Goal: Task Accomplishment & Management: Use online tool/utility

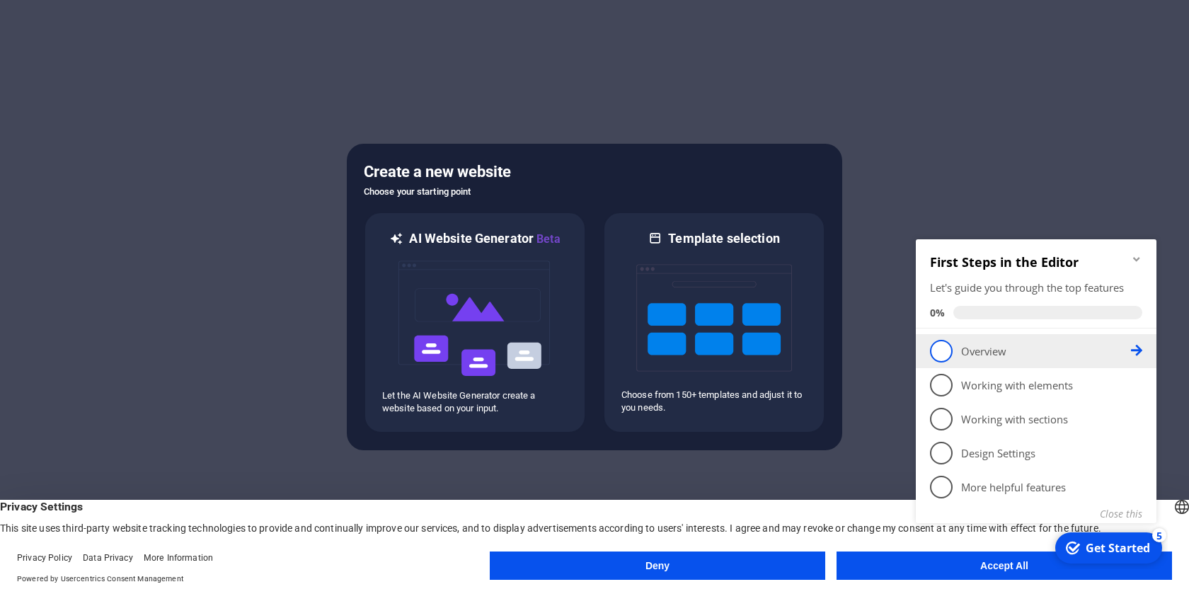
click at [940, 363] on li "1 Overview - incomplete" at bounding box center [1036, 351] width 241 height 34
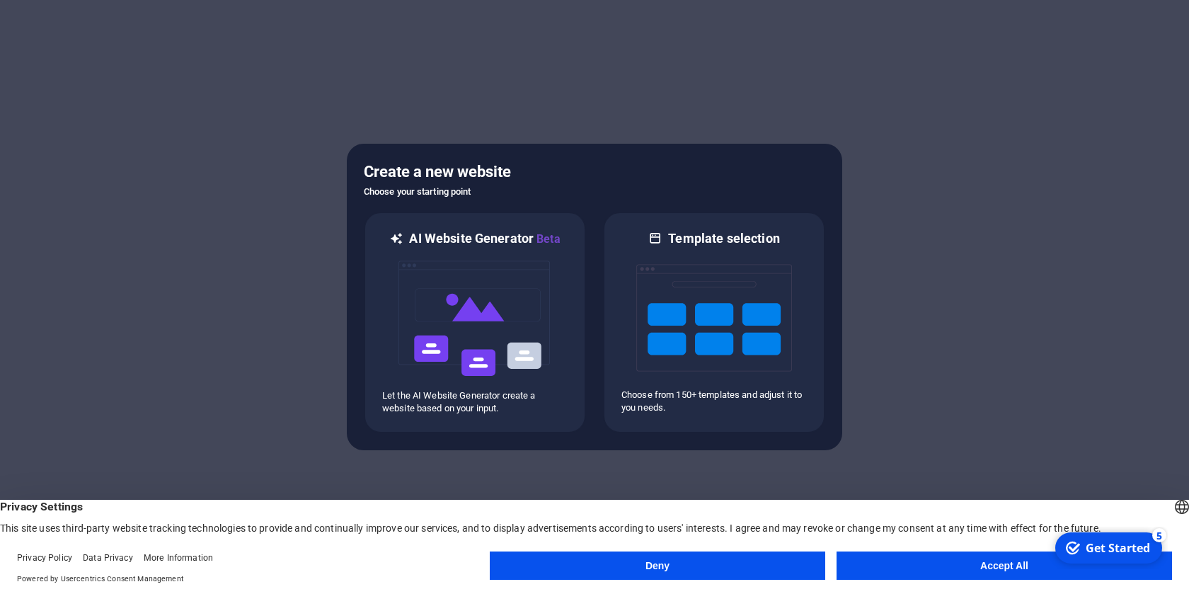
click at [948, 580] on div "Deny Accept All" at bounding box center [831, 569] width 683 height 34
click at [948, 575] on button "Accept All" at bounding box center [1005, 566] width 336 height 28
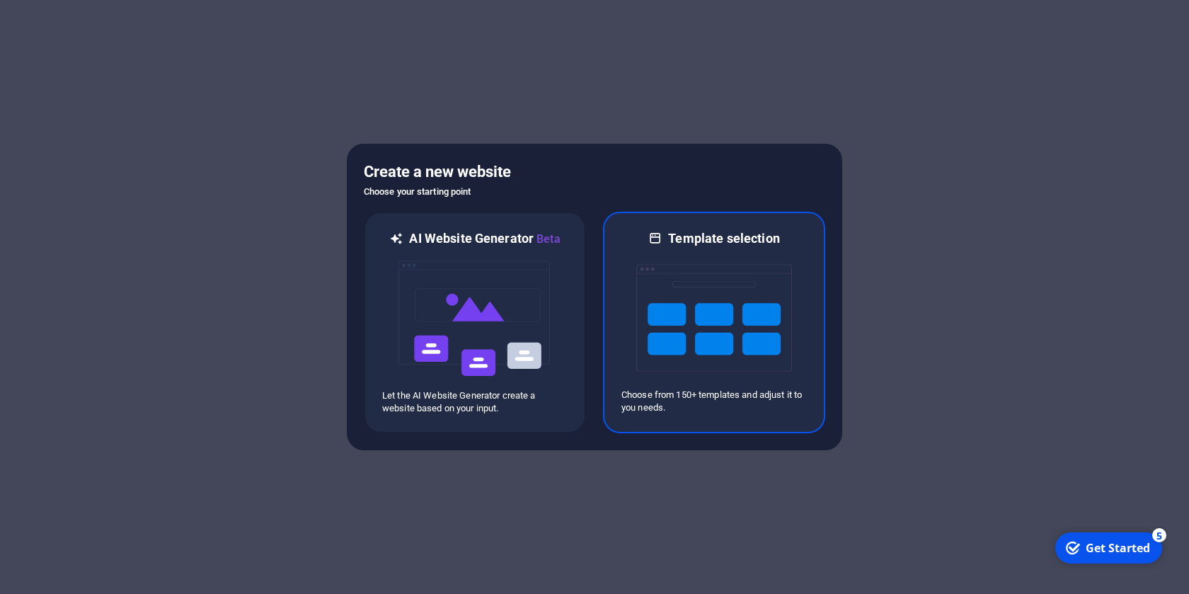
click at [720, 308] on img at bounding box center [715, 318] width 156 height 142
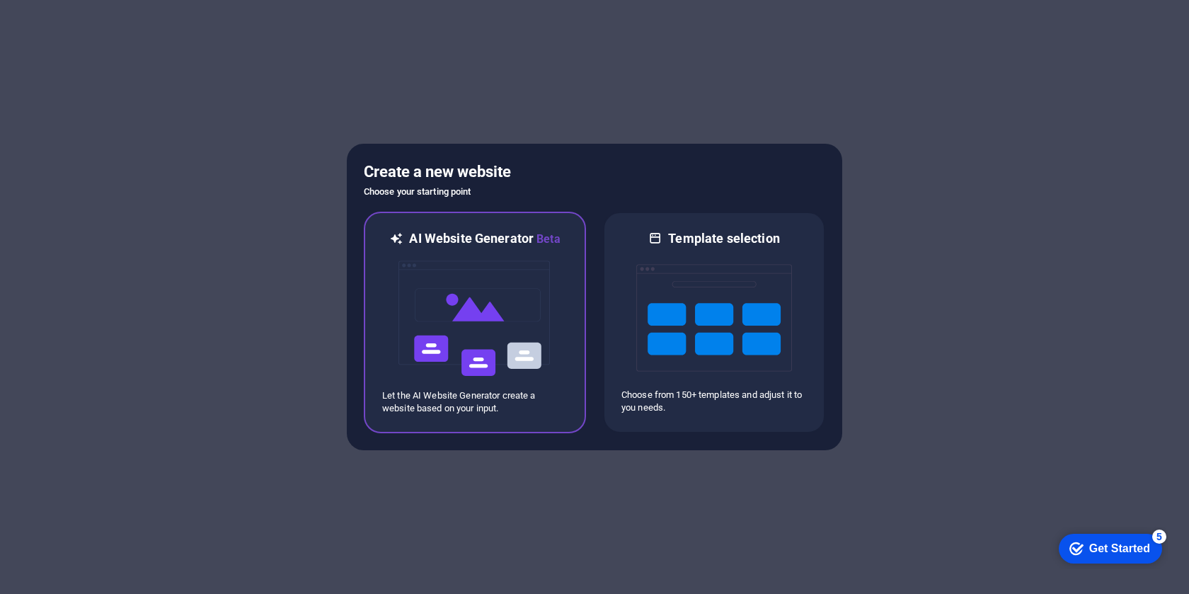
click at [469, 362] on img at bounding box center [475, 319] width 156 height 142
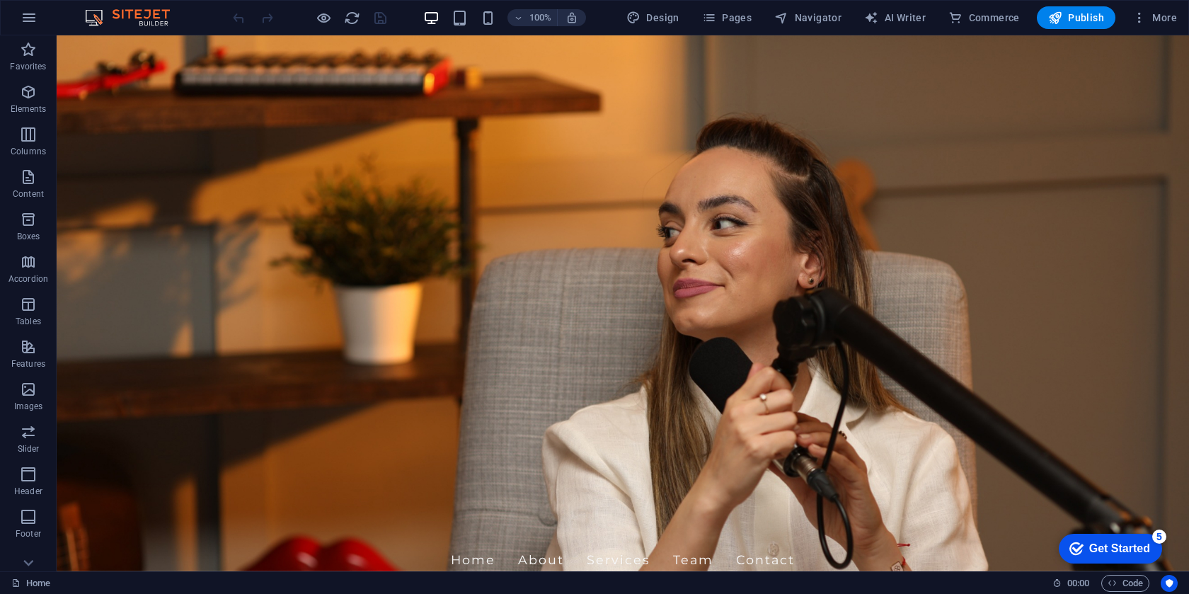
click at [1048, 23] on button "Publish" at bounding box center [1076, 17] width 79 height 23
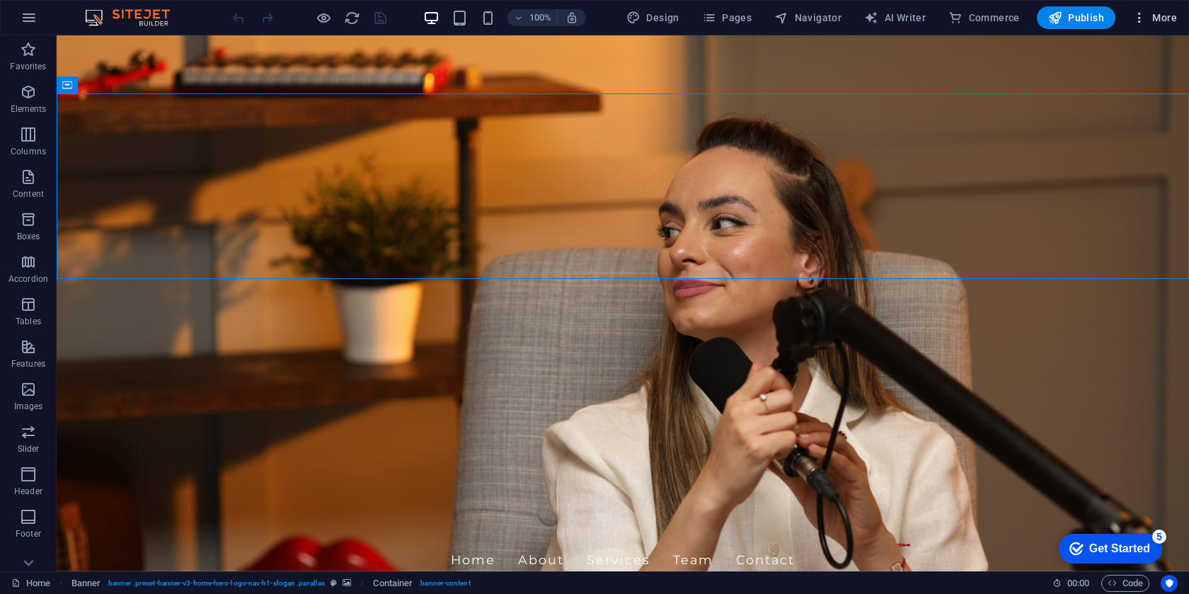
click at [1174, 18] on span "More" at bounding box center [1155, 18] width 45 height 14
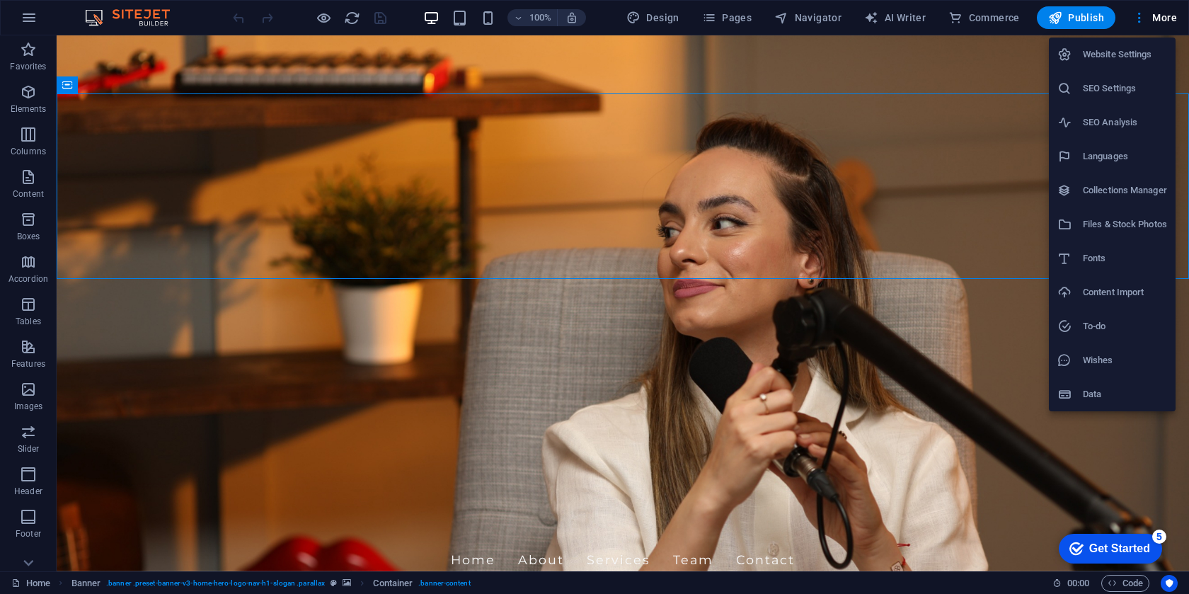
click at [966, 154] on div at bounding box center [594, 297] width 1189 height 594
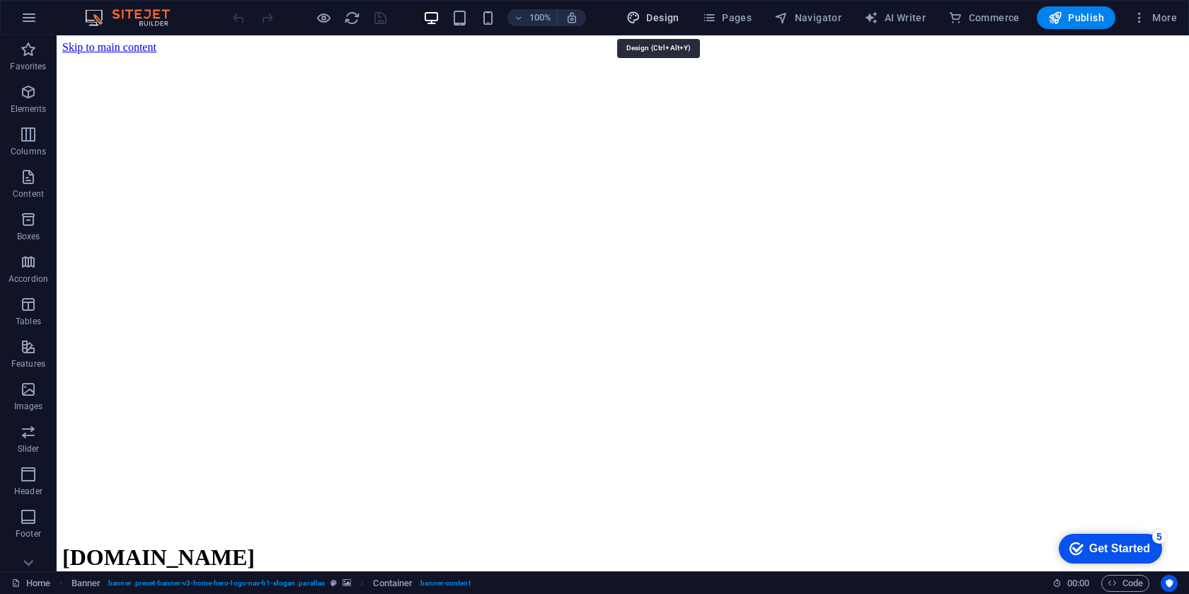
select select "px"
select select "200"
select select "px"
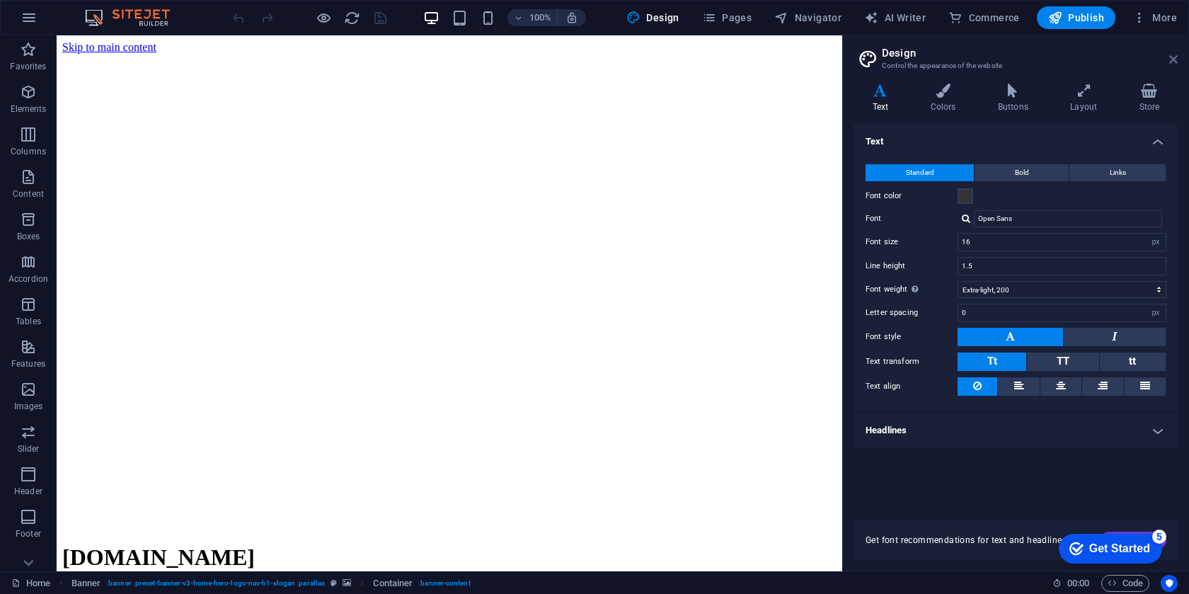
click at [1173, 55] on icon at bounding box center [1174, 59] width 8 height 11
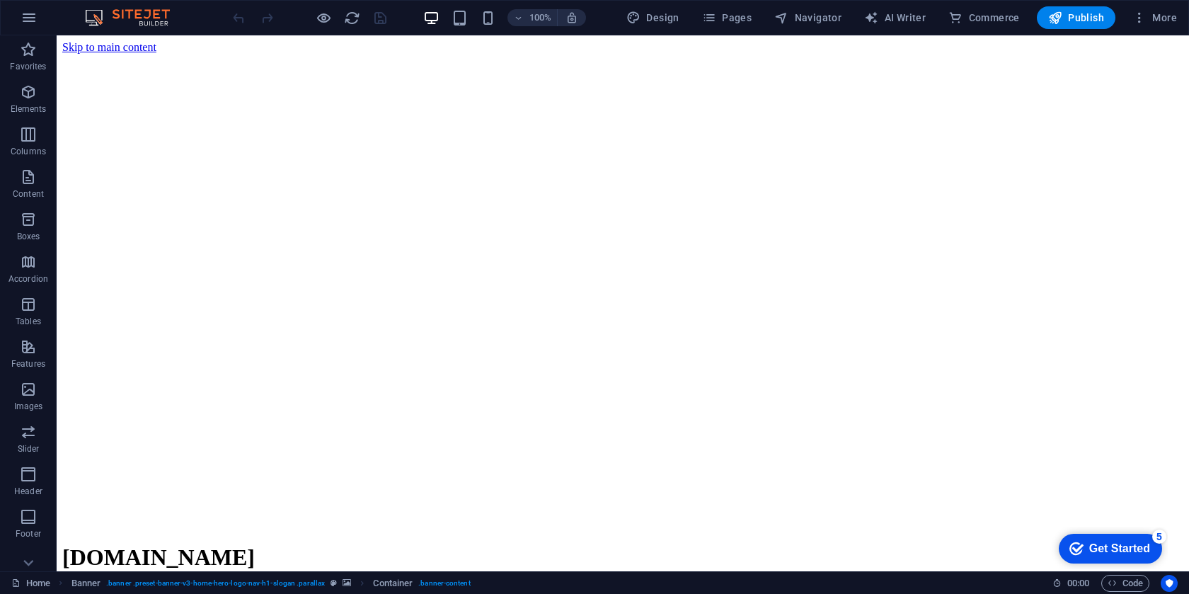
click at [23, 16] on icon "button" at bounding box center [29, 17] width 17 height 17
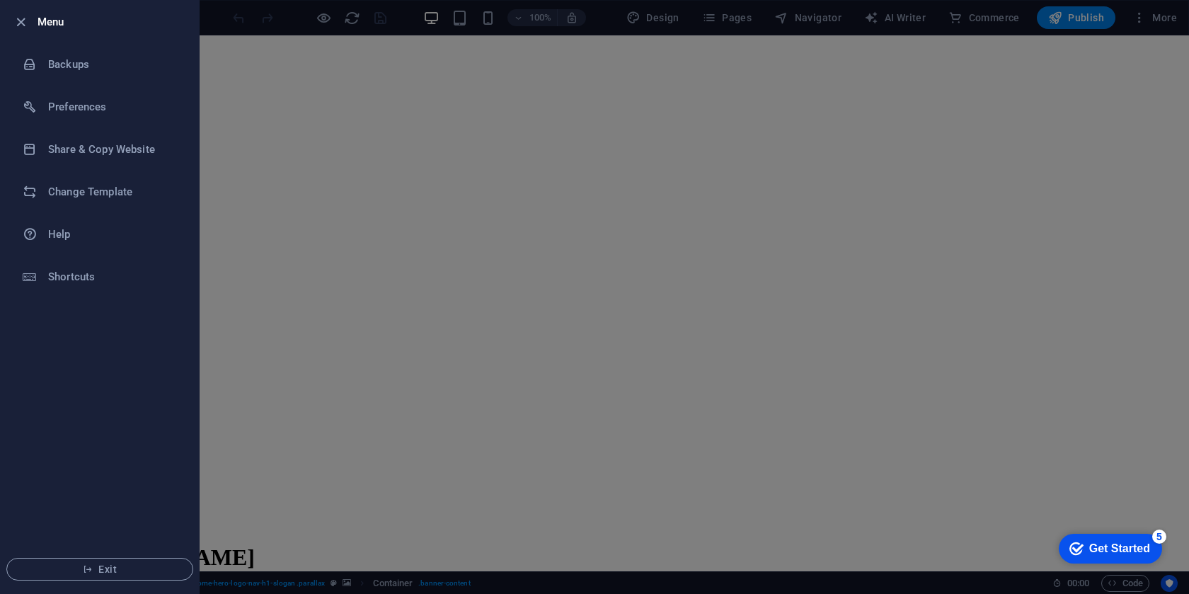
click at [41, 17] on h6 "Menu" at bounding box center [113, 21] width 150 height 17
click at [25, 25] on icon "button" at bounding box center [21, 22] width 16 height 16
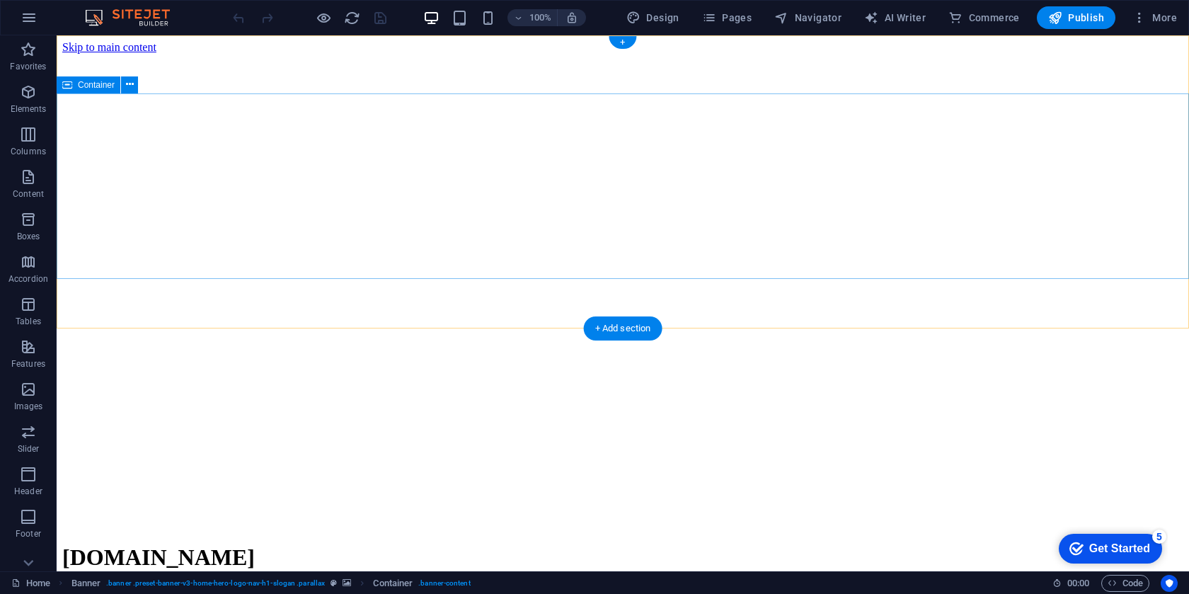
click at [1148, 23] on span "More" at bounding box center [1155, 18] width 45 height 14
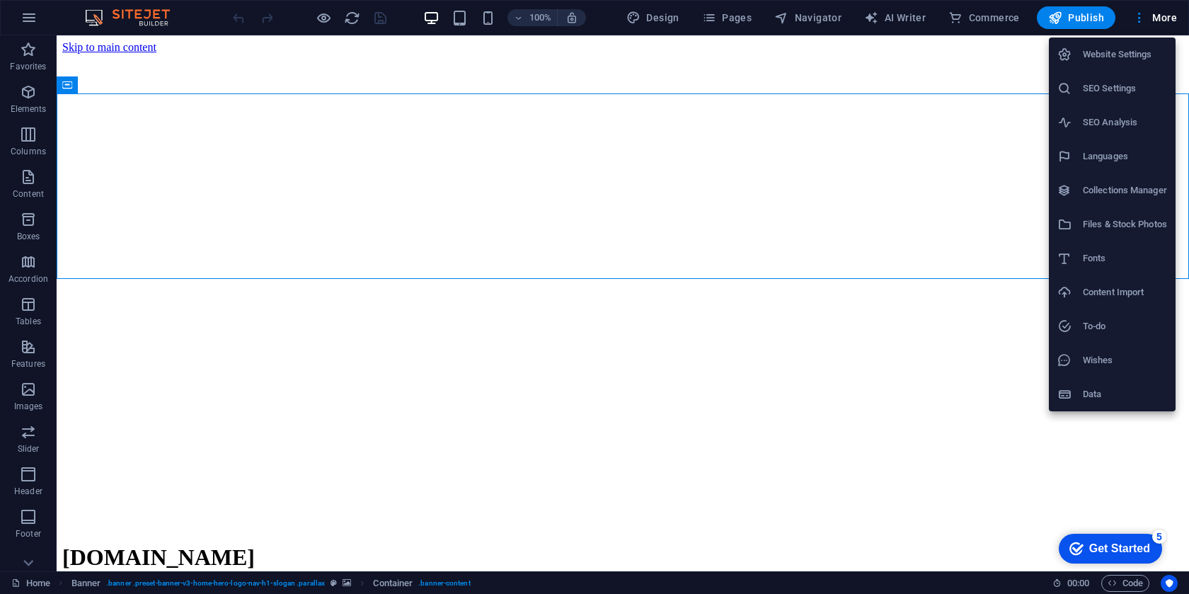
click at [643, 118] on div at bounding box center [594, 297] width 1189 height 594
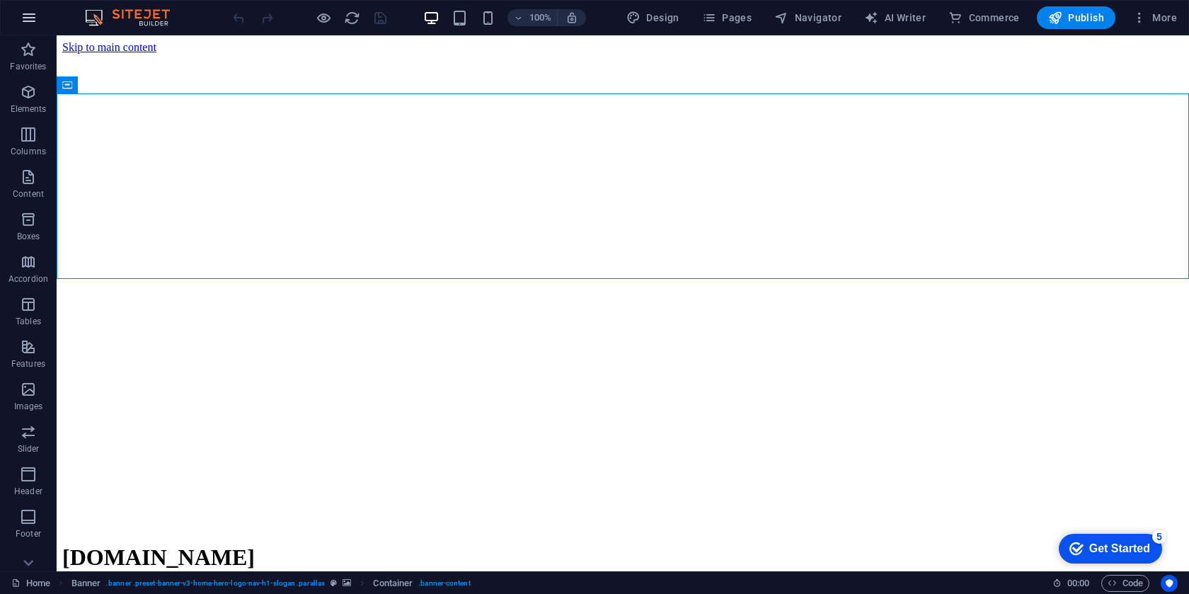
click at [37, 14] on icon "button" at bounding box center [29, 17] width 17 height 17
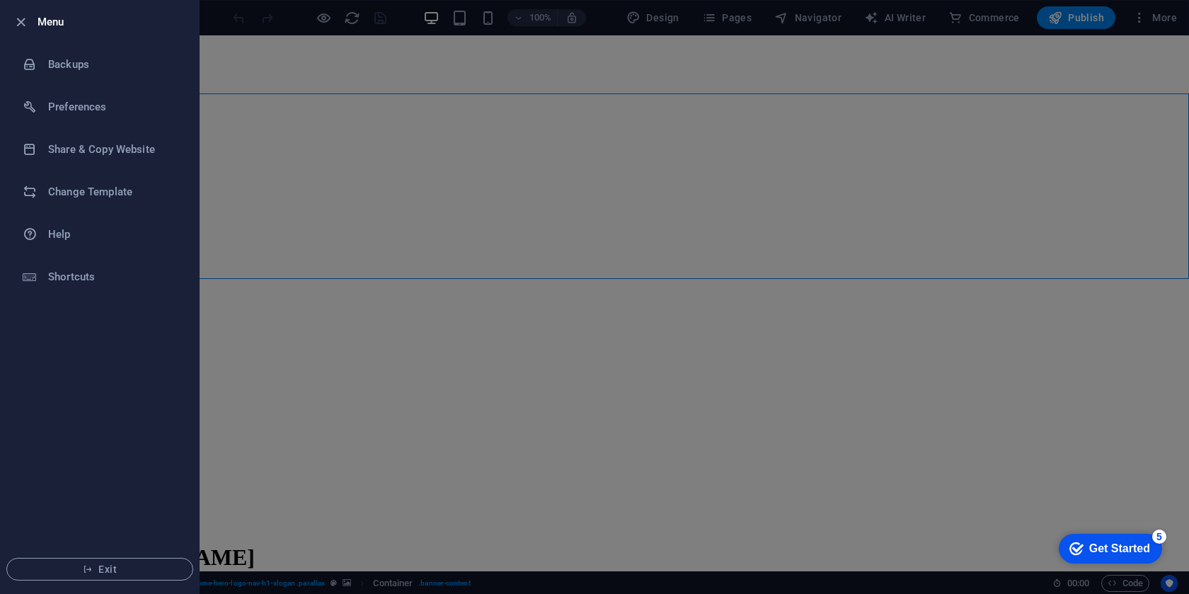
click at [326, 190] on div at bounding box center [594, 297] width 1189 height 594
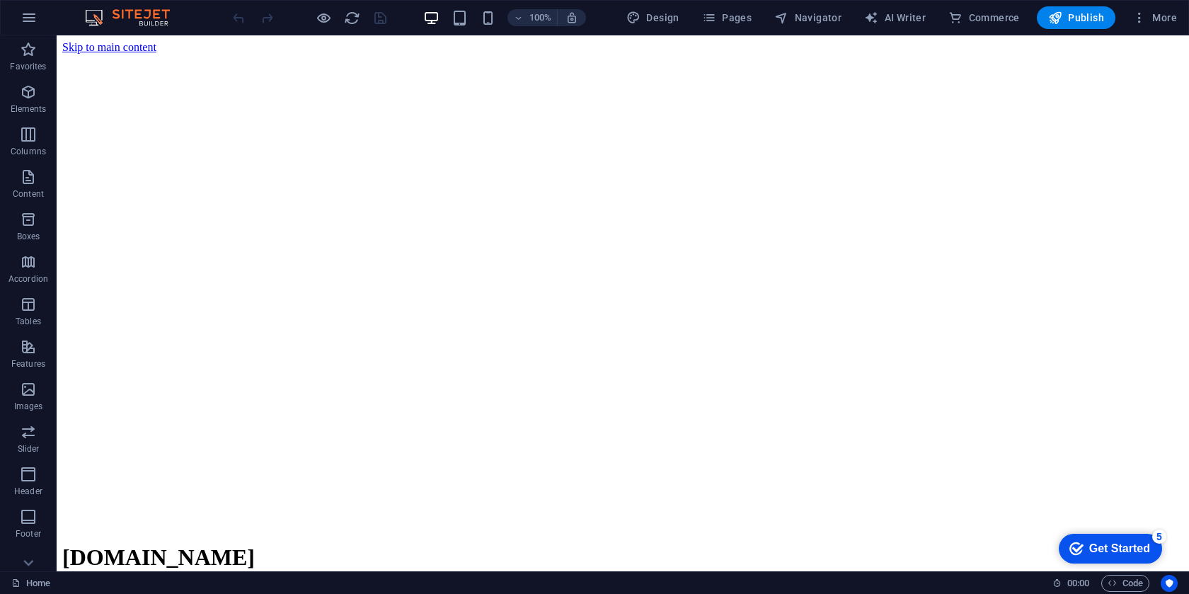
click at [1112, 544] on div "Get Started" at bounding box center [1120, 548] width 61 height 13
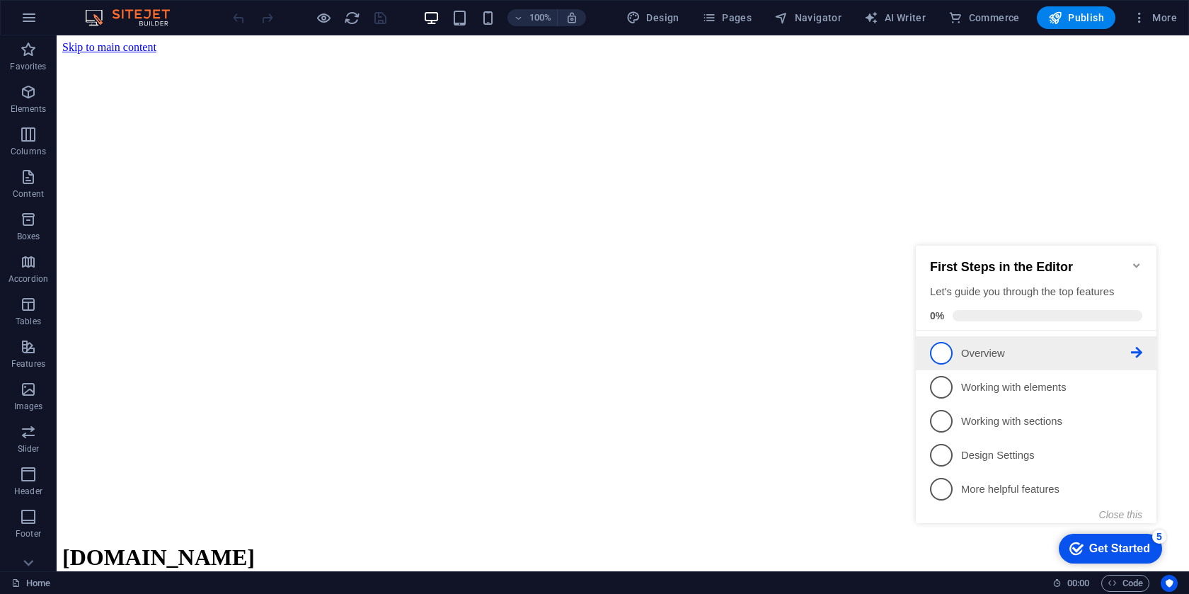
click at [947, 350] on span "1" at bounding box center [941, 353] width 23 height 23
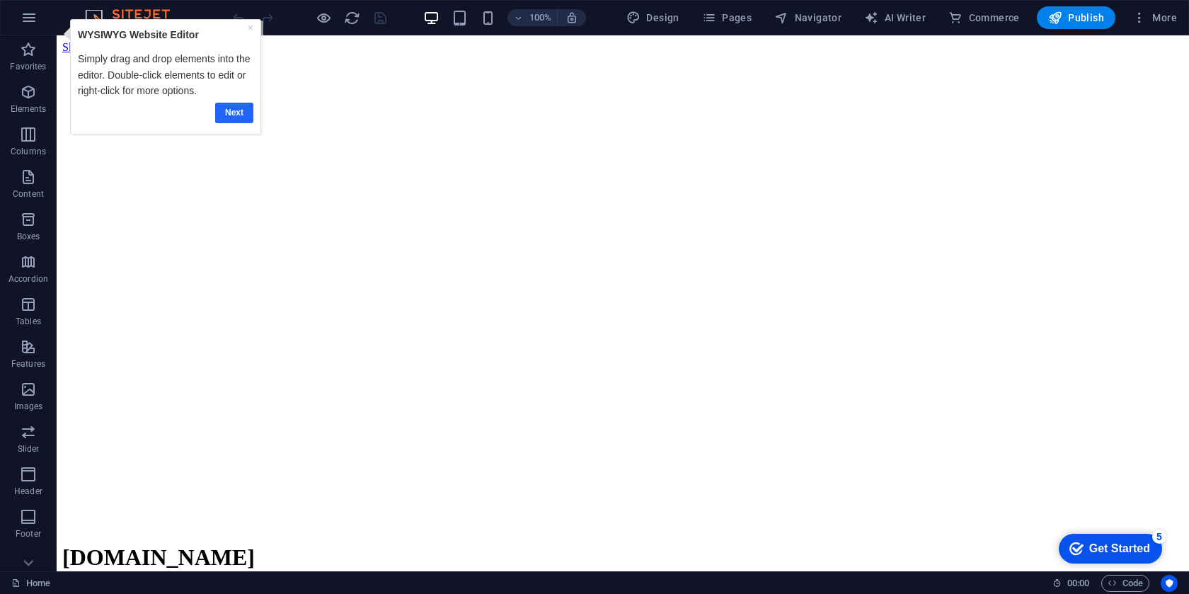
click at [224, 118] on link "Next" at bounding box center [234, 113] width 38 height 21
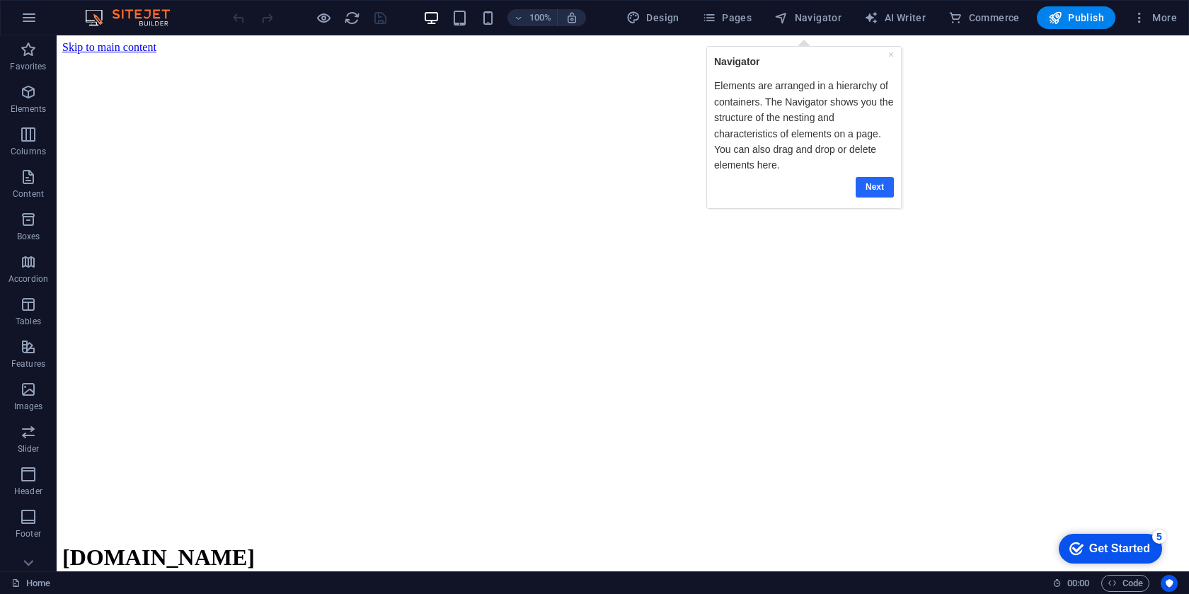
click at [873, 189] on link "Next" at bounding box center [874, 187] width 38 height 21
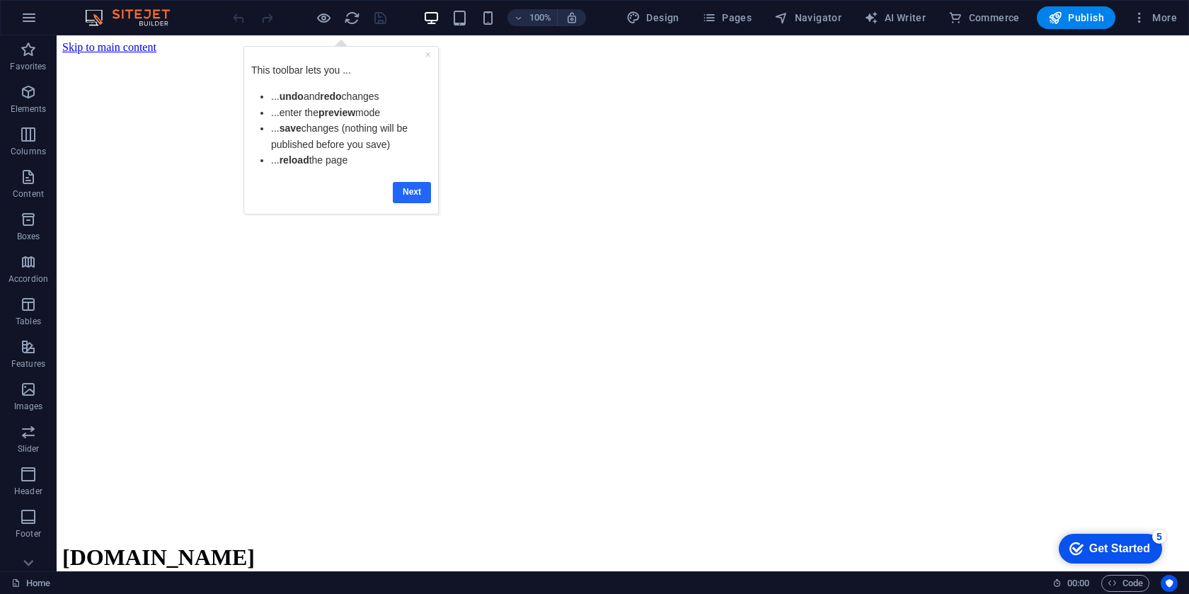
click at [413, 187] on link "Next" at bounding box center [412, 192] width 38 height 21
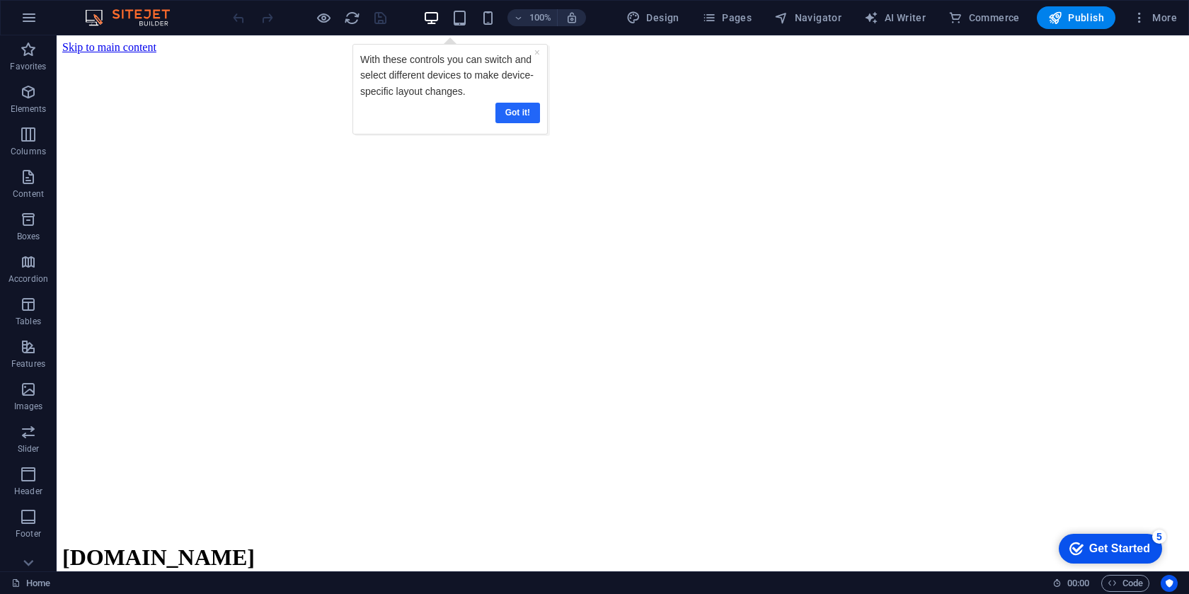
click at [515, 115] on link "Got it!" at bounding box center [518, 113] width 45 height 21
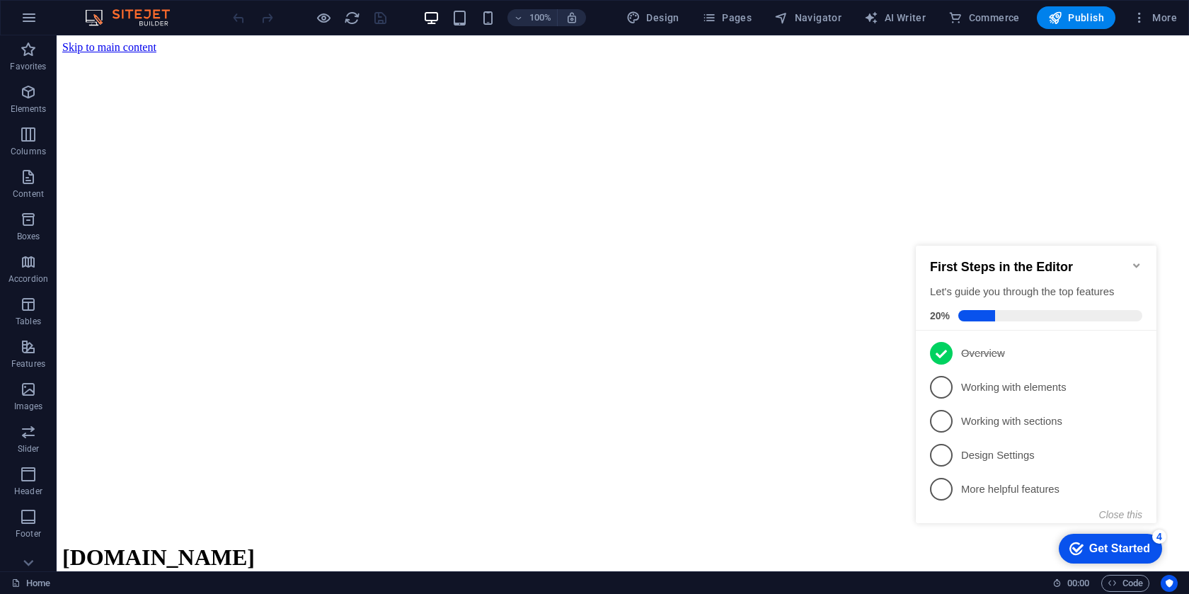
click at [1140, 260] on icon "Minimize checklist" at bounding box center [1136, 265] width 11 height 11
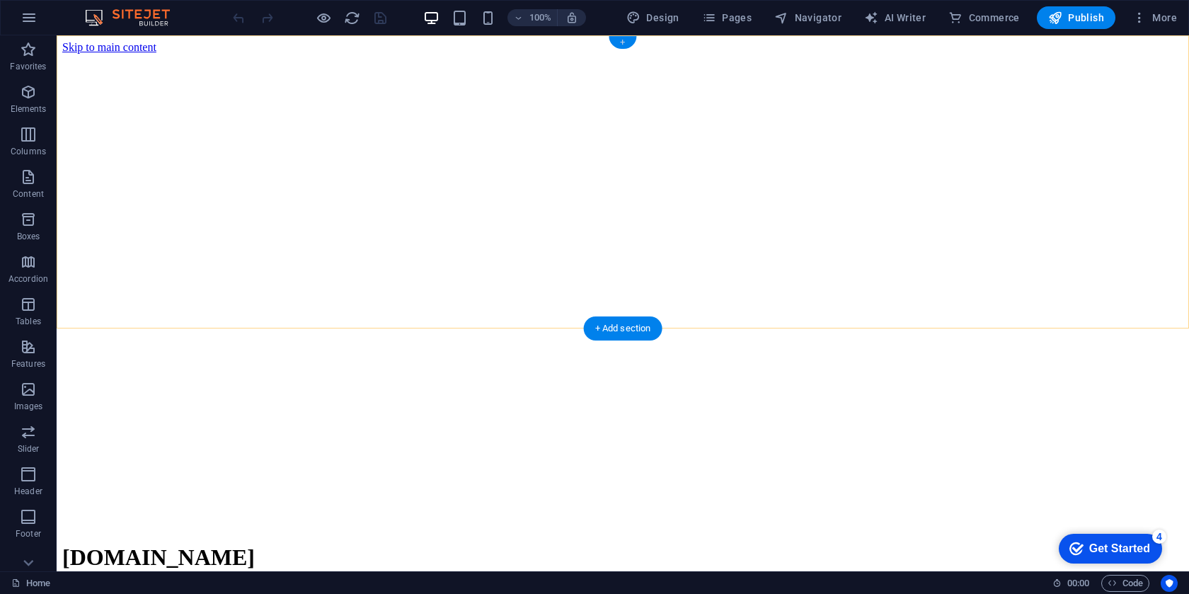
click at [622, 38] on div "+" at bounding box center [623, 42] width 28 height 13
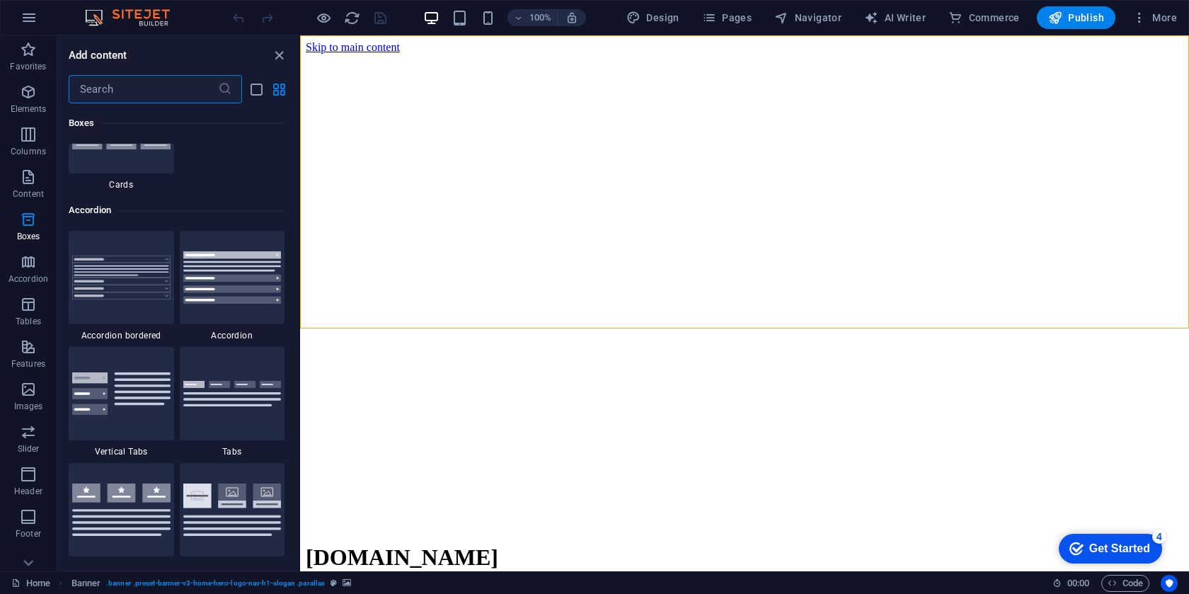
scroll to position [4456, 0]
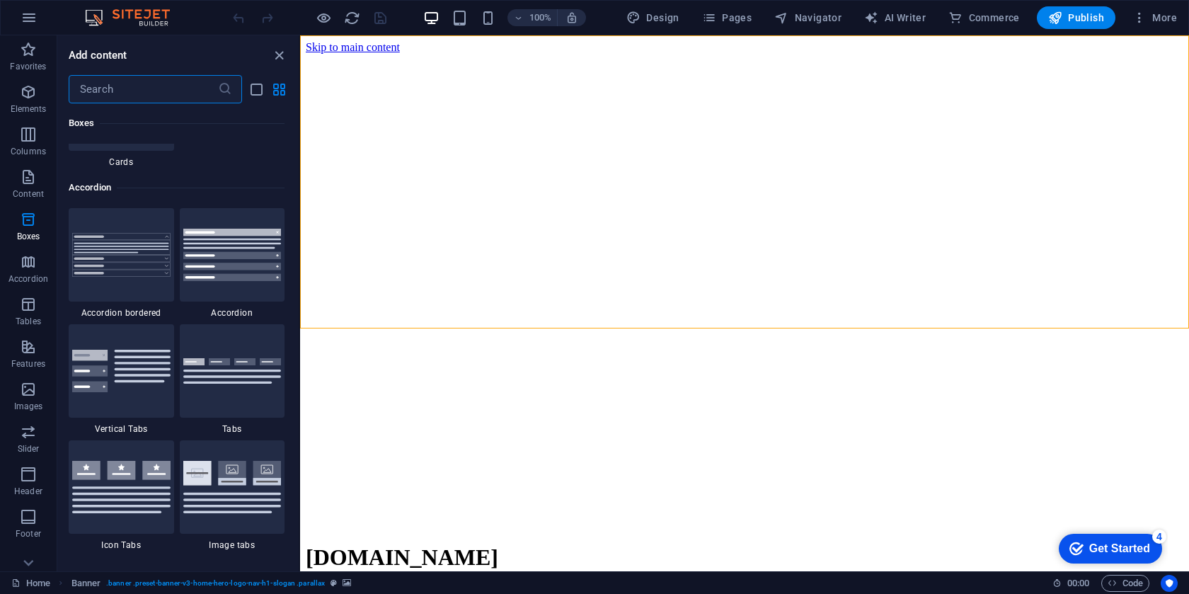
click at [132, 98] on input "text" at bounding box center [143, 89] width 149 height 28
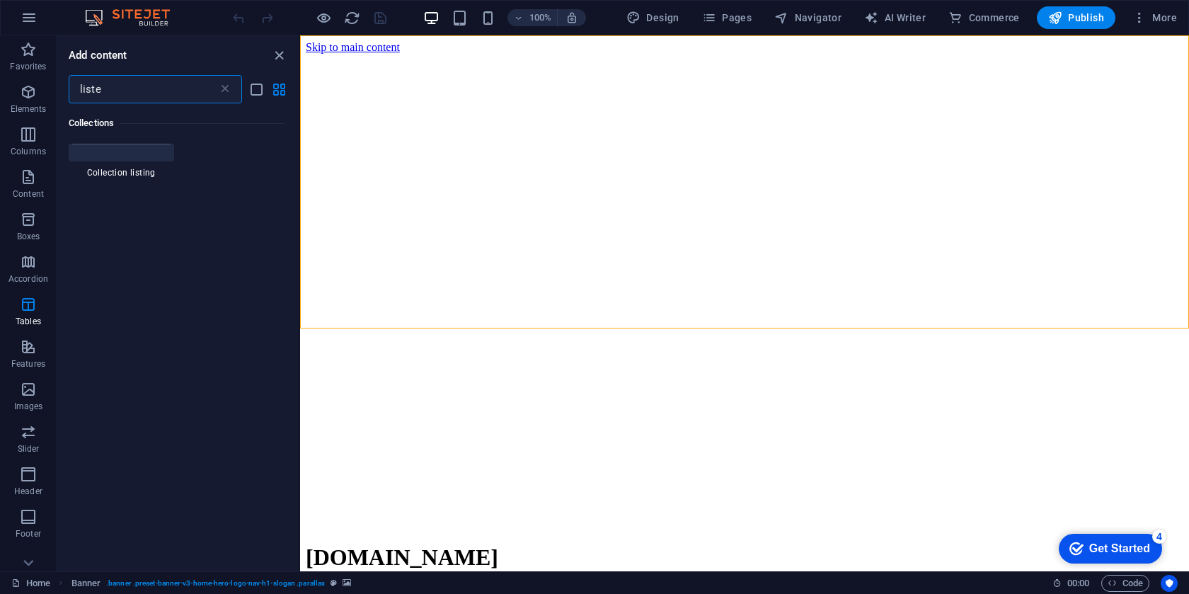
scroll to position [0, 0]
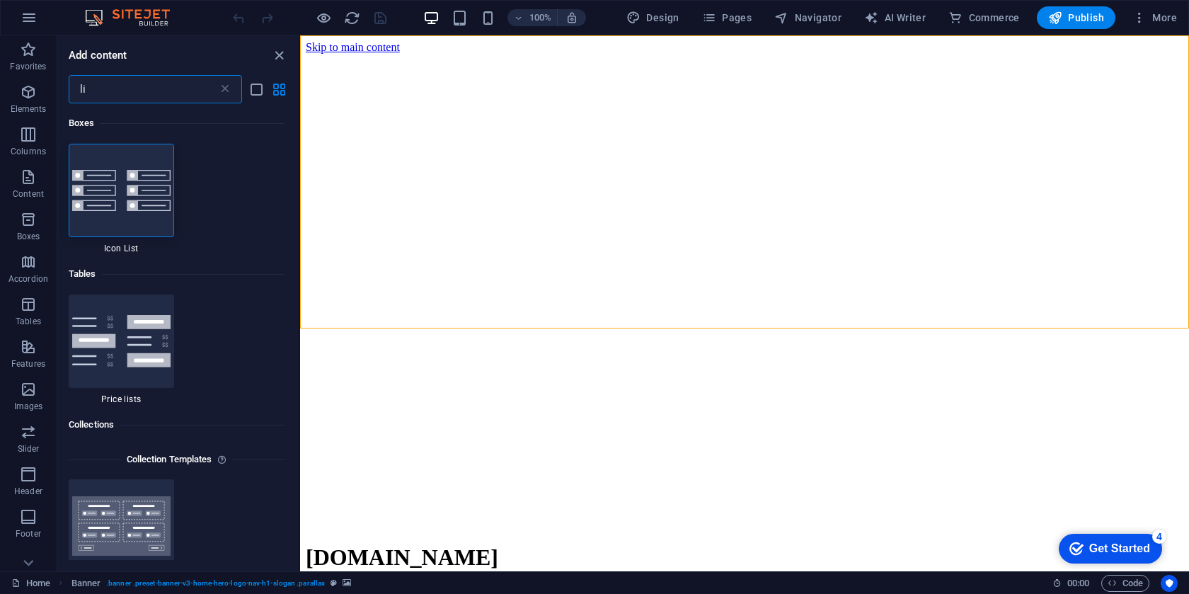
type input "l"
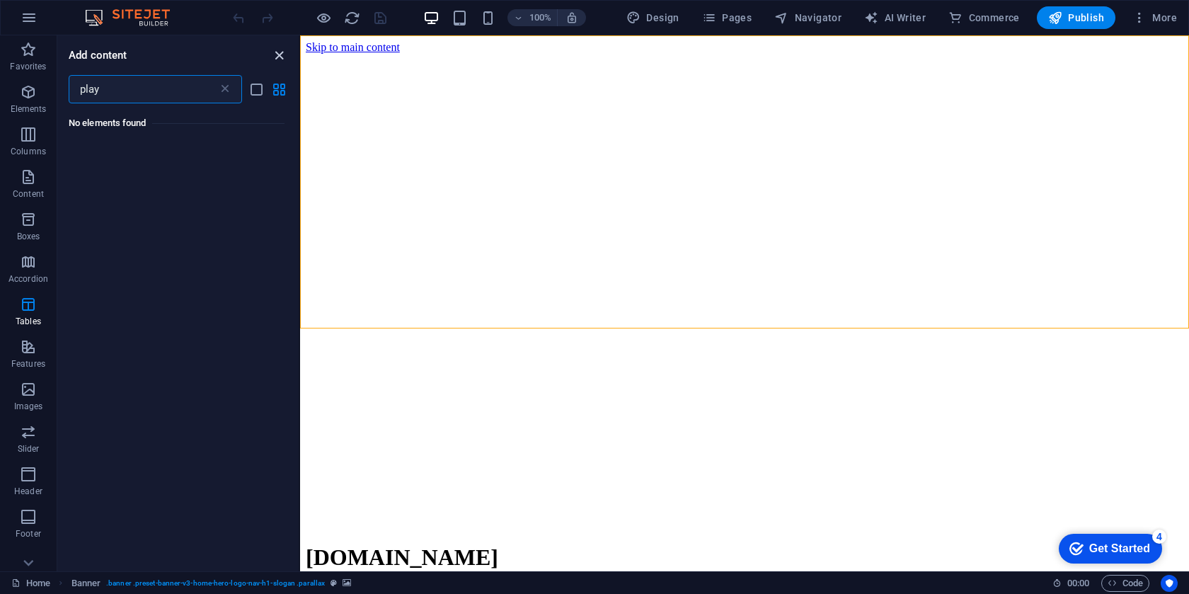
type input "play"
click at [283, 61] on icon "close panel" at bounding box center [279, 55] width 16 height 16
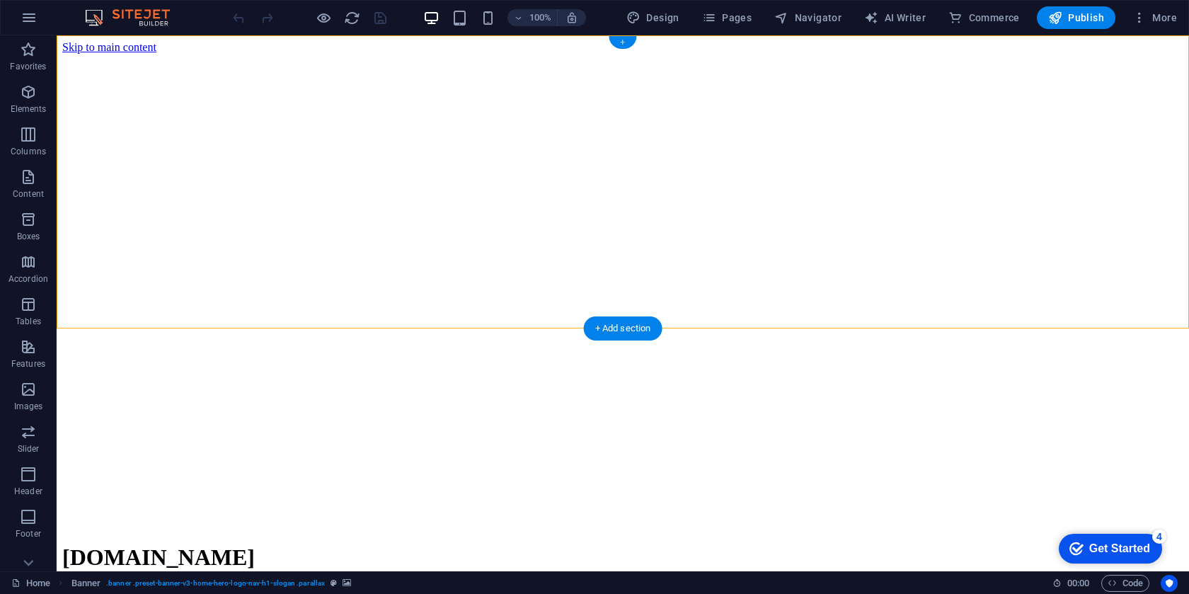
click at [621, 40] on div "+" at bounding box center [623, 42] width 28 height 13
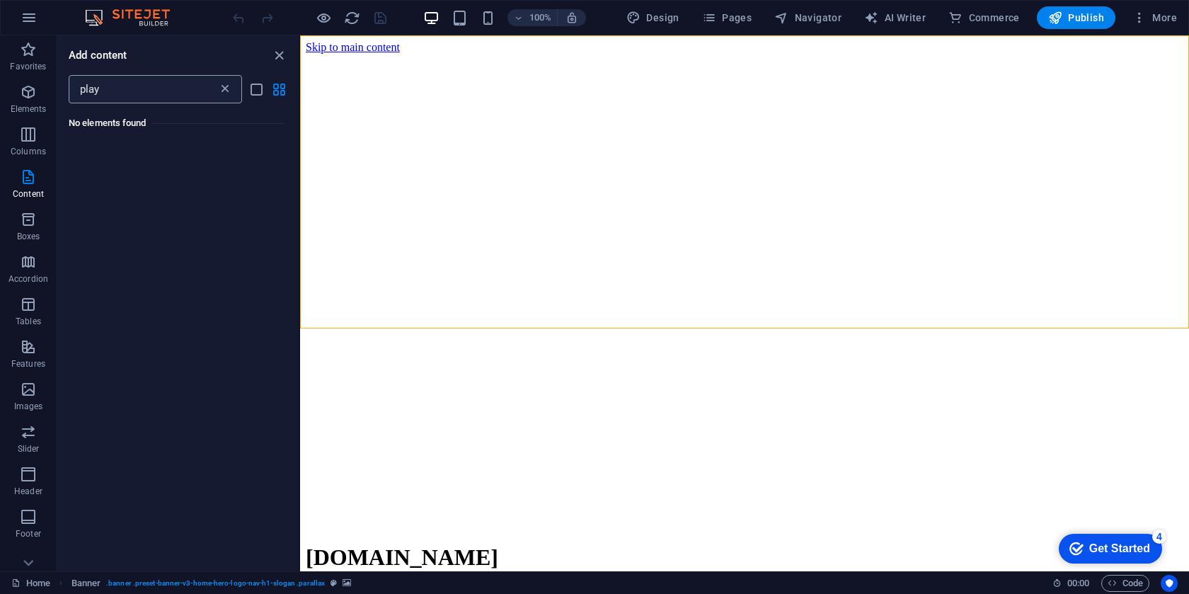
click at [222, 86] on icon at bounding box center [225, 89] width 14 height 14
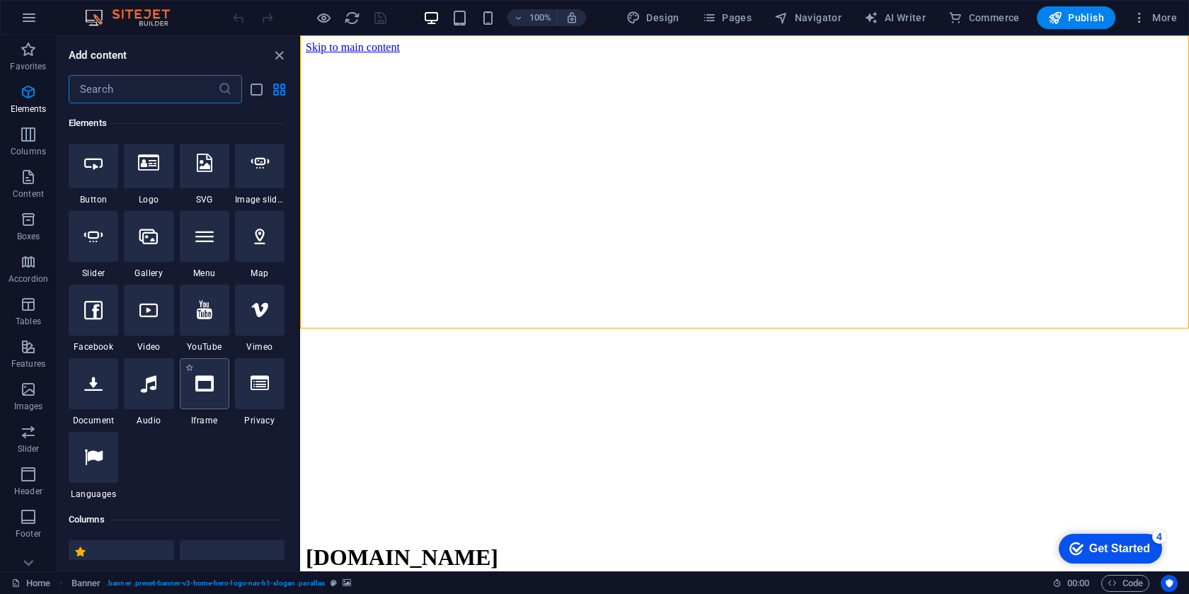
scroll to position [299, 0]
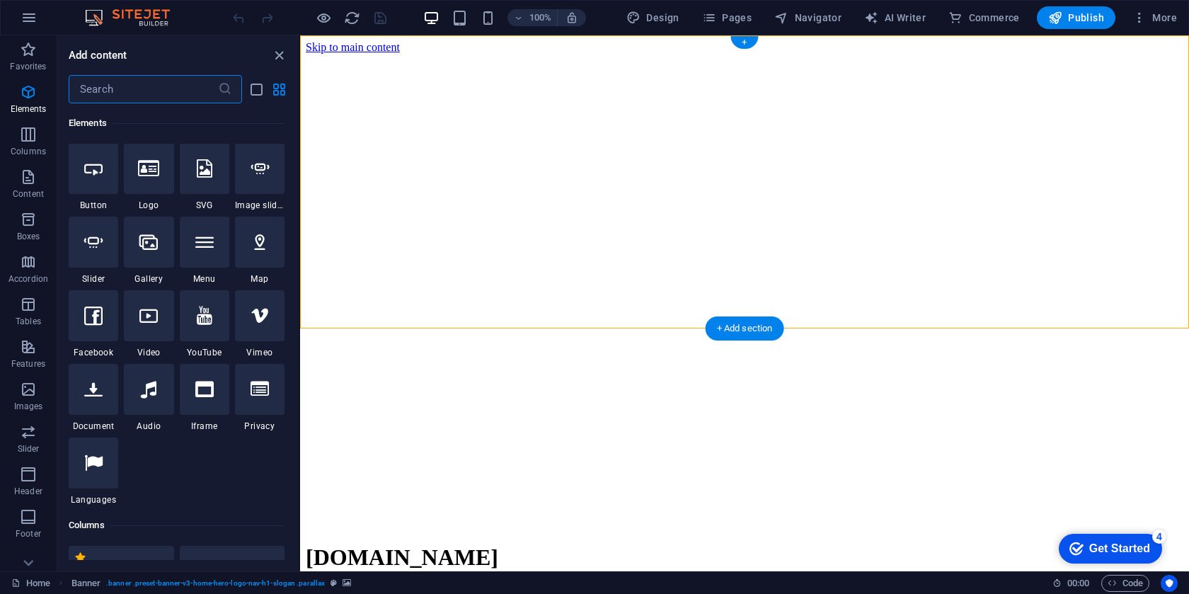
click at [561, 54] on figure at bounding box center [745, 54] width 878 height 0
click at [287, 56] on div "Add content" at bounding box center [177, 55] width 241 height 17
click at [282, 55] on icon "close panel" at bounding box center [279, 55] width 16 height 16
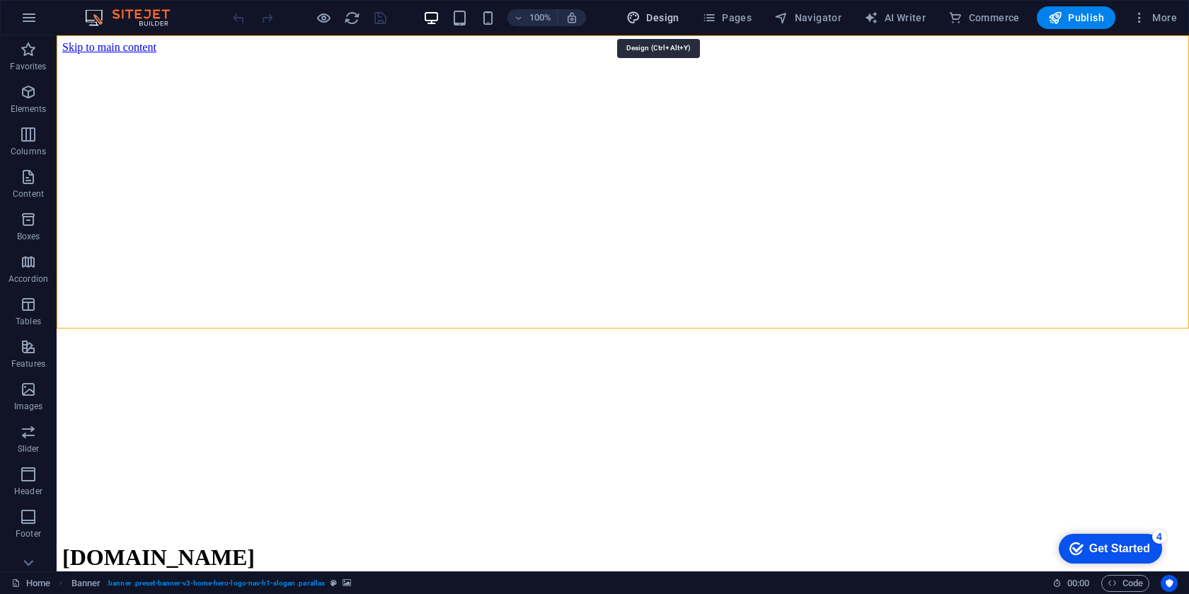
select select "px"
select select "200"
select select "px"
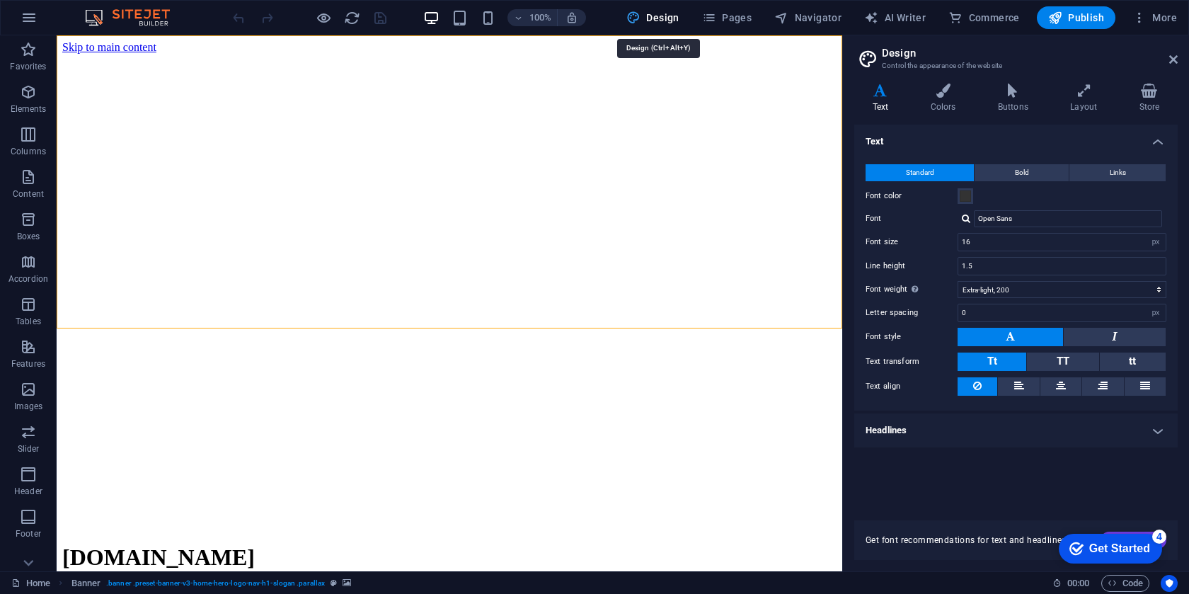
click at [1177, 59] on icon at bounding box center [1174, 59] width 8 height 11
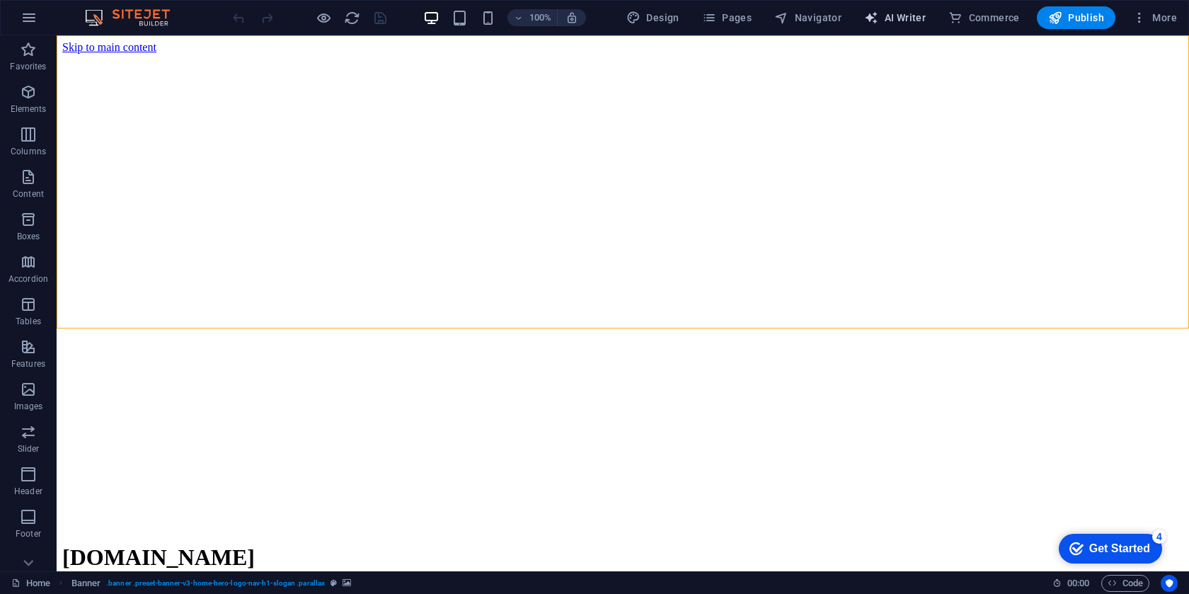
click at [910, 20] on span "AI Writer" at bounding box center [895, 18] width 62 height 14
select select "English"
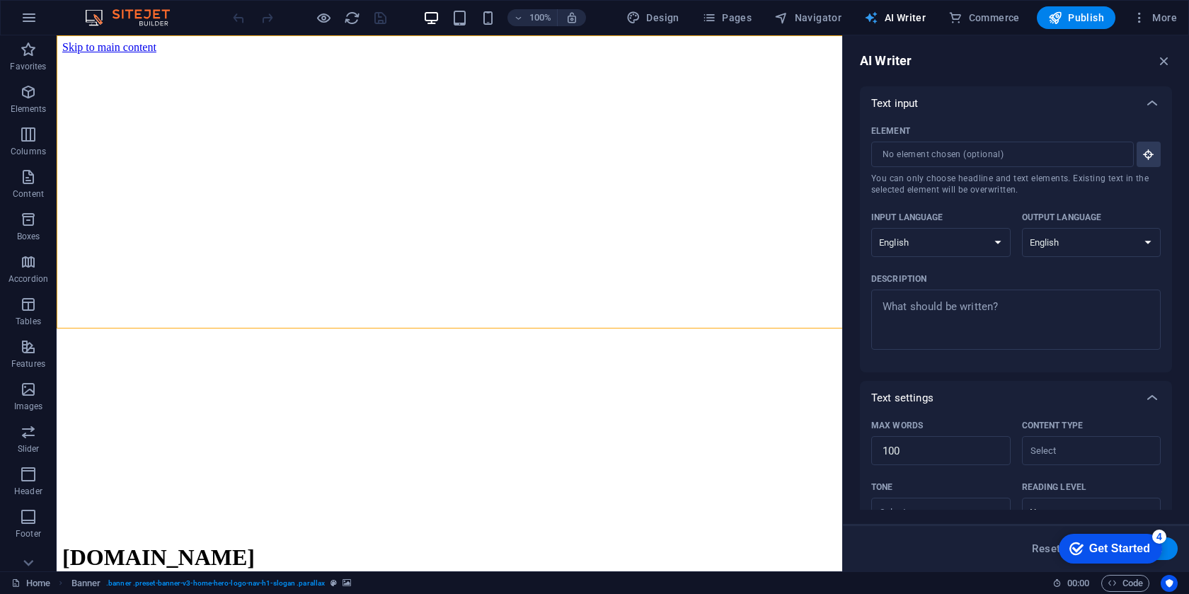
scroll to position [0, 0]
click at [26, 562] on icon at bounding box center [28, 563] width 10 height 6
click at [31, 18] on icon "button" at bounding box center [29, 17] width 17 height 17
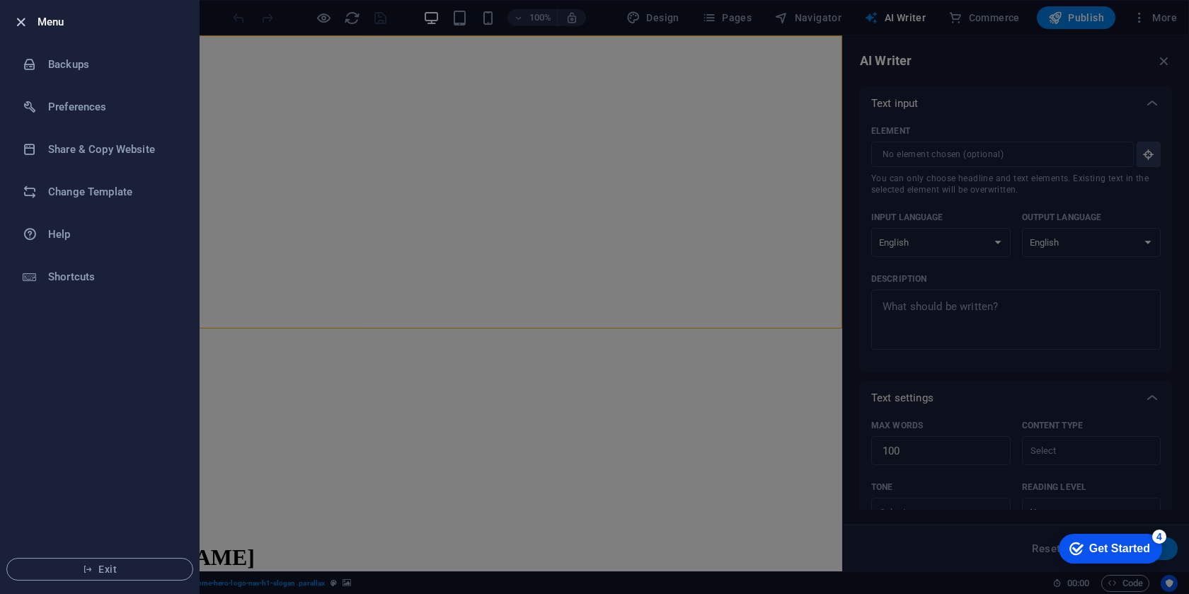
click at [22, 21] on icon "button" at bounding box center [21, 22] width 16 height 16
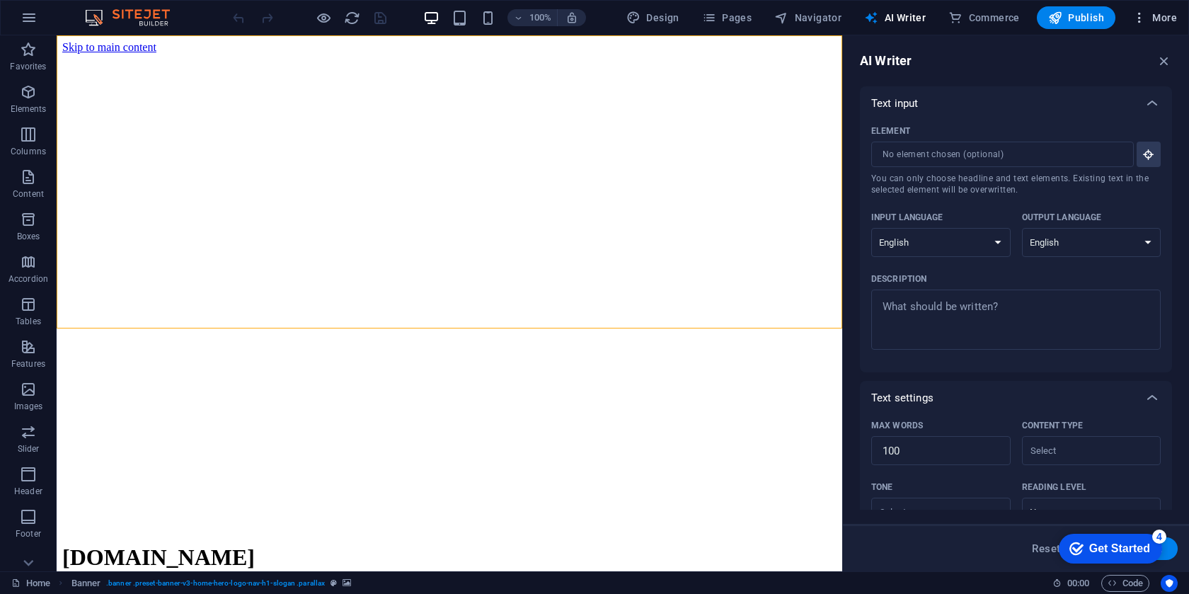
click at [1161, 18] on span "More" at bounding box center [1155, 18] width 45 height 14
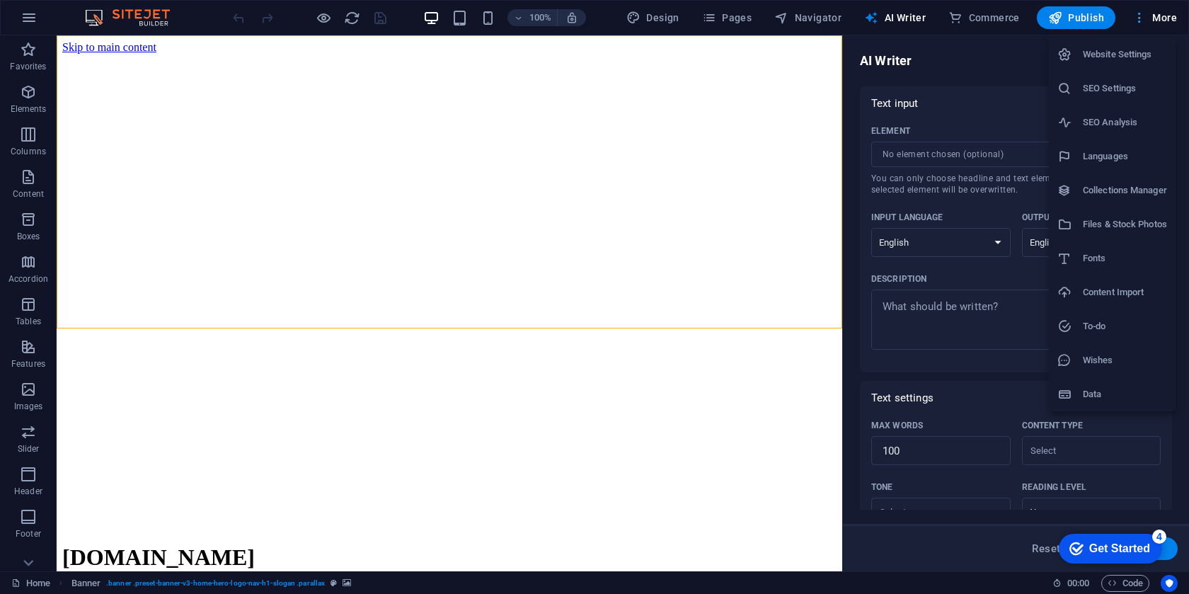
click at [1162, 19] on div at bounding box center [594, 297] width 1189 height 594
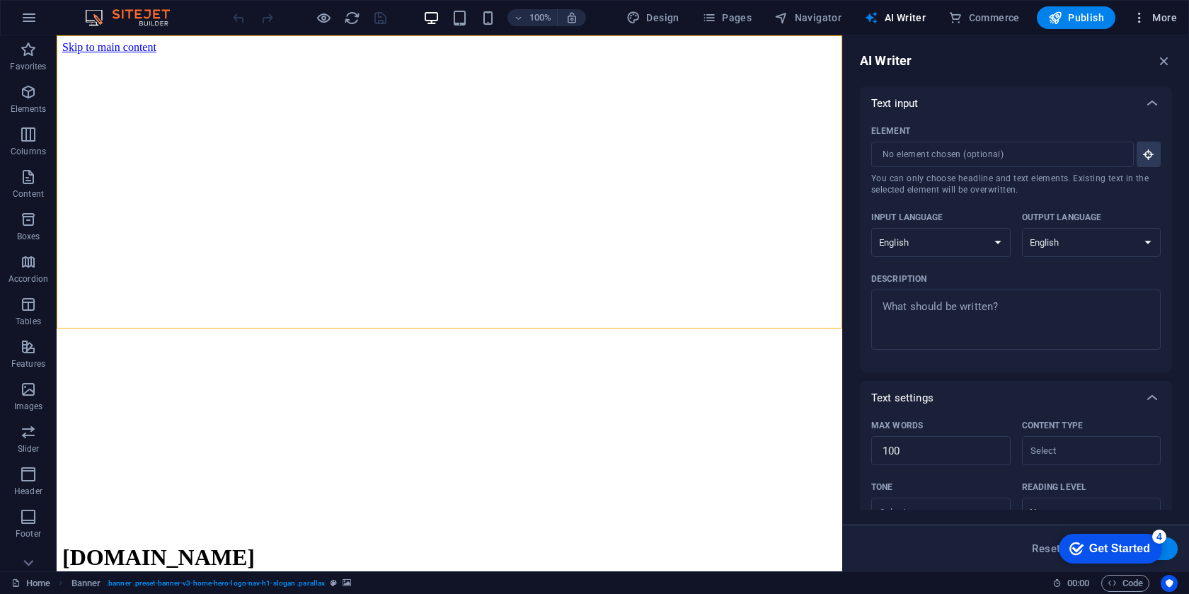
click at [1162, 19] on span "More" at bounding box center [1155, 18] width 45 height 14
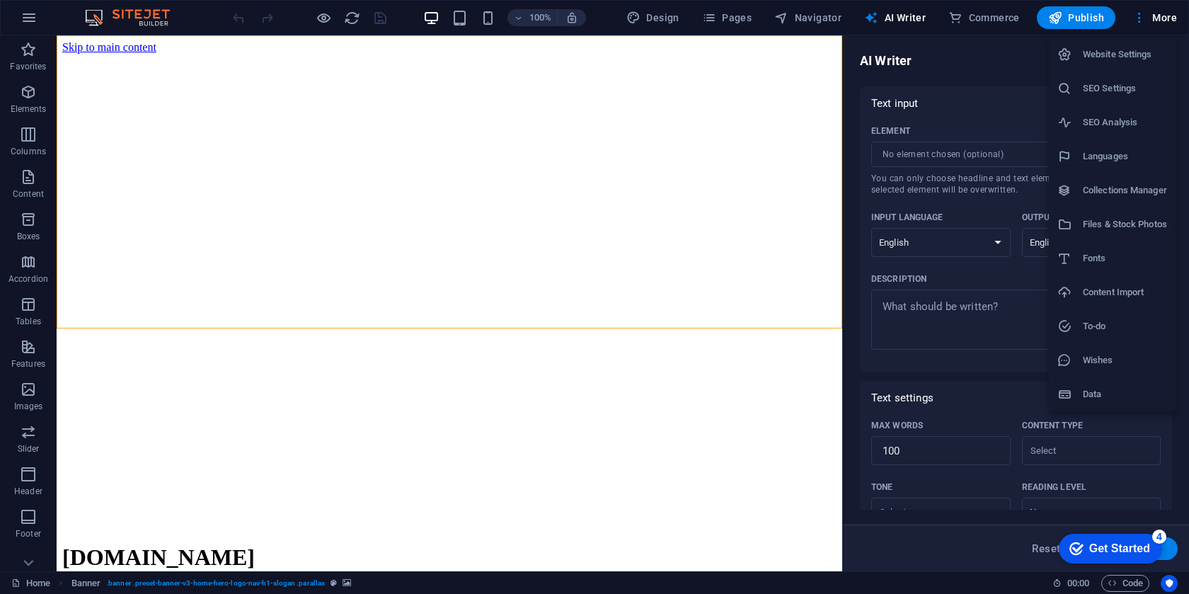
click at [1158, 18] on div at bounding box center [594, 297] width 1189 height 594
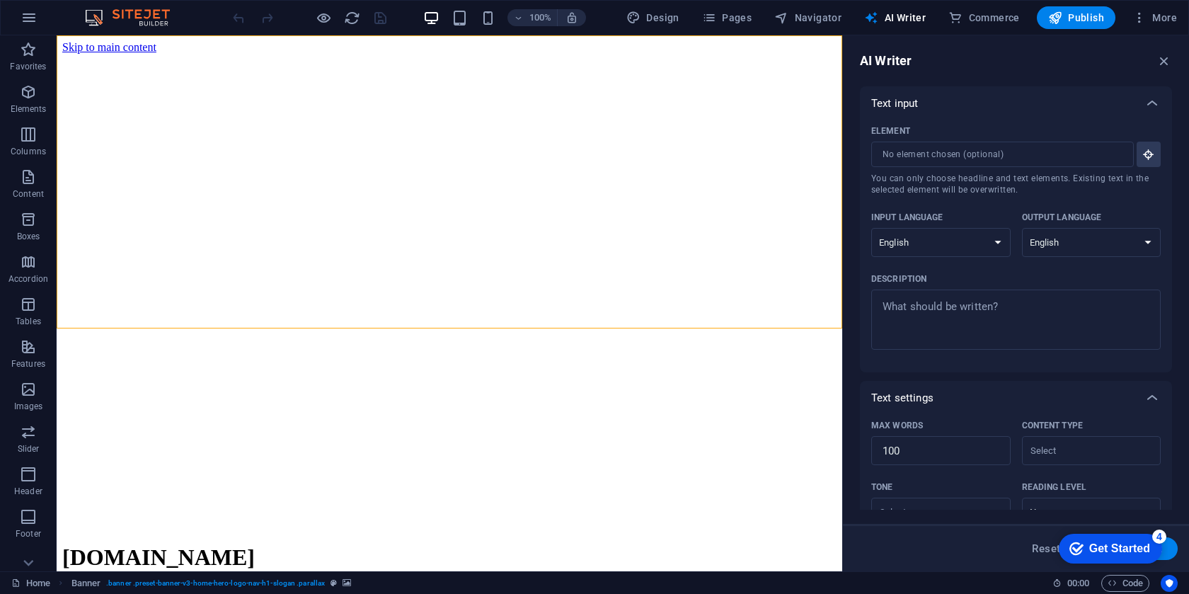
click at [1175, 62] on div "AI Writer Text input Element ​ You can only choose headline and text elements. …" at bounding box center [1016, 303] width 346 height 536
click at [1162, 62] on icon "button" at bounding box center [1165, 61] width 16 height 16
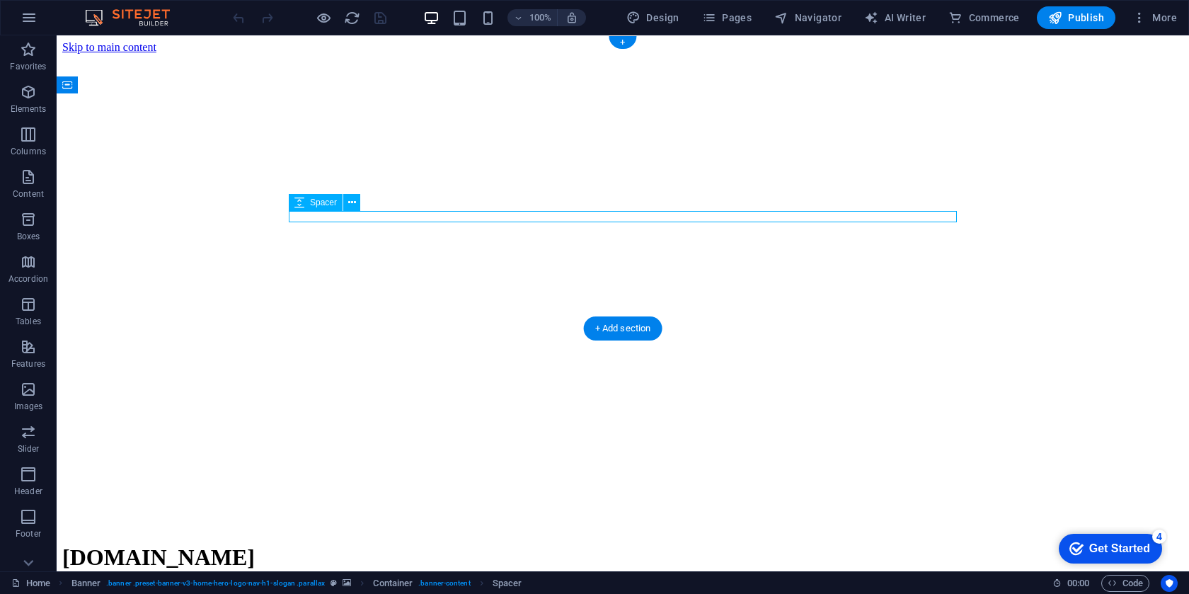
select select "px"
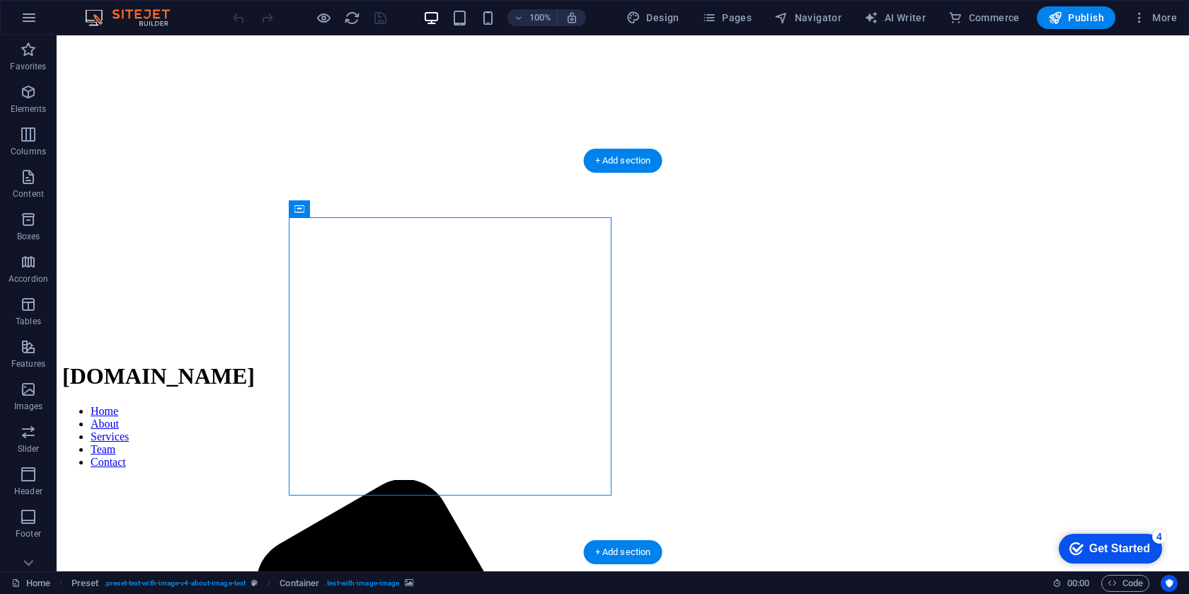
scroll to position [195, 0]
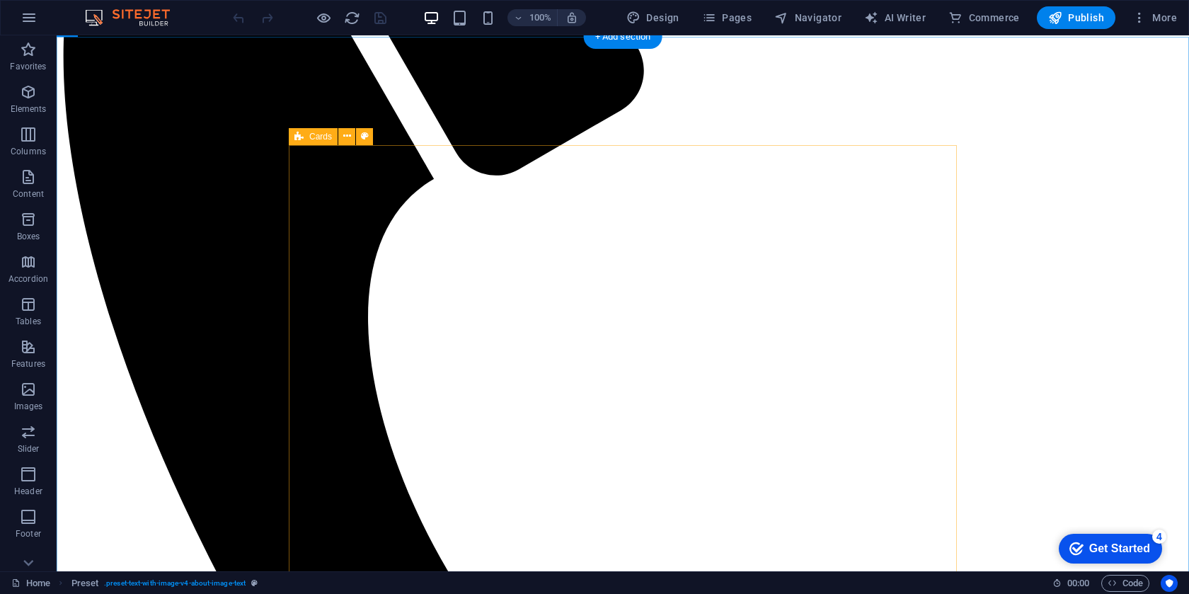
scroll to position [986, 0]
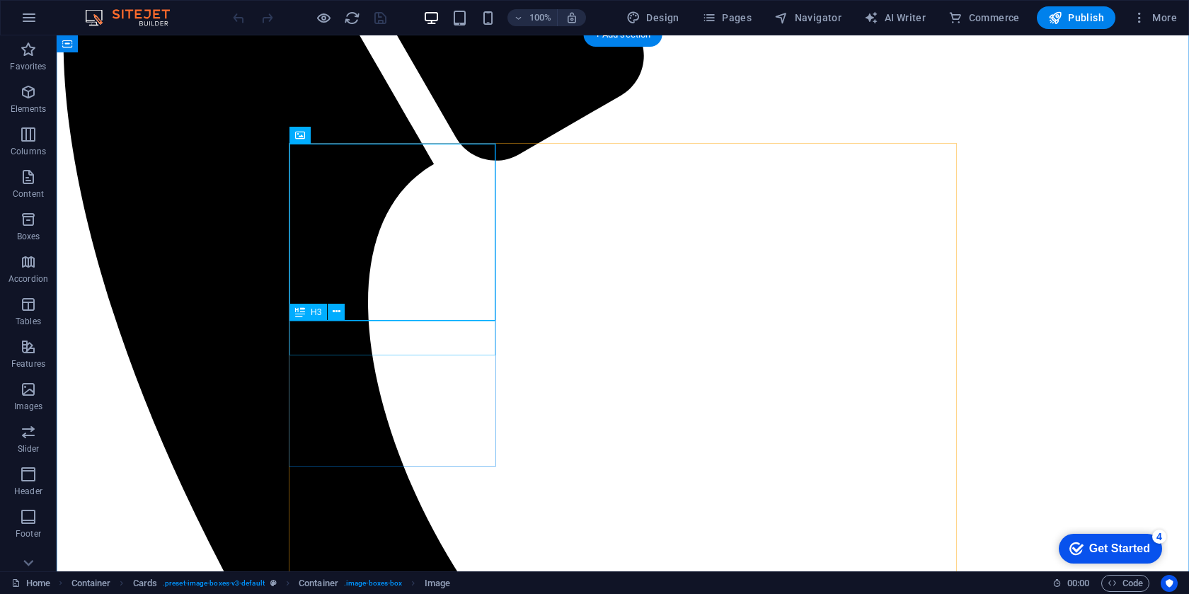
click at [363, 134] on span "Image" at bounding box center [372, 135] width 23 height 8
click at [359, 137] on div "Image" at bounding box center [365, 135] width 50 height 17
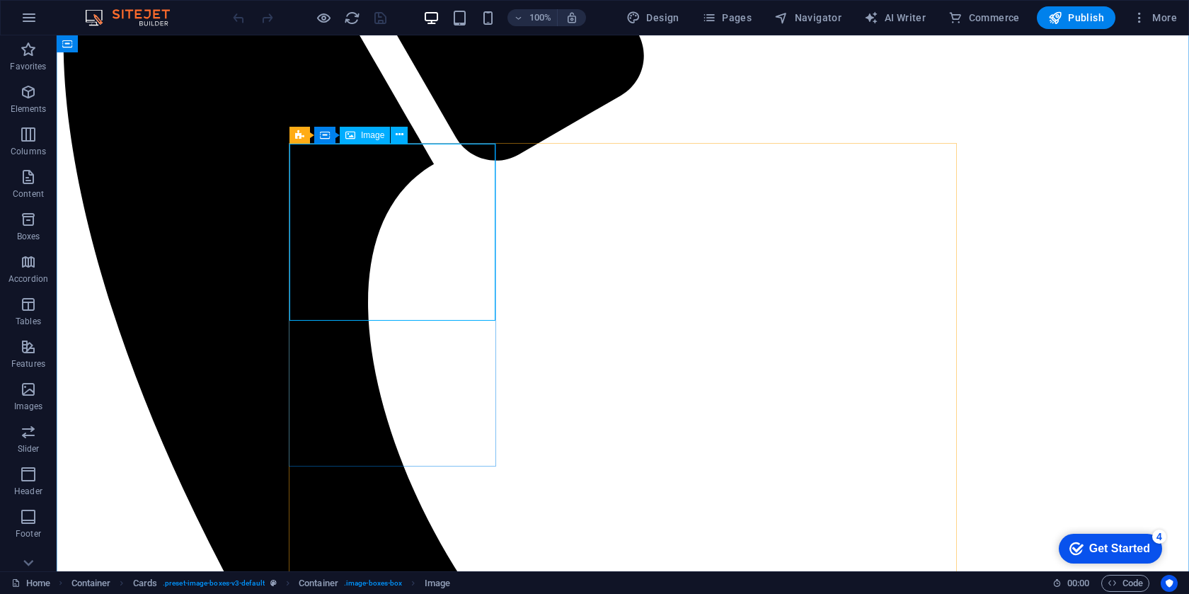
click at [359, 137] on div "Image" at bounding box center [365, 135] width 50 height 17
select select "vw"
select select "px"
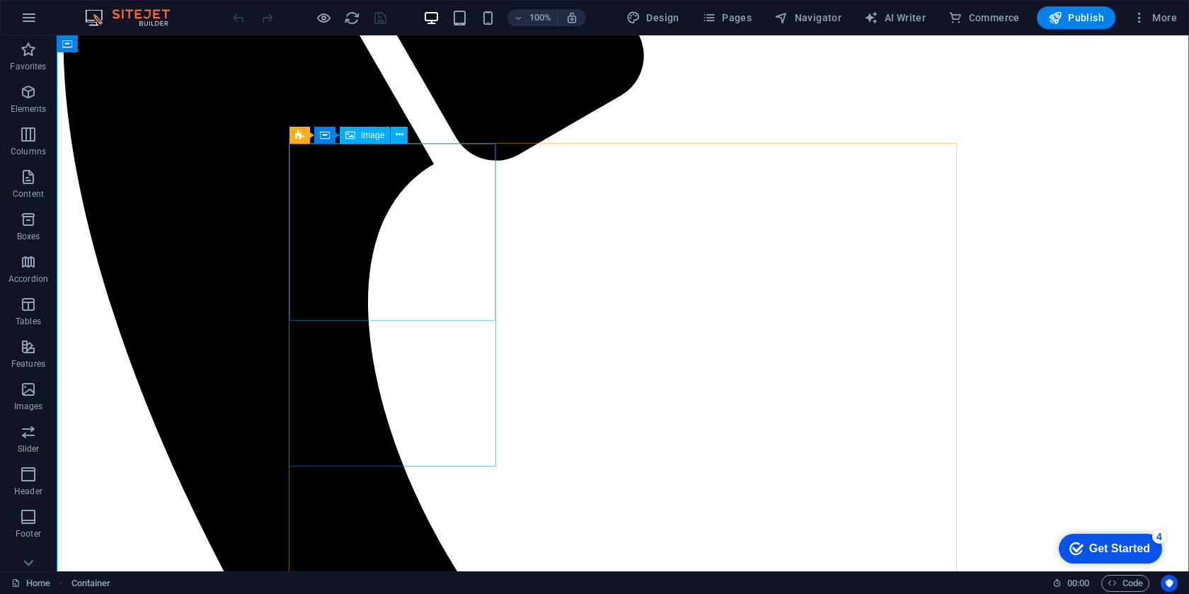
click at [358, 139] on div "Image" at bounding box center [365, 135] width 50 height 17
click at [364, 138] on span "Image" at bounding box center [372, 135] width 23 height 8
select select "vw"
select select "px"
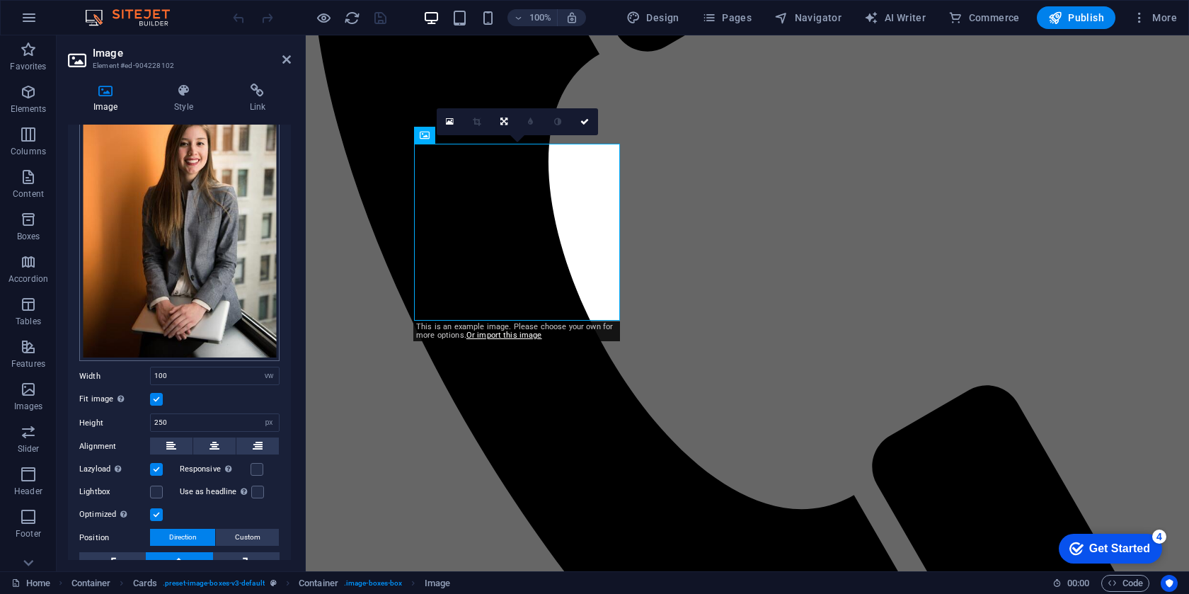
scroll to position [0, 0]
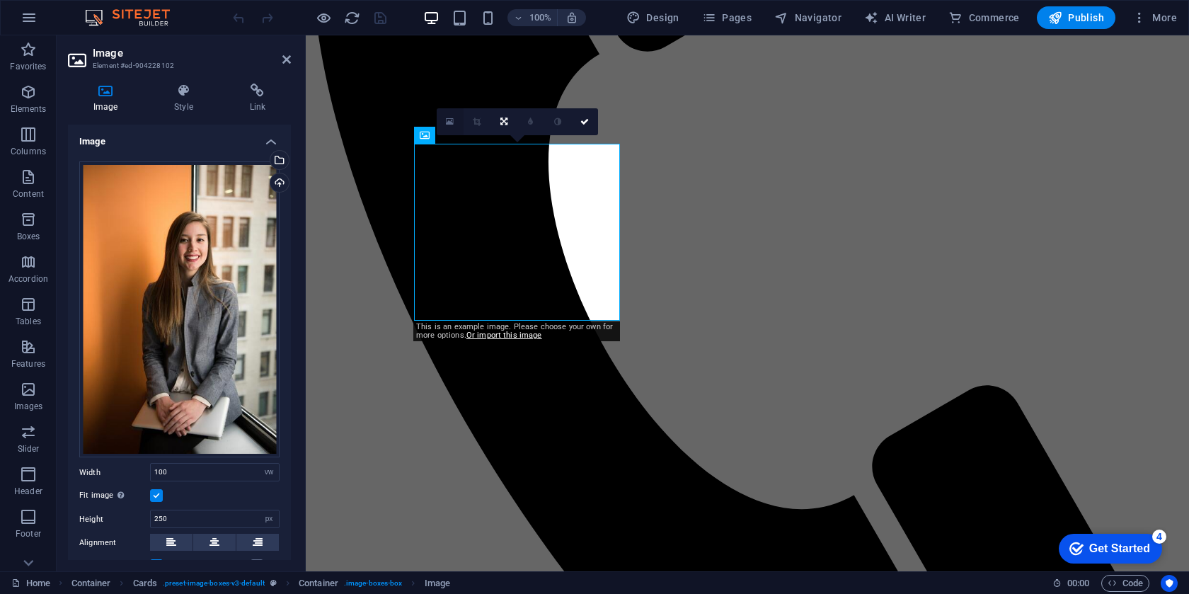
click at [445, 123] on link at bounding box center [450, 121] width 27 height 27
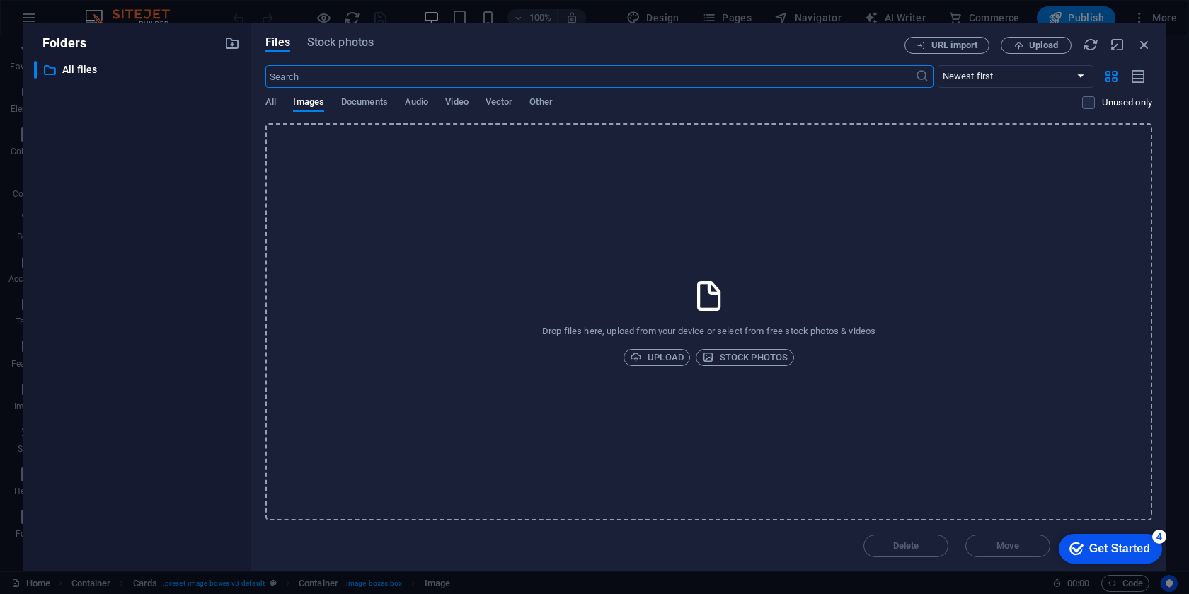
scroll to position [1050, 0]
click at [639, 363] on icon "button" at bounding box center [636, 357] width 12 height 12
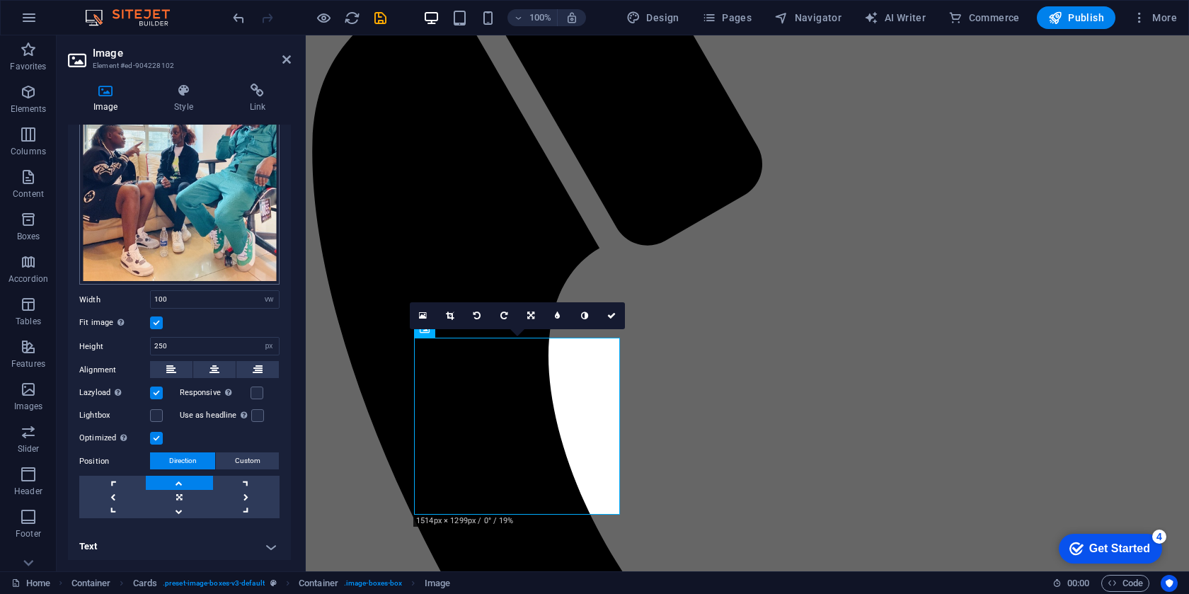
scroll to position [0, 0]
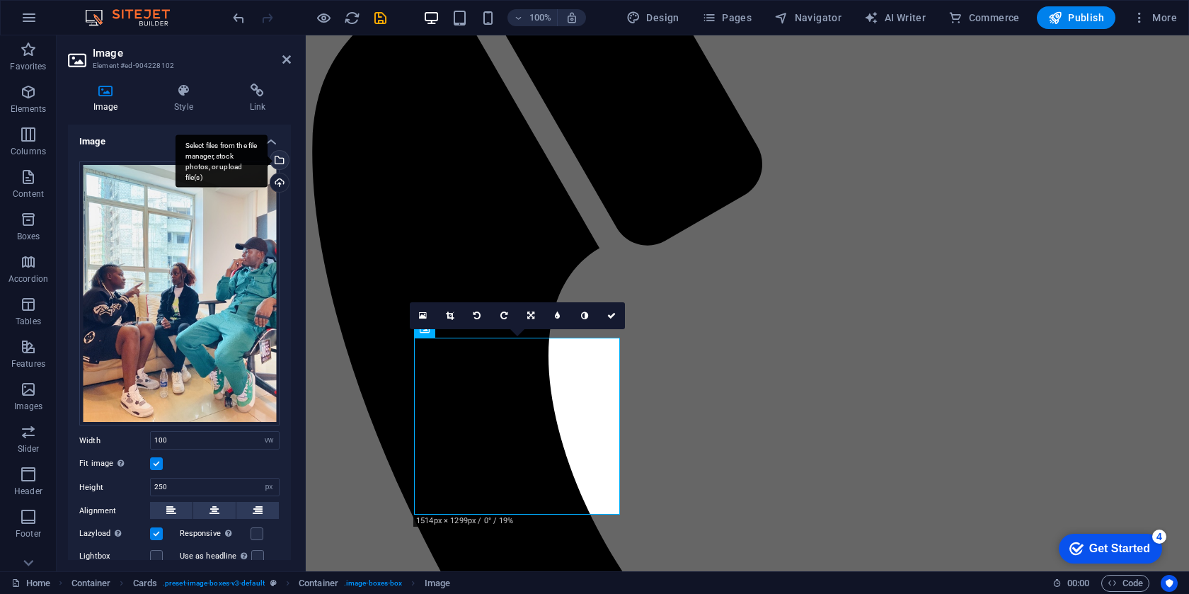
click at [279, 158] on div "Select files from the file manager, stock photos, or upload file(s)" at bounding box center [278, 161] width 21 height 21
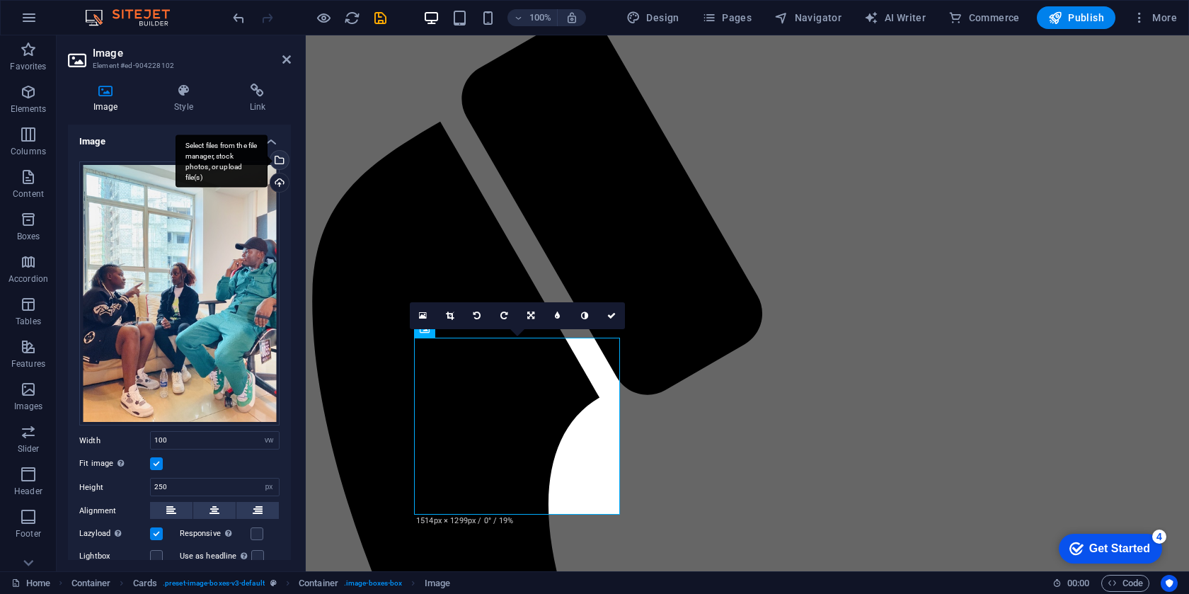
scroll to position [856, 0]
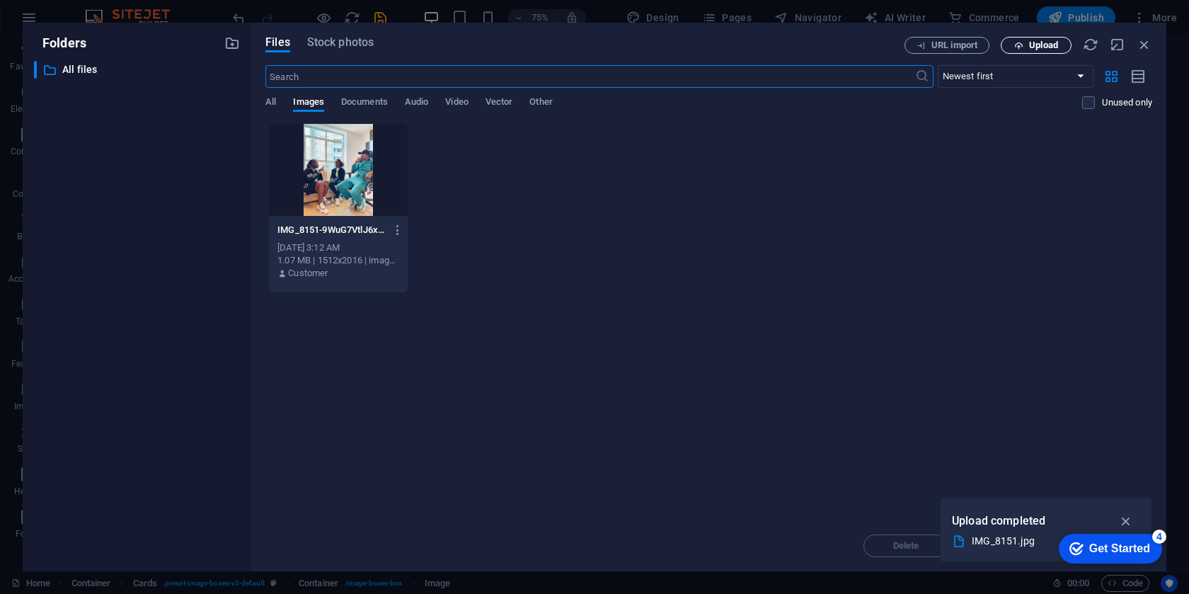
click at [1038, 50] on button "Upload" at bounding box center [1036, 45] width 71 height 17
click at [954, 50] on button "URL import" at bounding box center [947, 45] width 85 height 17
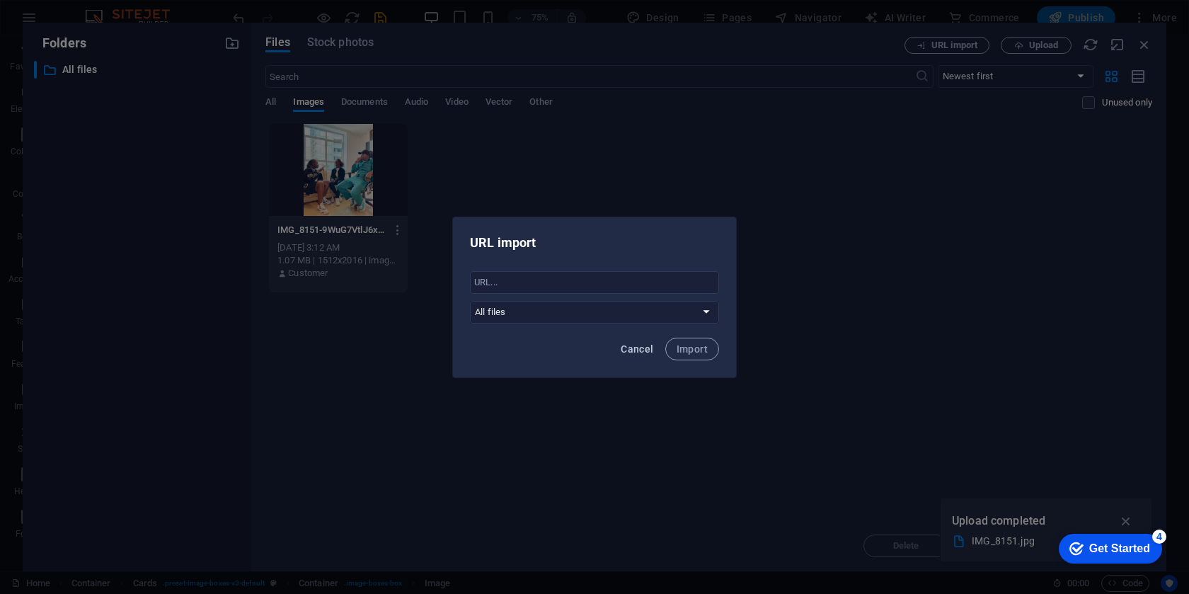
click at [650, 353] on span "Cancel" at bounding box center [637, 348] width 33 height 11
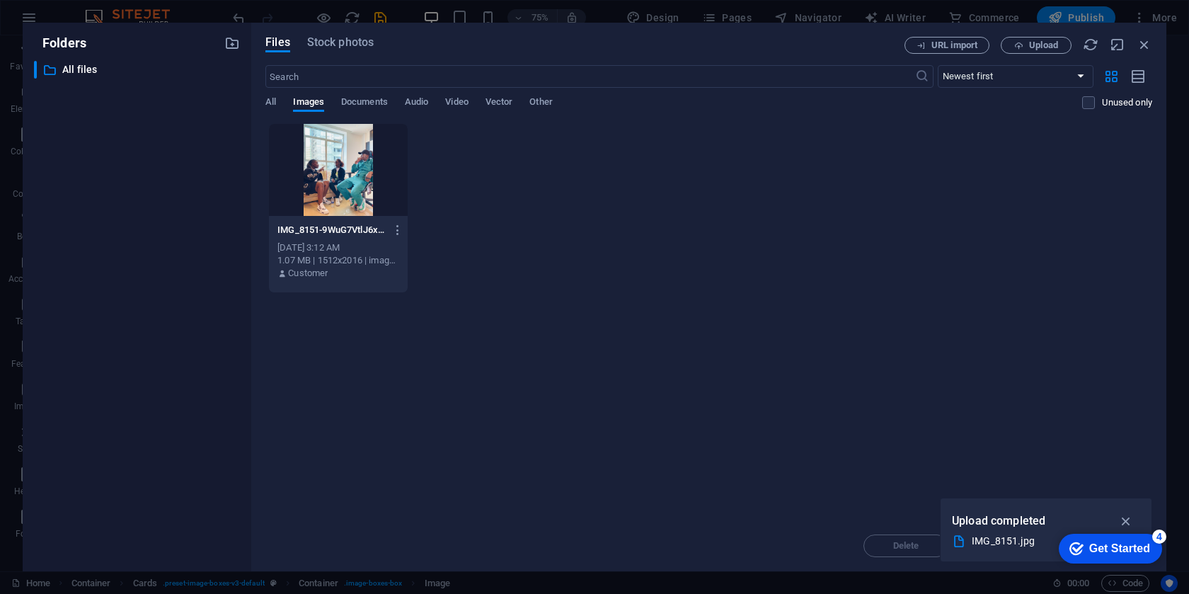
click at [340, 180] on div at bounding box center [338, 170] width 138 height 92
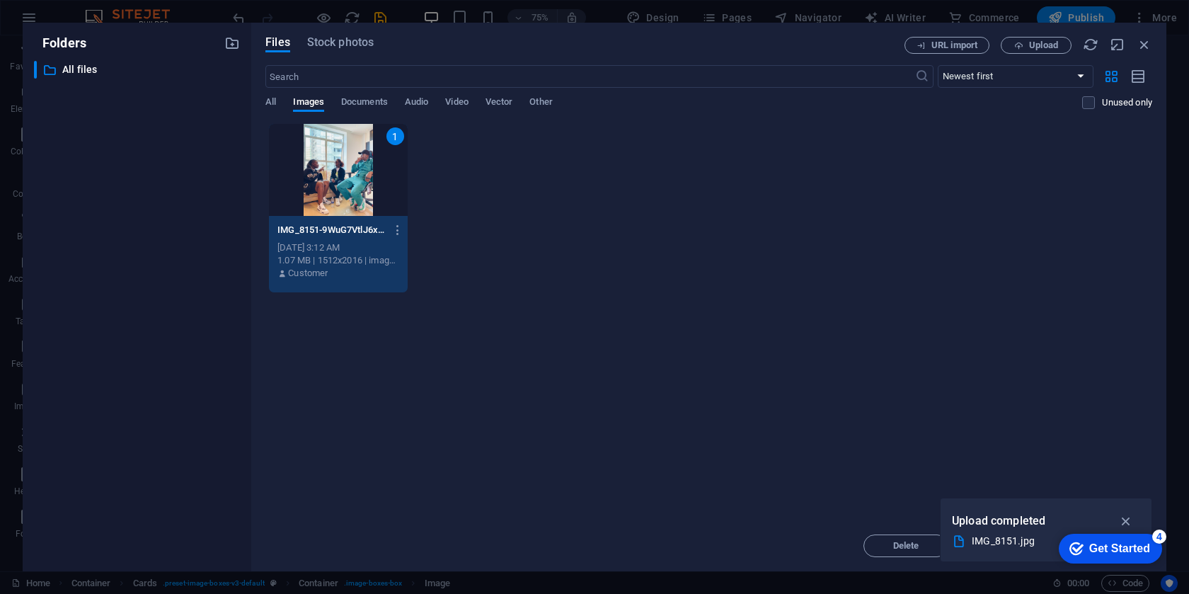
click at [398, 136] on div "1" at bounding box center [396, 136] width 18 height 18
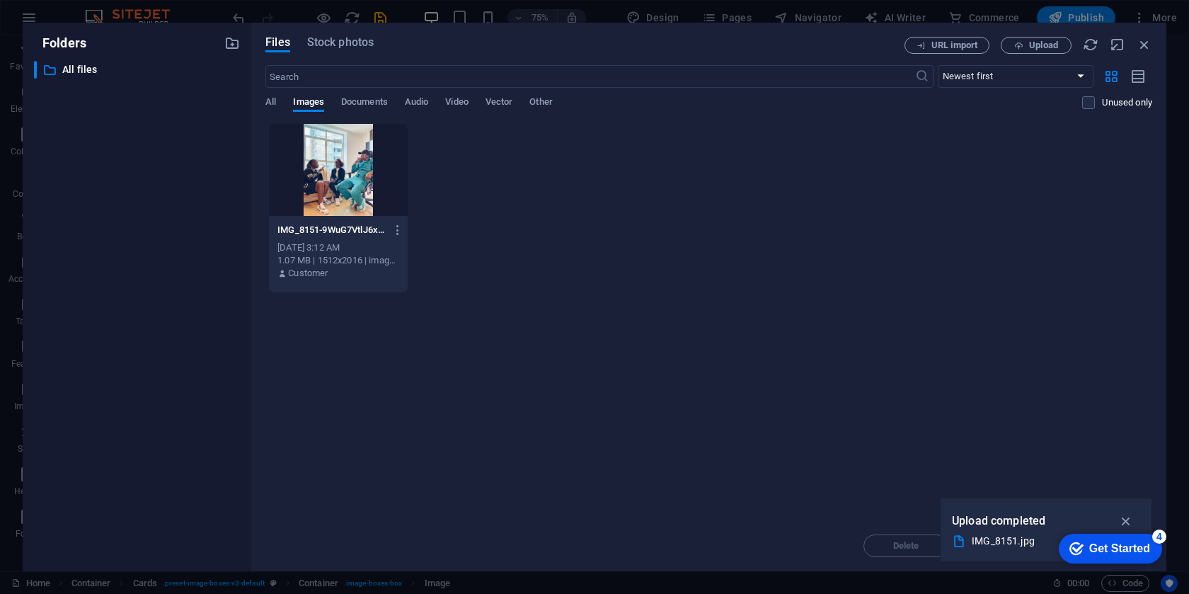
click at [373, 155] on div at bounding box center [338, 170] width 138 height 92
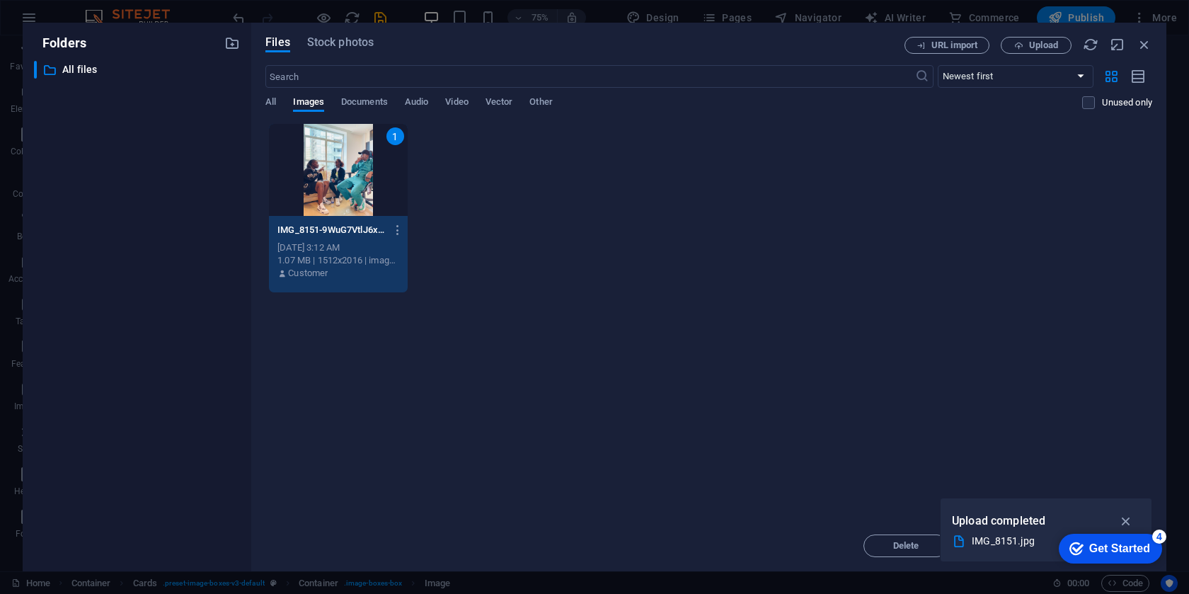
click at [373, 155] on div "1" at bounding box center [338, 170] width 138 height 92
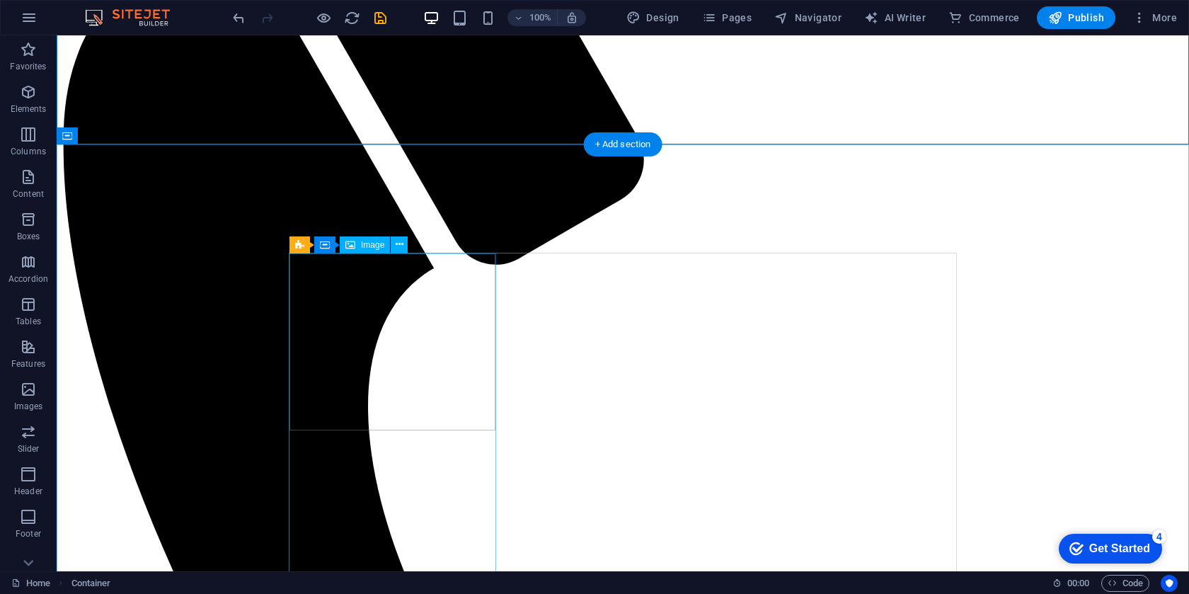
scroll to position [885, 0]
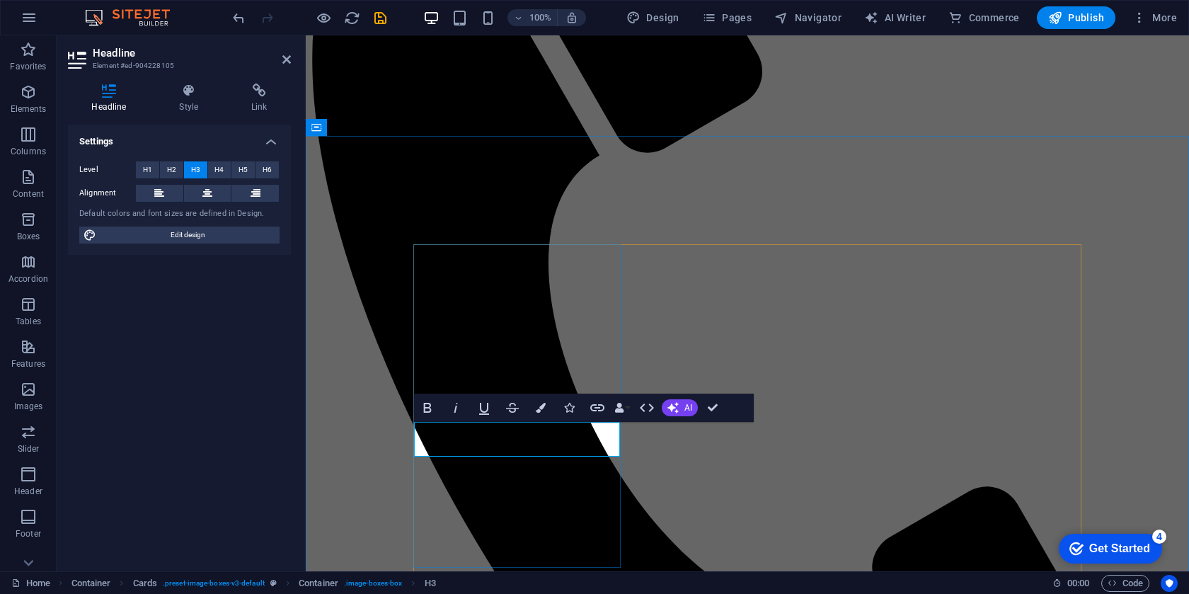
drag, startPoint x: 506, startPoint y: 446, endPoint x: 614, endPoint y: 450, distance: 107.7
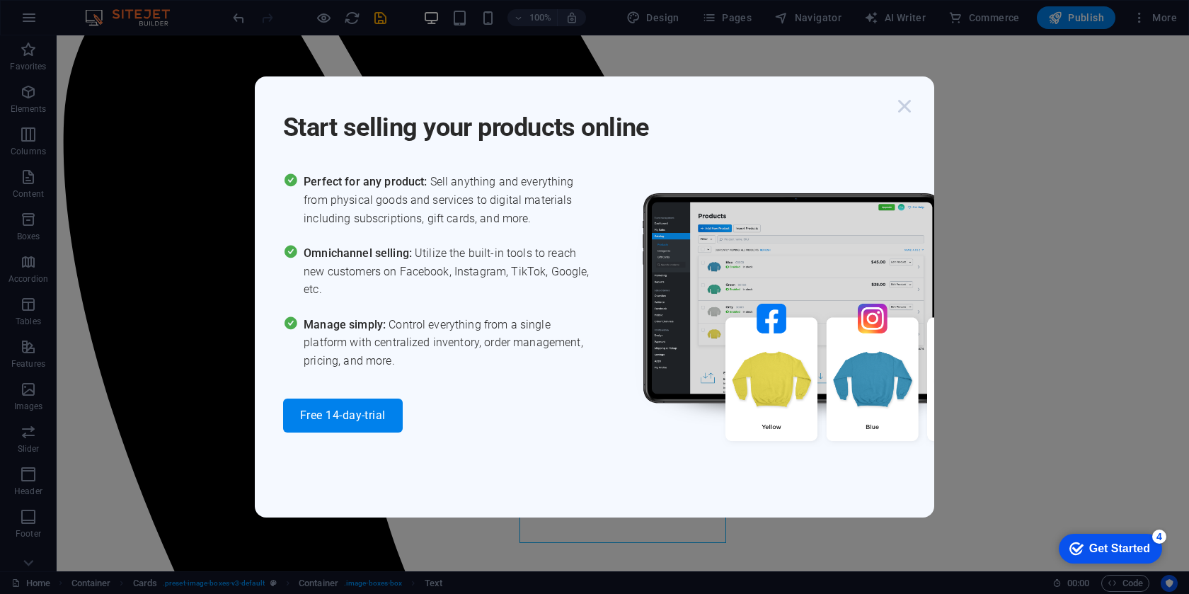
click at [900, 108] on icon "button" at bounding box center [904, 105] width 25 height 25
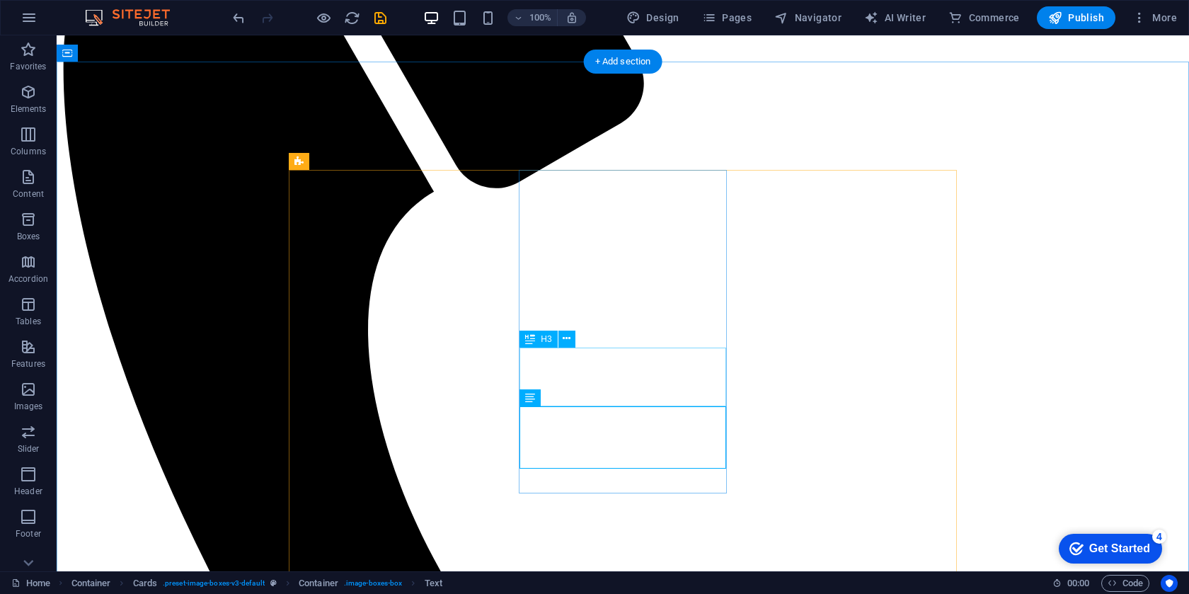
scroll to position [961, 0]
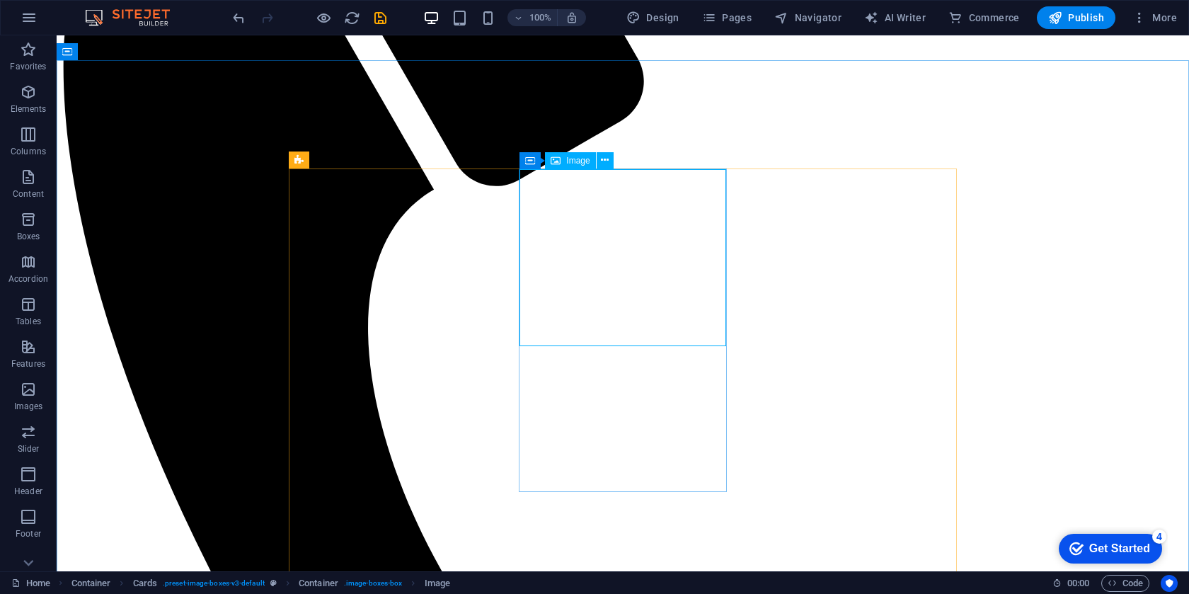
click at [582, 162] on span "Image" at bounding box center [577, 160] width 23 height 8
select select "vw"
select select "px"
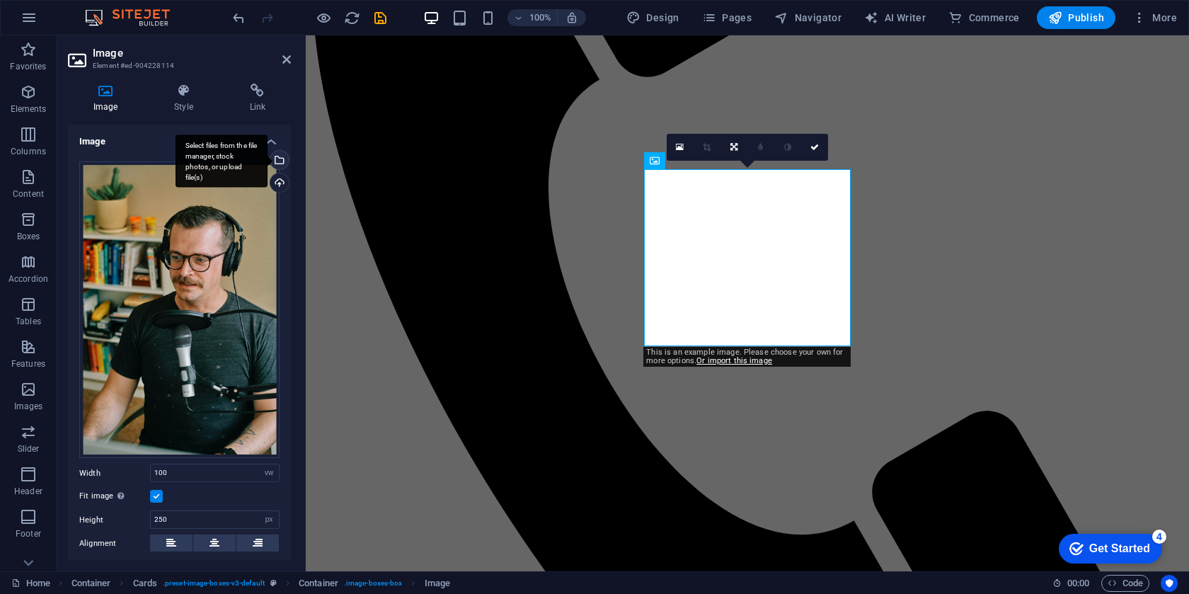
click at [279, 164] on div "Select files from the file manager, stock photos, or upload file(s)" at bounding box center [278, 161] width 21 height 21
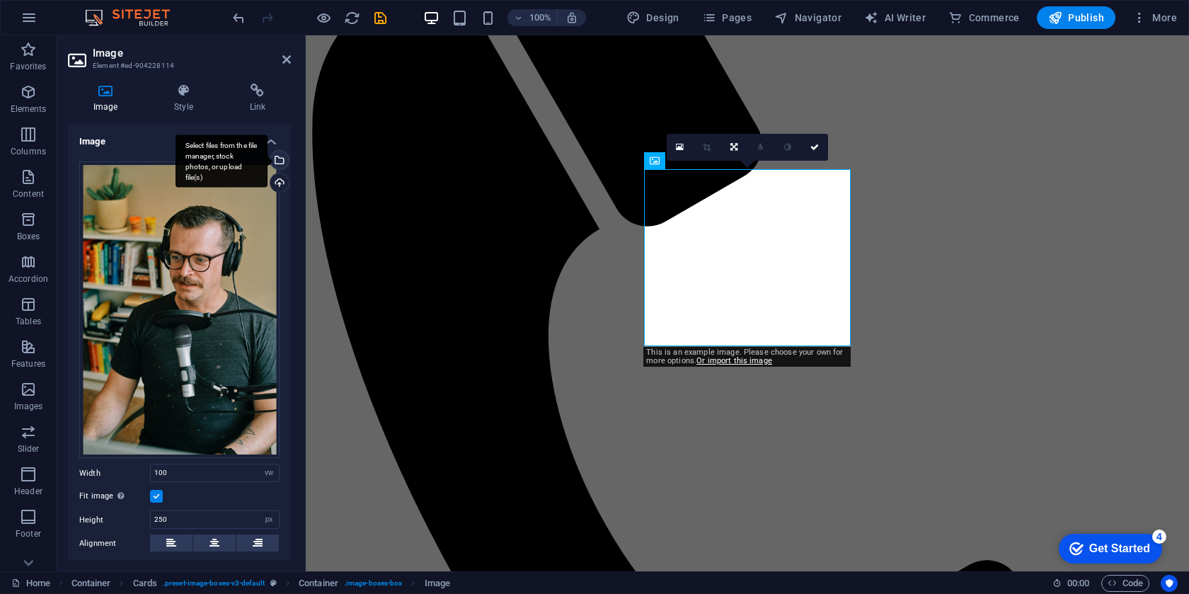
scroll to position [1025, 0]
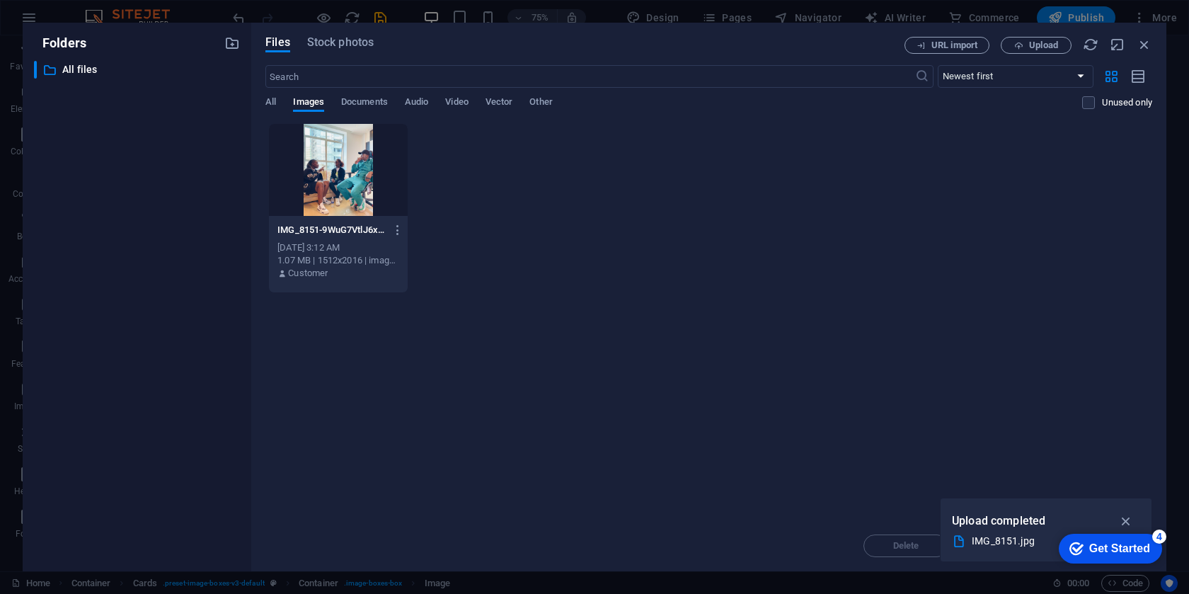
click at [332, 188] on div at bounding box center [338, 170] width 138 height 92
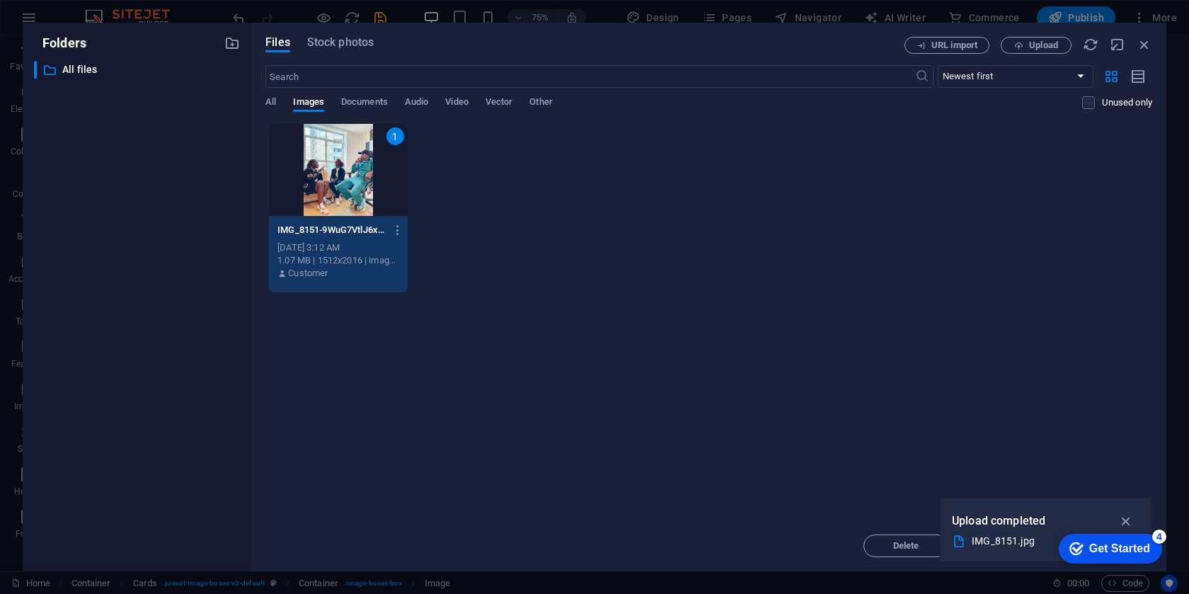
click at [332, 188] on div "1" at bounding box center [338, 170] width 138 height 92
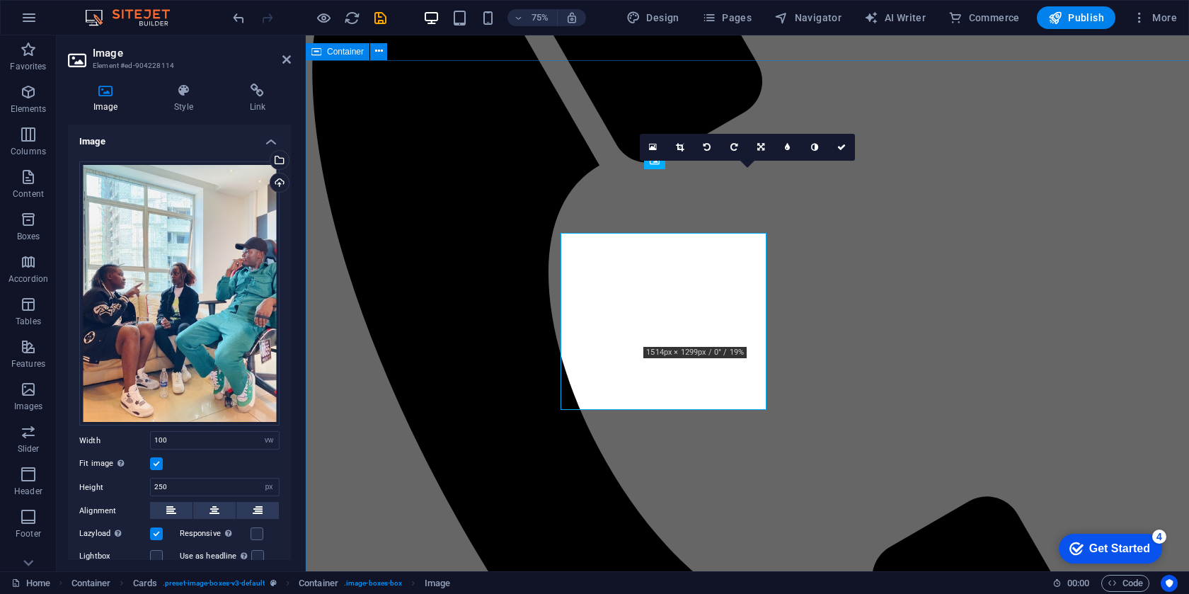
scroll to position [961, 0]
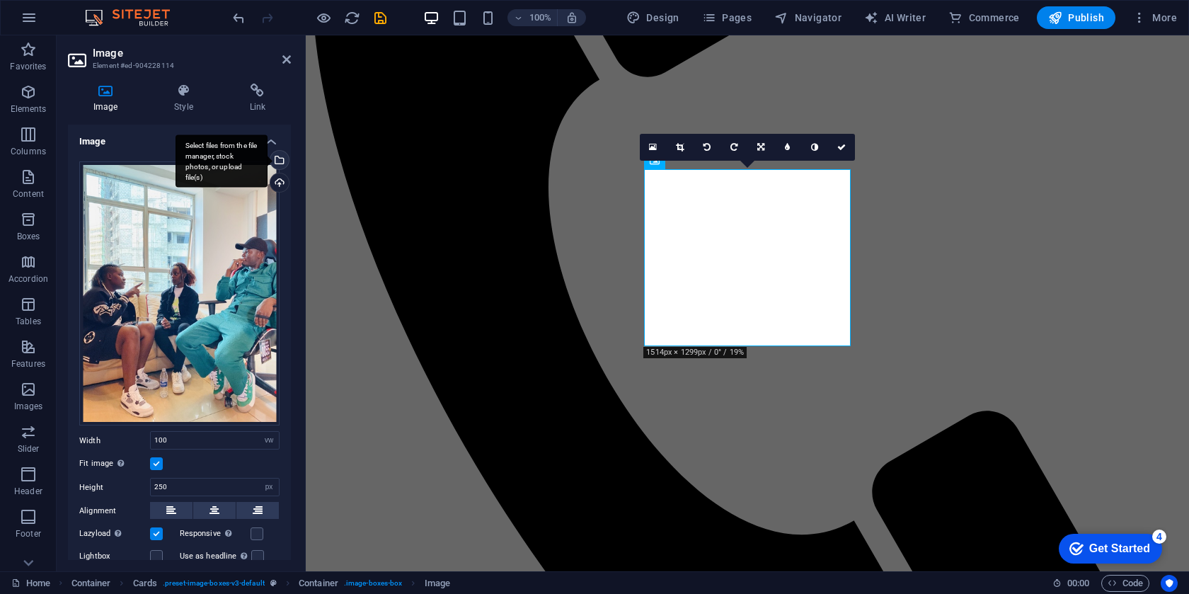
click at [268, 161] on div "Select files from the file manager, stock photos, or upload file(s)" at bounding box center [222, 161] width 92 height 53
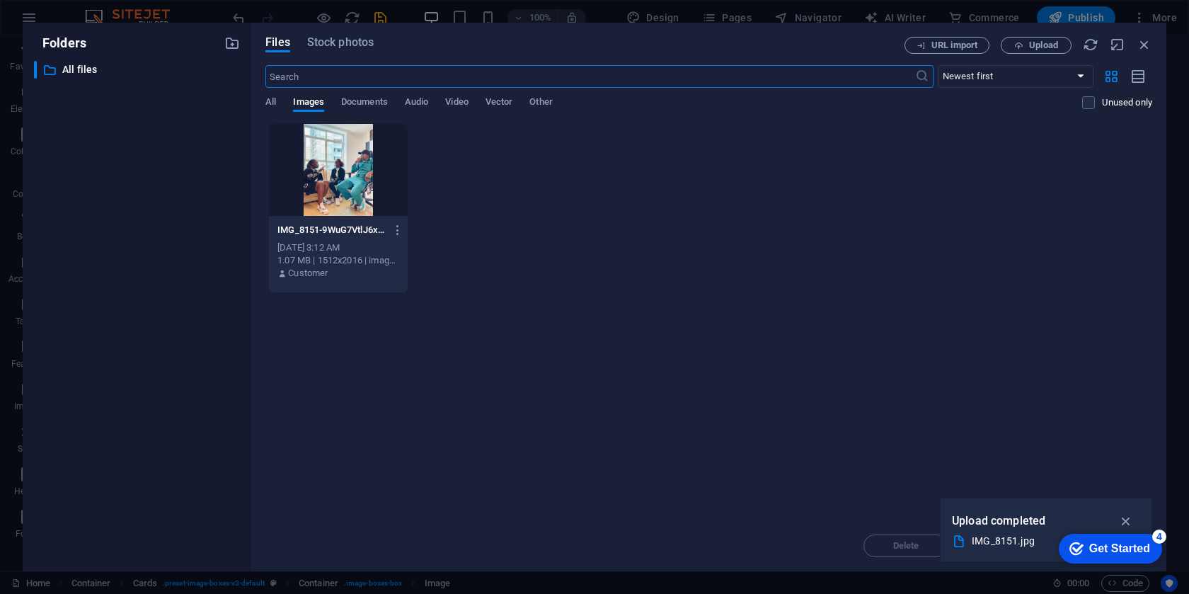
scroll to position [1025, 0]
click at [1044, 52] on button "Upload" at bounding box center [1036, 45] width 71 height 17
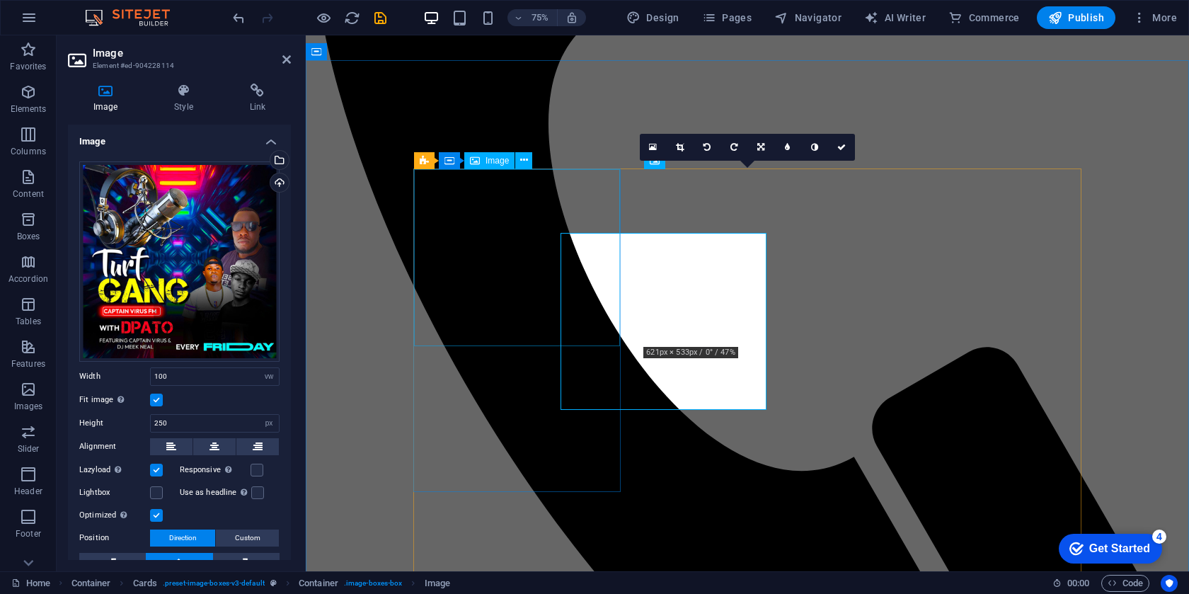
scroll to position [961, 0]
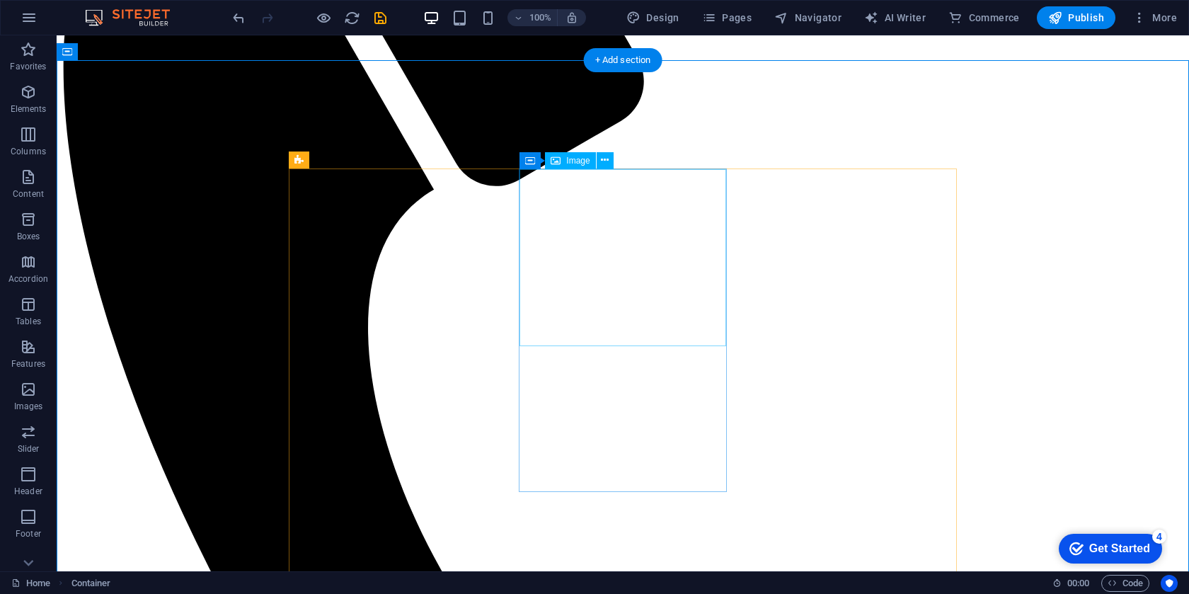
click at [584, 164] on span "Image" at bounding box center [577, 160] width 23 height 8
select select "vw"
select select "px"
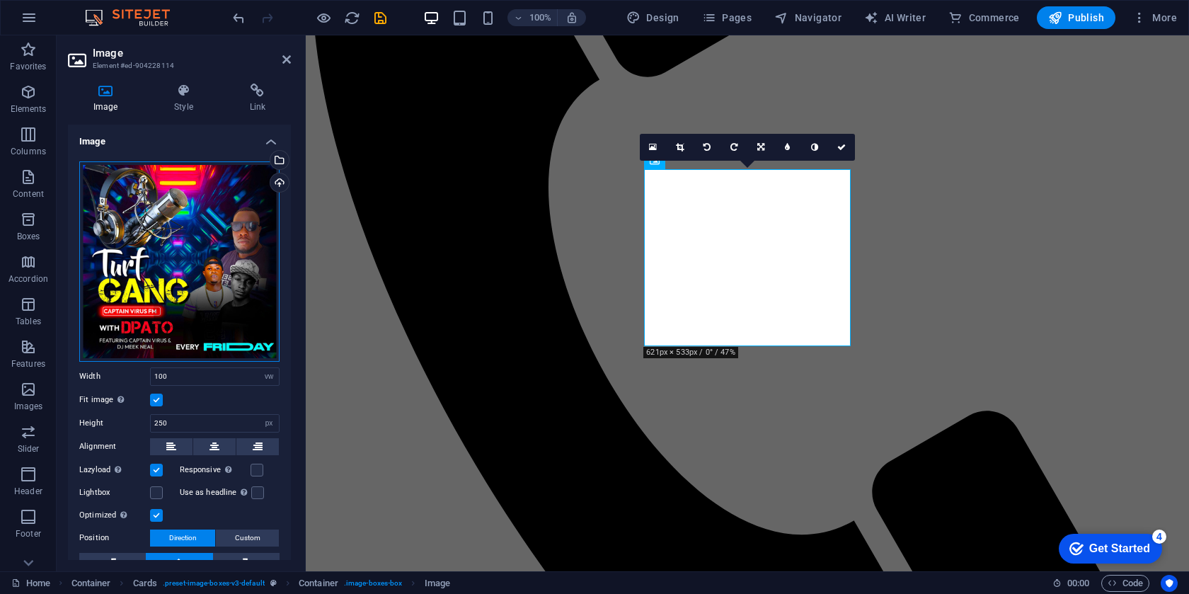
click at [234, 246] on div "Drag files here, click to choose files or select files from Files or our free s…" at bounding box center [179, 261] width 200 height 200
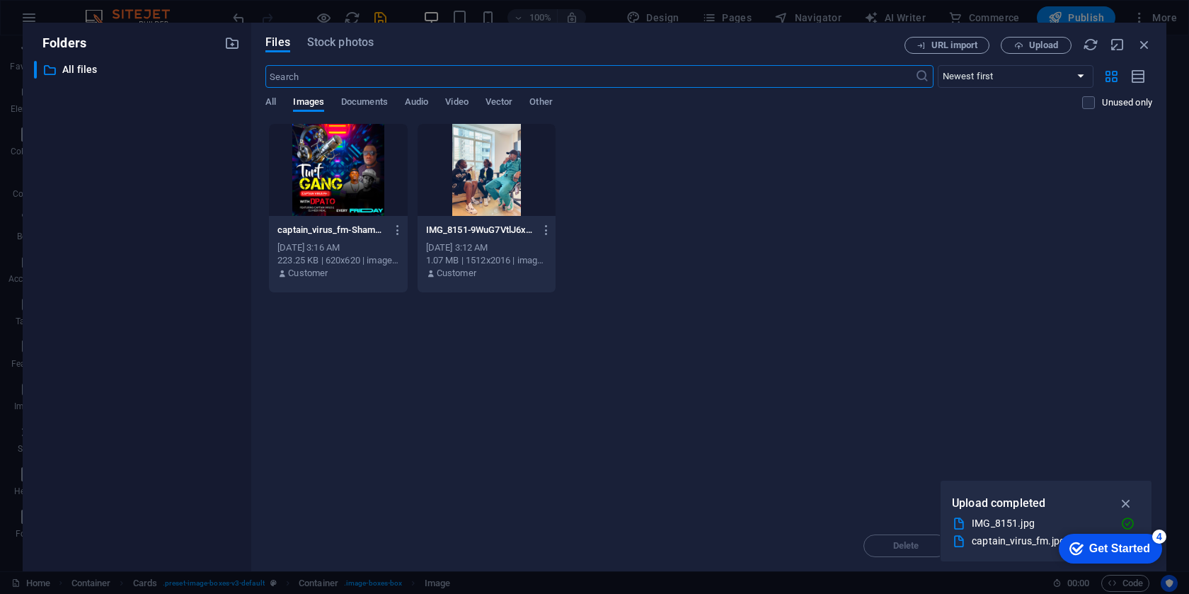
scroll to position [1025, 0]
click at [348, 165] on div at bounding box center [338, 170] width 138 height 92
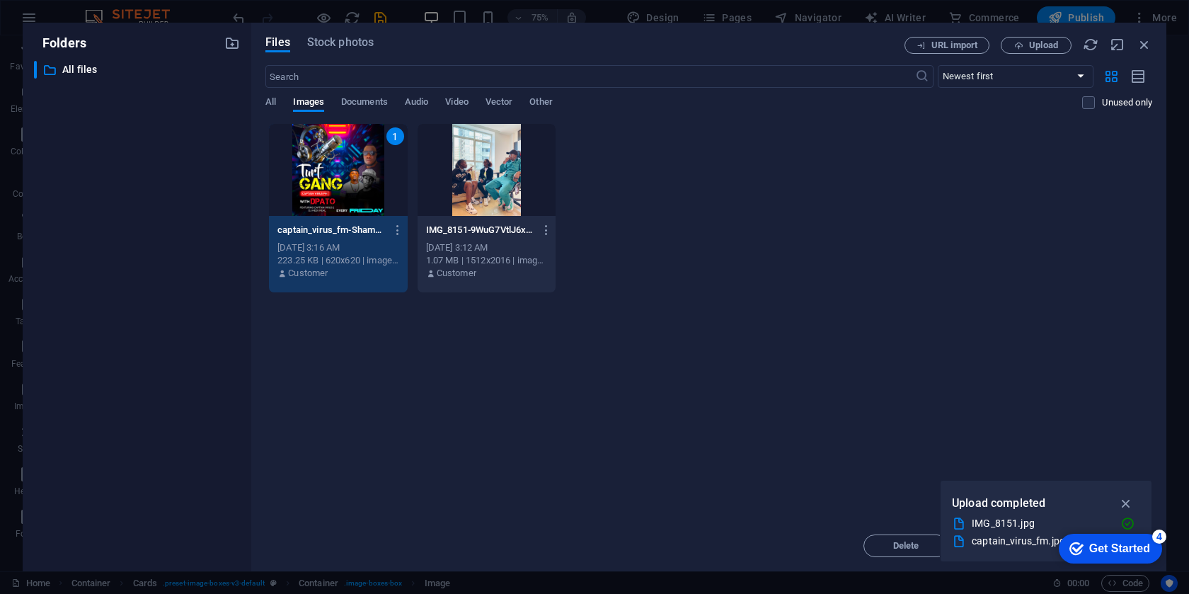
click at [348, 165] on div "1" at bounding box center [338, 170] width 138 height 92
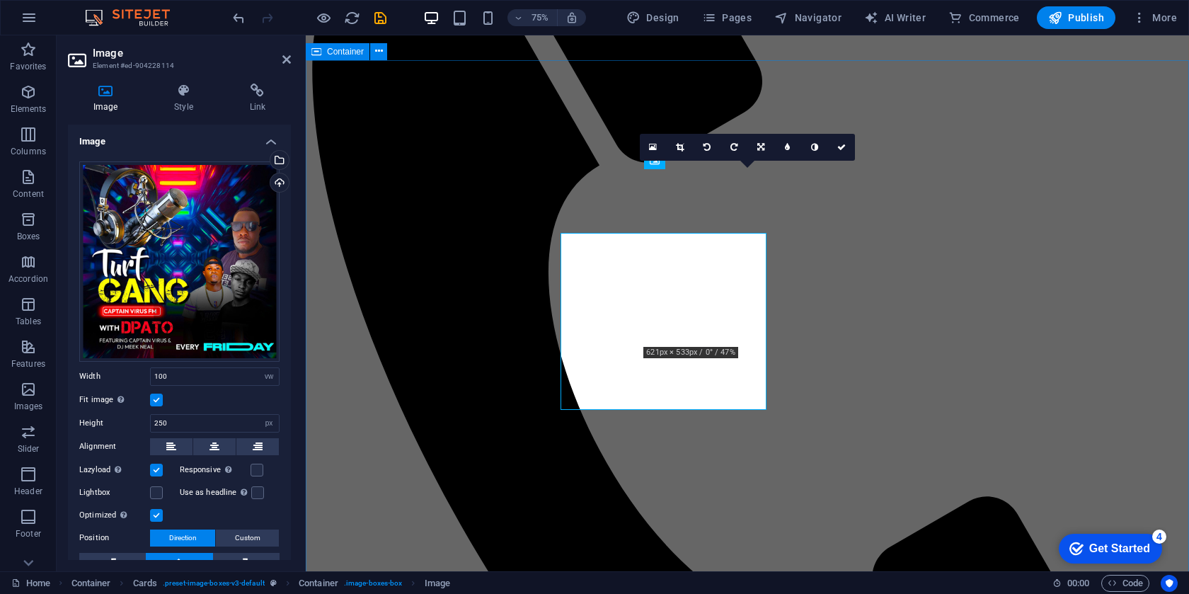
scroll to position [961, 0]
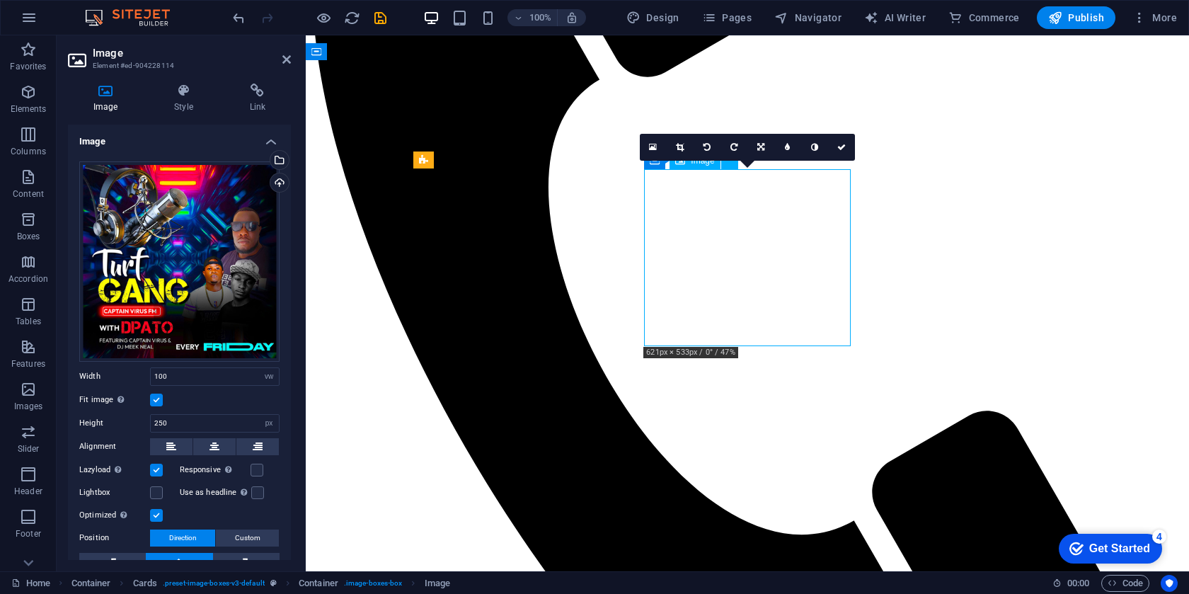
drag, startPoint x: 796, startPoint y: 307, endPoint x: 762, endPoint y: 263, distance: 55.0
drag, startPoint x: 746, startPoint y: 263, endPoint x: 729, endPoint y: 236, distance: 31.8
drag, startPoint x: 714, startPoint y: 260, endPoint x: 712, endPoint y: 223, distance: 36.8
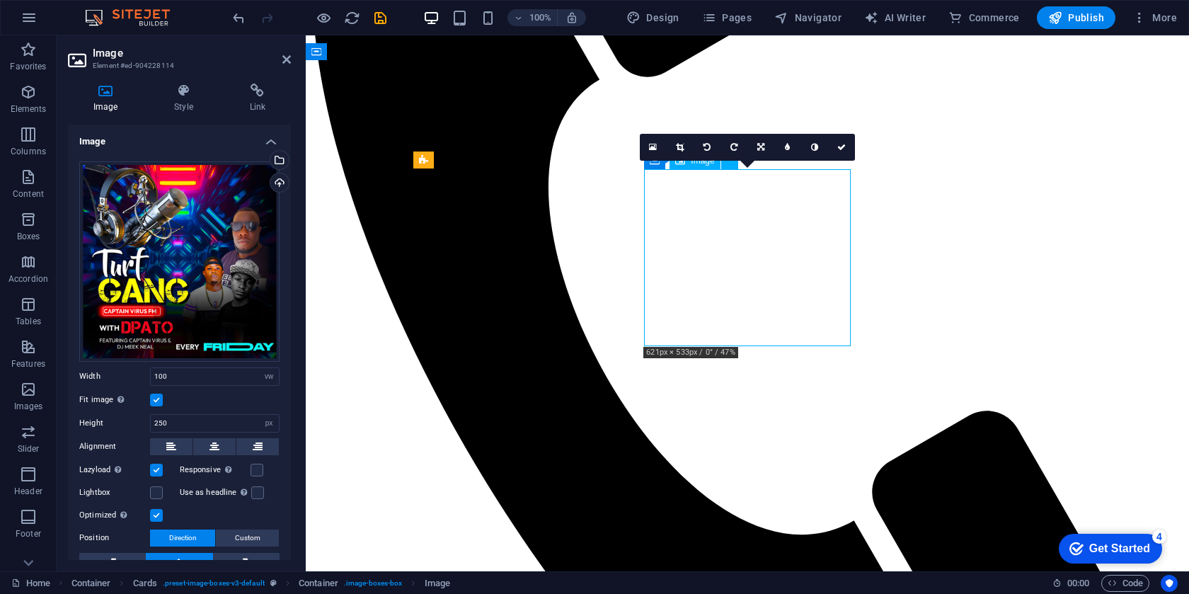
click at [766, 149] on link at bounding box center [761, 147] width 27 height 27
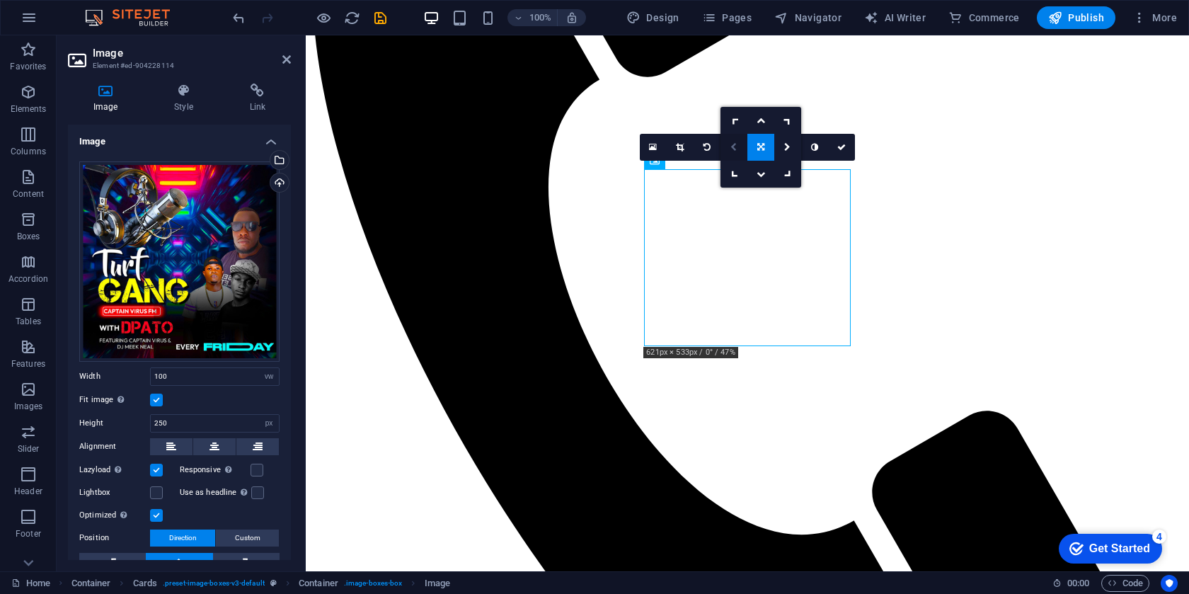
click at [737, 152] on link at bounding box center [734, 147] width 27 height 27
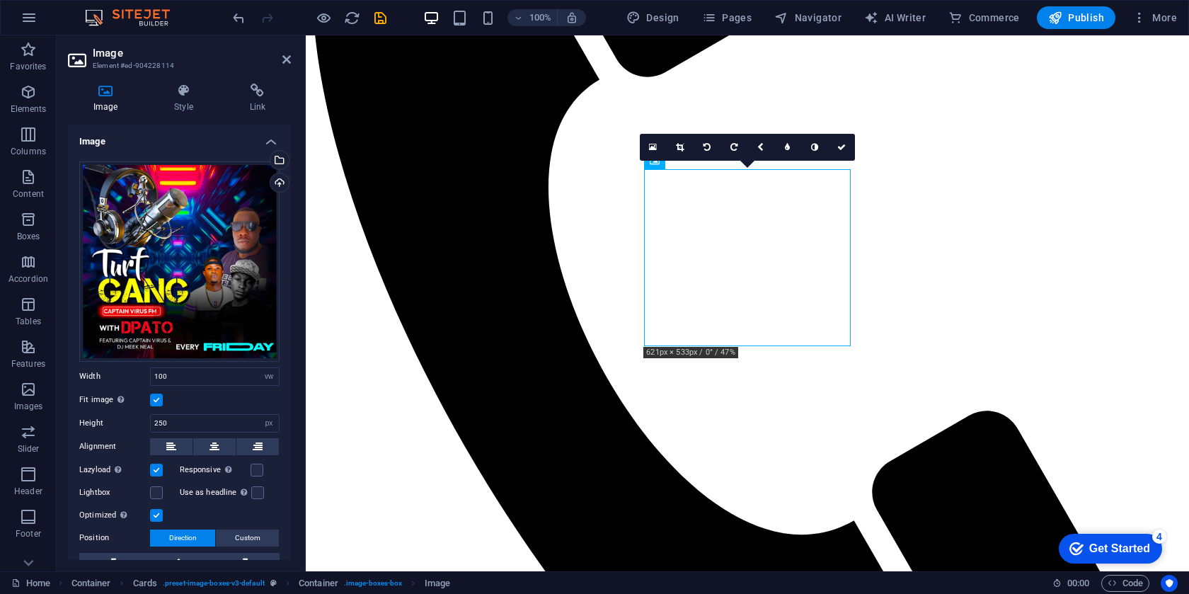
click at [737, 152] on link at bounding box center [734, 147] width 27 height 27
click at [759, 143] on icon at bounding box center [761, 147] width 7 height 8
click at [762, 179] on link at bounding box center [761, 174] width 27 height 27
click at [761, 142] on link at bounding box center [761, 147] width 27 height 27
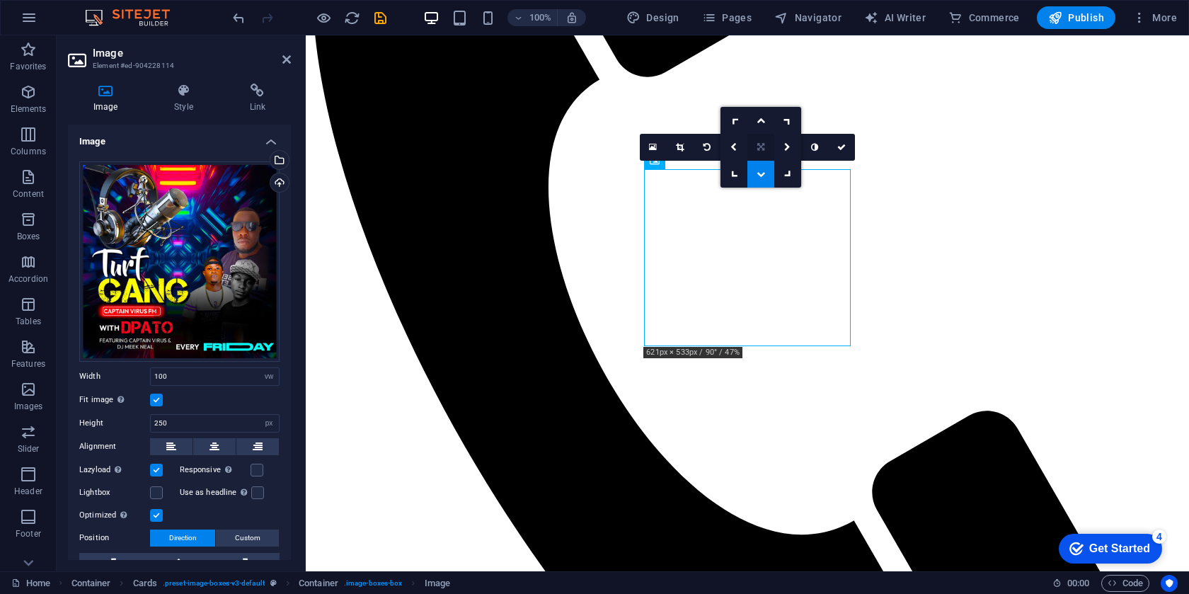
click at [765, 152] on link at bounding box center [761, 147] width 27 height 27
click at [763, 146] on icon at bounding box center [761, 147] width 7 height 8
click at [788, 150] on icon at bounding box center [787, 147] width 6 height 8
click at [759, 152] on link at bounding box center [761, 147] width 27 height 27
click at [784, 149] on icon at bounding box center [787, 147] width 6 height 8
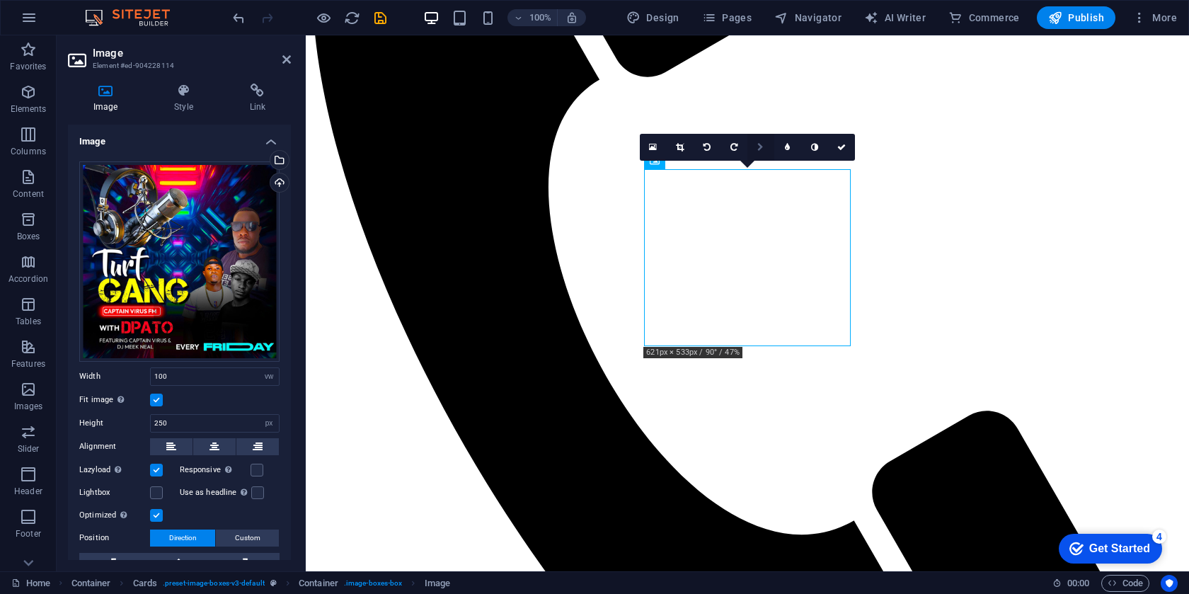
click at [758, 149] on icon at bounding box center [761, 147] width 6 height 8
drag, startPoint x: 794, startPoint y: 172, endPoint x: 488, endPoint y: 137, distance: 308.6
click at [794, 172] on link at bounding box center [788, 174] width 27 height 27
click at [761, 149] on icon at bounding box center [761, 147] width 12 height 12
drag, startPoint x: 787, startPoint y: 125, endPoint x: 481, endPoint y: 89, distance: 307.9
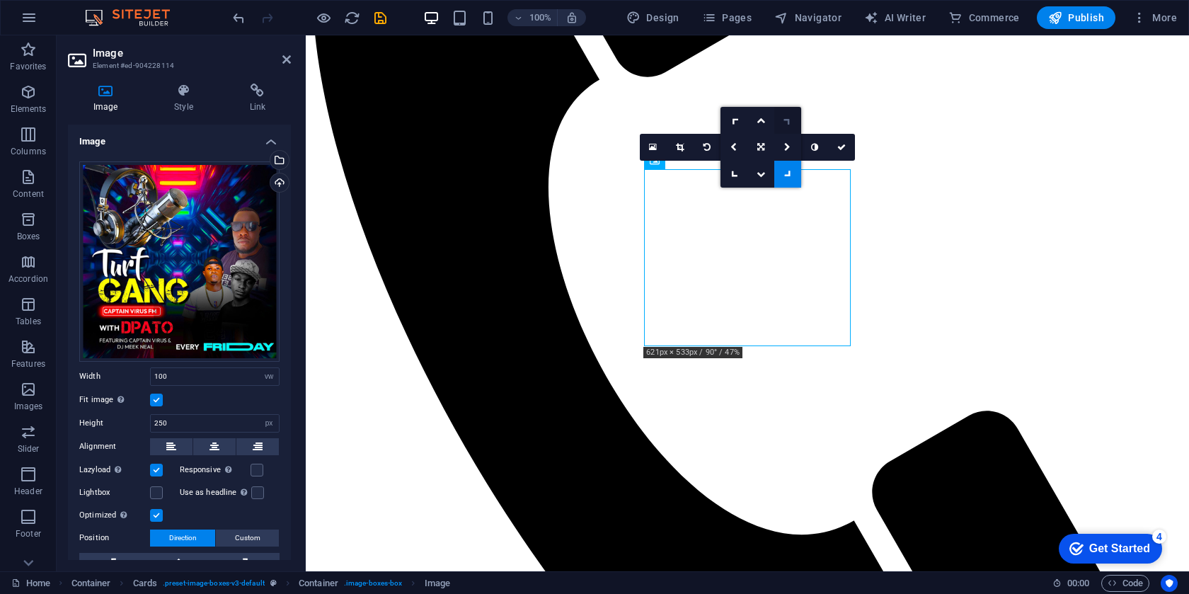
click at [787, 125] on icon at bounding box center [788, 120] width 12 height 12
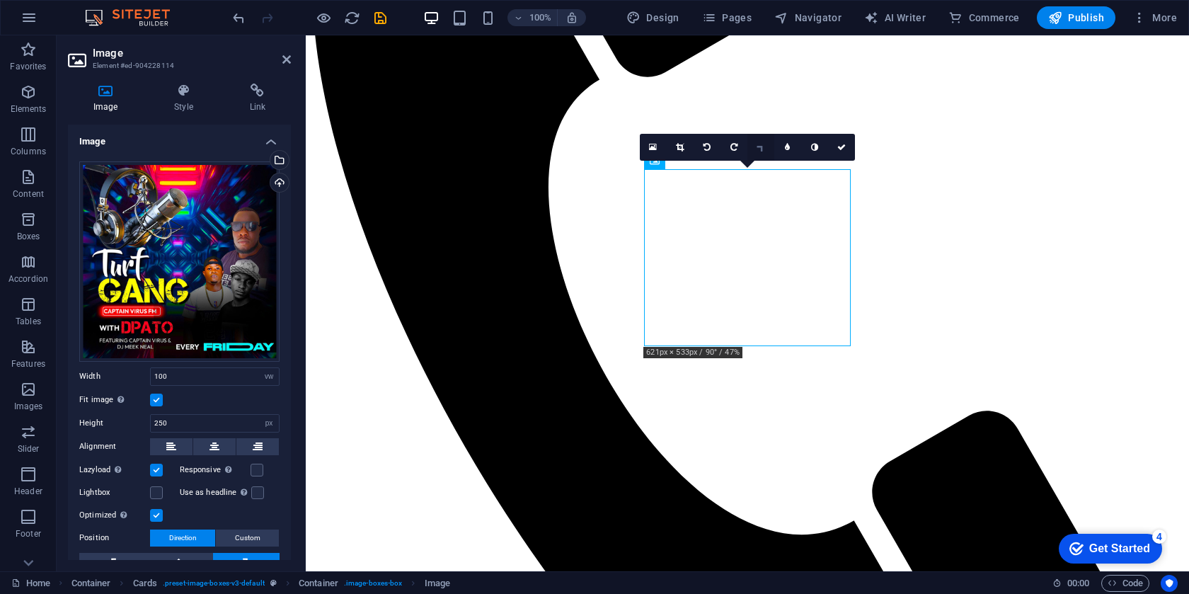
click at [760, 149] on icon at bounding box center [761, 147] width 12 height 12
click at [763, 127] on link at bounding box center [761, 120] width 27 height 27
click at [757, 152] on link at bounding box center [761, 147] width 27 height 27
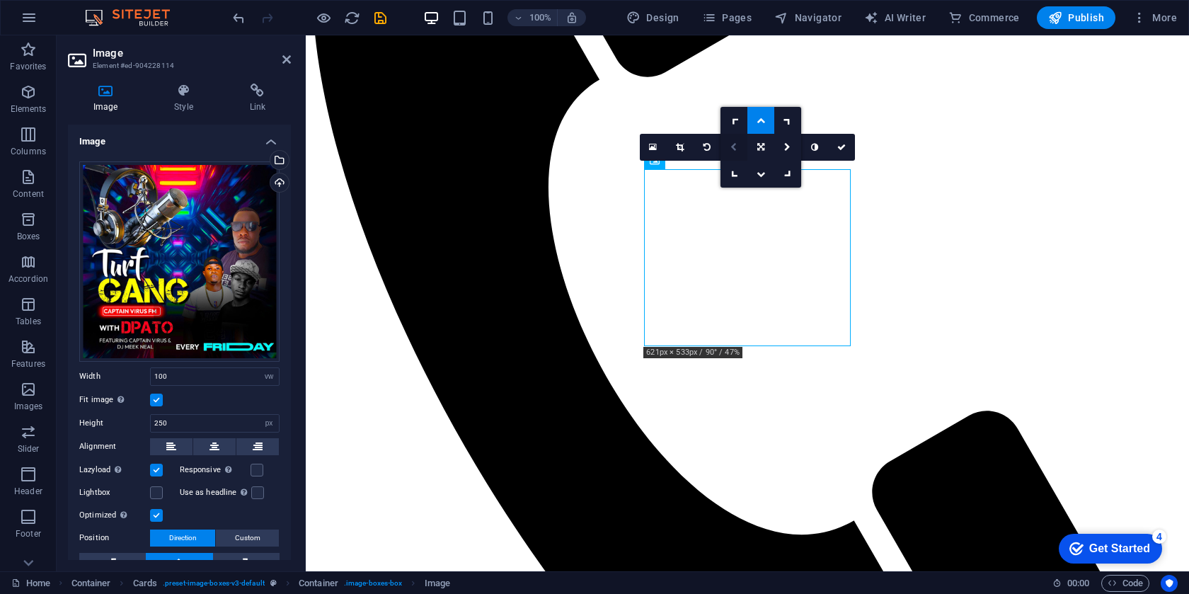
click at [735, 147] on icon at bounding box center [734, 147] width 6 height 8
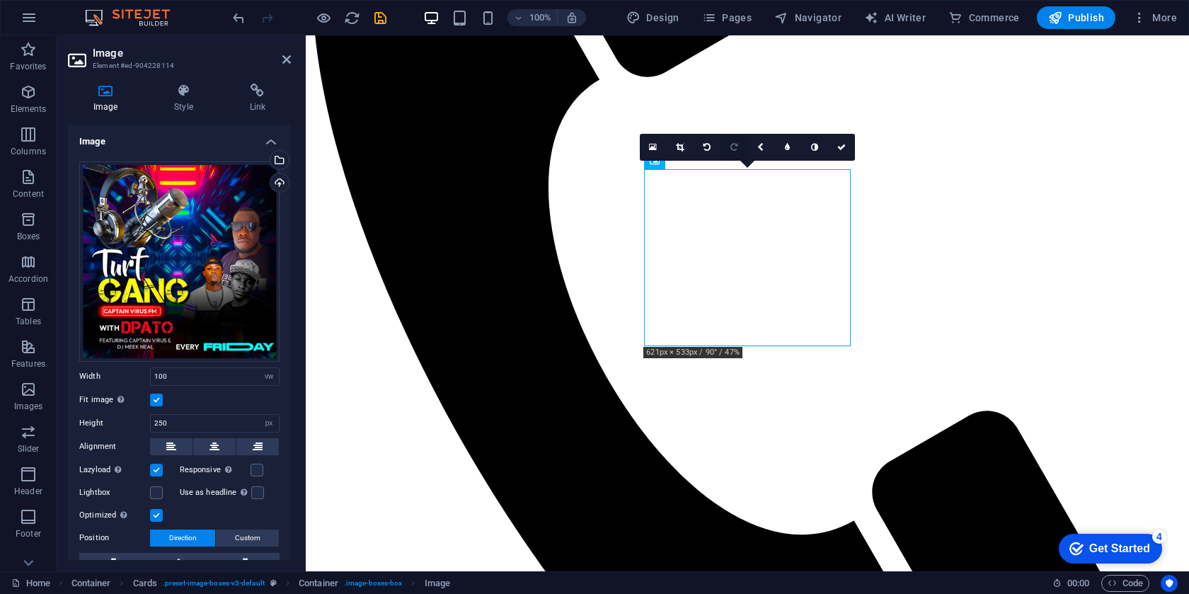
click at [734, 149] on icon at bounding box center [734, 147] width 7 height 8
click at [706, 149] on icon at bounding box center [707, 147] width 7 height 8
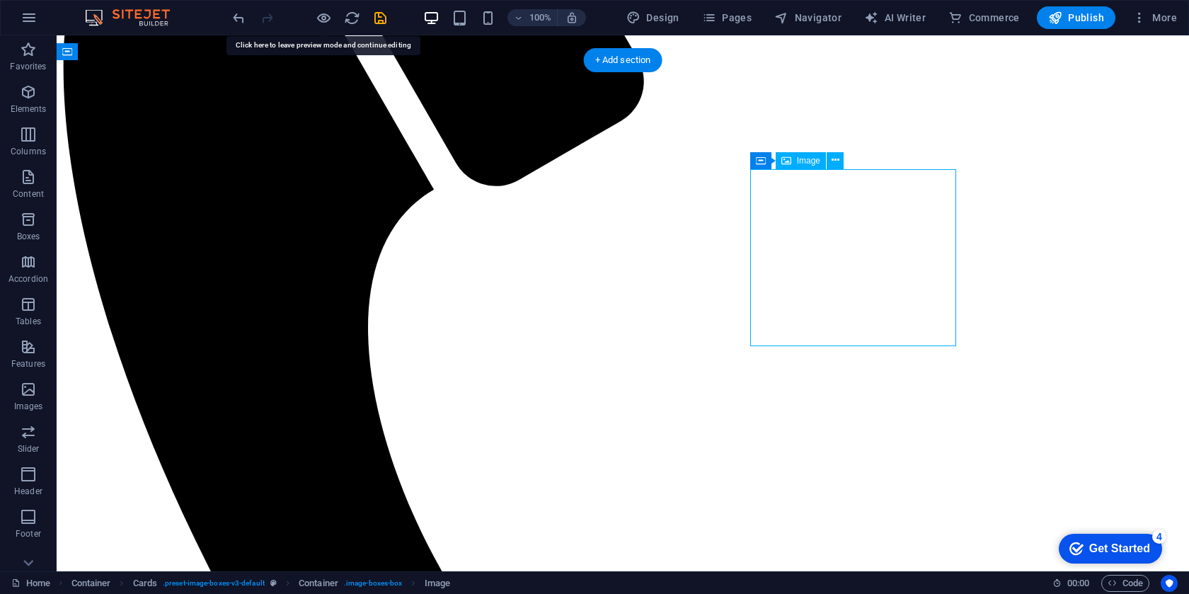
select select "vw"
select select "px"
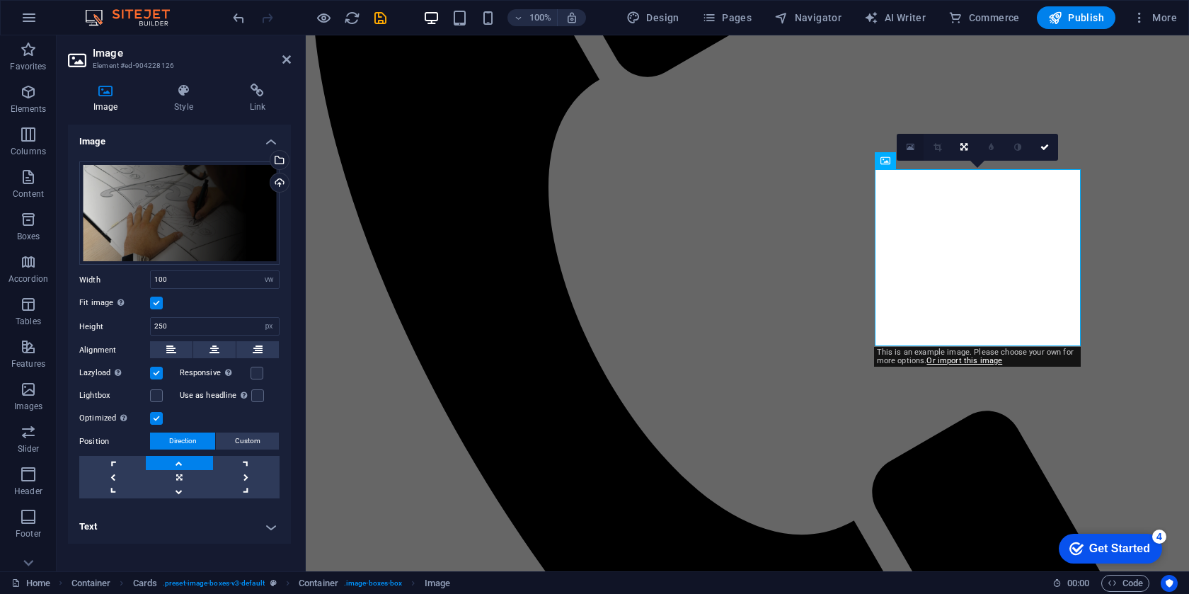
click at [908, 144] on icon at bounding box center [911, 147] width 8 height 10
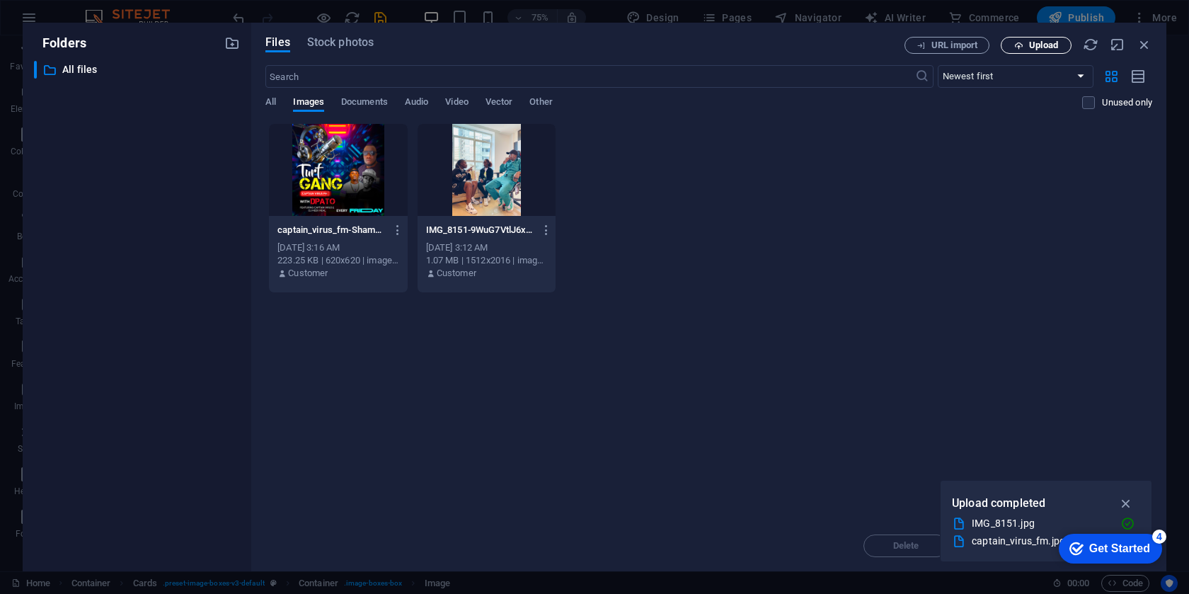
click at [1041, 44] on span "Upload" at bounding box center [1043, 45] width 29 height 8
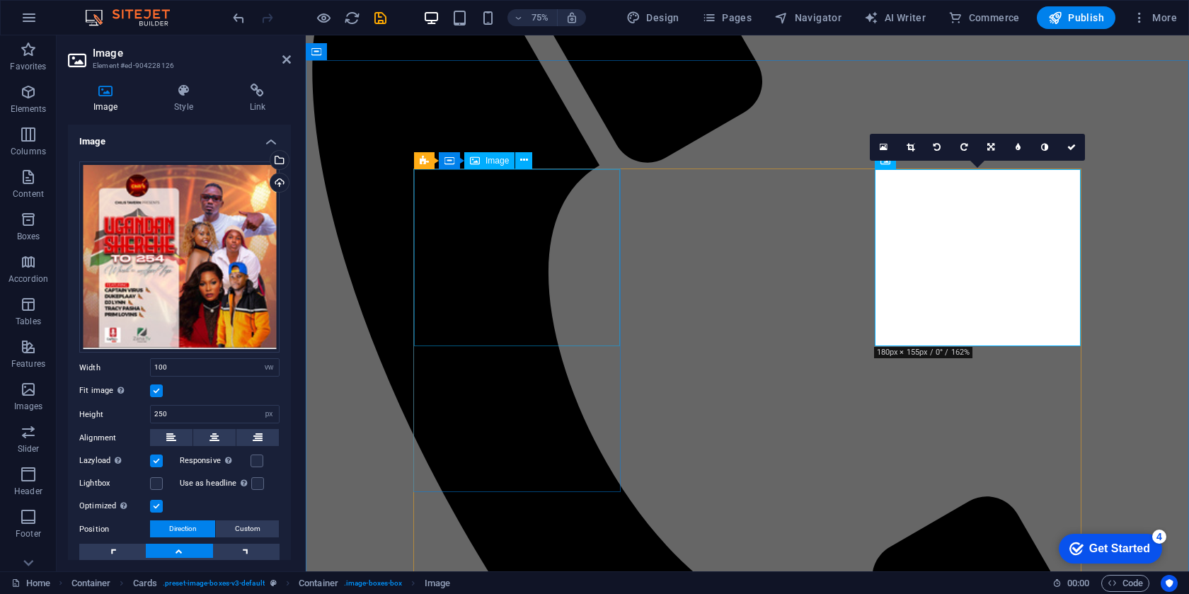
scroll to position [961, 0]
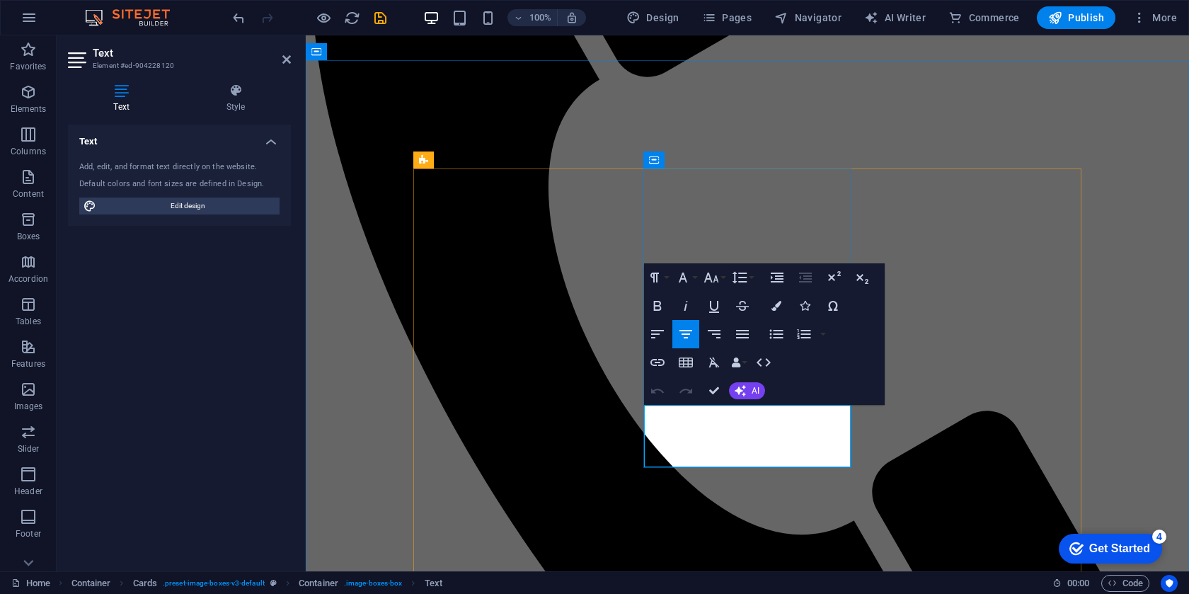
drag, startPoint x: 666, startPoint y: 418, endPoint x: 845, endPoint y: 449, distance: 181.7
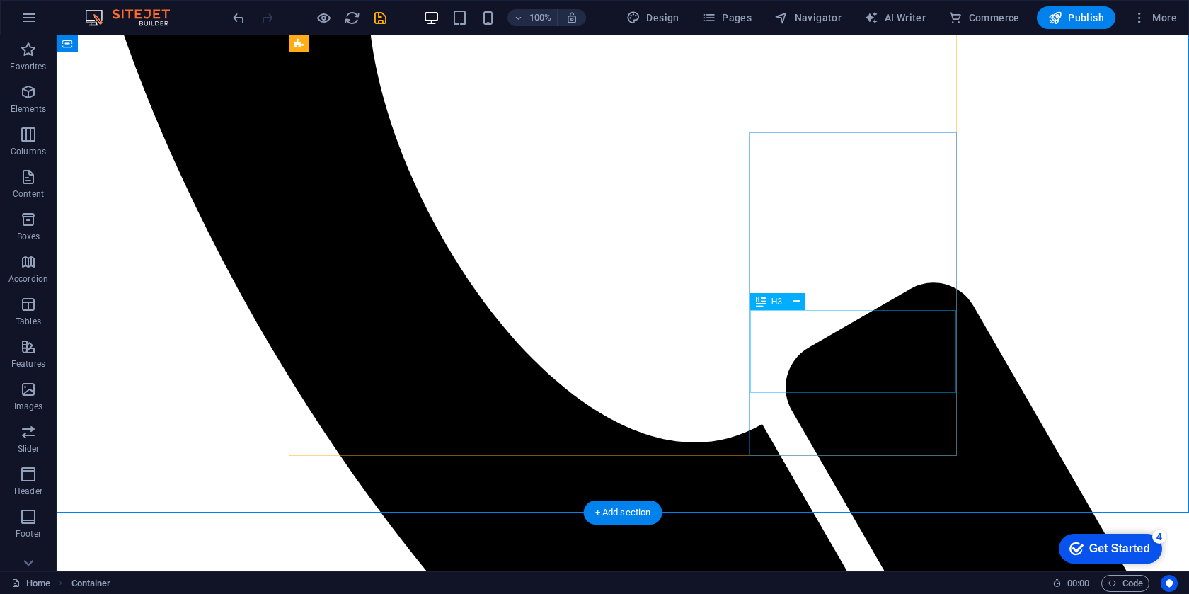
scroll to position [1282, 0]
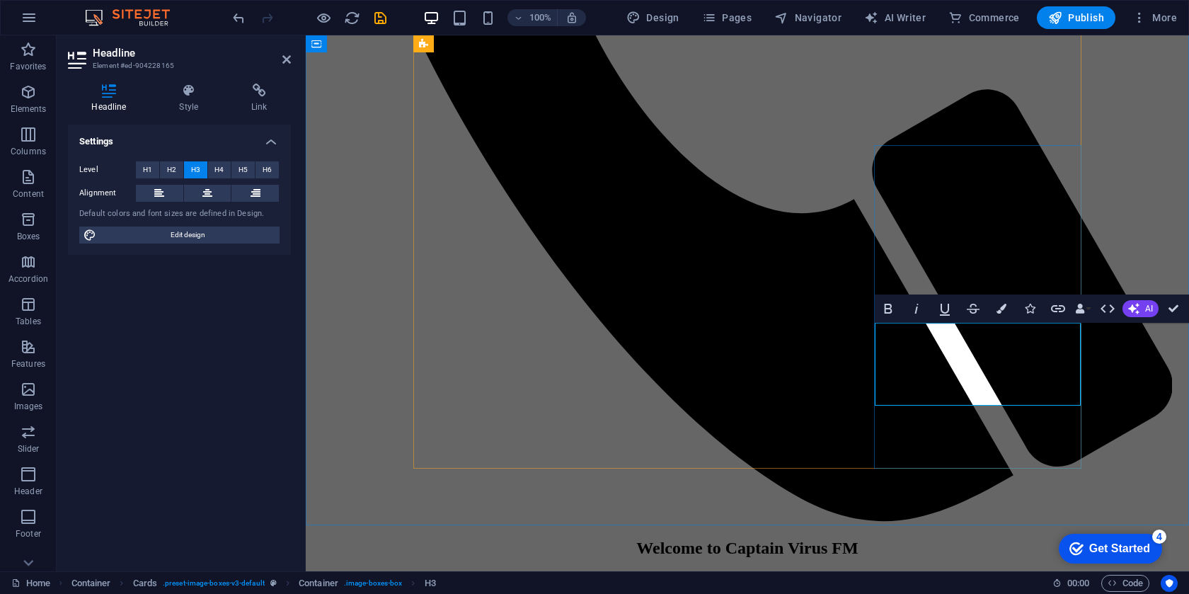
drag, startPoint x: 894, startPoint y: 392, endPoint x: 1057, endPoint y: 399, distance: 163.7
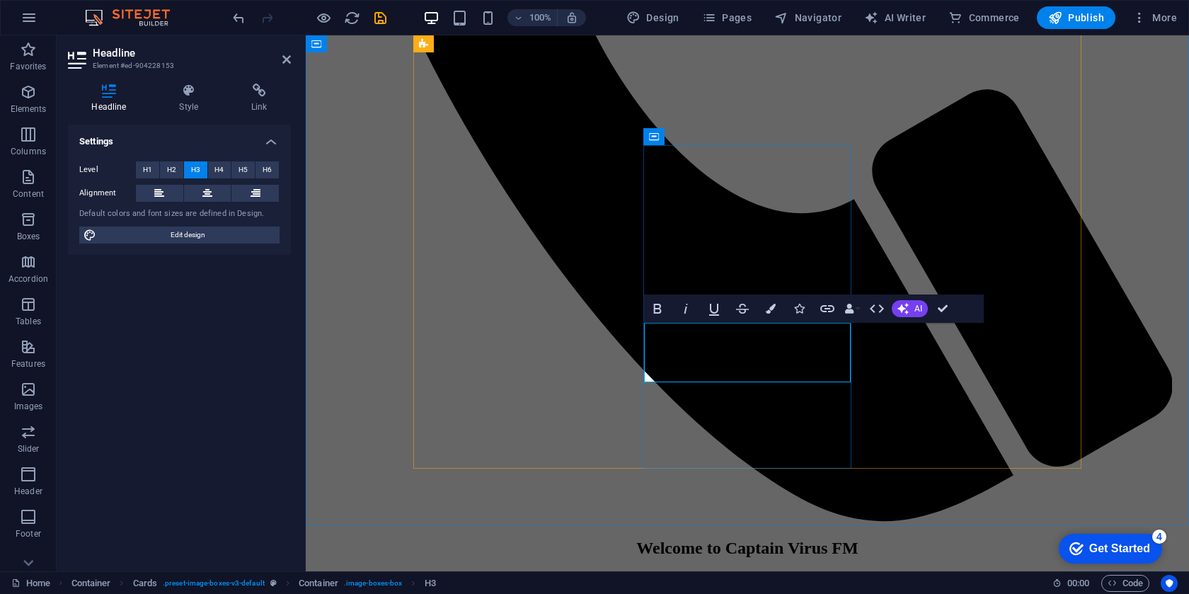
drag, startPoint x: 678, startPoint y: 375, endPoint x: 808, endPoint y: 376, distance: 129.6
drag, startPoint x: 821, startPoint y: 373, endPoint x: 601, endPoint y: 377, distance: 220.2
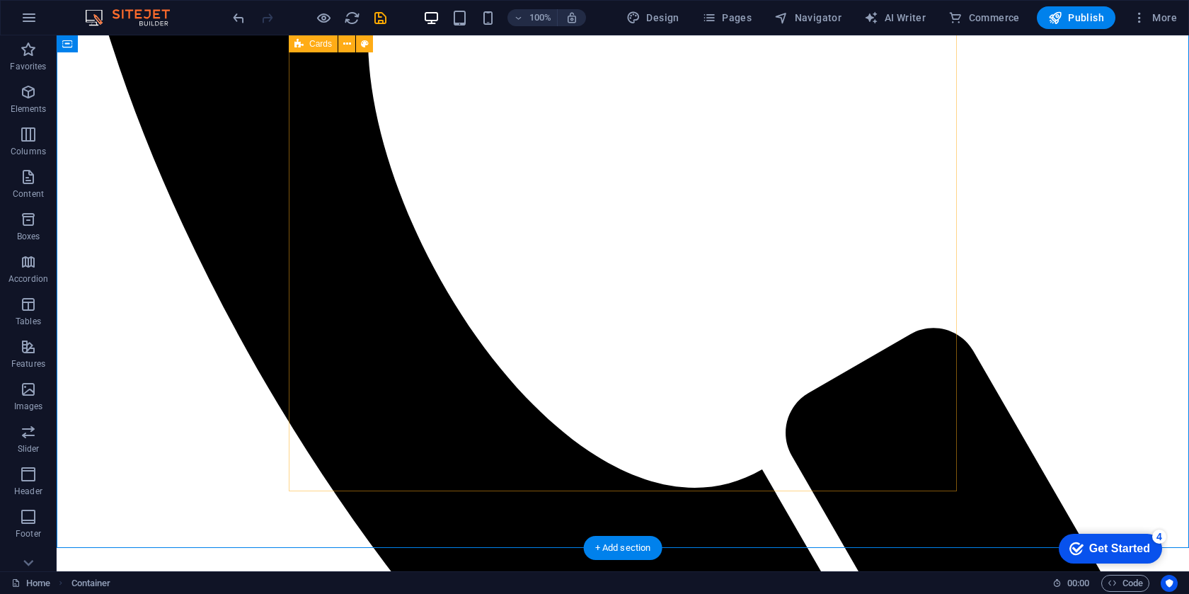
scroll to position [1245, 0]
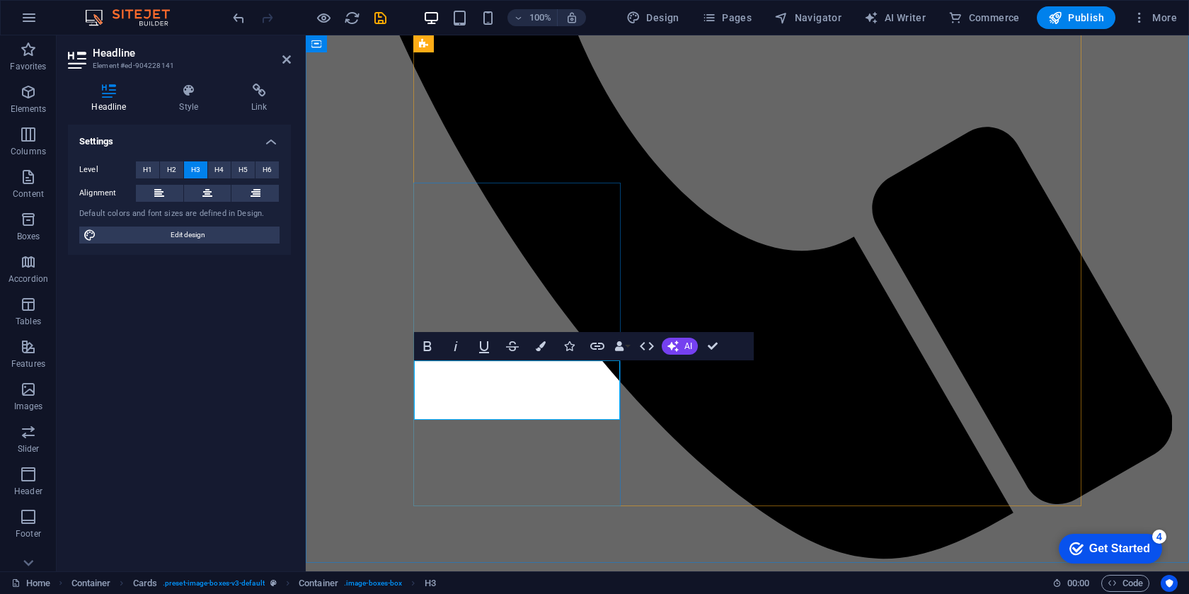
drag, startPoint x: 603, startPoint y: 407, endPoint x: 416, endPoint y: 409, distance: 186.9
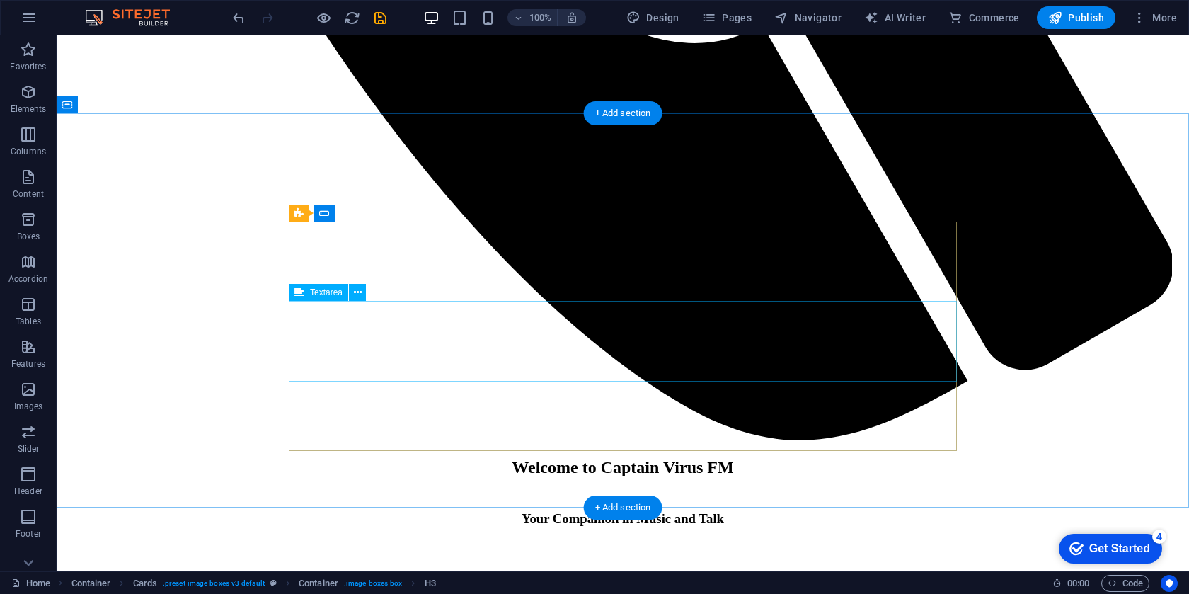
scroll to position [1682, 0]
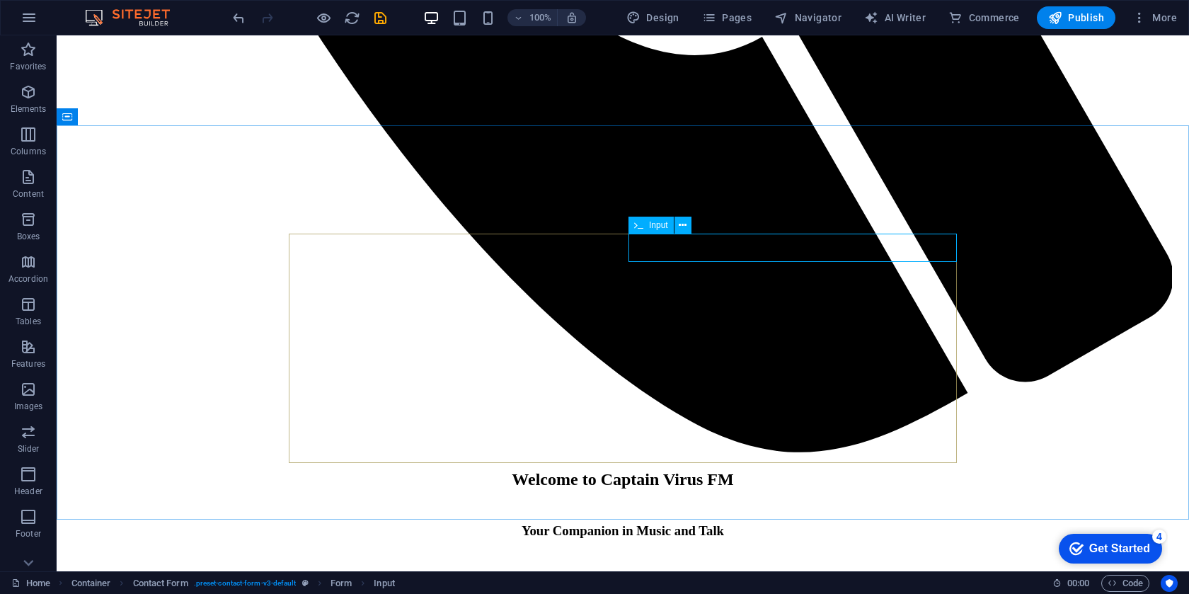
click at [653, 228] on span "Input" at bounding box center [658, 225] width 19 height 8
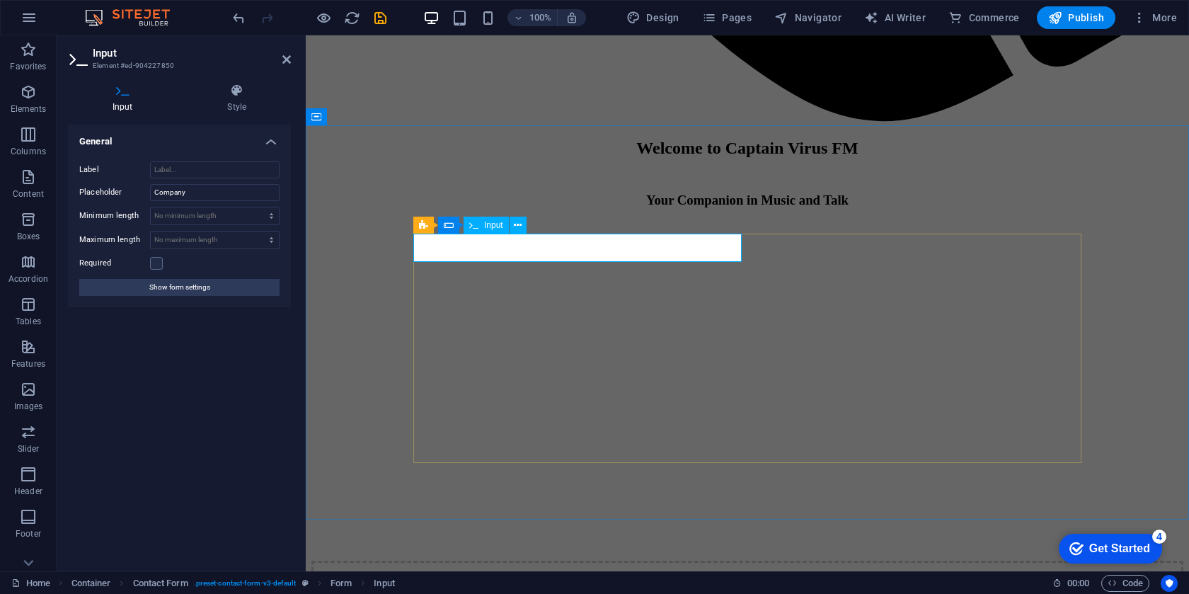
drag, startPoint x: 486, startPoint y: 252, endPoint x: 523, endPoint y: 255, distance: 36.2
type input "Captain virus fm"
type input "virus"
type input "0754588646"
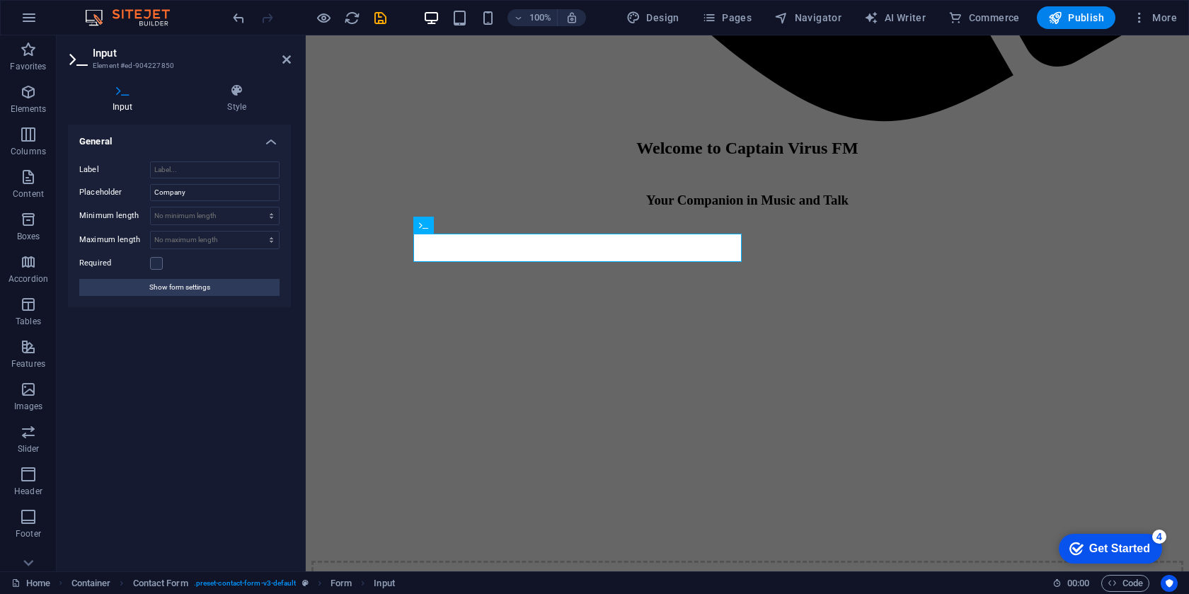
type input "[EMAIL_ADDRESS][DOMAIN_NAME]"
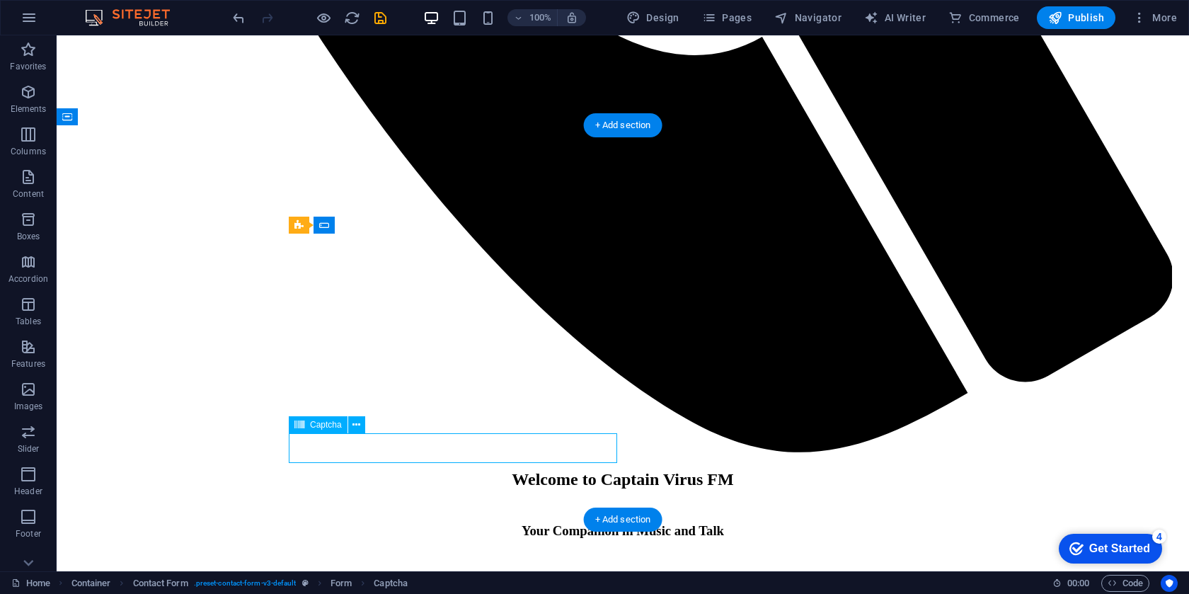
click at [304, 424] on div "Captcha" at bounding box center [318, 424] width 59 height 17
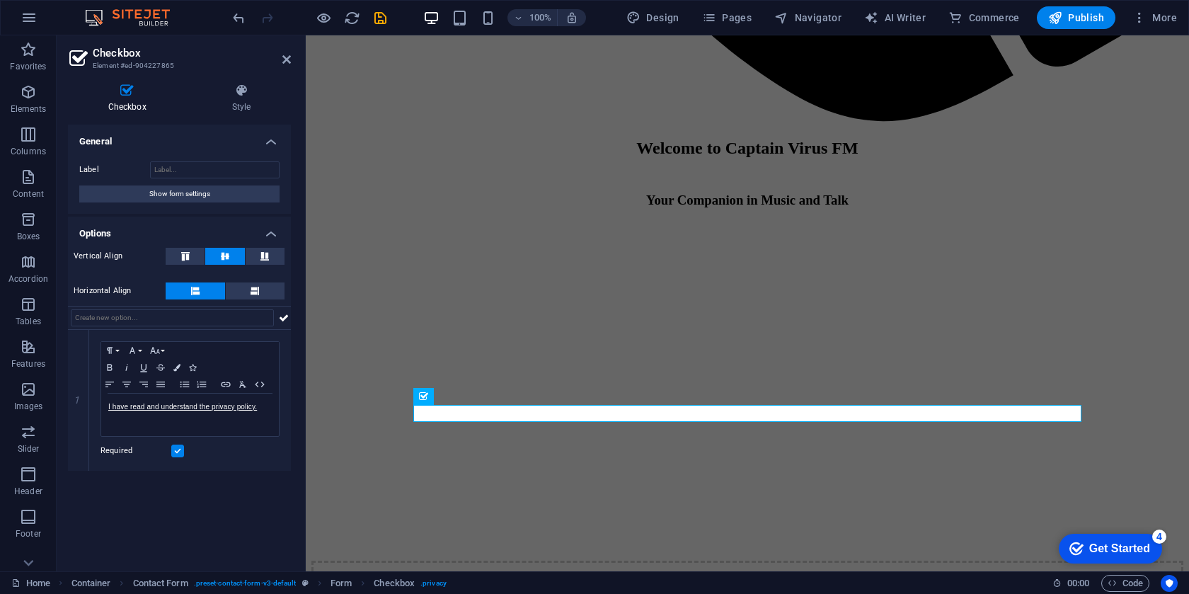
click at [295, 414] on div "Checkbox Style General Label Show form settings Options Vertical Align Horizont…" at bounding box center [180, 321] width 246 height 499
checkbox input "true"
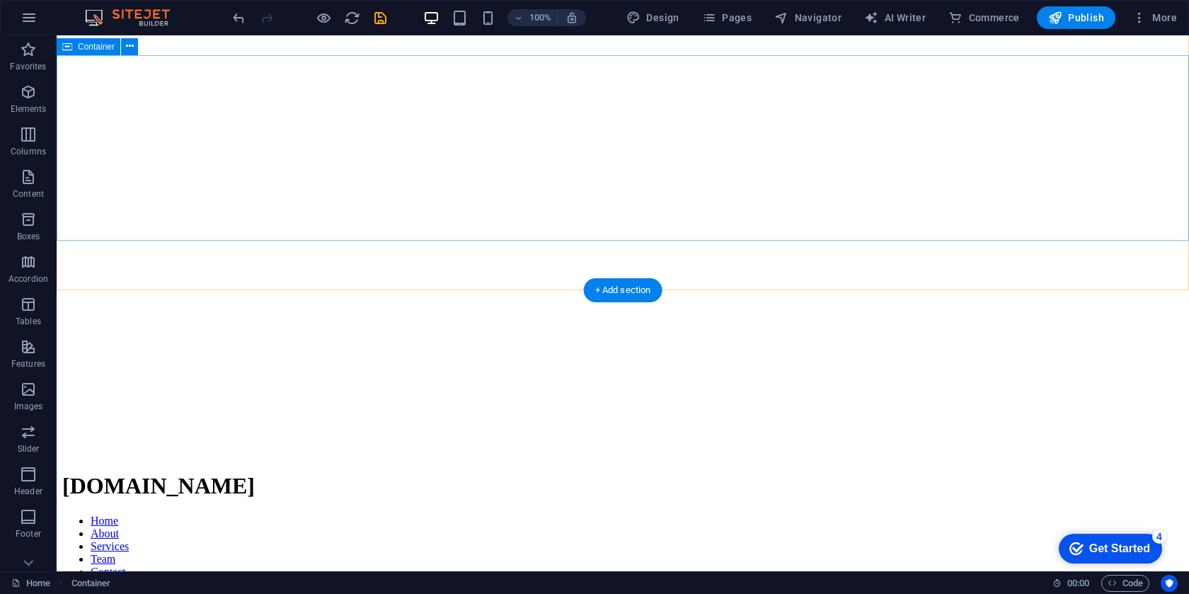
scroll to position [183, 0]
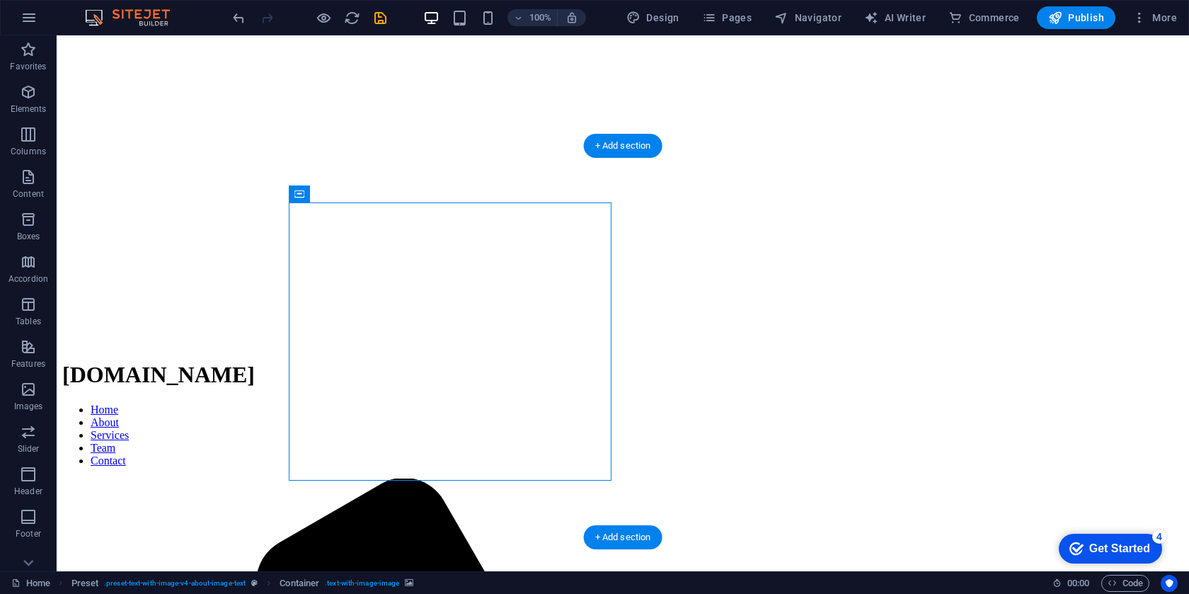
drag, startPoint x: 426, startPoint y: 269, endPoint x: 423, endPoint y: 348, distance: 79.3
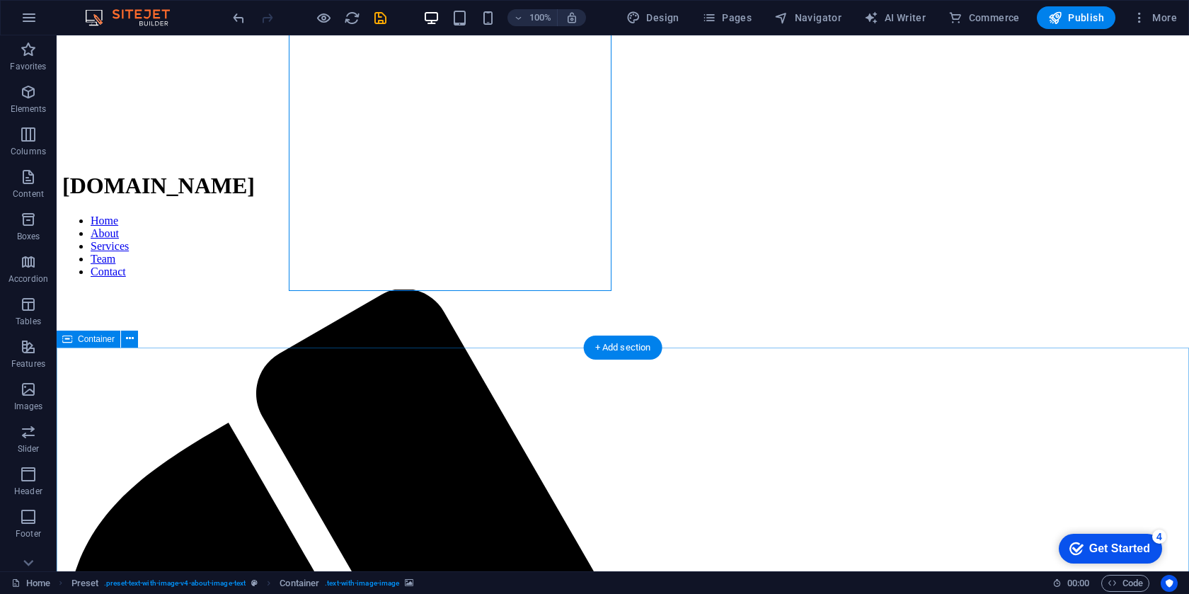
scroll to position [372, 0]
drag, startPoint x: 610, startPoint y: 343, endPoint x: 309, endPoint y: 307, distance: 303.0
click at [610, 343] on div "+ Add section" at bounding box center [623, 348] width 79 height 24
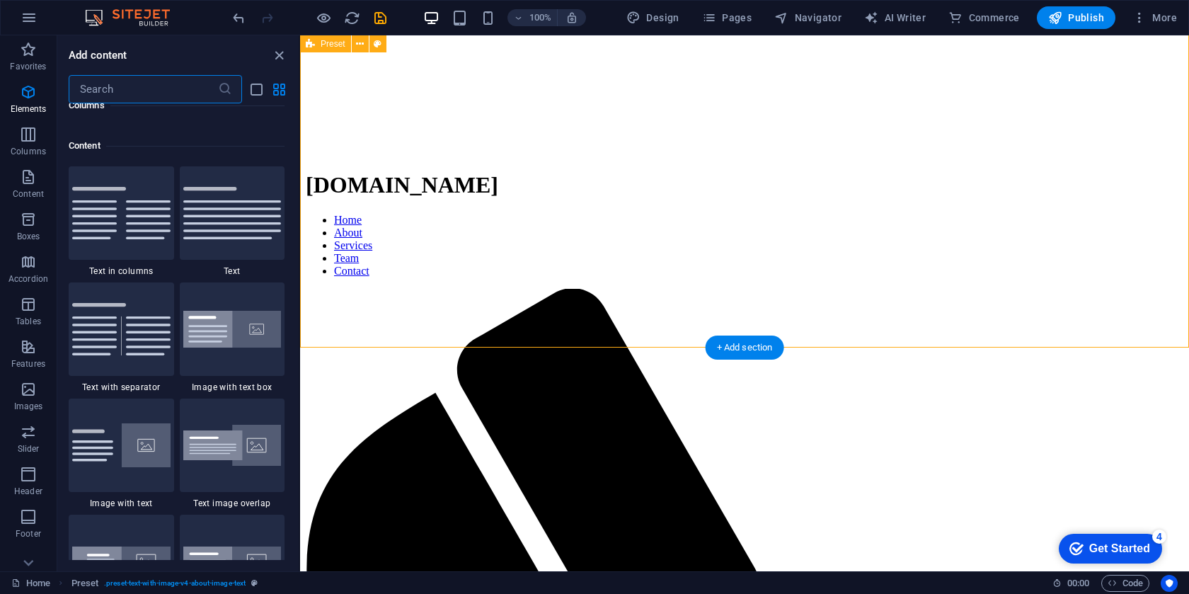
scroll to position [2477, 0]
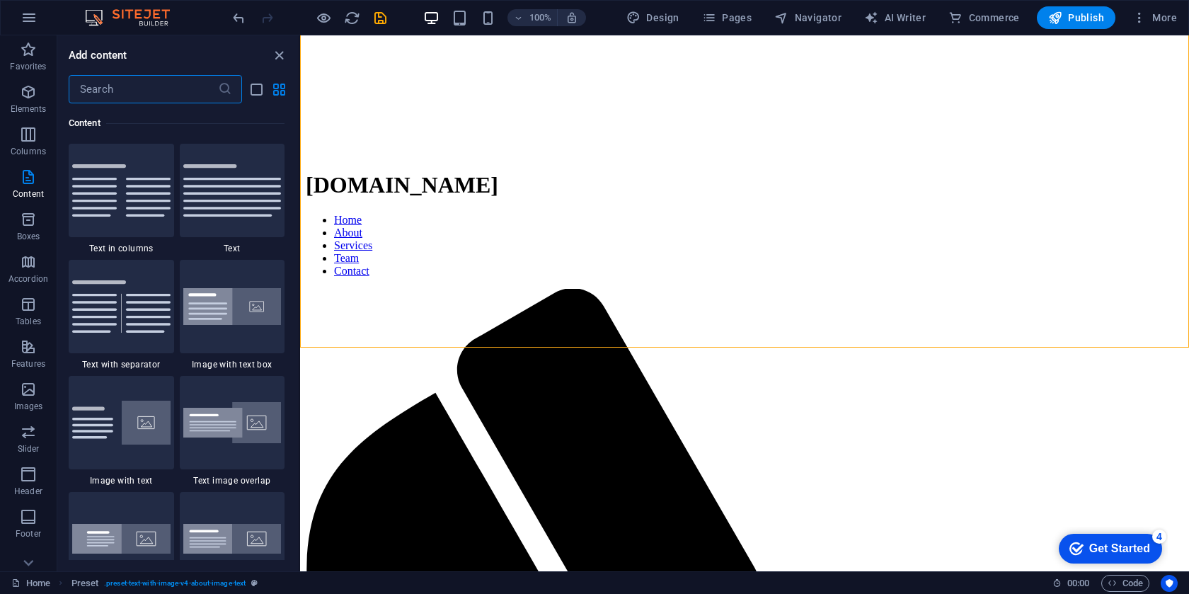
click at [174, 94] on input "text" at bounding box center [143, 89] width 149 height 28
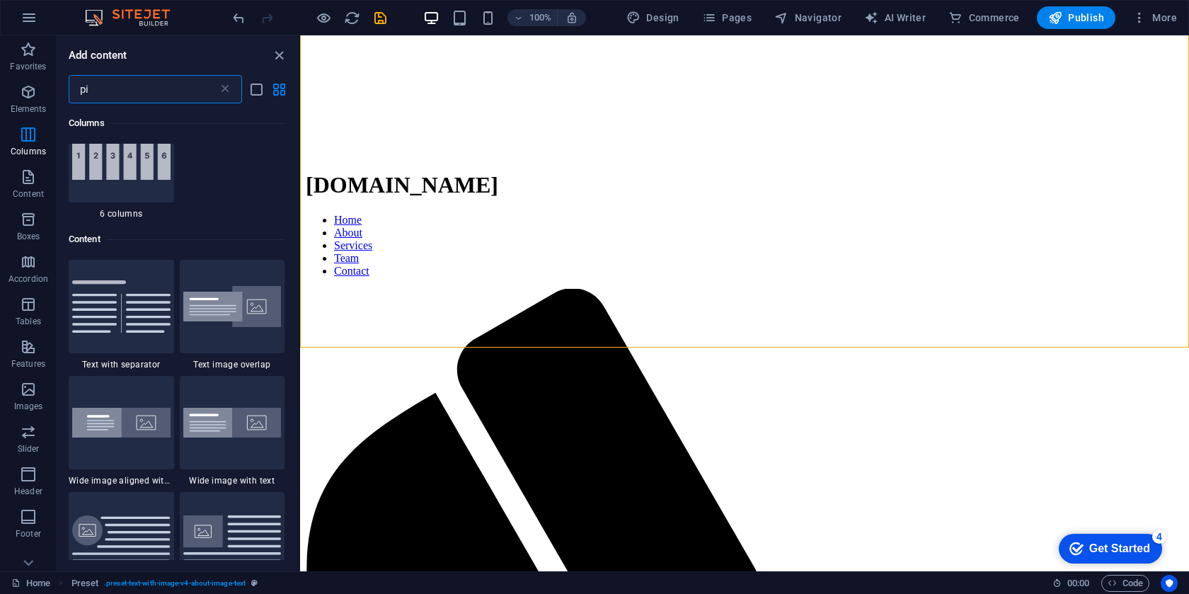
scroll to position [0, 0]
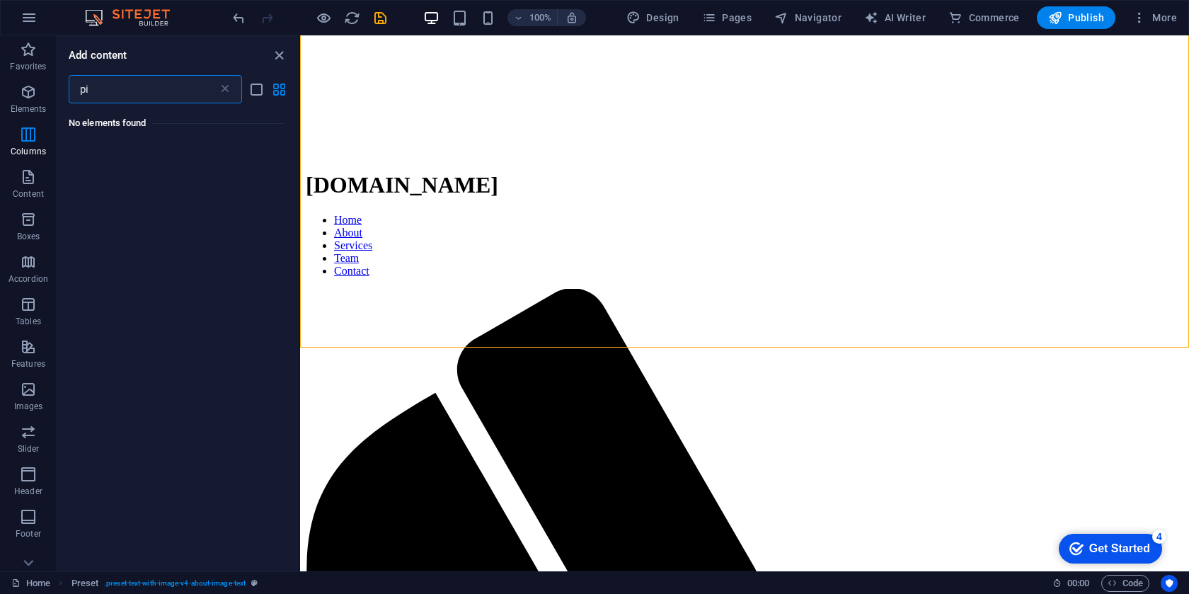
type input "p"
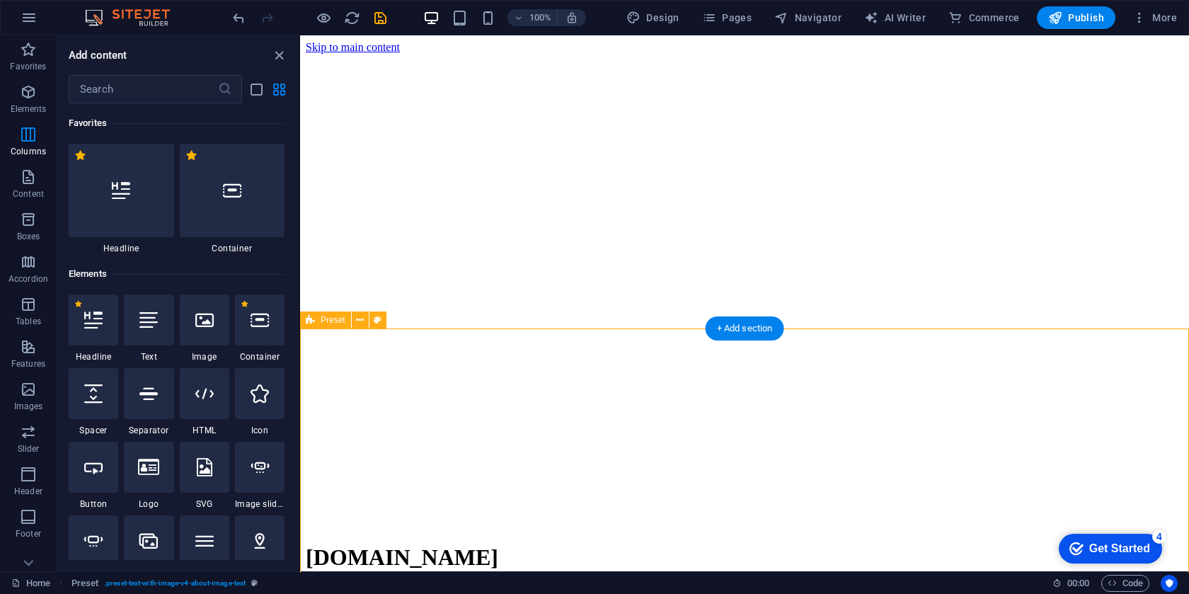
click at [760, 329] on div "+ Add section" at bounding box center [745, 328] width 79 height 24
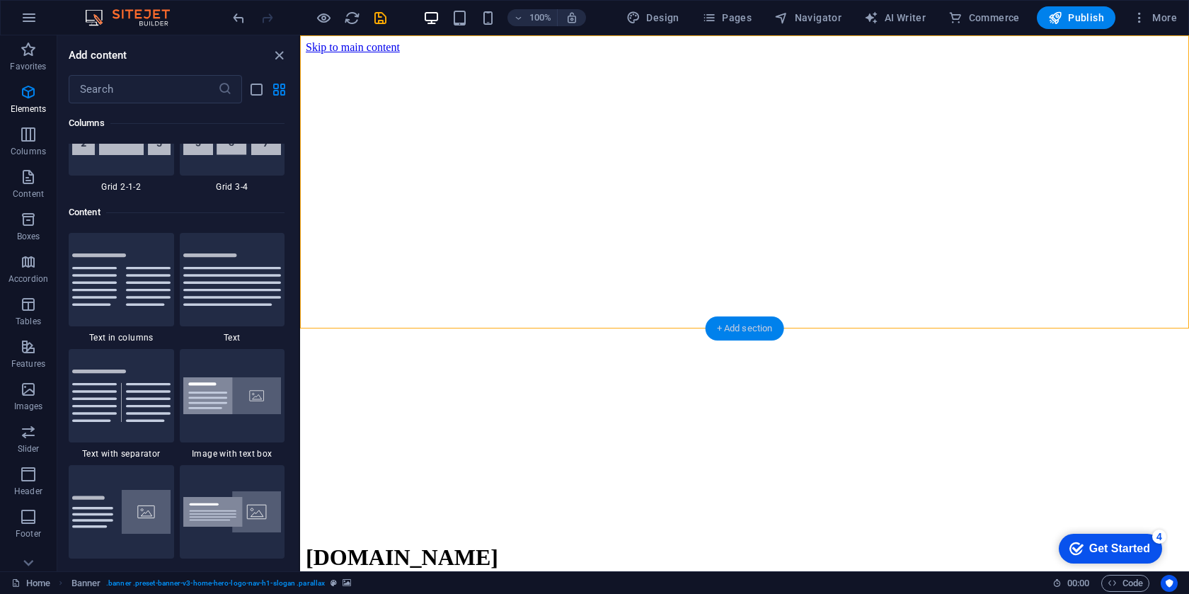
scroll to position [2477, 0]
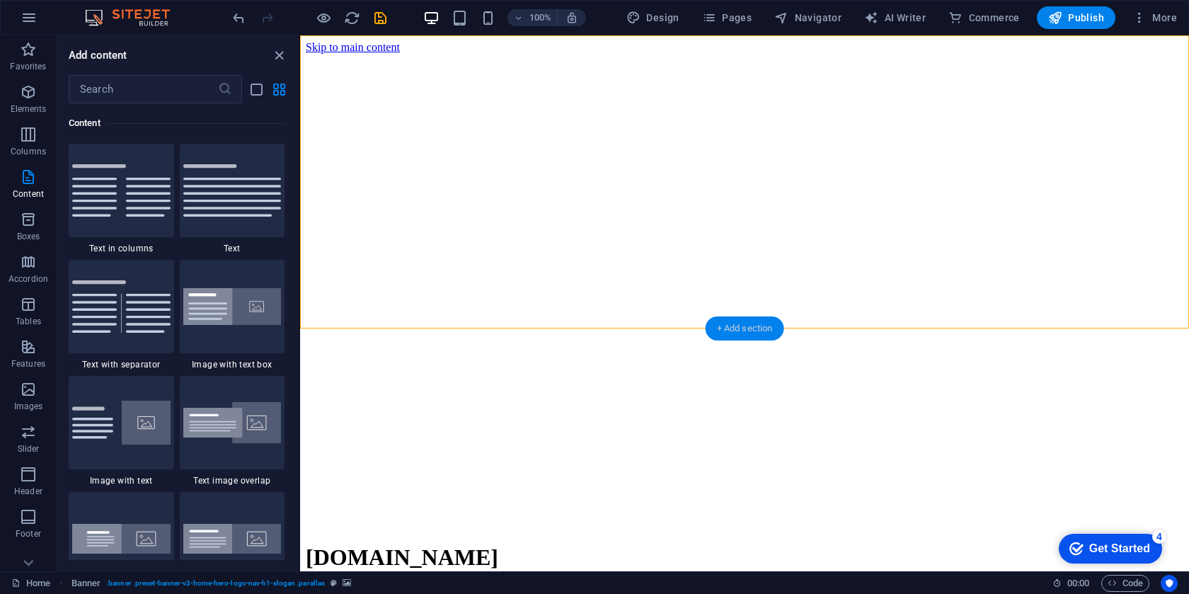
click at [759, 329] on div "+ Add section" at bounding box center [745, 328] width 79 height 24
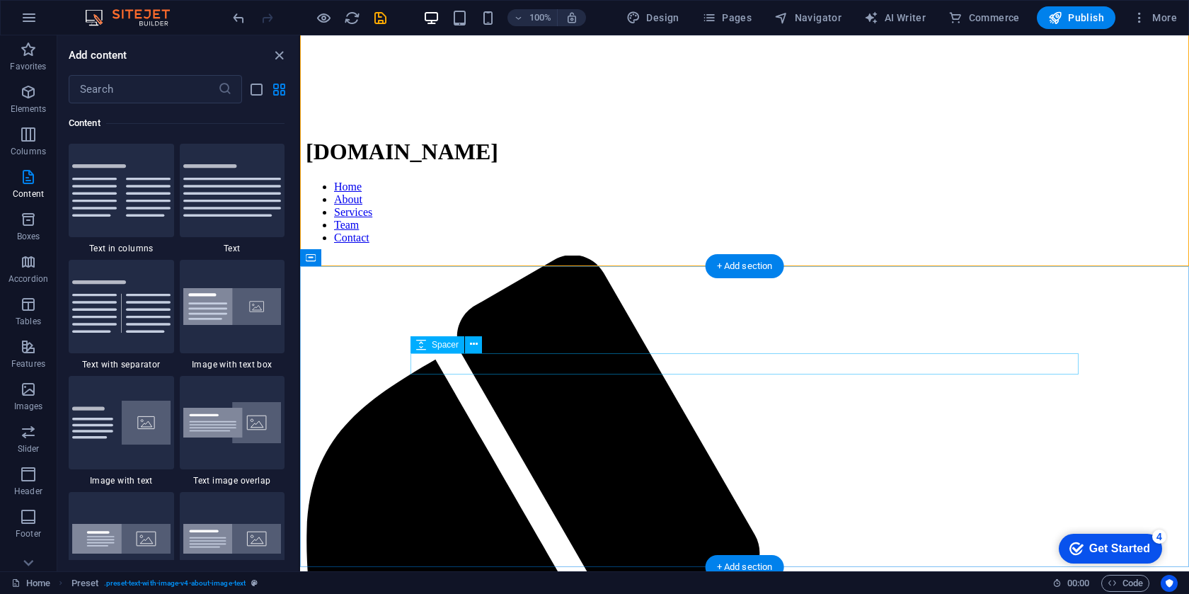
scroll to position [375, 0]
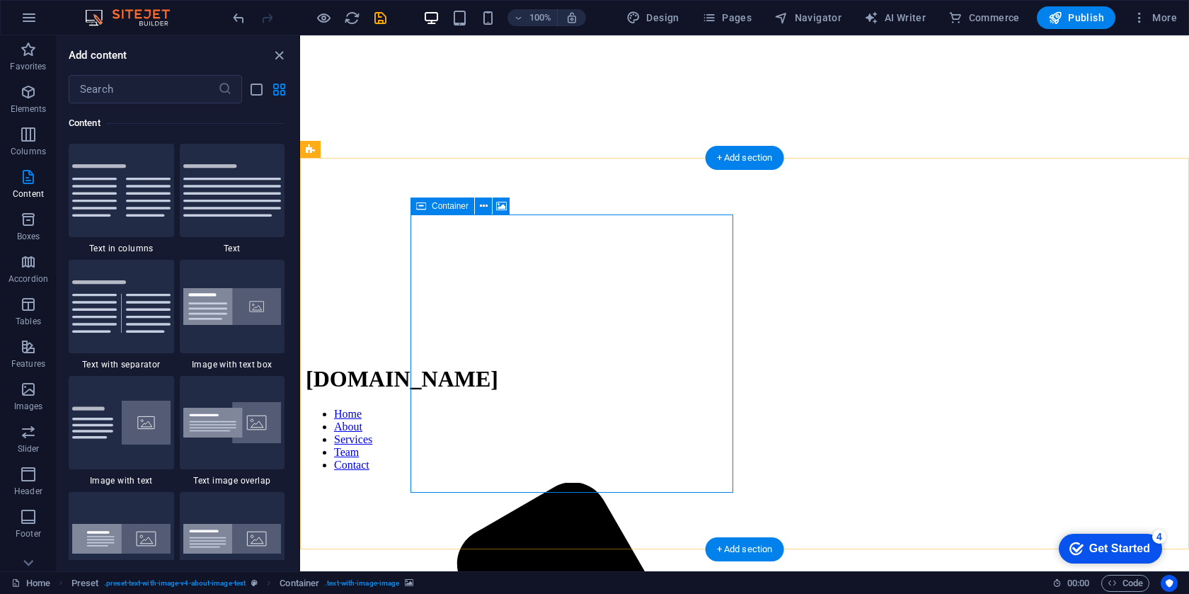
scroll to position [180, 0]
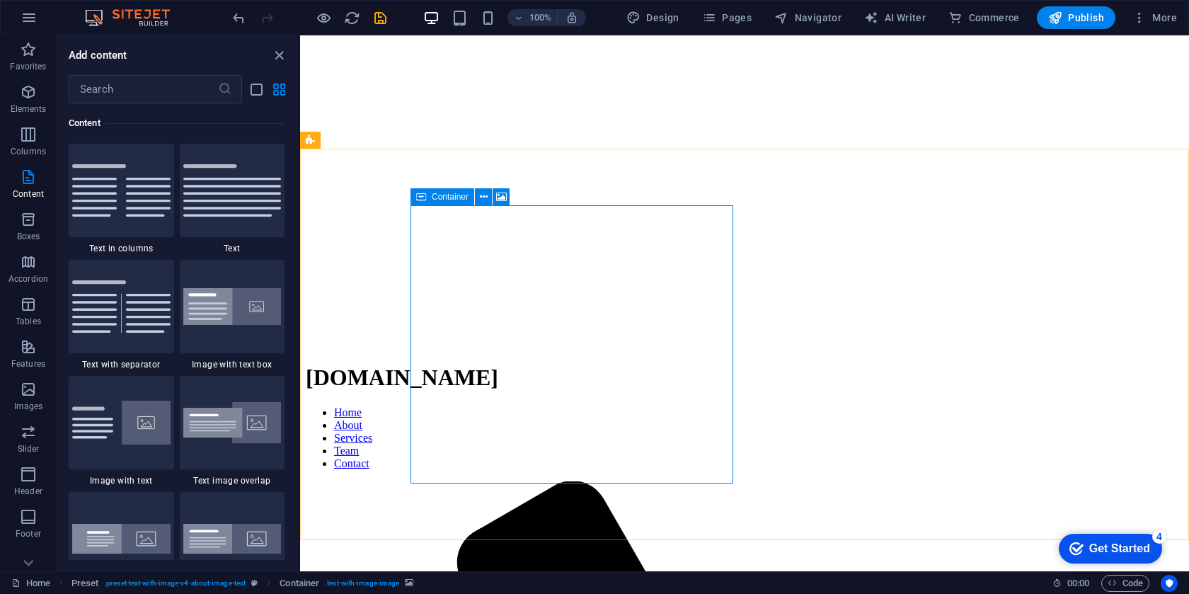
click at [442, 196] on span "Container" at bounding box center [450, 197] width 37 height 8
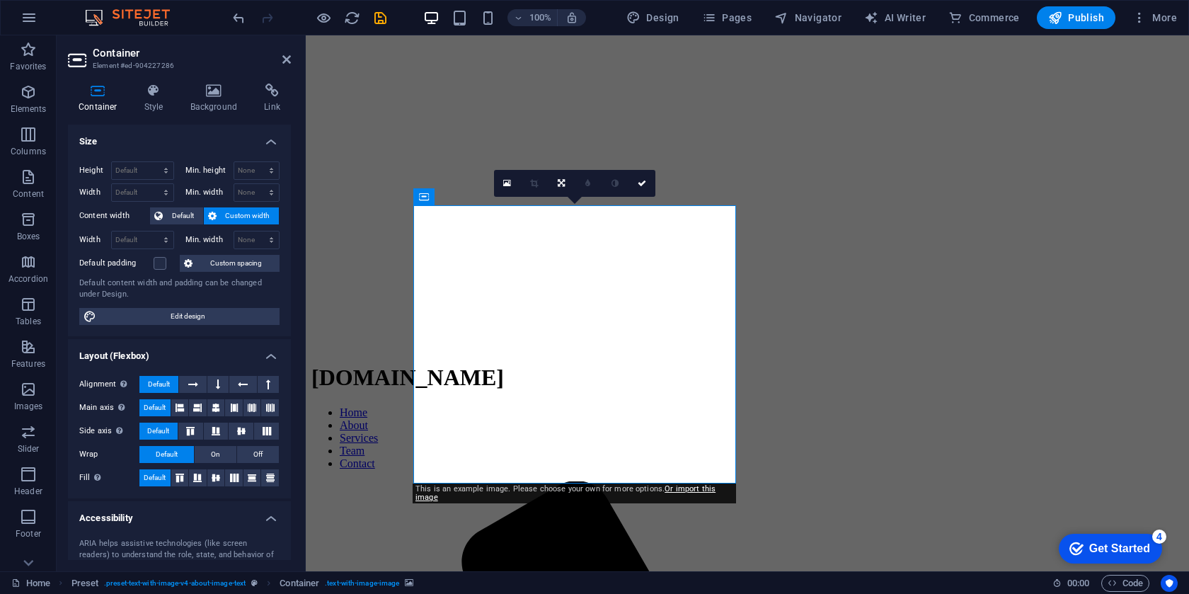
click at [515, 185] on link at bounding box center [507, 183] width 27 height 27
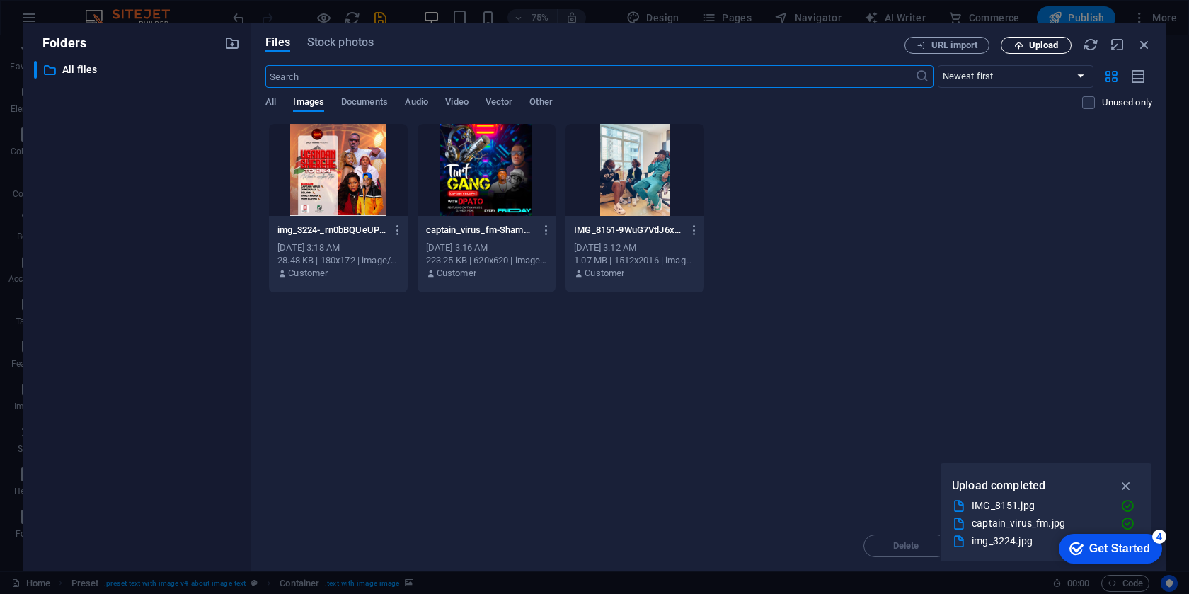
click at [1039, 42] on span "Upload" at bounding box center [1043, 45] width 29 height 8
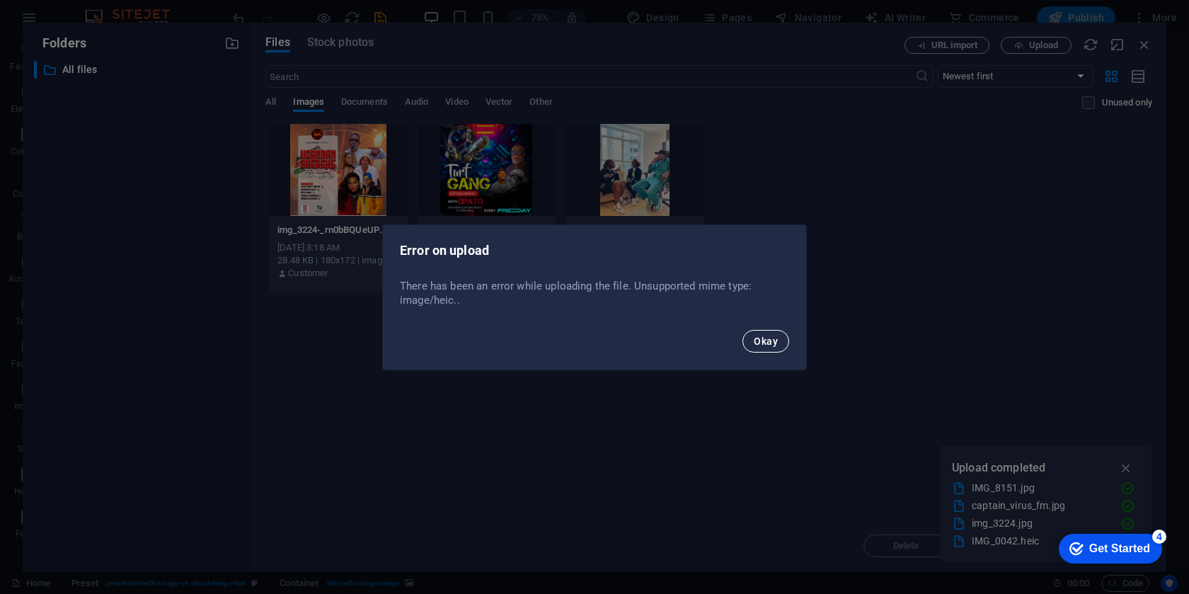
click at [772, 336] on span "Okay" at bounding box center [766, 341] width 24 height 11
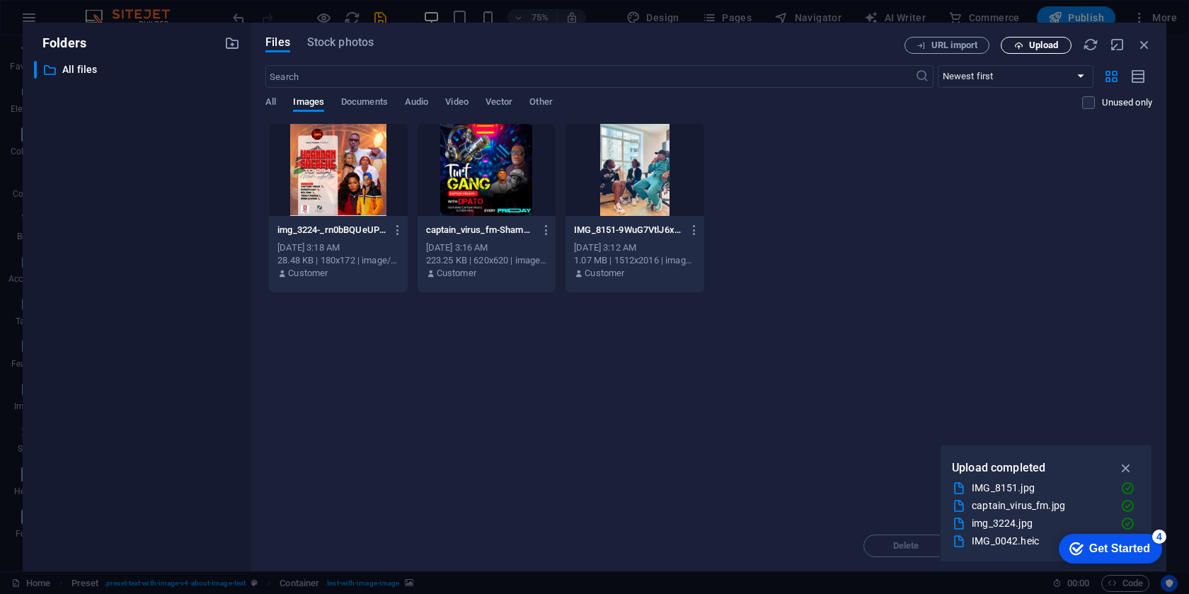
click at [1023, 41] on icon "button" at bounding box center [1019, 45] width 9 height 9
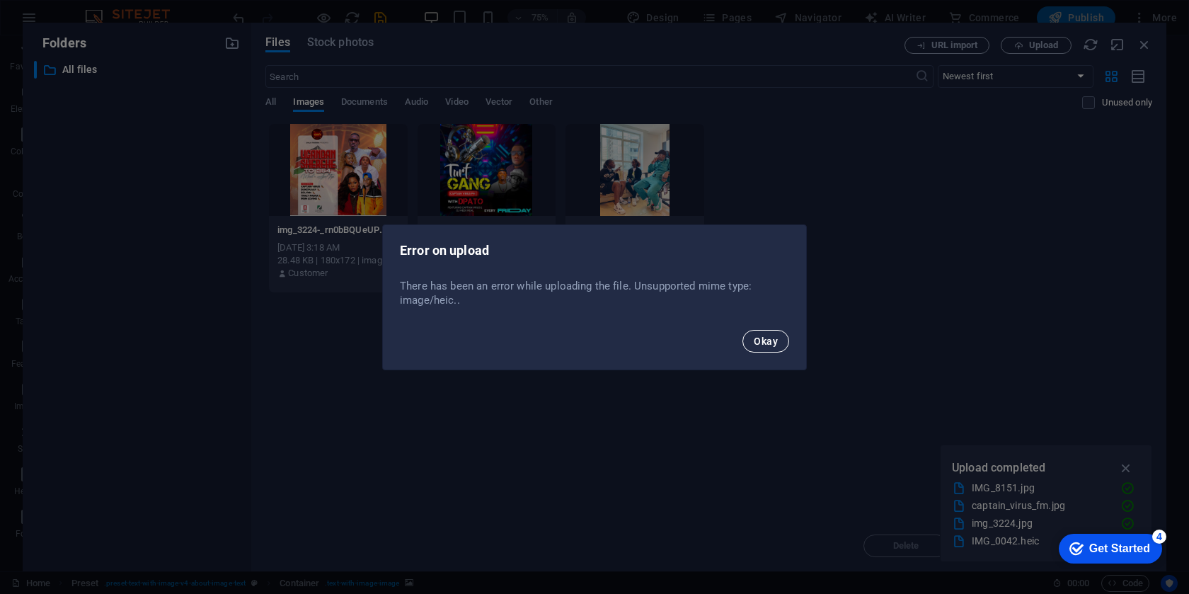
click at [782, 346] on button "Okay" at bounding box center [766, 341] width 47 height 23
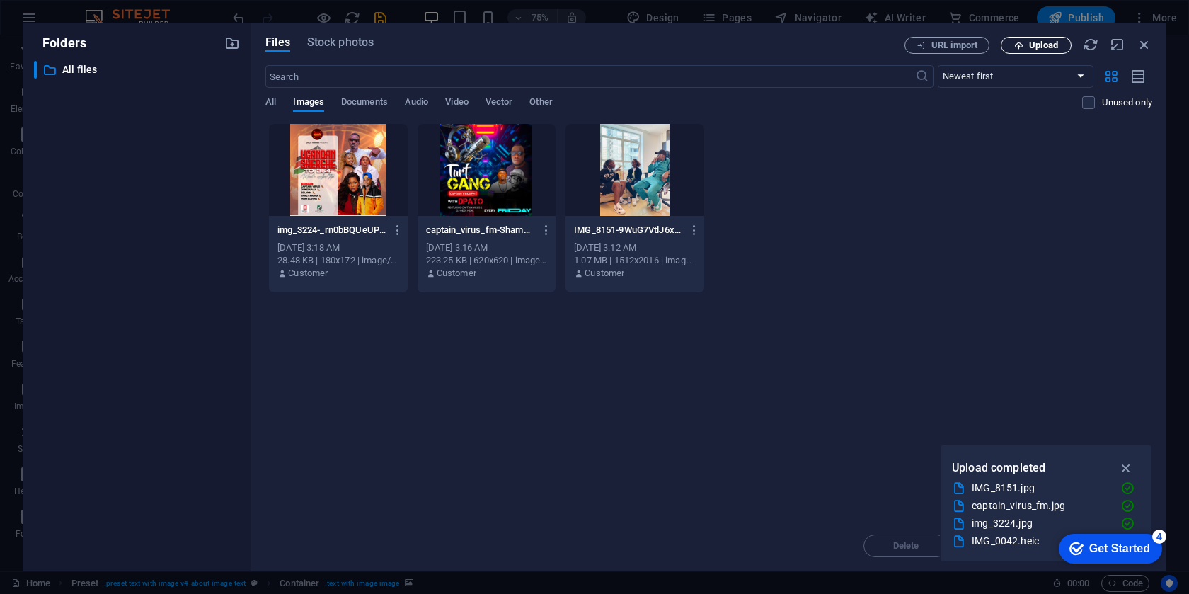
click at [1030, 38] on button "Upload" at bounding box center [1036, 45] width 71 height 17
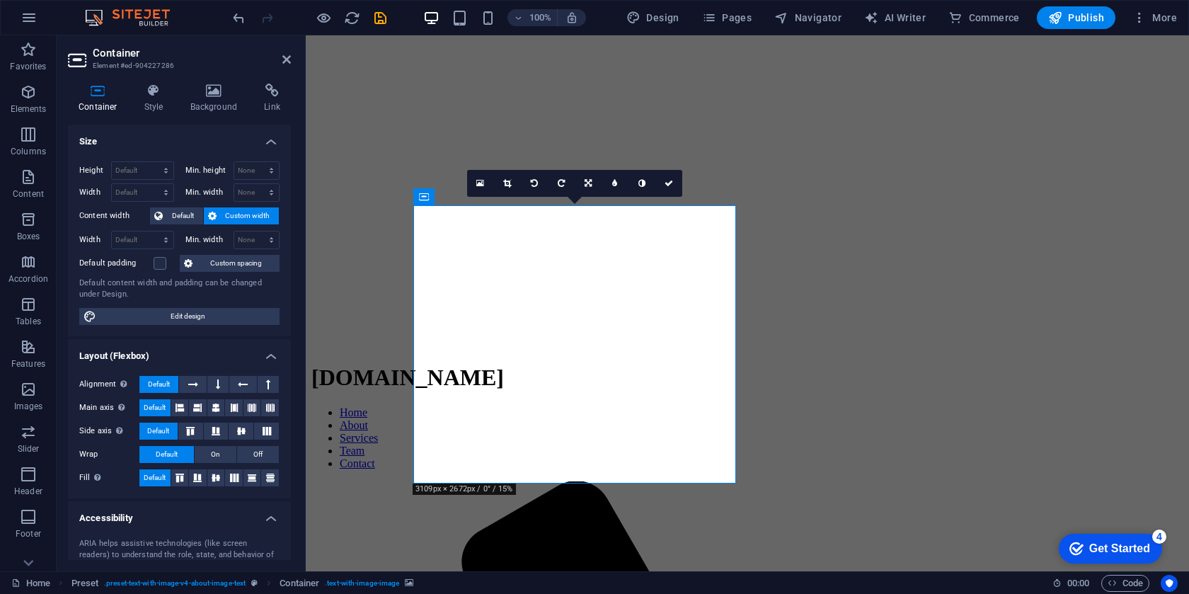
drag, startPoint x: 578, startPoint y: 378, endPoint x: 578, endPoint y: 448, distance: 70.1
drag, startPoint x: 577, startPoint y: 406, endPoint x: 577, endPoint y: 442, distance: 36.1
drag, startPoint x: 585, startPoint y: 396, endPoint x: 581, endPoint y: 450, distance: 53.3
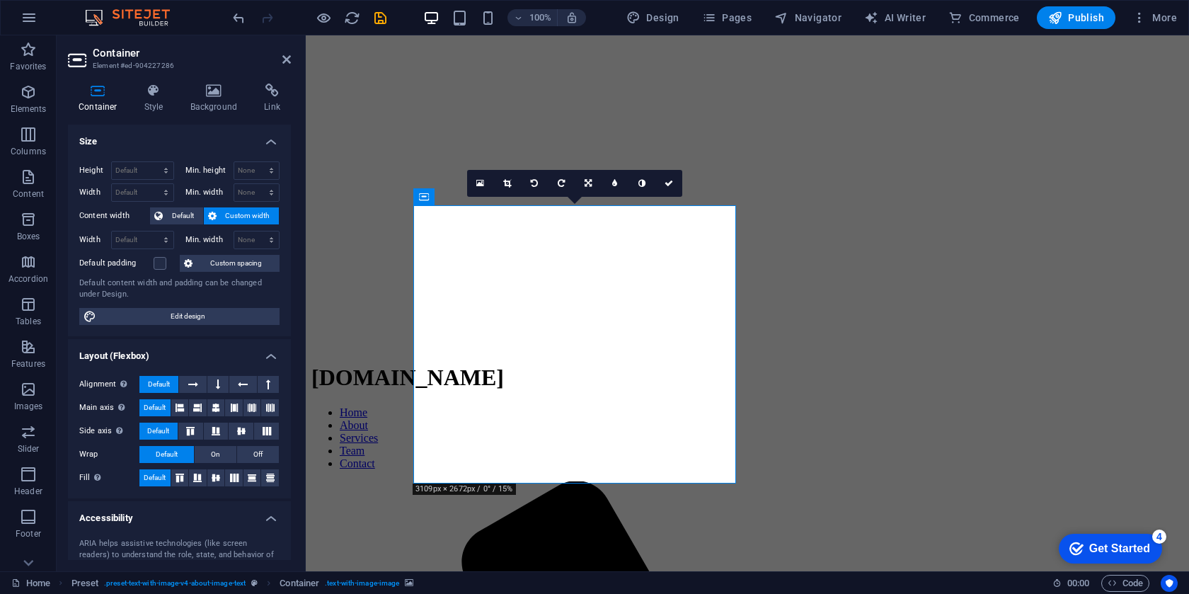
drag, startPoint x: 580, startPoint y: 427, endPoint x: 590, endPoint y: 362, distance: 65.9
drag, startPoint x: 590, startPoint y: 362, endPoint x: 585, endPoint y: 416, distance: 54.7
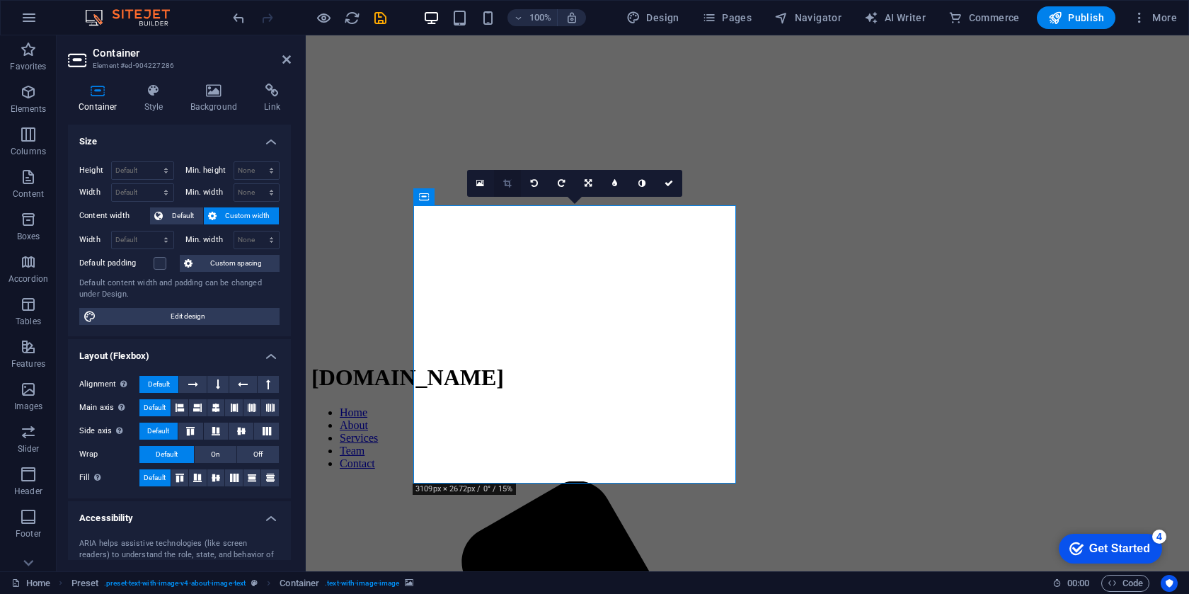
click at [510, 184] on icon at bounding box center [507, 183] width 8 height 8
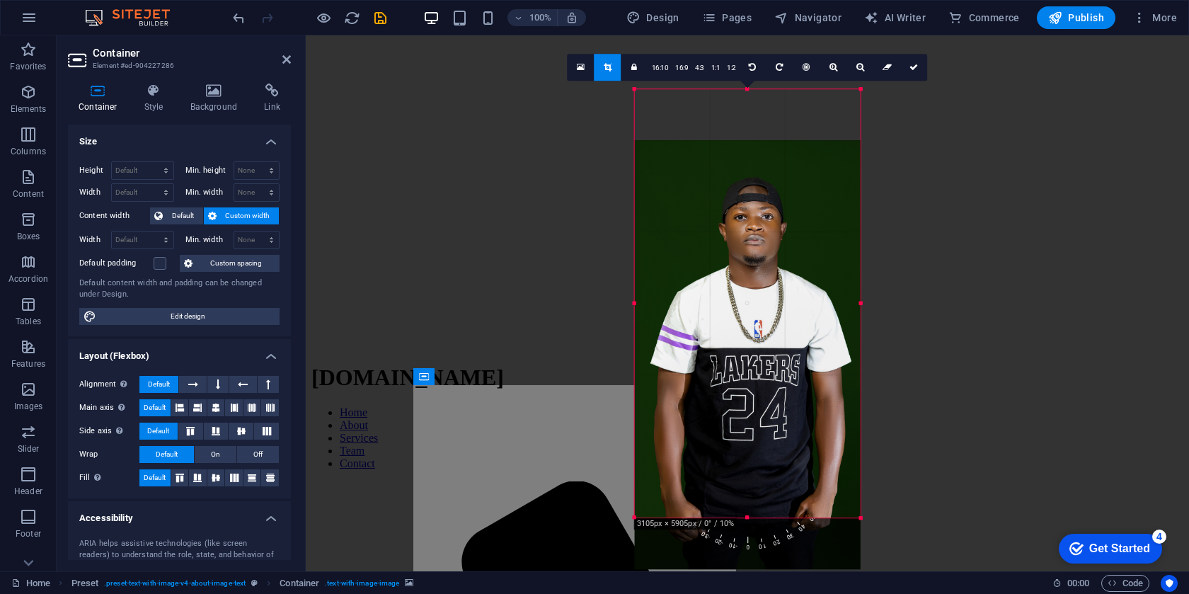
drag, startPoint x: 748, startPoint y: 222, endPoint x: 748, endPoint y: 280, distance: 57.3
click at [748, 280] on div at bounding box center [747, 354] width 226 height 429
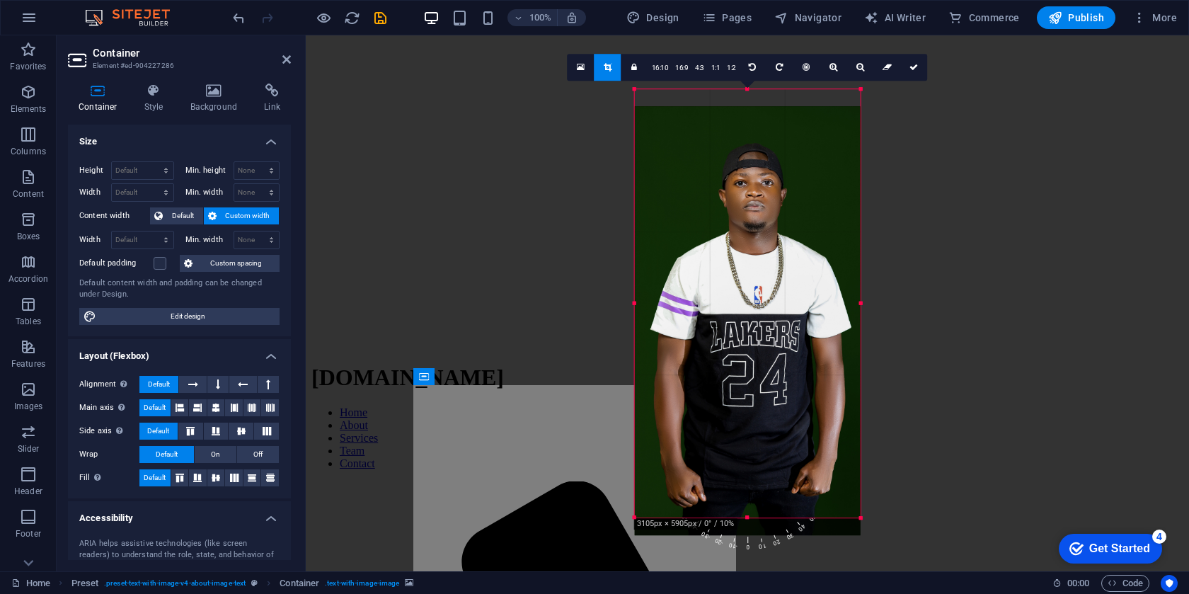
drag, startPoint x: 749, startPoint y: 304, endPoint x: 749, endPoint y: 396, distance: 92.0
click at [749, 387] on div at bounding box center [747, 320] width 226 height 429
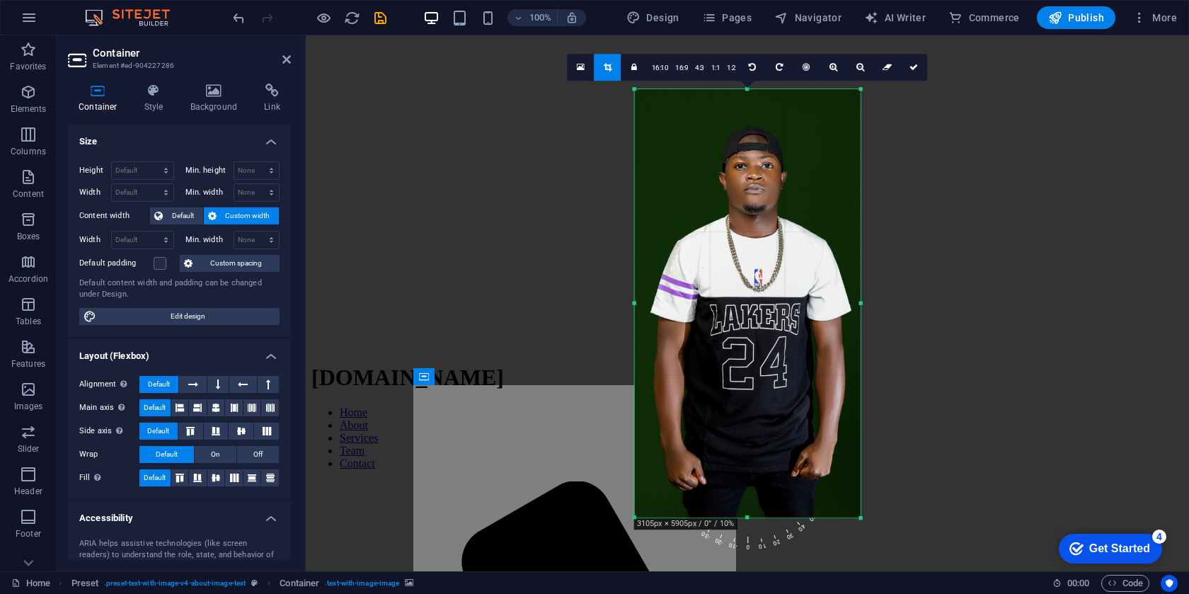
drag, startPoint x: 748, startPoint y: 518, endPoint x: 818, endPoint y: 629, distance: 132.0
click at [818, 593] on html "captainvirusfm.com Home Favorites Elements Columns Content Boxes Accordion Tabl…" at bounding box center [594, 297] width 1189 height 594
click at [916, 72] on link at bounding box center [914, 67] width 27 height 27
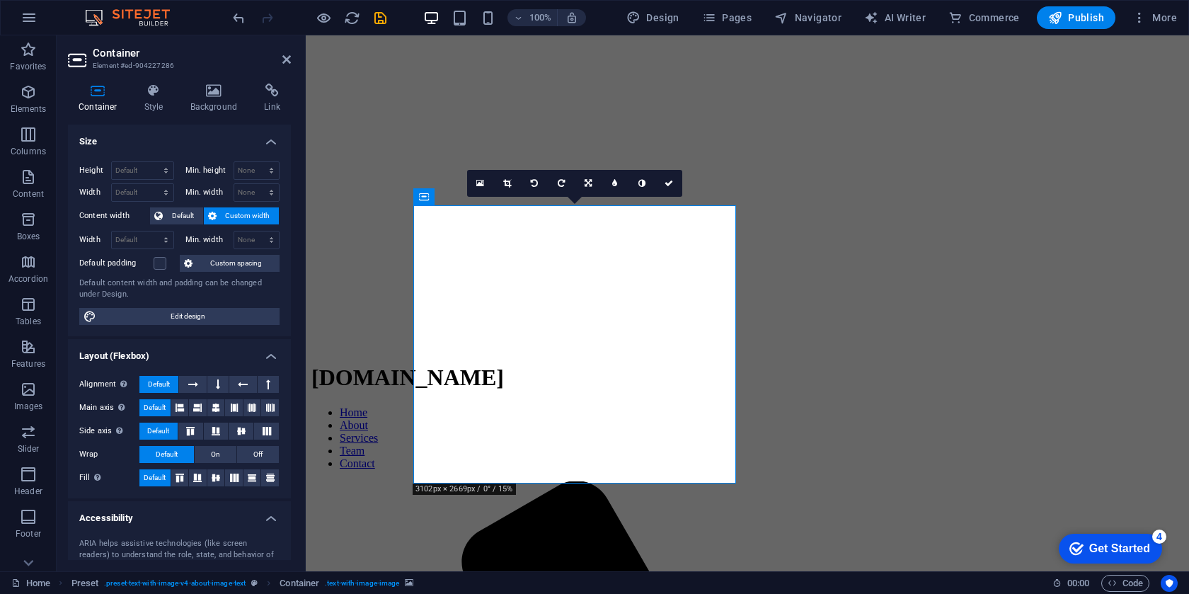
click at [508, 183] on icon at bounding box center [507, 183] width 8 height 8
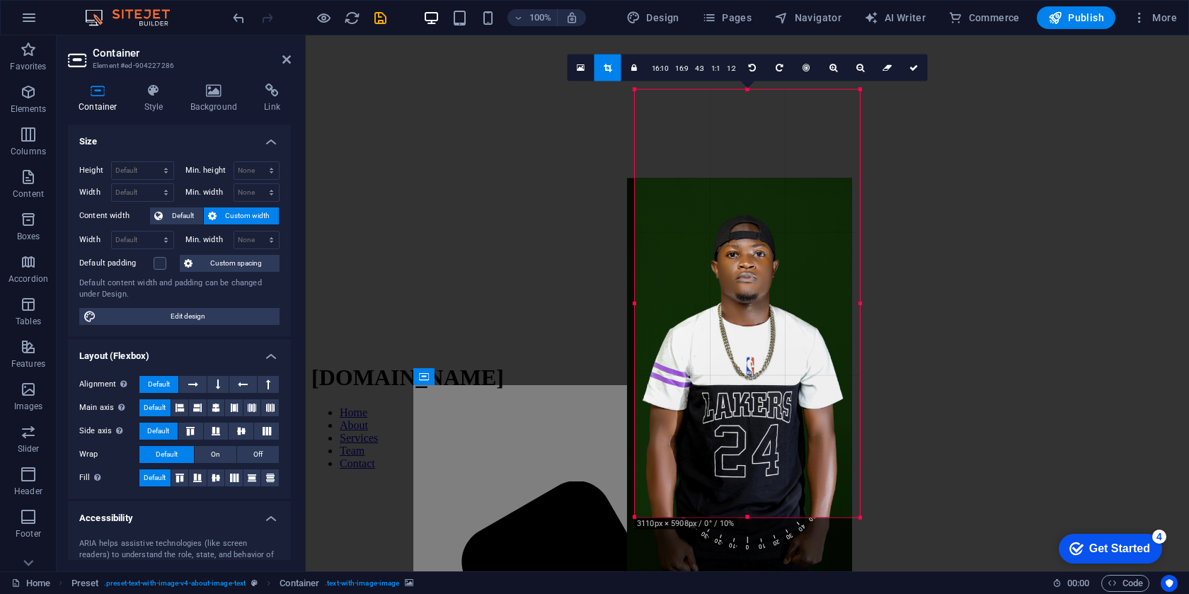
drag, startPoint x: 754, startPoint y: 230, endPoint x: 745, endPoint y: 334, distance: 104.5
click at [745, 329] on div at bounding box center [739, 392] width 225 height 428
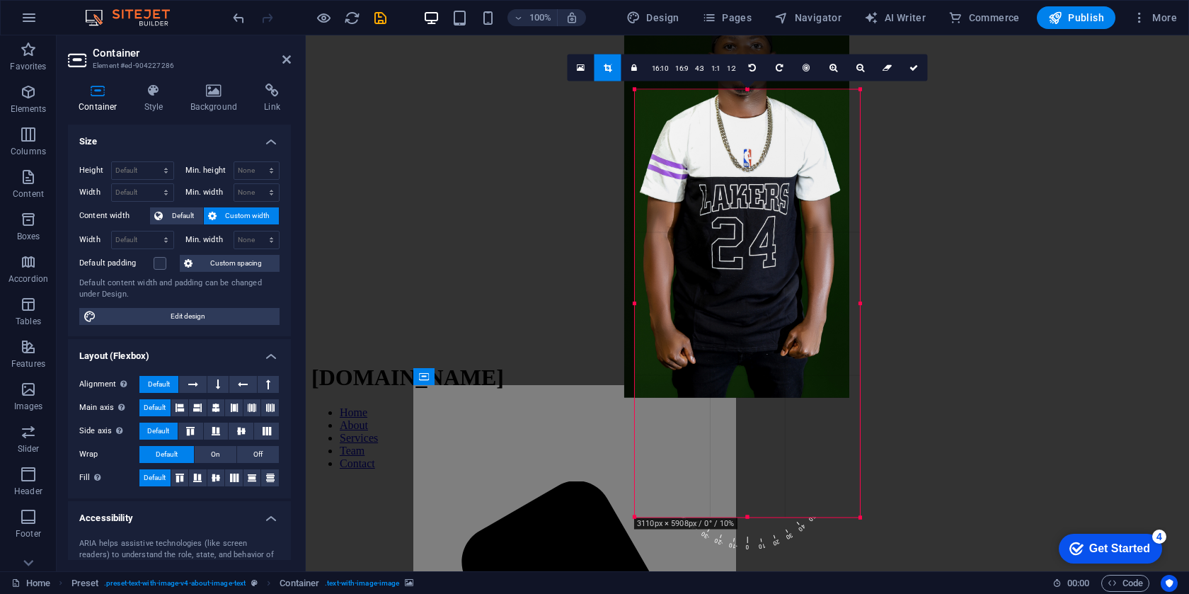
drag, startPoint x: 746, startPoint y: 329, endPoint x: 735, endPoint y: 194, distance: 135.0
click at [735, 194] on div at bounding box center [736, 184] width 225 height 428
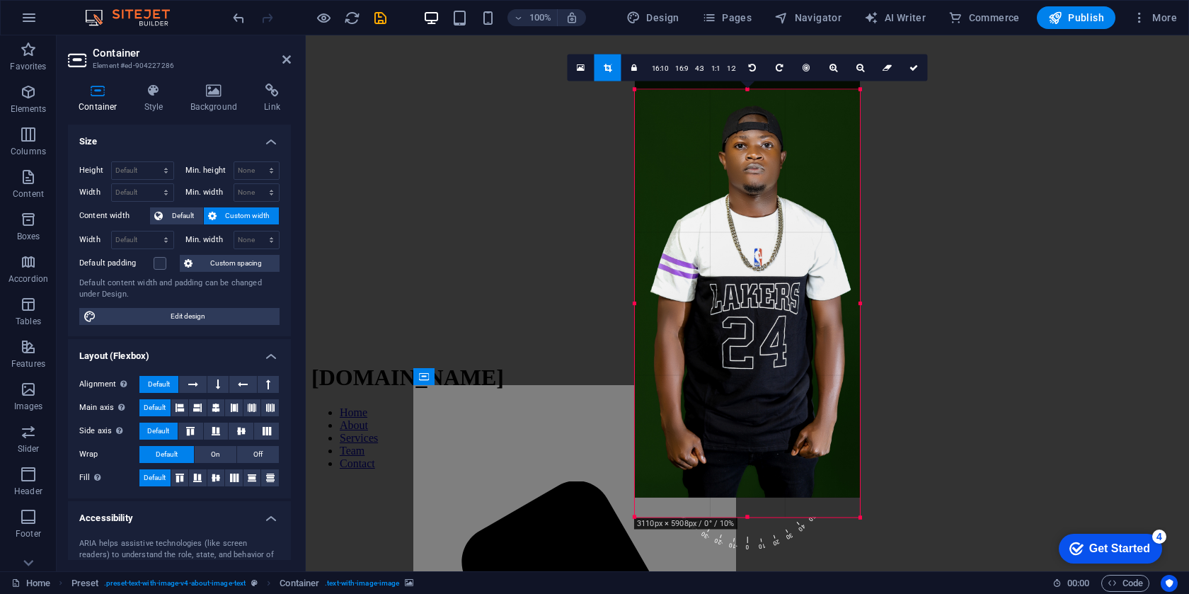
drag, startPoint x: 749, startPoint y: 514, endPoint x: 748, endPoint y: 484, distance: 30.5
click at [748, 484] on div at bounding box center [747, 283] width 225 height 428
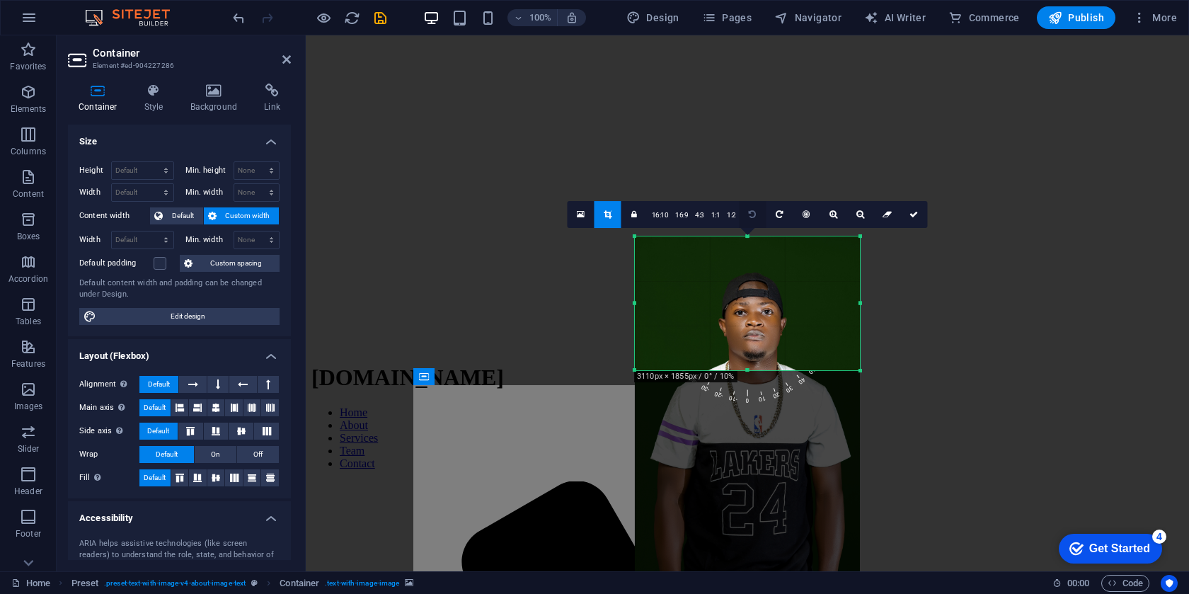
drag, startPoint x: 748, startPoint y: 517, endPoint x: 754, endPoint y: 223, distance: 293.9
click at [754, 236] on div "180 170 160 150 140 130 120 110 100 90 80 70 60 50 40 30 20 10 0 -10 -20 -30 -4…" at bounding box center [747, 303] width 225 height 135
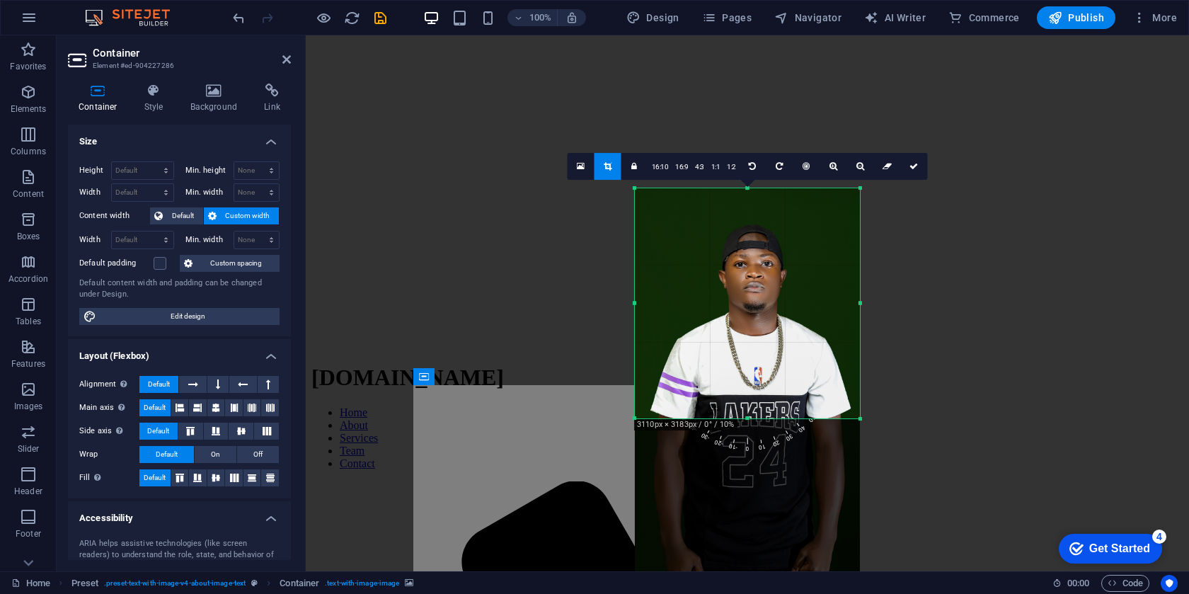
drag, startPoint x: 747, startPoint y: 370, endPoint x: 747, endPoint y: 466, distance: 96.3
click at [747, 419] on div "180 170 160 150 140 130 120 110 100 90 80 70 60 50 40 30 20 10 0 -10 -20 -30 -4…" at bounding box center [747, 303] width 225 height 231
click at [914, 164] on icon at bounding box center [914, 166] width 8 height 8
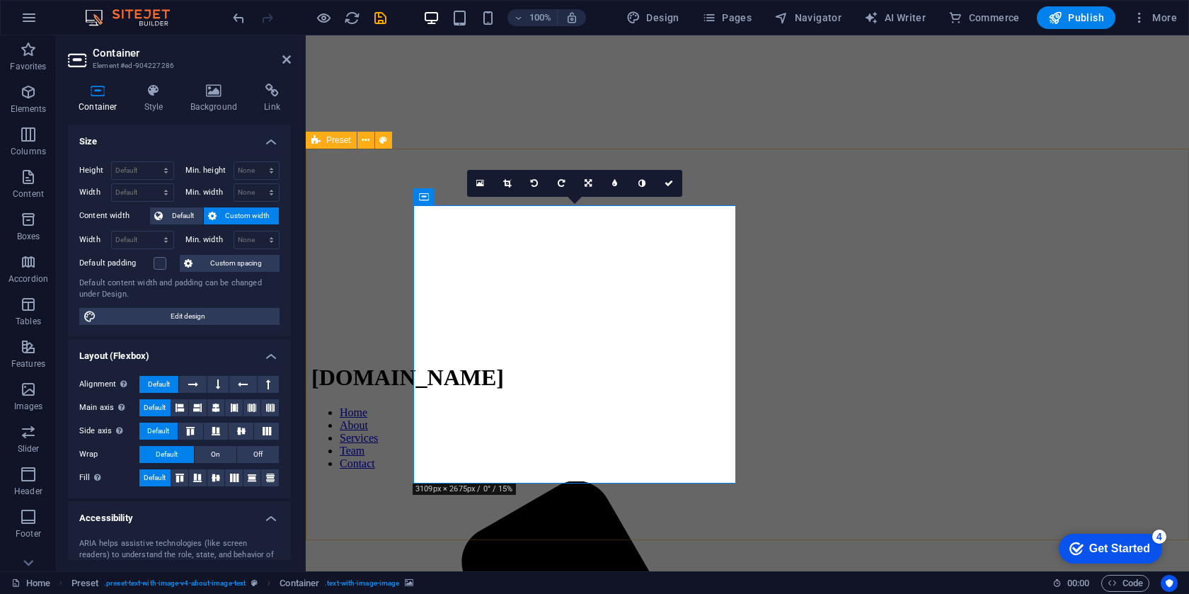
drag, startPoint x: 533, startPoint y: 404, endPoint x: 546, endPoint y: 540, distance: 135.8
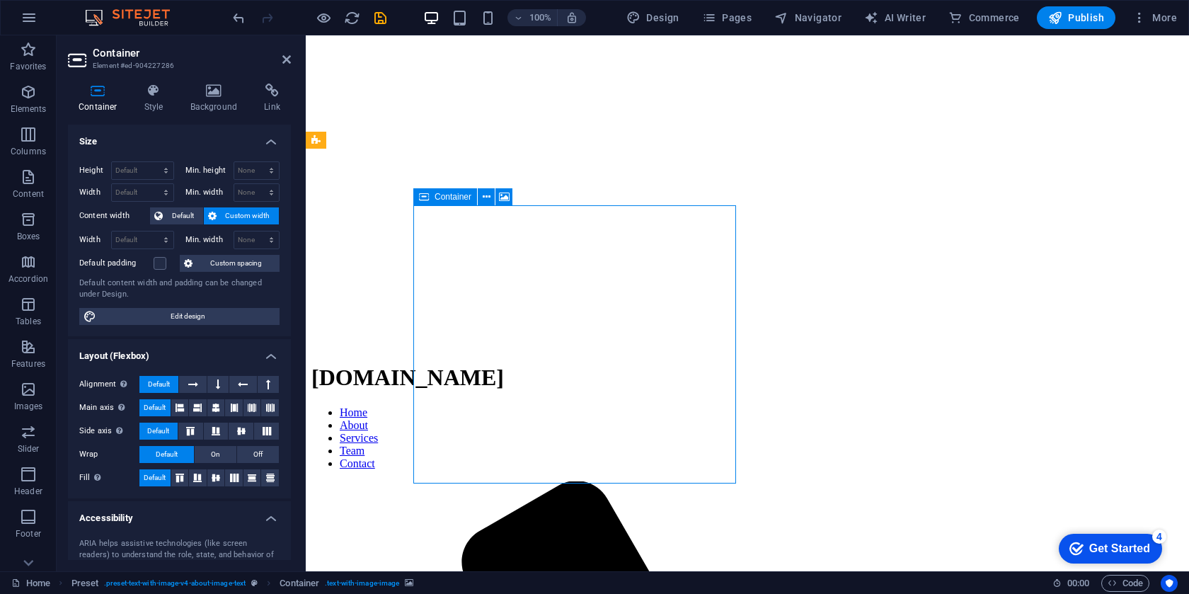
drag, startPoint x: 491, startPoint y: 244, endPoint x: 473, endPoint y: 277, distance: 37.4
click at [506, 197] on icon at bounding box center [504, 197] width 11 height 15
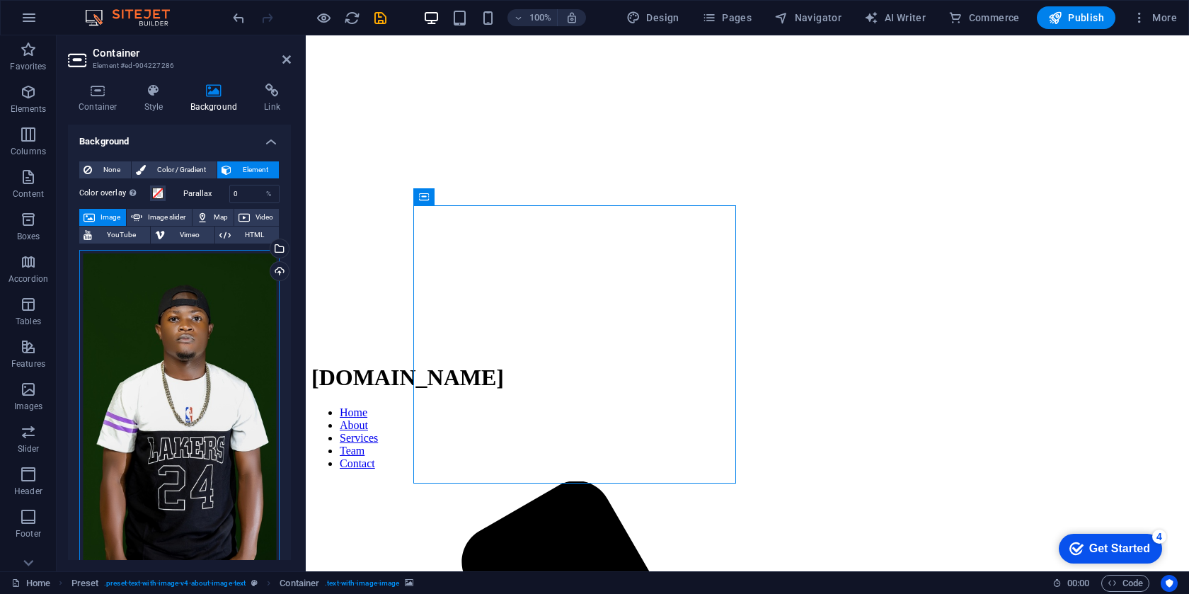
drag, startPoint x: 157, startPoint y: 363, endPoint x: 156, endPoint y: 318, distance: 44.6
click at [156, 319] on div "Drag files here, click to choose files or select files from Files or our free s…" at bounding box center [179, 437] width 200 height 375
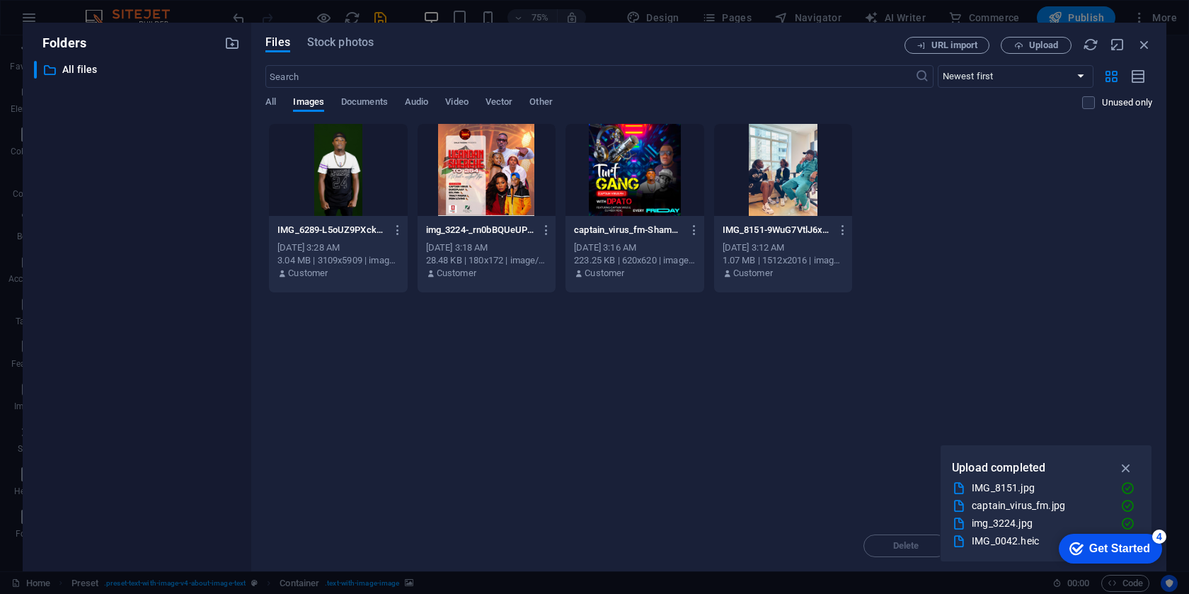
drag, startPoint x: 161, startPoint y: 329, endPoint x: 161, endPoint y: 346, distance: 16.3
click at [161, 346] on div "​ All files All files" at bounding box center [137, 310] width 206 height 499
click at [1148, 40] on icon "button" at bounding box center [1145, 45] width 16 height 16
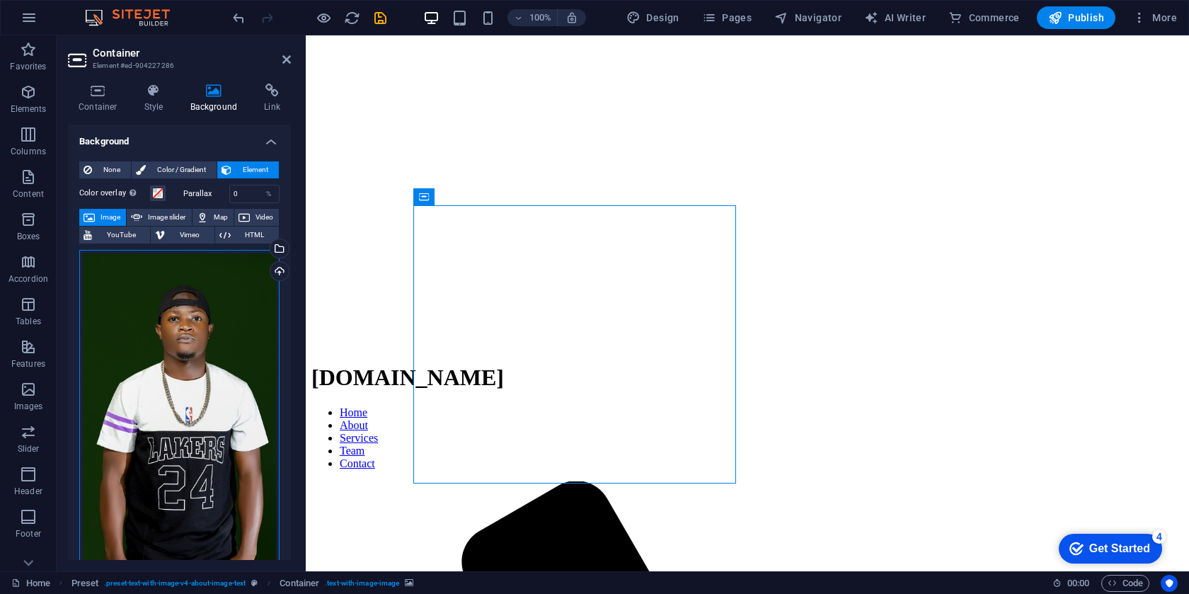
drag, startPoint x: 197, startPoint y: 430, endPoint x: 200, endPoint y: 376, distance: 54.6
click at [200, 376] on div "Drag files here, click to choose files or select files from Files or our free s…" at bounding box center [179, 437] width 200 height 375
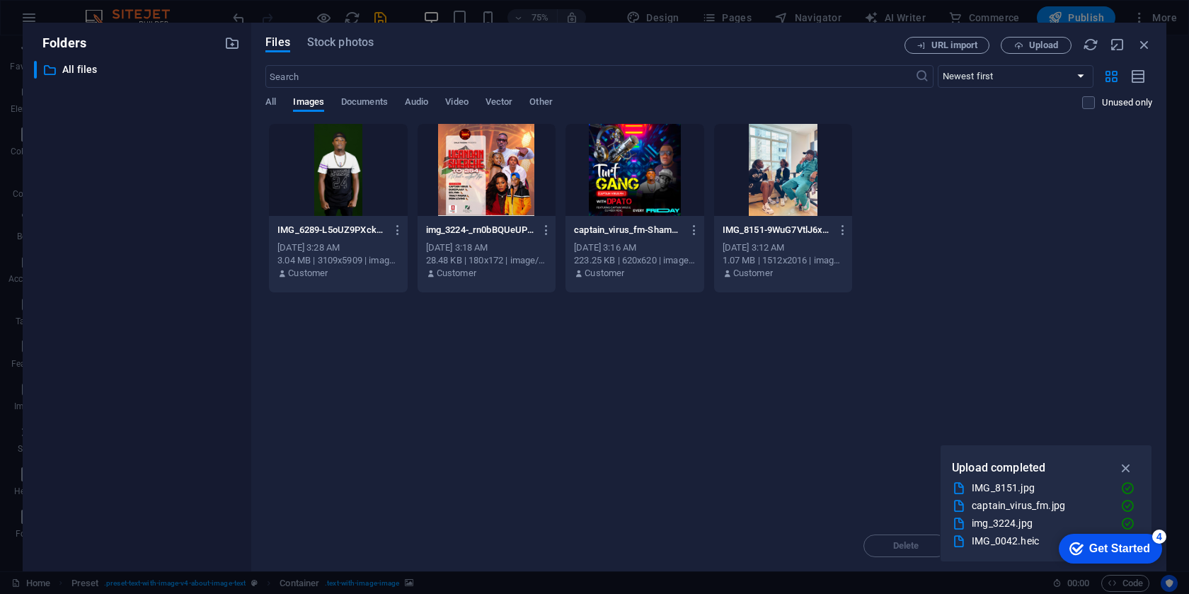
click at [200, 376] on div "​ All files All files" at bounding box center [137, 310] width 206 height 499
click at [1149, 43] on icon "button" at bounding box center [1145, 45] width 16 height 16
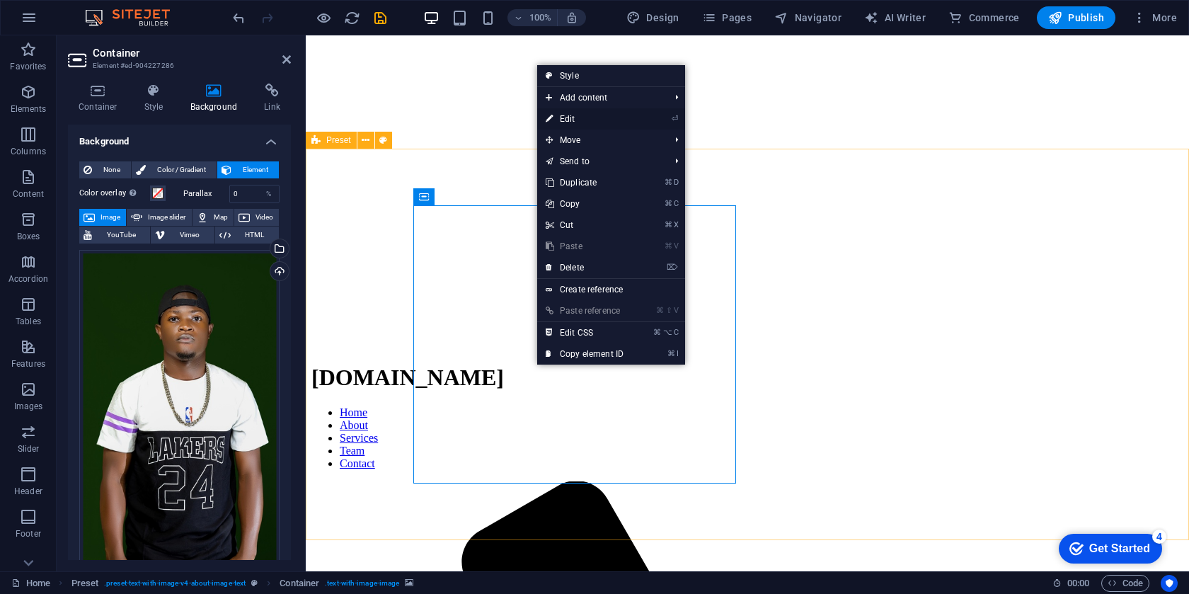
click at [582, 119] on link "⏎ Edit" at bounding box center [584, 118] width 95 height 21
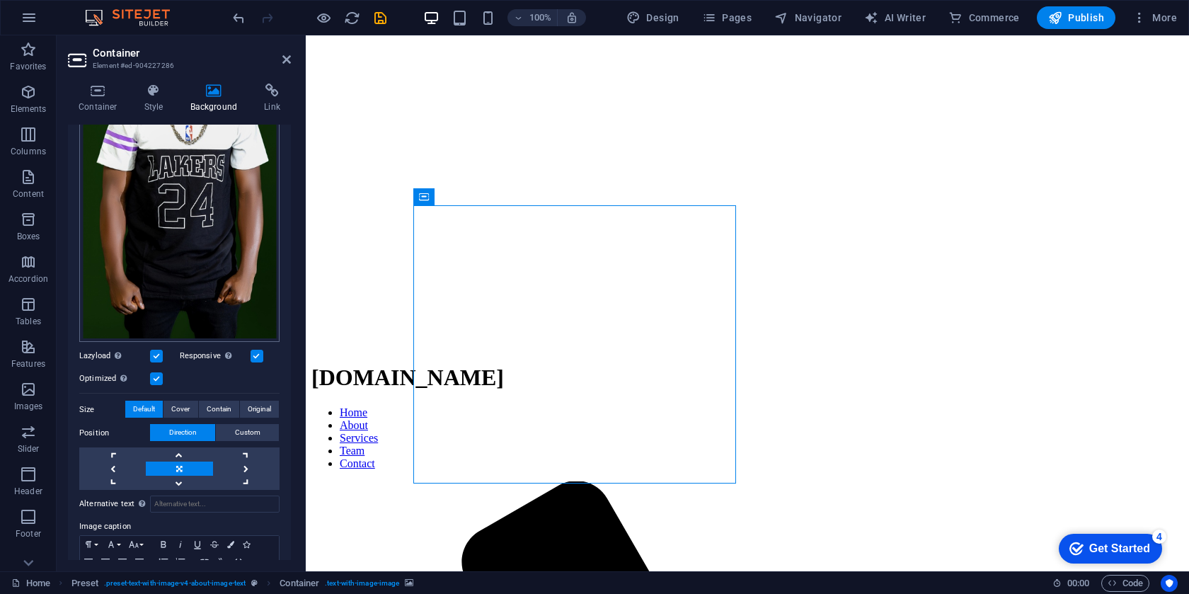
scroll to position [287, 0]
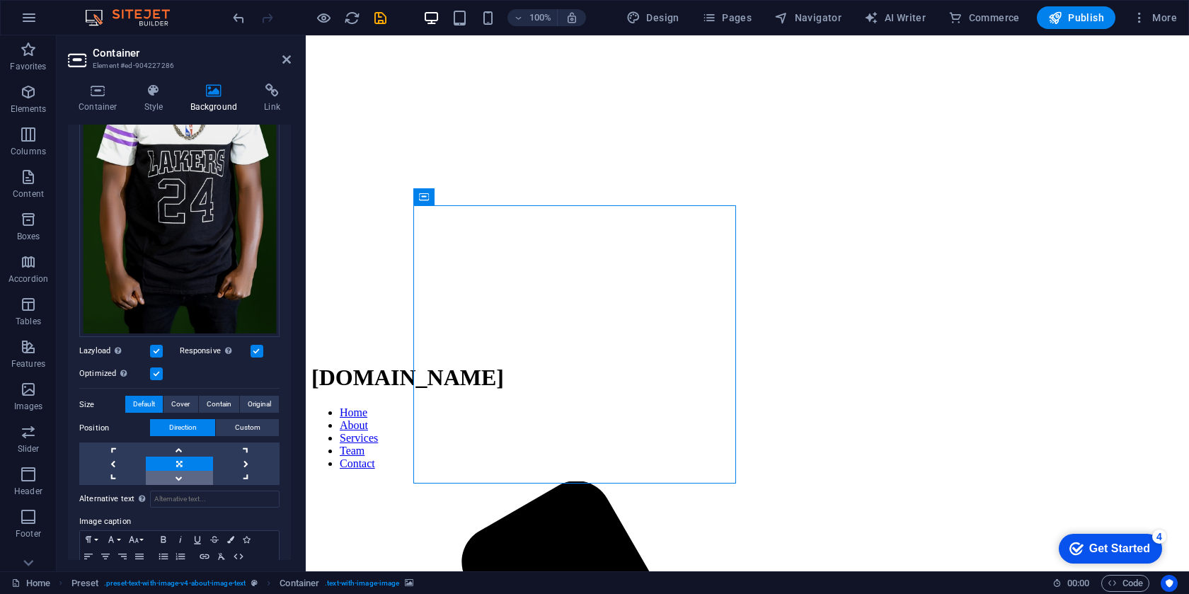
click at [181, 472] on link at bounding box center [179, 478] width 67 height 14
click at [179, 446] on link at bounding box center [179, 450] width 67 height 14
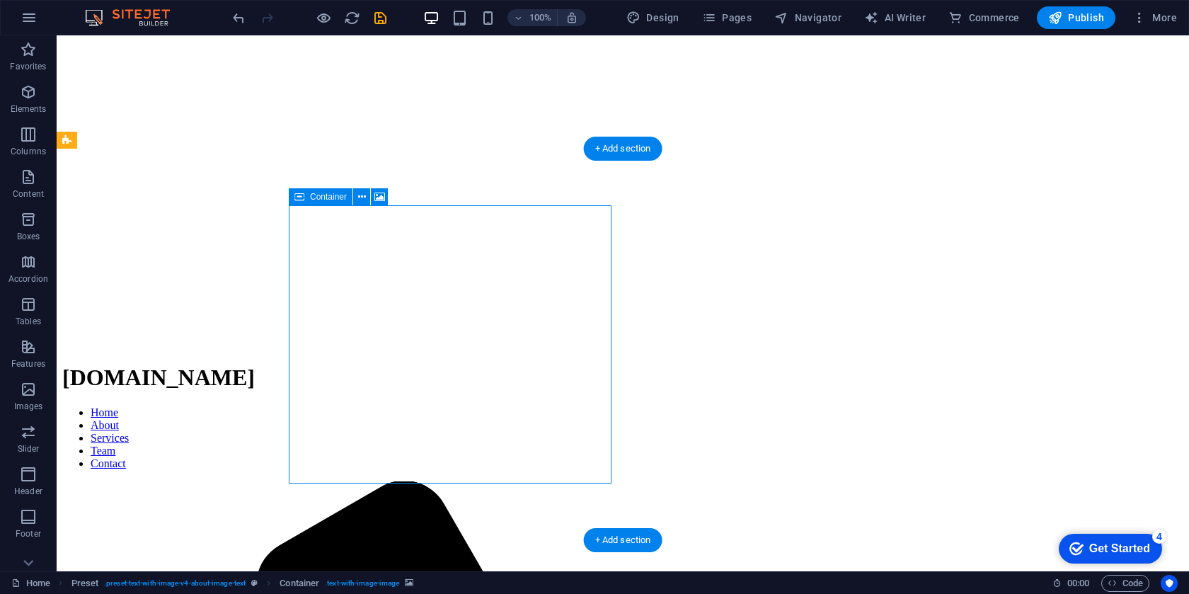
drag, startPoint x: 440, startPoint y: 223, endPoint x: 424, endPoint y: 224, distance: 15.6
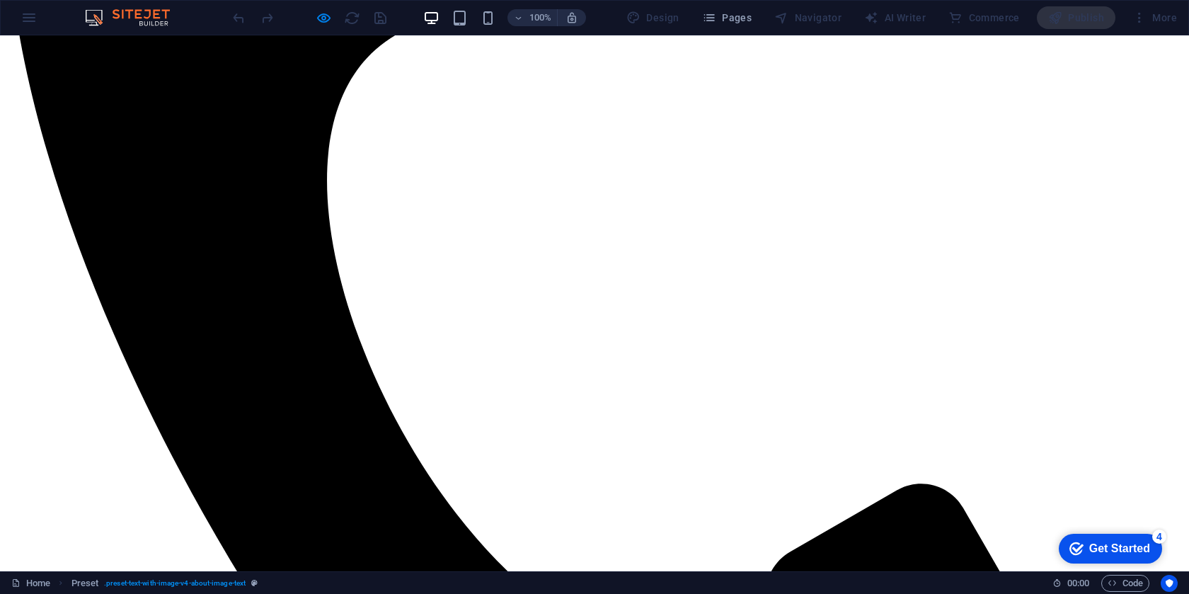
scroll to position [1159, 0]
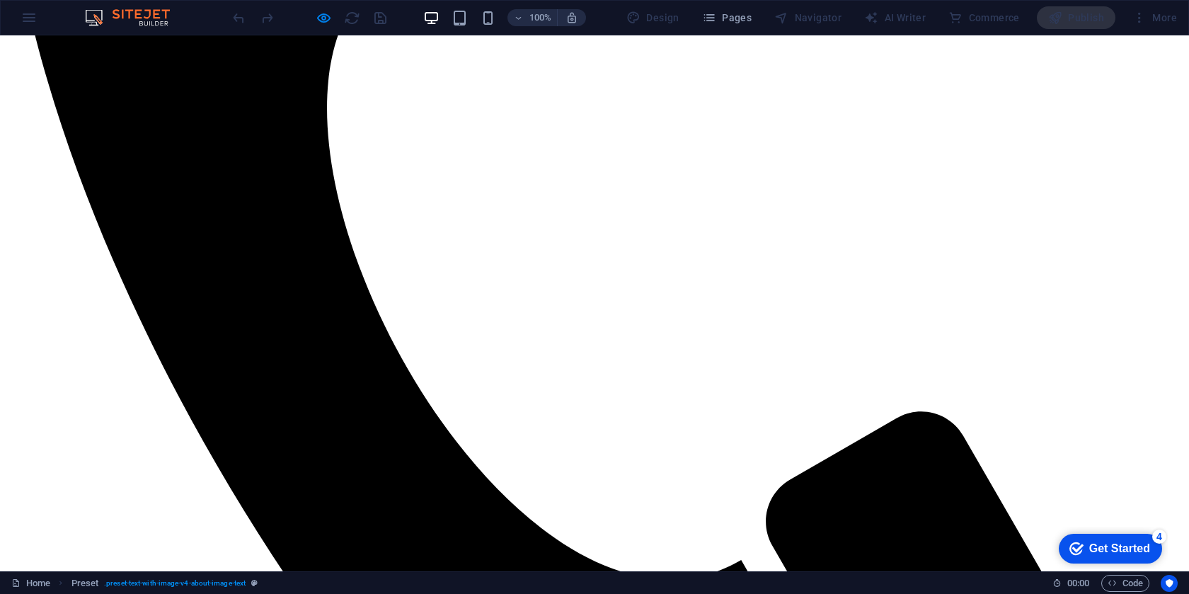
scroll to position [1222, 0]
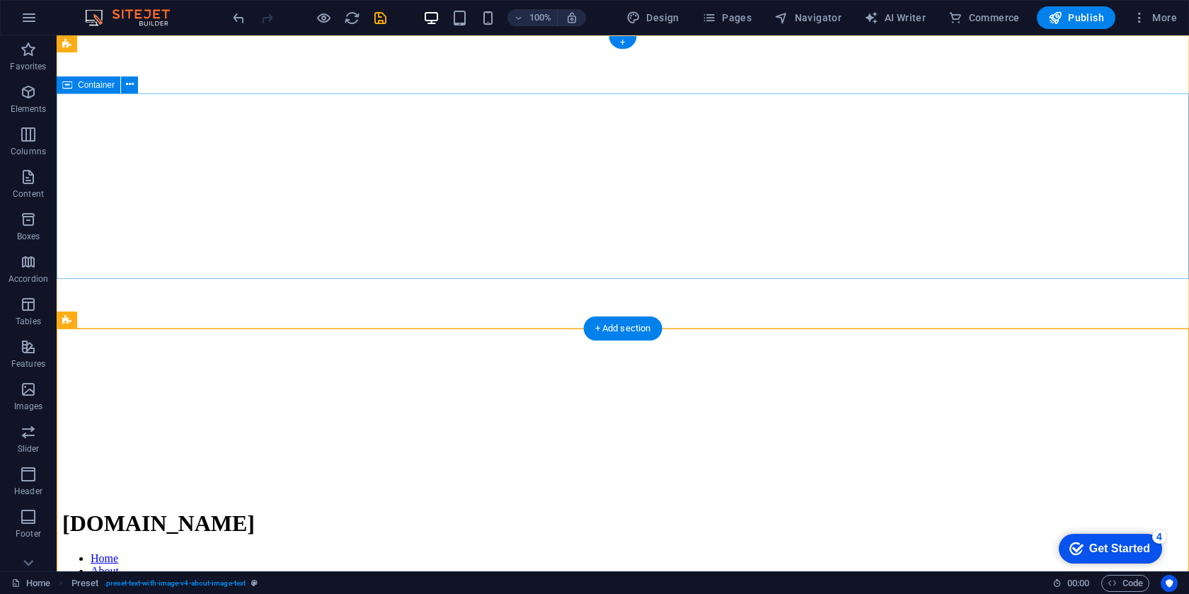
scroll to position [0, 0]
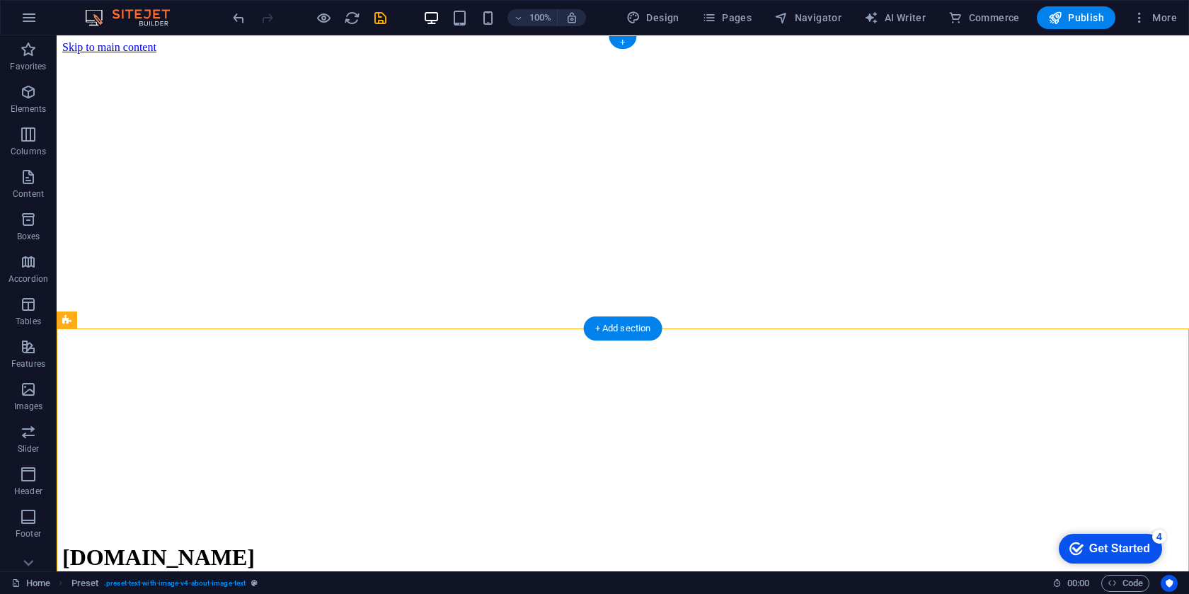
click at [1073, 54] on figure at bounding box center [623, 54] width 1122 height 0
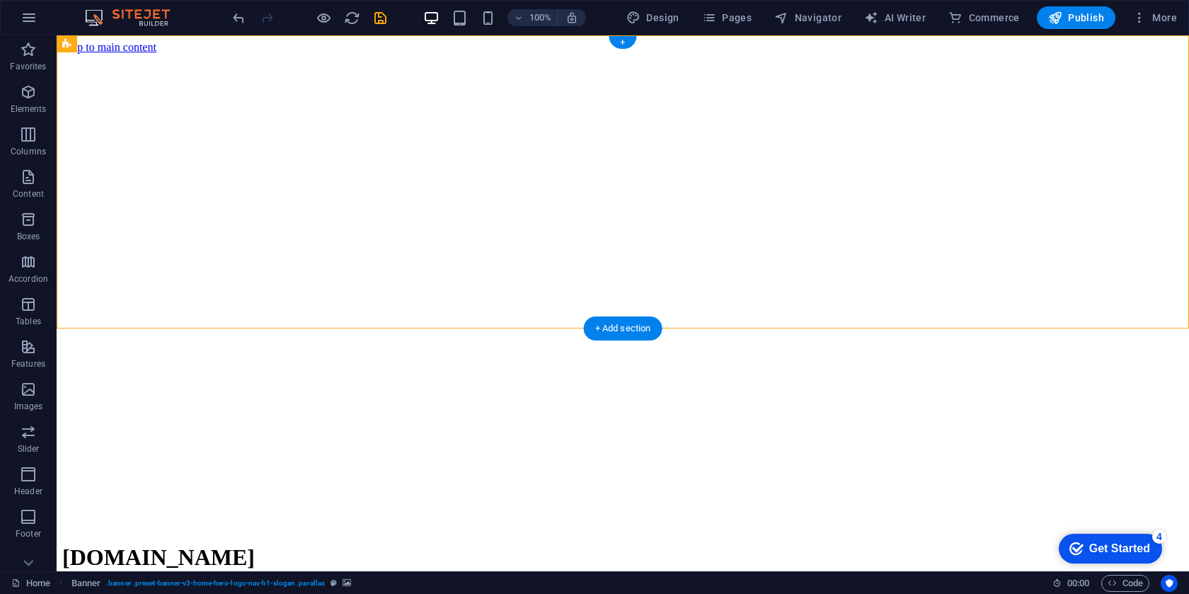
click at [1073, 54] on figure at bounding box center [623, 54] width 1122 height 0
select select "vh"
select select "header"
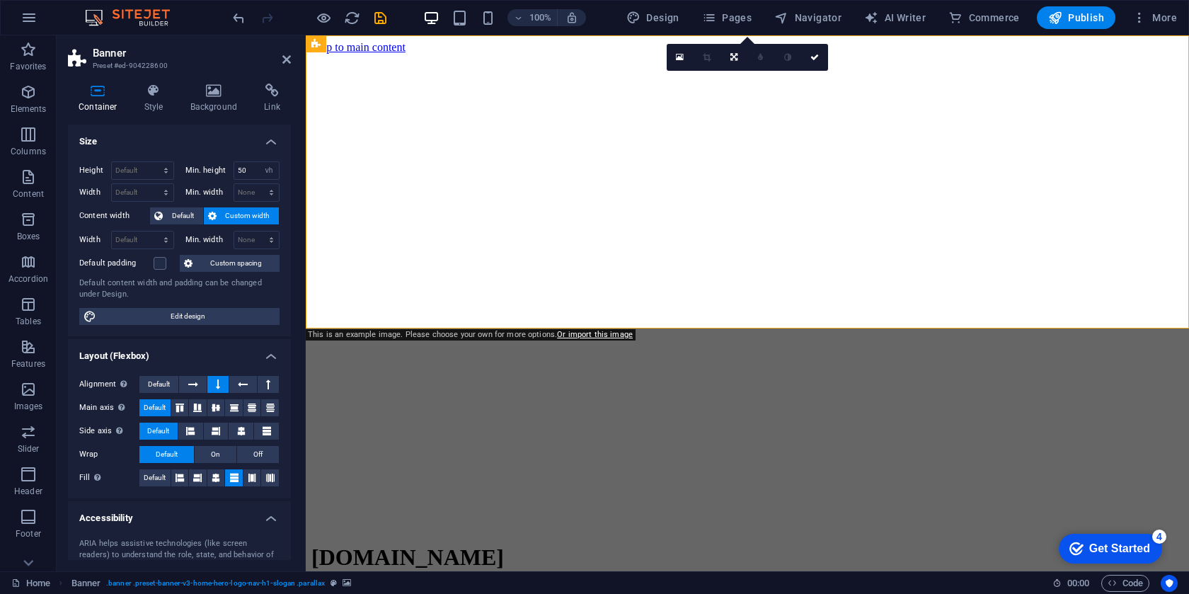
click at [1047, 54] on figure at bounding box center [748, 54] width 872 height 0
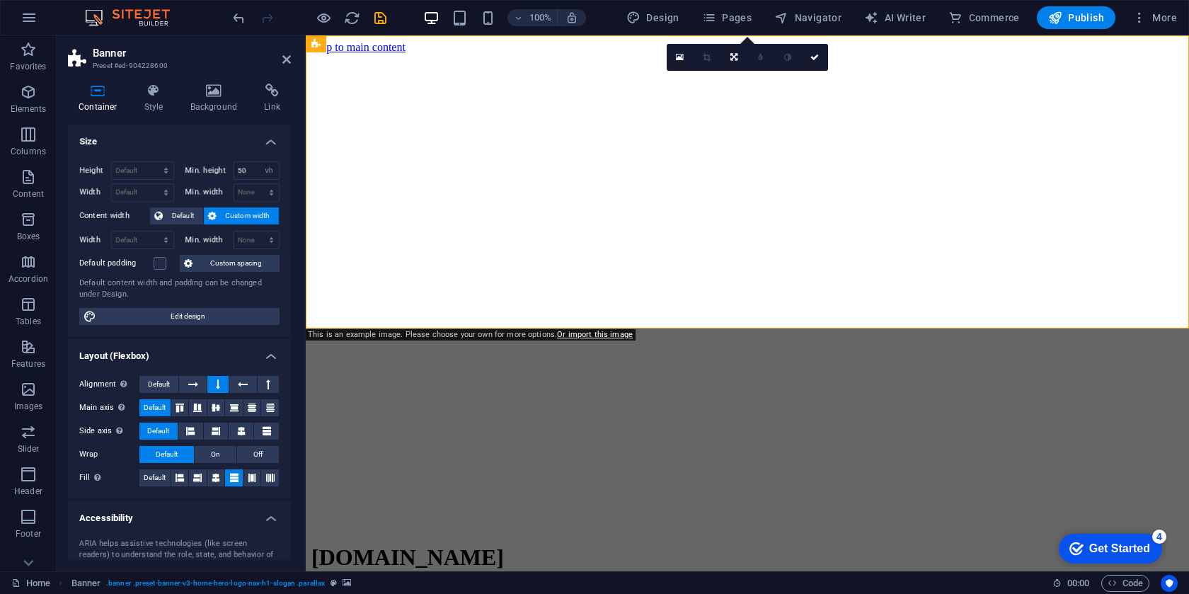
click at [1047, 54] on figure at bounding box center [748, 54] width 872 height 0
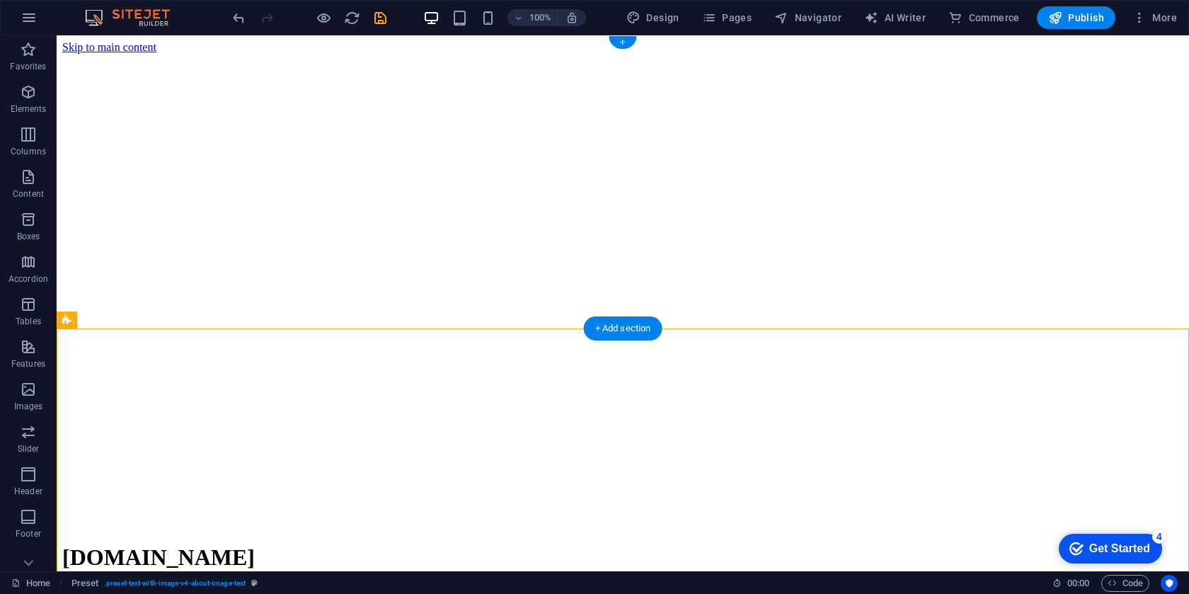
click at [981, 54] on figure at bounding box center [623, 54] width 1122 height 0
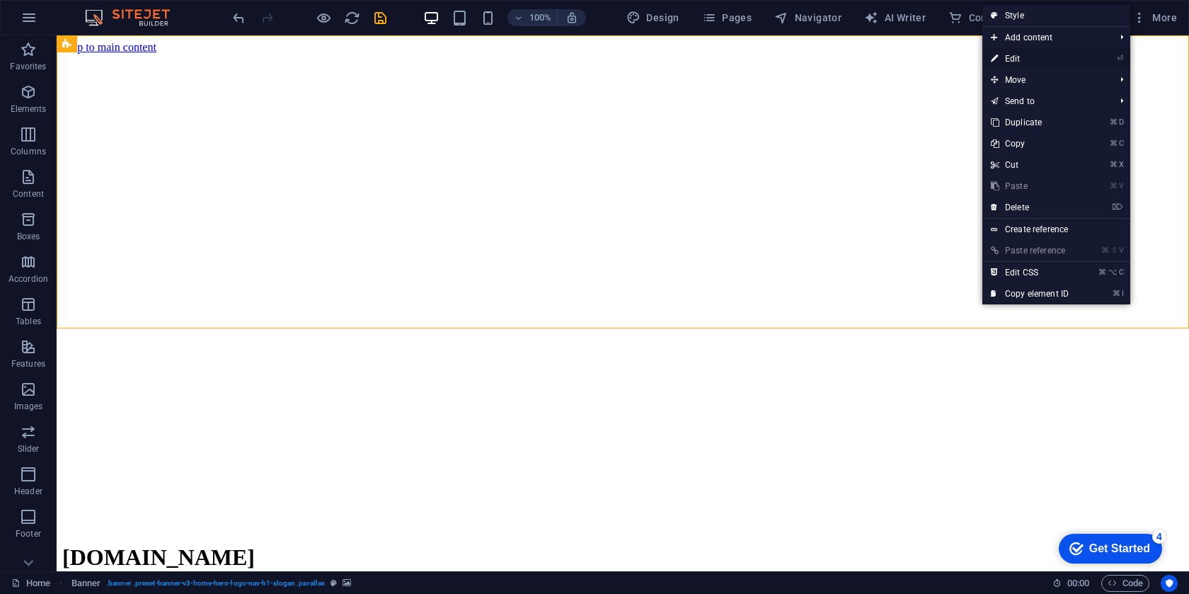
click at [1032, 51] on link "⏎ Edit" at bounding box center [1030, 58] width 95 height 21
select select "vh"
select select "header"
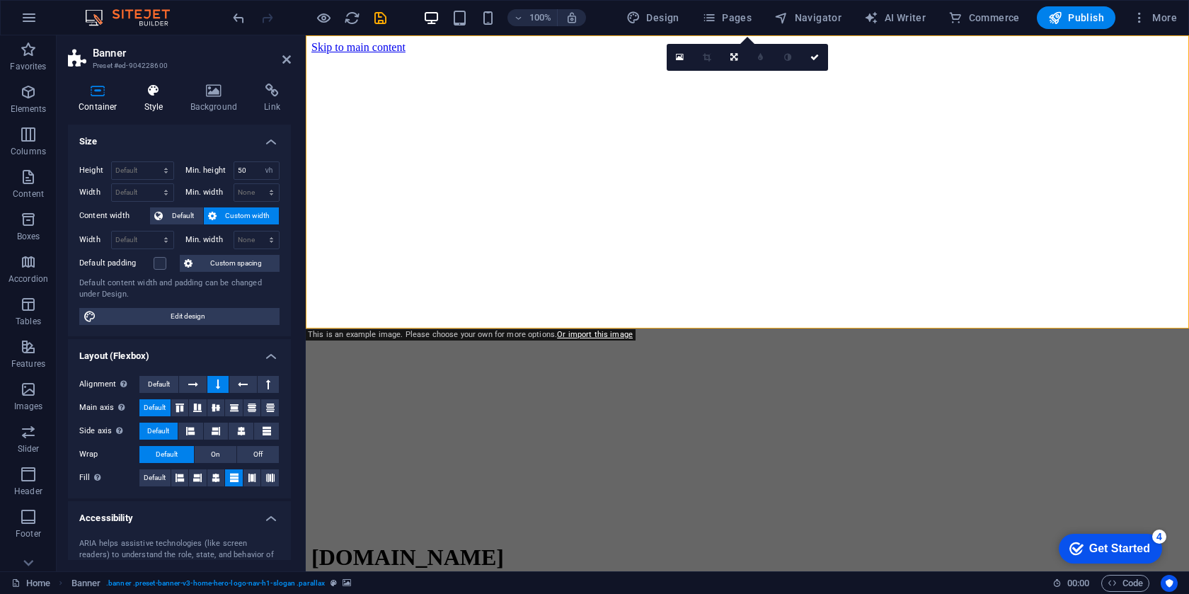
click at [159, 99] on h4 "Style" at bounding box center [157, 99] width 46 height 30
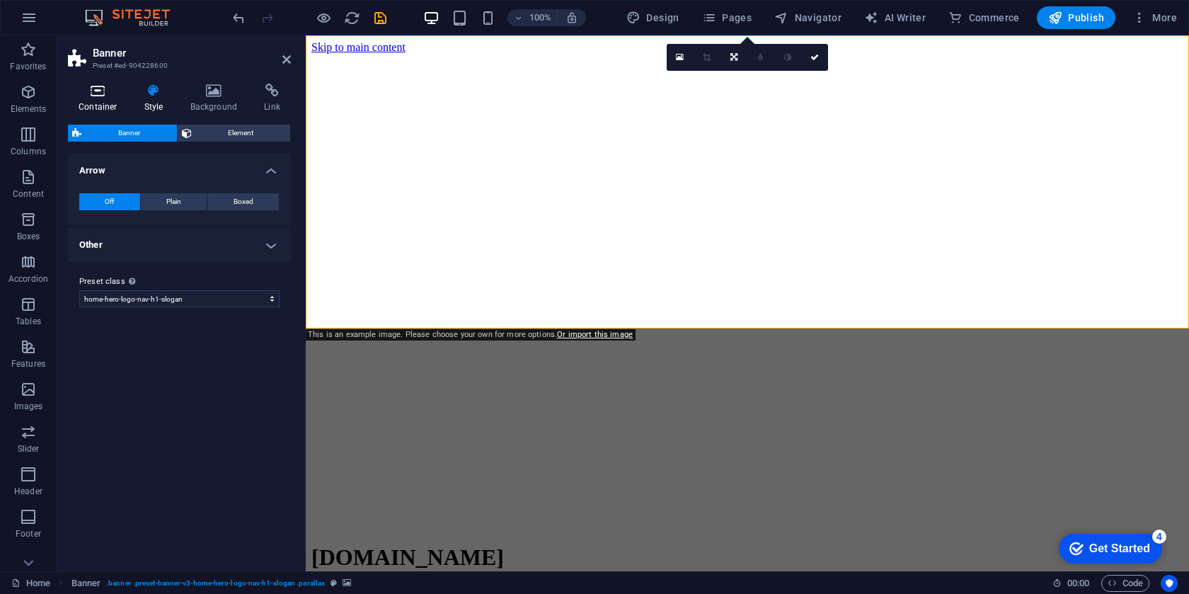
click at [115, 93] on icon at bounding box center [98, 91] width 60 height 14
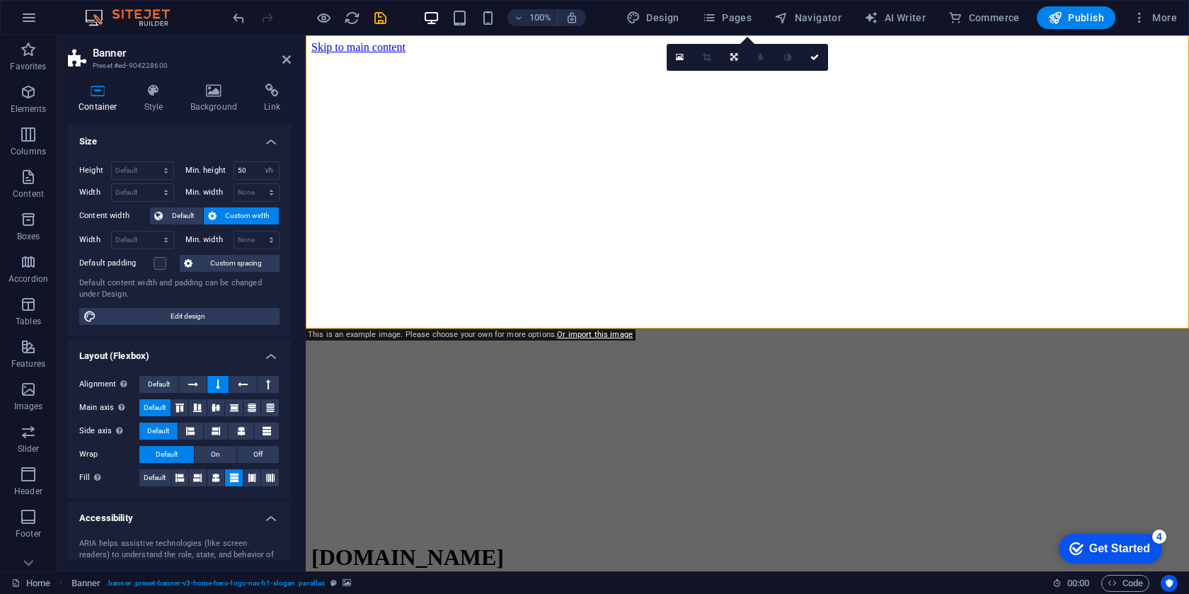
click at [103, 101] on h4 "Container" at bounding box center [101, 99] width 66 height 30
click at [287, 193] on div "Height Default px rem % vh vw Min. height 50 None px rem % vh vw Width Default …" at bounding box center [179, 243] width 223 height 186
click at [194, 321] on span "Edit design" at bounding box center [188, 316] width 175 height 17
select select "rem"
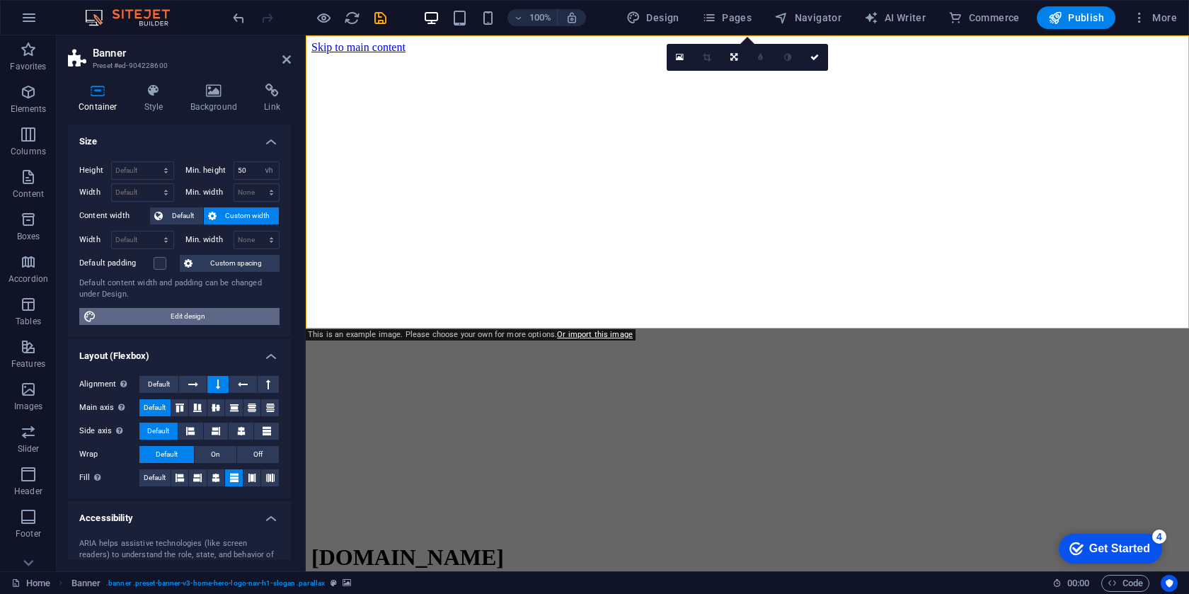
select select "rem"
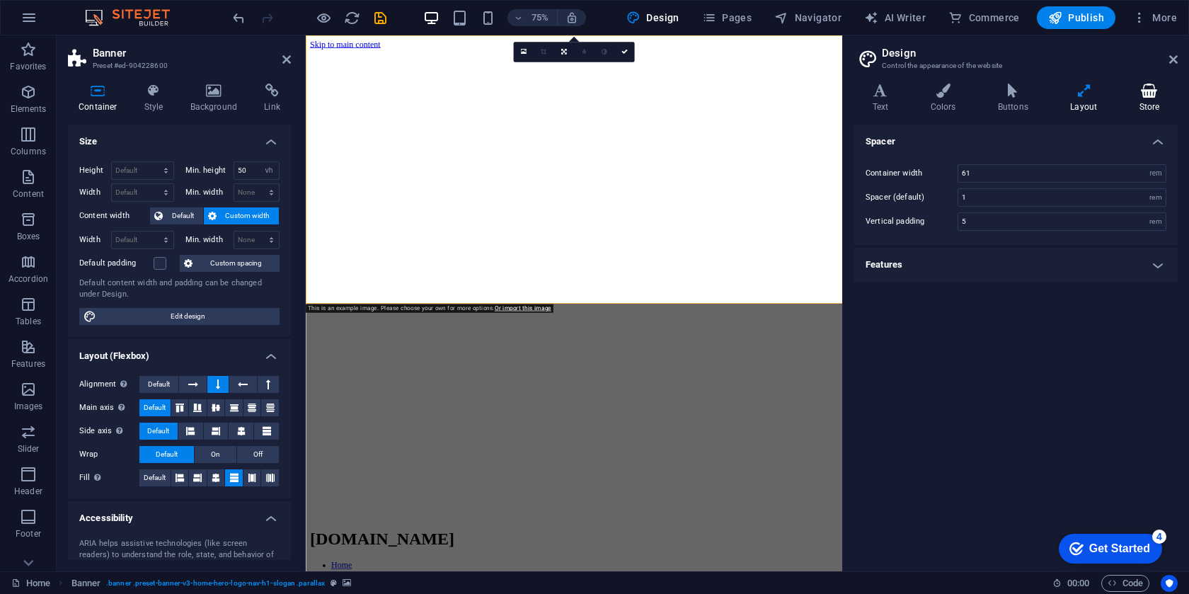
click at [1151, 95] on icon at bounding box center [1150, 91] width 57 height 14
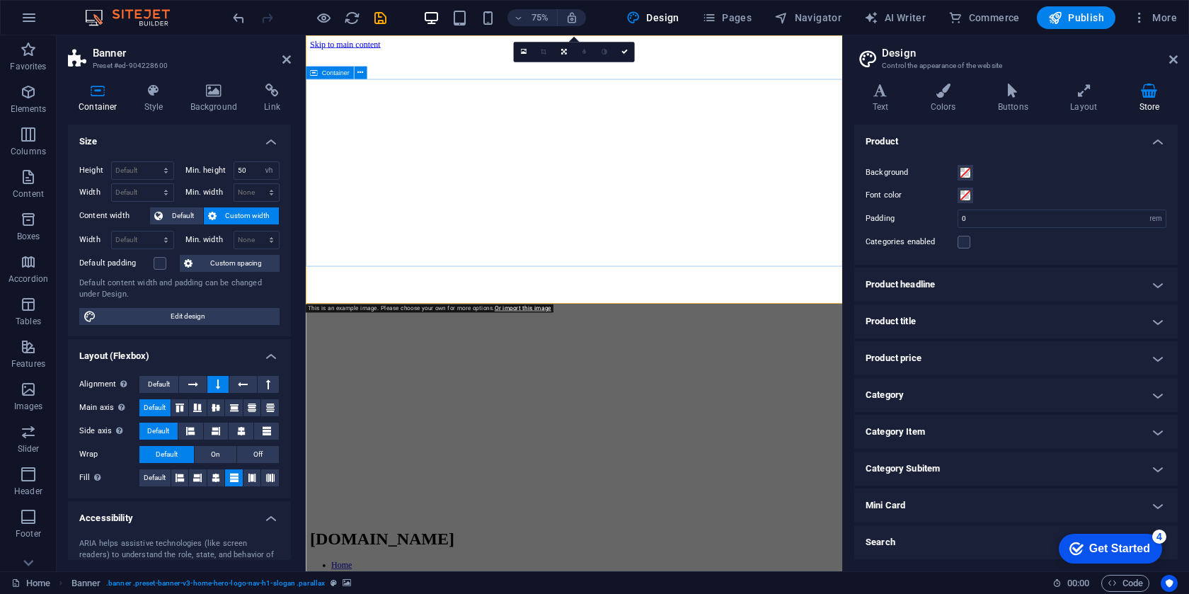
click at [290, 59] on icon at bounding box center [287, 59] width 8 height 11
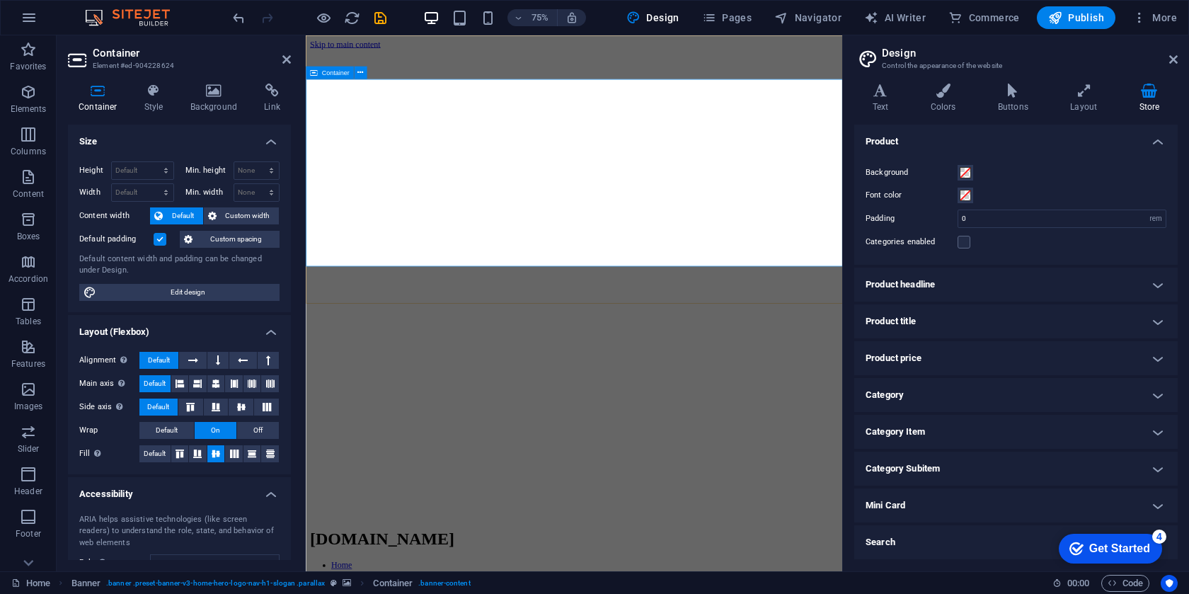
click at [284, 57] on icon at bounding box center [287, 59] width 8 height 11
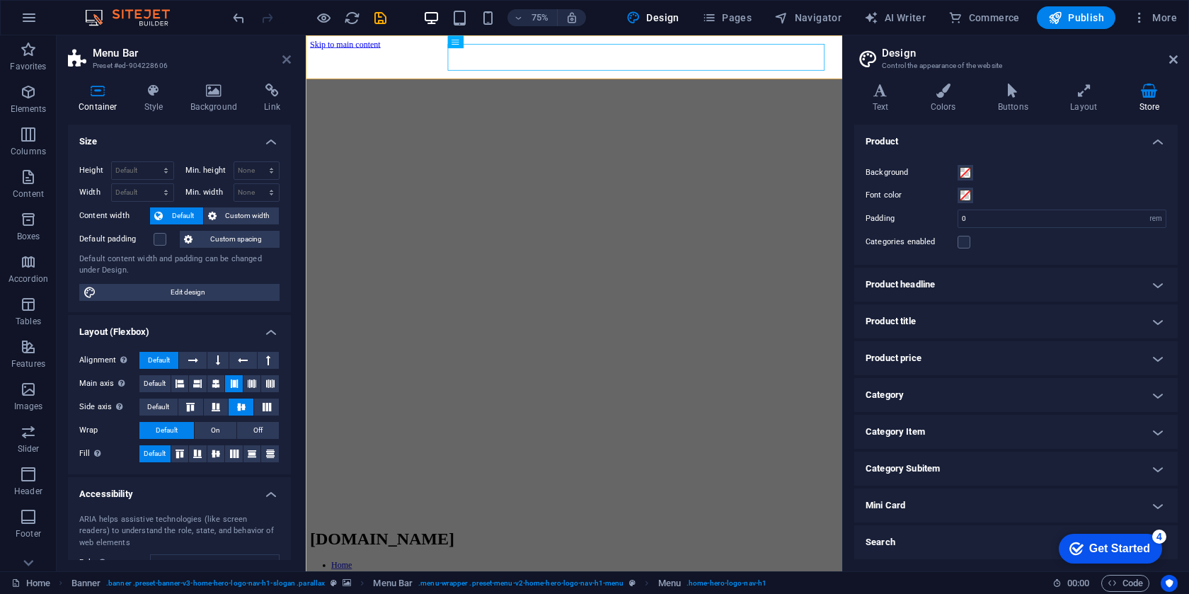
drag, startPoint x: 287, startPoint y: 62, endPoint x: 230, endPoint y: 28, distance: 66.4
click at [287, 62] on icon at bounding box center [287, 59] width 8 height 11
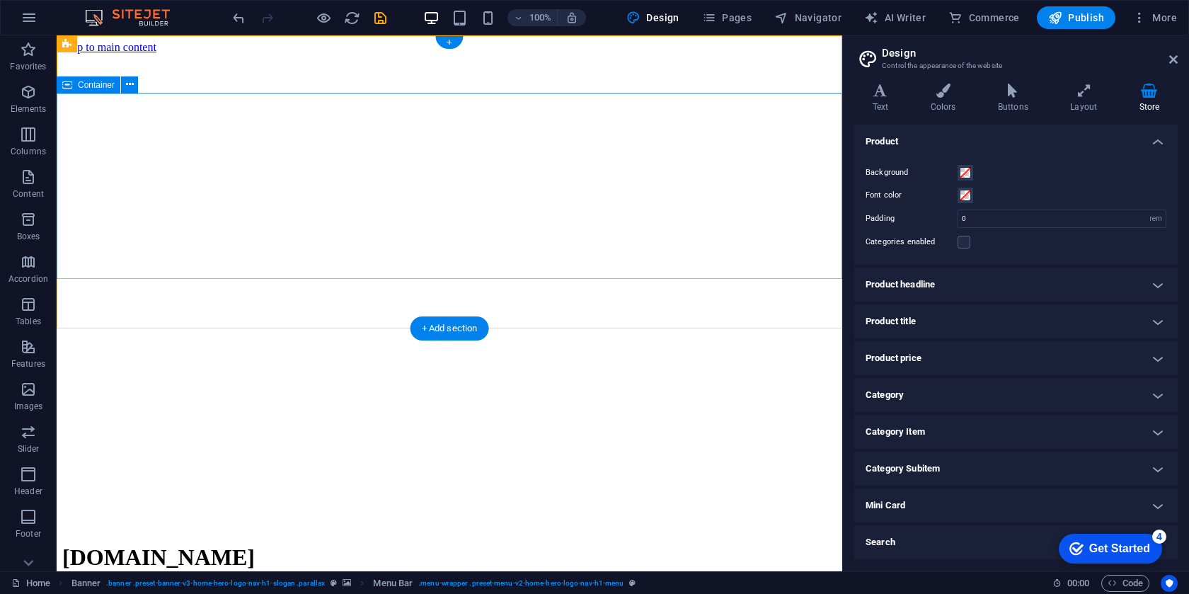
click at [87, 54] on figure at bounding box center [449, 54] width 775 height 0
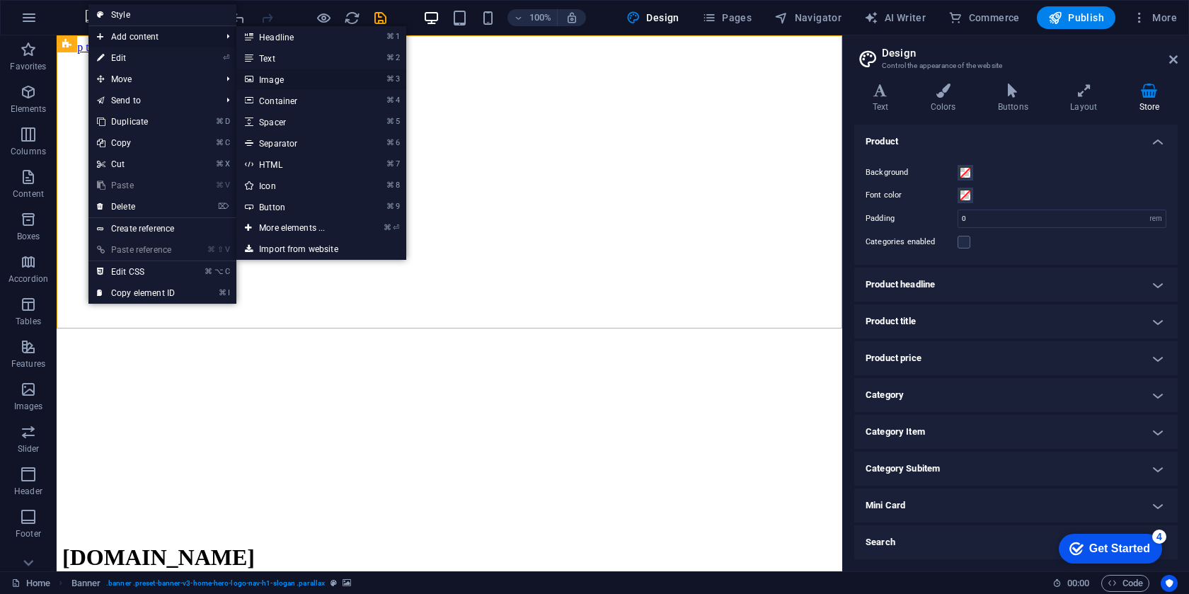
click at [304, 83] on link "⌘ 3 Image" at bounding box center [294, 79] width 117 height 21
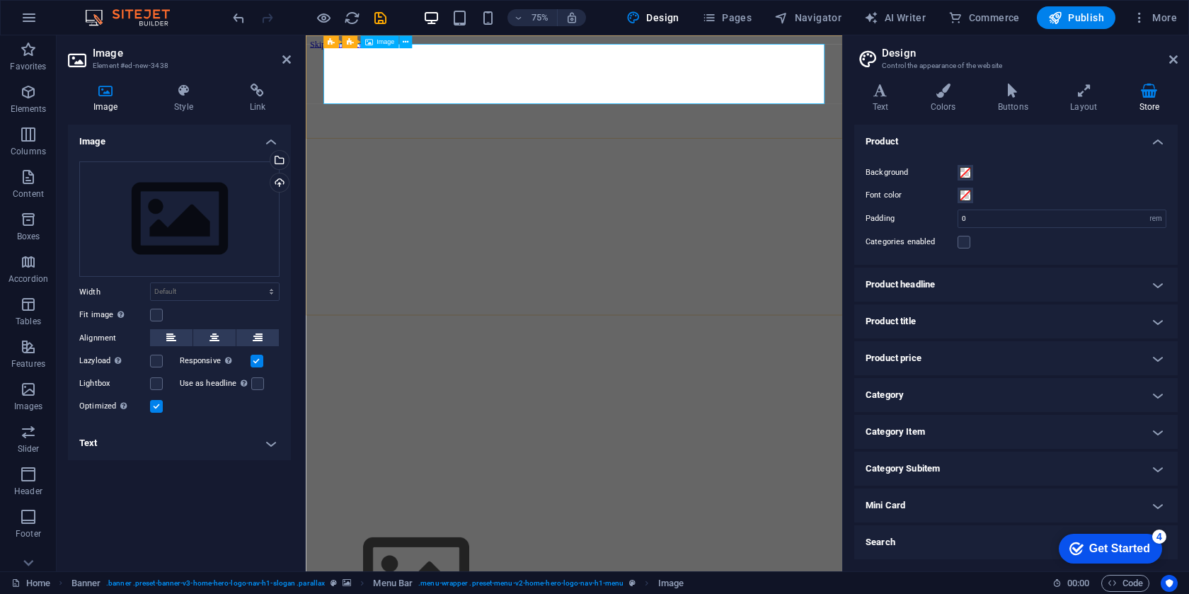
click at [375, 46] on div "Image" at bounding box center [379, 41] width 38 height 13
click at [381, 43] on span "Image" at bounding box center [386, 42] width 18 height 6
click at [278, 161] on div "Select files from the file manager, stock photos, or upload file(s)" at bounding box center [278, 161] width 21 height 21
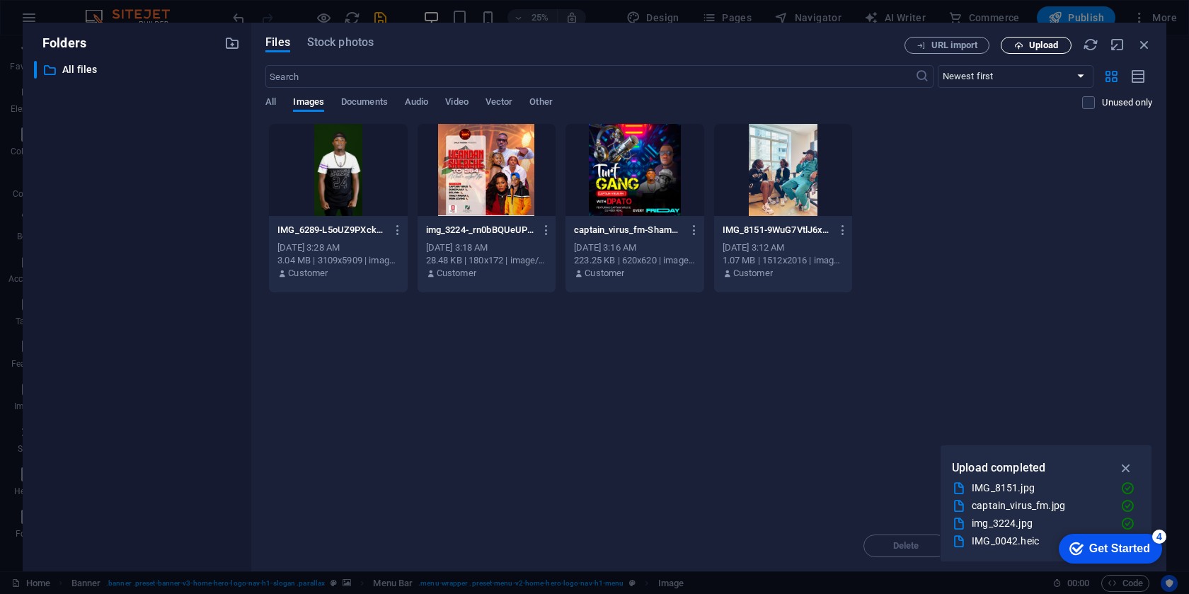
click at [1027, 41] on span "Upload" at bounding box center [1037, 45] width 58 height 9
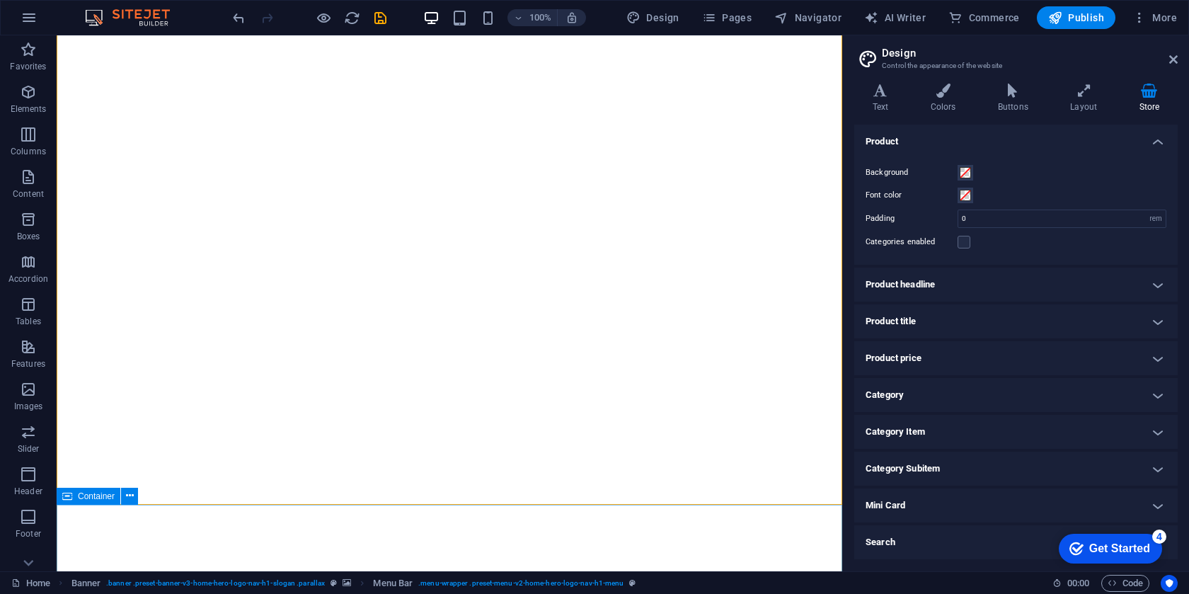
scroll to position [23, 0]
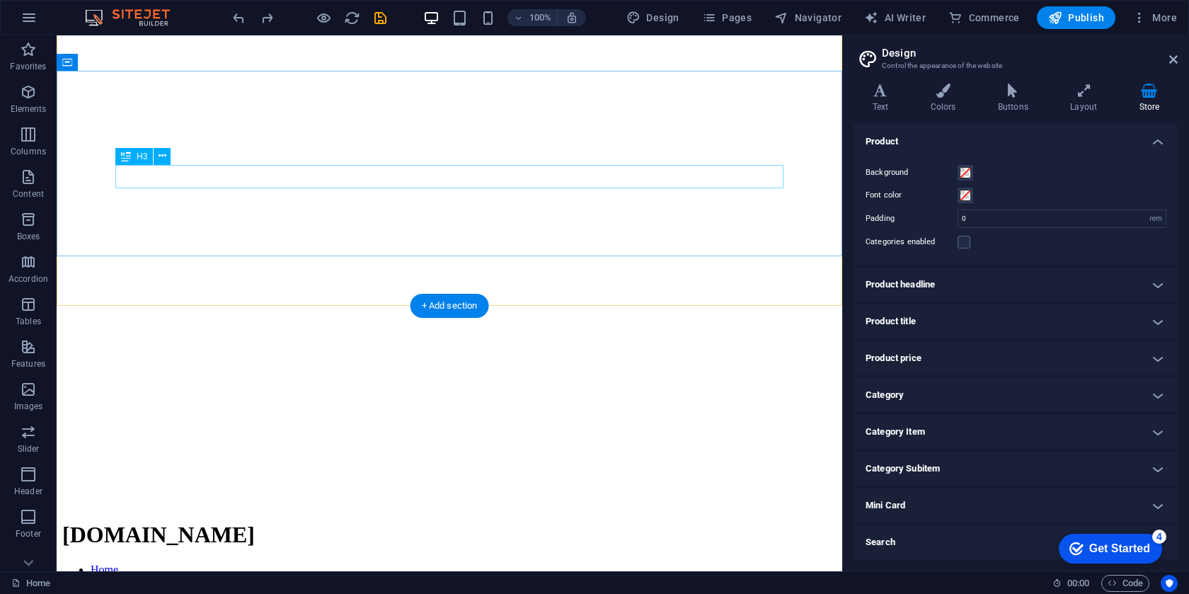
scroll to position [0, 0]
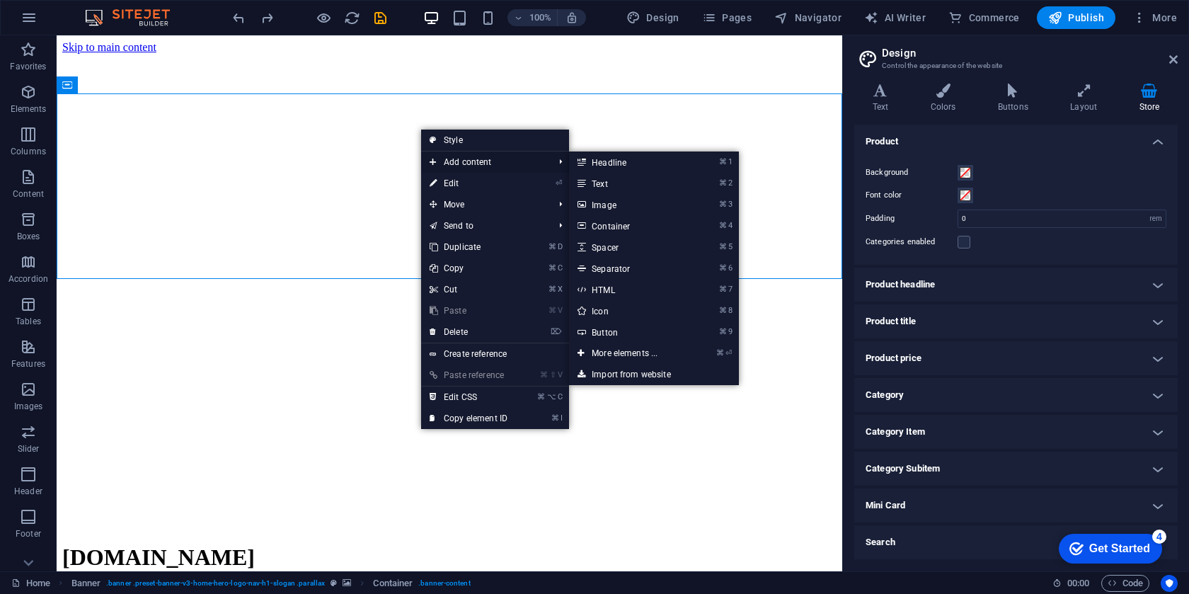
click at [467, 161] on span "Add content" at bounding box center [484, 162] width 127 height 21
click at [606, 333] on link "⌘ 9 Button" at bounding box center [627, 331] width 117 height 21
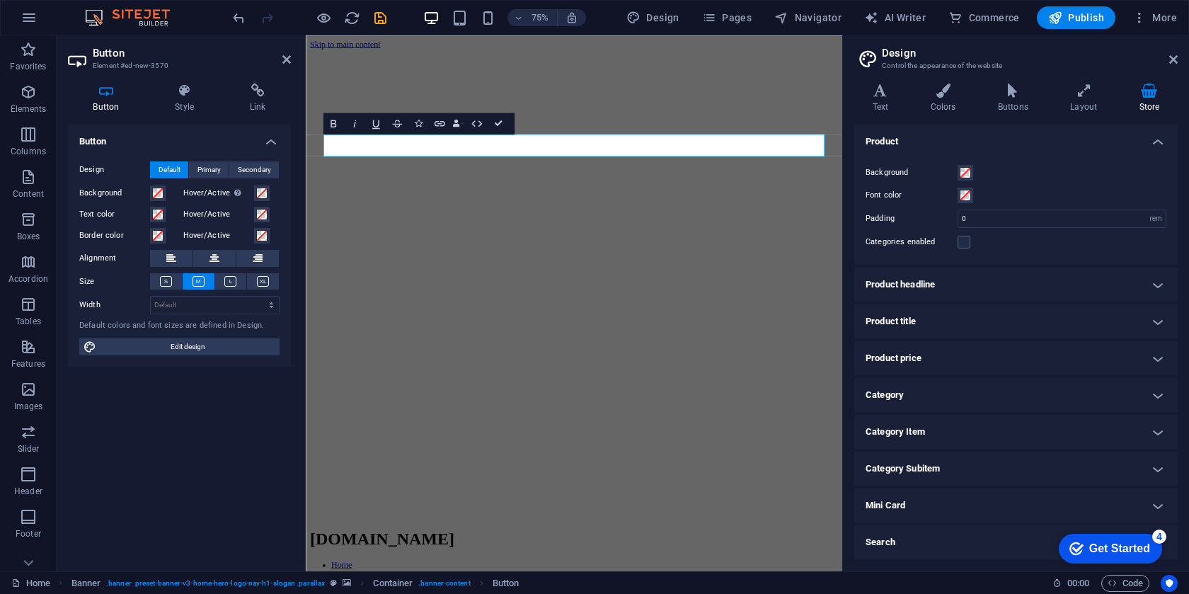
click at [200, 291] on div "Design Default Primary Secondary Background Hover/Active Switch to preview mode…" at bounding box center [179, 258] width 223 height 217
click at [265, 137] on h4 "Button" at bounding box center [179, 137] width 223 height 25
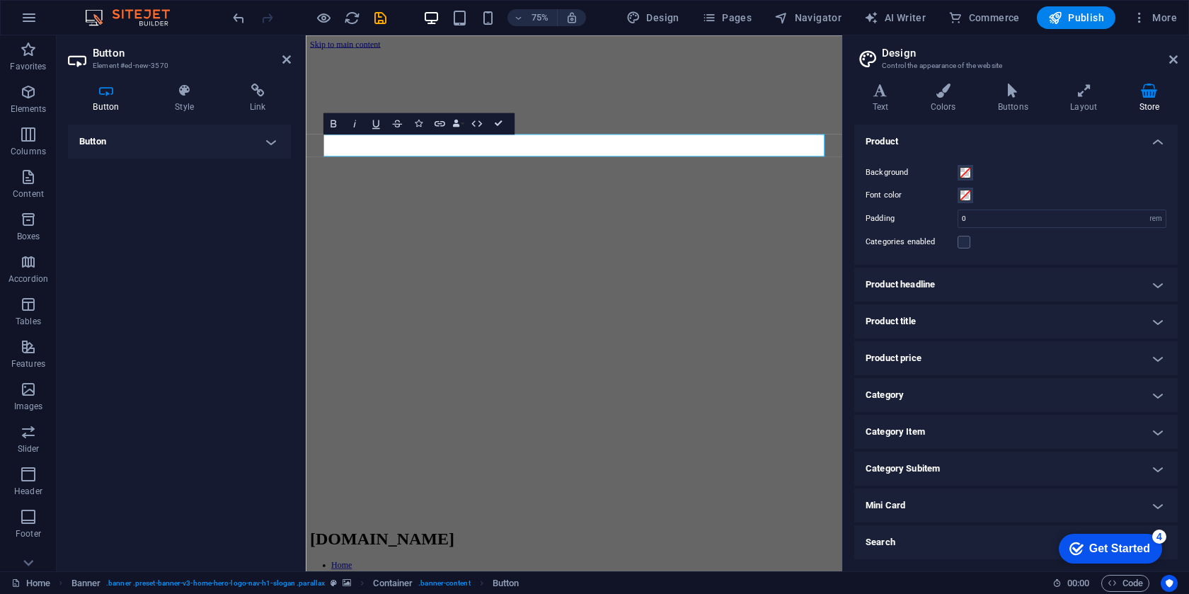
click at [267, 137] on h4 "Button" at bounding box center [179, 142] width 223 height 34
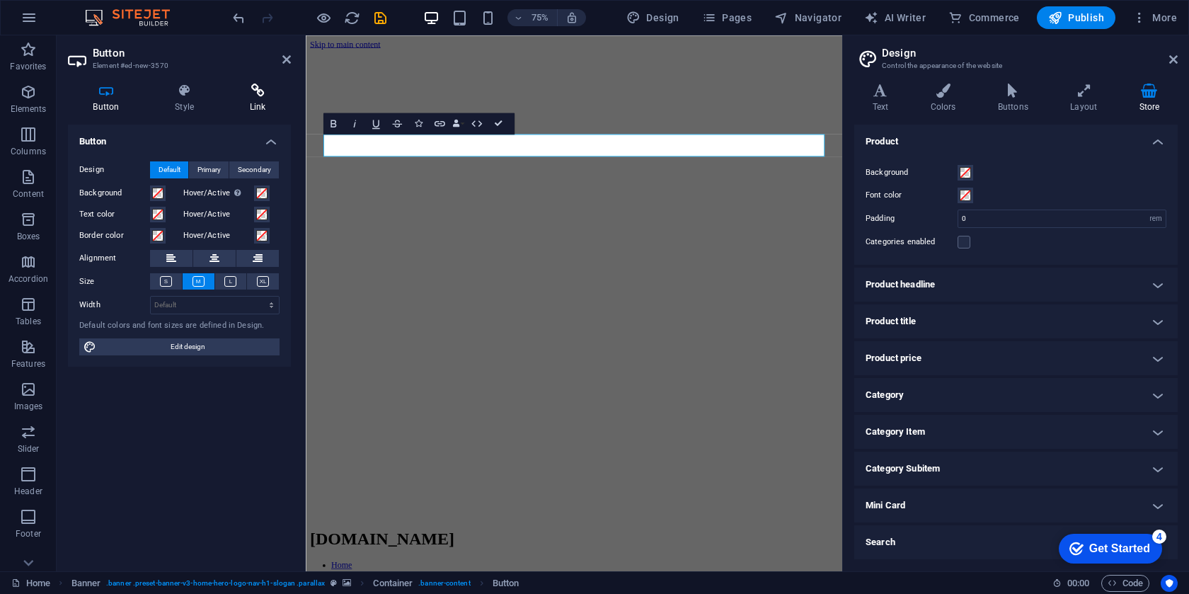
click at [259, 96] on icon at bounding box center [257, 91] width 67 height 14
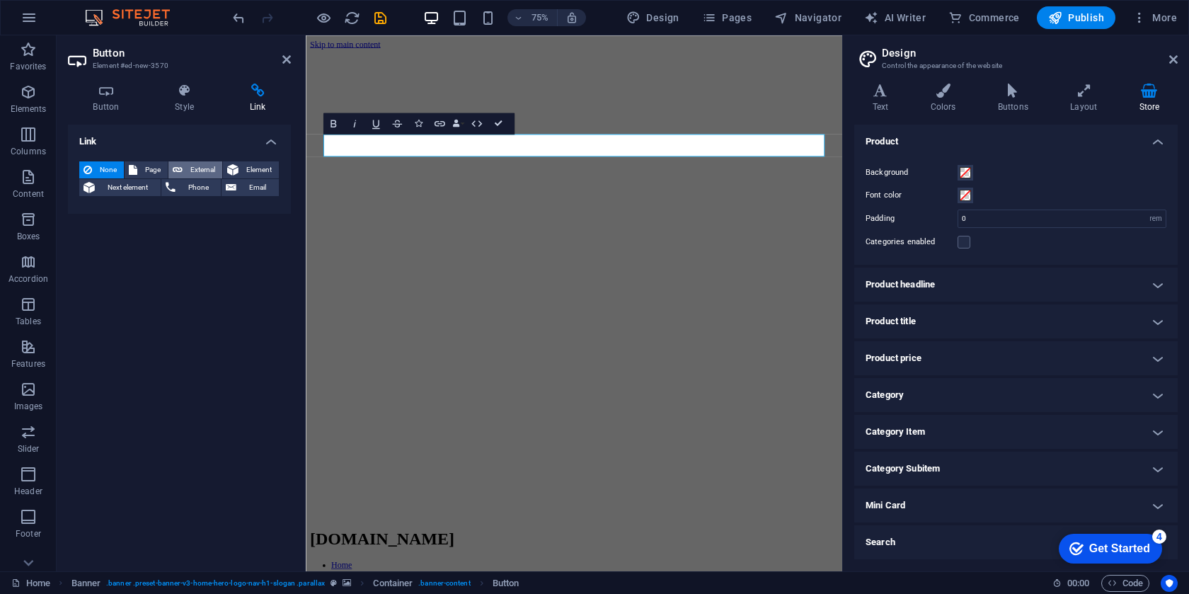
click at [210, 169] on span "External" at bounding box center [202, 169] width 31 height 17
select select "blank"
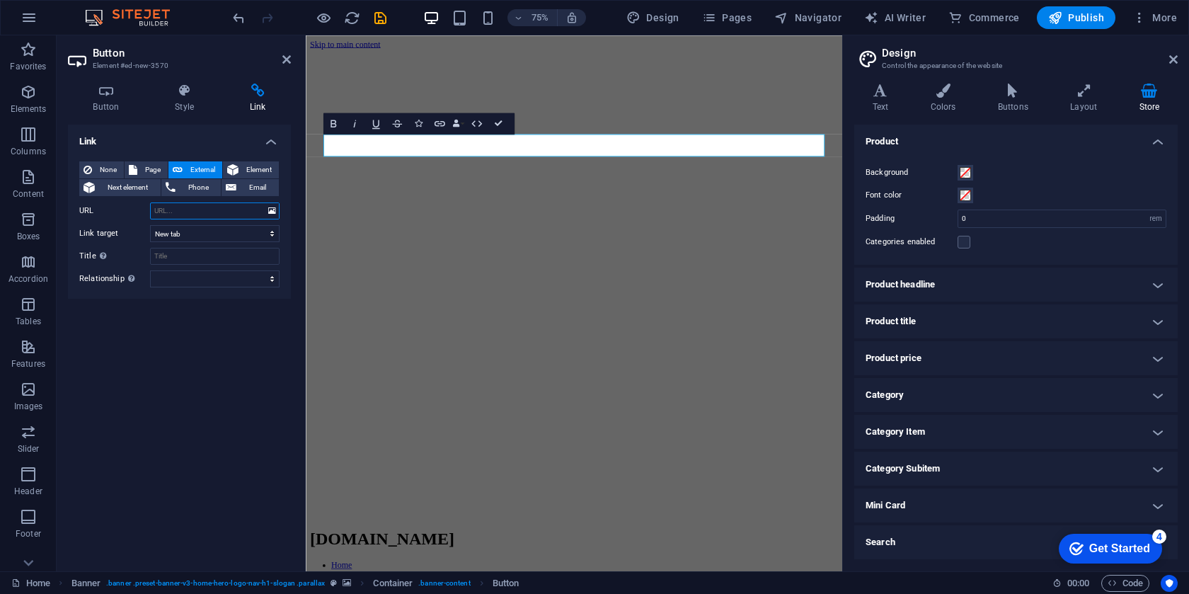
paste input "https://stream.zeno.fm/wpbdink8tkdtv"
type input "https://stream.zeno.fm/wpbdink8tkdtv"
click at [178, 357] on div "Link None Page External Element Next element Phone Email Page Home Subpage Lega…" at bounding box center [179, 342] width 223 height 435
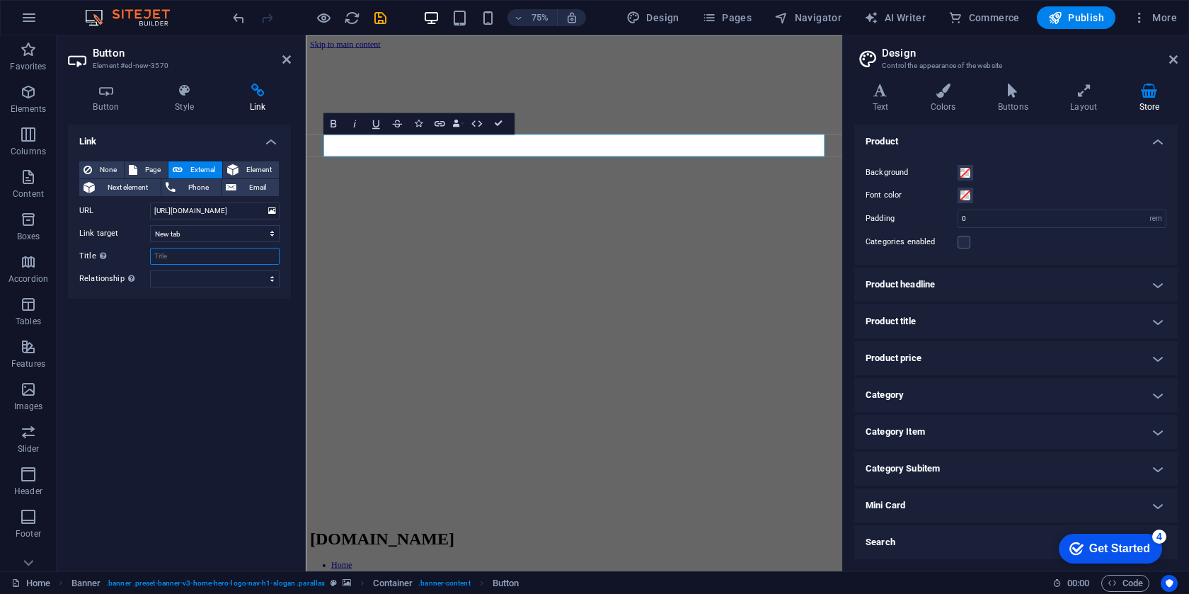
click at [171, 256] on input "Title Additional link description, should not be the same as the link text. The…" at bounding box center [215, 256] width 130 height 17
type input "play"
click at [181, 372] on div "Link None Page External Element Next element Phone Email Page Home Subpage Lega…" at bounding box center [179, 342] width 223 height 435
click at [191, 273] on select "alternate author bookmark external help license next nofollow noreferrer noopen…" at bounding box center [215, 278] width 130 height 17
click at [98, 94] on icon at bounding box center [106, 91] width 76 height 14
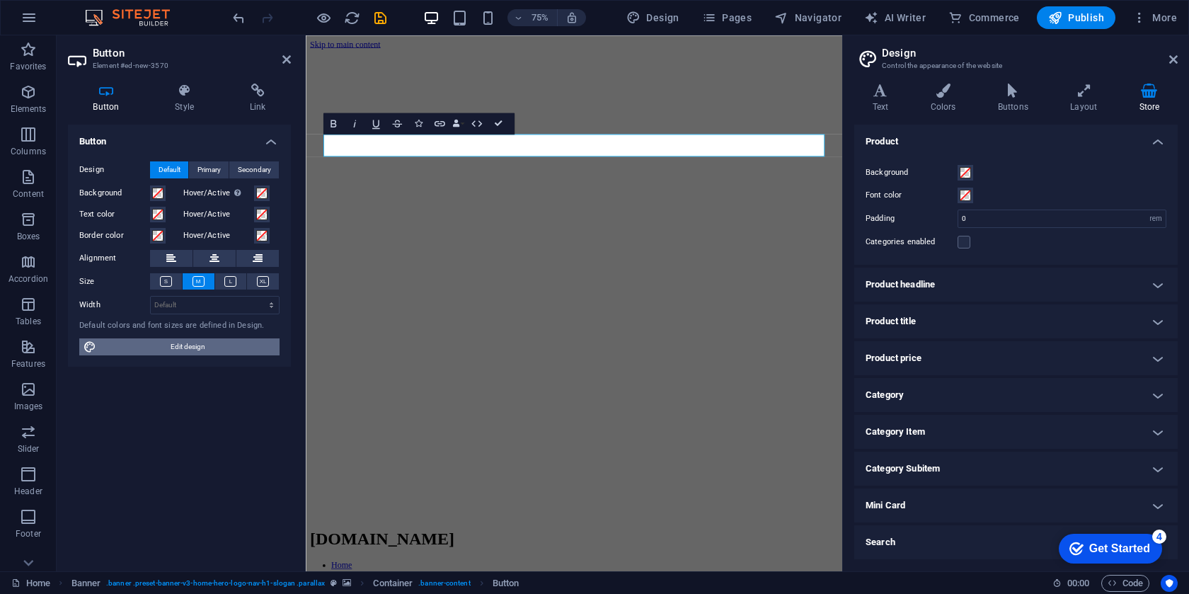
click at [169, 339] on span "Edit design" at bounding box center [188, 346] width 175 height 17
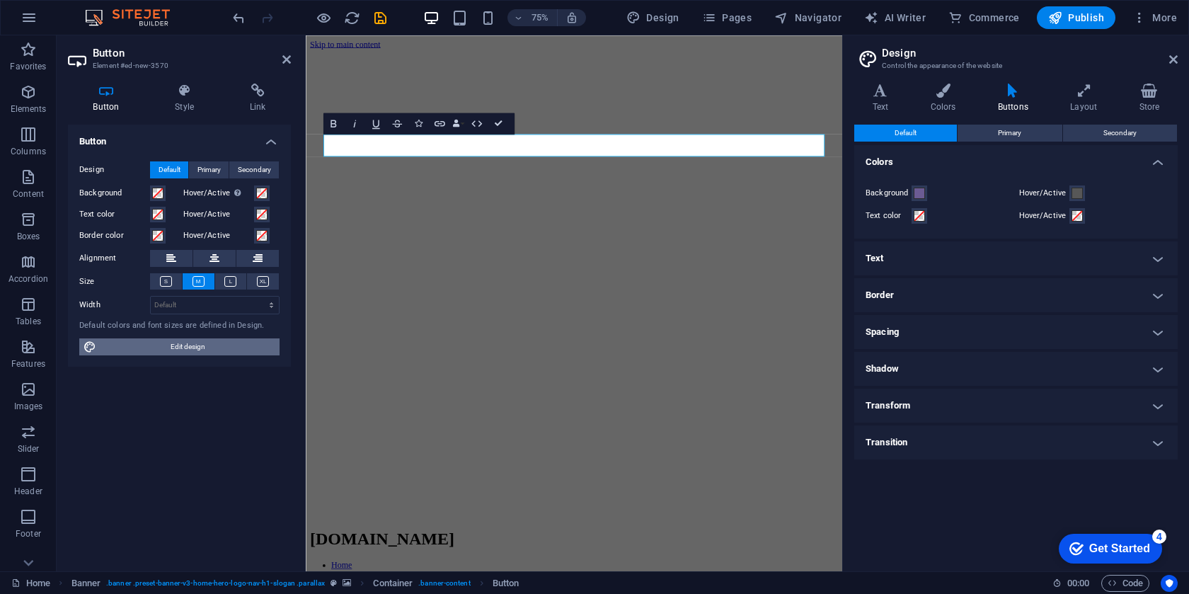
click at [169, 339] on span "Edit design" at bounding box center [188, 346] width 175 height 17
click at [1172, 59] on icon at bounding box center [1174, 59] width 8 height 11
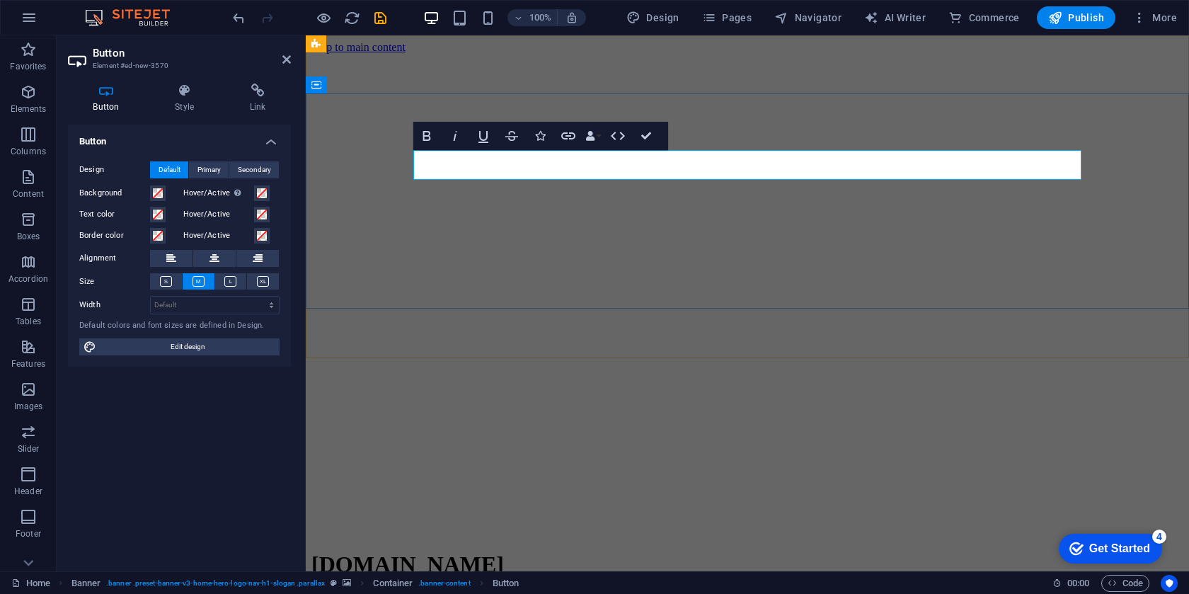
drag, startPoint x: 524, startPoint y: 165, endPoint x: 411, endPoint y: 162, distance: 113.3
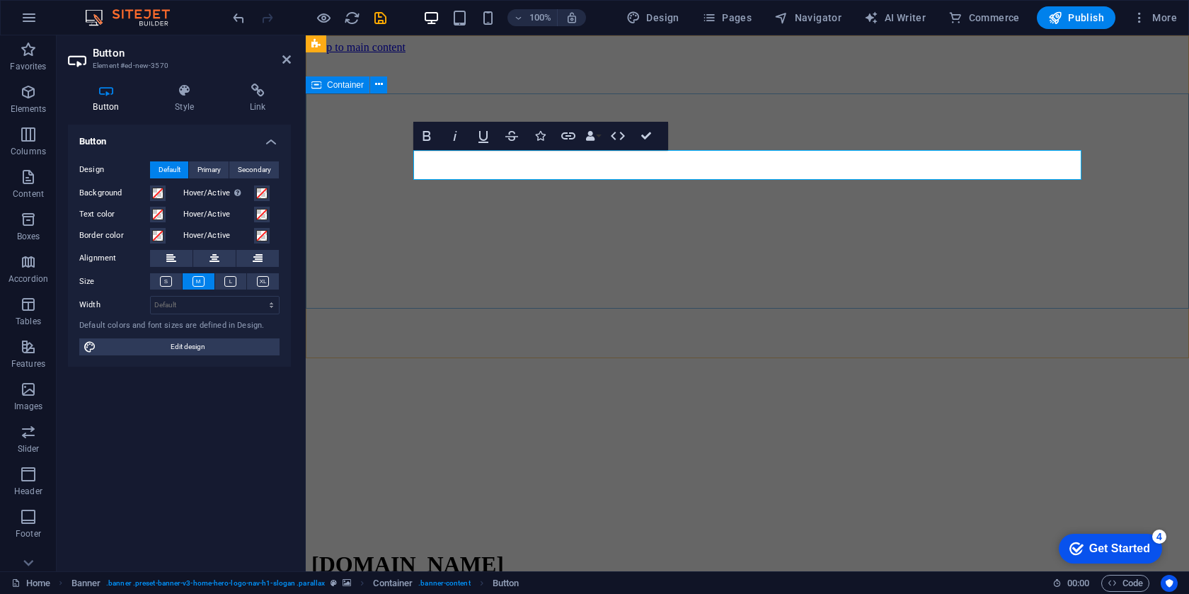
click at [189, 100] on h4 "Style" at bounding box center [187, 99] width 75 height 30
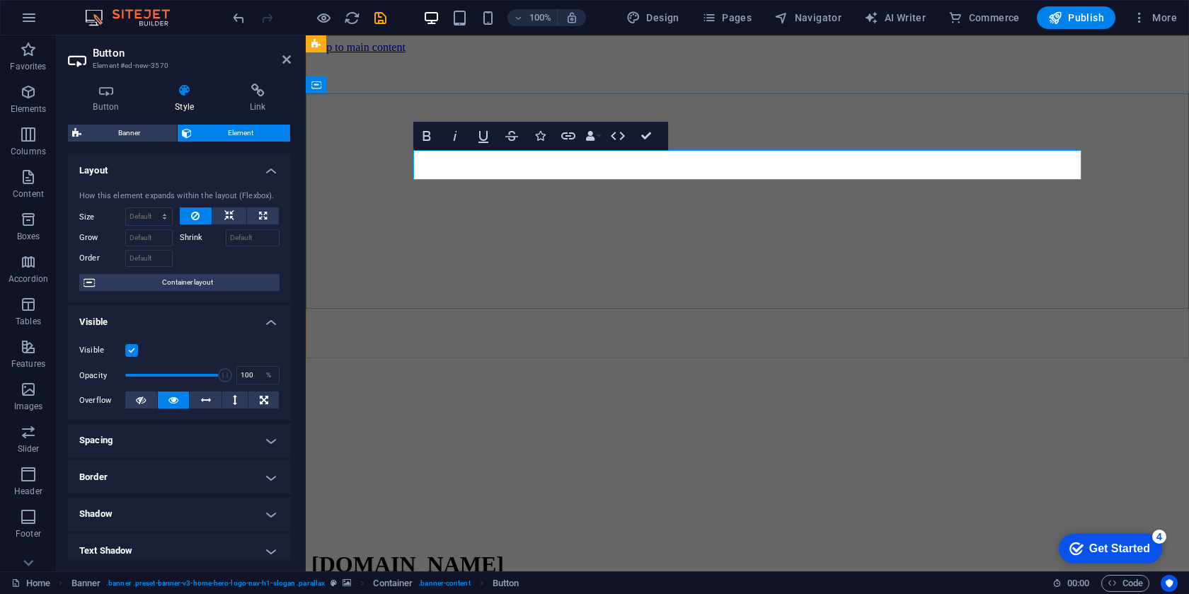
click at [576, 138] on icon "button" at bounding box center [568, 135] width 17 height 17
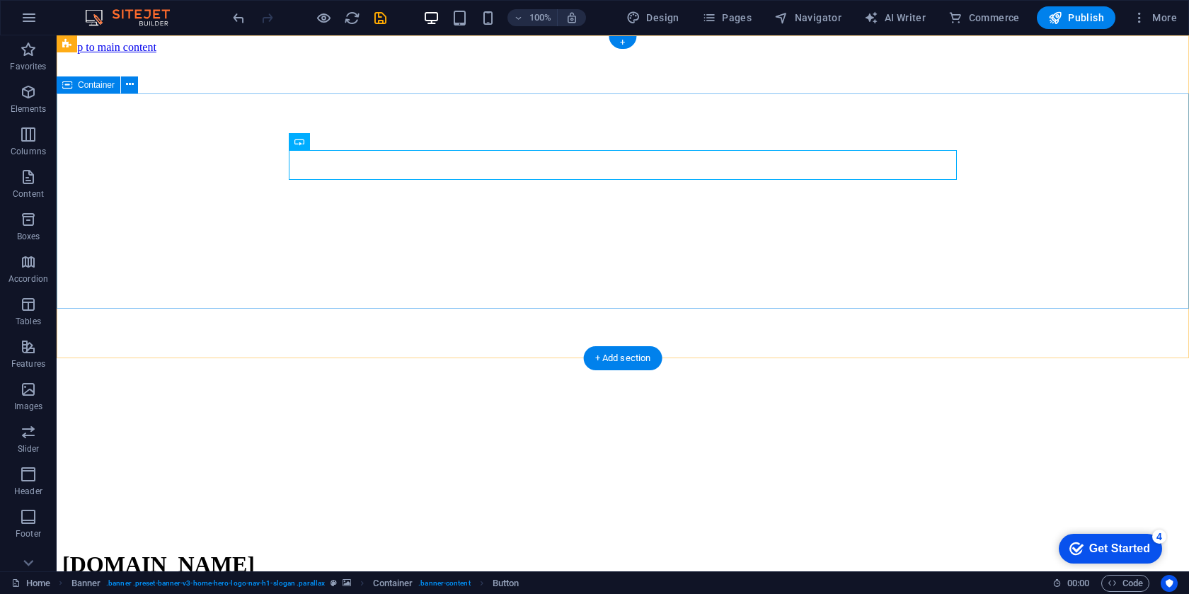
drag, startPoint x: 360, startPoint y: 169, endPoint x: 374, endPoint y: 169, distance: 13.5
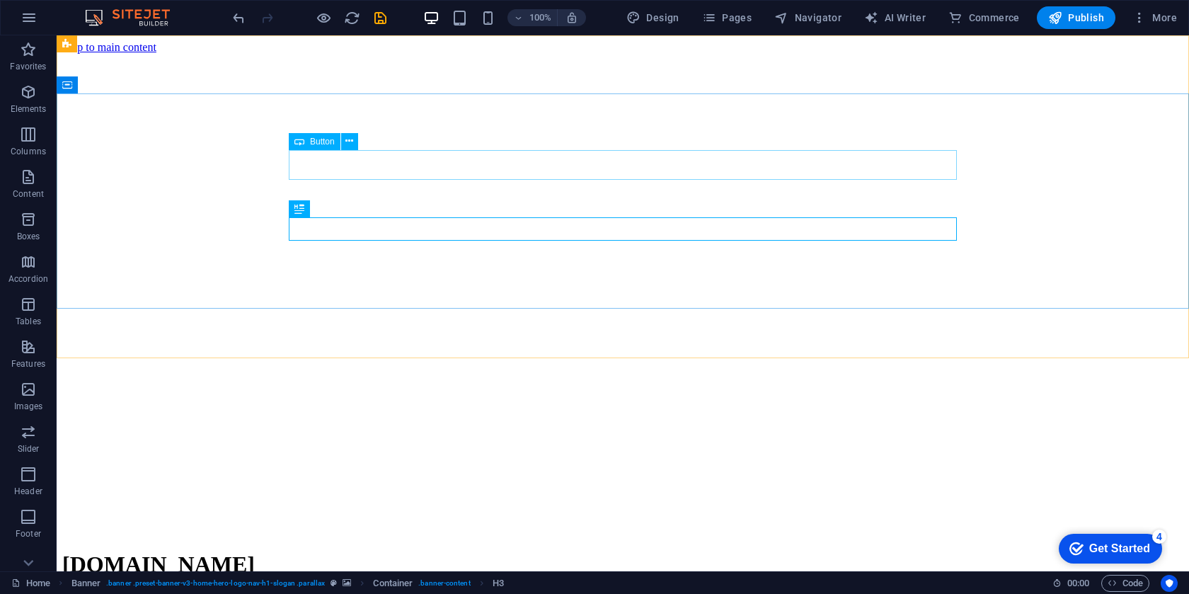
click at [328, 144] on span "Button" at bounding box center [322, 141] width 25 height 8
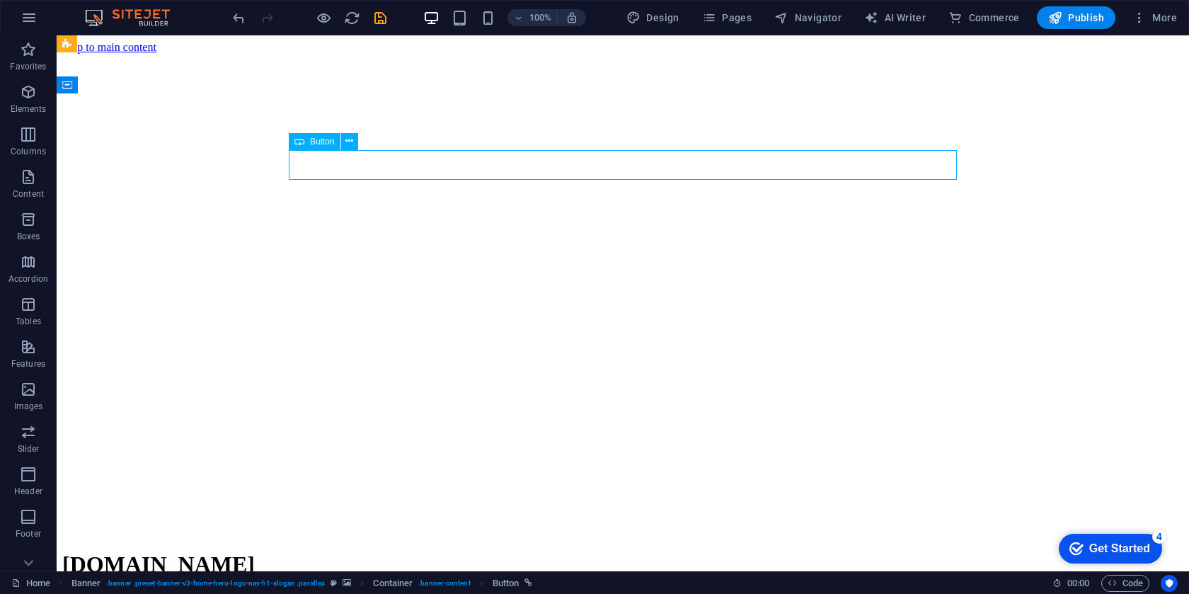
click at [334, 144] on div "Button" at bounding box center [315, 141] width 52 height 17
click at [353, 140] on icon at bounding box center [350, 141] width 8 height 15
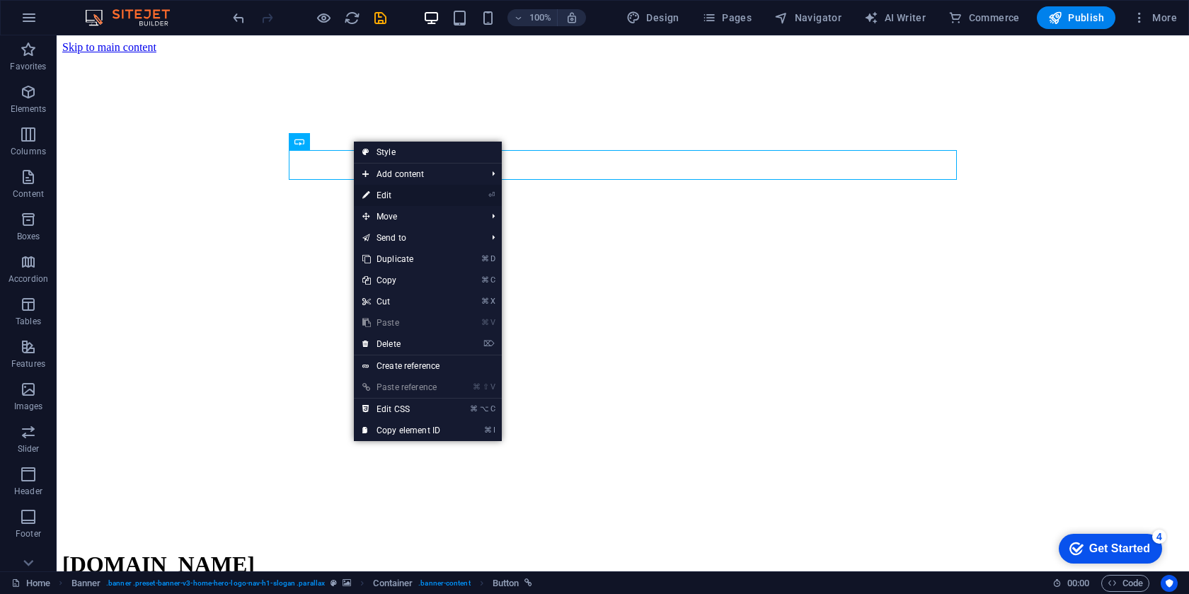
click at [384, 193] on link "⏎ Edit" at bounding box center [401, 195] width 95 height 21
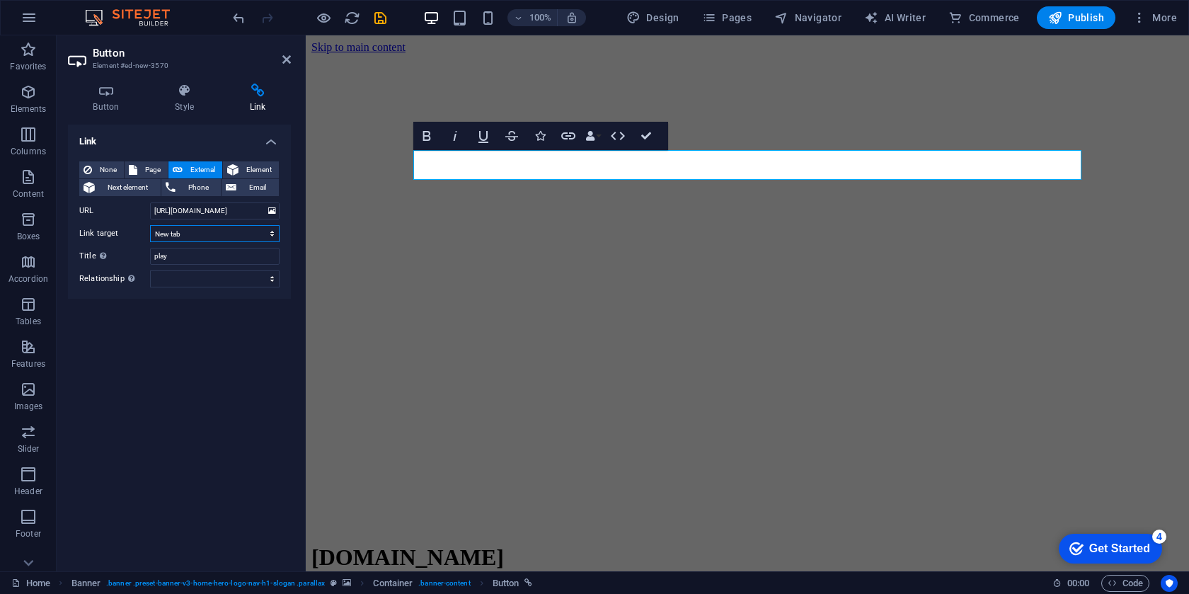
click at [205, 230] on select "New tab Same tab Overlay" at bounding box center [215, 233] width 130 height 17
click at [150, 225] on select "New tab Same tab Overlay" at bounding box center [215, 233] width 130 height 17
click at [195, 232] on select "New tab Same tab Overlay" at bounding box center [215, 233] width 130 height 17
select select "overlay"
click at [150, 225] on select "New tab Same tab Overlay" at bounding box center [215, 233] width 130 height 17
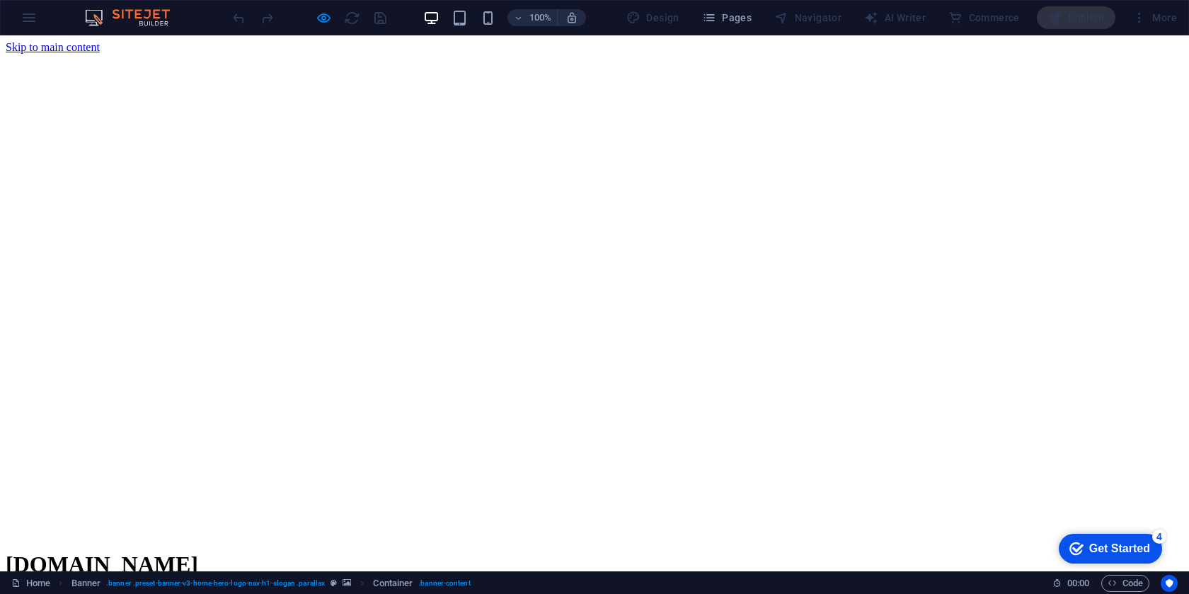
click at [23, 131] on button "×" at bounding box center [14, 138] width 17 height 15
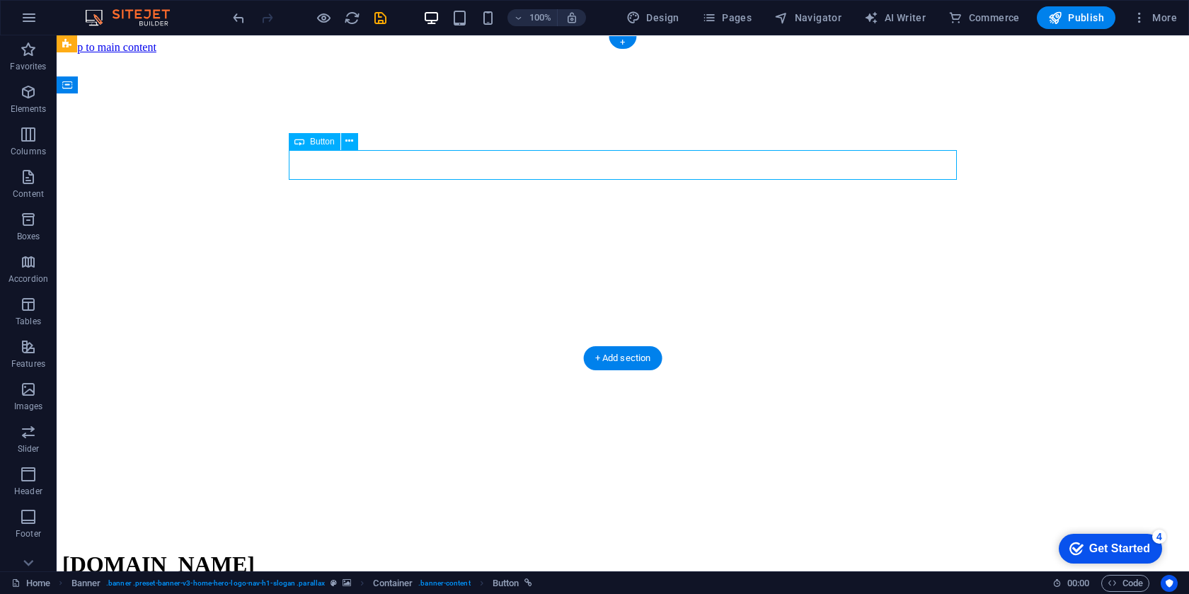
click at [346, 142] on icon at bounding box center [350, 141] width 8 height 15
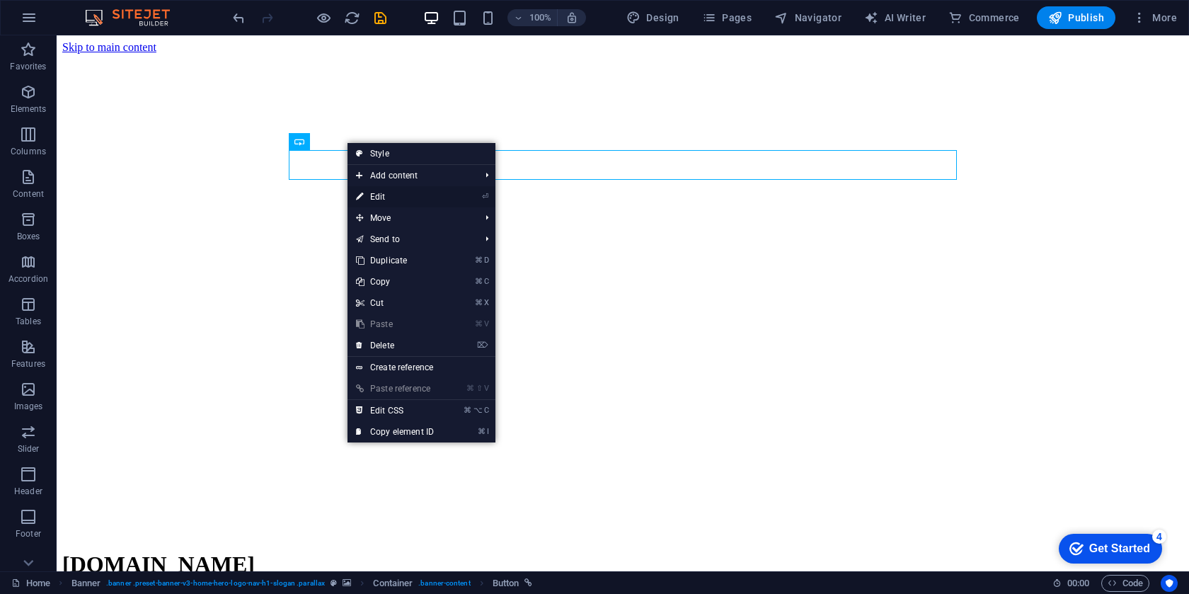
click at [373, 193] on link "⏎ Edit" at bounding box center [395, 196] width 95 height 21
select select "overlay"
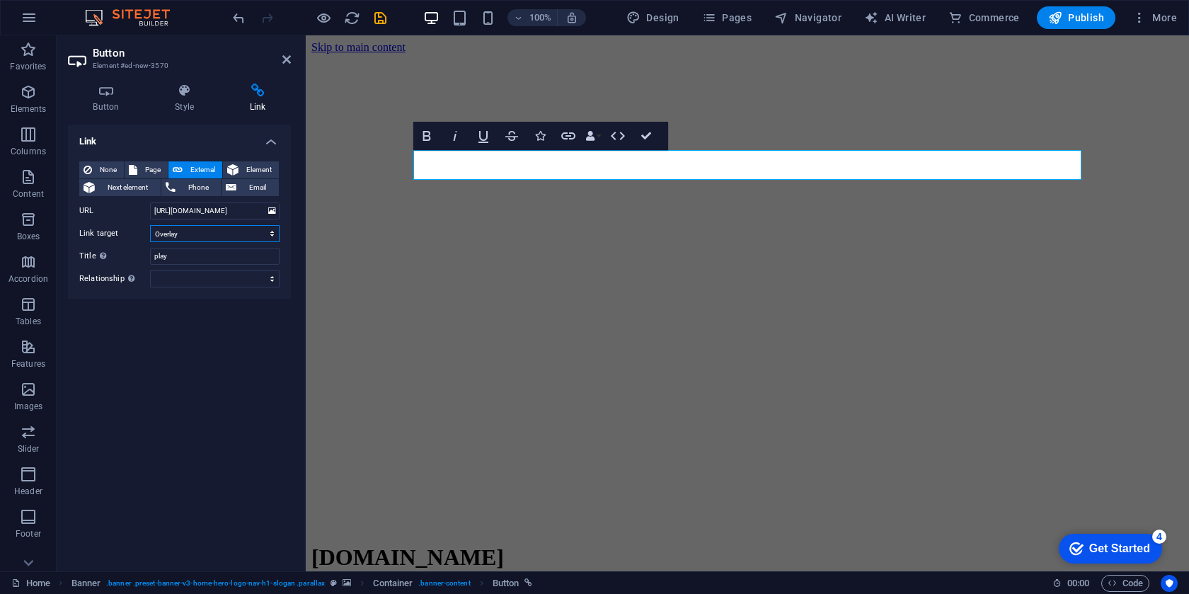
click at [194, 239] on select "New tab Same tab Overlay" at bounding box center [215, 233] width 130 height 17
select select
click at [150, 225] on select "New tab Same tab Overlay" at bounding box center [215, 233] width 130 height 17
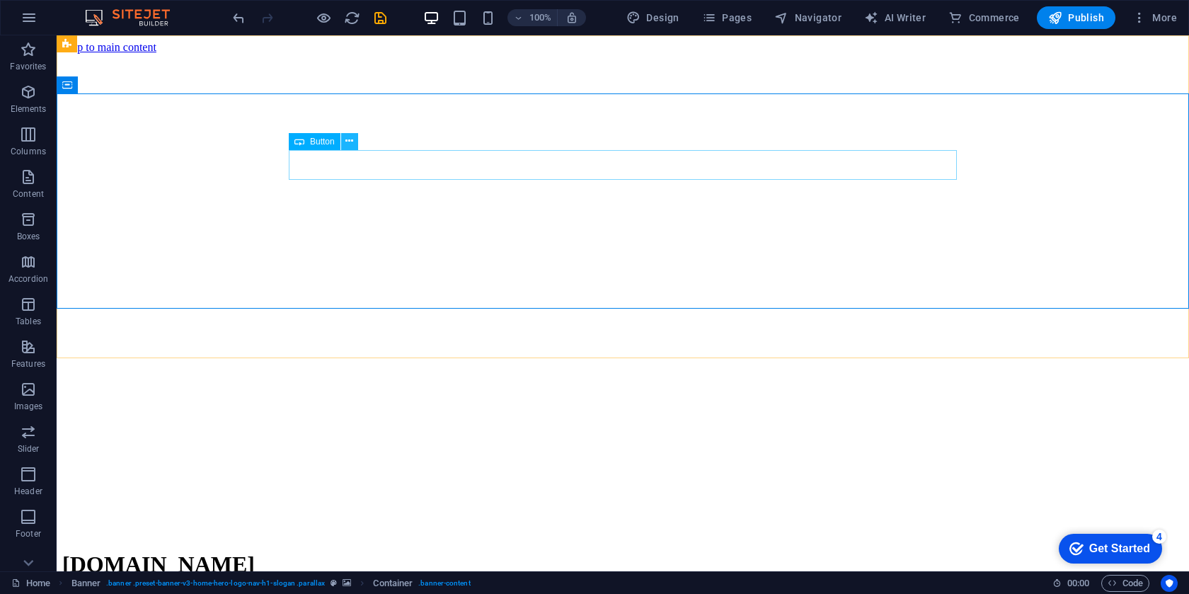
click at [353, 146] on button at bounding box center [349, 141] width 17 height 17
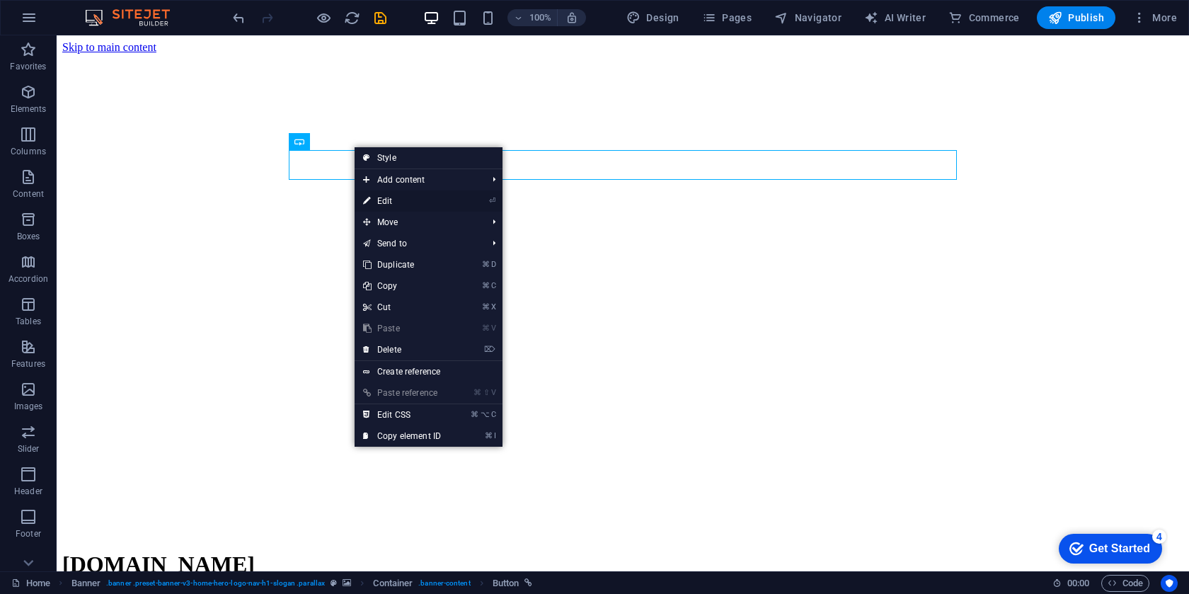
click at [374, 198] on link "⏎ Edit" at bounding box center [402, 200] width 95 height 21
select select
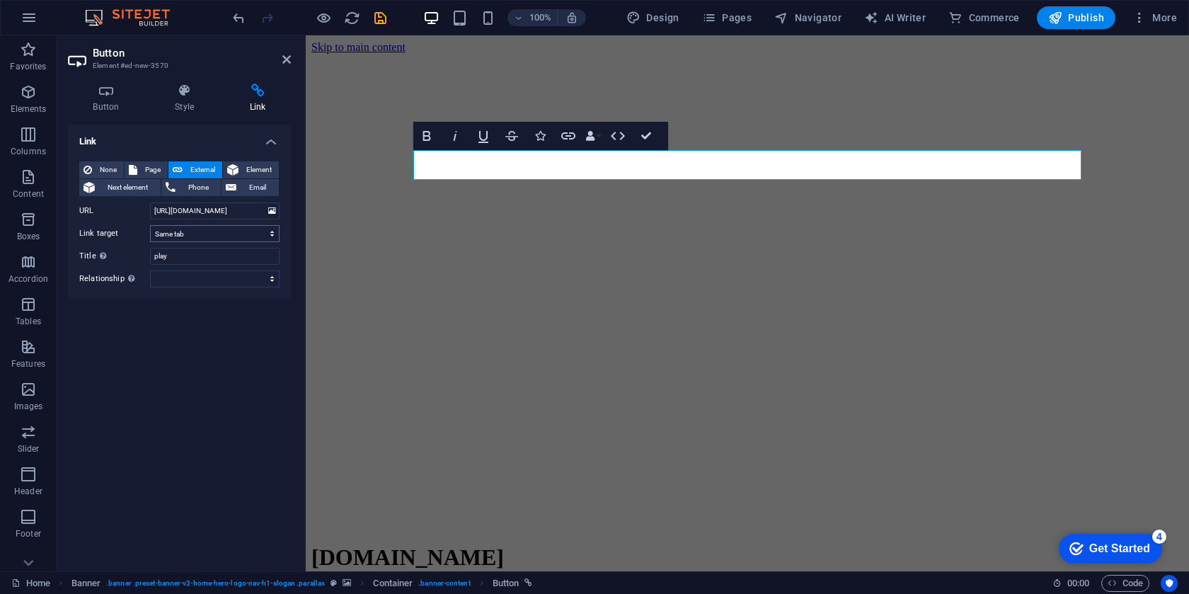
click at [195, 234] on select "New tab Same tab Overlay" at bounding box center [215, 233] width 130 height 17
click at [150, 225] on select "New tab Same tab Overlay" at bounding box center [215, 233] width 130 height 17
click at [277, 211] on button at bounding box center [272, 211] width 13 height 16
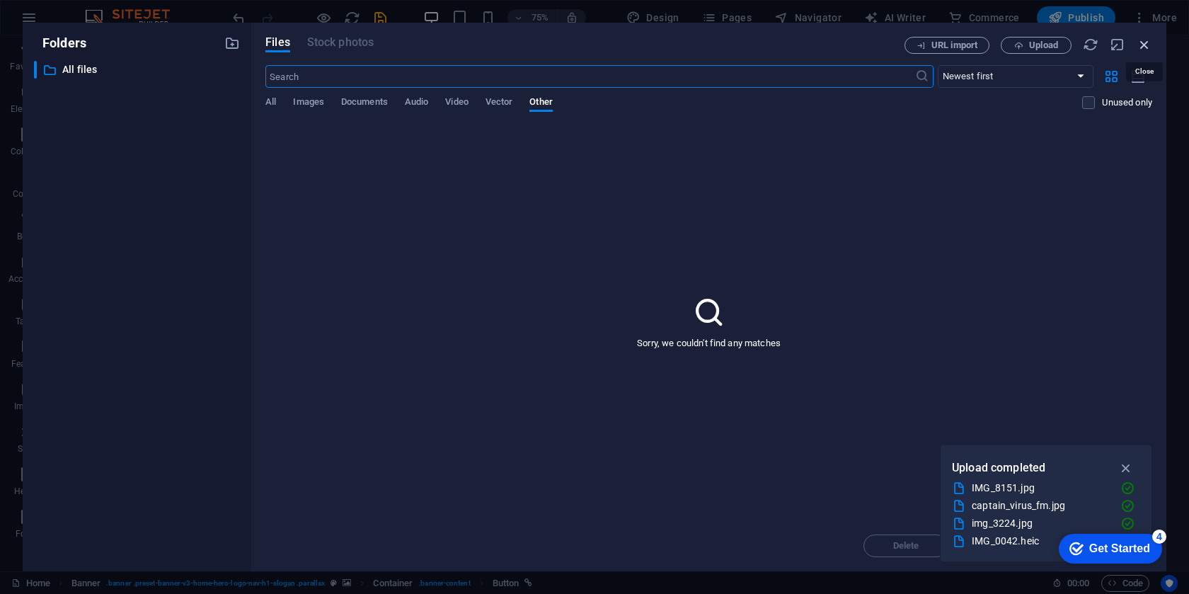
click at [1143, 47] on icon "button" at bounding box center [1145, 45] width 16 height 16
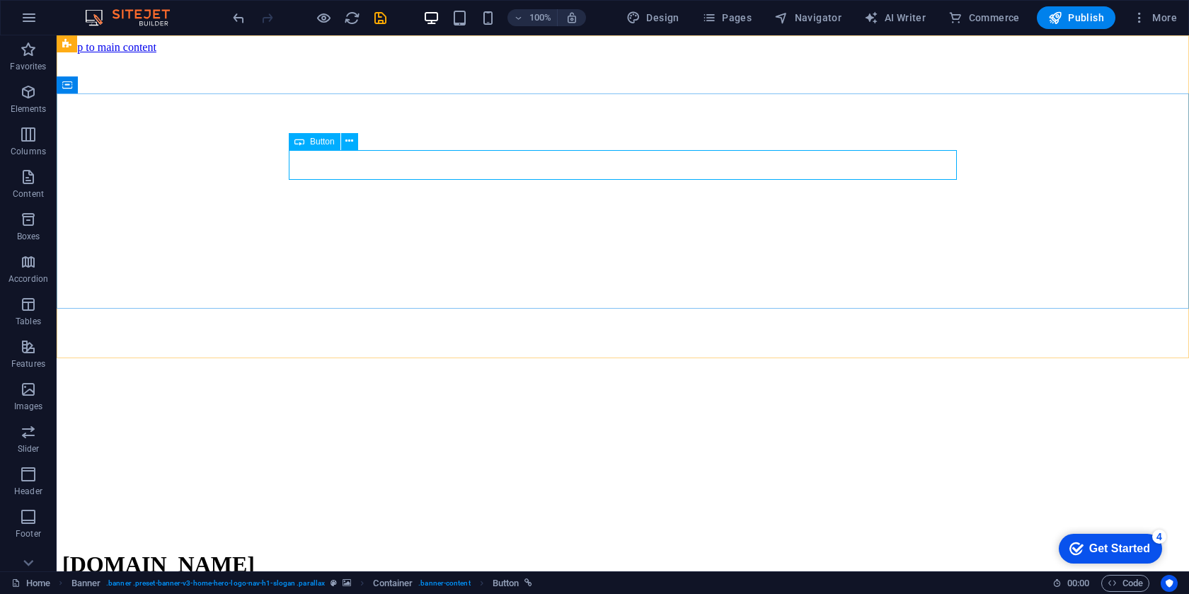
click at [305, 141] on div "Button" at bounding box center [315, 141] width 52 height 17
select select
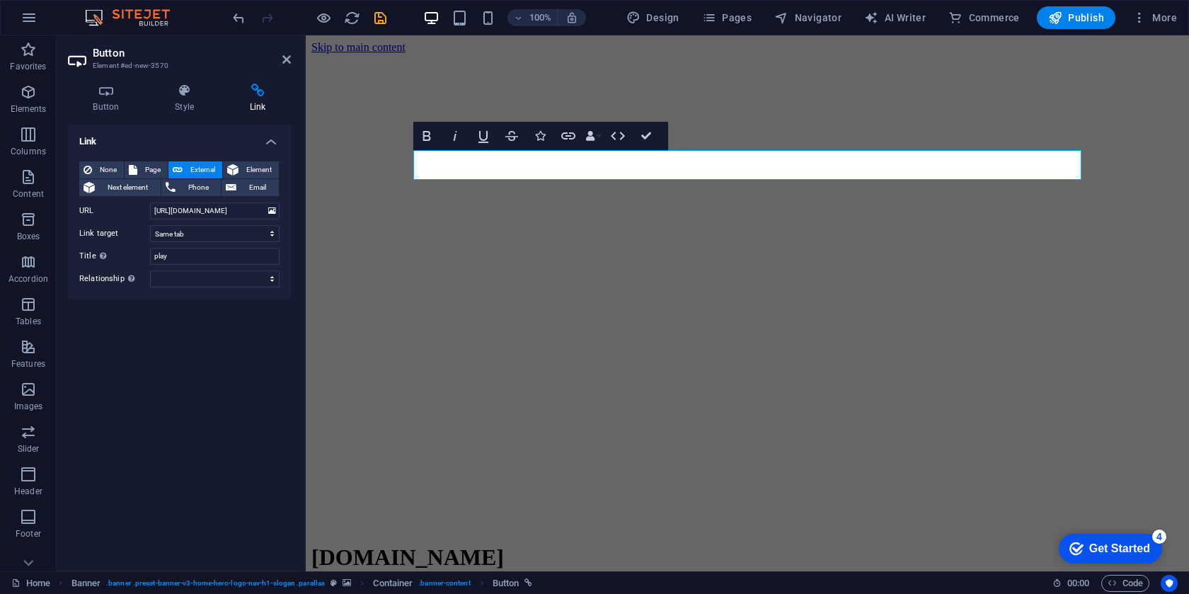
click at [305, 141] on aside "Button Element #ed-new-3570 Button Style Link Button Design Default Primary Sec…" at bounding box center [181, 303] width 249 height 536
click at [515, 141] on icon "button" at bounding box center [511, 135] width 17 height 17
click at [516, 141] on icon "button" at bounding box center [511, 135] width 17 height 17
click at [569, 139] on icon "button" at bounding box center [568, 135] width 14 height 7
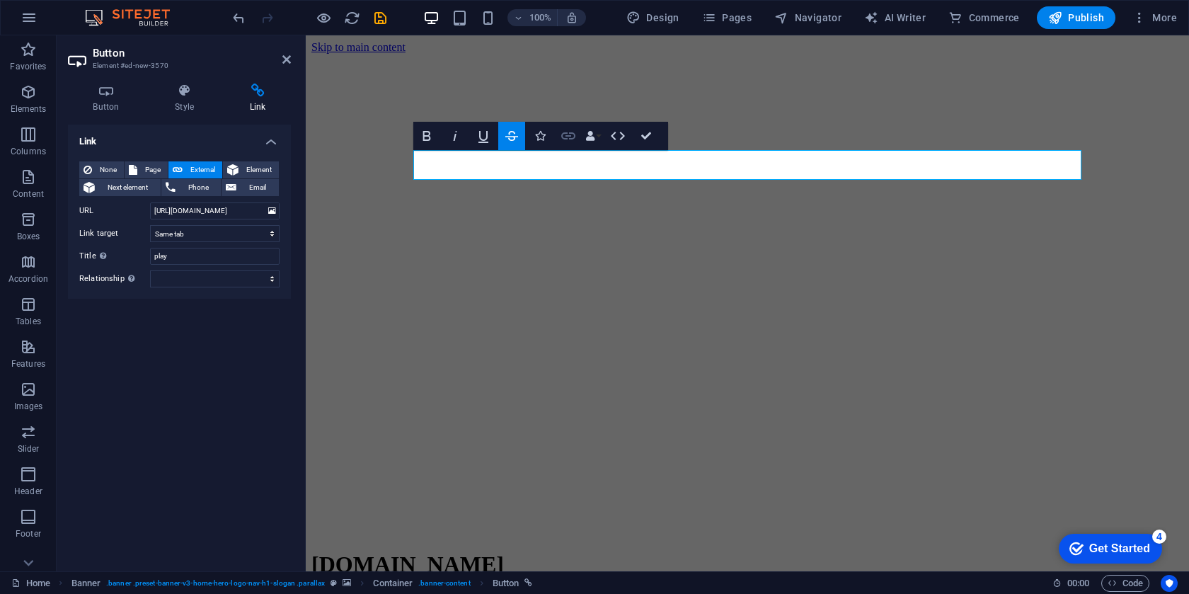
click at [569, 139] on icon "button" at bounding box center [568, 135] width 14 height 7
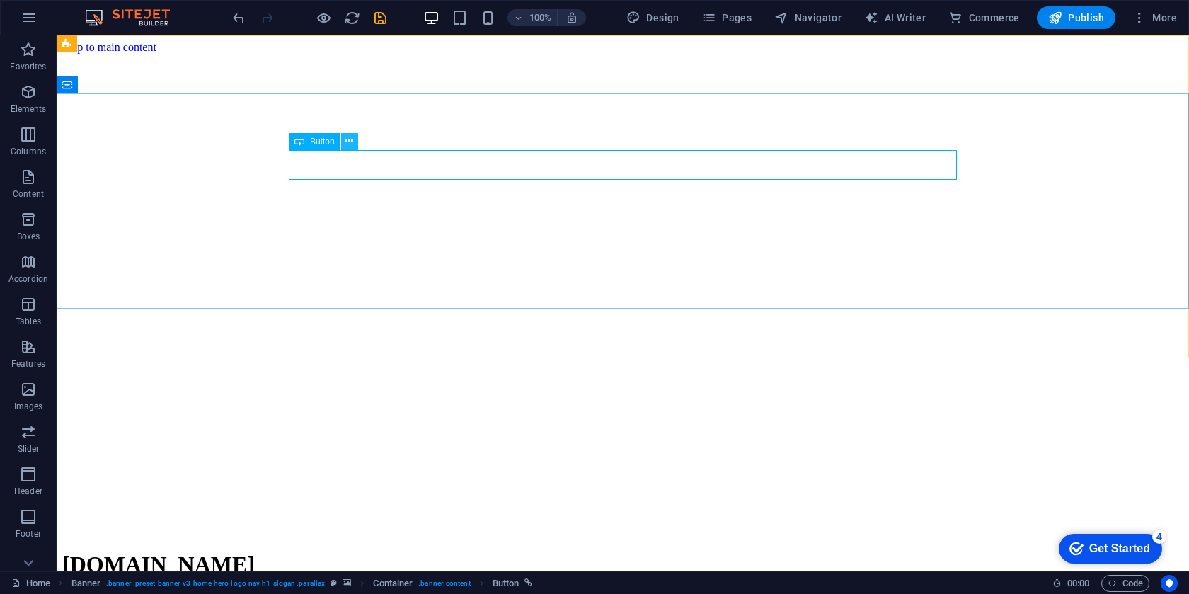
click at [353, 137] on button at bounding box center [349, 141] width 17 height 17
click at [335, 146] on div "Button" at bounding box center [315, 141] width 52 height 17
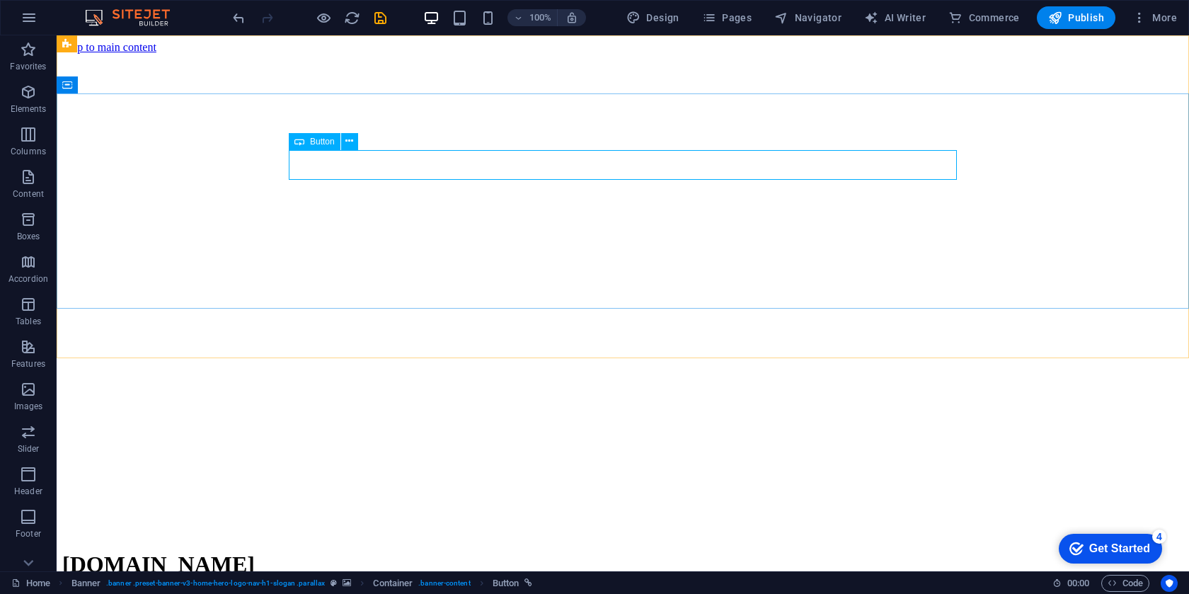
click at [331, 144] on span "Button" at bounding box center [322, 141] width 25 height 8
click at [351, 144] on icon at bounding box center [350, 141] width 8 height 15
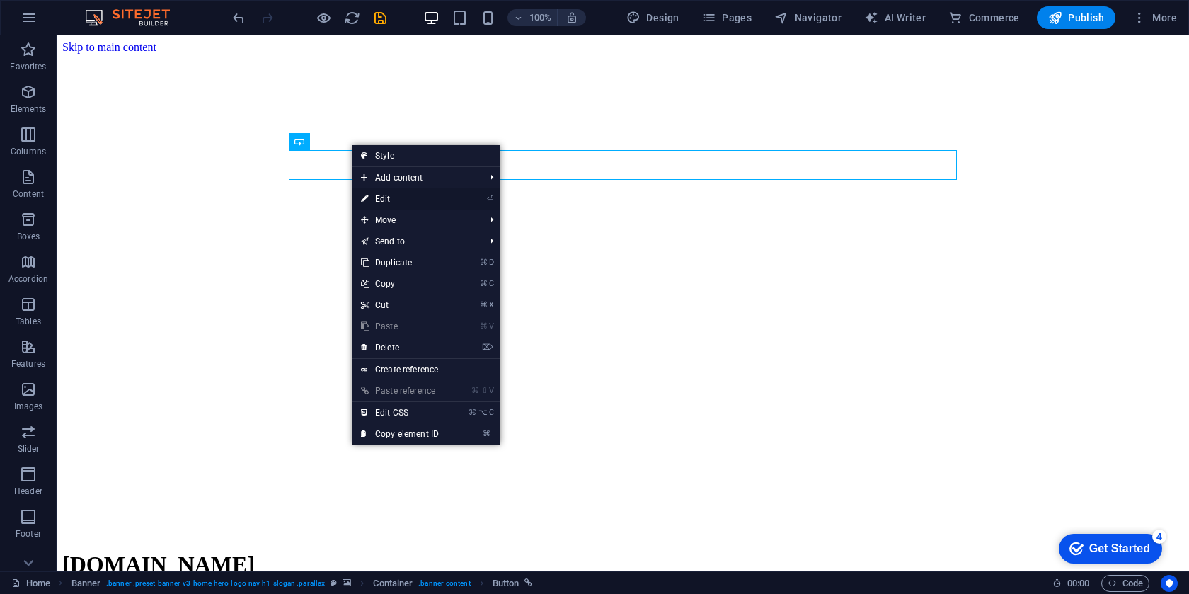
click at [387, 206] on link "⏎ Edit" at bounding box center [400, 198] width 95 height 21
select select
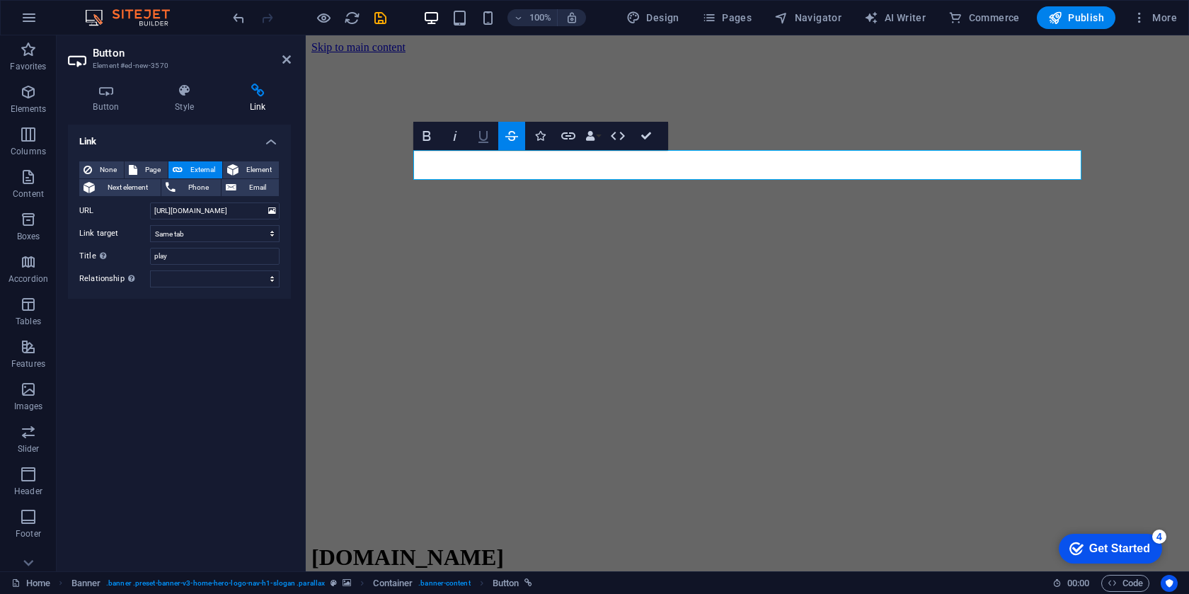
click at [476, 139] on icon "button" at bounding box center [483, 135] width 17 height 17
click at [516, 132] on icon "button" at bounding box center [511, 135] width 17 height 17
click at [454, 144] on button "Italic" at bounding box center [455, 136] width 27 height 28
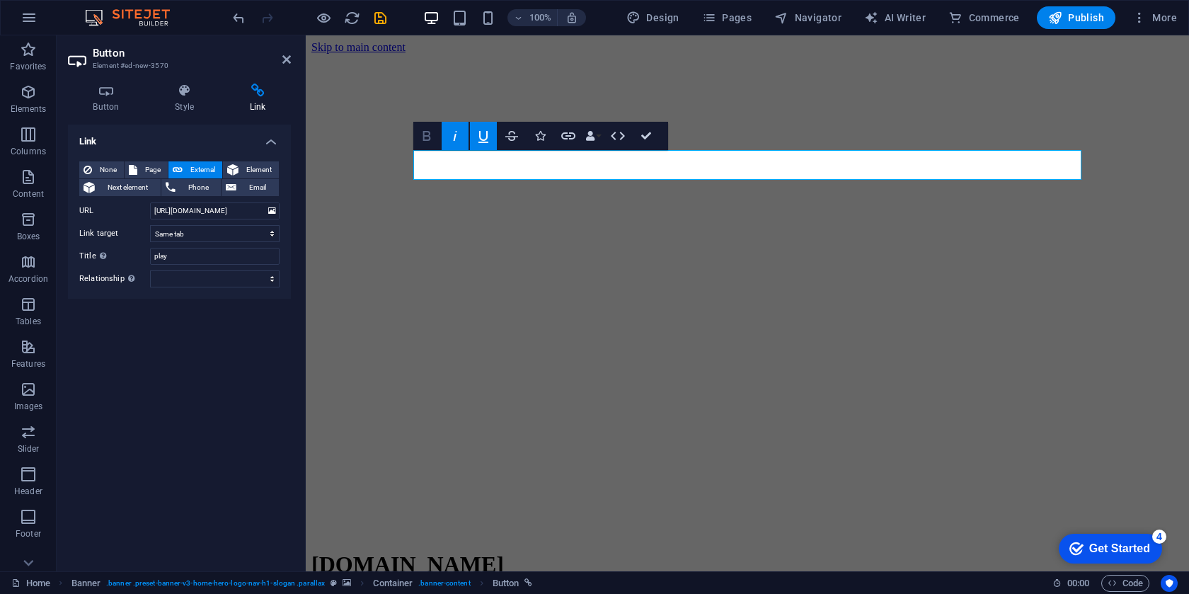
click at [428, 141] on icon "button" at bounding box center [426, 135] width 17 height 17
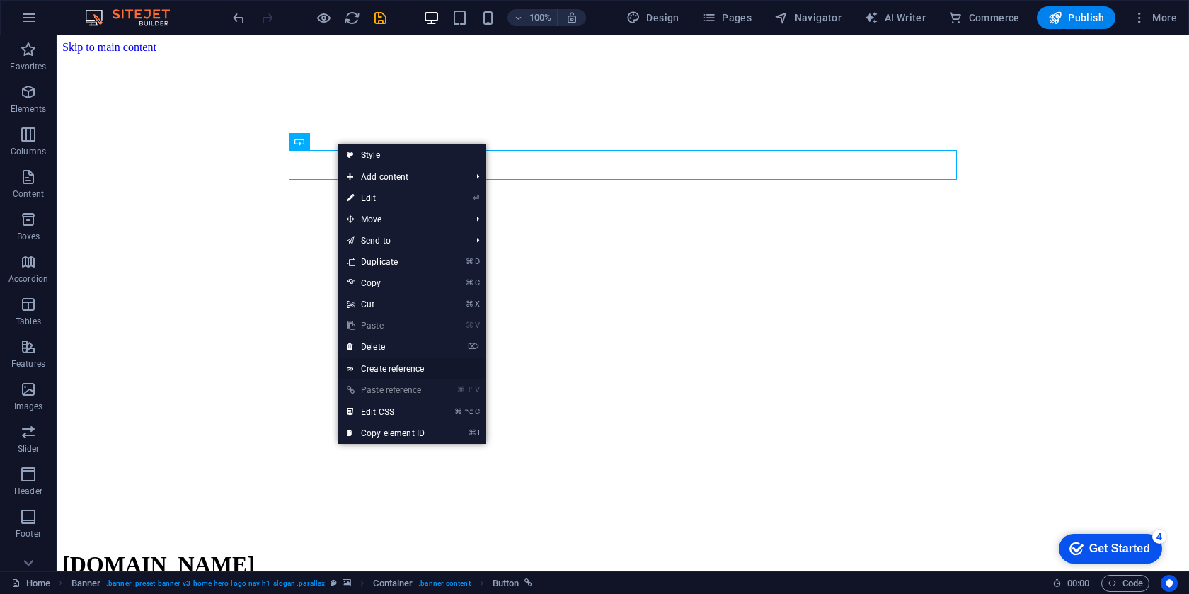
click at [375, 369] on link "Create reference" at bounding box center [412, 368] width 148 height 21
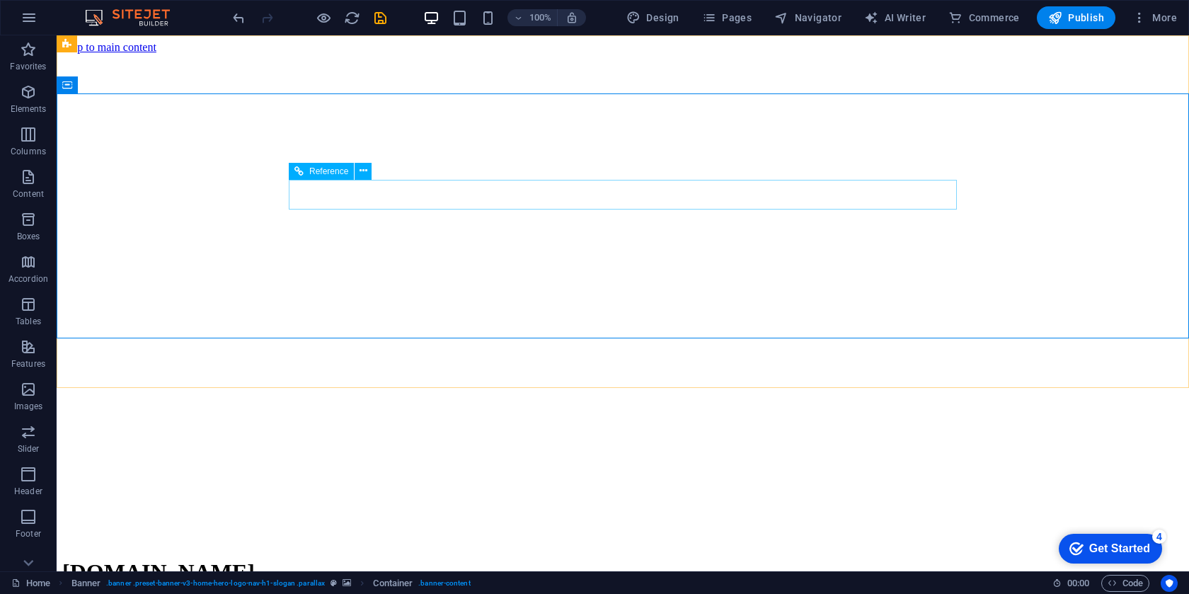
click at [299, 171] on icon at bounding box center [299, 171] width 9 height 17
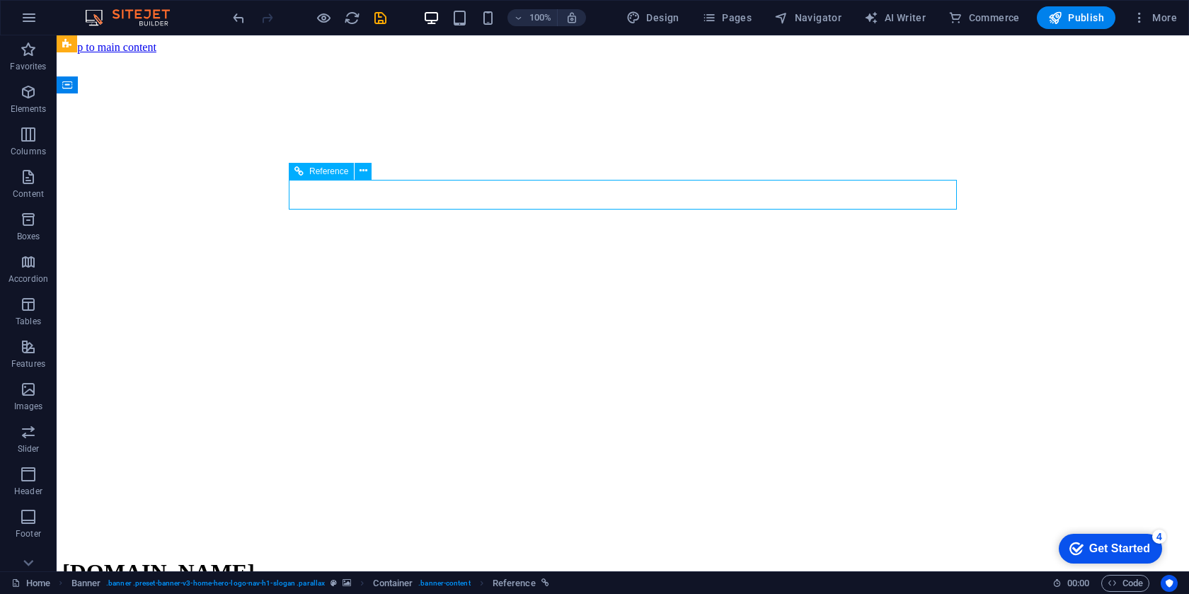
click at [299, 171] on icon at bounding box center [299, 171] width 9 height 17
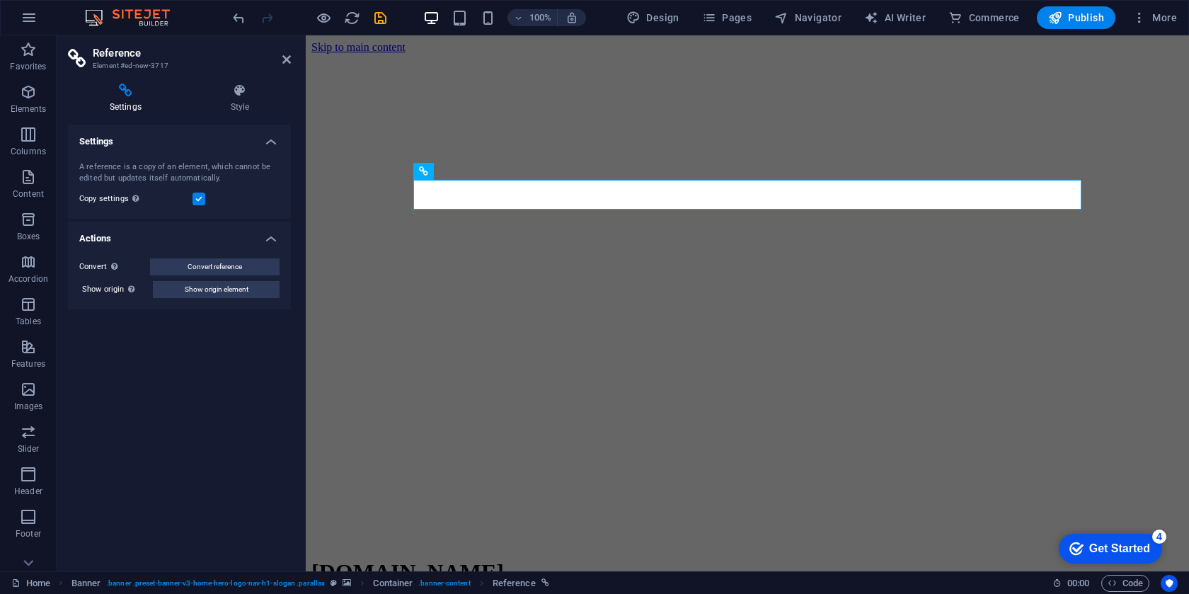
click at [134, 107] on h4 "Settings" at bounding box center [128, 99] width 121 height 30
click at [270, 137] on h4 "Settings" at bounding box center [179, 137] width 223 height 25
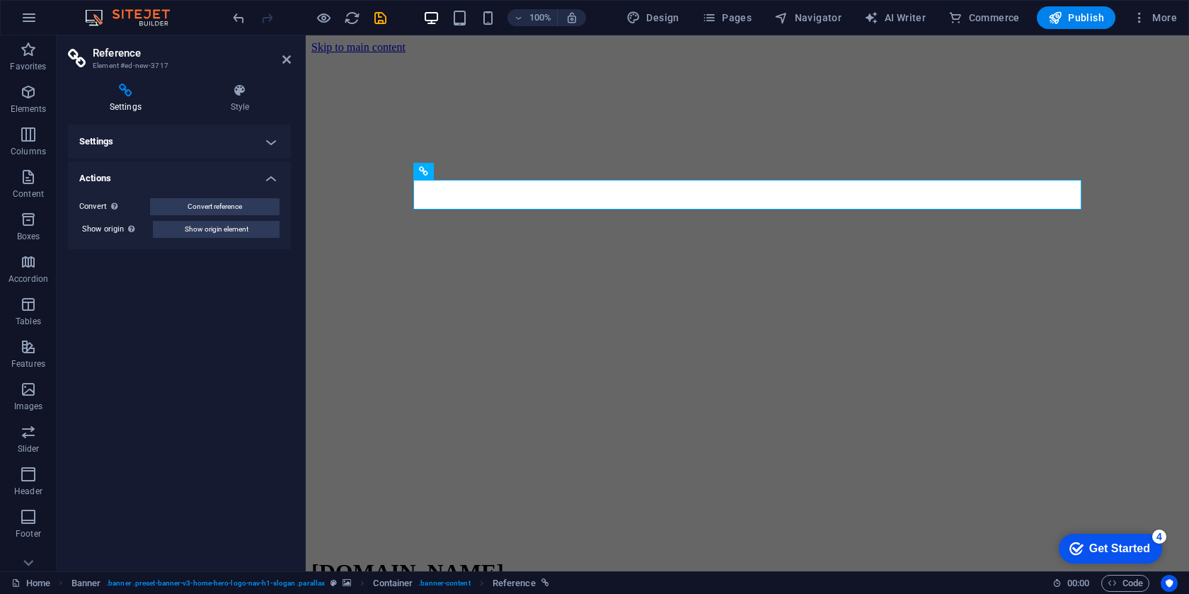
click at [270, 137] on h4 "Settings" at bounding box center [179, 142] width 223 height 34
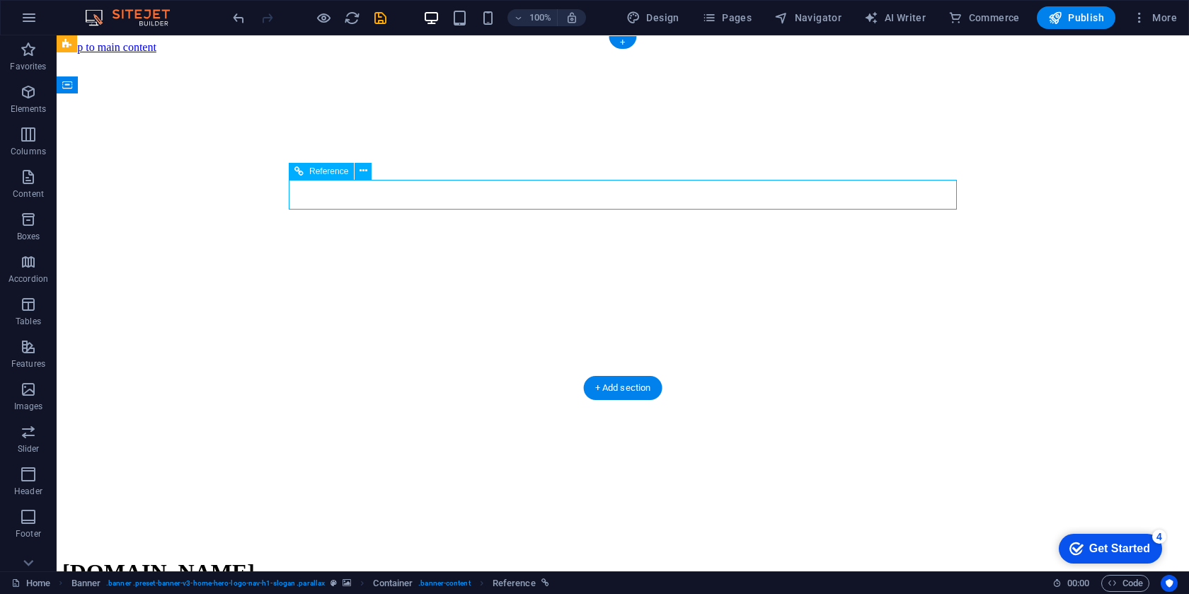
click at [363, 168] on icon at bounding box center [364, 171] width 8 height 15
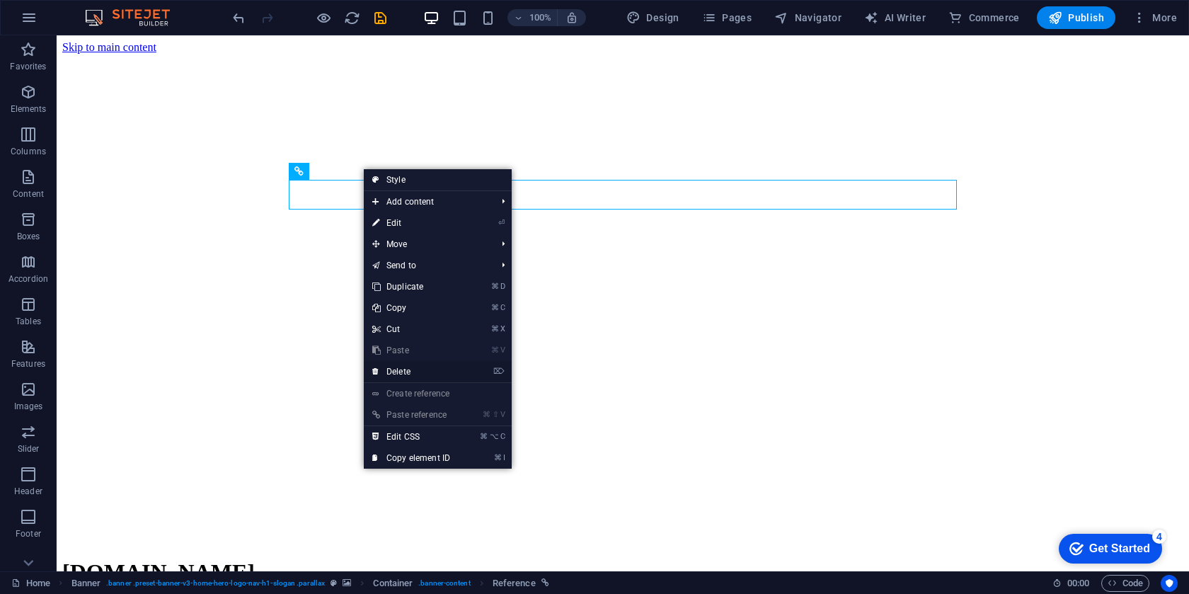
click at [416, 375] on link "⌦ Delete" at bounding box center [411, 371] width 95 height 21
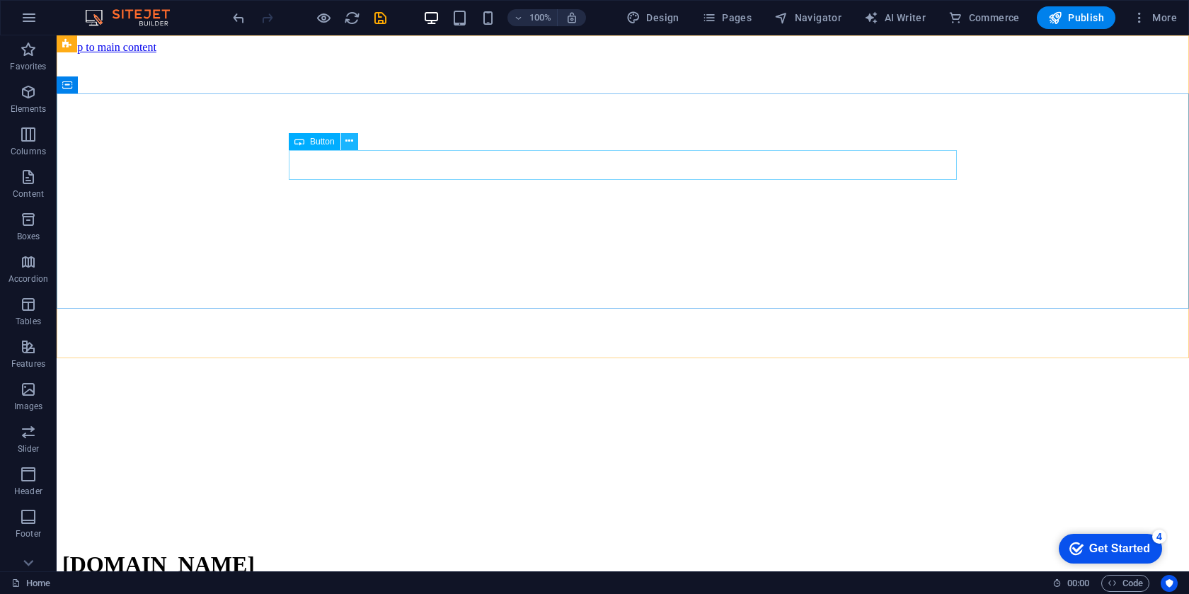
click at [351, 139] on icon at bounding box center [350, 141] width 8 height 15
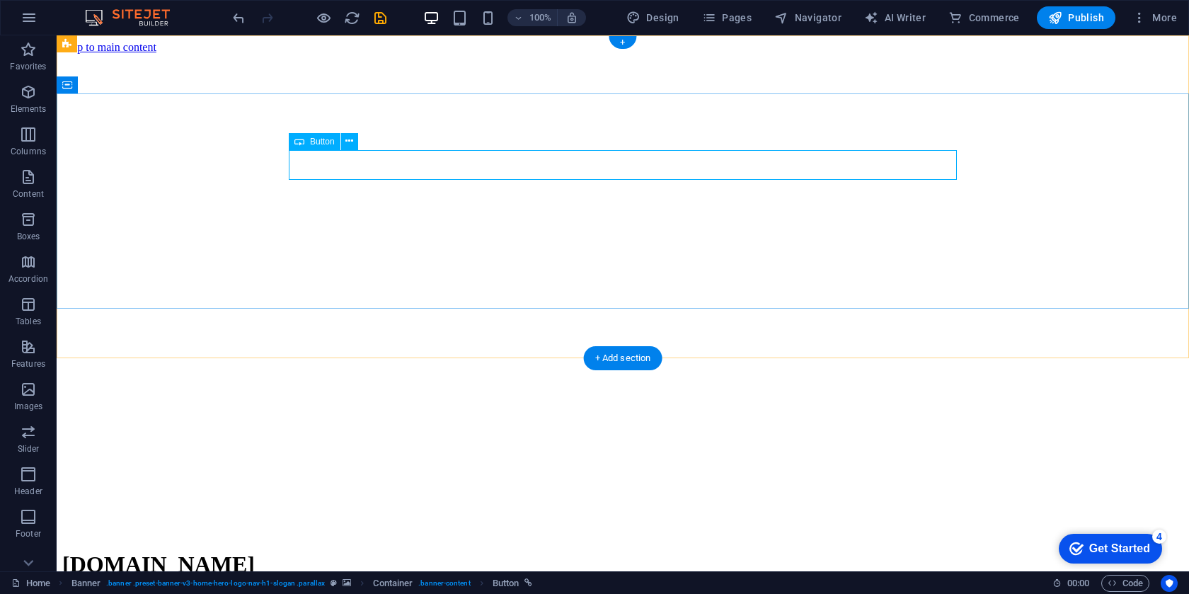
select select
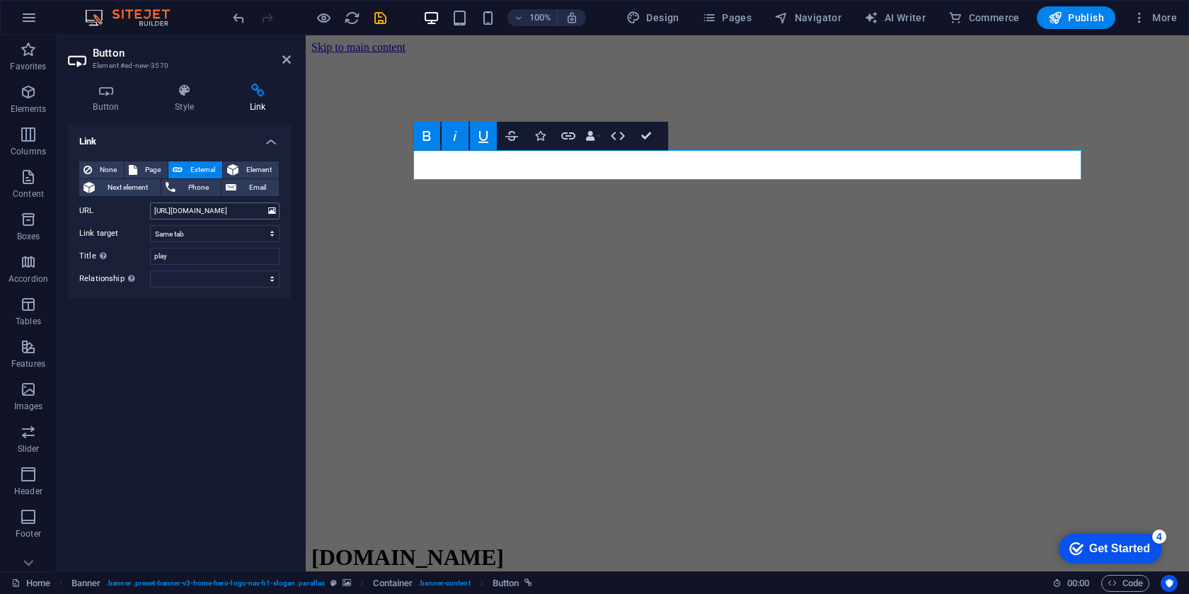
click at [200, 215] on input "https://stream.zeno.fm/wpbdink8tkdtv" at bounding box center [215, 210] width 130 height 17
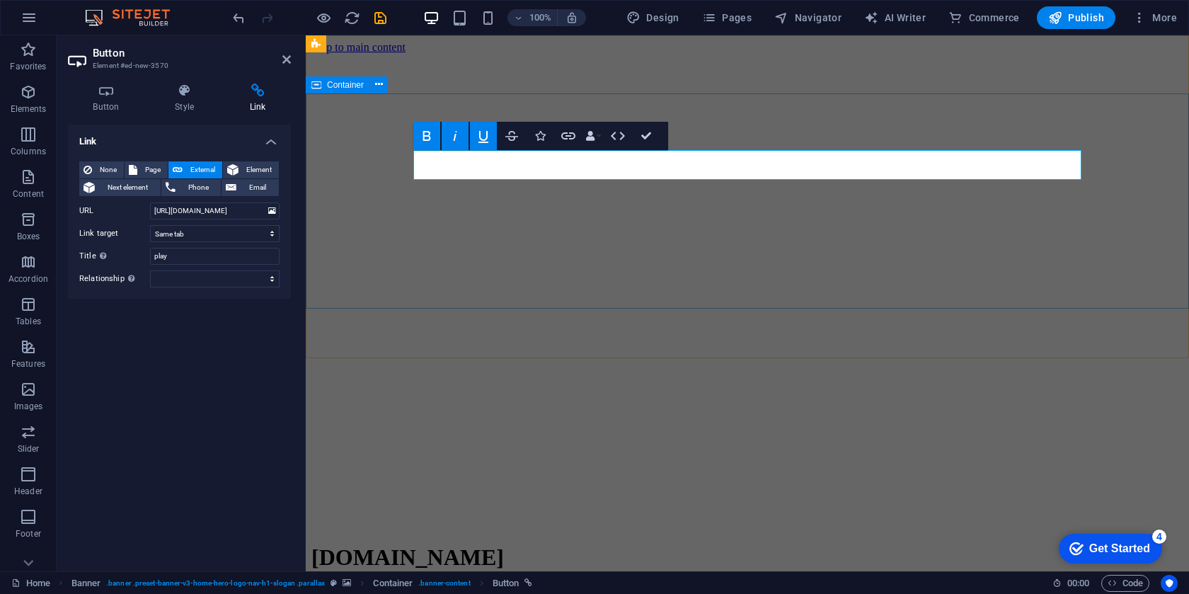
drag, startPoint x: 502, startPoint y: 248, endPoint x: 309, endPoint y: 229, distance: 194.2
click at [239, 210] on input "https://stream.zeno.fm/wpbdink8tkdtv" at bounding box center [215, 210] width 130 height 17
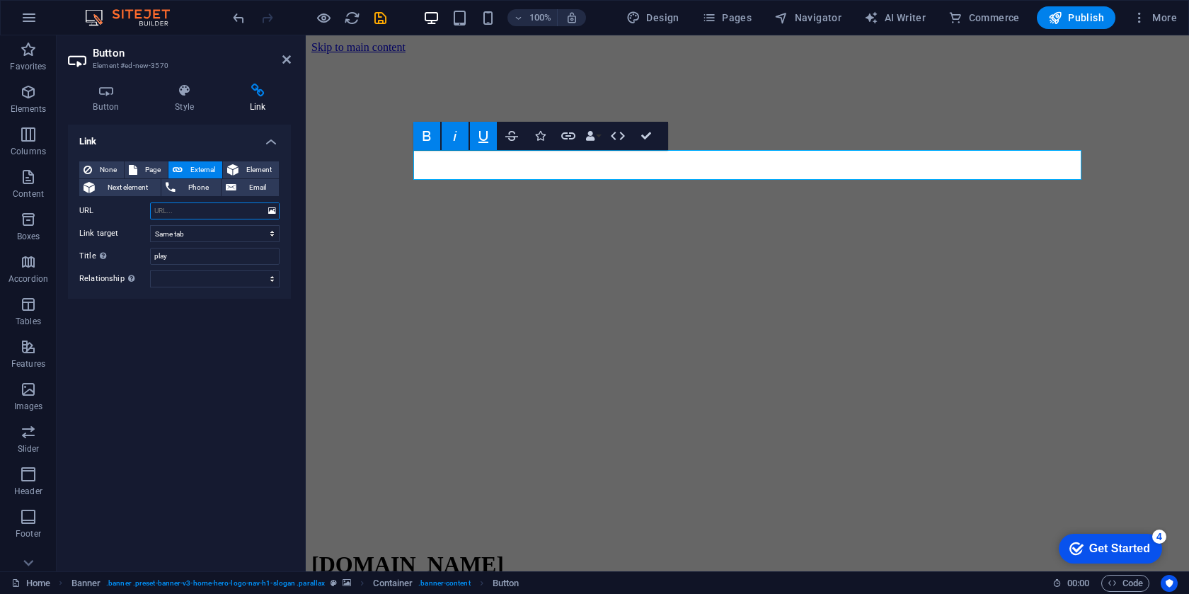
click at [195, 211] on input "URL" at bounding box center [215, 210] width 130 height 17
paste input "https://stream.zeno.fm/wpbdink8tkdtv"
type input "https://stream.zeno.fm/wpbdink8tkdtv"
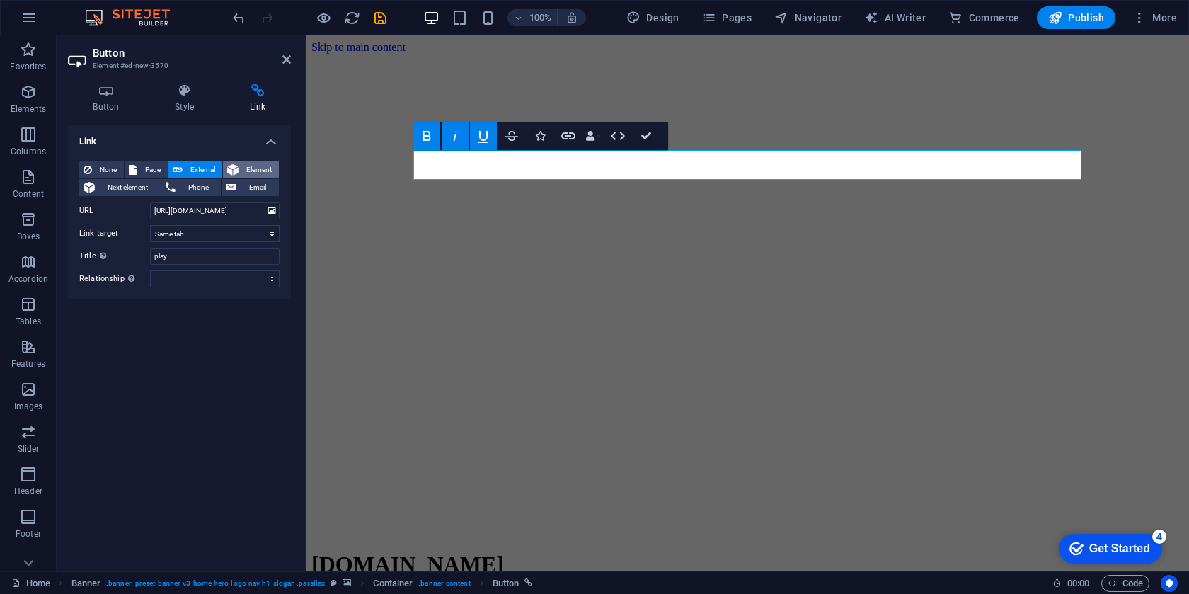
click at [241, 166] on button "Element" at bounding box center [251, 169] width 56 height 17
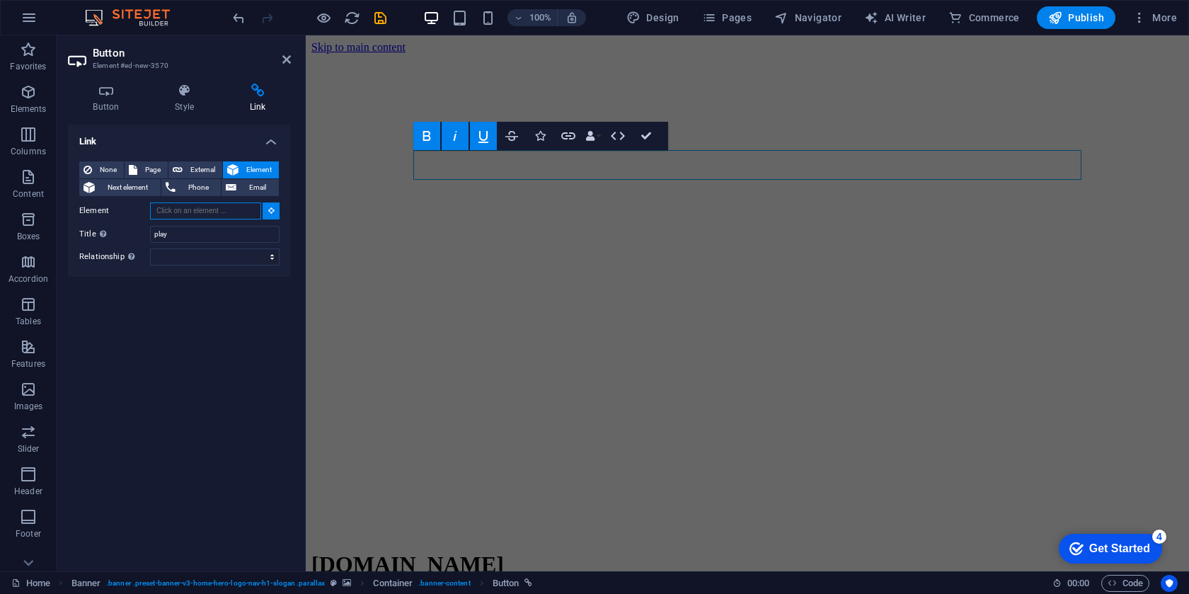
click at [229, 212] on input "Element" at bounding box center [205, 210] width 111 height 17
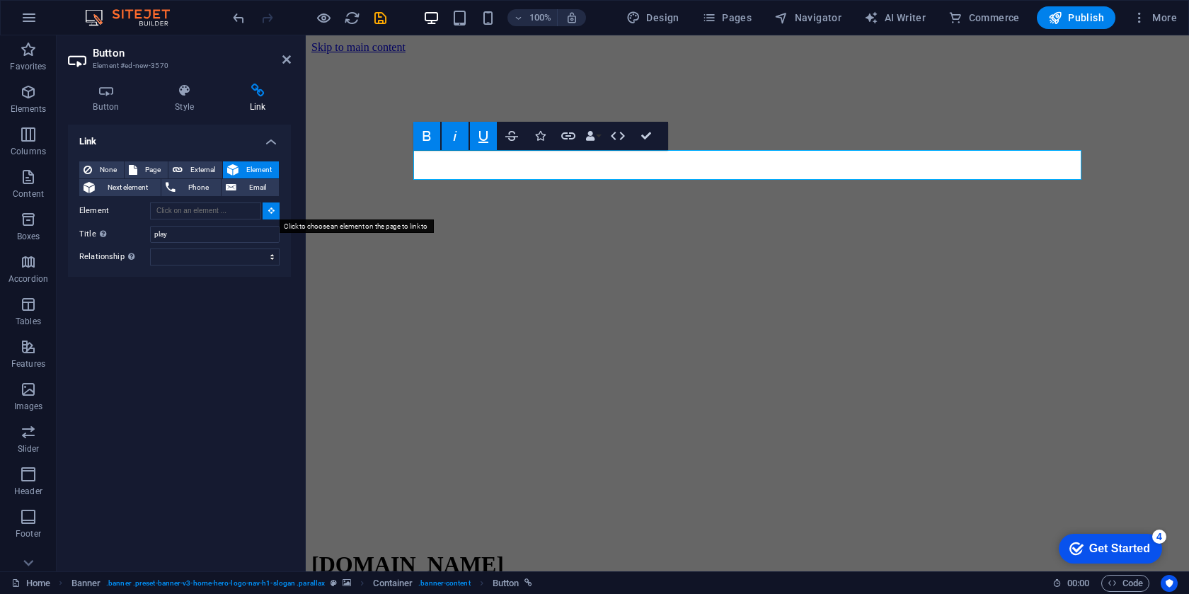
click at [273, 212] on icon at bounding box center [271, 210] width 6 height 7
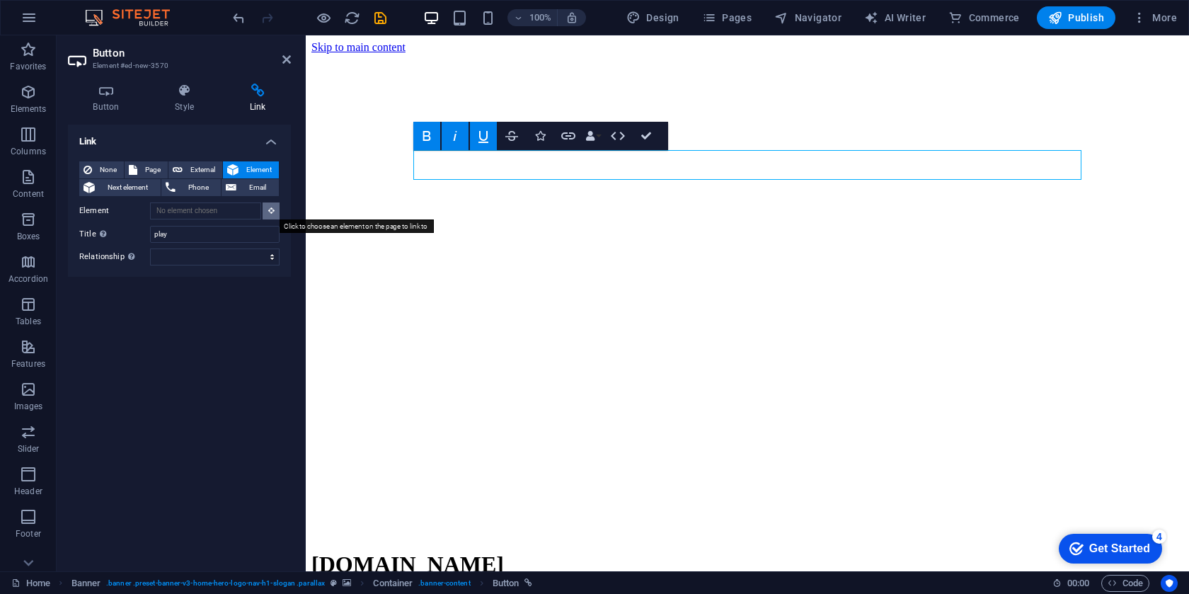
click at [273, 212] on icon at bounding box center [271, 210] width 6 height 7
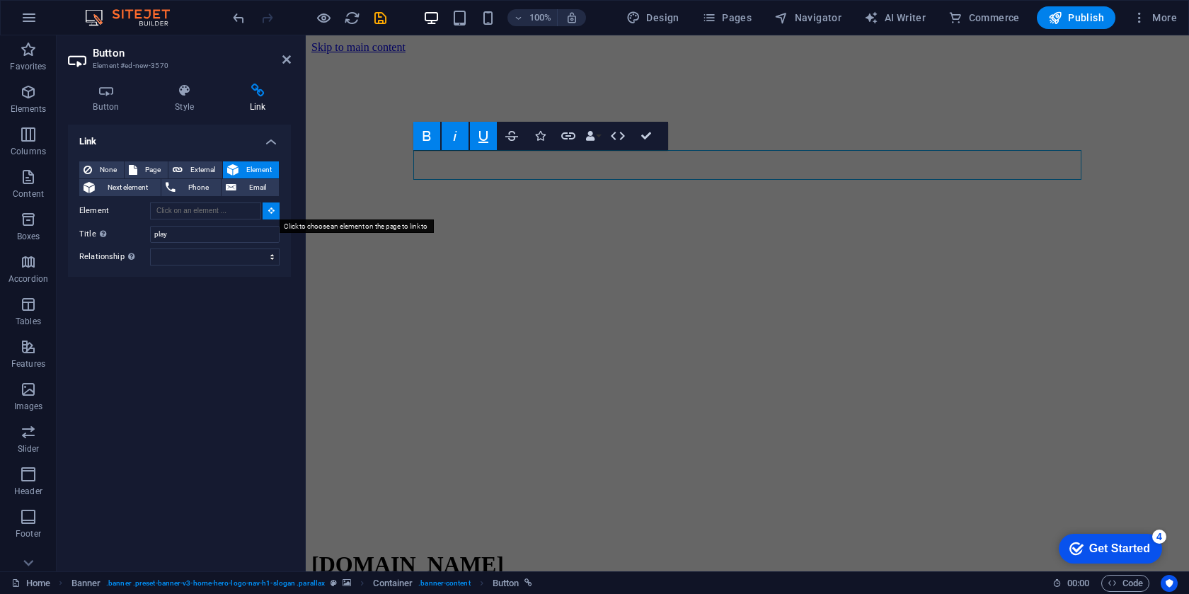
click at [273, 212] on icon at bounding box center [271, 210] width 6 height 7
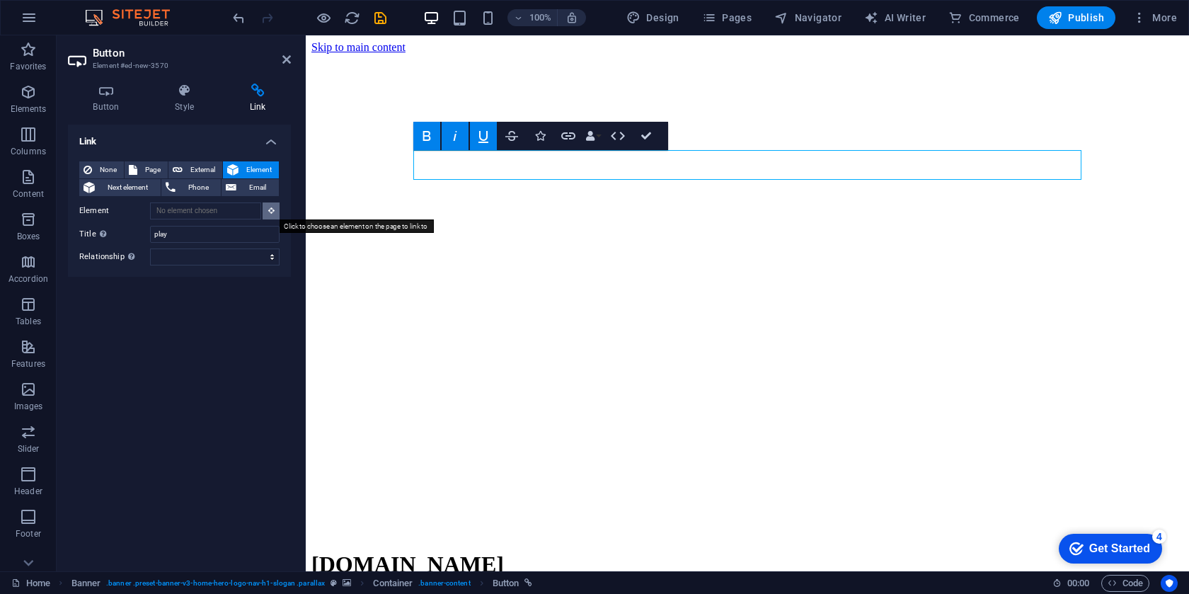
click at [273, 212] on icon at bounding box center [271, 210] width 6 height 7
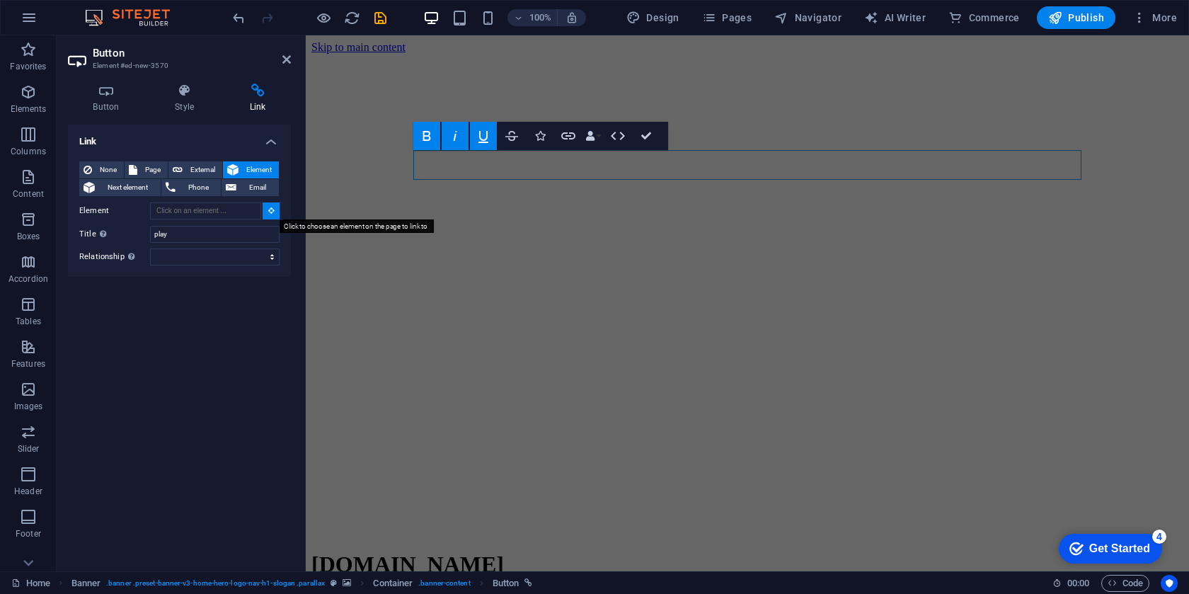
click at [273, 212] on icon at bounding box center [271, 210] width 6 height 7
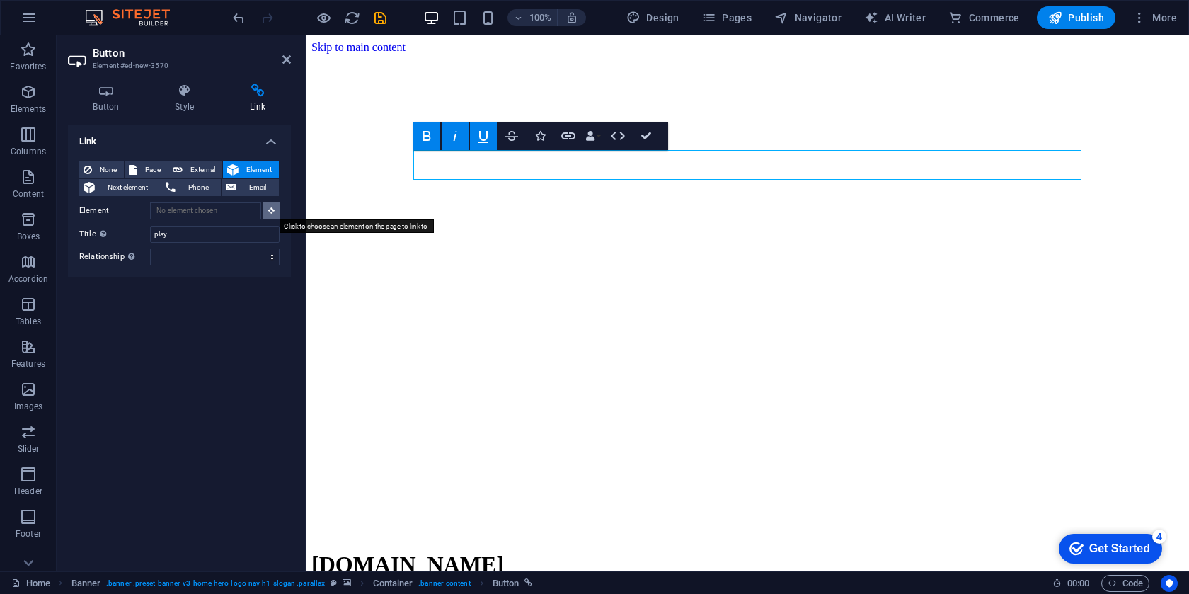
click at [273, 212] on icon at bounding box center [271, 210] width 6 height 7
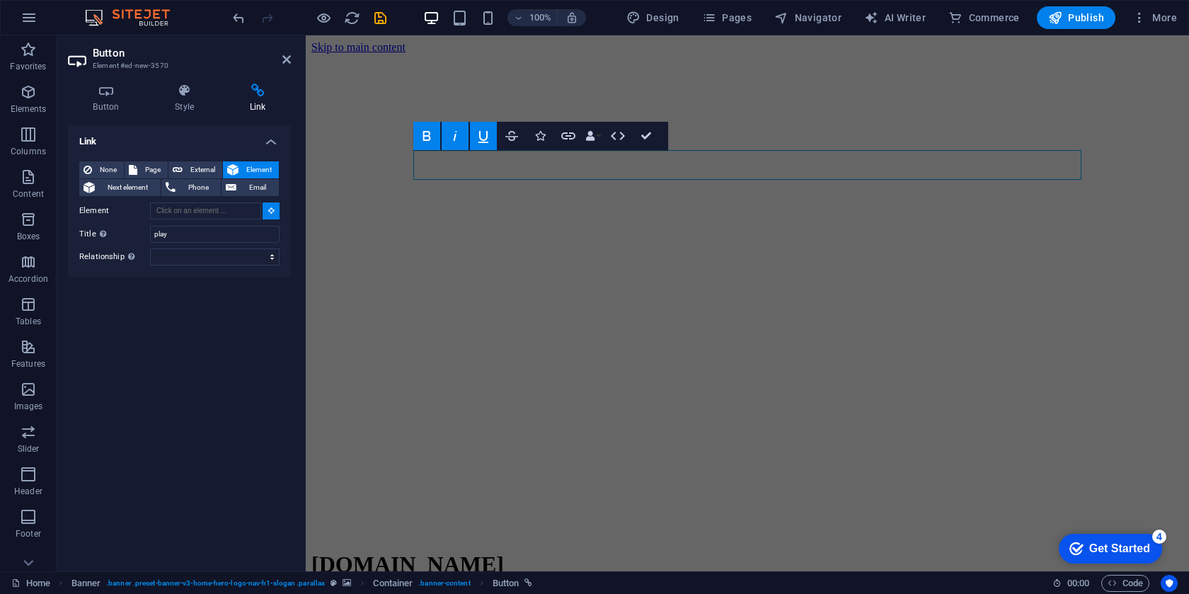
click at [273, 212] on icon at bounding box center [271, 210] width 6 height 7
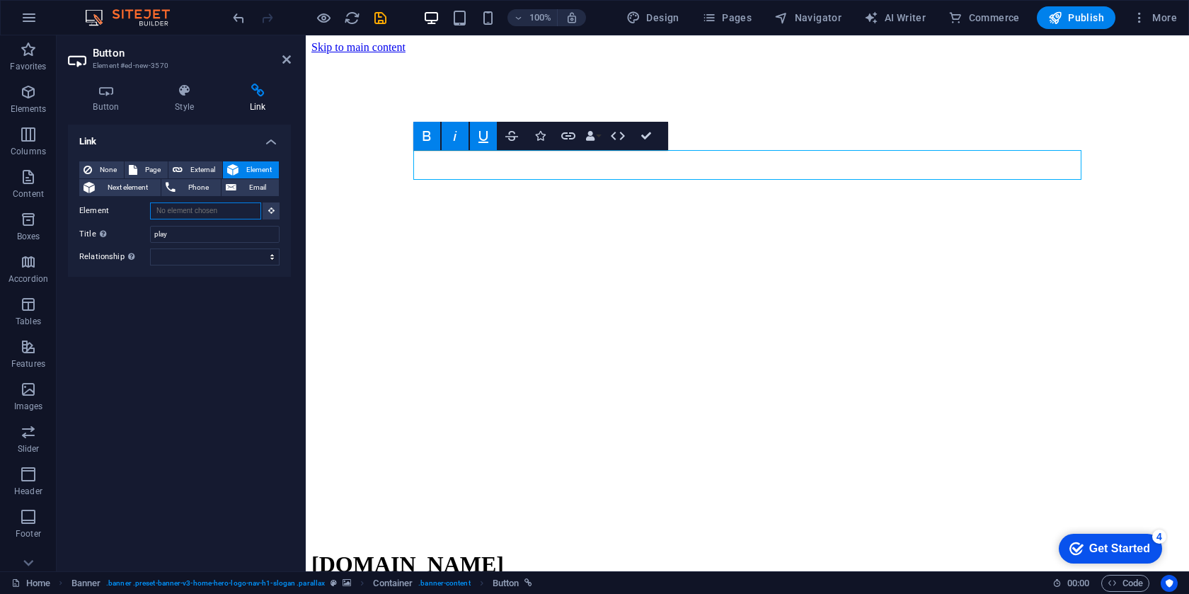
click at [232, 215] on input "Element" at bounding box center [205, 210] width 111 height 17
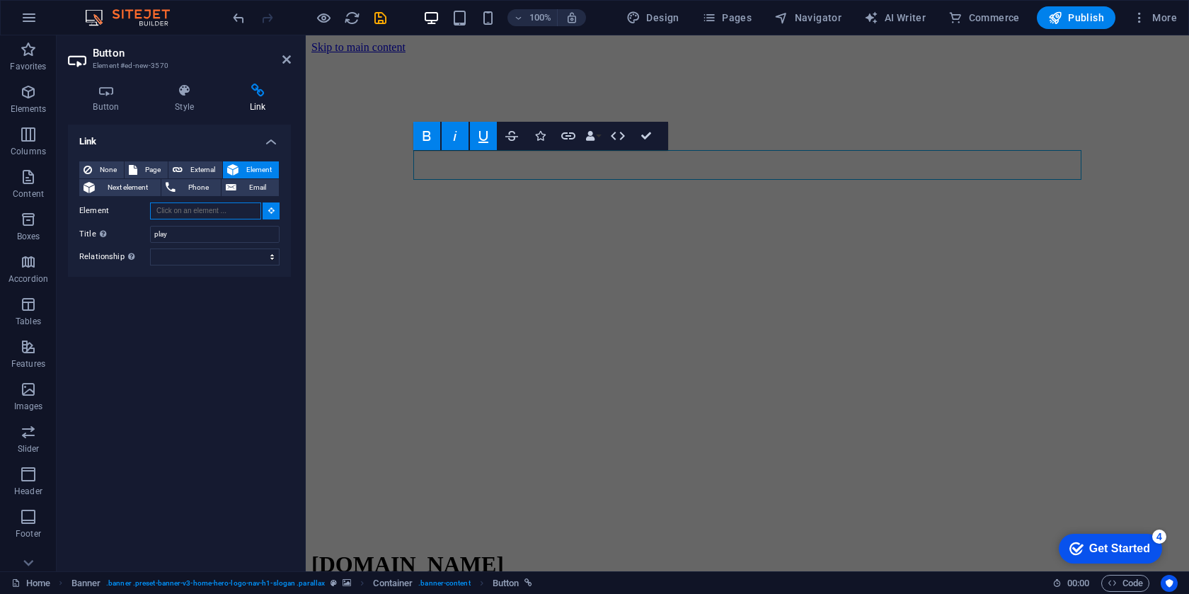
click at [232, 215] on input "Element" at bounding box center [205, 210] width 111 height 17
paste input "https://stream.zeno.fm/wpbdink8tkdtv"
type input "https://stream.zeno.fm/wpbdink8tkdtv"
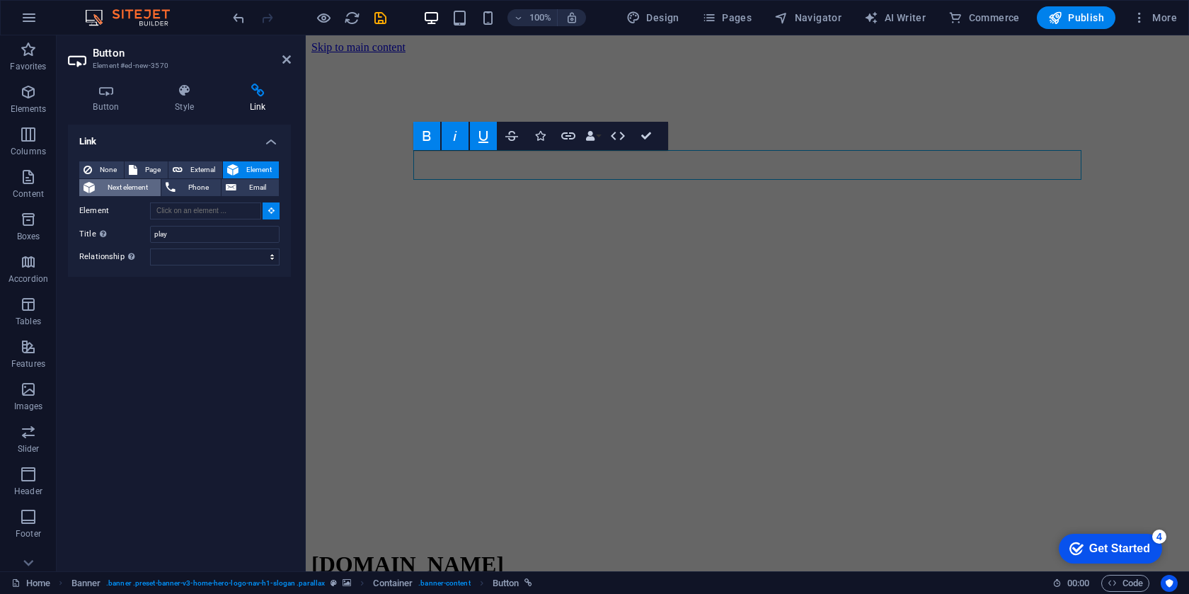
click at [140, 195] on span "Next element" at bounding box center [127, 187] width 57 height 17
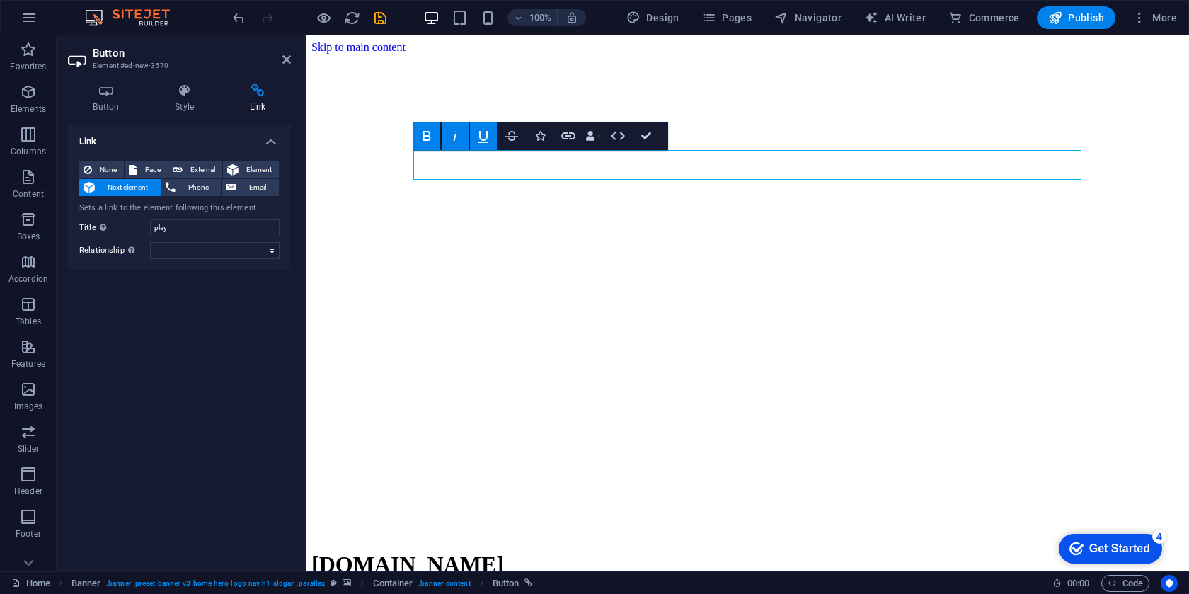
click at [140, 192] on span "Next element" at bounding box center [127, 187] width 57 height 17
click at [207, 189] on span "Phone" at bounding box center [199, 187] width 38 height 17
click at [256, 183] on span "Email" at bounding box center [258, 187] width 34 height 17
click at [252, 170] on span "Element" at bounding box center [259, 169] width 32 height 17
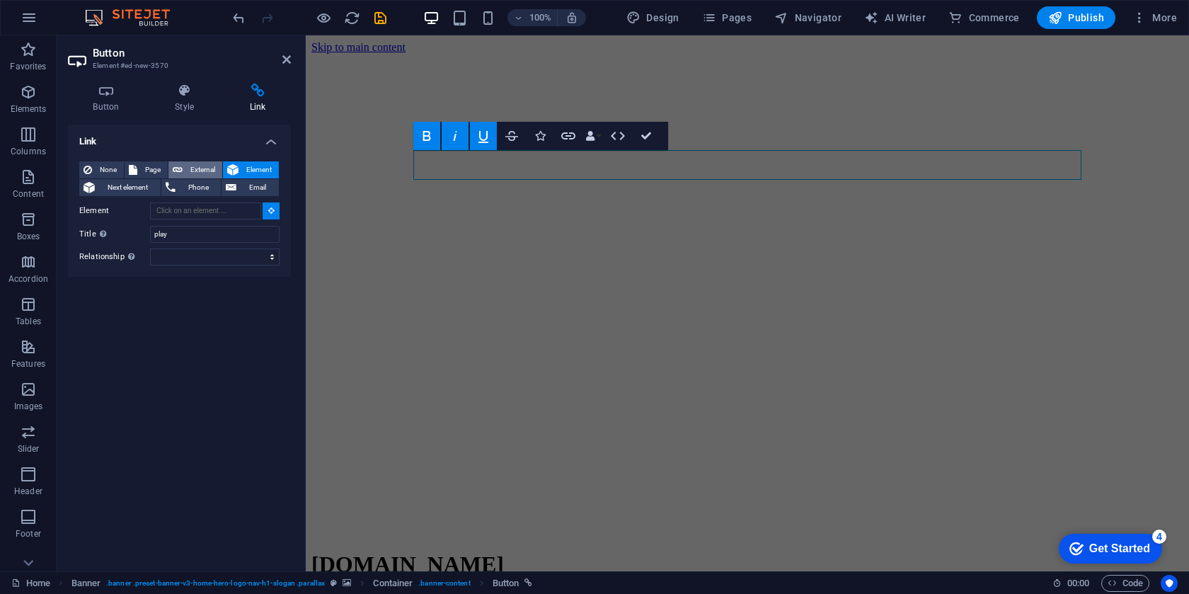
click at [210, 169] on span "External" at bounding box center [202, 169] width 31 height 17
select select "blank"
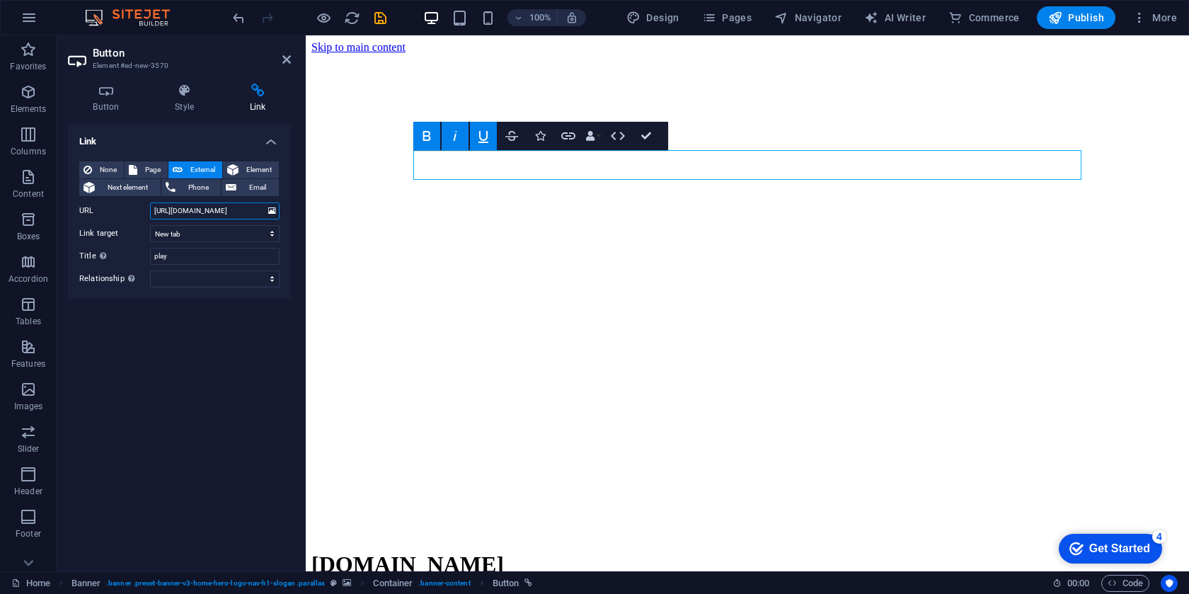
scroll to position [0, 14]
click at [183, 234] on select "New tab Same tab Overlay" at bounding box center [215, 233] width 130 height 17
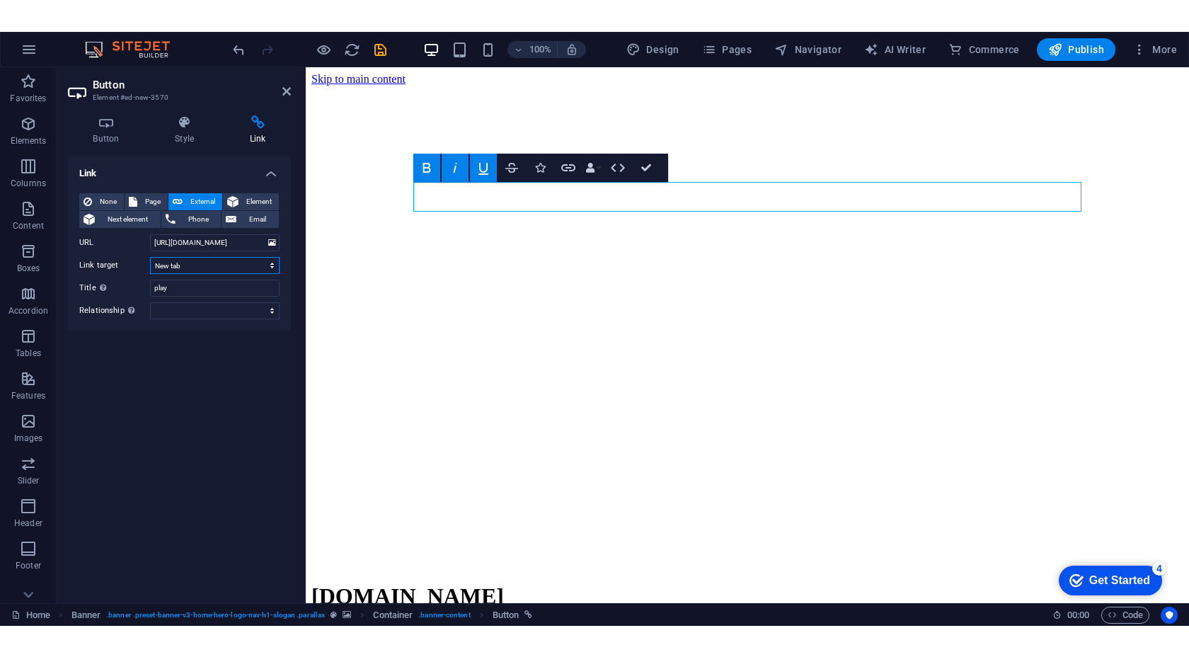
scroll to position [0, 0]
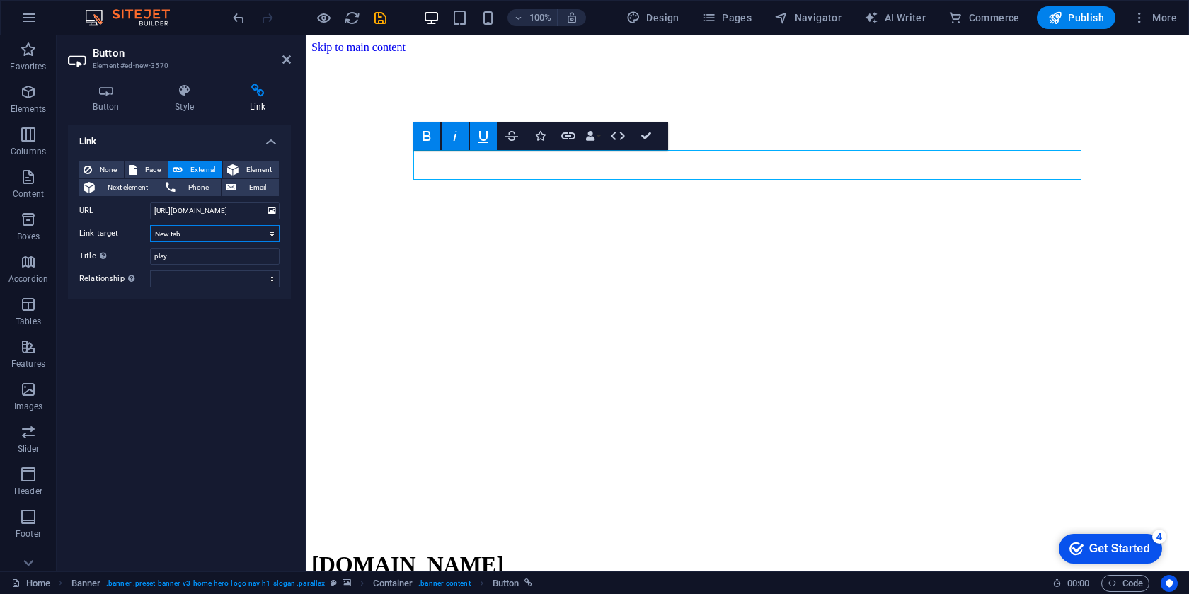
select select
click at [150, 225] on select "New tab Same tab Overlay" at bounding box center [215, 233] width 130 height 17
click at [165, 285] on select "alternate author bookmark external help license next nofollow noreferrer noopen…" at bounding box center [215, 278] width 130 height 17
select select "prev"
click at [150, 270] on select "alternate author bookmark external help license next nofollow noreferrer noopen…" at bounding box center [215, 278] width 130 height 17
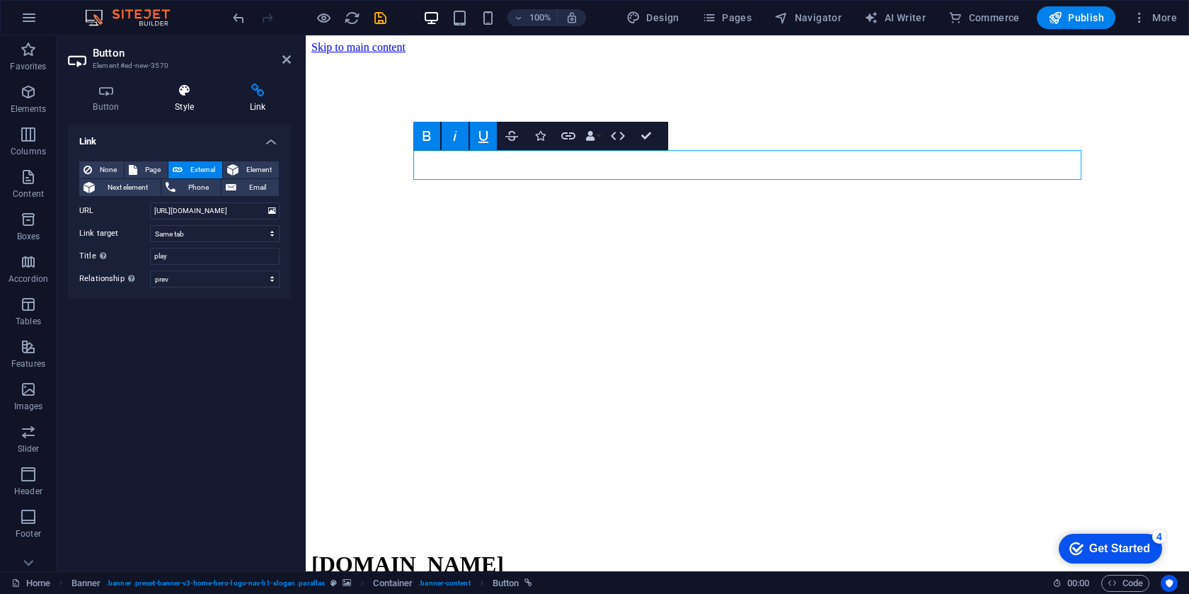
click at [194, 101] on h4 "Style" at bounding box center [187, 99] width 75 height 30
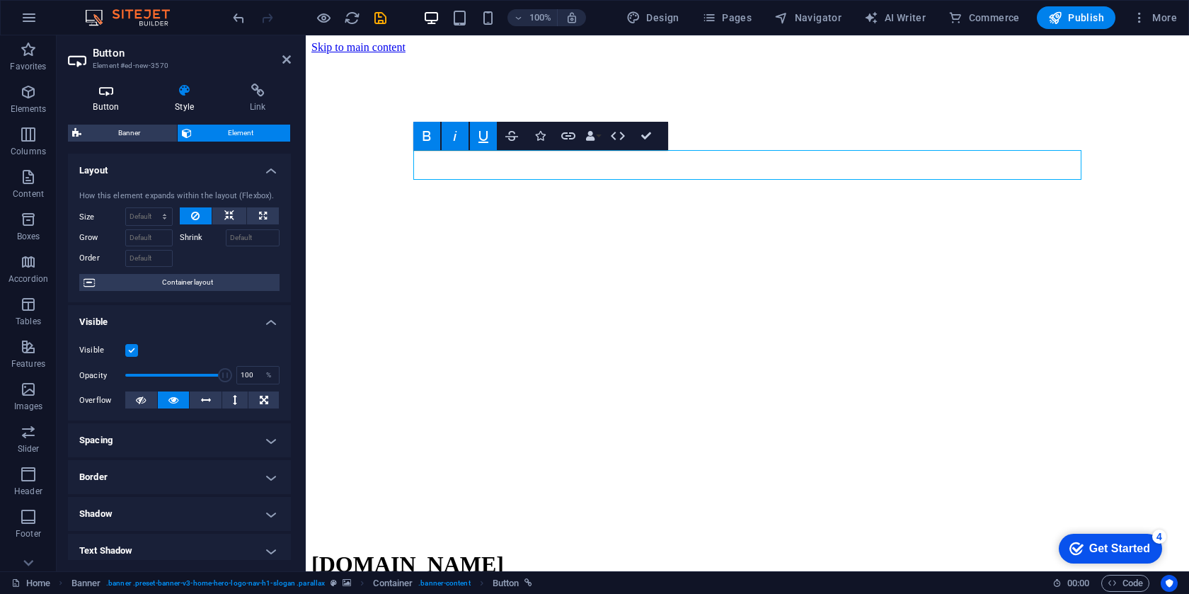
click at [118, 97] on icon at bounding box center [106, 91] width 76 height 14
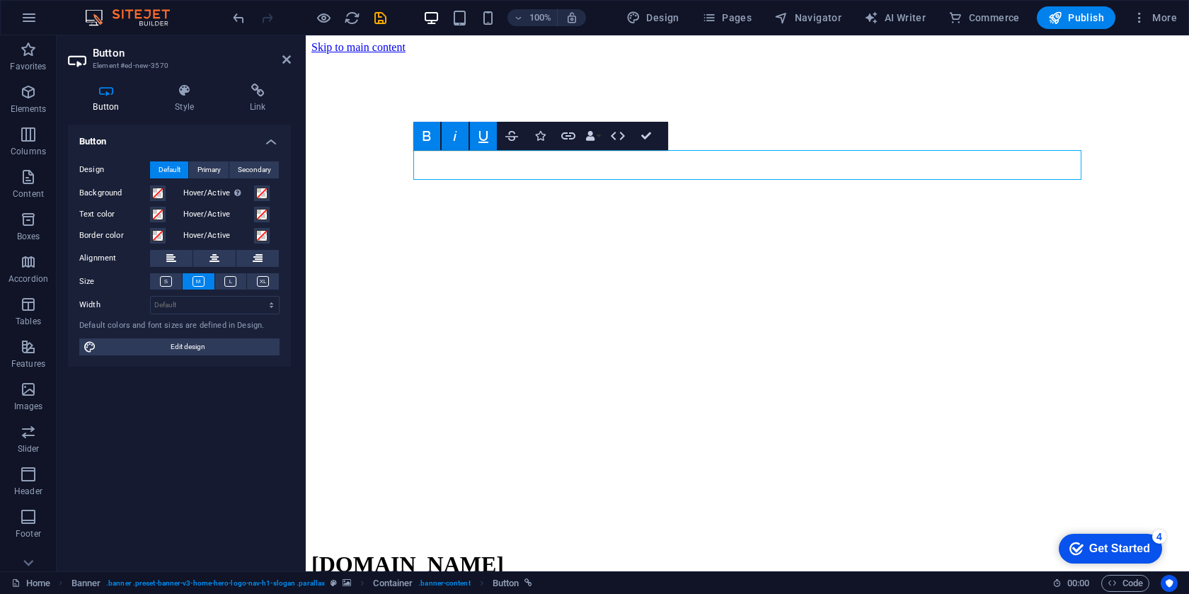
click at [193, 356] on div "Design Default Primary Secondary Background Hover/Active Switch to preview mode…" at bounding box center [179, 258] width 223 height 217
click at [193, 350] on span "Edit design" at bounding box center [188, 346] width 175 height 17
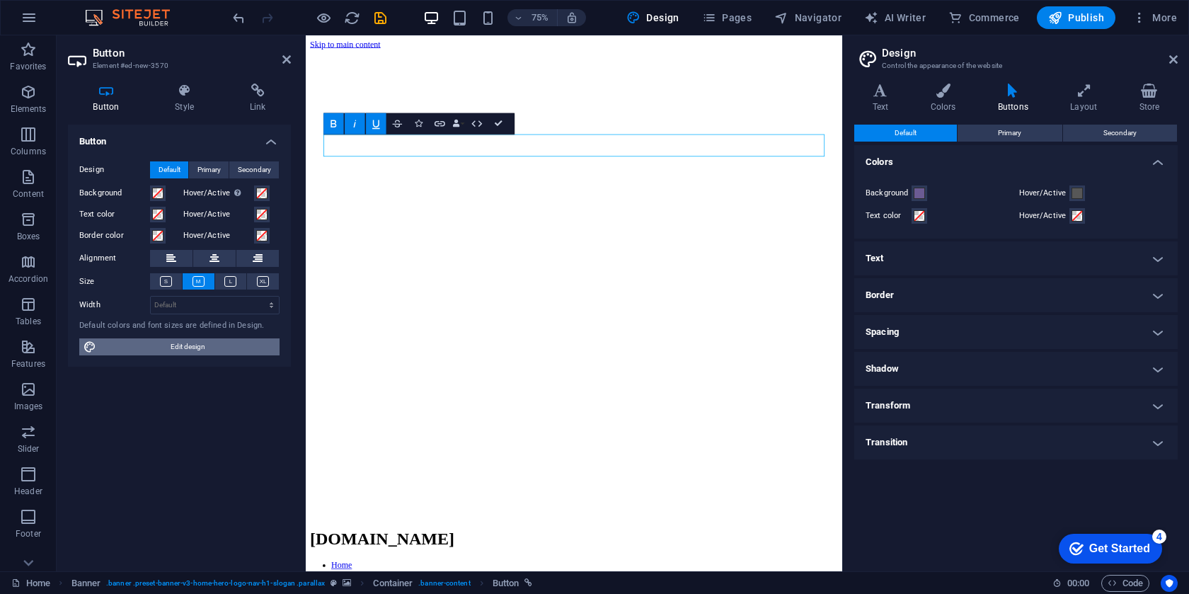
click at [196, 346] on span "Edit design" at bounding box center [188, 346] width 175 height 17
click at [1171, 54] on icon at bounding box center [1174, 59] width 8 height 11
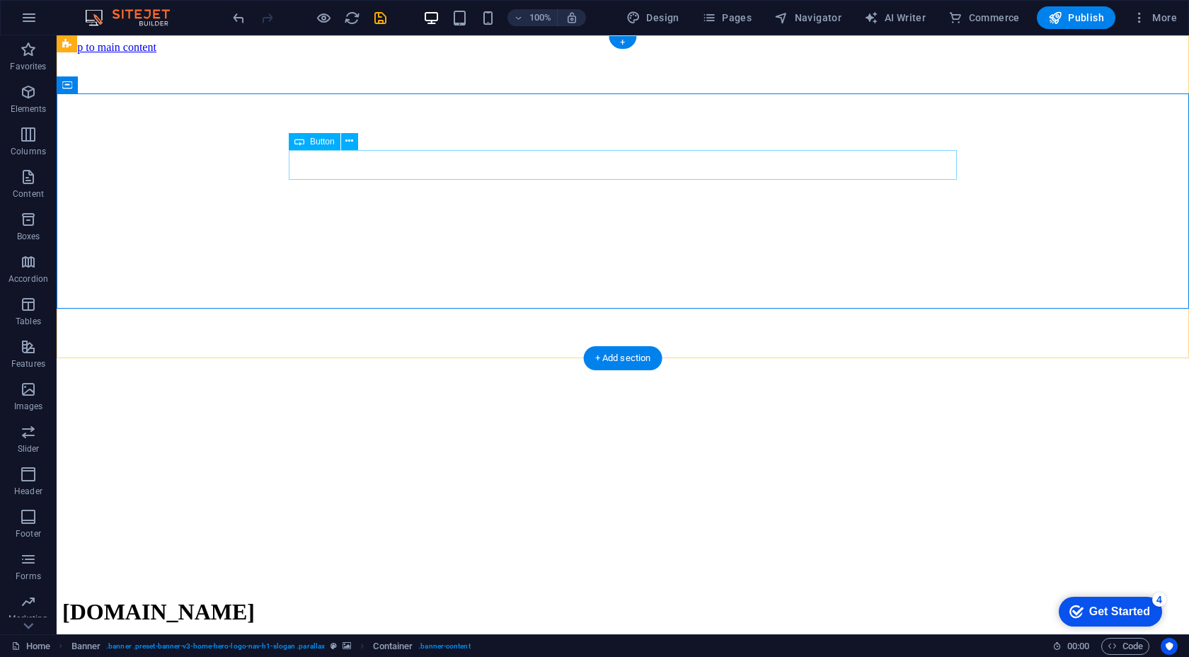
click at [355, 143] on button at bounding box center [349, 141] width 17 height 17
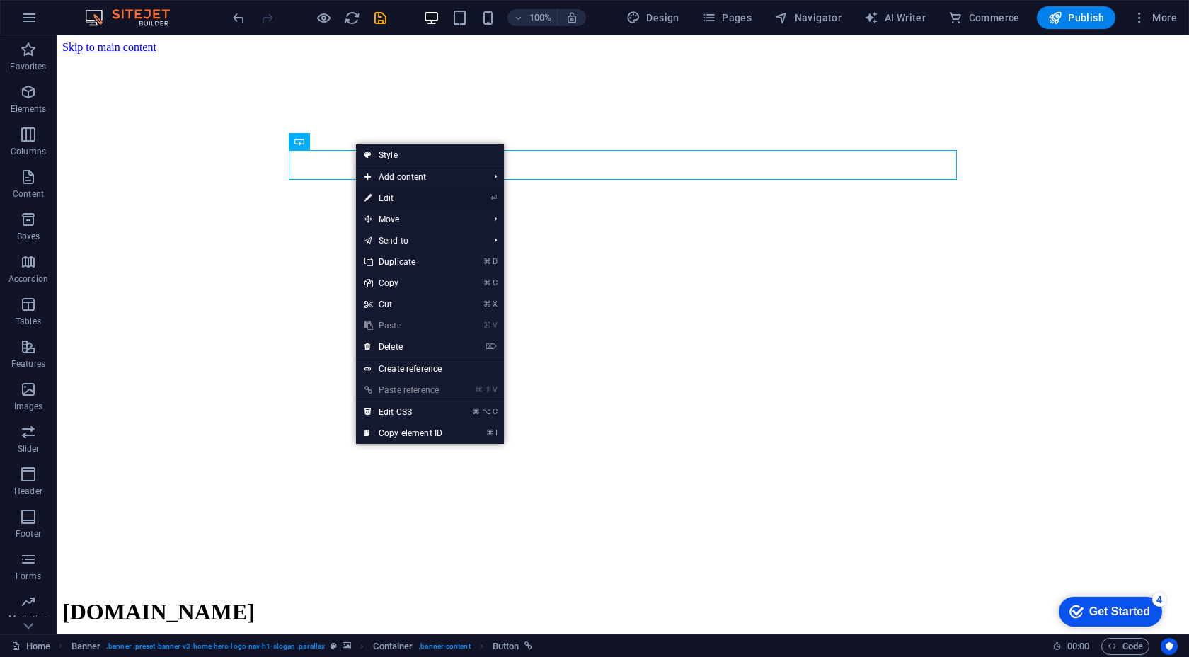
click at [389, 204] on link "⏎ Edit" at bounding box center [403, 198] width 95 height 21
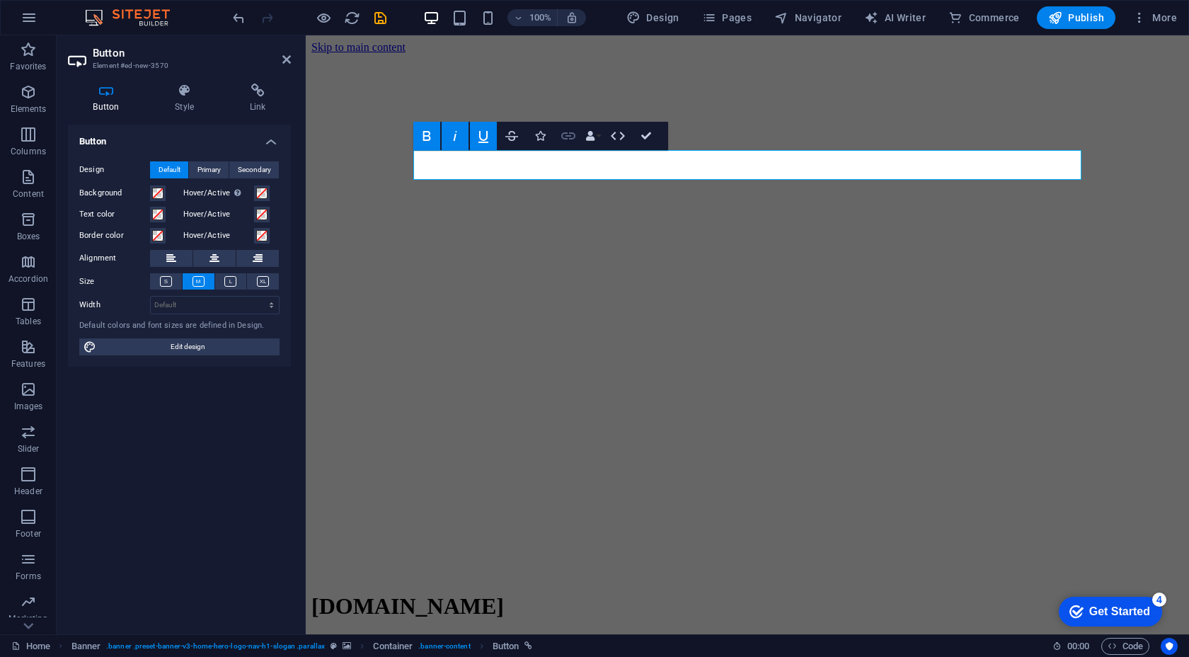
click at [572, 139] on icon "button" at bounding box center [568, 135] width 17 height 17
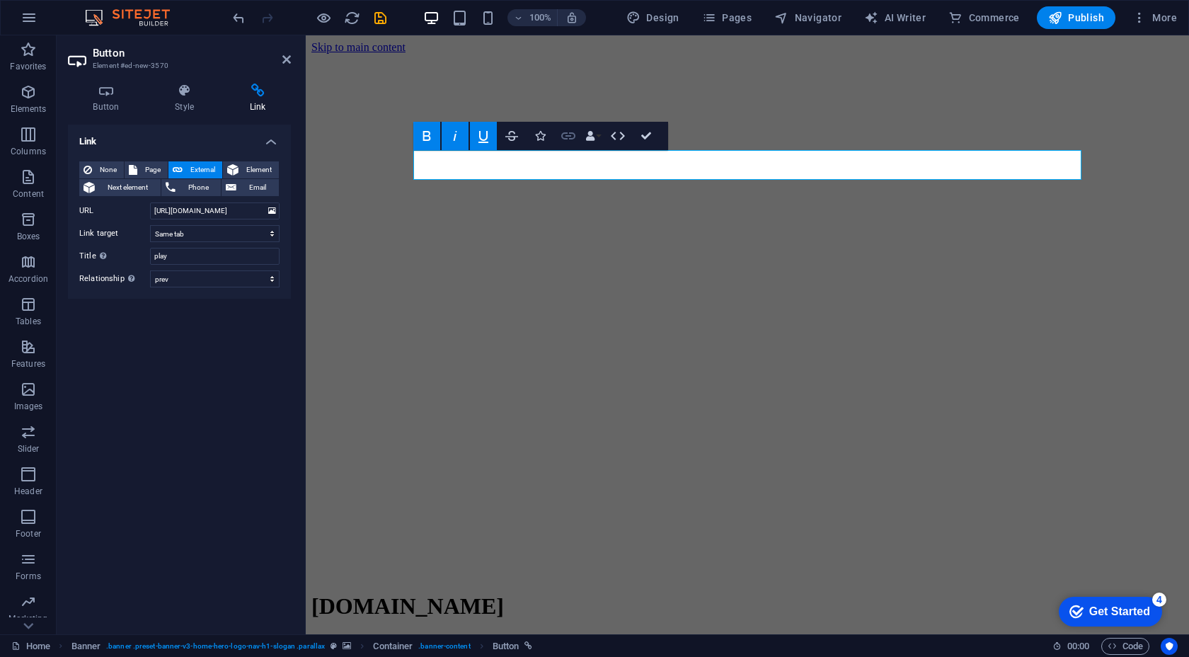
click at [572, 139] on icon "button" at bounding box center [568, 135] width 17 height 17
click at [290, 59] on icon at bounding box center [287, 59] width 8 height 11
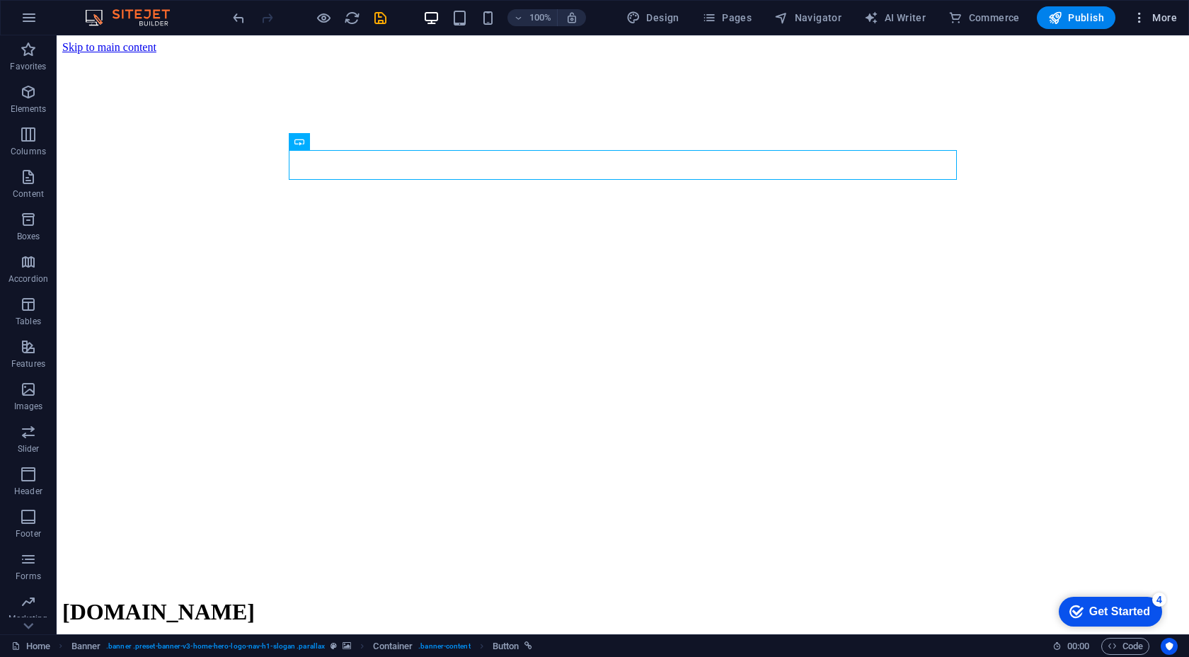
click at [1156, 17] on span "More" at bounding box center [1155, 18] width 45 height 14
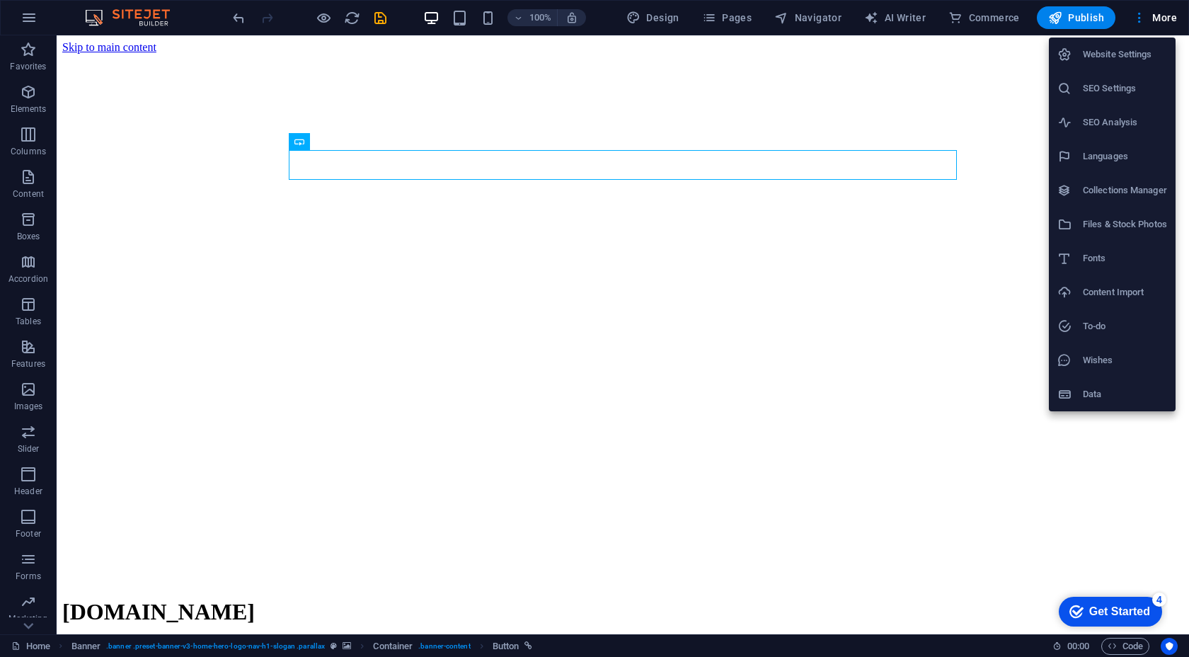
click at [1113, 391] on h6 "Data" at bounding box center [1125, 394] width 84 height 17
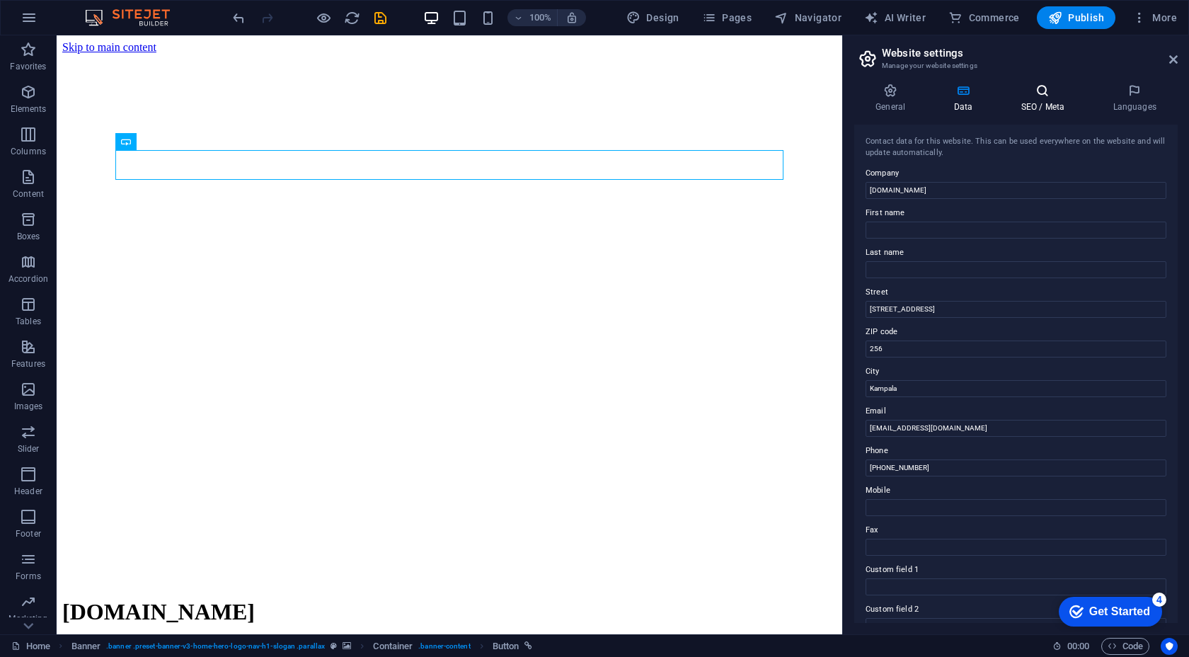
click at [1036, 107] on h4 "SEO / Meta" at bounding box center [1046, 99] width 92 height 30
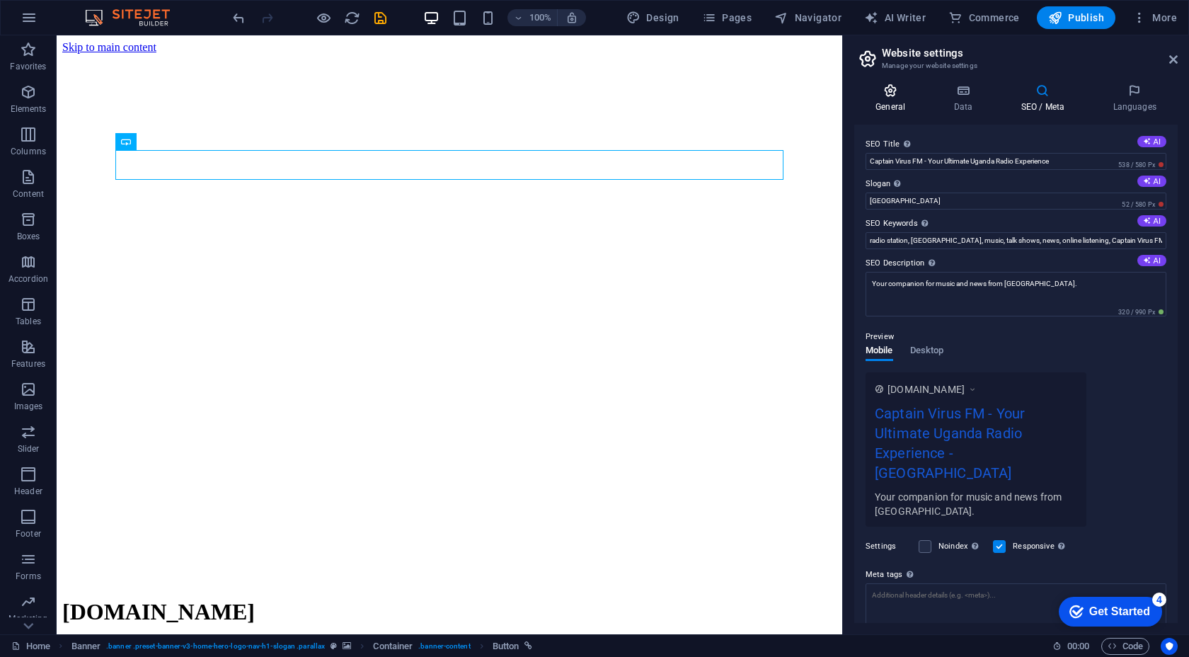
click at [894, 96] on icon at bounding box center [891, 91] width 72 height 14
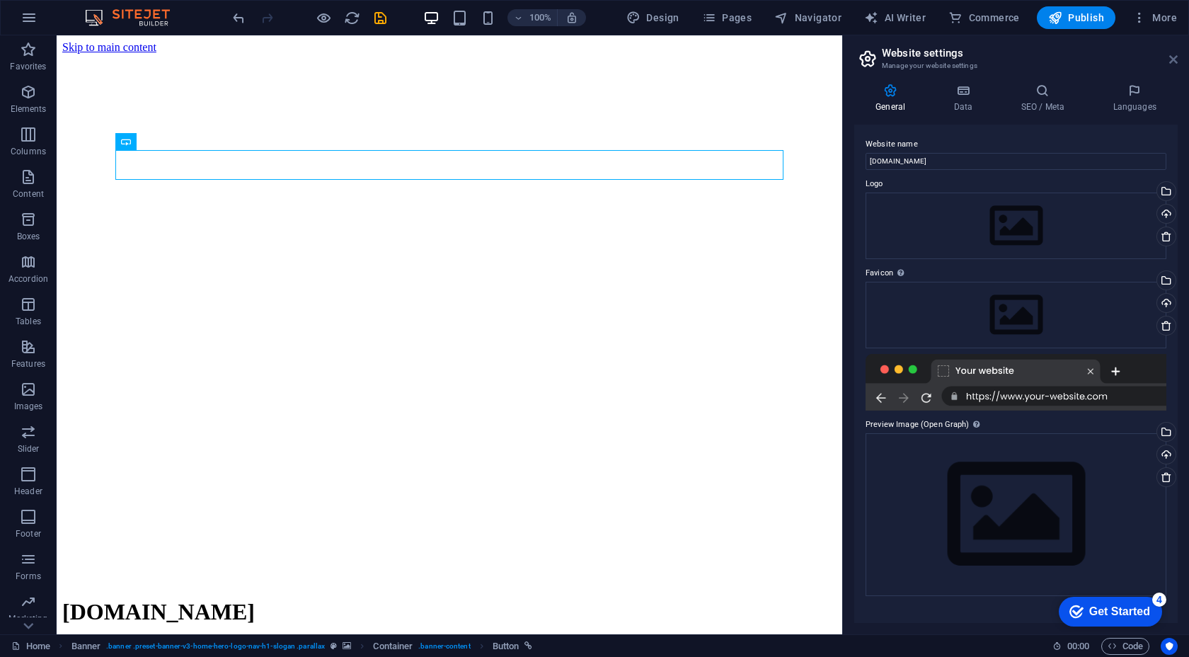
click at [1173, 61] on icon at bounding box center [1174, 59] width 8 height 11
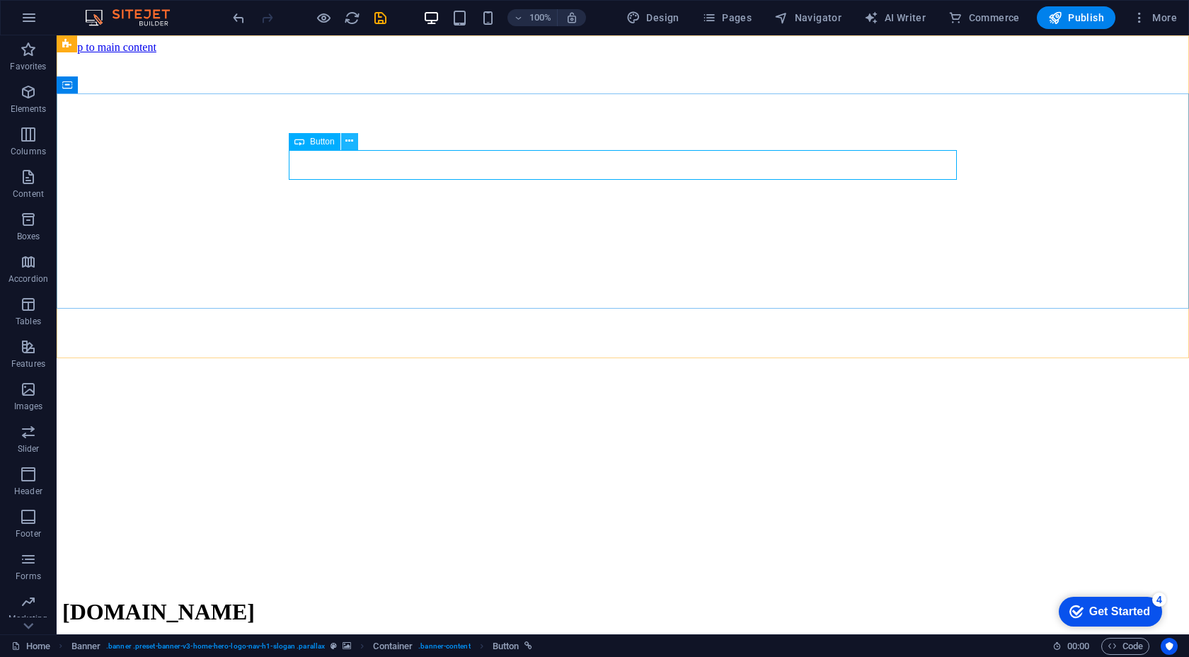
click at [343, 141] on button at bounding box center [349, 141] width 17 height 17
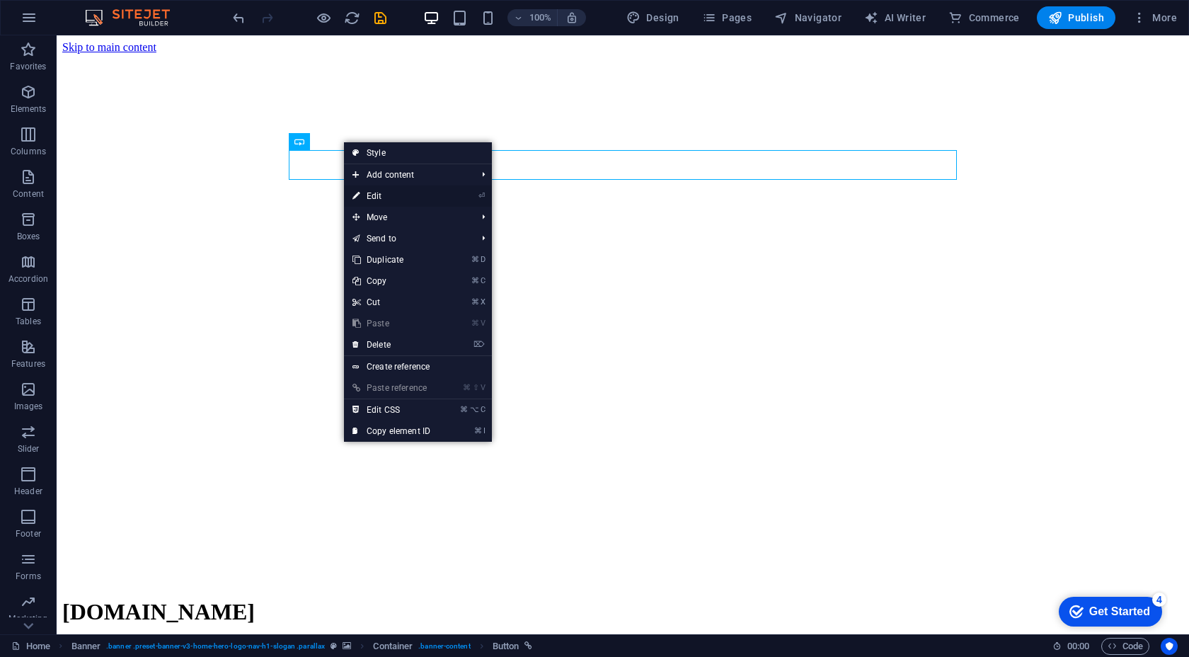
click at [386, 194] on link "⏎ Edit" at bounding box center [391, 196] width 95 height 21
select select
select select "prev"
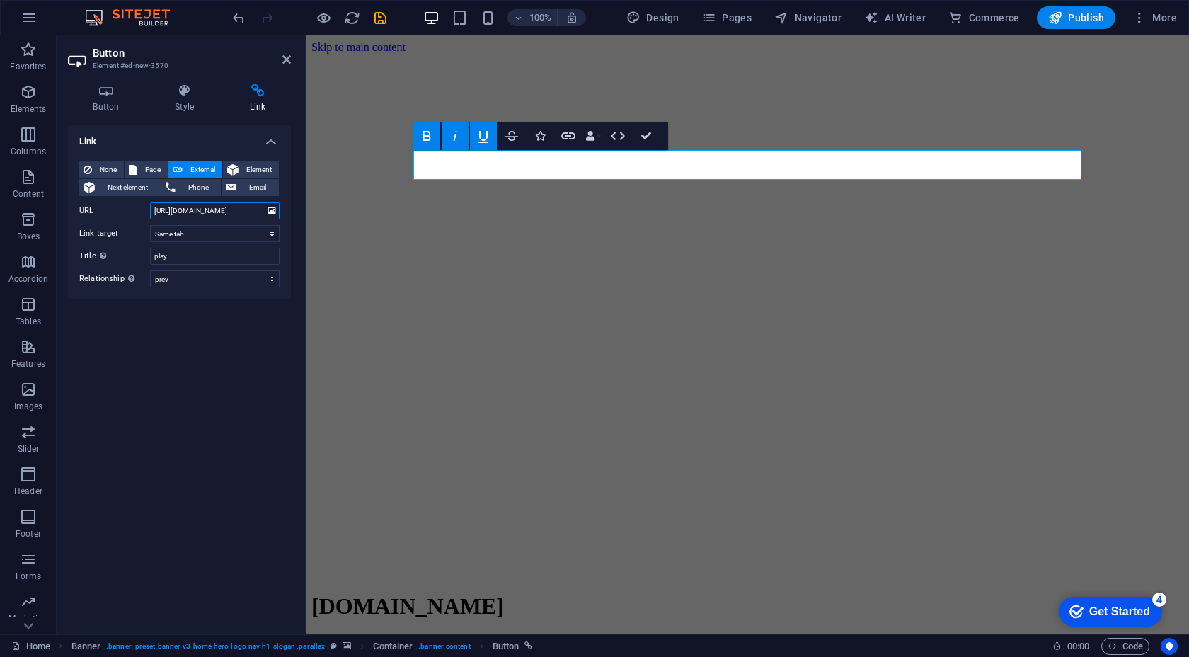
click at [175, 217] on input "https://stream.zeno.fm/wpbdink8tkdtv" at bounding box center [215, 210] width 130 height 17
drag, startPoint x: 523, startPoint y: 245, endPoint x: 333, endPoint y: 219, distance: 192.3
drag, startPoint x: 527, startPoint y: 246, endPoint x: 316, endPoint y: 224, distance: 212.1
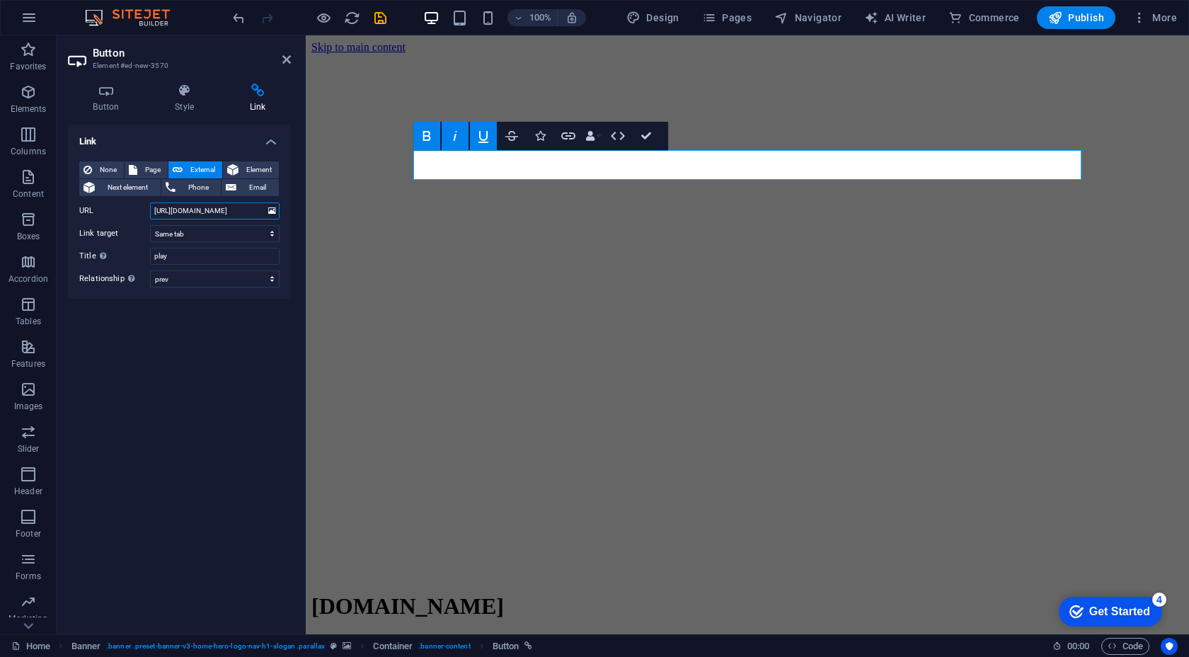
click at [253, 215] on input "https://stream.zeno.fm/wpbdink8tkdtv" at bounding box center [215, 210] width 130 height 17
paste input "https://stream.zeno.fm/wpbdink8tkdtv"
drag, startPoint x: 210, startPoint y: 213, endPoint x: 140, endPoint y: 207, distance: 69.6
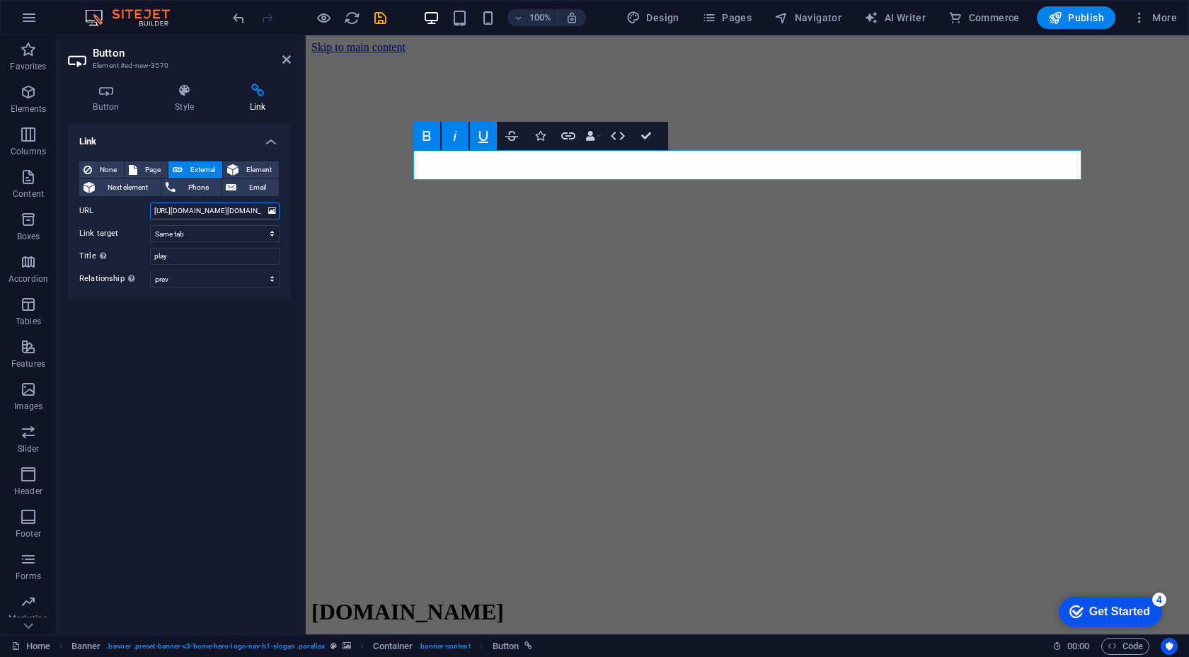
click at [140, 207] on div "URL https://stream.zeno.fm/wpbdink8tkdtv.mp3https://stream.zeno.fm/wpbdink8tkdtv" at bounding box center [179, 210] width 200 height 17
click at [164, 211] on input "https://stream.zeno.fm/wpbdink8tkdtv.mp3https://stream.zeno.fm/wpbdink8tkdtv" at bounding box center [215, 210] width 130 height 17
drag, startPoint x: 169, startPoint y: 211, endPoint x: 113, endPoint y: 213, distance: 56.0
click at [113, 213] on div "URL https://stream.zeno.fm/wpbdink8tkdtv.mp3https://stream.zeno.fm/wpbdink8tkdtv" at bounding box center [179, 210] width 200 height 17
type input "https://stream.zeno.fm/wpbdink8tkdtv.mp3https://stream.zeno.fm/wpbdink8tkdtv"
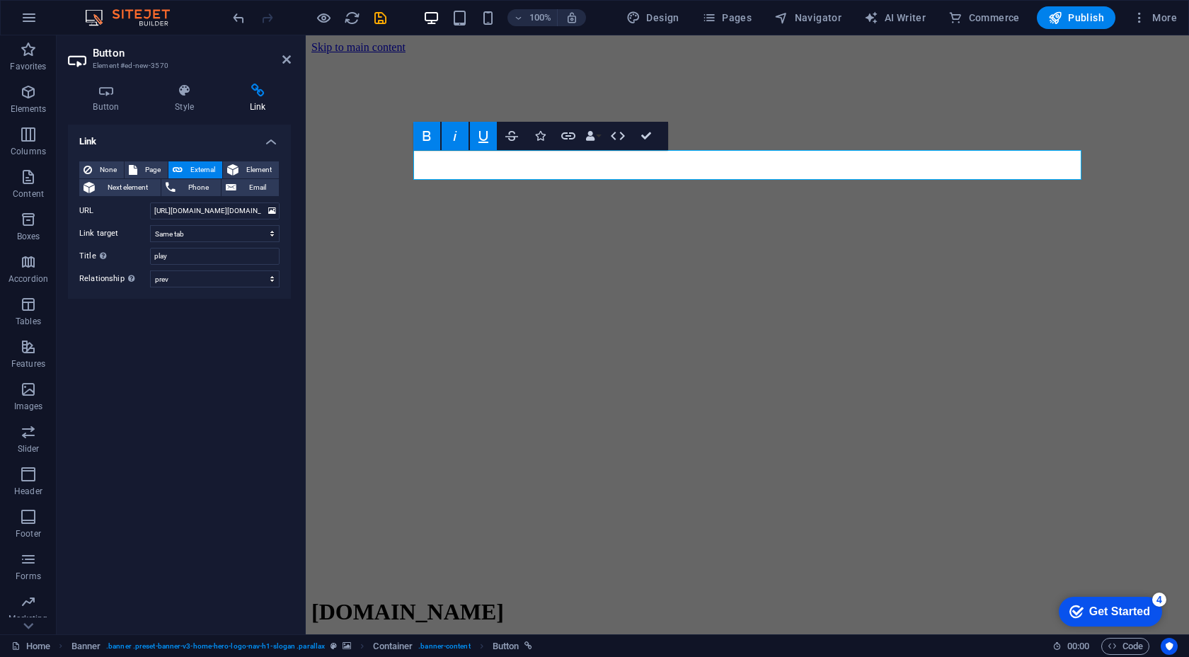
click at [253, 372] on div "Link None Page External Element Next element Phone Email Page Home Subpage Lega…" at bounding box center [179, 374] width 223 height 498
click at [202, 104] on h4 "Style" at bounding box center [187, 99] width 75 height 30
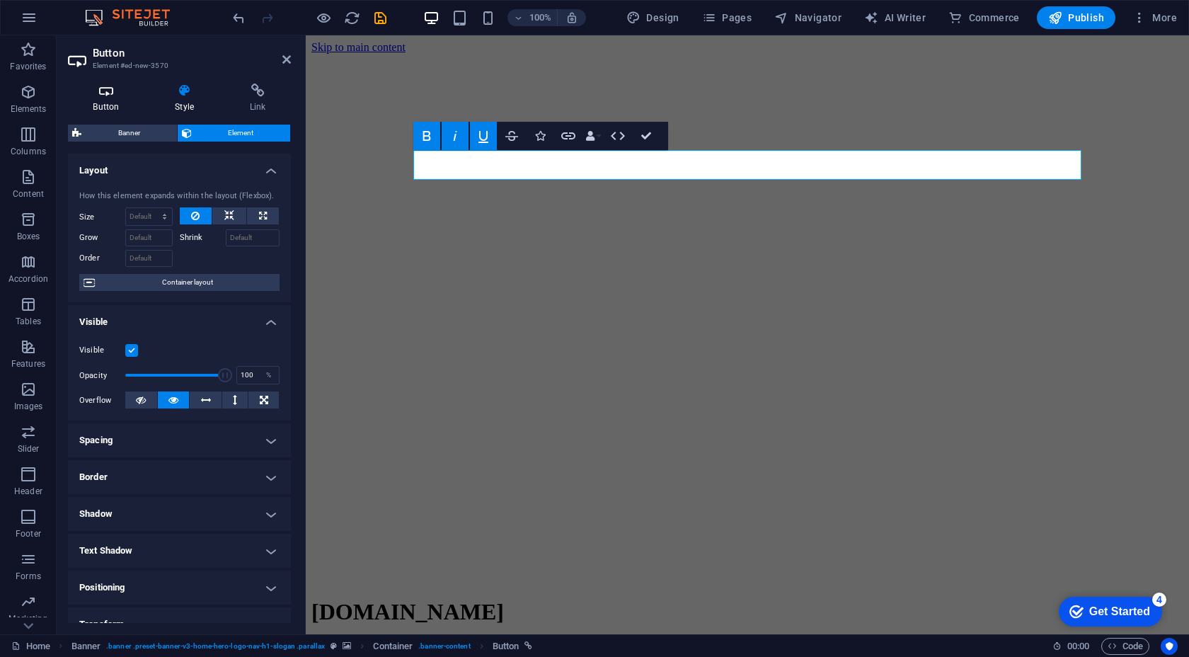
click at [119, 97] on icon at bounding box center [106, 91] width 76 height 14
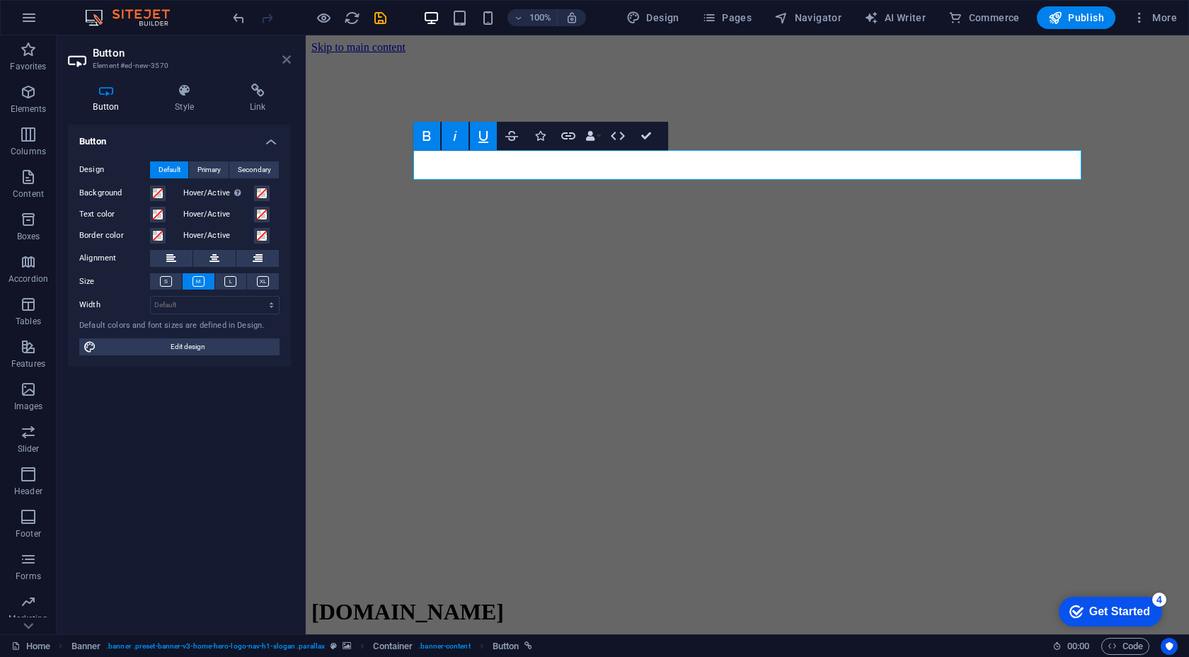
click at [287, 54] on icon at bounding box center [287, 59] width 8 height 11
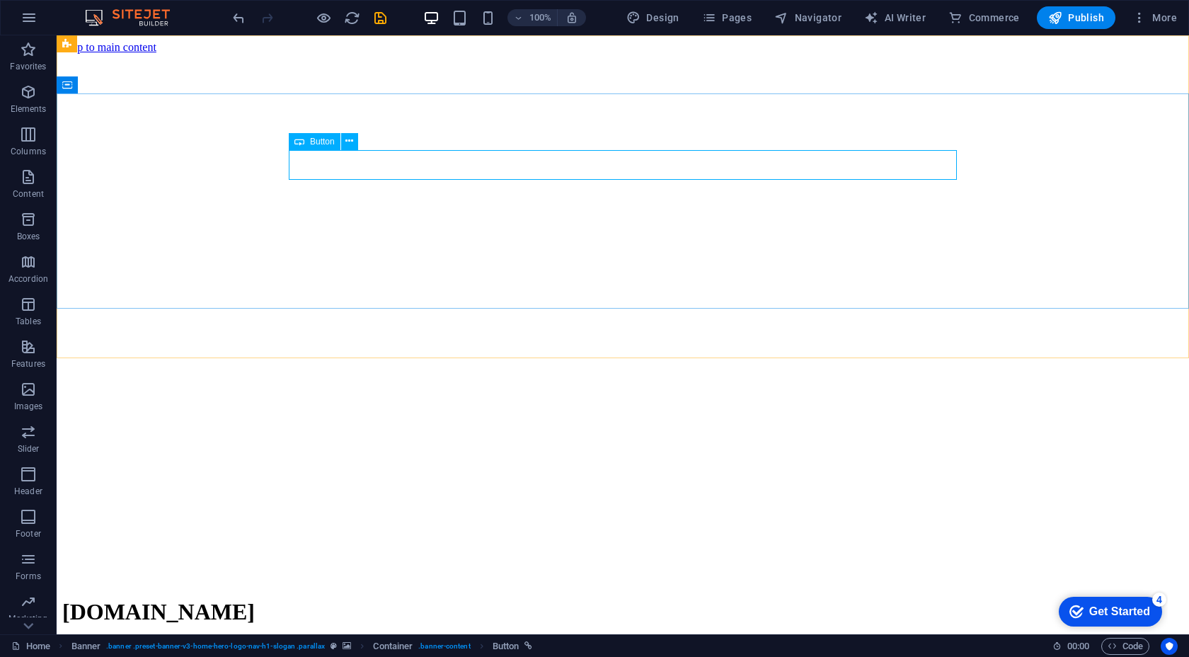
click at [328, 146] on div "Button" at bounding box center [315, 141] width 52 height 17
select select
select select "prev"
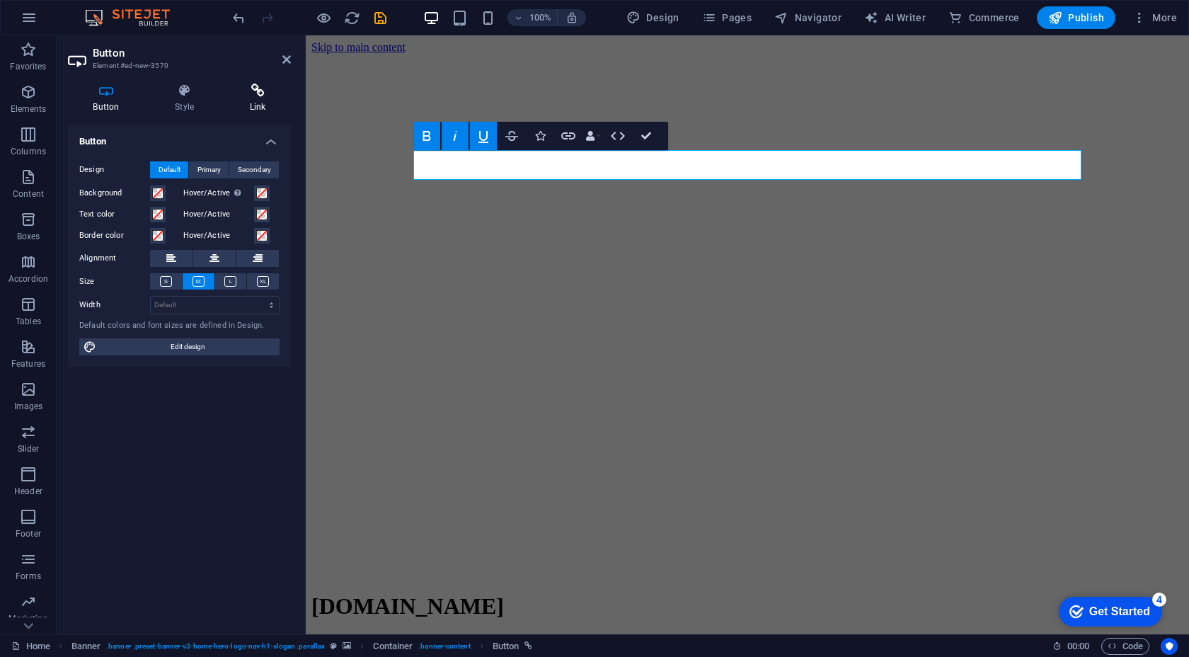
click at [246, 89] on icon at bounding box center [257, 91] width 67 height 14
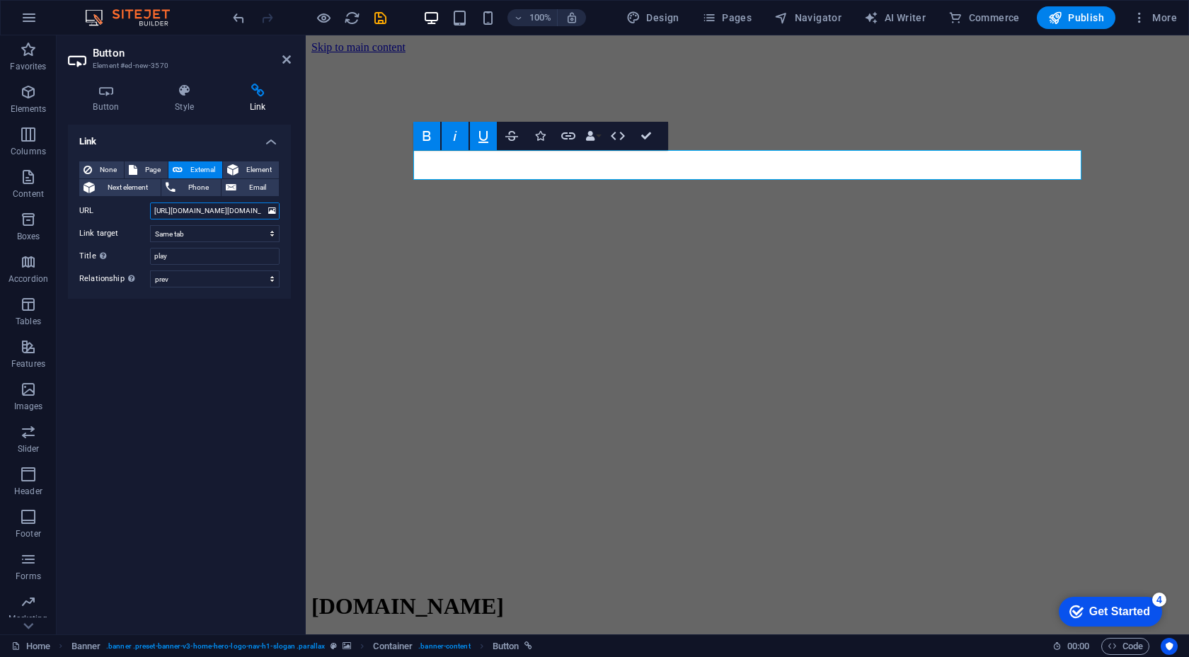
click at [251, 212] on input "https://stream.zeno.fm/wpbdink8tkdtv.mp3https://stream.zeno.fm/wpbdink8tkdtv" at bounding box center [215, 210] width 130 height 17
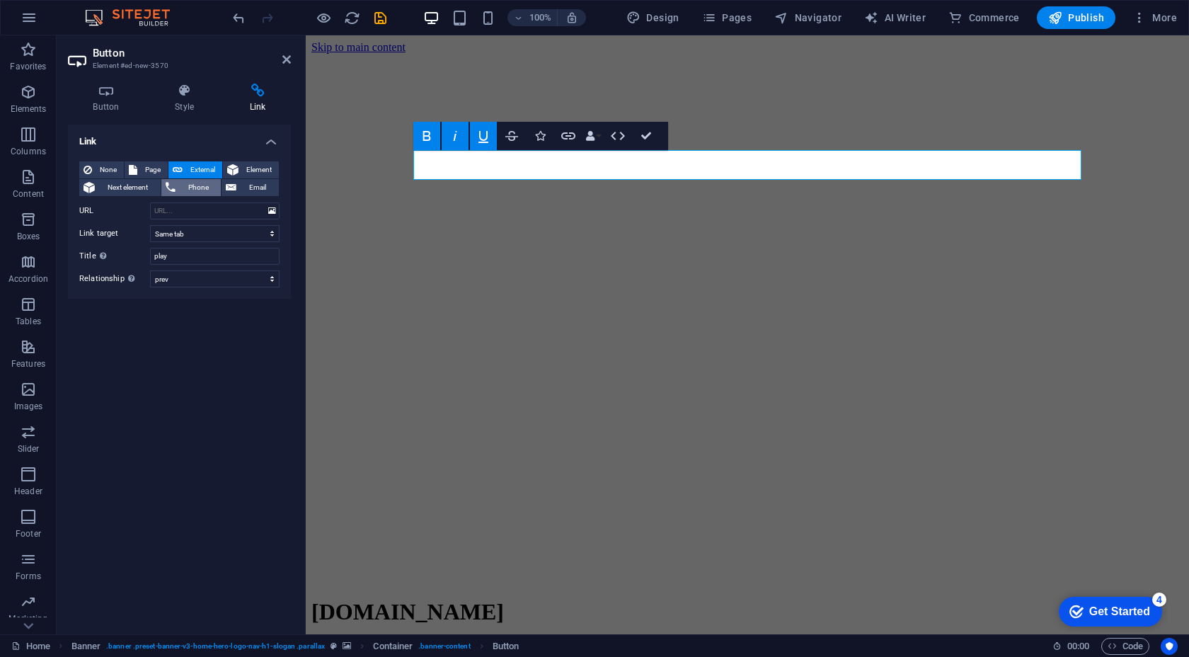
click at [201, 186] on span "Phone" at bounding box center [199, 187] width 38 height 17
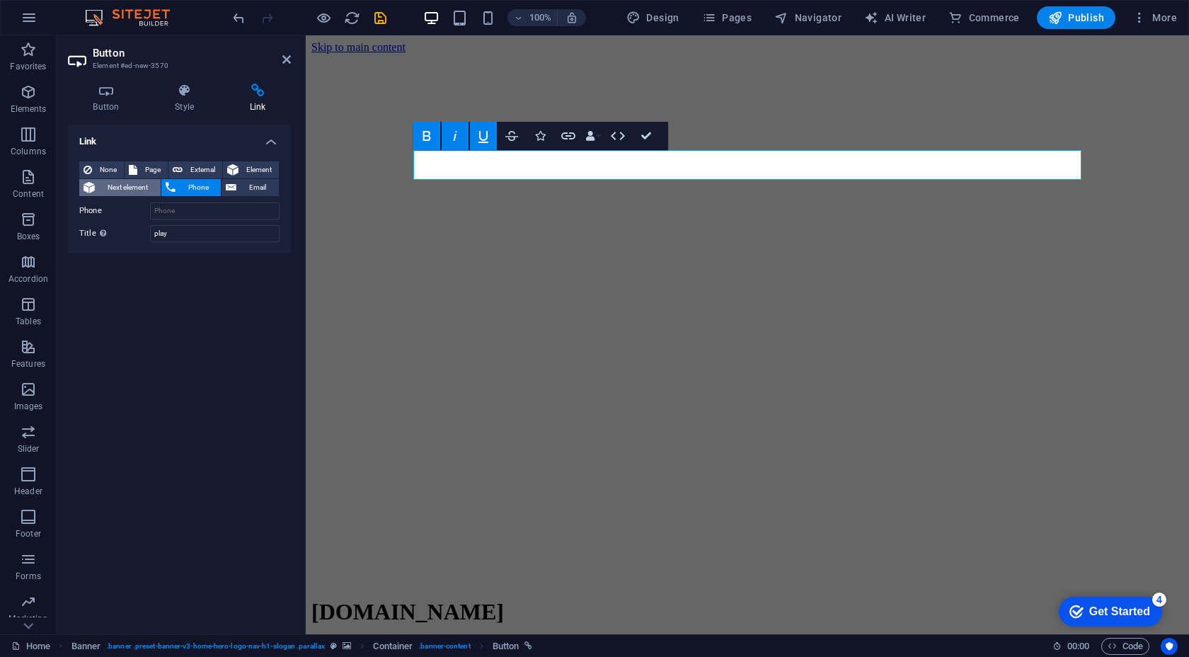
click at [156, 183] on span "Next element" at bounding box center [127, 187] width 57 height 17
click at [117, 174] on span "None" at bounding box center [107, 169] width 23 height 17
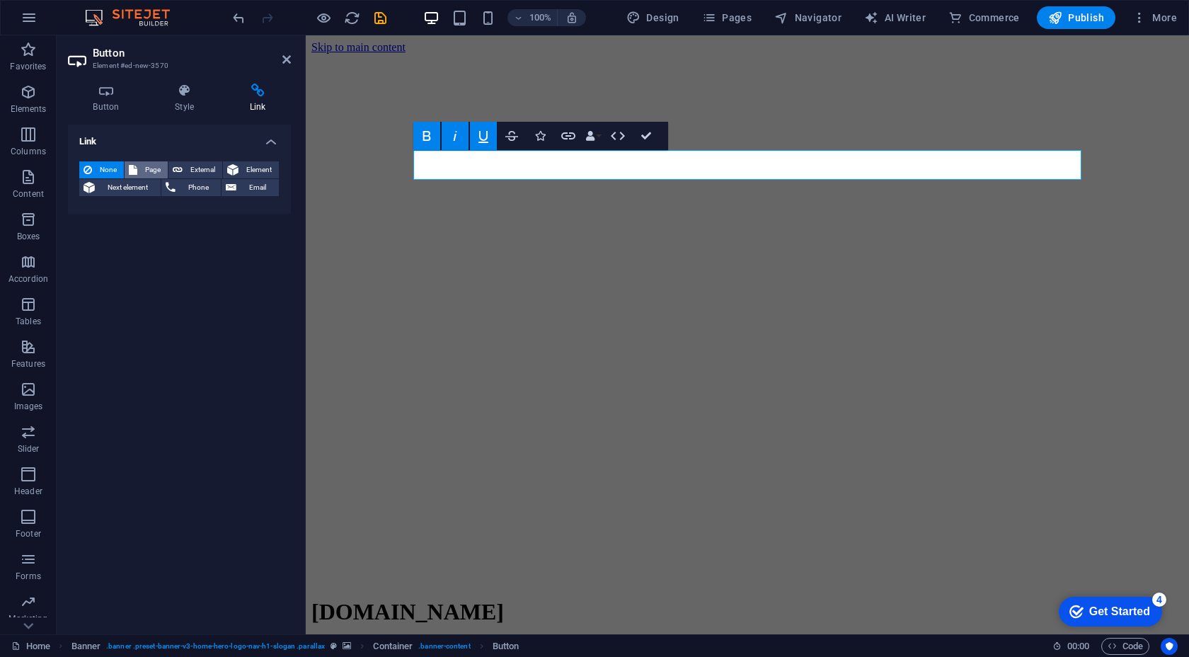
click at [137, 173] on icon at bounding box center [133, 169] width 8 height 17
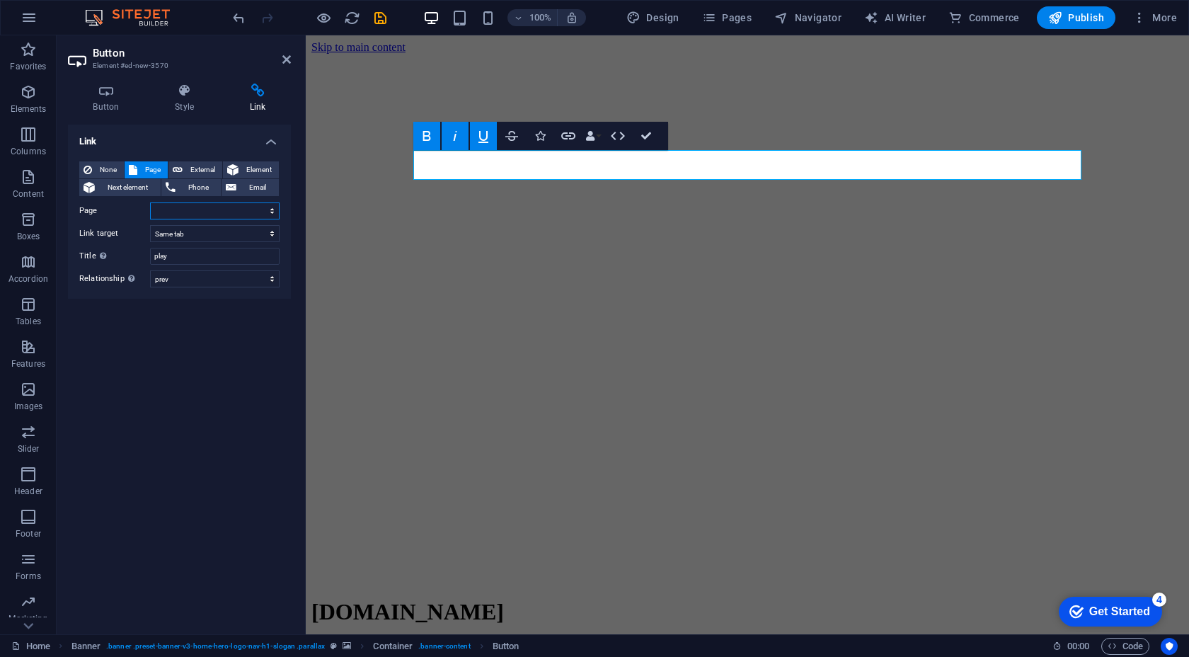
click at [212, 206] on select "Home Subpage Legal Notice Privacy" at bounding box center [215, 210] width 130 height 17
select select "0"
click at [150, 202] on select "Home Subpage Legal Notice Privacy" at bounding box center [215, 210] width 130 height 17
click at [201, 210] on select "Home Subpage Legal Notice Privacy" at bounding box center [215, 210] width 130 height 17
click at [150, 202] on select "Home Subpage Legal Notice Privacy" at bounding box center [215, 210] width 130 height 17
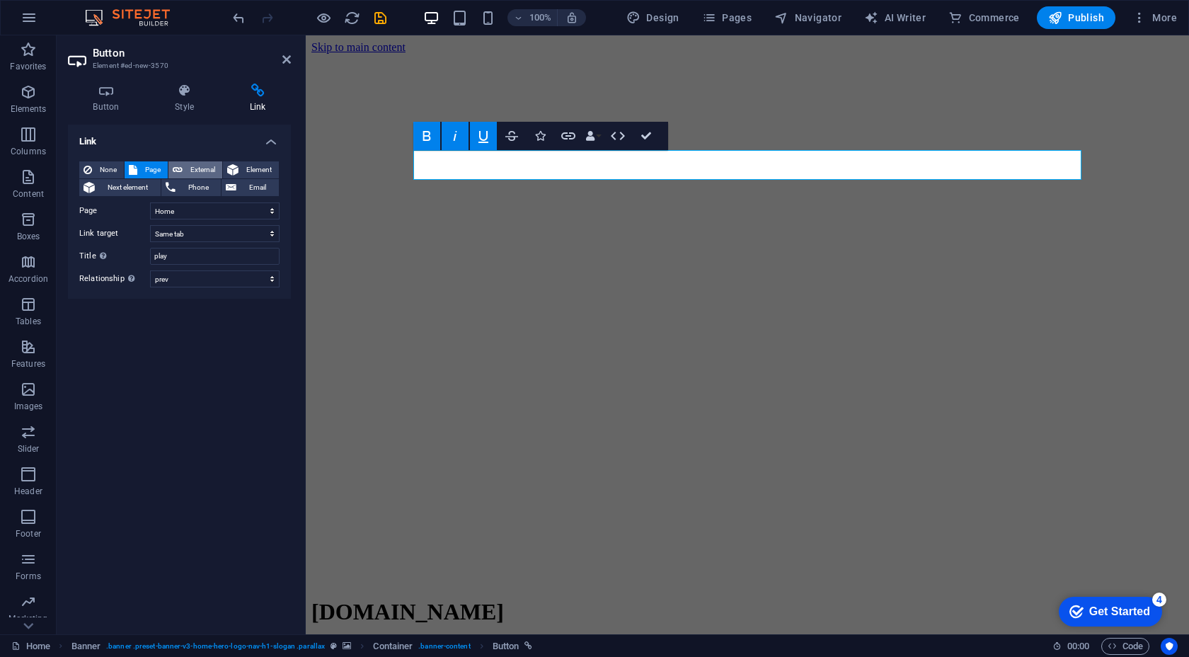
click at [194, 170] on span "External" at bounding box center [202, 169] width 31 height 17
select select "blank"
click at [247, 171] on span "Element" at bounding box center [259, 169] width 32 height 17
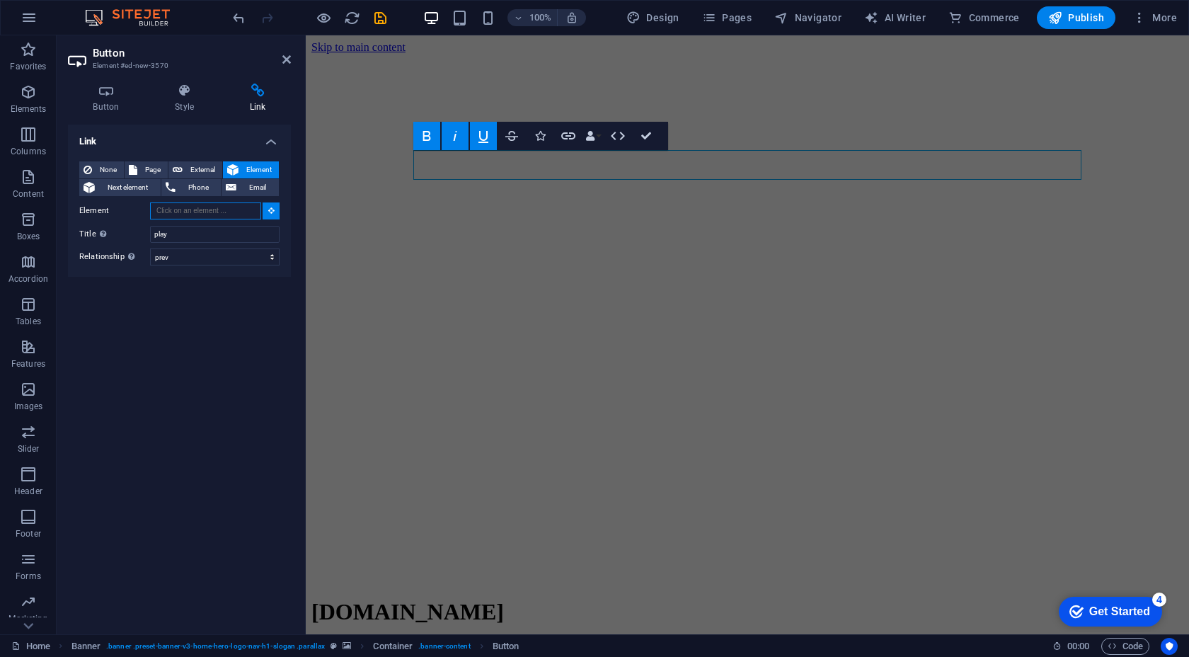
click at [237, 207] on input "Element" at bounding box center [205, 210] width 111 height 17
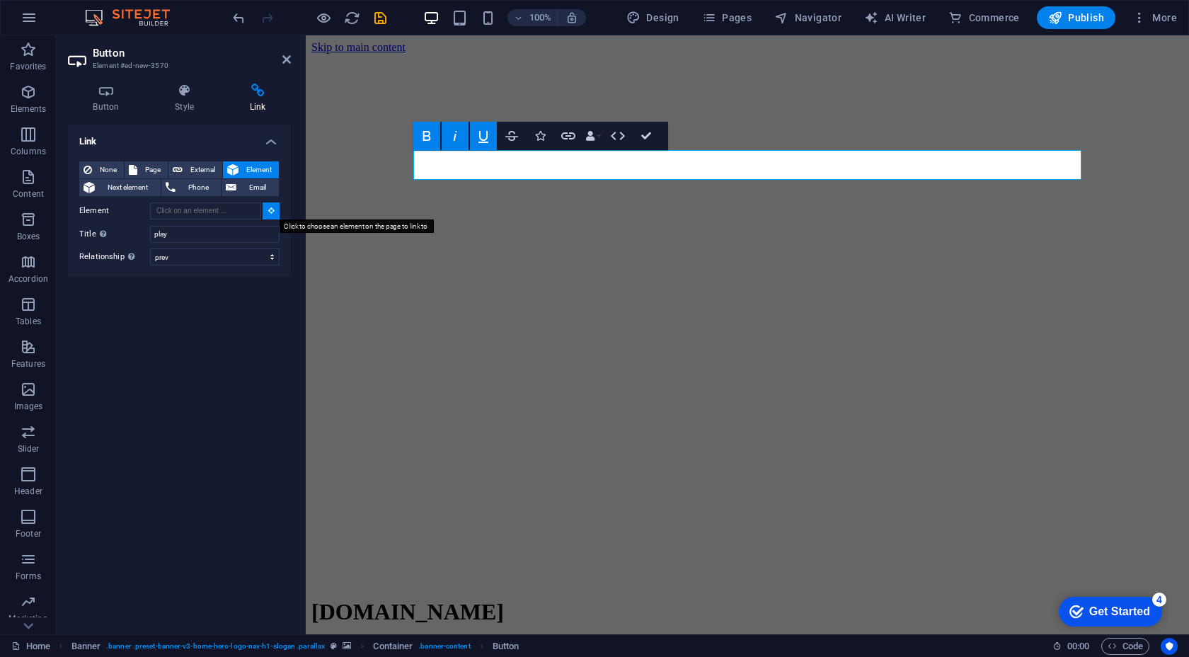
click at [265, 212] on button at bounding box center [271, 210] width 17 height 17
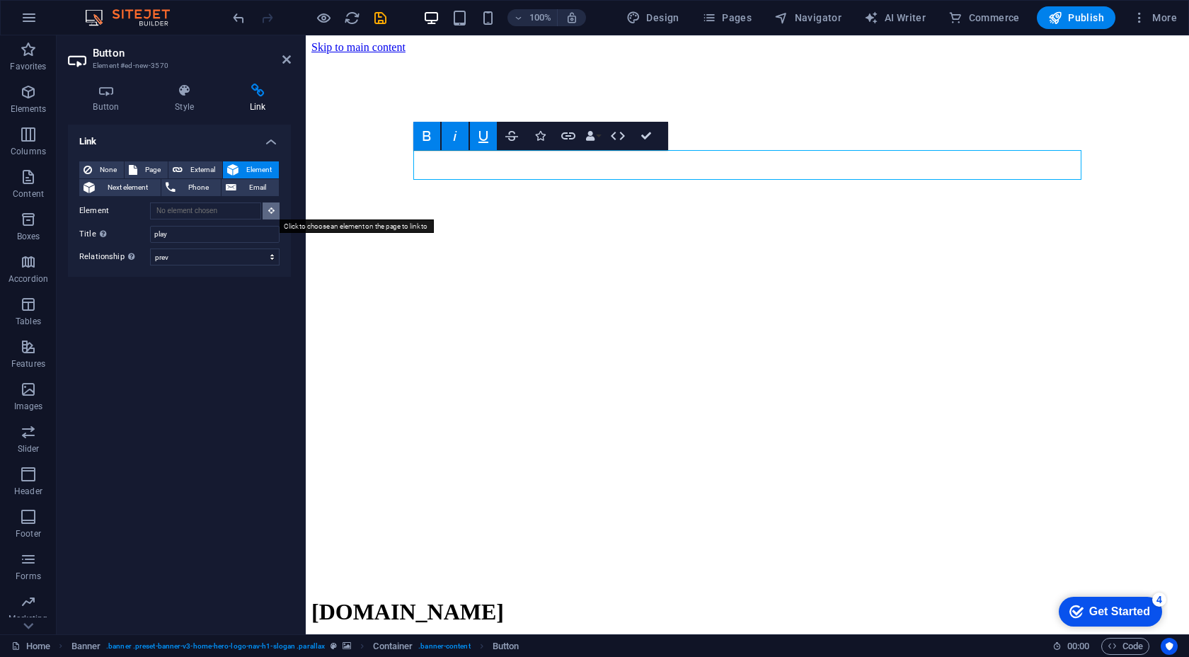
click at [265, 212] on button at bounding box center [271, 210] width 17 height 17
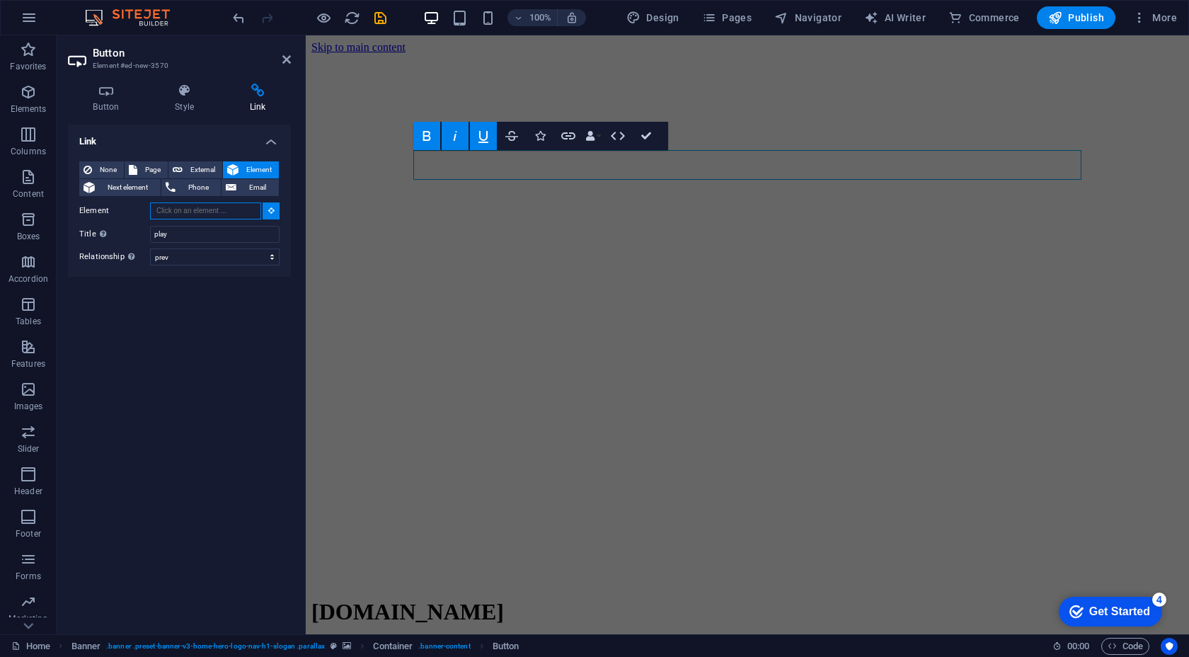
click at [244, 215] on input "Element" at bounding box center [205, 210] width 111 height 17
paste input "https://stream.zeno.fm/wpbdink8tkdtv"
type input "https://stream.zeno.fm/wpbdink8tkdtv"
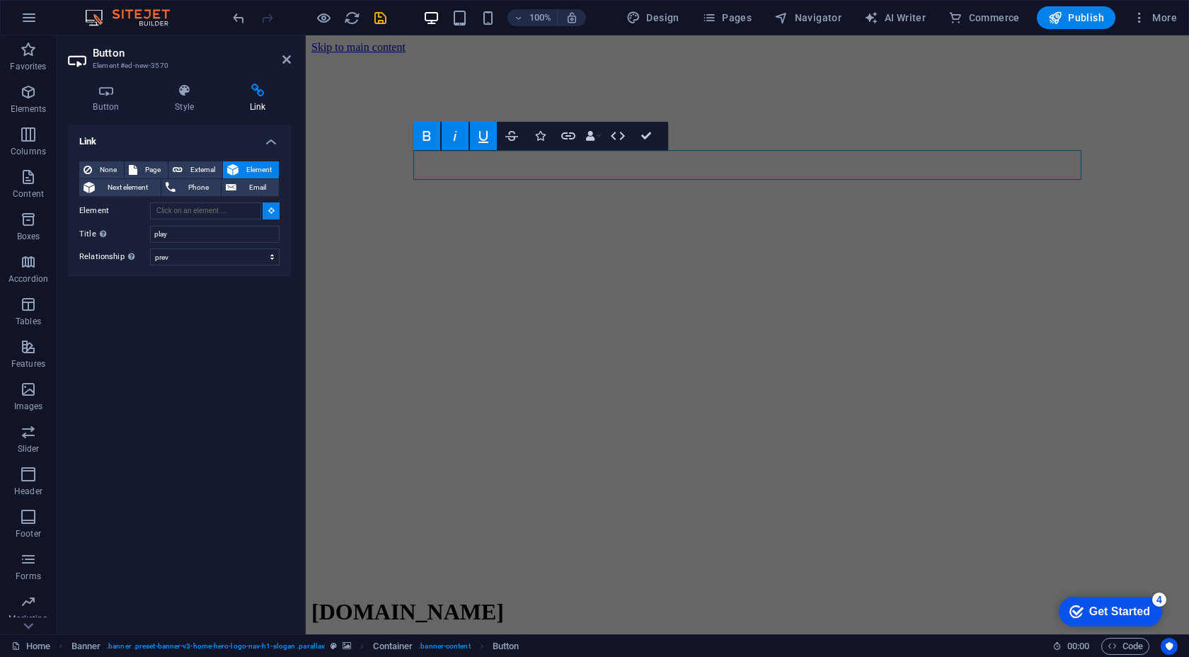
click at [241, 367] on div "Link None Page External Element Next element Phone Email Page Home Subpage Lega…" at bounding box center [179, 374] width 223 height 498
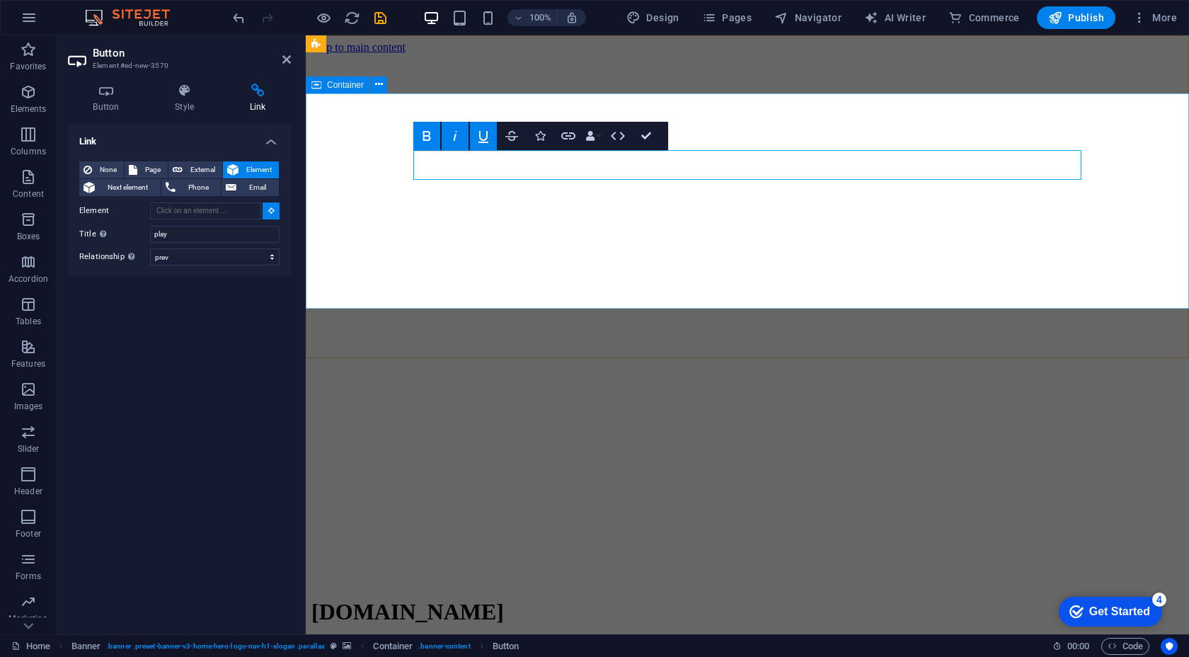
type input "#ed-904228624"
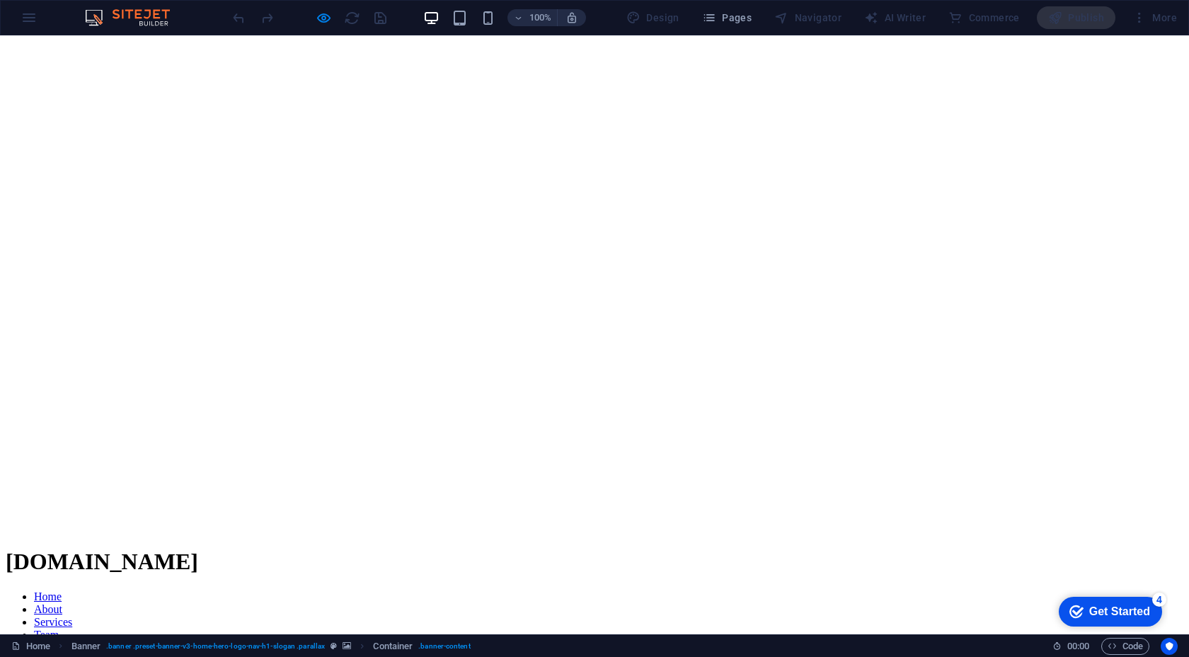
scroll to position [57, 0]
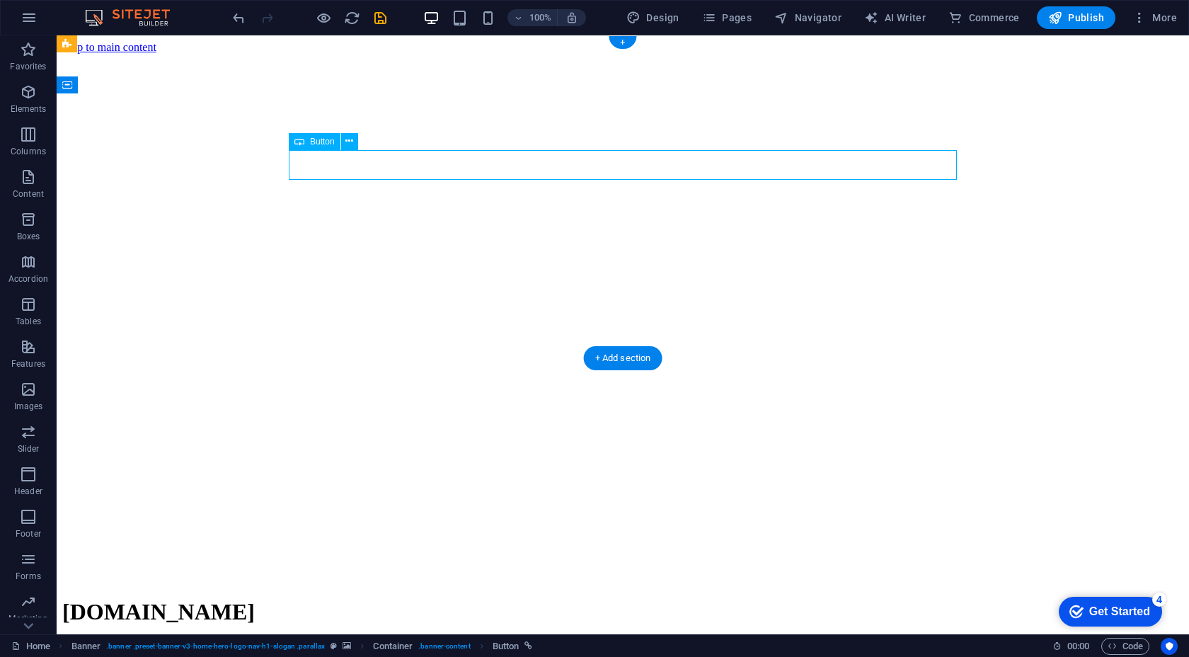
select select "prev"
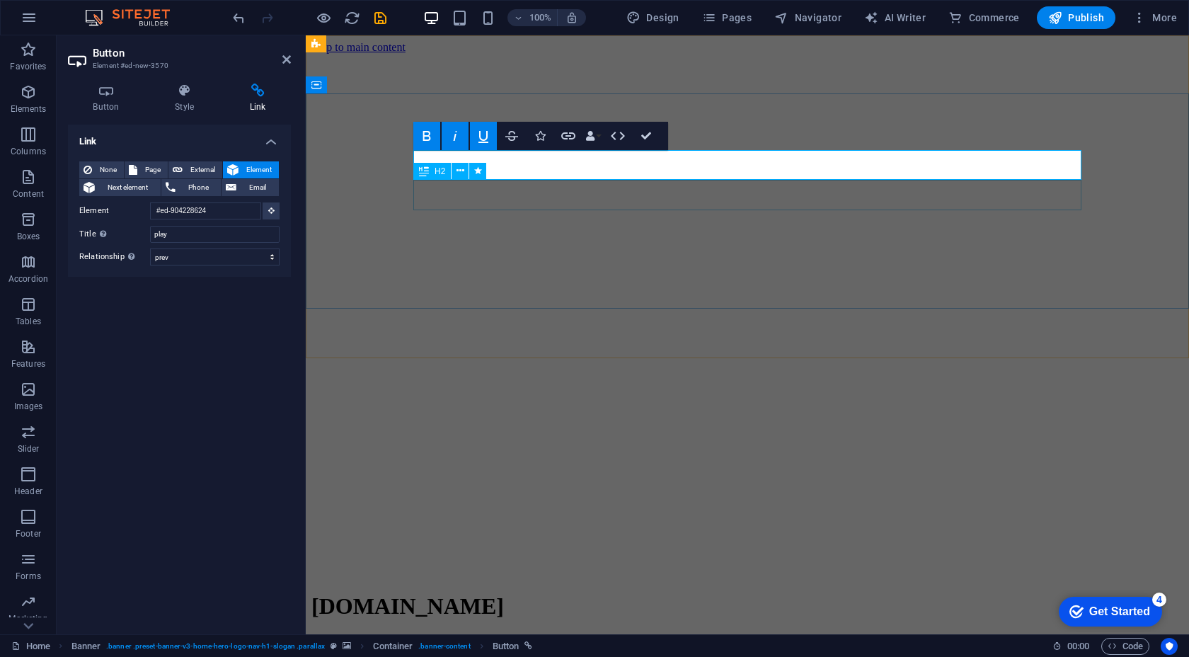
select select "px"
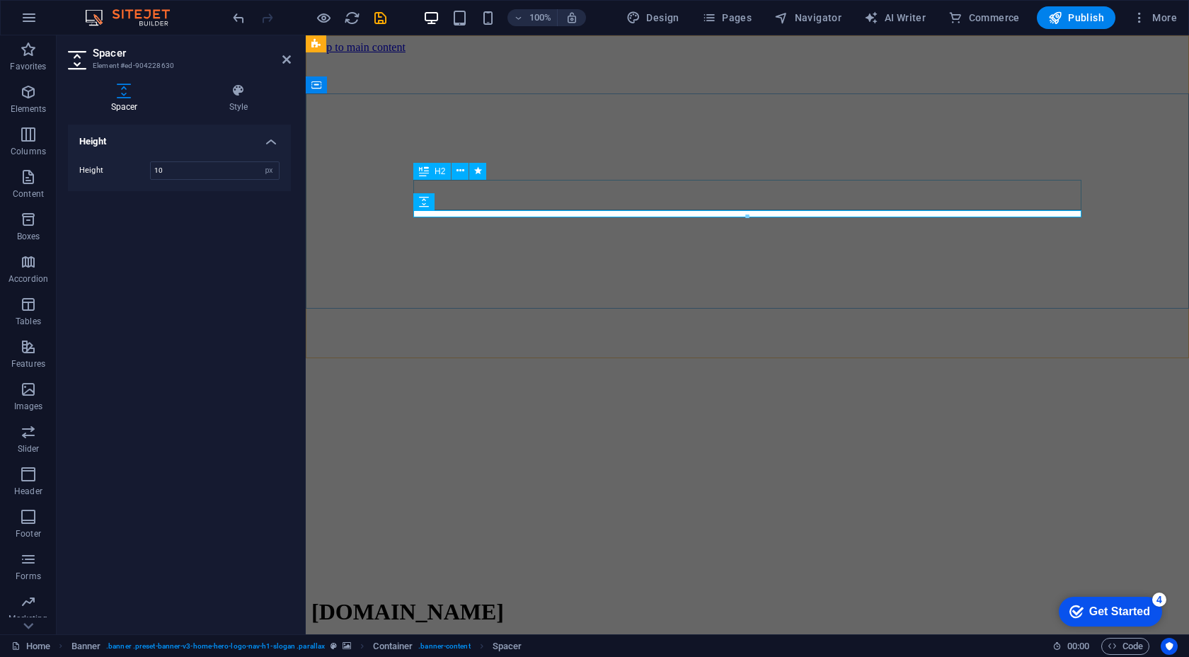
click at [446, 168] on div "H2" at bounding box center [432, 171] width 38 height 17
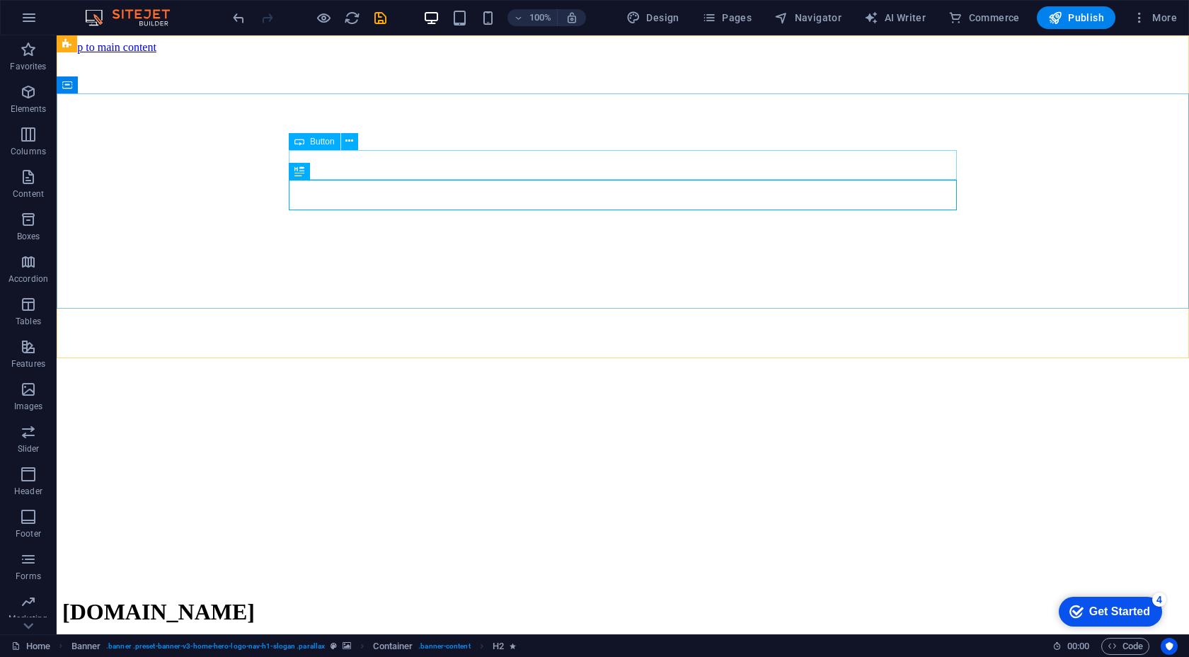
click at [320, 142] on span "Button" at bounding box center [322, 141] width 25 height 8
click at [320, 139] on span "Button" at bounding box center [322, 141] width 25 height 8
select select "prev"
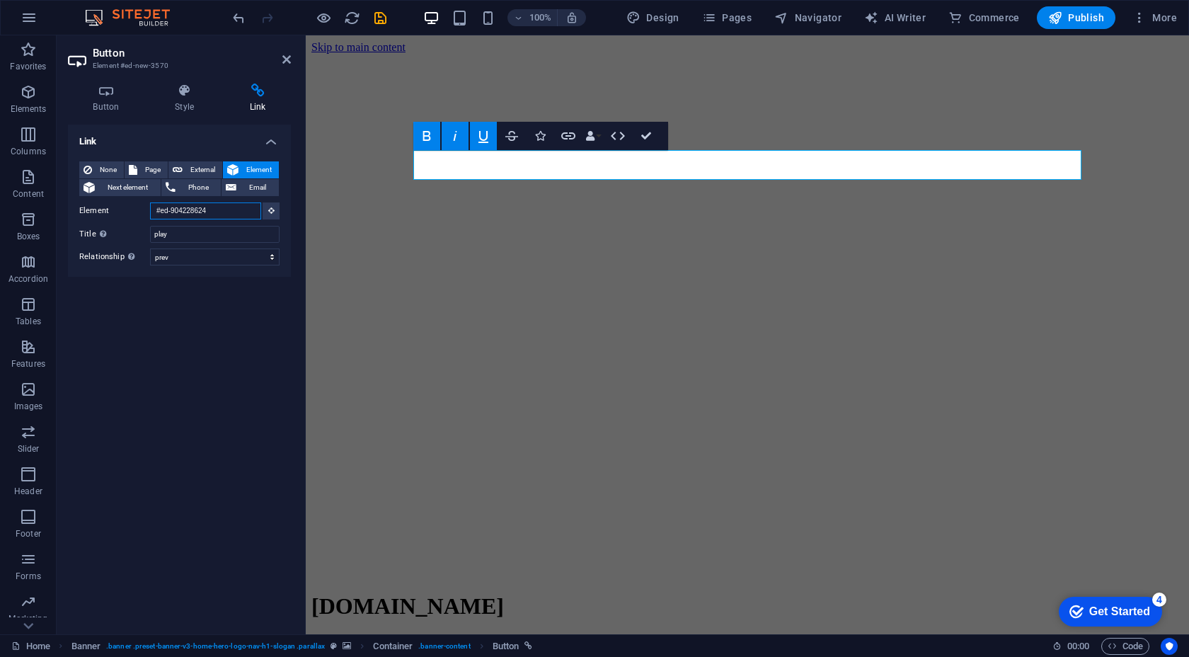
drag, startPoint x: 218, startPoint y: 209, endPoint x: 117, endPoint y: 211, distance: 101.3
click at [117, 212] on div "Element #ed-904228624" at bounding box center [179, 211] width 200 height 18
click at [188, 188] on span "Phone" at bounding box center [199, 187] width 38 height 17
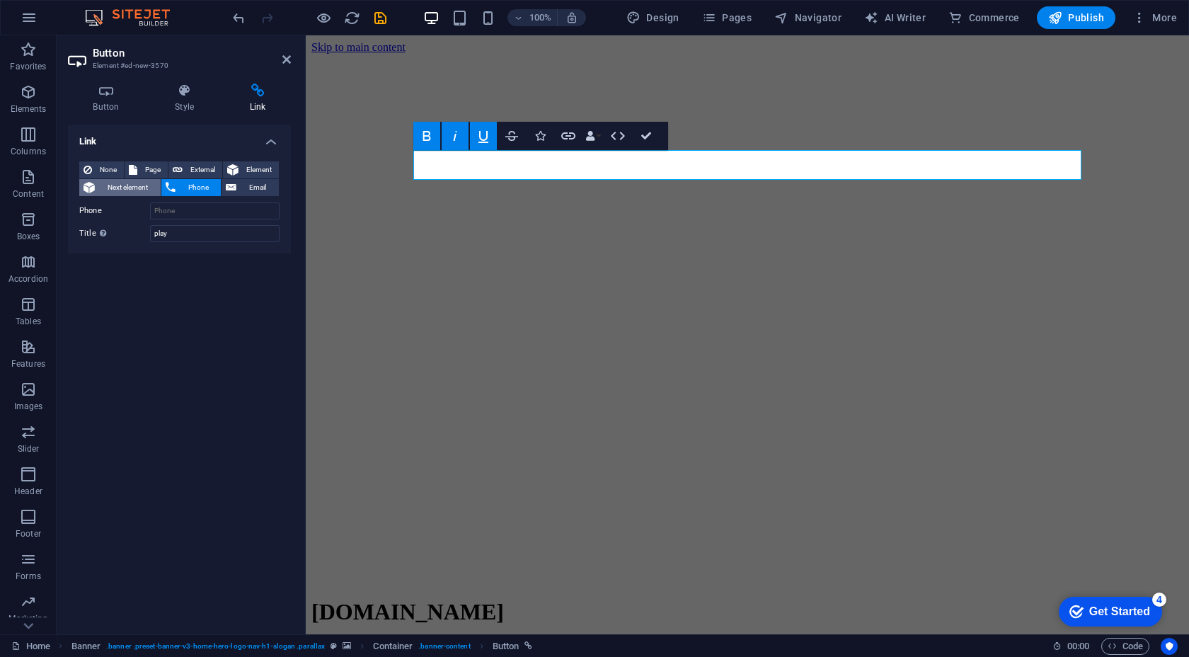
click at [156, 189] on span "Next element" at bounding box center [127, 187] width 57 height 17
click at [617, 137] on icon "button" at bounding box center [618, 135] width 17 height 17
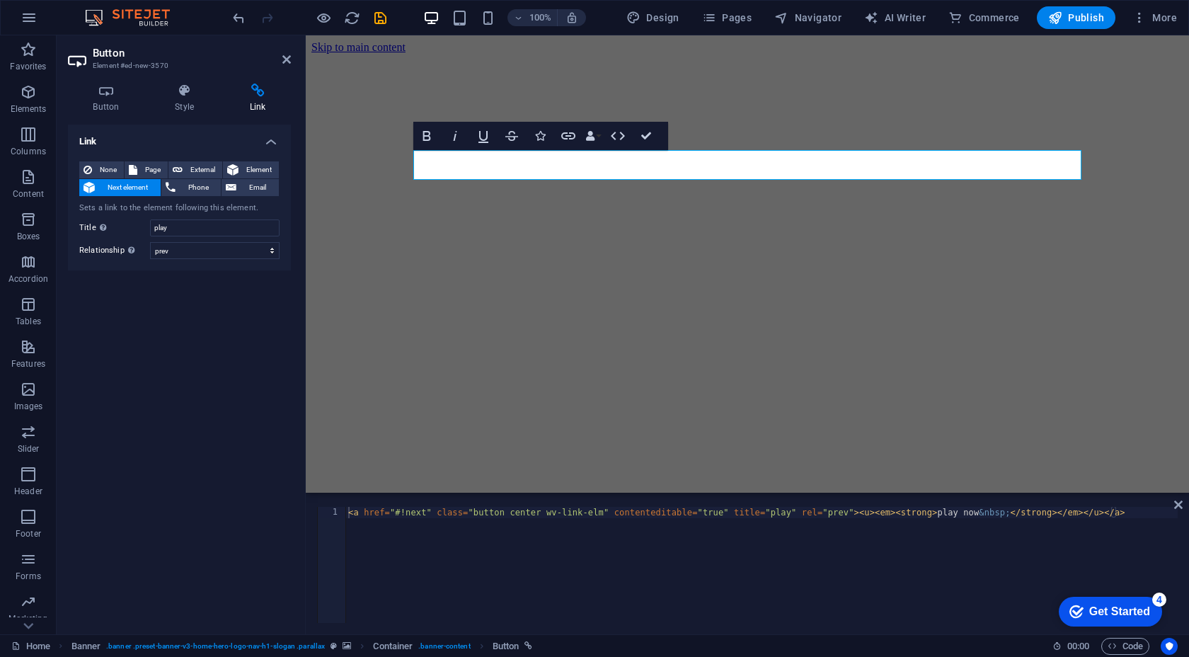
click at [864, 538] on div "< a href = "#!next" class = "button center wv-link-elm" contenteditable = "true…" at bounding box center [762, 576] width 833 height 139
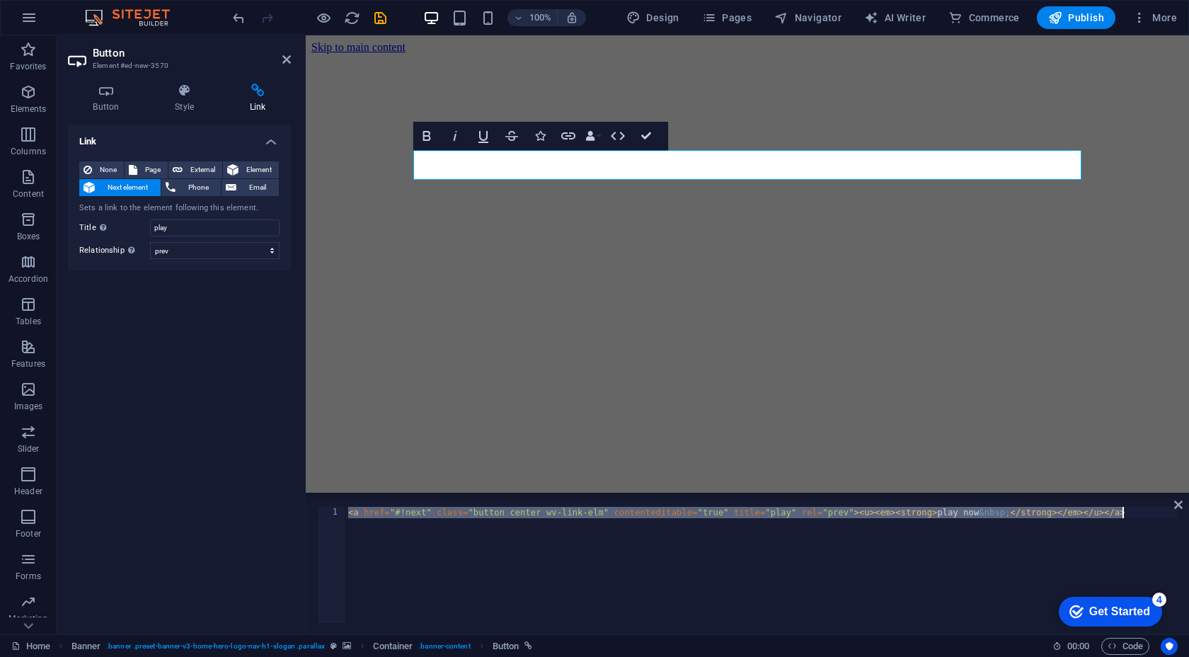
drag, startPoint x: 348, startPoint y: 514, endPoint x: 1093, endPoint y: 539, distance: 745.2
click at [1093, 540] on div "< a href = "#!next" class = "button center wv-link-elm" contenteditable = "true…" at bounding box center [762, 576] width 833 height 139
type textarea "j"
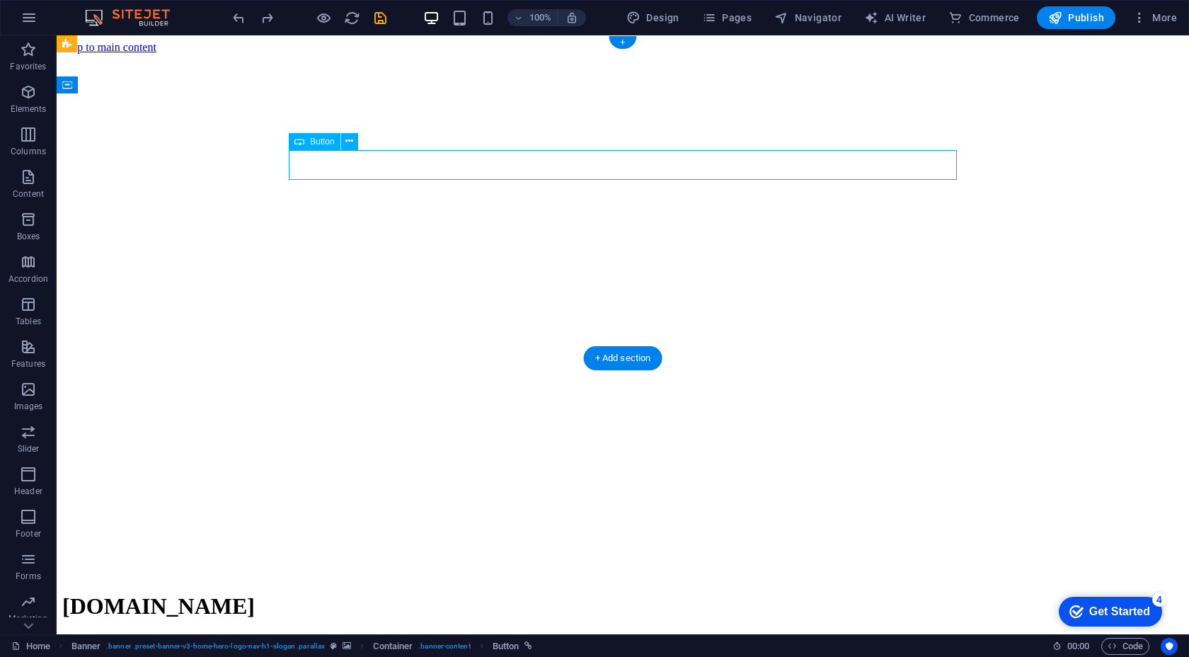
select select "prev"
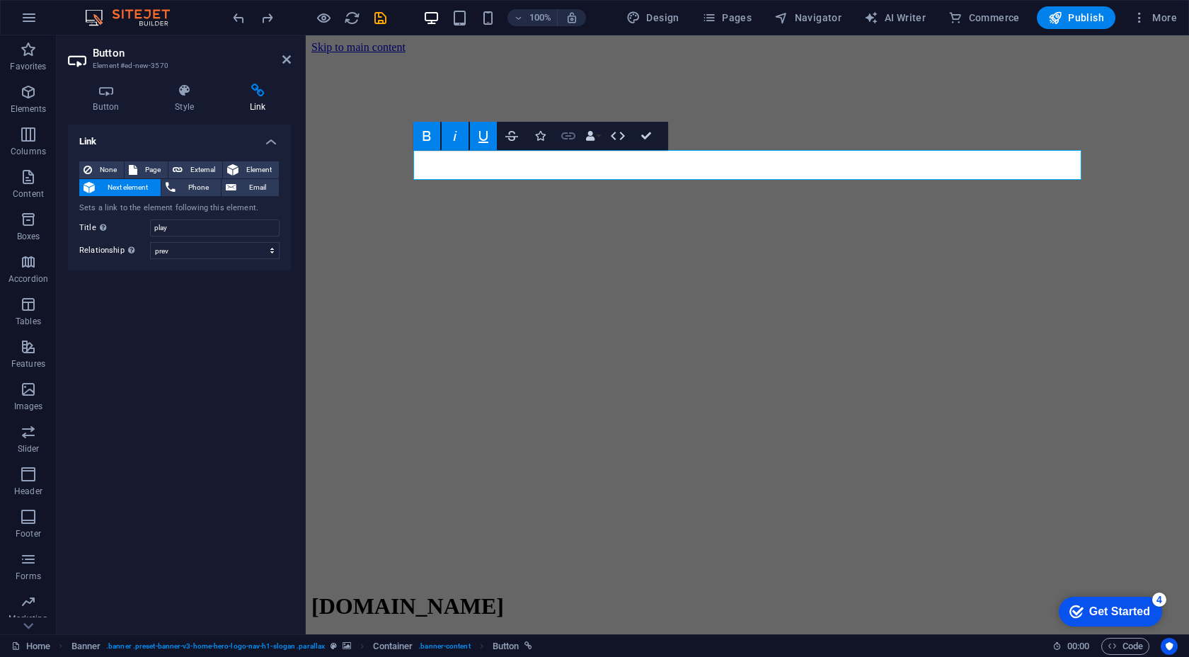
click at [569, 137] on icon "button" at bounding box center [568, 135] width 17 height 17
click at [209, 165] on span "External" at bounding box center [202, 169] width 31 height 17
select select "blank"
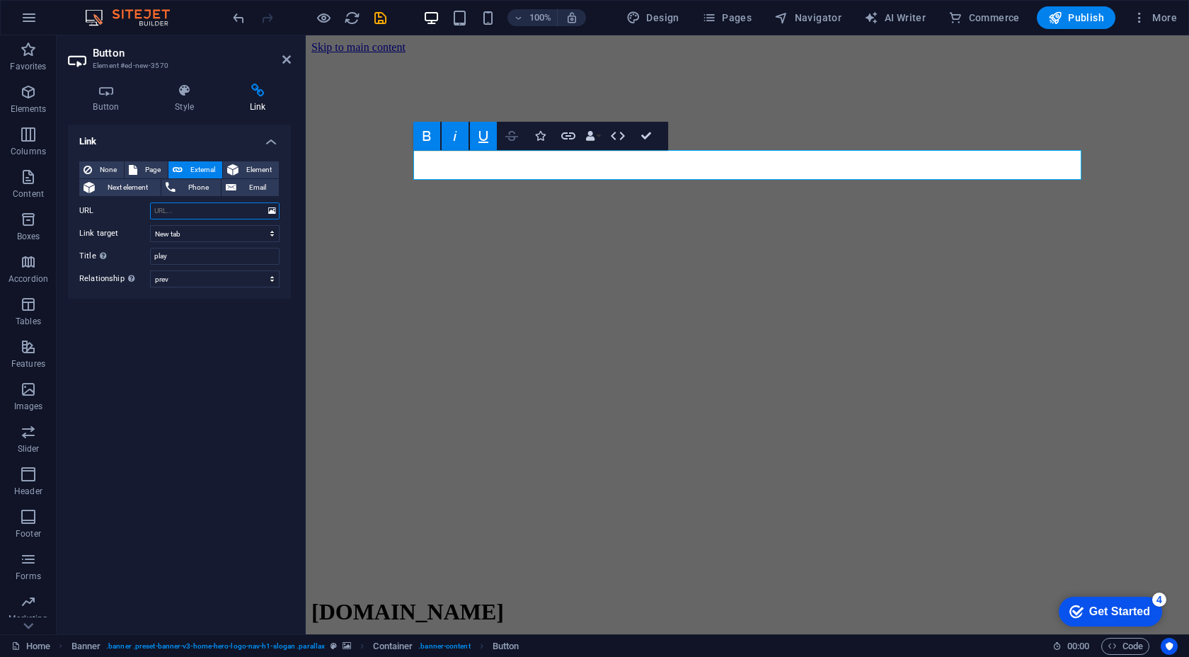
click at [513, 136] on icon "button" at bounding box center [512, 136] width 13 height 10
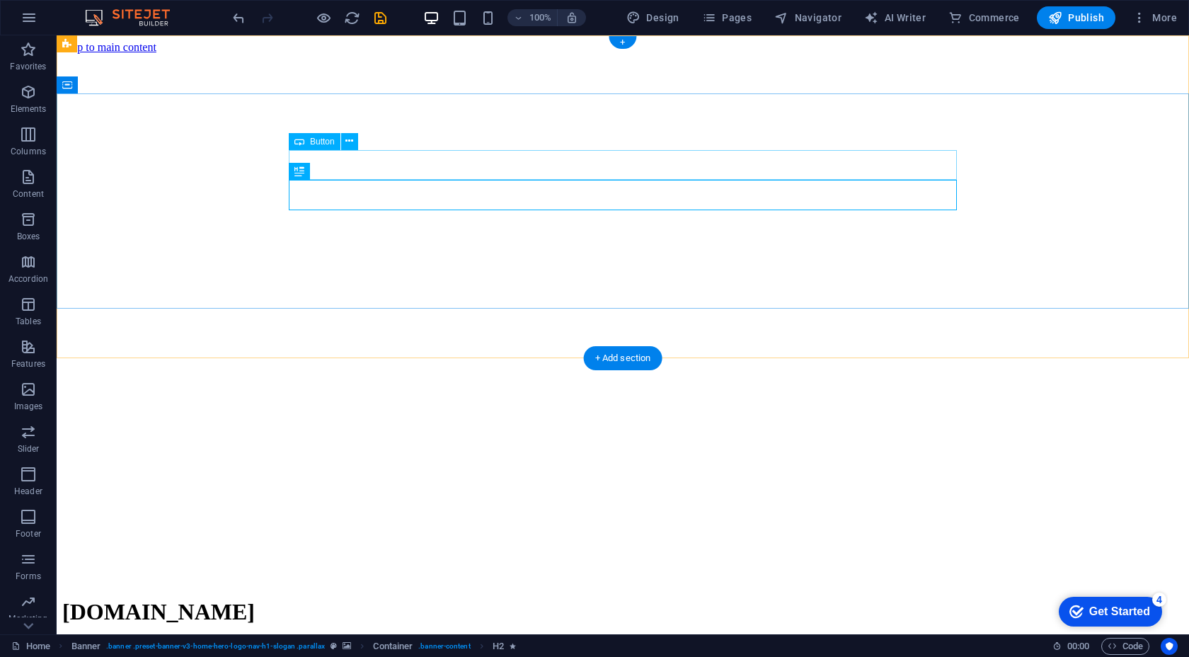
select select "prev"
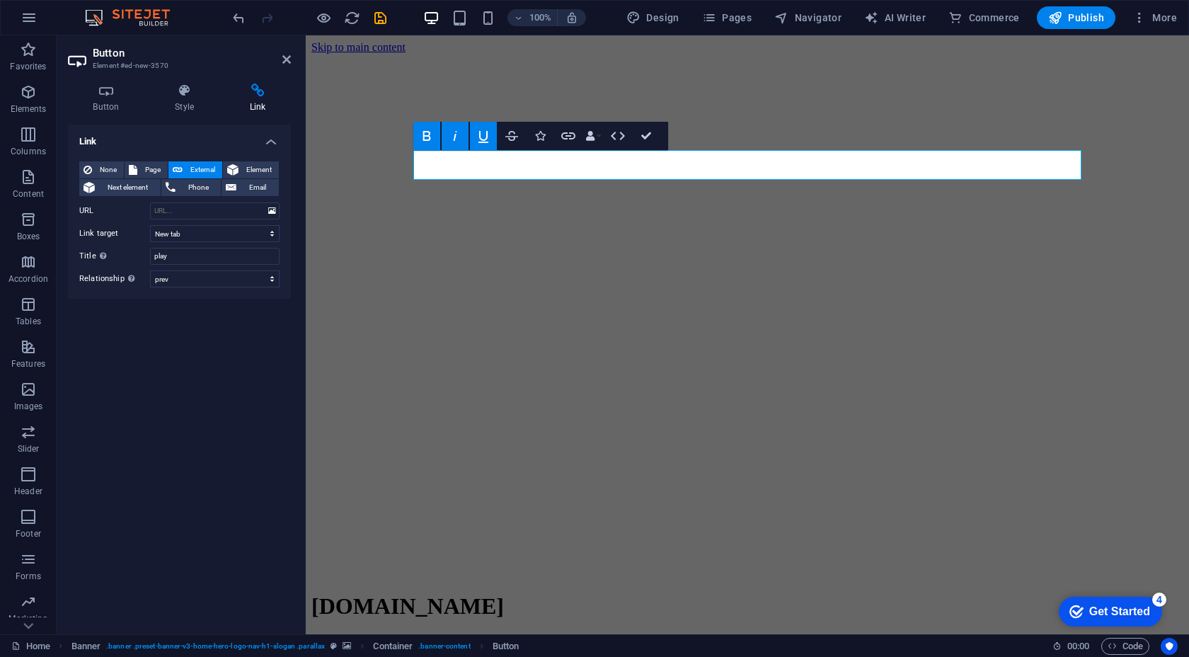
click at [486, 140] on icon "button" at bounding box center [483, 135] width 17 height 17
click at [460, 141] on icon "button" at bounding box center [455, 135] width 17 height 17
click at [600, 137] on button "Data Bindings" at bounding box center [593, 136] width 20 height 28
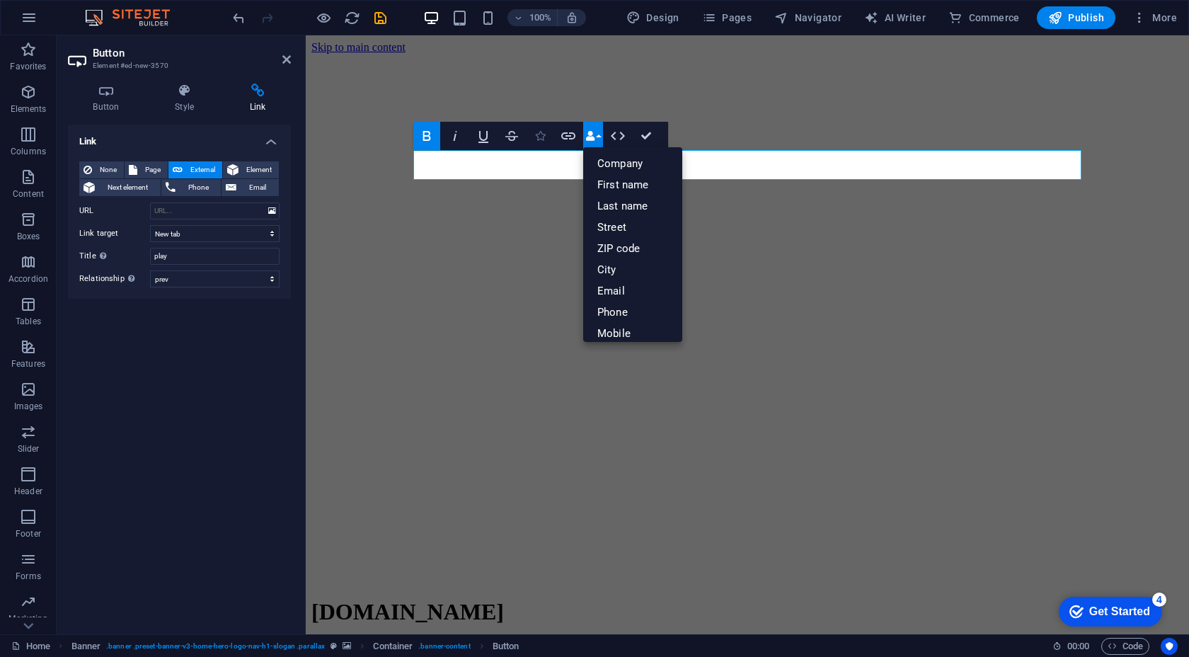
click at [549, 133] on button "Icons" at bounding box center [540, 136] width 27 height 28
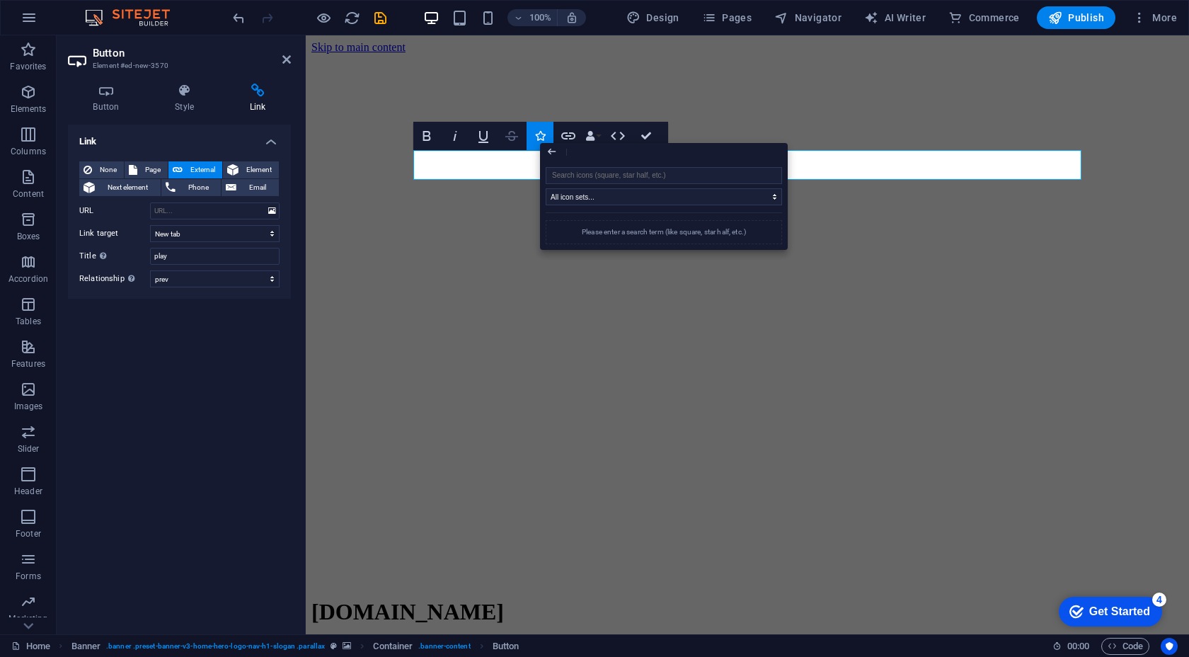
click at [518, 138] on icon "button" at bounding box center [511, 135] width 17 height 17
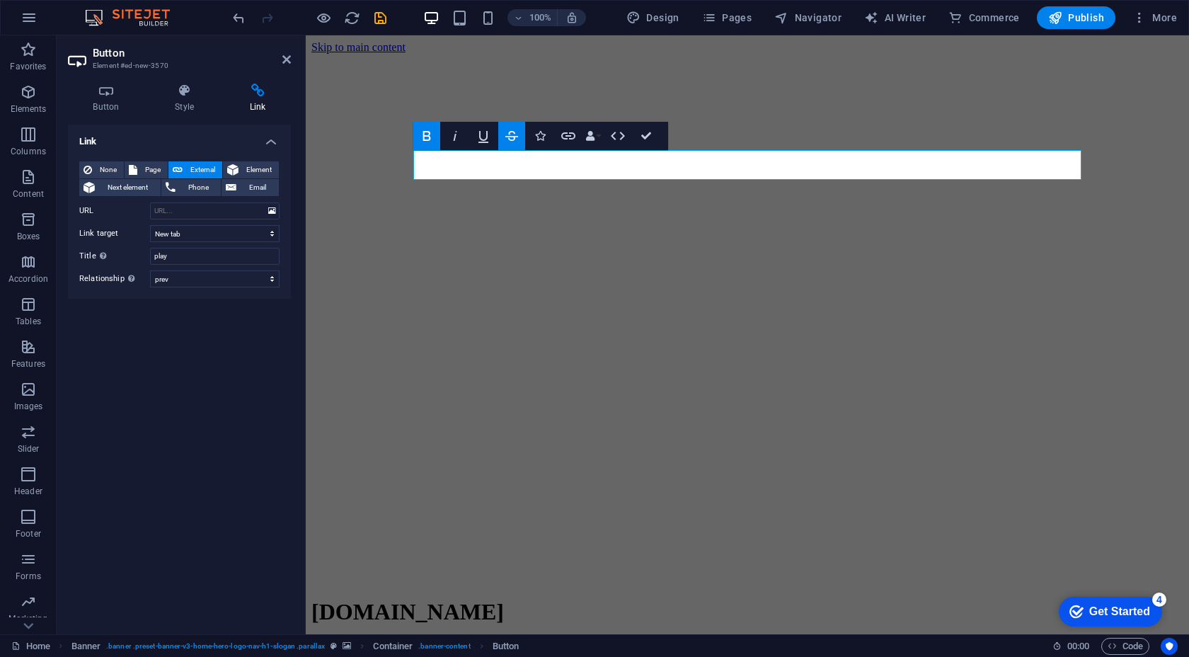
click at [518, 137] on icon "button" at bounding box center [511, 135] width 17 height 17
click at [617, 133] on icon "button" at bounding box center [618, 135] width 17 height 17
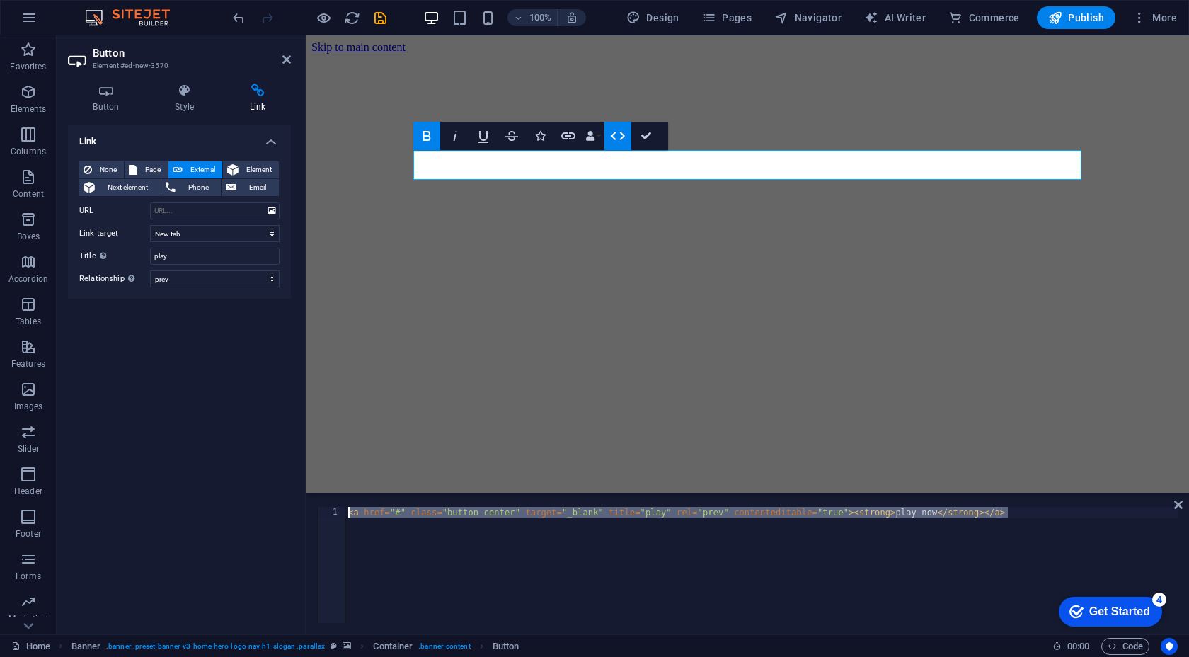
drag, startPoint x: 1036, startPoint y: 528, endPoint x: 348, endPoint y: 514, distance: 687.6
click at [348, 514] on div "< a href = "#" class = "button center" target = "_blank" title = "play" rel = "…" at bounding box center [762, 576] width 833 height 139
paste textarea "button onclick="document.getElementById('myAudio').pause()">⏸ Pause</button"
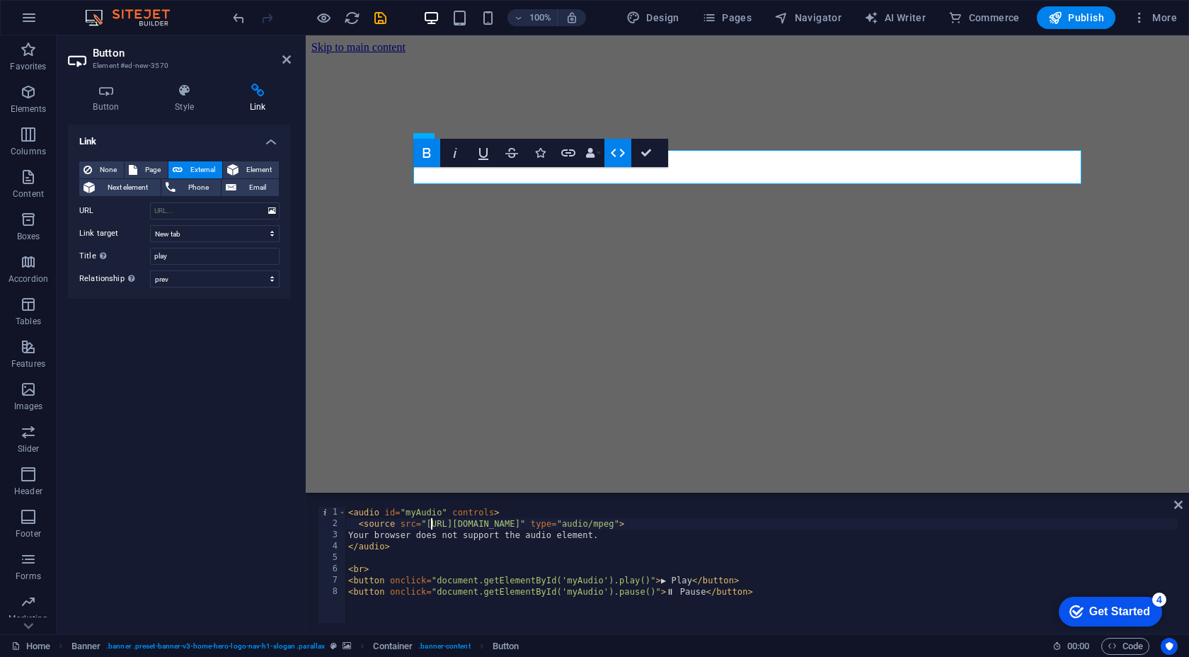
click at [430, 520] on div "< audio id = "myAudio" controls > < source src = "https://your-link-here.com/fi…" at bounding box center [762, 576] width 833 height 139
drag, startPoint x: 428, startPoint y: 523, endPoint x: 608, endPoint y: 525, distance: 179.9
click at [608, 525] on div "< audio id = "myAudio" controls > < source src = "https://your-link-here.com/fi…" at bounding box center [762, 576] width 833 height 139
click at [590, 523] on div "< audio id = "myAudio" controls > < source src = "https://your-link-here.com/fi…" at bounding box center [762, 565] width 833 height 116
drag, startPoint x: 588, startPoint y: 524, endPoint x: 428, endPoint y: 524, distance: 160.0
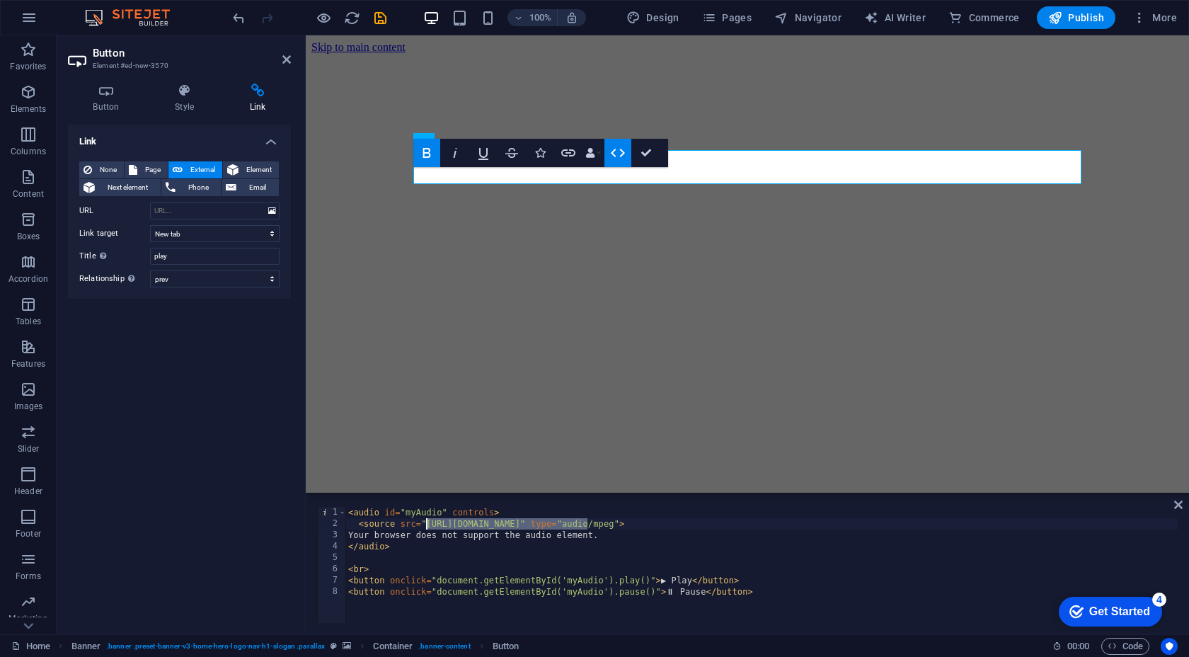
click at [428, 524] on div "< audio id = "myAudio" controls > < source src = "https://your-link-here.com/fi…" at bounding box center [762, 576] width 833 height 139
paste textarea "stream.zeno.fm/wpbdink8tkdtv"
click at [661, 526] on div "< audio id = "myAudio" controls > < source src = "https://stream.zeno.fm/wpbdin…" at bounding box center [762, 576] width 833 height 139
click at [814, 583] on div "< audio id = "myAudio" controls > < source src = "https://stream.zeno.fm/wpbdin…" at bounding box center [762, 576] width 833 height 139
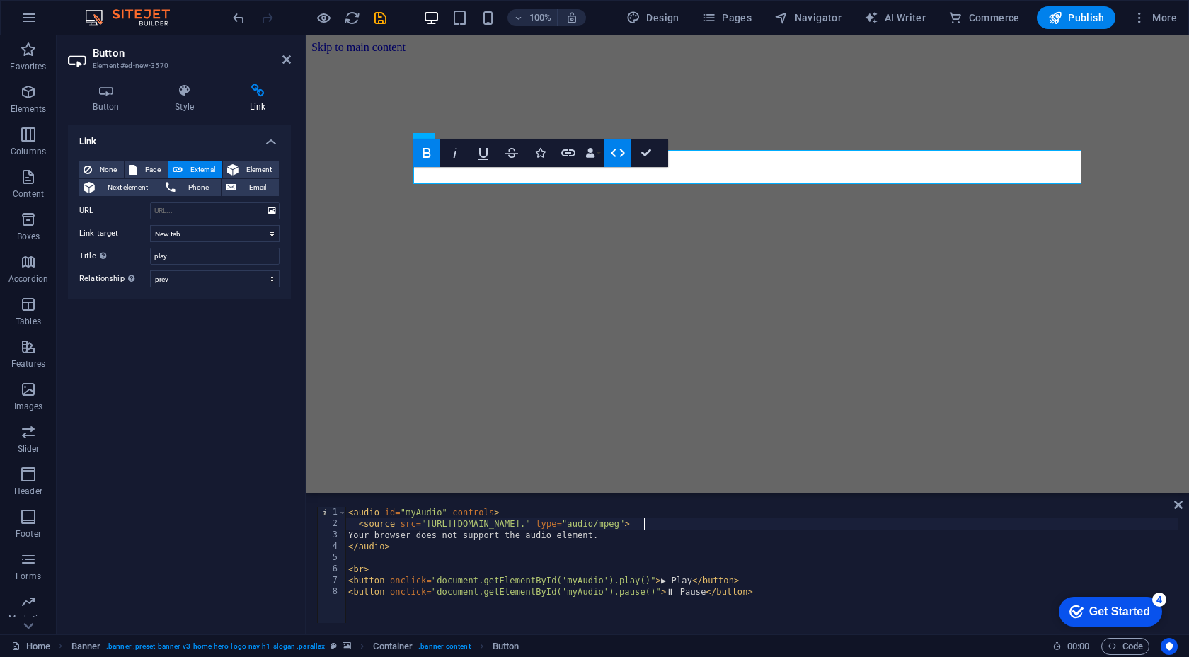
type textarea "<button onclick="document.getElementById('myAudio').play()">▶ Play</button>"
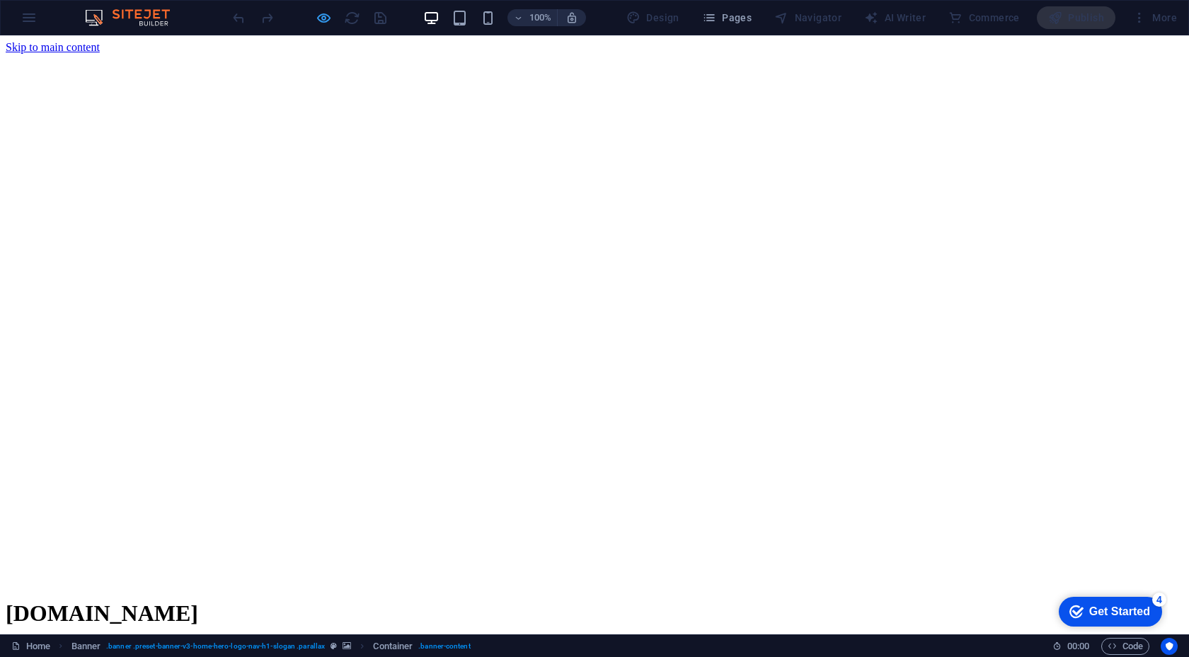
click at [316, 22] on icon "button" at bounding box center [324, 18] width 16 height 16
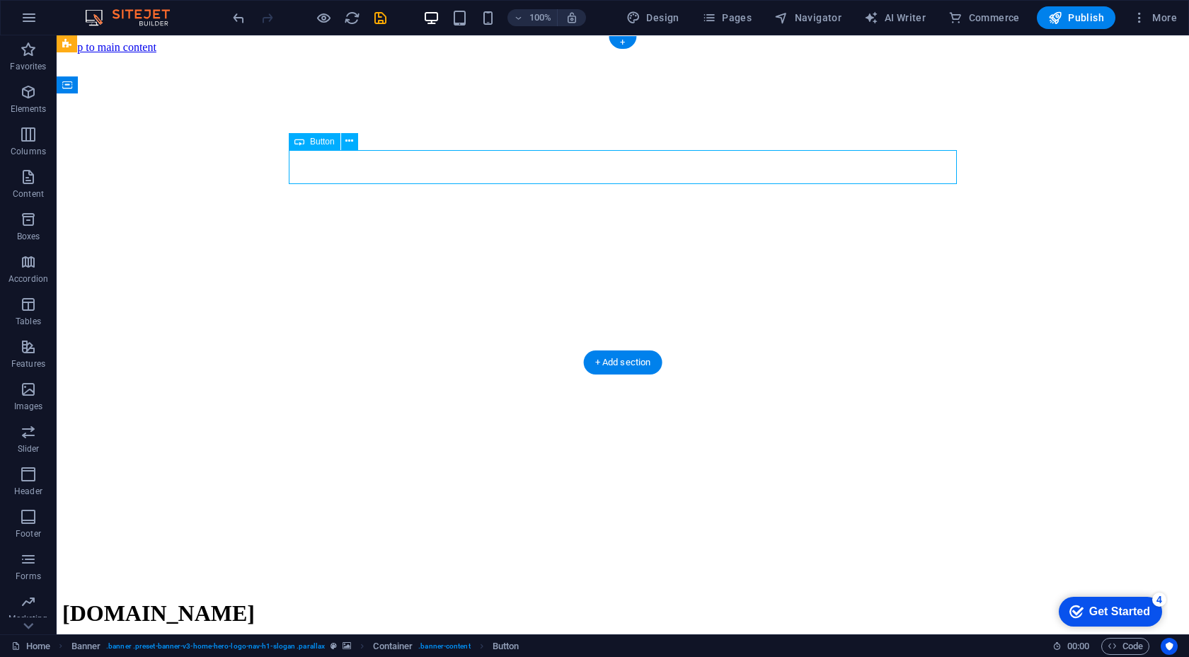
select select "prev"
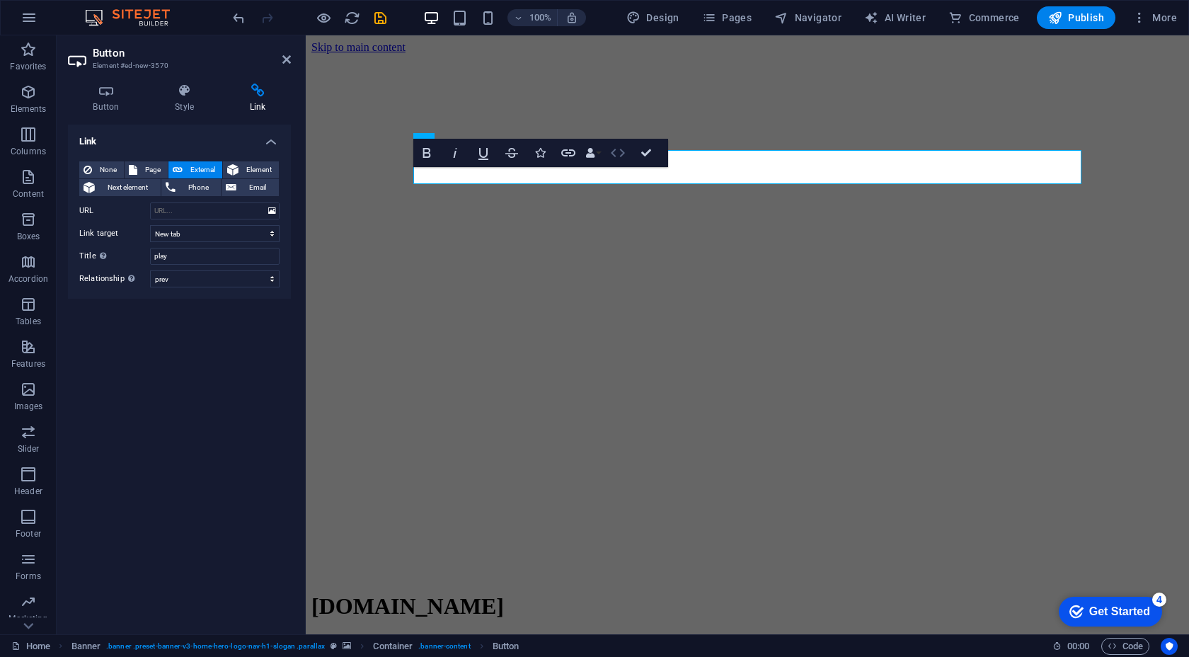
click at [620, 154] on icon "button" at bounding box center [618, 152] width 17 height 17
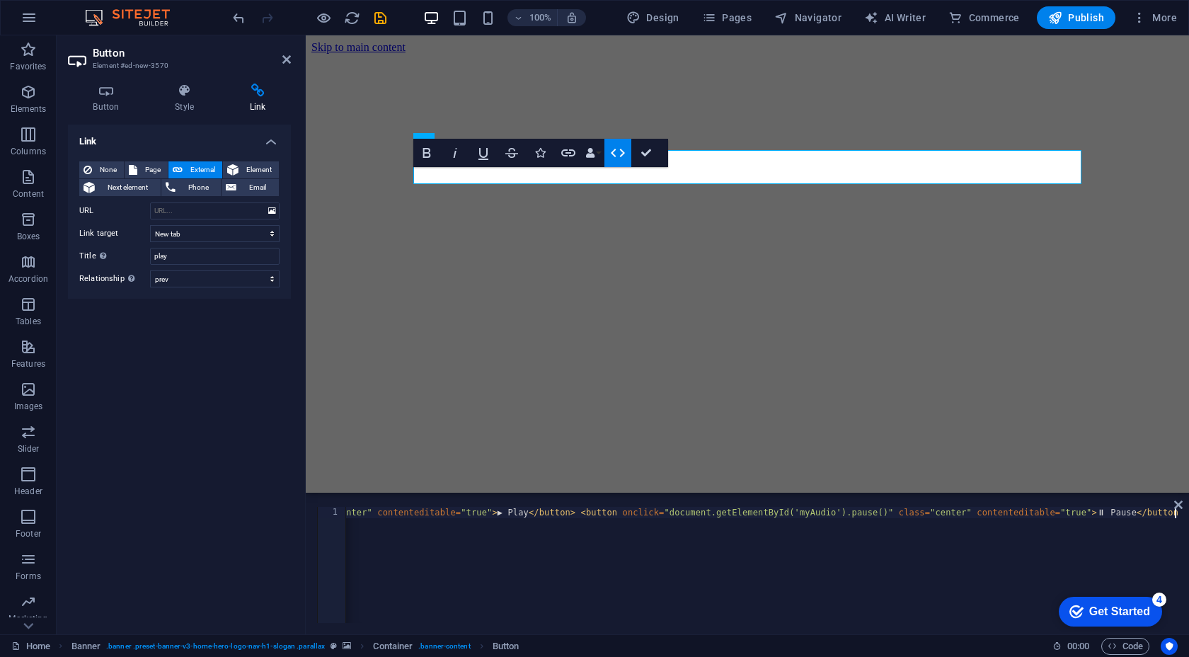
scroll to position [0, 633]
click at [822, 553] on div "Your browser does not support the audio element. < br > < button onclick = "doc…" at bounding box center [446, 575] width 1466 height 136
click at [812, 550] on div "Your browser does not support the audio element. < br > < button onclick = "doc…" at bounding box center [446, 575] width 1466 height 136
drag, startPoint x: 593, startPoint y: 511, endPoint x: 345, endPoint y: 507, distance: 248.6
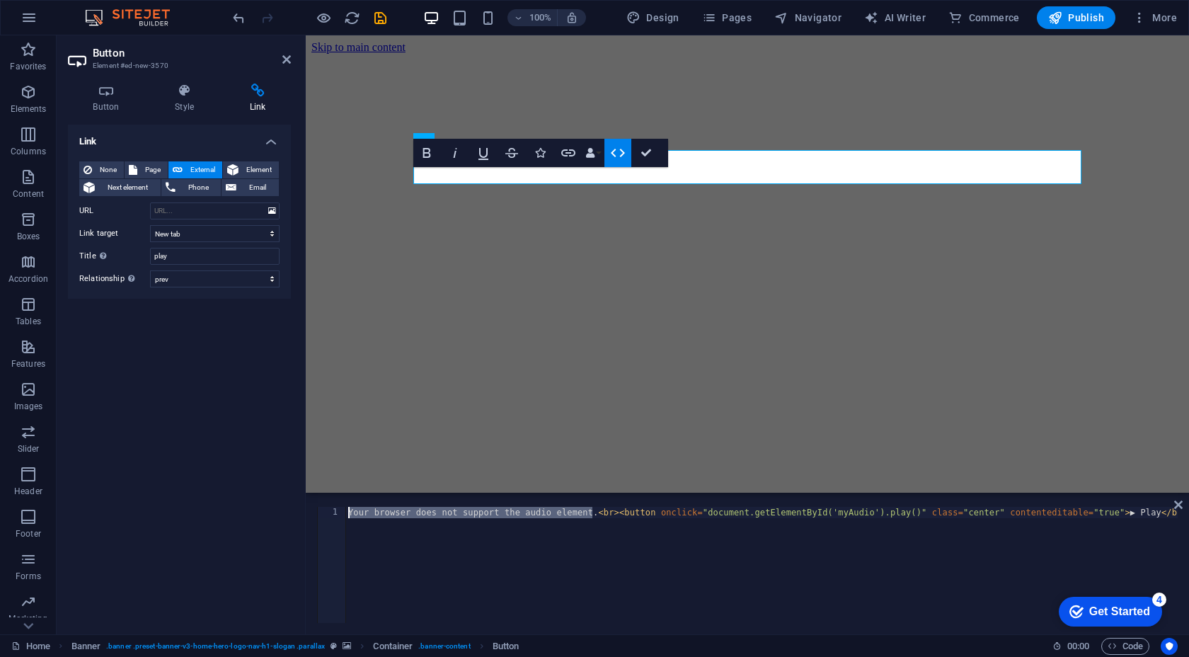
click at [345, 507] on div "Your browser does not support the audio element.<br><button onclick="document.g…" at bounding box center [747, 565] width 861 height 116
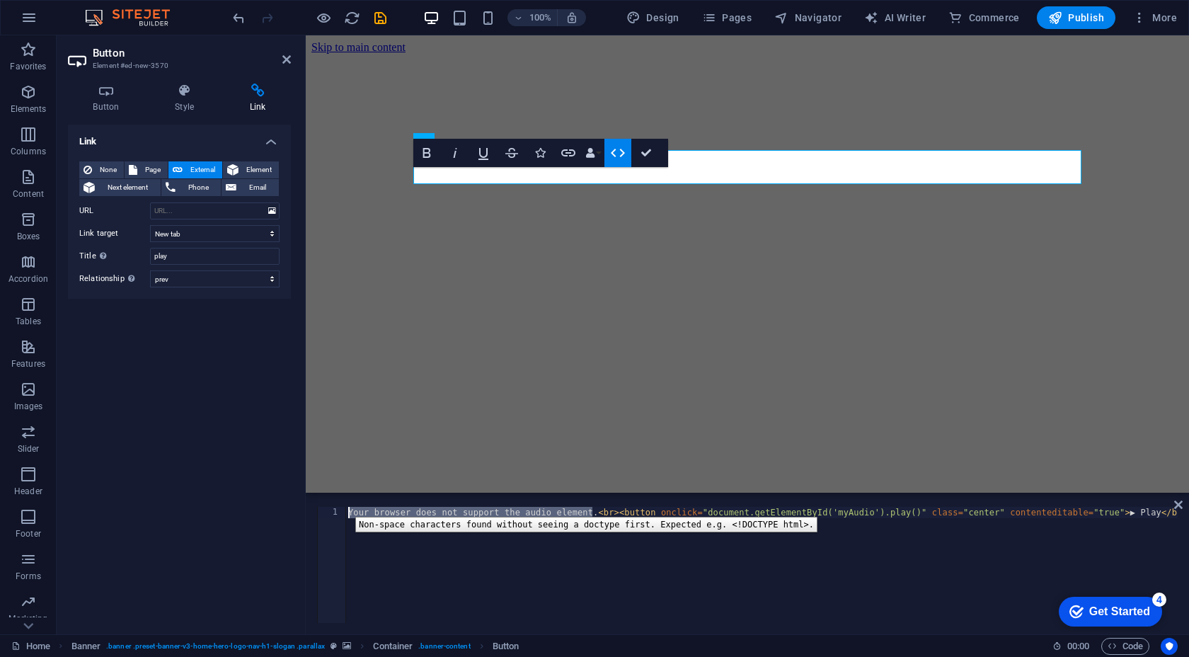
type textarea ".<br><button onclick="document.getElementById('myAudio').play()" class="center"…"
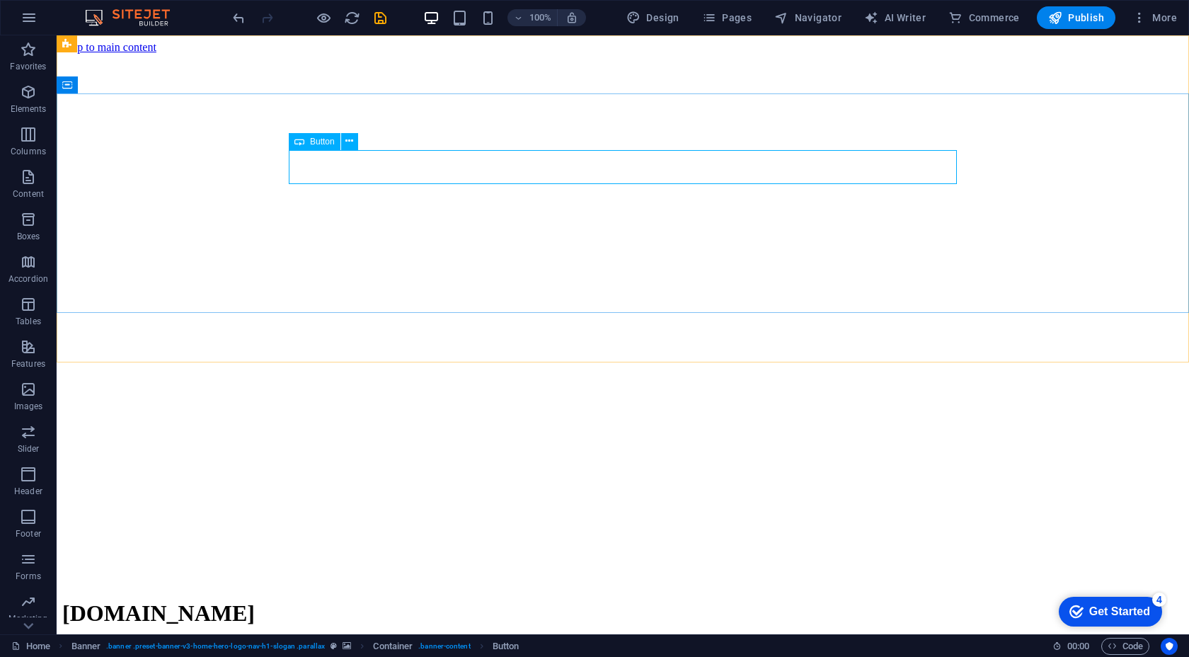
click at [326, 143] on span "Button" at bounding box center [322, 141] width 25 height 8
select select "prev"
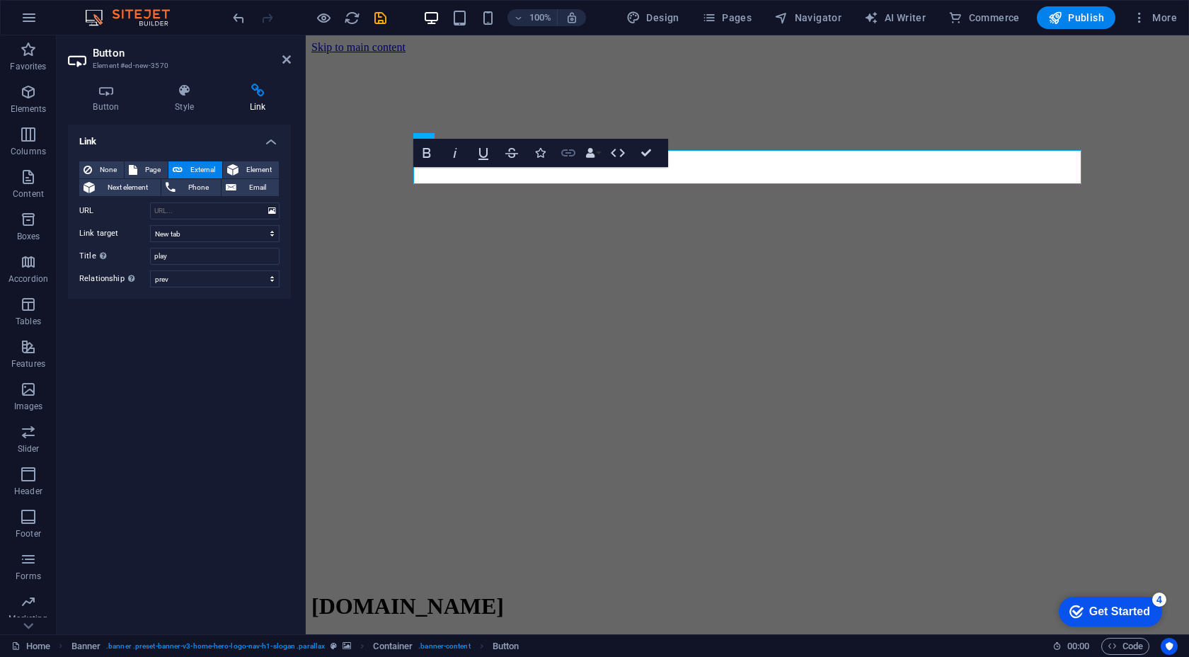
click at [567, 149] on icon "button" at bounding box center [568, 152] width 14 height 7
click at [200, 210] on input "URL" at bounding box center [215, 210] width 130 height 17
click at [202, 208] on input "URL" at bounding box center [215, 210] width 130 height 17
paste input "https://stream.zeno.fm/wpbdink8tkdtv"
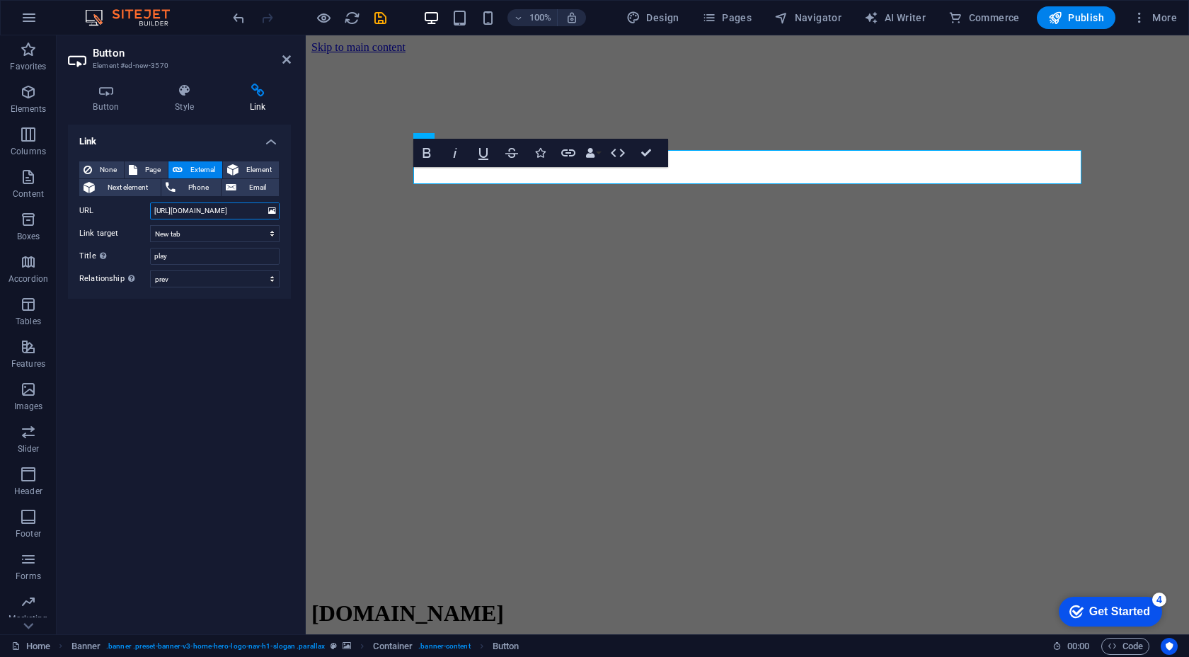
type input "https://stream.zeno.fm/wpbdink8tkdtv"
click at [207, 399] on div "Link None Page External Element Next element Phone Email Page Home Subpage Lega…" at bounding box center [179, 374] width 223 height 498
click at [281, 59] on h2 "Button" at bounding box center [192, 53] width 198 height 13
click at [284, 62] on icon at bounding box center [287, 59] width 8 height 11
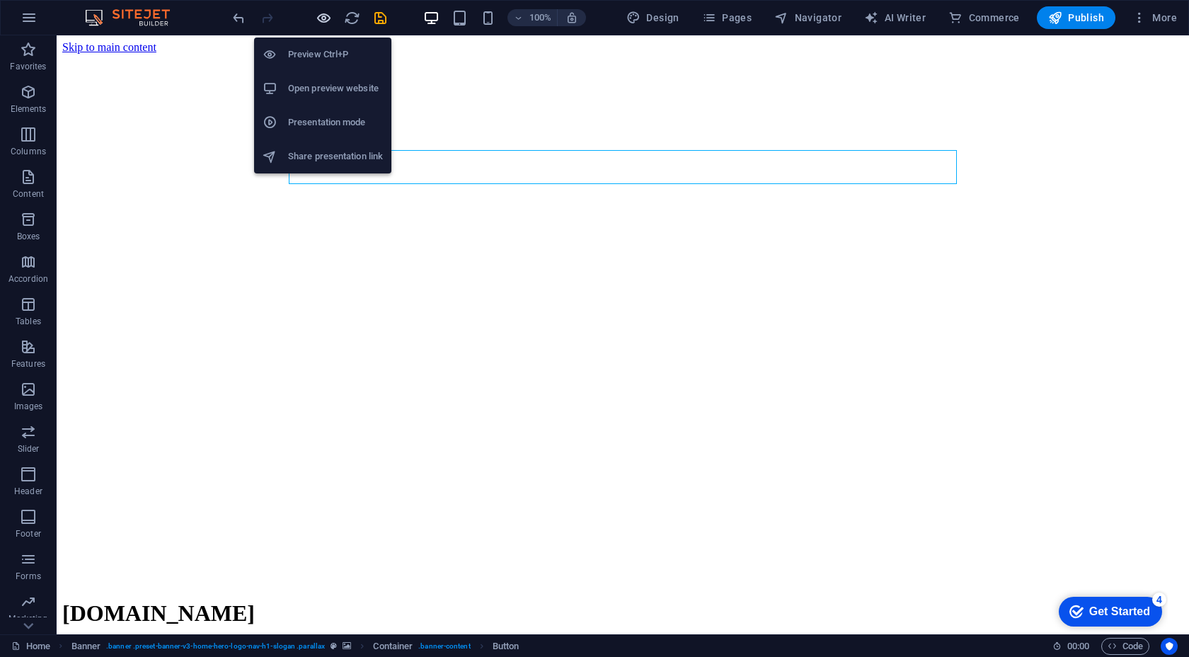
click at [320, 25] on icon "button" at bounding box center [324, 18] width 16 height 16
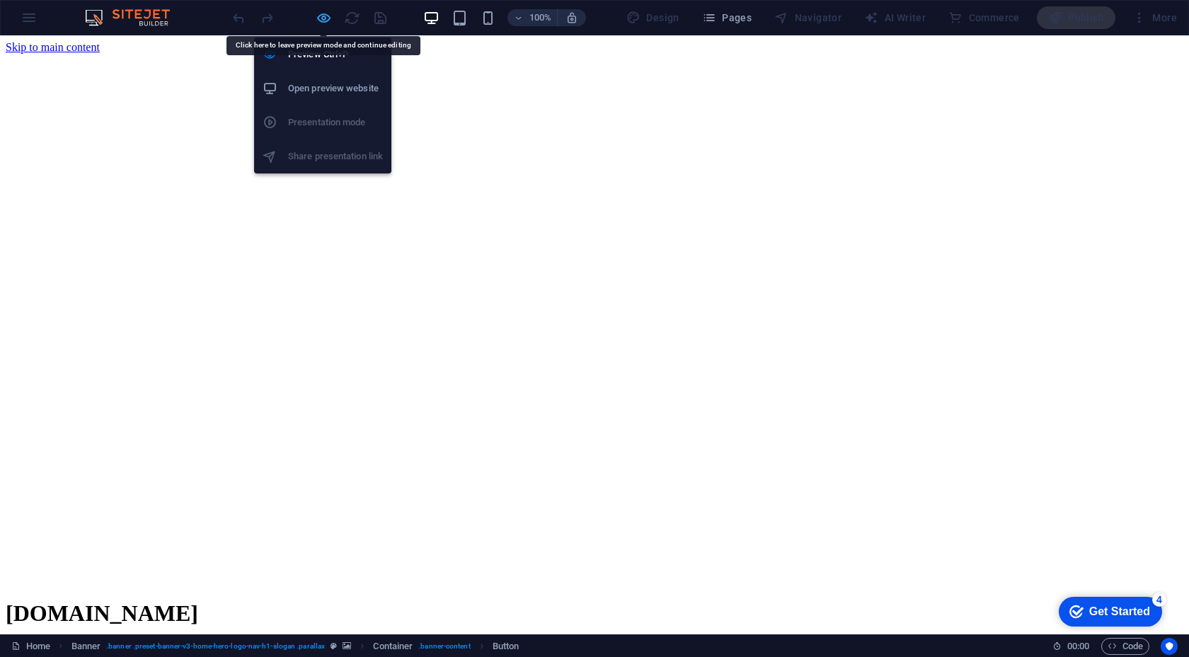
click at [324, 23] on icon "button" at bounding box center [324, 18] width 16 height 16
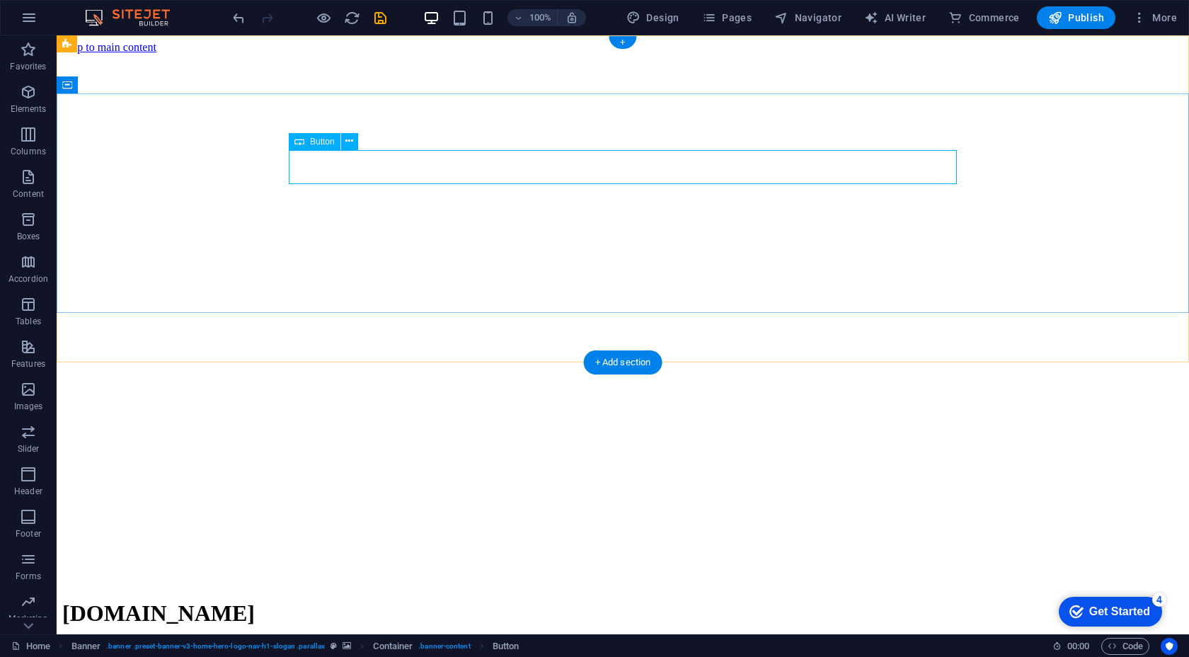
select select "prev"
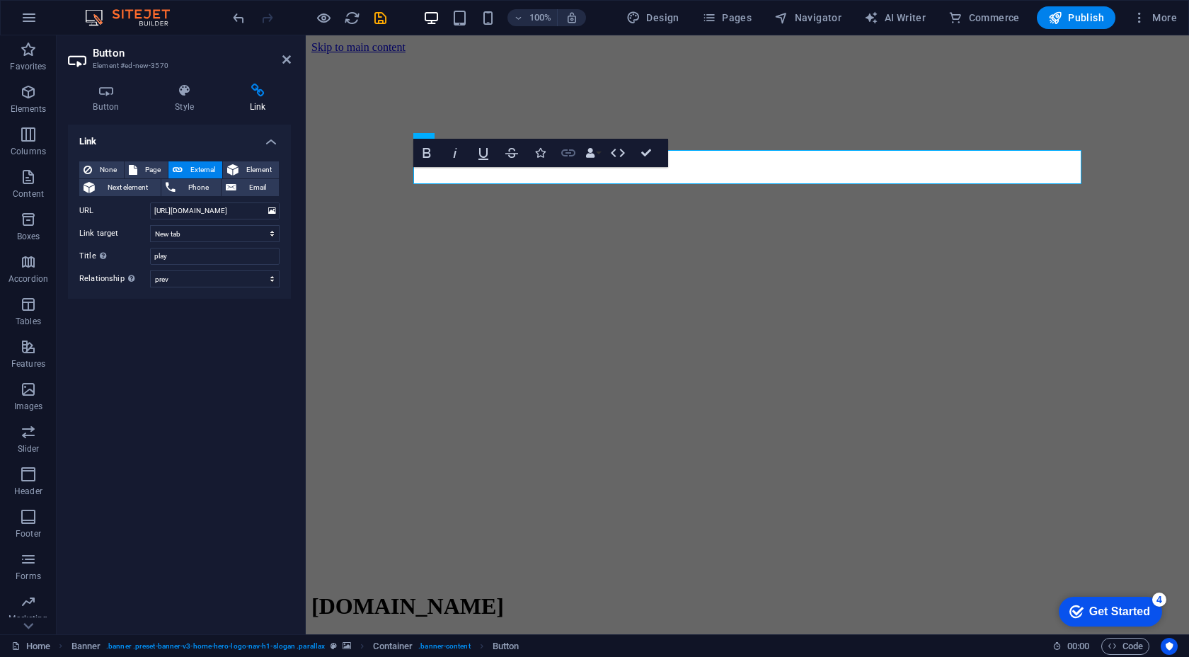
click at [568, 151] on icon "button" at bounding box center [568, 152] width 17 height 17
click at [614, 149] on icon "button" at bounding box center [618, 153] width 14 height 8
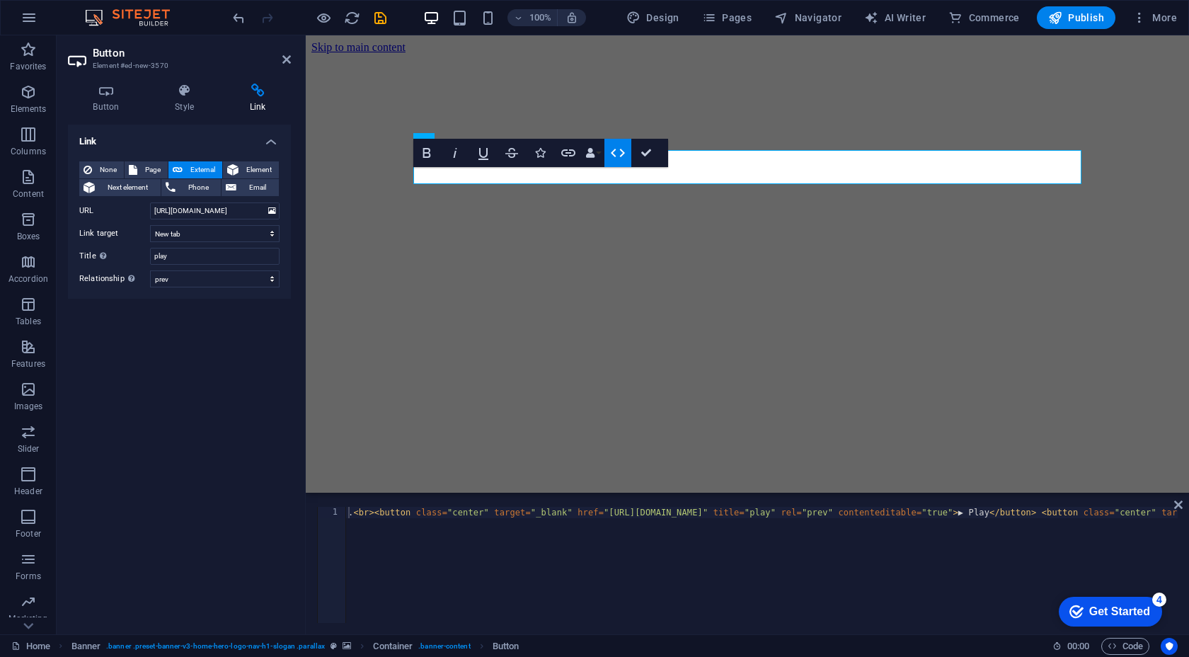
type textarea ".<br><button class="center" target="_blank" href="https://stream.zeno.fm/wpbdin…"
click at [658, 561] on div ". < br > < button class = "center" target = "_blank" href = "https://stream.zen…" at bounding box center [403, 575] width 1549 height 136
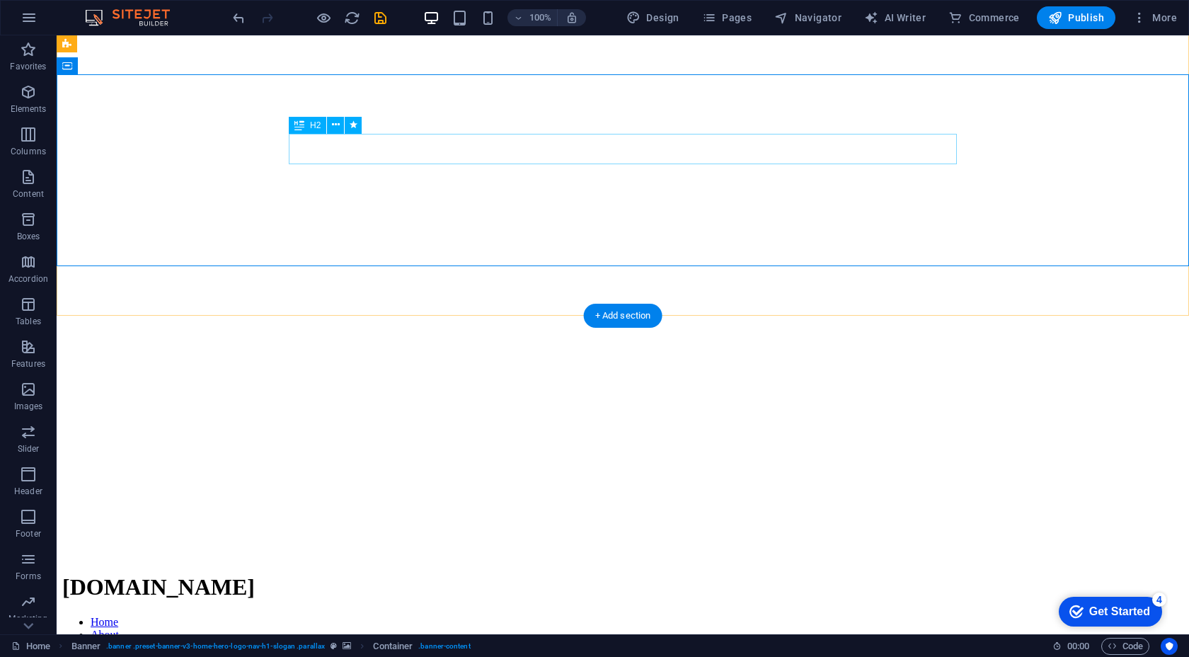
scroll to position [0, 0]
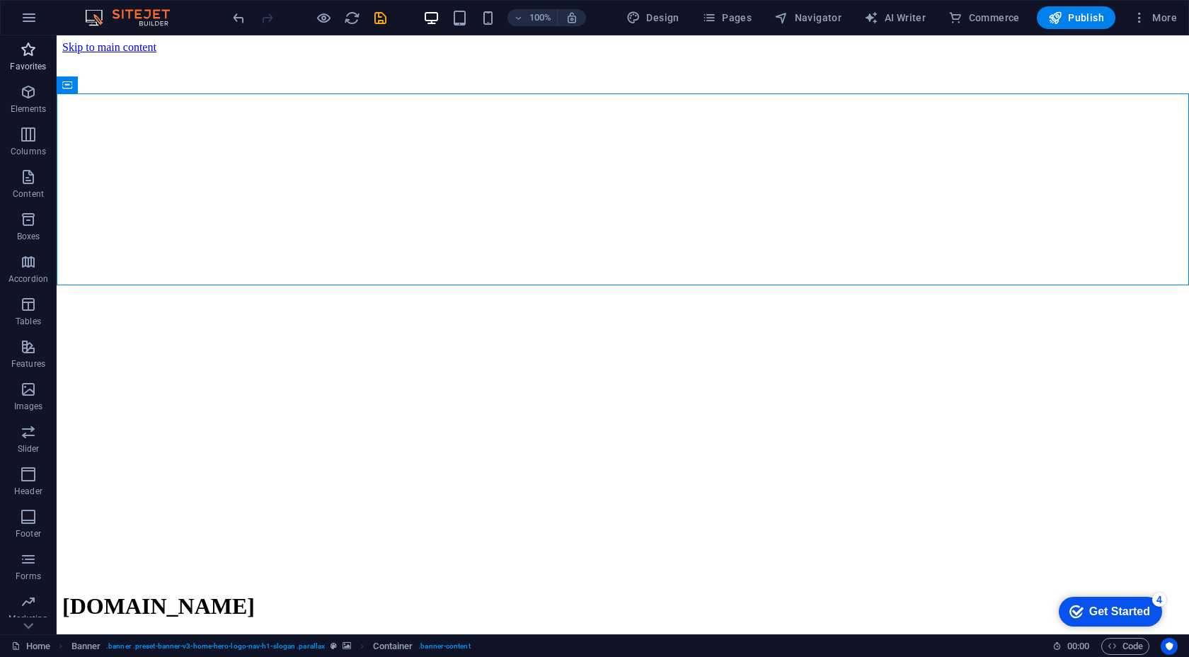
click at [23, 63] on p "Favorites" at bounding box center [28, 66] width 36 height 11
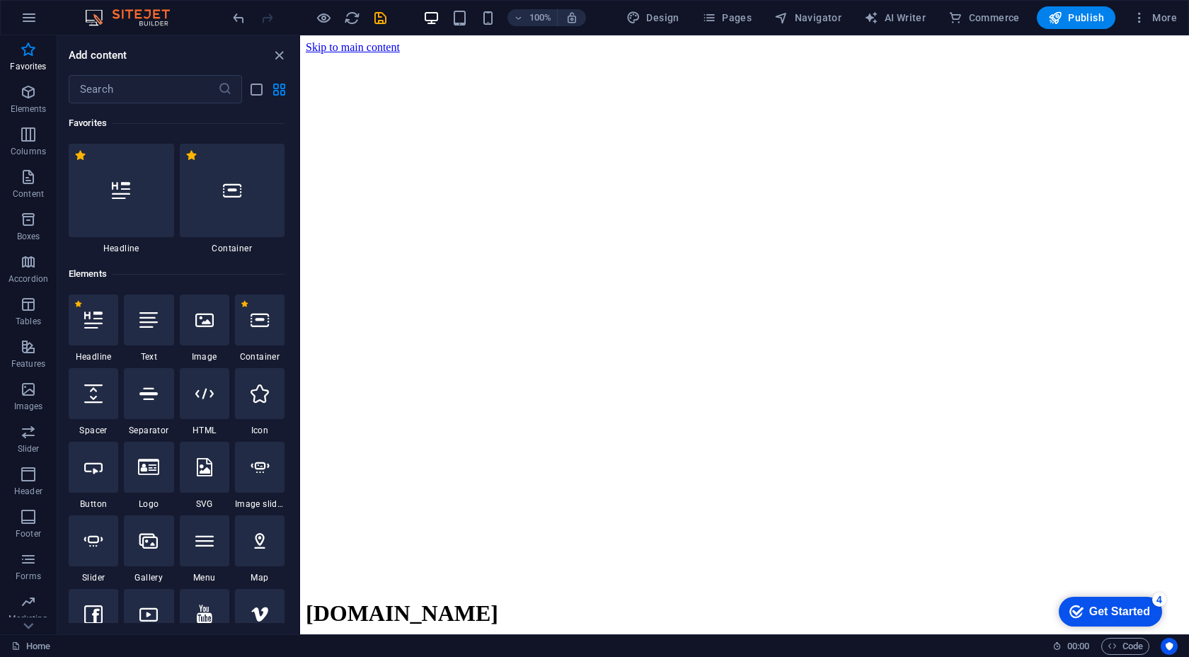
select select "px"
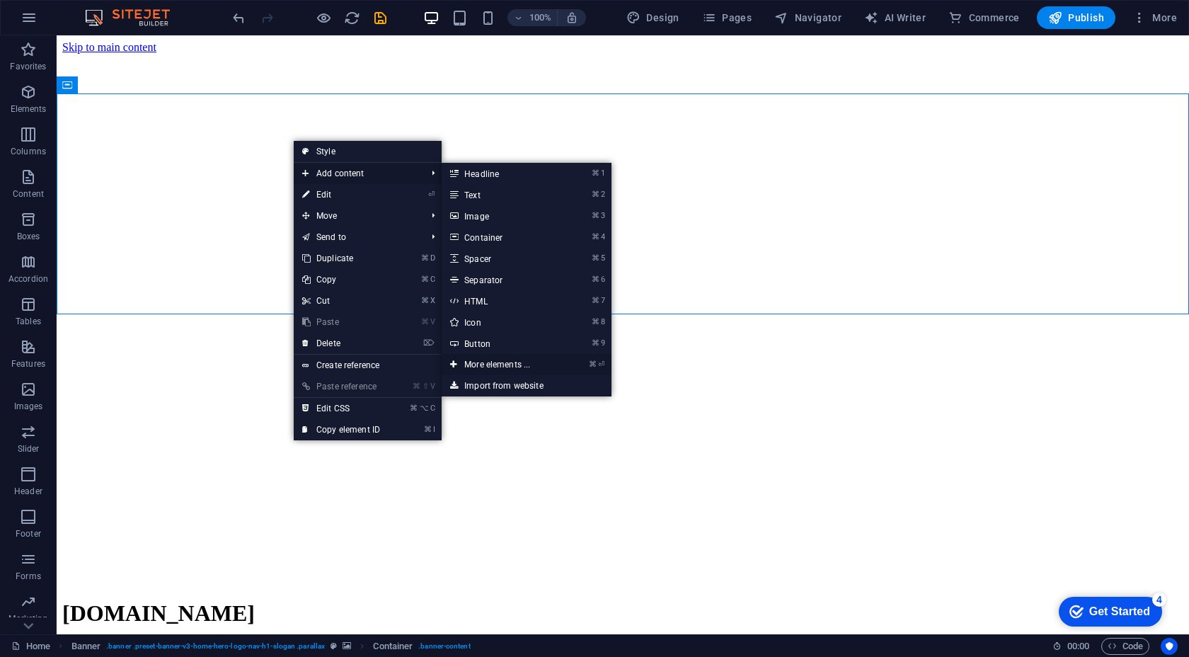
click at [534, 363] on link "⌘ ⏎ More elements ..." at bounding box center [500, 364] width 117 height 21
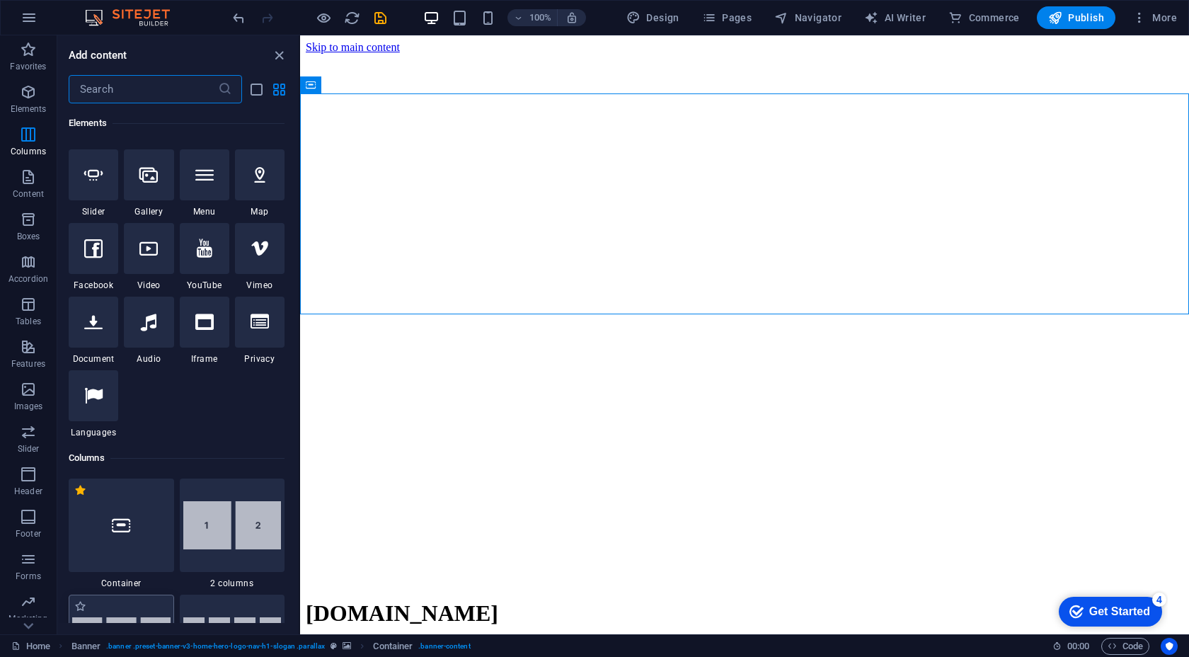
scroll to position [305, 0]
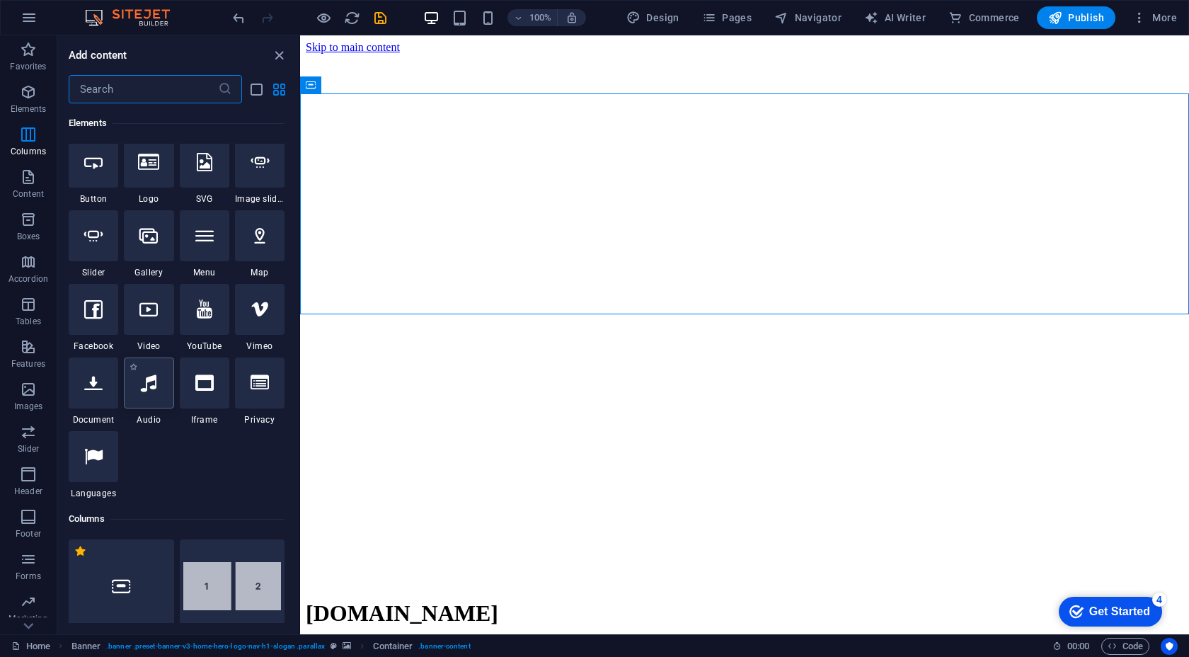
click at [144, 398] on div at bounding box center [149, 383] width 50 height 51
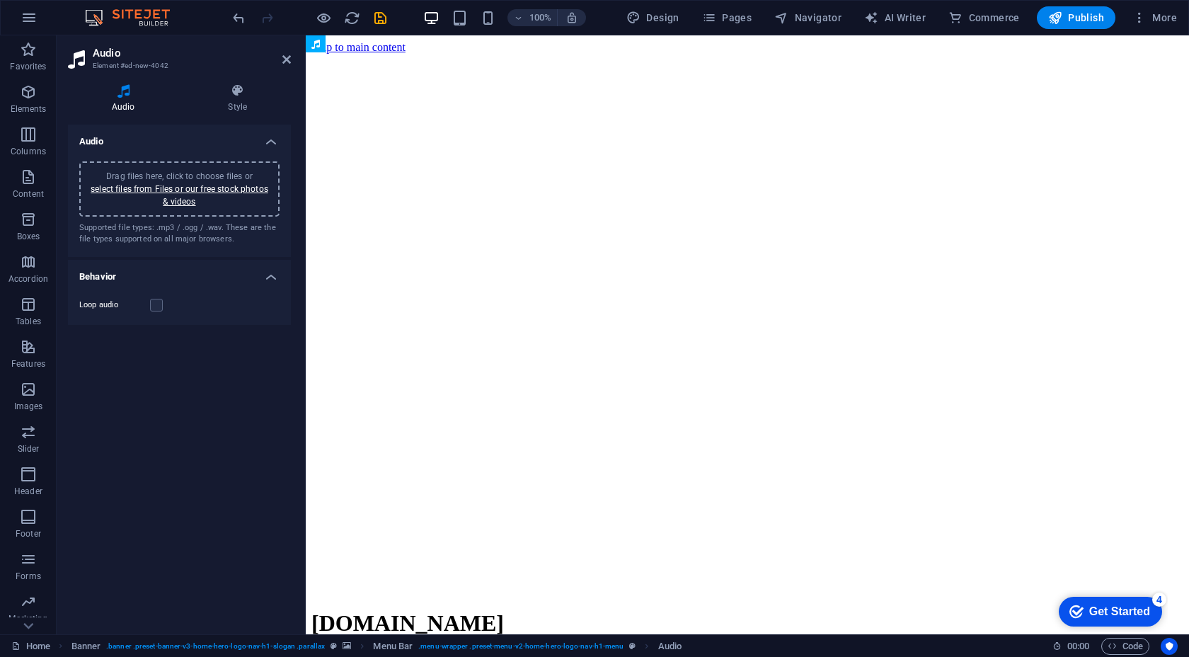
drag, startPoint x: 557, startPoint y: 78, endPoint x: 555, endPoint y: 101, distance: 23.5
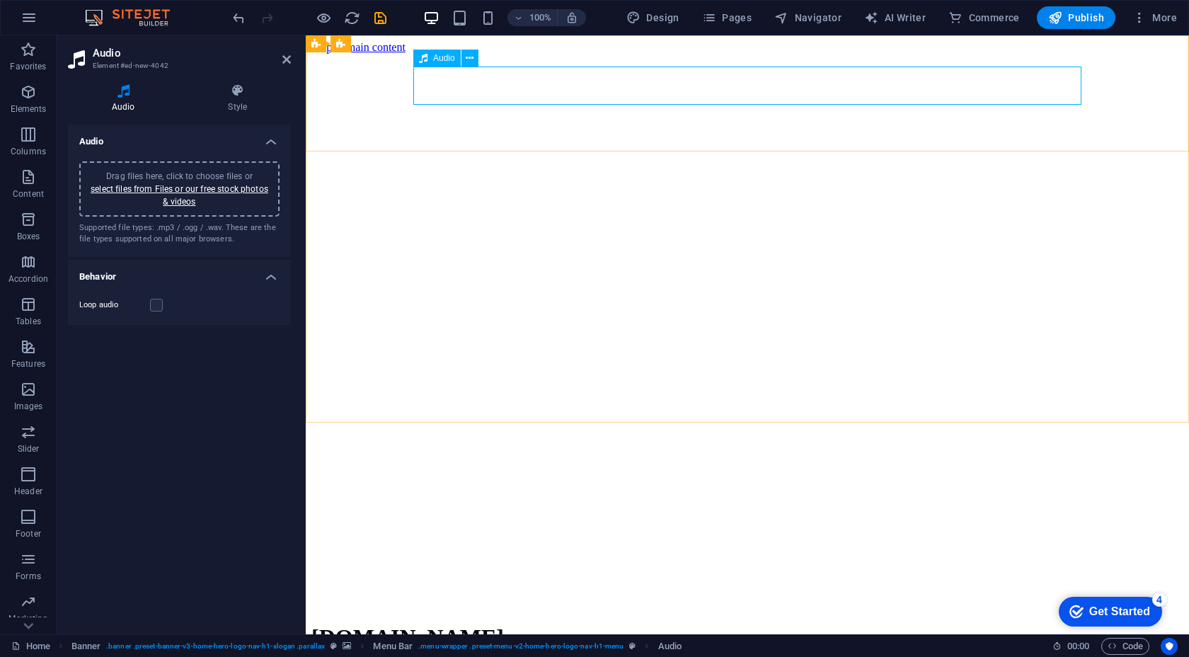
click at [448, 60] on span "Audio" at bounding box center [444, 58] width 22 height 8
click at [154, 305] on label at bounding box center [156, 305] width 13 height 13
click at [0, 0] on input "Loop audio" at bounding box center [0, 0] width 0 height 0
click at [154, 305] on label at bounding box center [156, 305] width 13 height 13
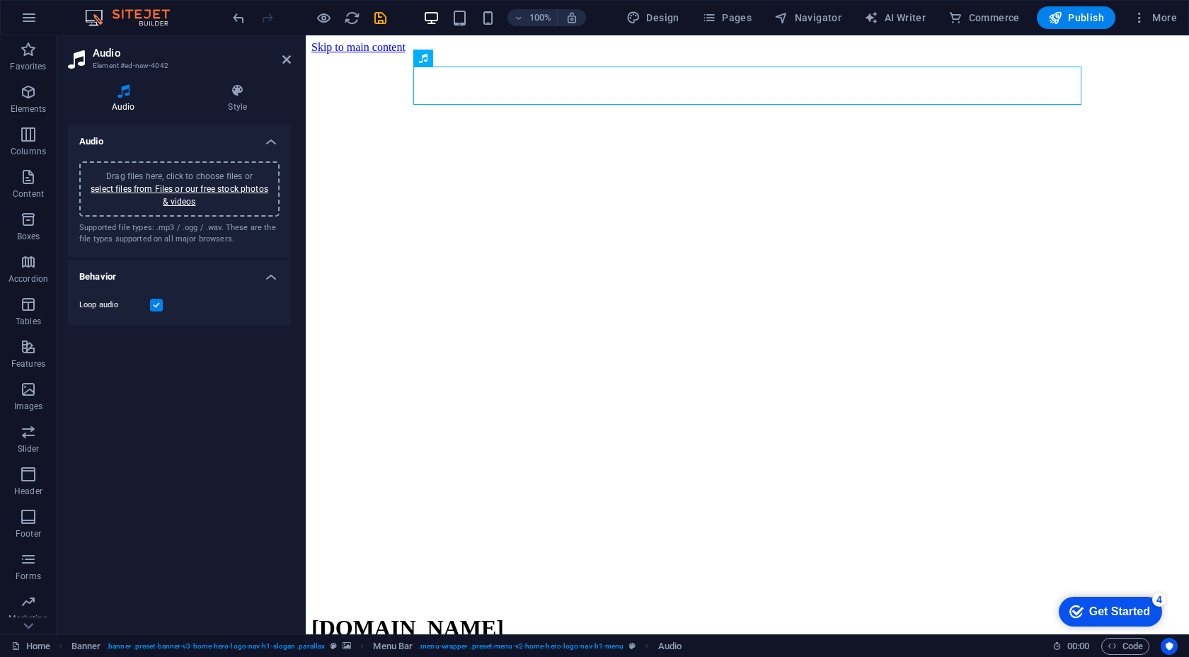
click at [0, 0] on input "Loop audio" at bounding box center [0, 0] width 0 height 0
click at [187, 278] on h4 "Behavior" at bounding box center [179, 272] width 223 height 25
click at [189, 276] on h4 "Behavior" at bounding box center [179, 277] width 223 height 34
click at [244, 101] on h4 "Style" at bounding box center [238, 99] width 107 height 30
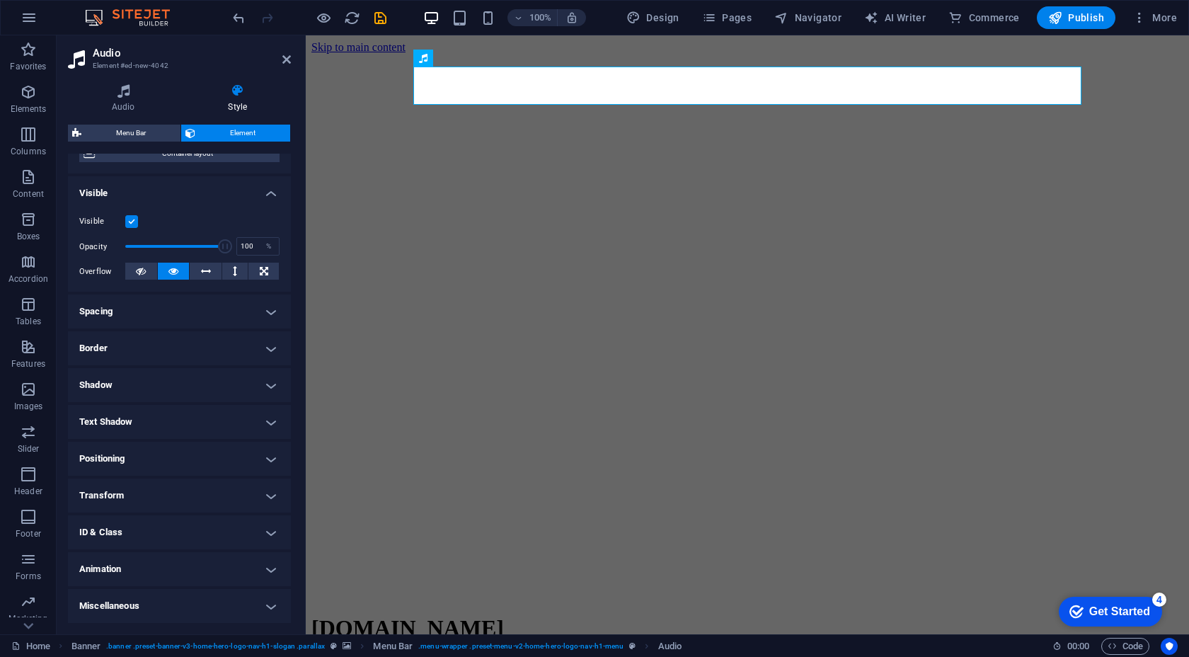
scroll to position [0, 0]
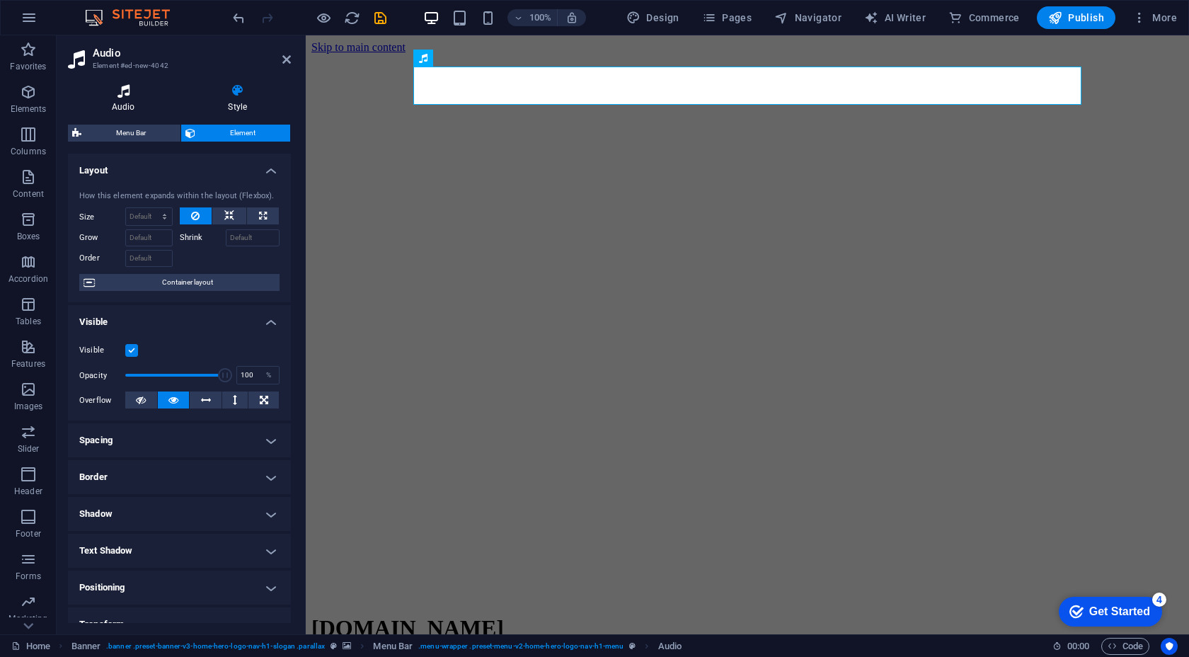
click at [136, 95] on icon at bounding box center [123, 91] width 111 height 14
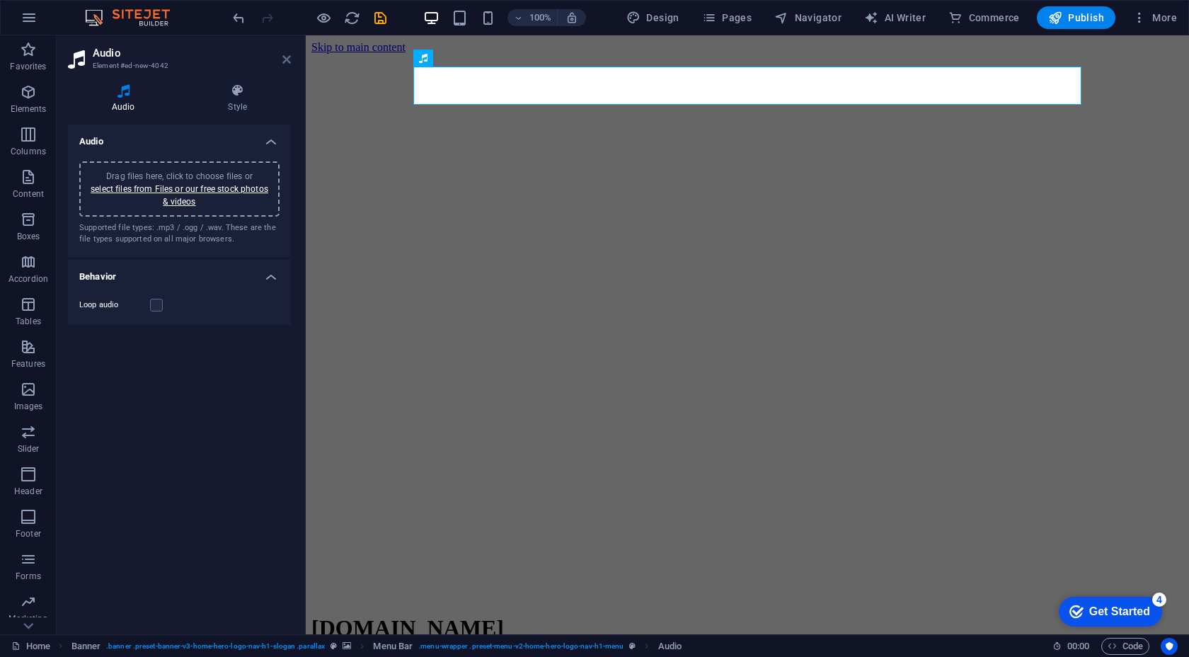
click at [286, 59] on icon at bounding box center [287, 59] width 8 height 11
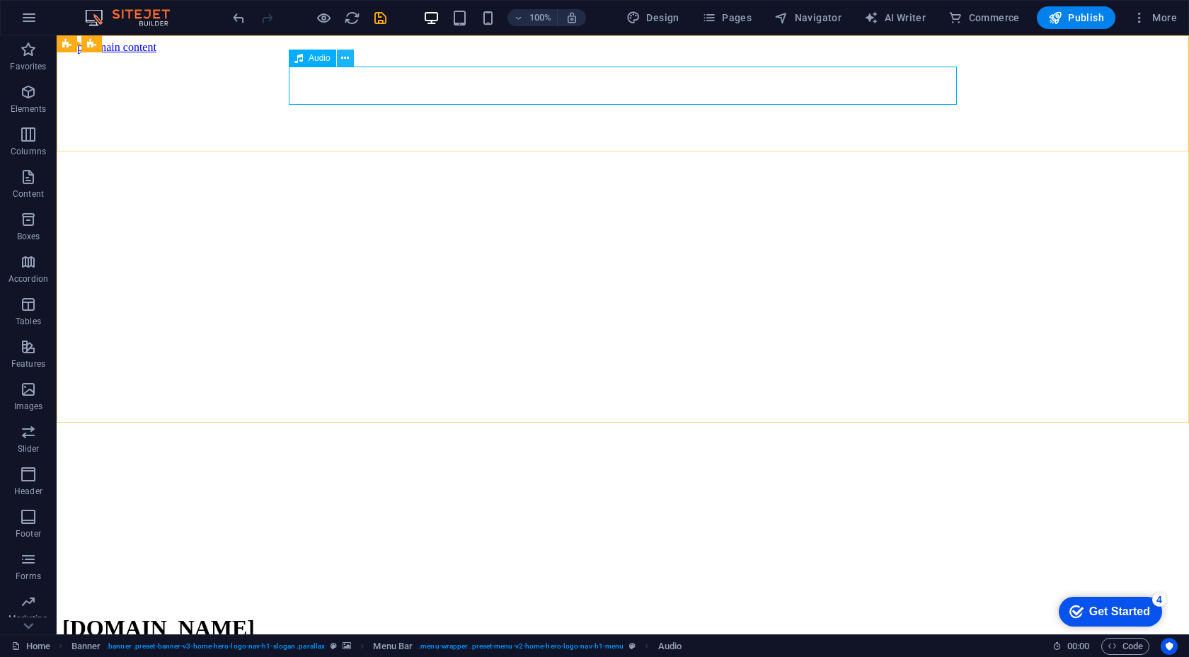
click at [344, 60] on icon at bounding box center [345, 58] width 8 height 15
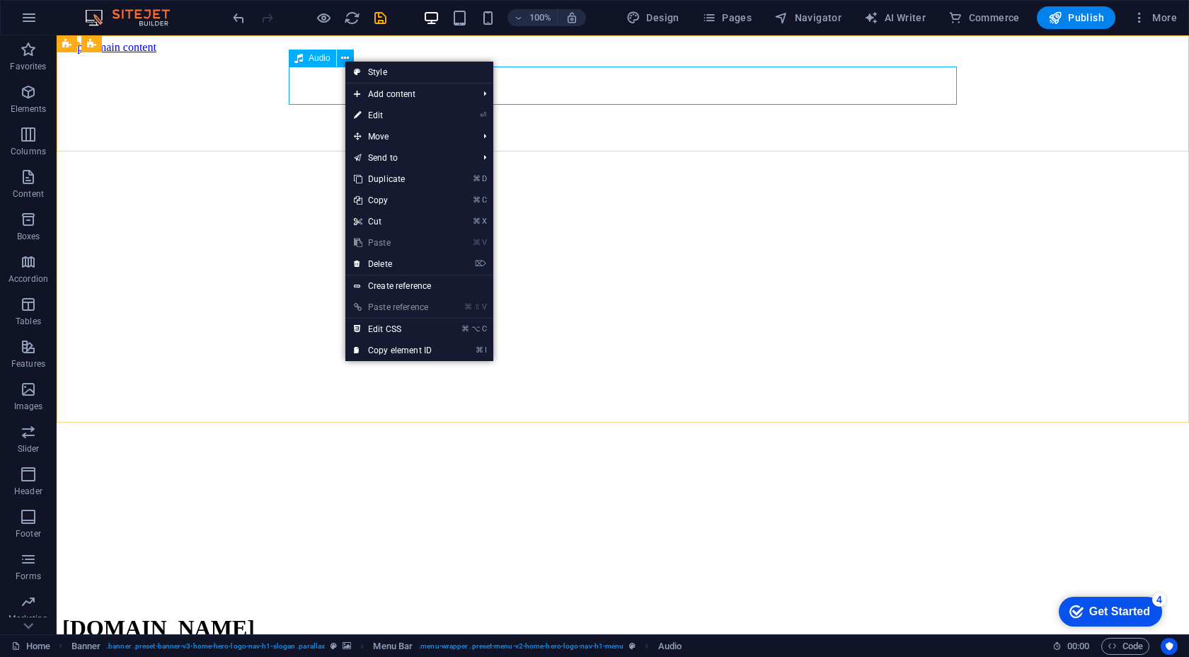
click at [322, 58] on span "Audio" at bounding box center [320, 58] width 22 height 8
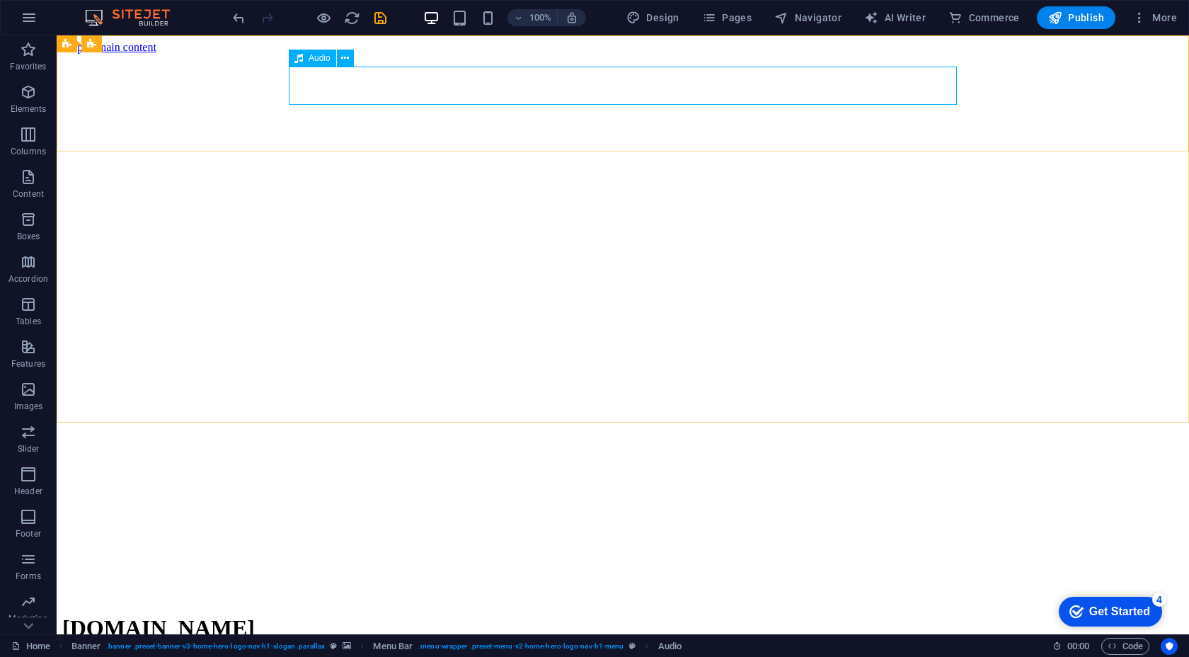
click at [322, 58] on span "Audio" at bounding box center [320, 58] width 22 height 8
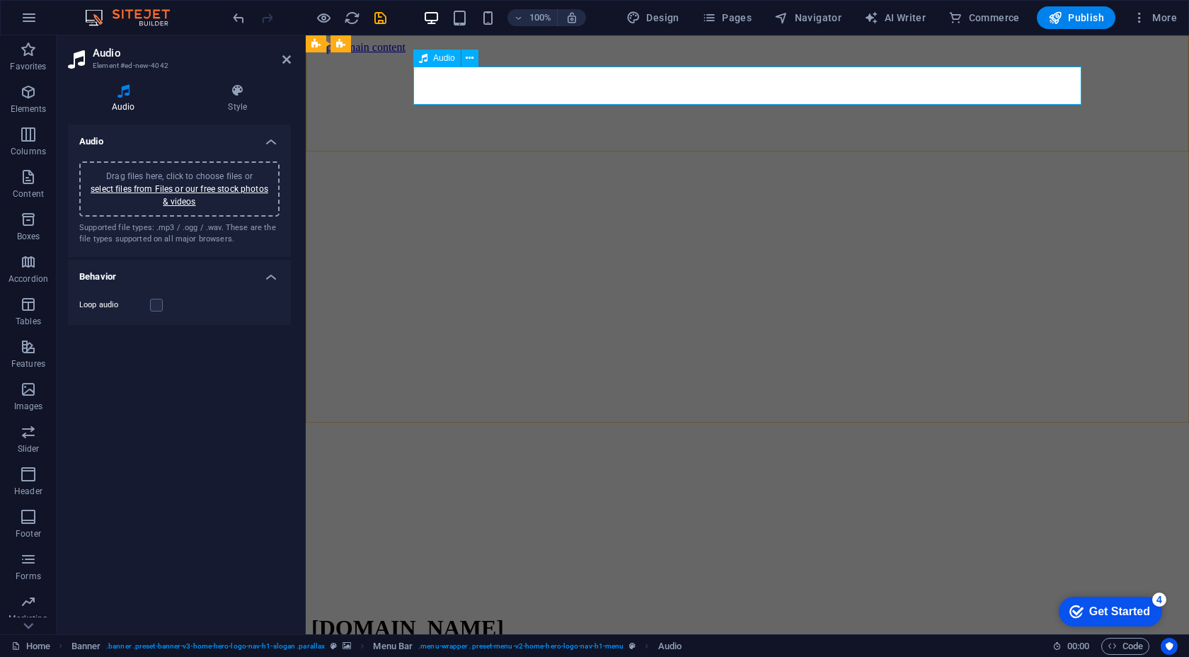
click at [445, 57] on span "Audio" at bounding box center [444, 58] width 22 height 8
click at [476, 61] on button at bounding box center [470, 58] width 17 height 17
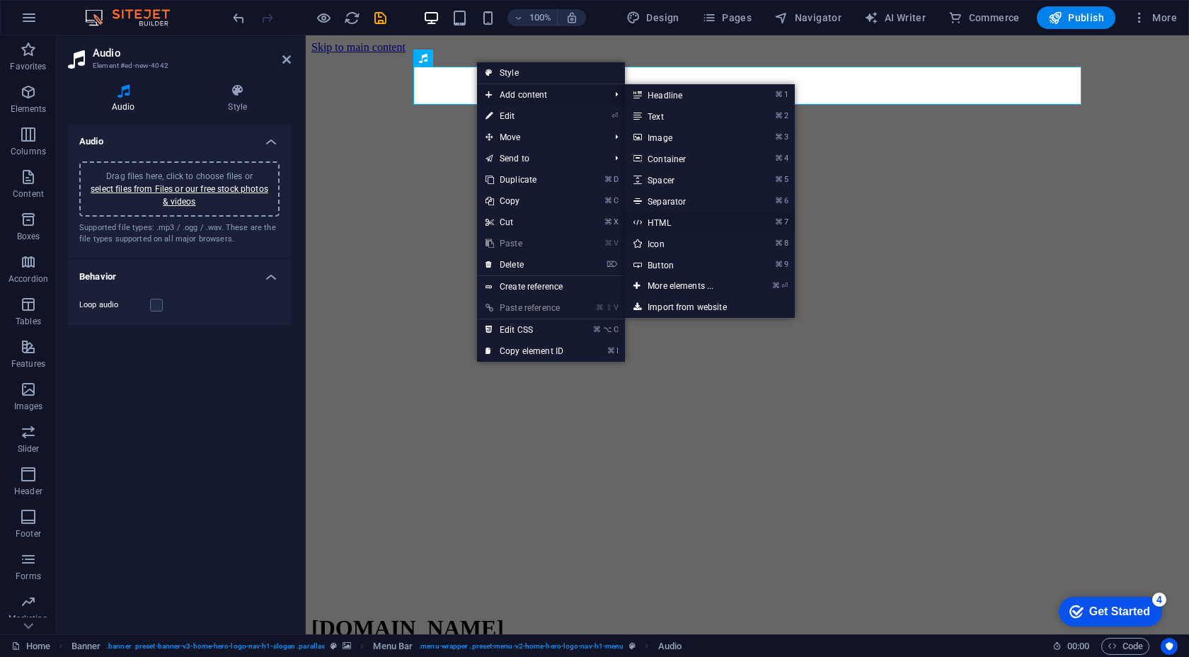
click at [679, 222] on link "⌘ 7 HTML" at bounding box center [683, 222] width 117 height 21
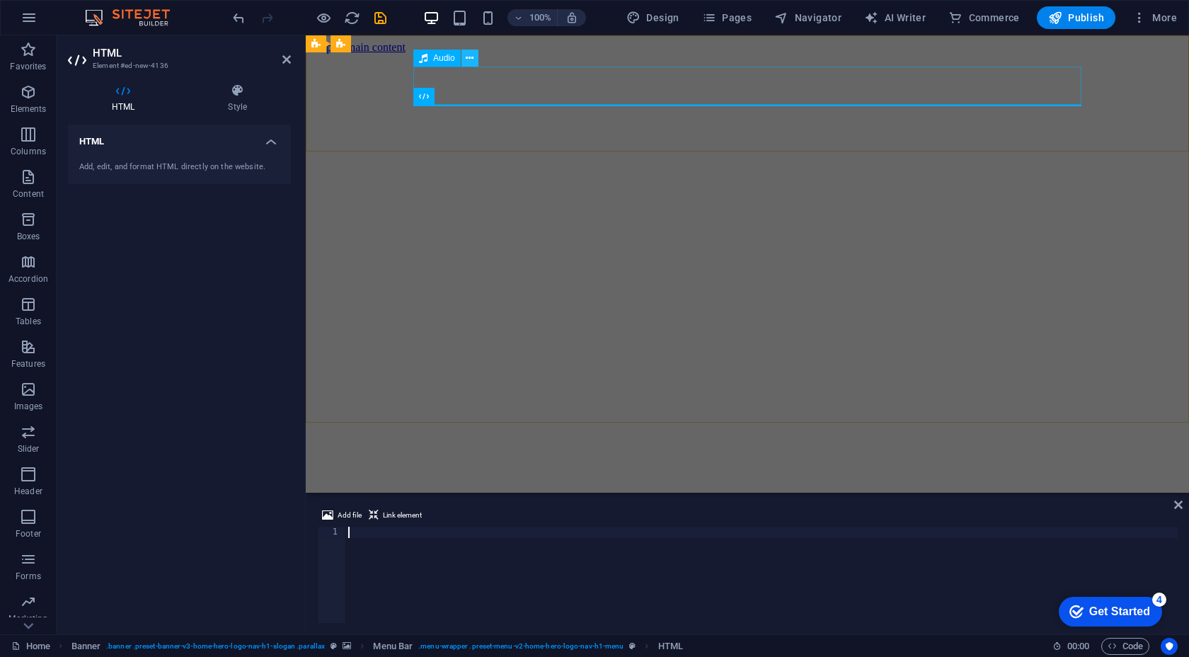
click at [471, 57] on icon at bounding box center [470, 58] width 8 height 15
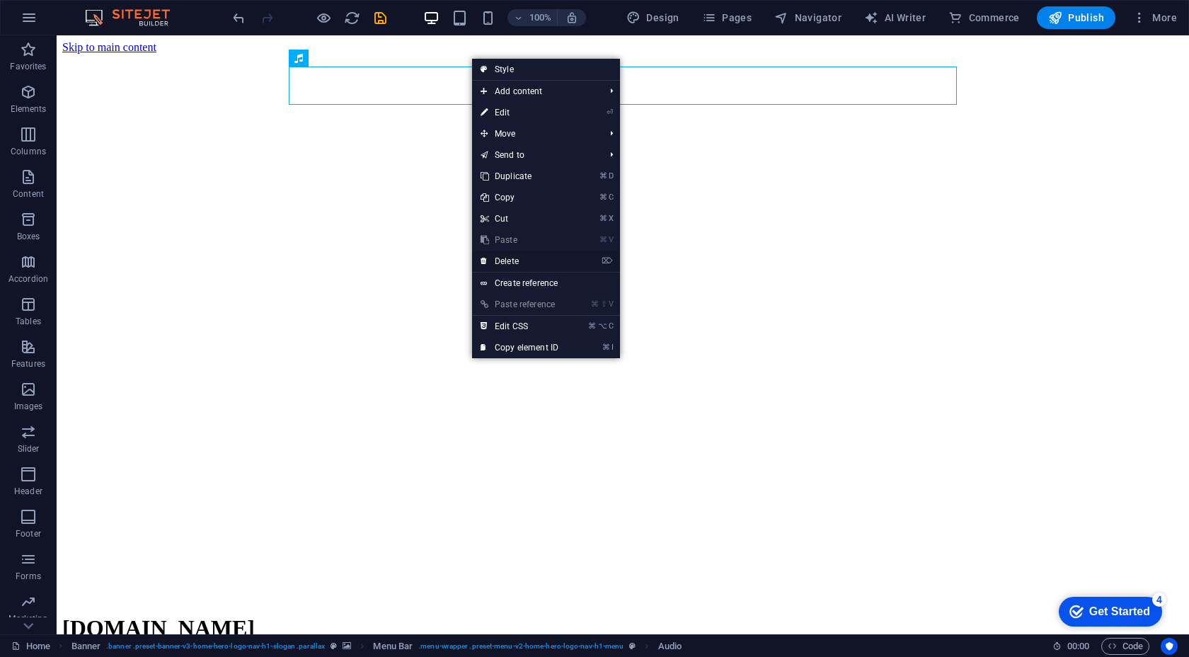
click at [518, 256] on link "⌦ Delete" at bounding box center [519, 261] width 95 height 21
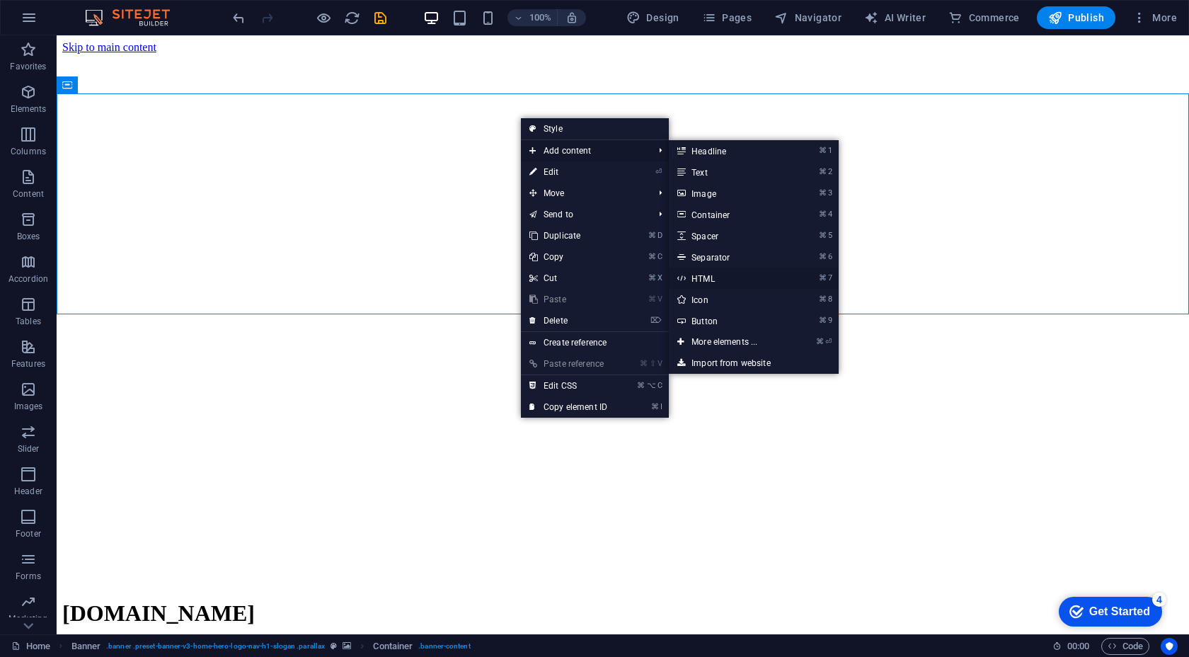
click at [746, 281] on link "⌘ 7 HTML" at bounding box center [727, 278] width 117 height 21
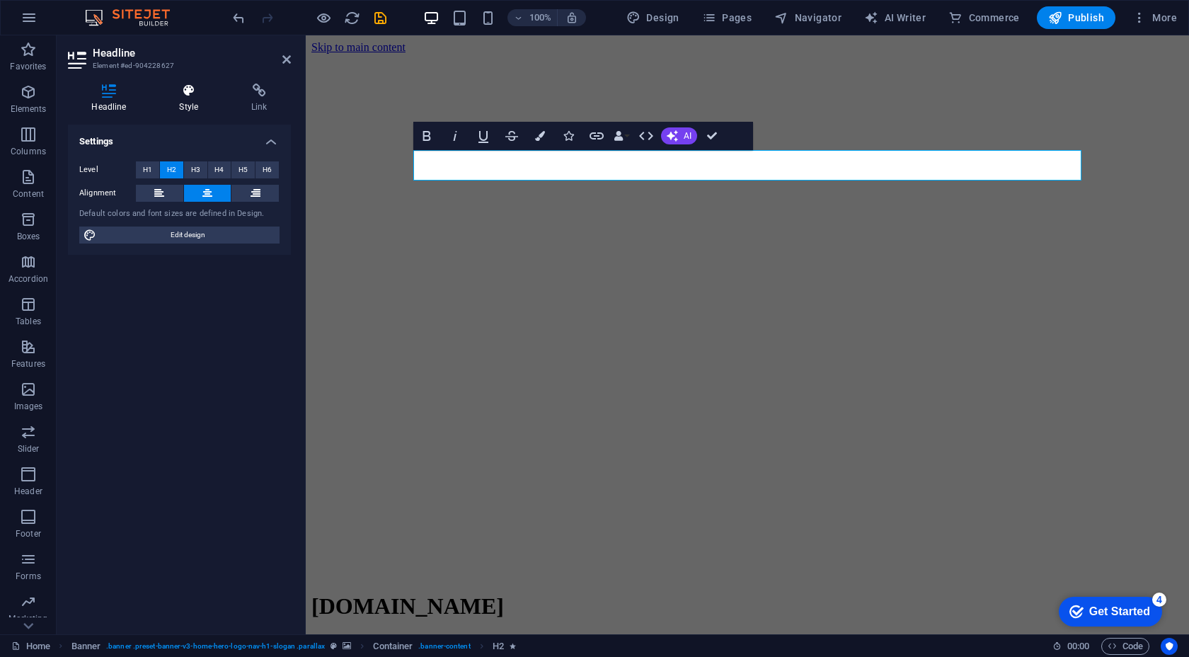
click at [204, 86] on icon at bounding box center [189, 91] width 67 height 14
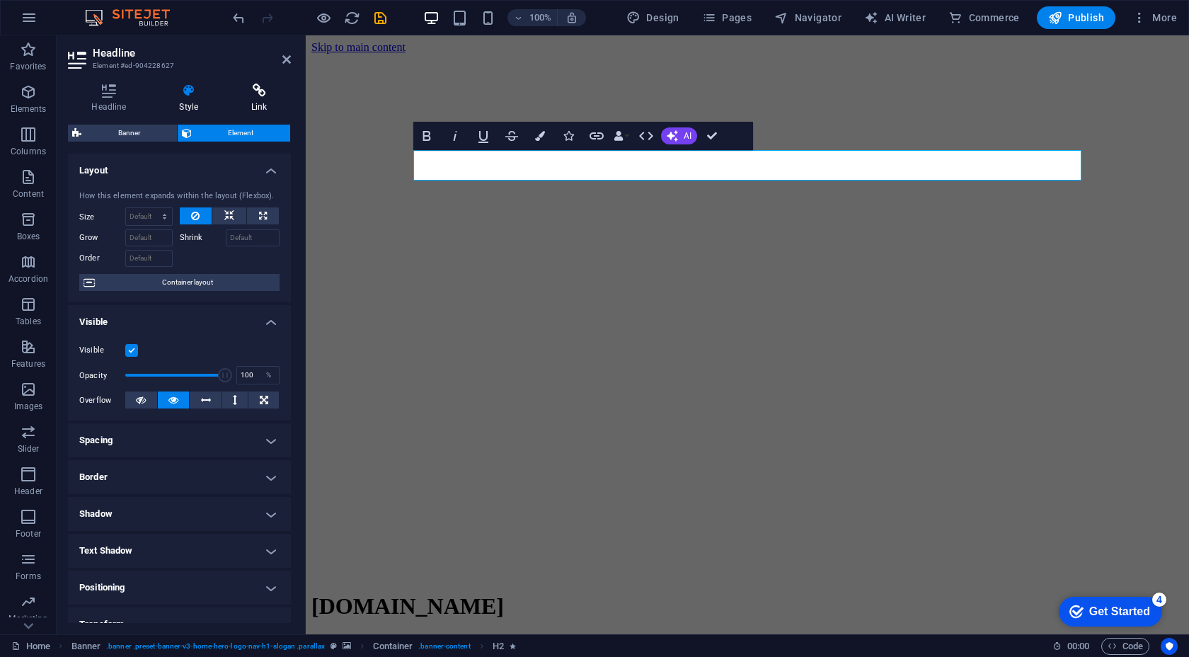
click at [254, 102] on h4 "Link" at bounding box center [259, 99] width 63 height 30
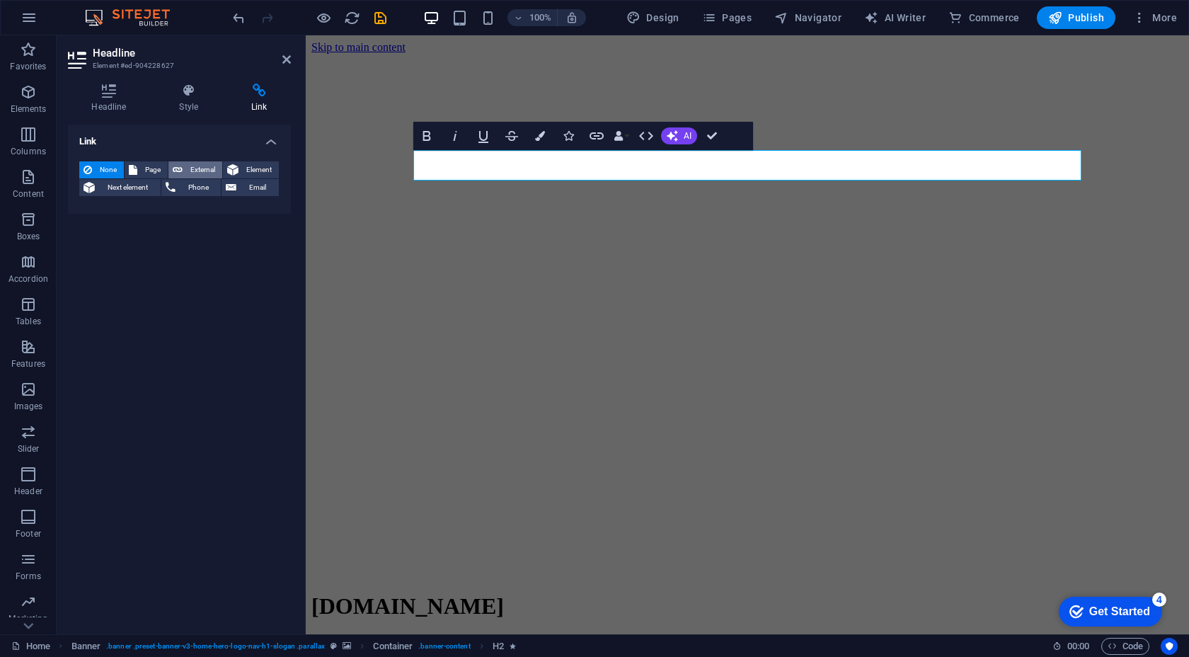
click at [211, 168] on span "External" at bounding box center [202, 169] width 31 height 17
select select "blank"
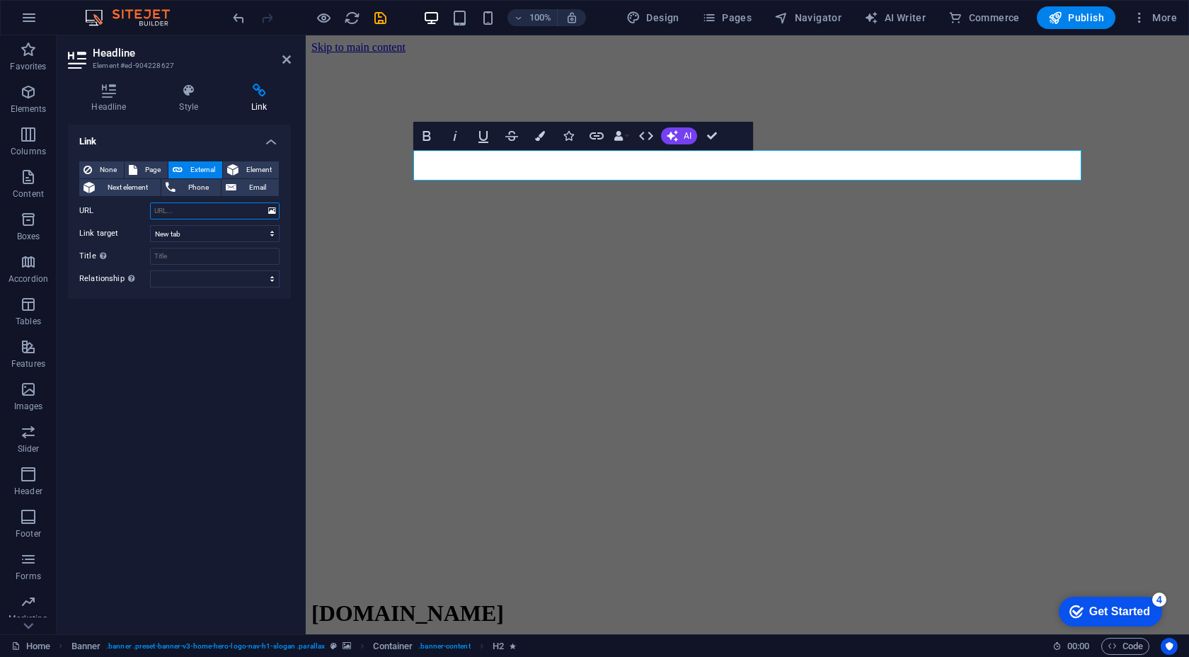
click at [196, 212] on input "URL" at bounding box center [215, 210] width 130 height 17
paste input "https://stream.zeno.fm/wpbdink8tkdtv"
drag, startPoint x: 205, startPoint y: 210, endPoint x: 133, endPoint y: 210, distance: 72.2
click at [133, 210] on div "URL https://stream.zeno.fm/wpbdink8tkdtv" at bounding box center [179, 210] width 200 height 17
type input "https://stream.zeno.fm/wpbdink8tkdtv"
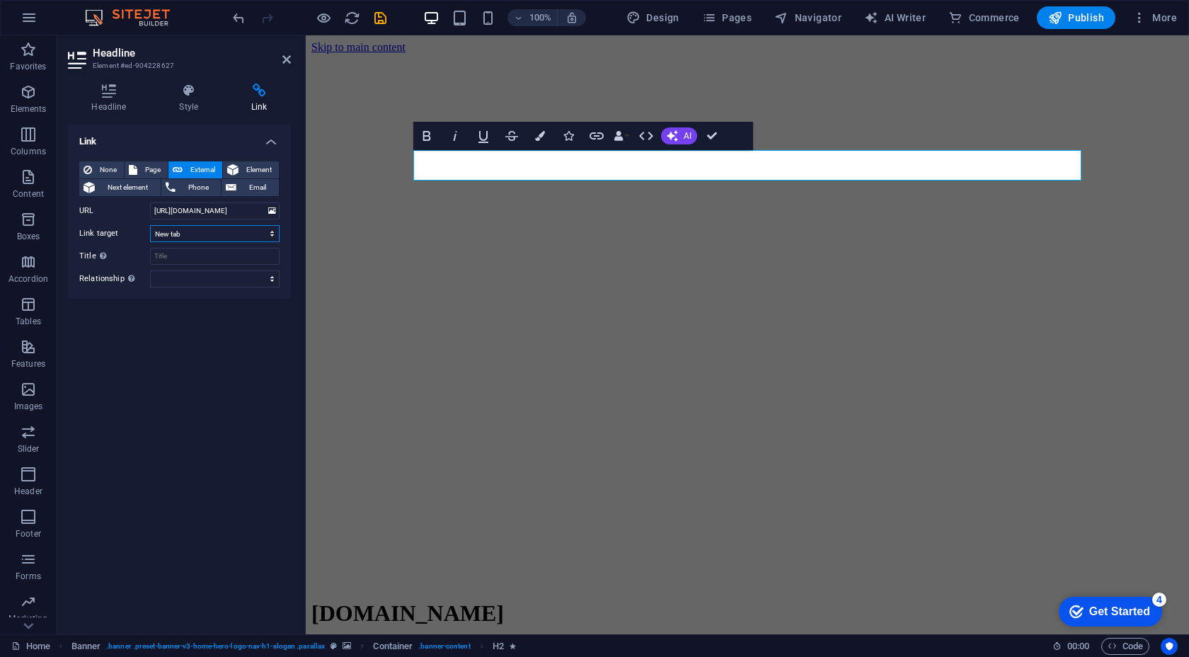
click at [179, 232] on select "New tab Same tab Overlay" at bounding box center [215, 233] width 130 height 17
select select
click at [150, 225] on select "New tab Same tab Overlay" at bounding box center [215, 233] width 130 height 17
click at [188, 321] on div "Link None Page External Element Next element Phone Email Page Home Subpage Lega…" at bounding box center [179, 374] width 223 height 498
click at [280, 58] on h2 "Headline" at bounding box center [192, 53] width 198 height 13
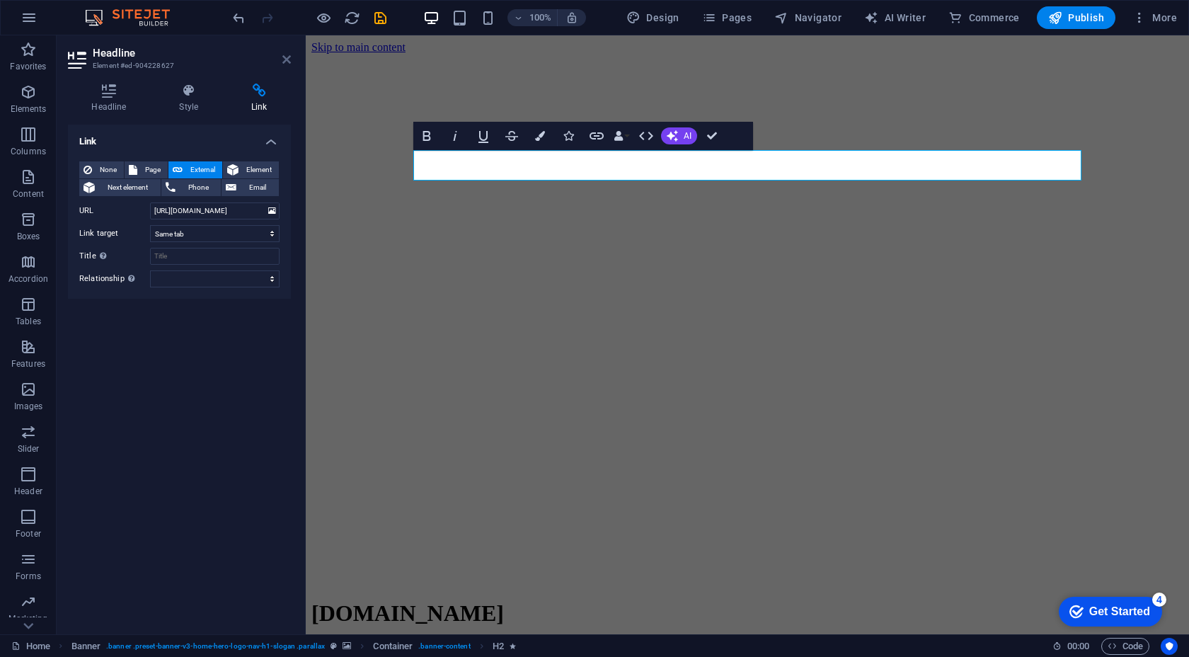
click at [285, 60] on icon at bounding box center [287, 59] width 8 height 11
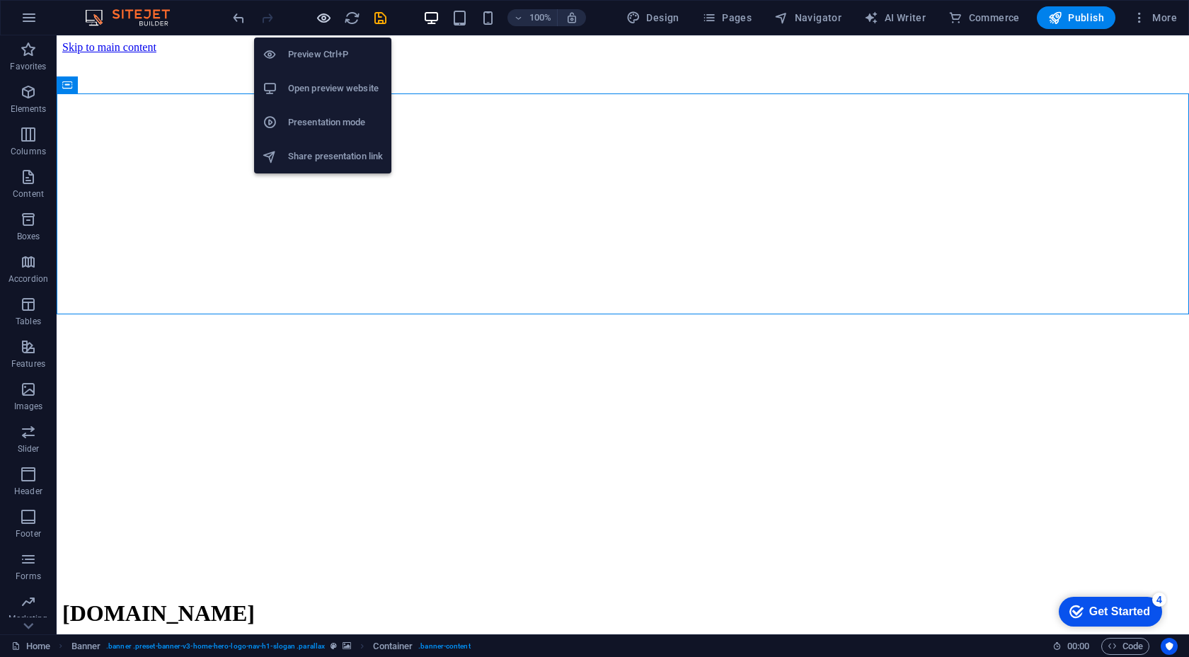
click at [319, 22] on icon "button" at bounding box center [324, 18] width 16 height 16
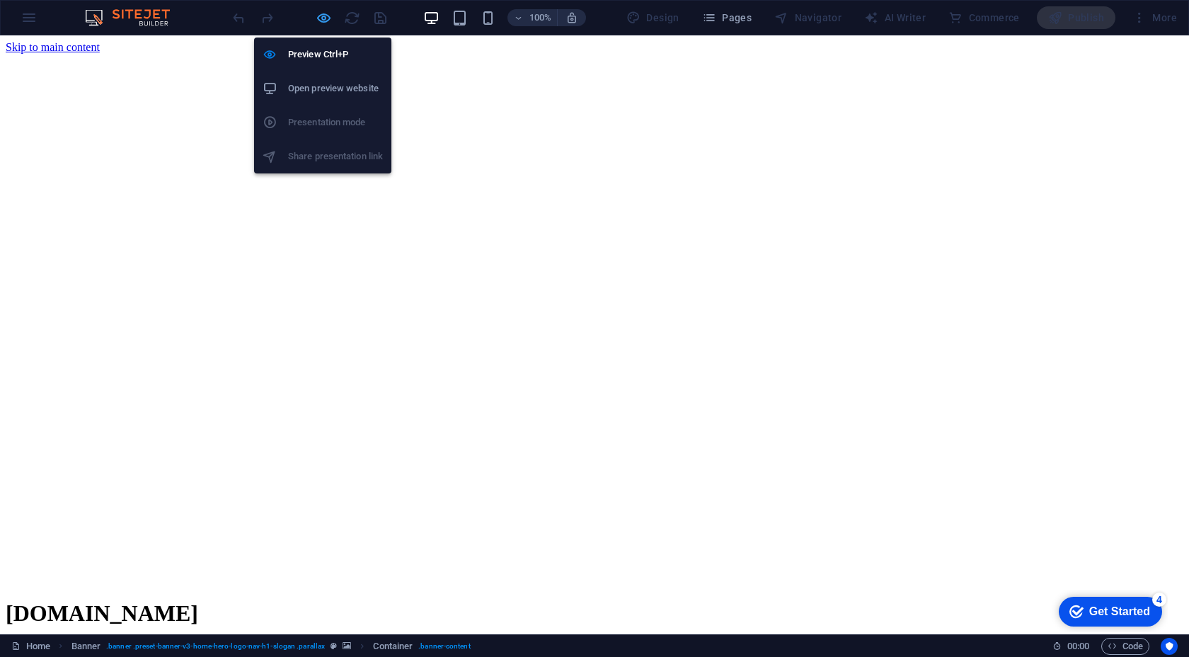
click at [318, 15] on icon "button" at bounding box center [324, 18] width 16 height 16
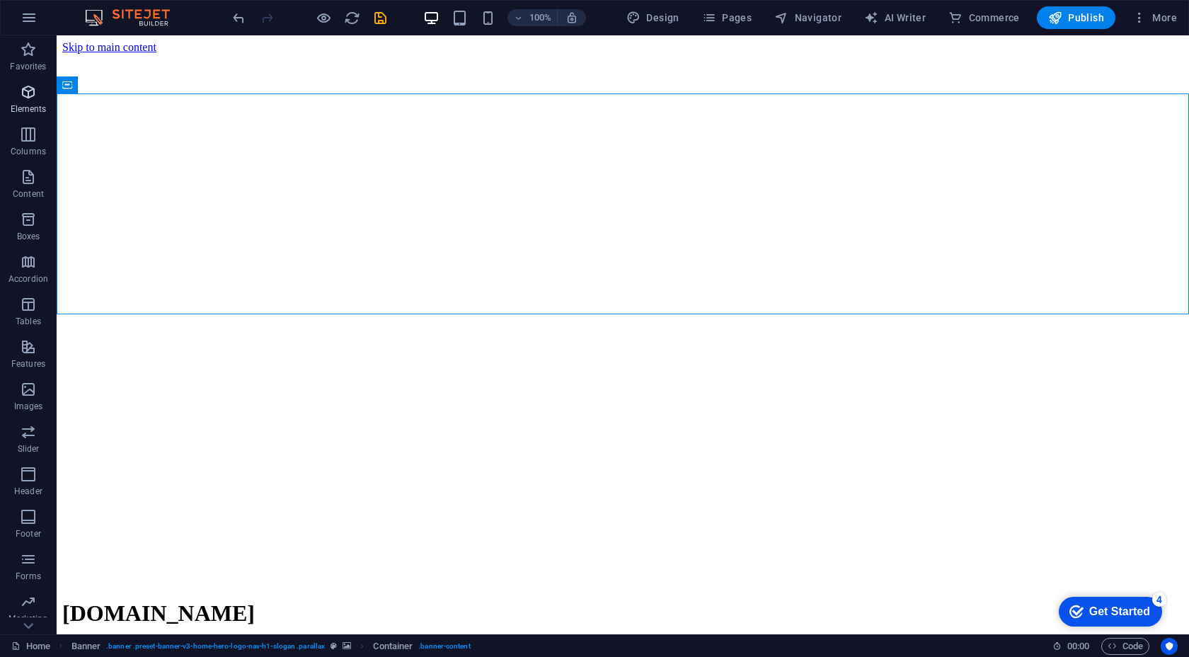
click at [20, 91] on icon "button" at bounding box center [28, 92] width 17 height 17
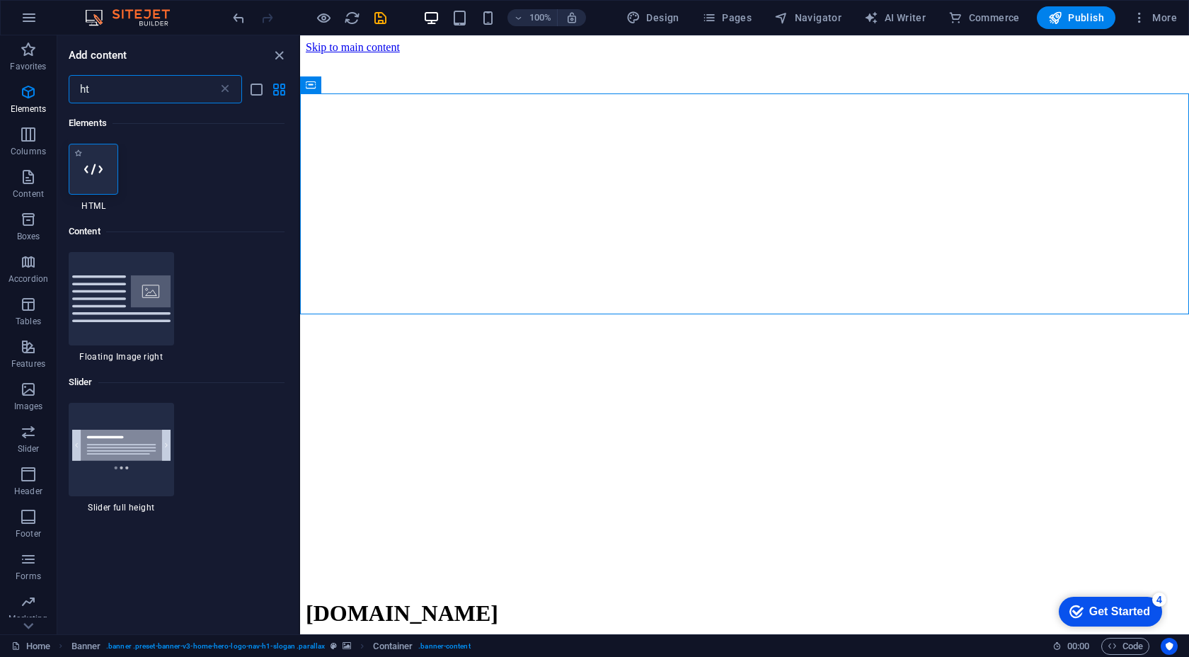
type input "ht"
click at [96, 171] on icon at bounding box center [93, 169] width 18 height 18
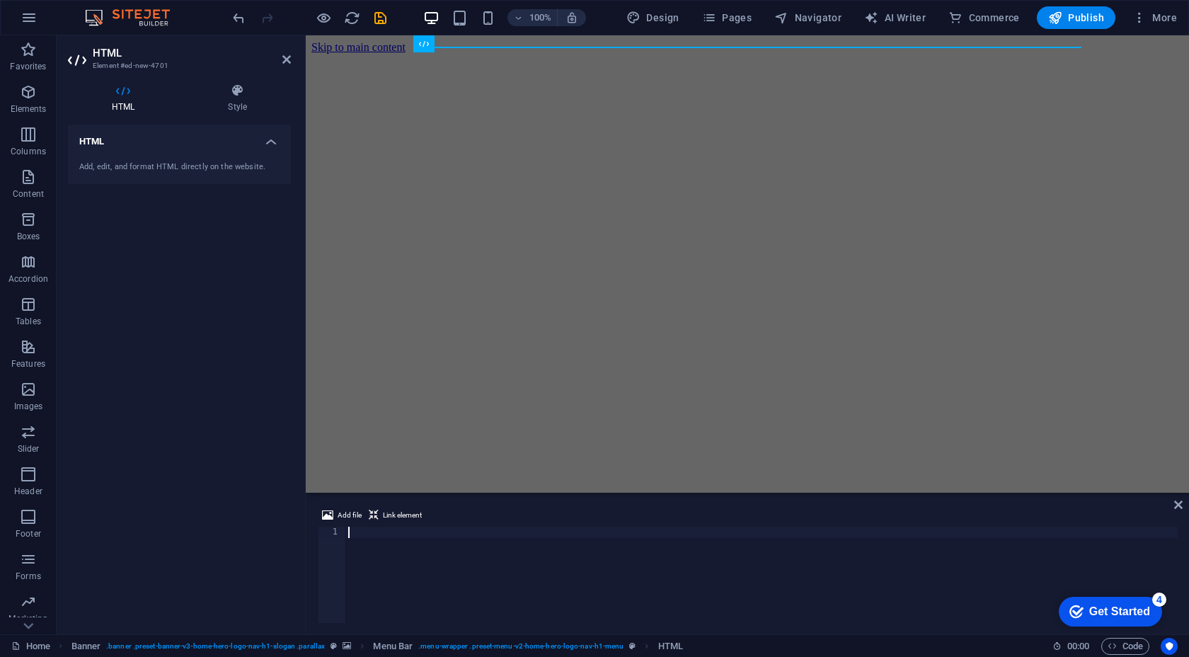
paste textarea "<button onclick="document.getElementById('radioPlayer').pause()">⏸ Pause Radio<…"
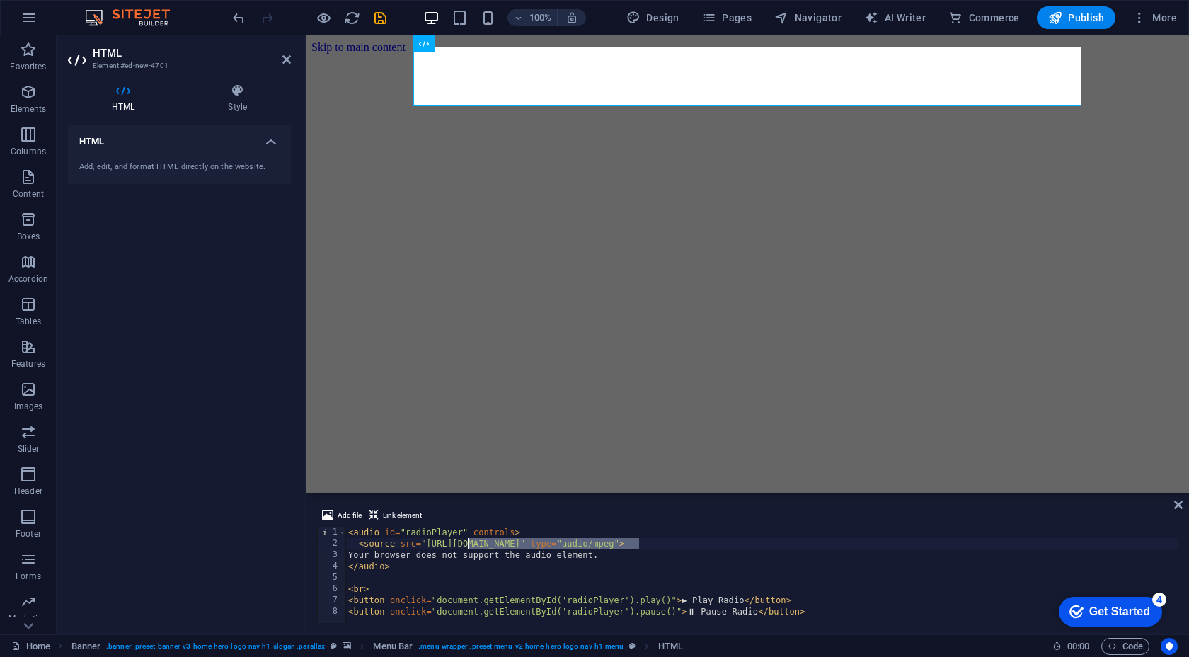
drag, startPoint x: 641, startPoint y: 544, endPoint x: 469, endPoint y: 545, distance: 171.3
click at [469, 545] on div "< audio id = "radioPlayer" controls > < source src = "https://your-radio-stream…" at bounding box center [762, 586] width 833 height 119
paste textarea "https://stream.zeno.fm/wpbdink8tkdtv.mp3"
click at [887, 619] on div "< audio id = "radioPlayer" controls > < source src = "https://https://stream.ze…" at bounding box center [762, 586] width 833 height 119
type textarea "<button onclick="document.getElementById('radioPlayer').pause()">⏸ Pause Radio<…"
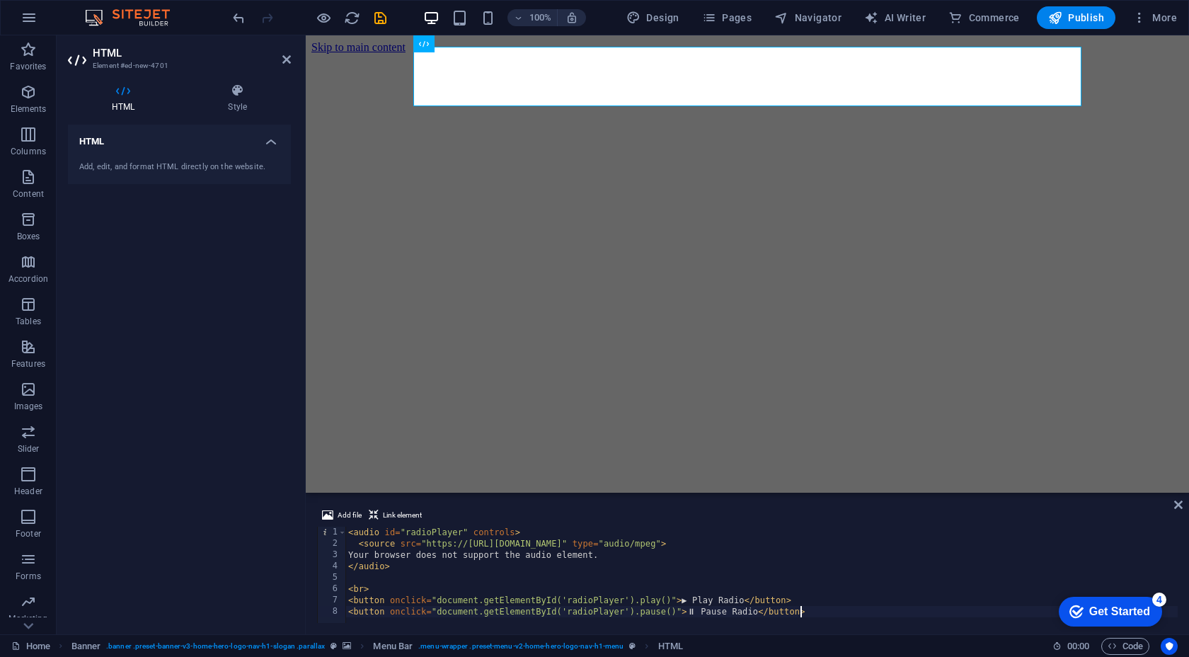
scroll to position [6, 0]
type textarea "<button onclick="document.getElementById('radioPlayer').pause()">⏸ Pause Radio<…"
click at [431, 494] on div "Your browser does not support the audio element. ▶ Play Radio ⏸ Pause Radio" at bounding box center [748, 522] width 872 height 56
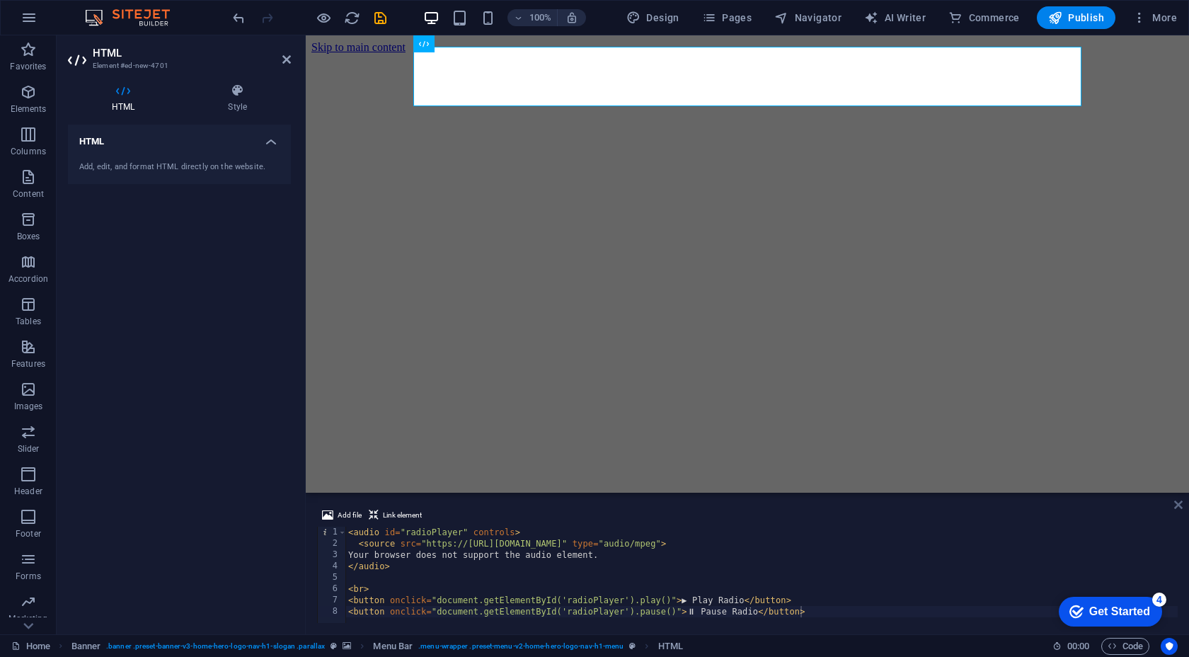
click at [1177, 508] on icon at bounding box center [1179, 504] width 8 height 11
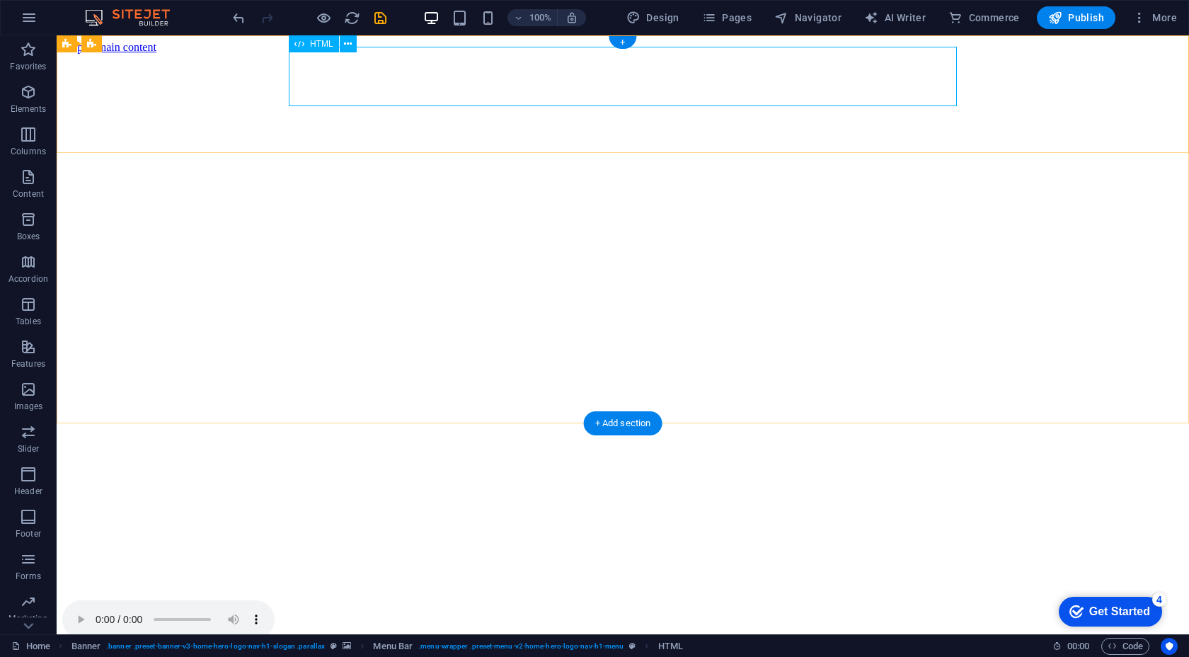
click at [308, 600] on div "Your browser does not support the audio element. ▶ Play Radio ⏸ Pause Radio" at bounding box center [623, 628] width 1122 height 56
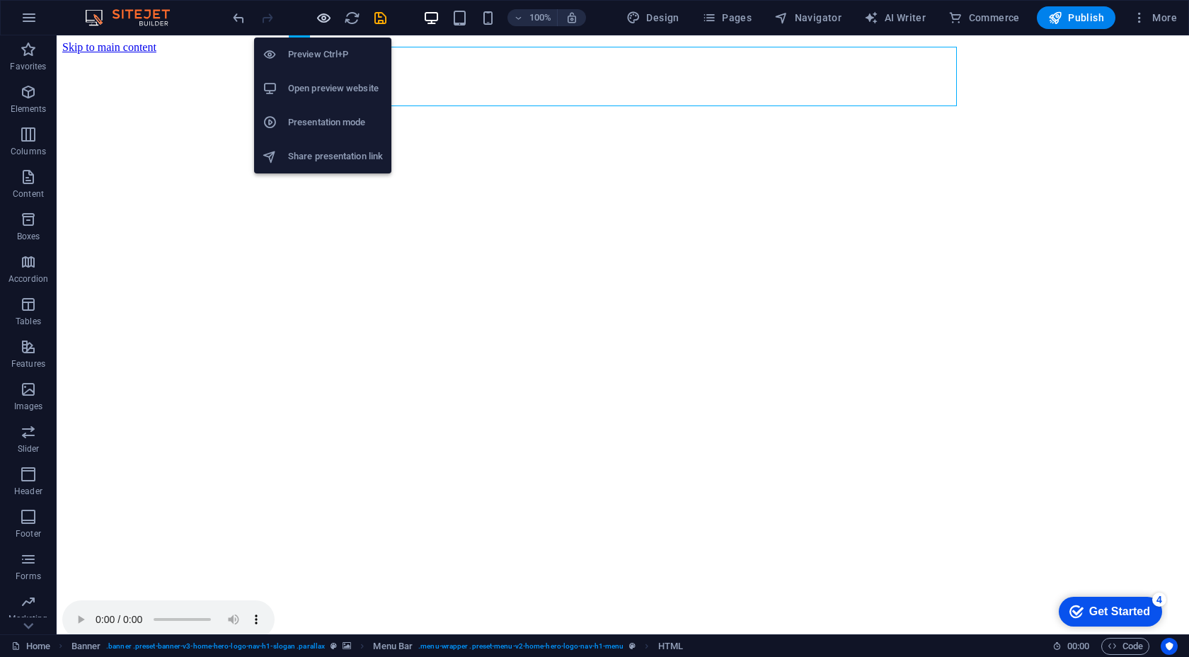
click at [329, 13] on icon "button" at bounding box center [324, 18] width 16 height 16
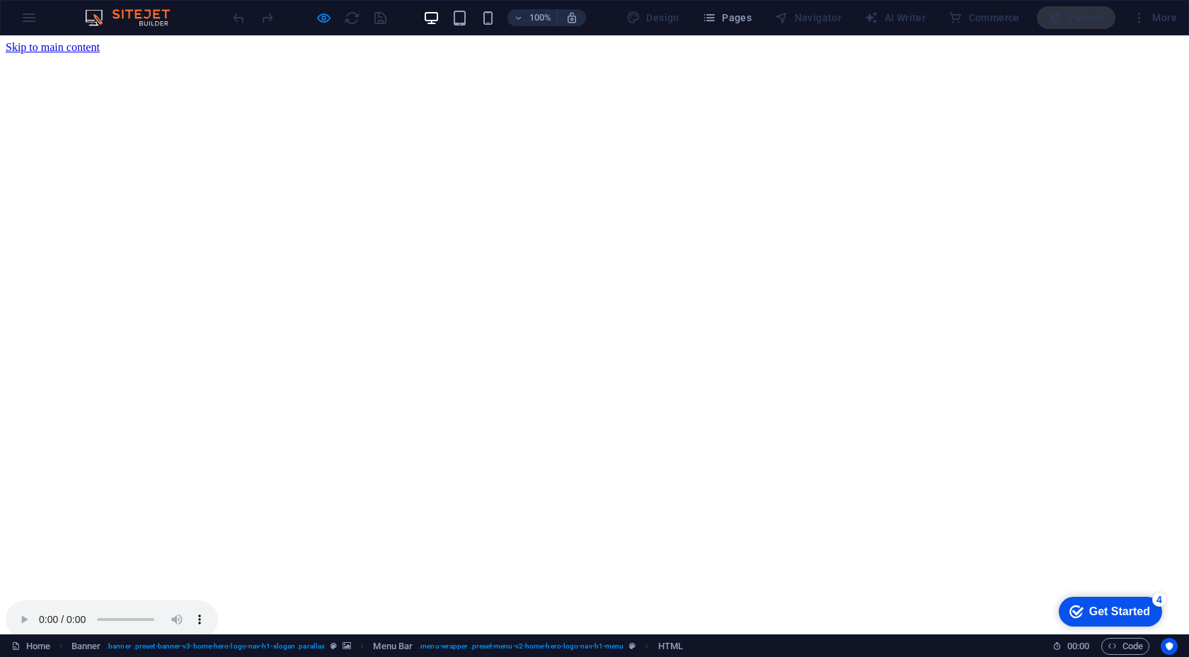
click at [444, 600] on div "Your browser does not support the audio element. ▶ Play Radio ⏸ Pause Radio" at bounding box center [595, 628] width 1178 height 56
click at [152, 641] on button "⏸ Pause Radio" at bounding box center [113, 648] width 77 height 15
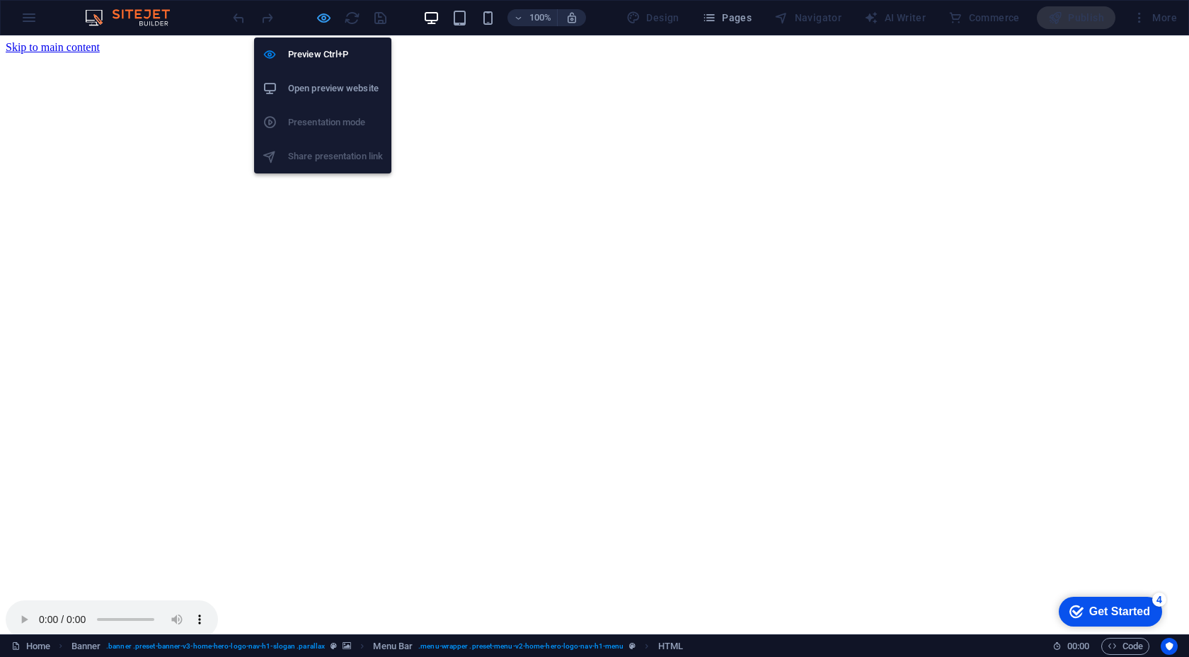
click at [324, 13] on icon "button" at bounding box center [324, 18] width 16 height 16
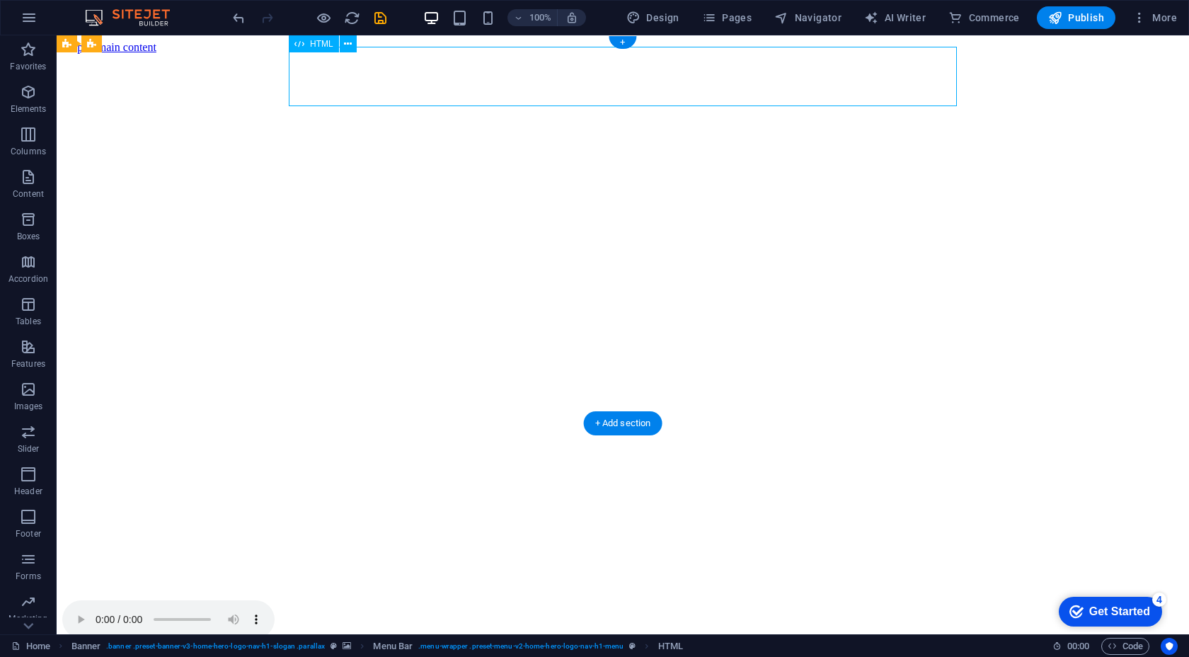
drag, startPoint x: 469, startPoint y: 76, endPoint x: 463, endPoint y: 89, distance: 13.6
click at [463, 600] on div "Your browser does not support the audio element. ▶ Play Radio ⏸ Pause Radio" at bounding box center [623, 628] width 1122 height 56
click at [416, 600] on div "Your browser does not support the audio element. ▶ Play Radio ⏸ Pause Radio" at bounding box center [623, 628] width 1122 height 56
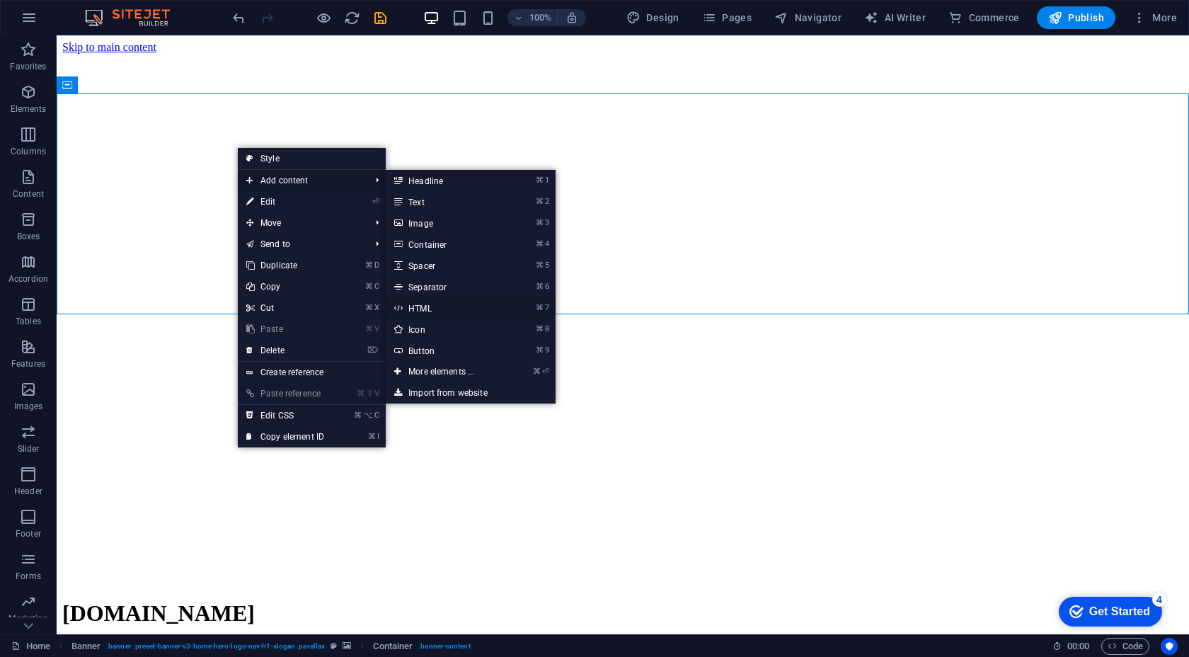
click at [446, 306] on link "⌘ 7 HTML" at bounding box center [444, 307] width 117 height 21
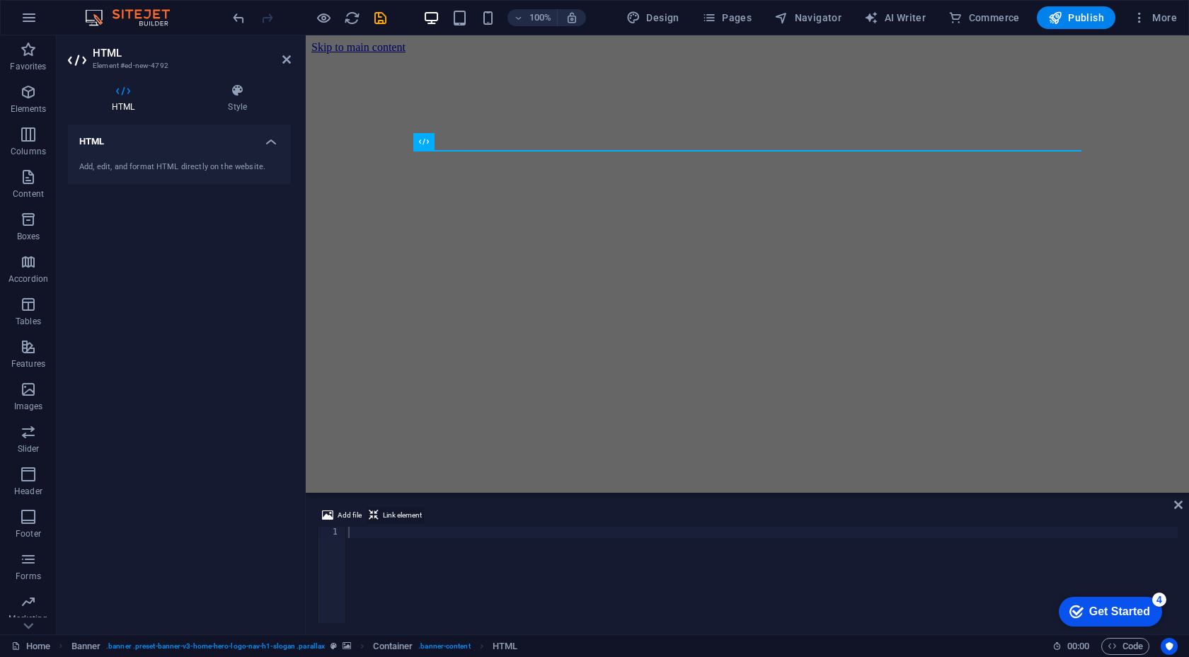
click at [403, 521] on span "Link element" at bounding box center [402, 515] width 39 height 17
click at [366, 539] on div at bounding box center [762, 586] width 833 height 119
click at [353, 519] on span "Add file" at bounding box center [350, 515] width 24 height 17
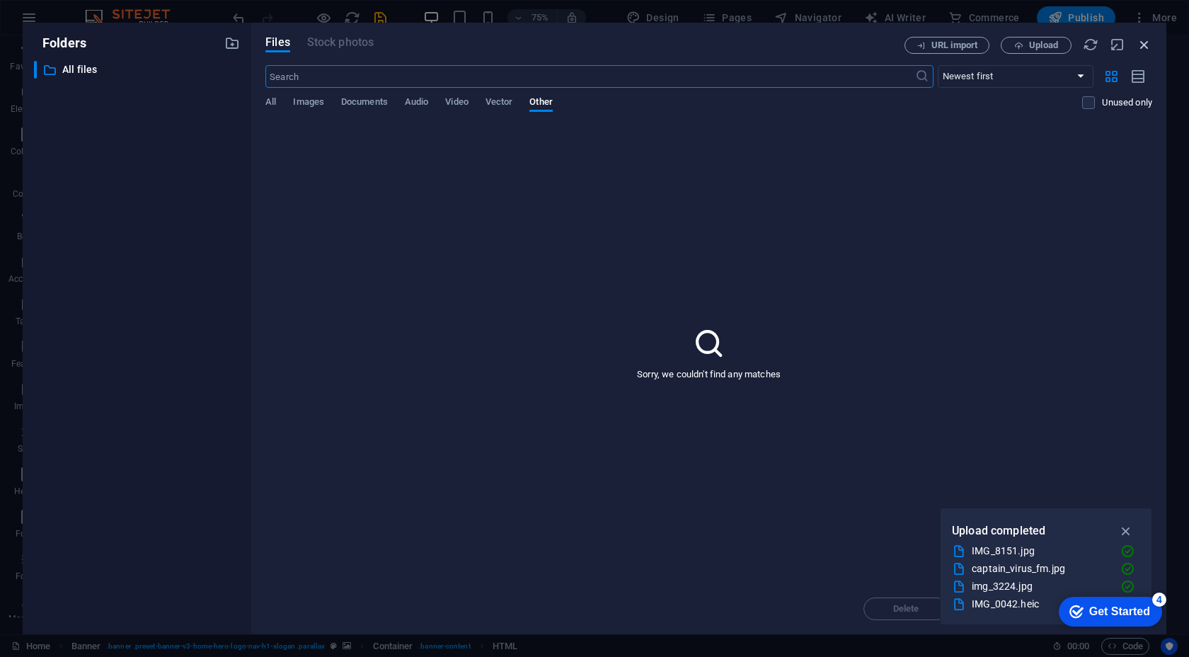
click at [1141, 38] on icon "button" at bounding box center [1145, 45] width 16 height 16
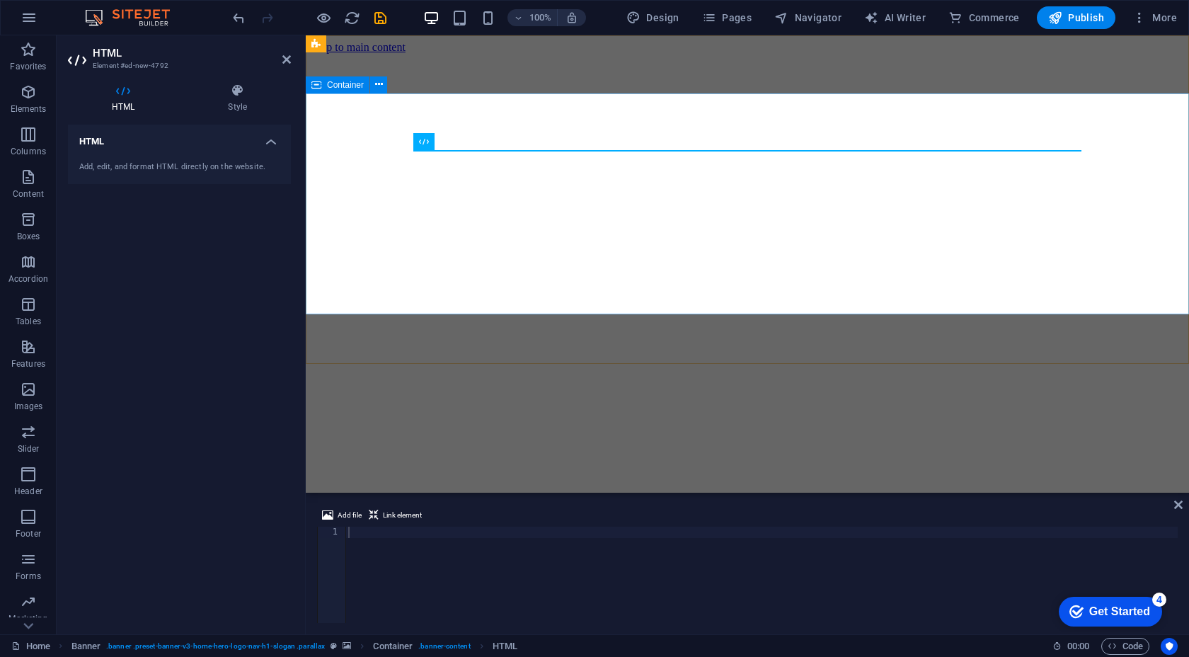
type textarea "<a href="#ed-904228624" class="wv-link-elm"></a>"
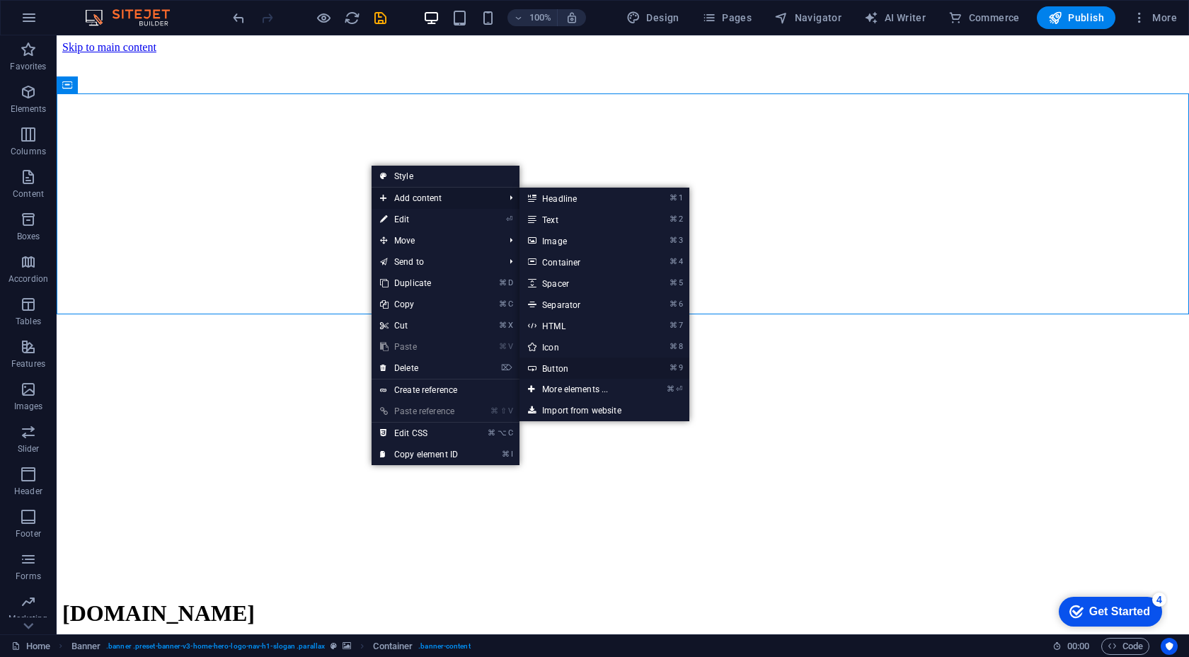
click at [571, 370] on link "⌘ 9 Button" at bounding box center [578, 368] width 117 height 21
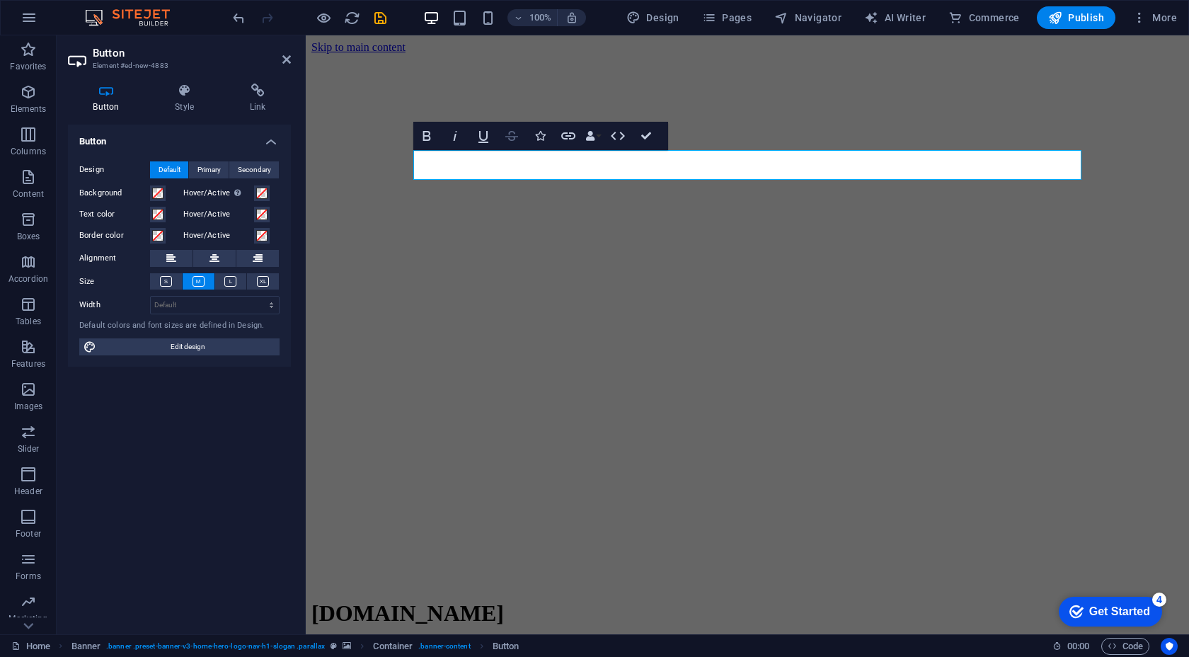
click at [518, 138] on icon "button" at bounding box center [511, 135] width 17 height 17
click at [518, 137] on icon "button" at bounding box center [511, 135] width 17 height 17
click at [569, 139] on icon "button" at bounding box center [568, 135] width 17 height 17
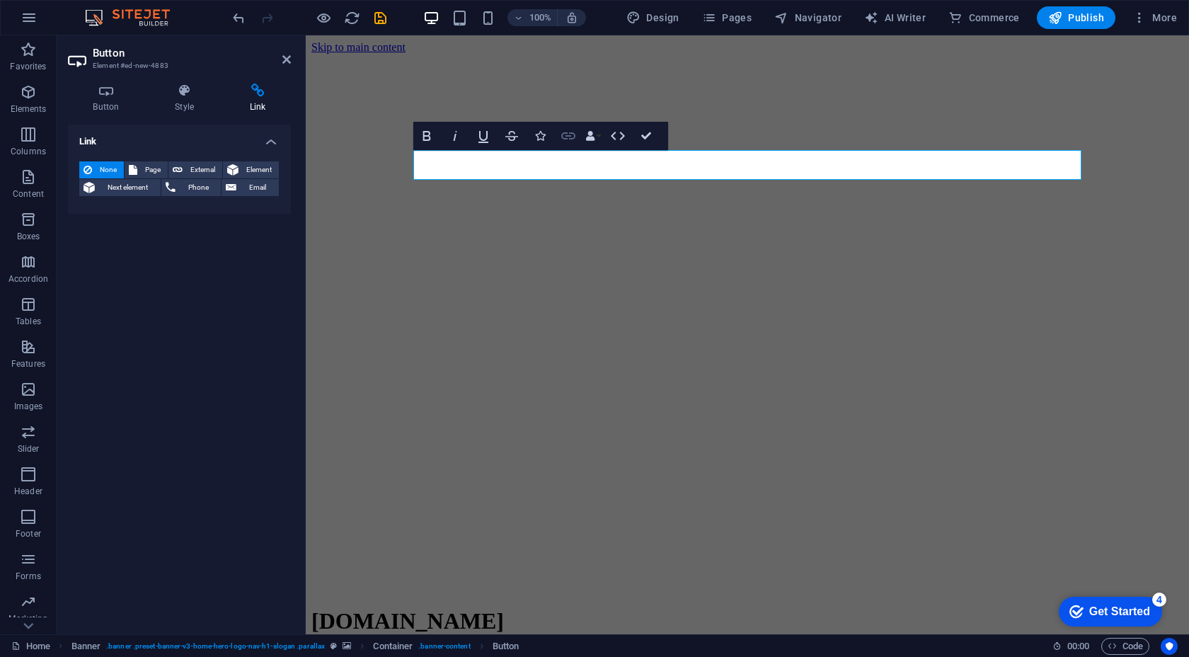
click at [569, 139] on icon "button" at bounding box center [568, 135] width 17 height 17
click at [624, 136] on icon "button" at bounding box center [618, 136] width 14 height 8
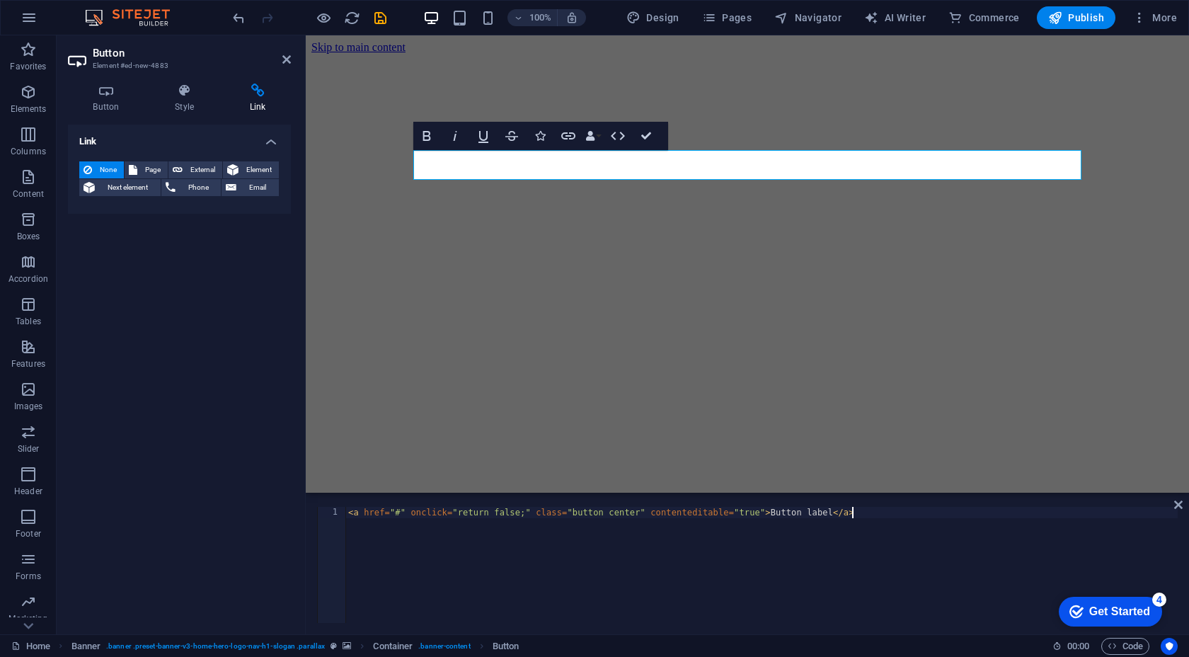
click at [647, 558] on div "< a href = "#" onclick = "return false;" class = "button center" contenteditabl…" at bounding box center [762, 576] width 833 height 139
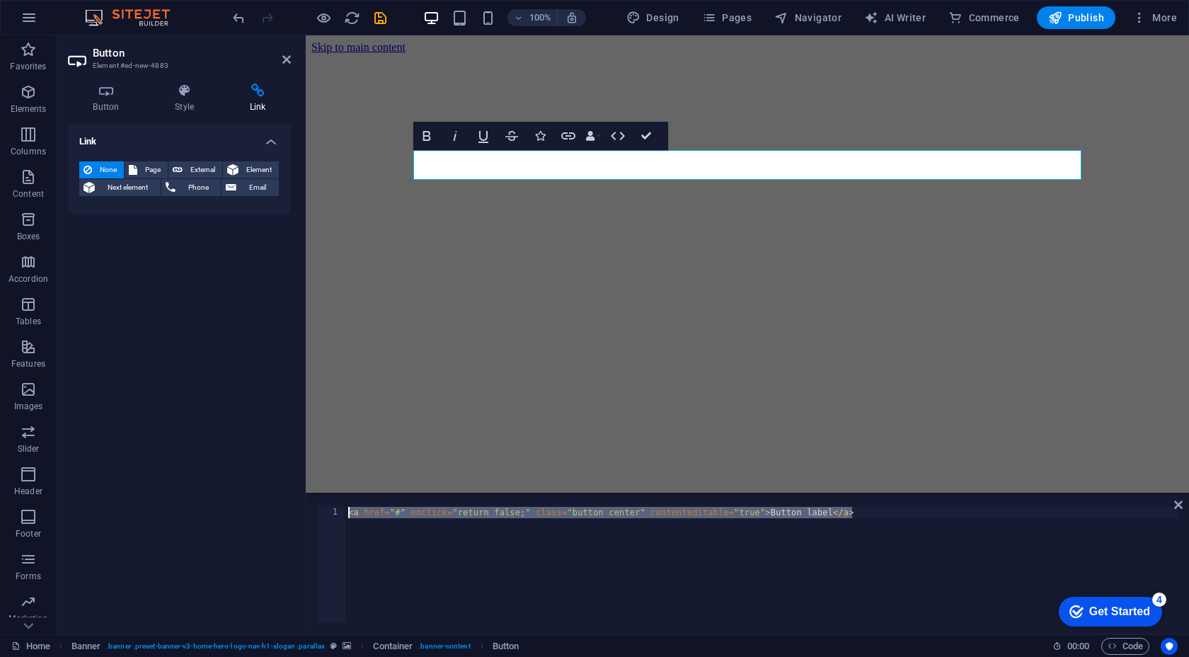
drag, startPoint x: 896, startPoint y: 546, endPoint x: 350, endPoint y: 493, distance: 548.5
click at [350, 493] on aside "<a href="#" onclick="return false;" class="button center" contenteditable="true…" at bounding box center [748, 564] width 884 height 142
paste textarea "https://stream.zeno.fm/wpbdink8tkdtv.mp3"
type textarea "https://stream.zeno.fm/wpbdink8tkdtv.mp3"
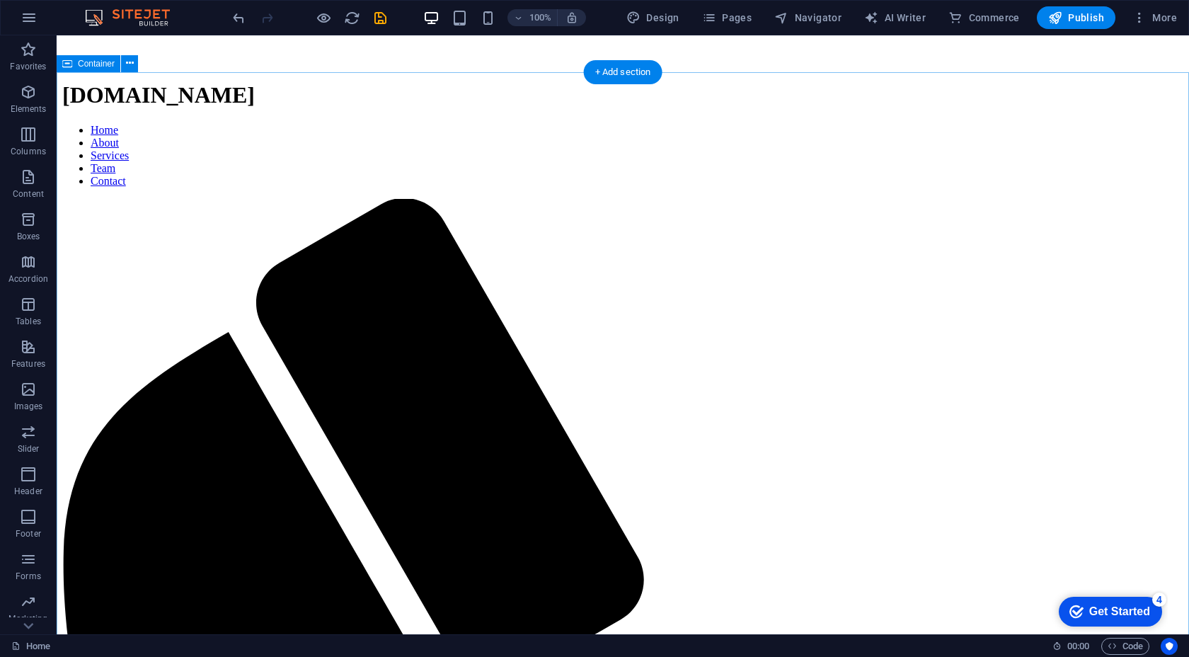
scroll to position [0, 0]
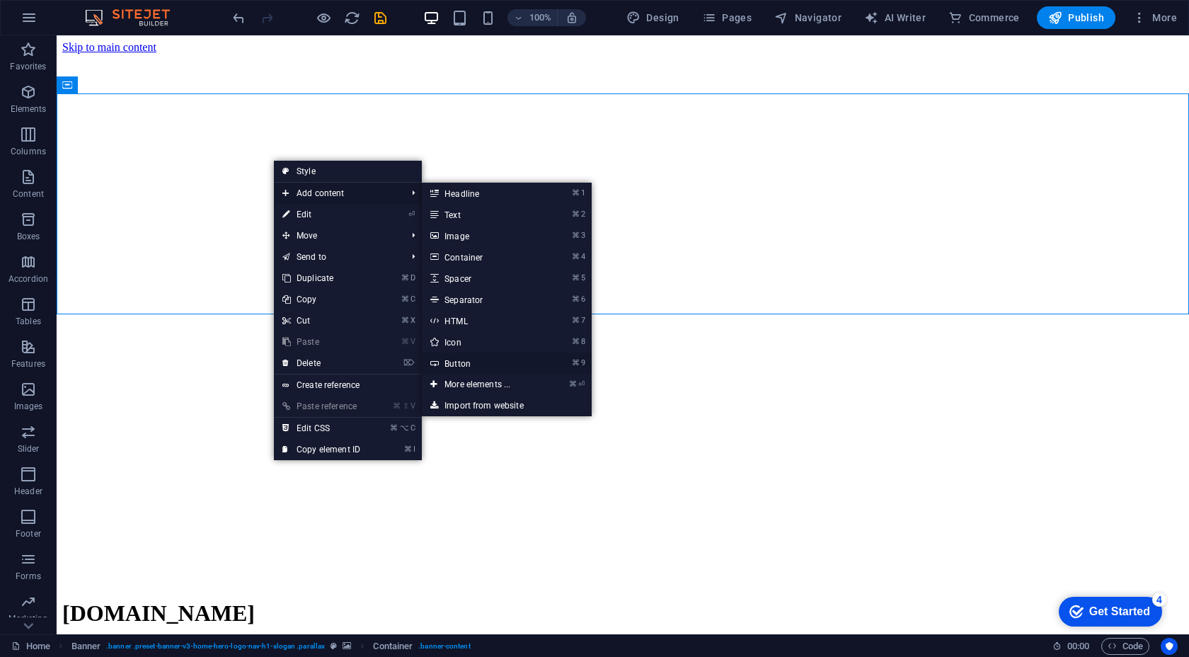
click at [503, 363] on link "⌘ 9 Button" at bounding box center [480, 363] width 117 height 21
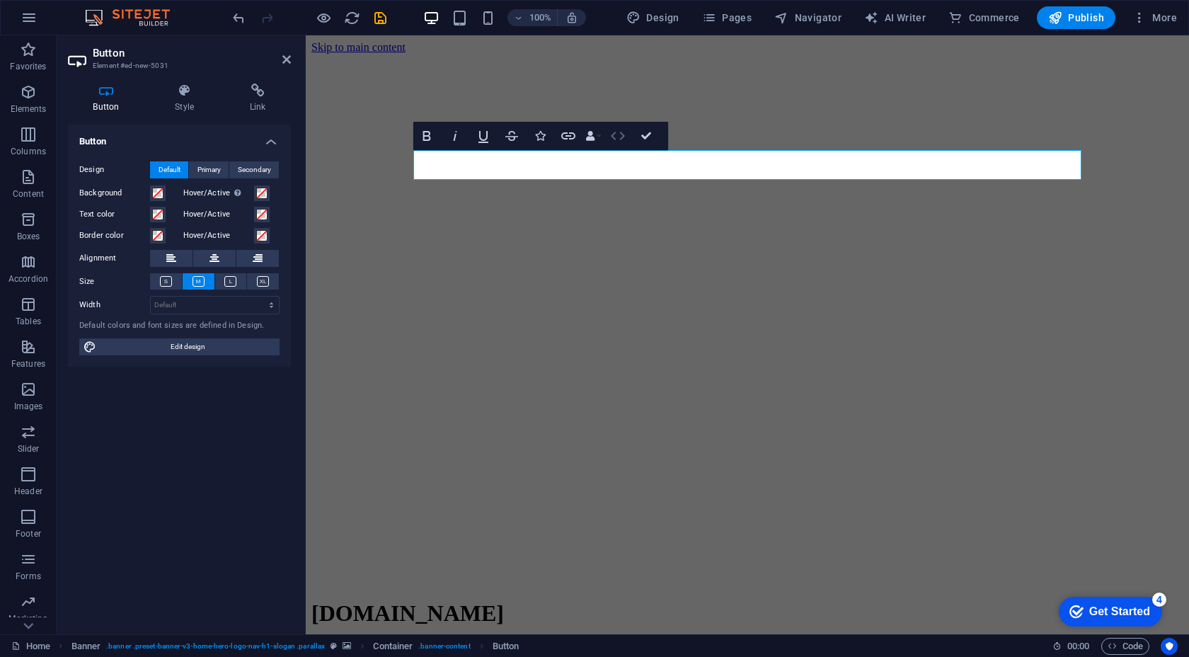
click at [614, 140] on icon "button" at bounding box center [618, 135] width 17 height 17
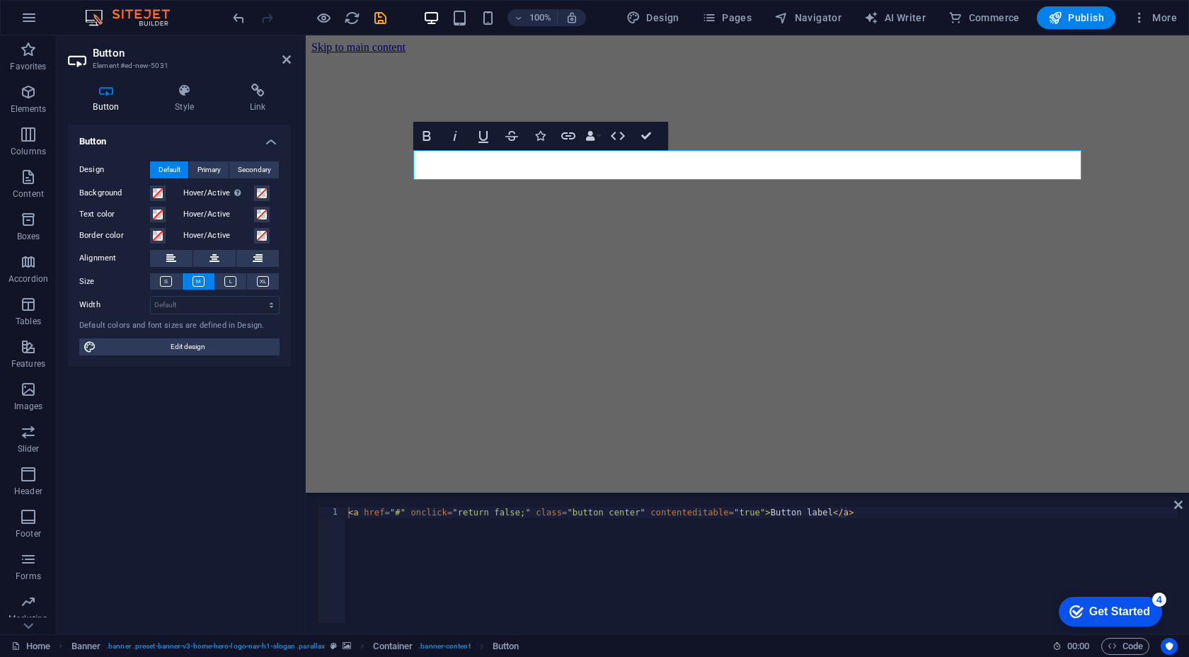
type textarea "<a href="#" onclick="return false;" class="button center" contenteditable="true…"
click at [581, 536] on div "< a href = "#" onclick = "return false;" class = "button center" contenteditabl…" at bounding box center [762, 576] width 833 height 139
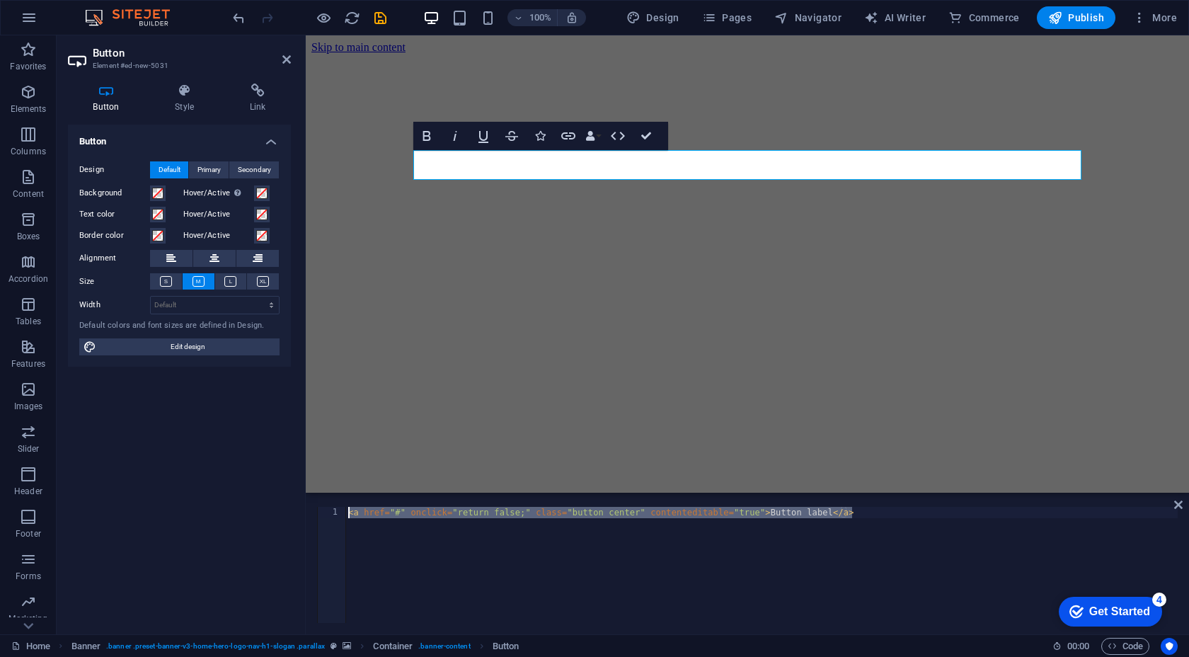
drag, startPoint x: 921, startPoint y: 532, endPoint x: 336, endPoint y: 501, distance: 586.4
click at [336, 501] on div "<a href="#" onclick="return false;" class="button center" contenteditable="true…" at bounding box center [748, 565] width 884 height 139
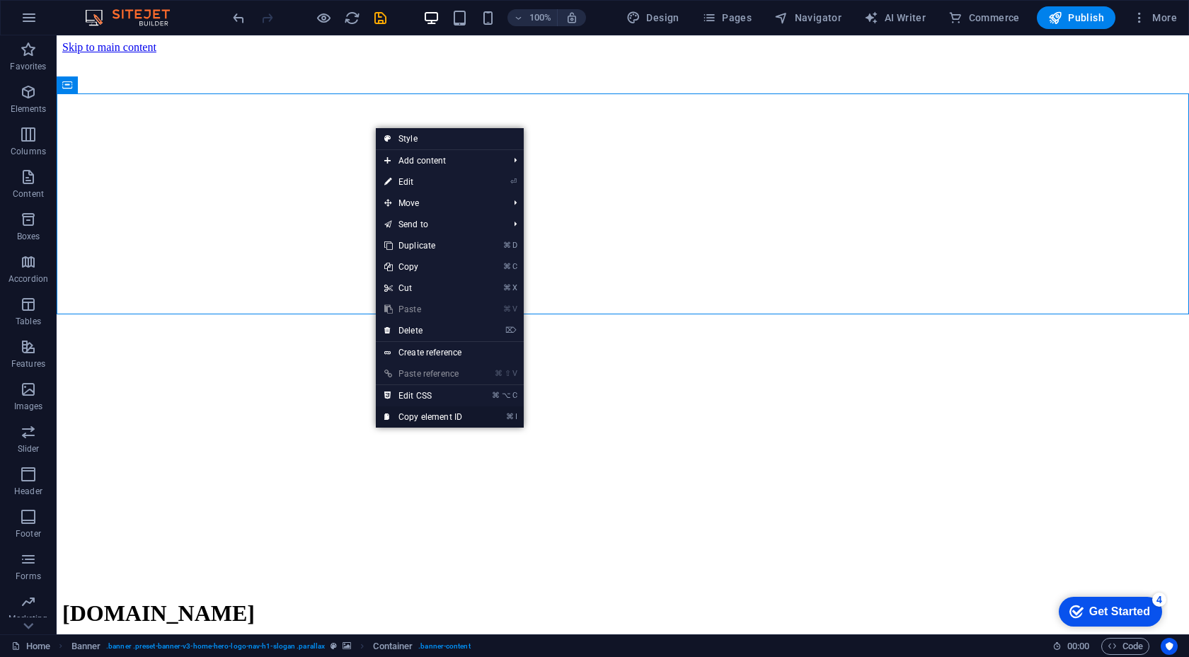
click at [449, 418] on link "⌘ I Copy element ID" at bounding box center [423, 416] width 95 height 21
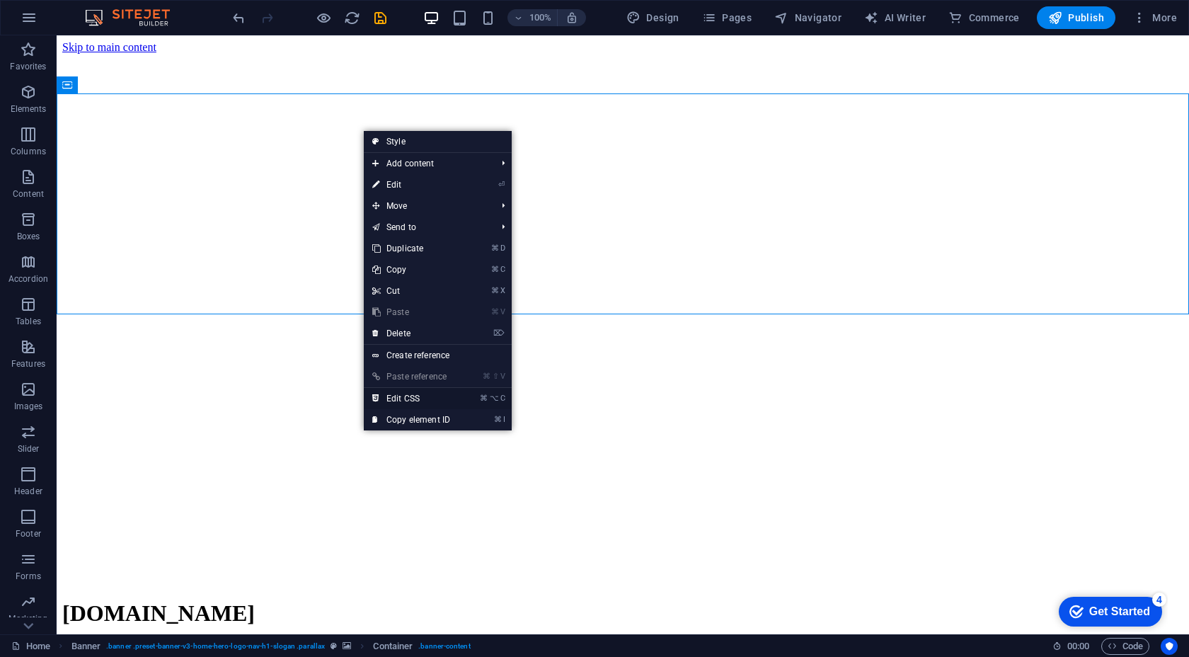
click at [427, 399] on link "⌘ ⌥ C Edit CSS" at bounding box center [411, 398] width 95 height 21
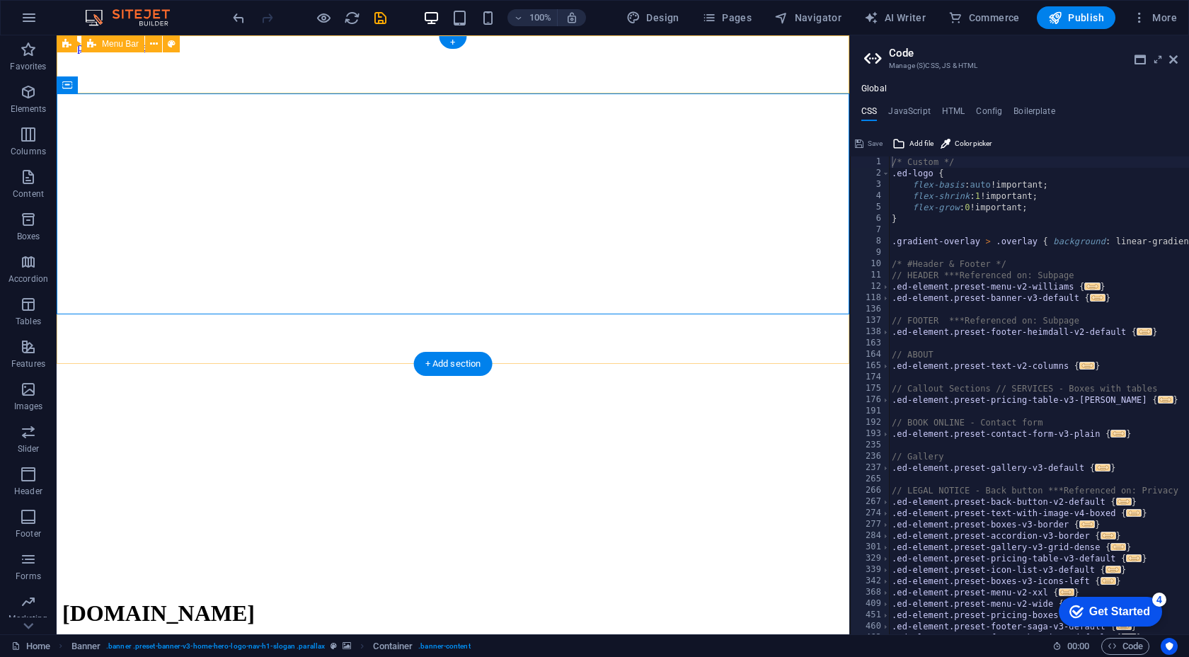
click at [1172, 57] on icon at bounding box center [1174, 59] width 8 height 11
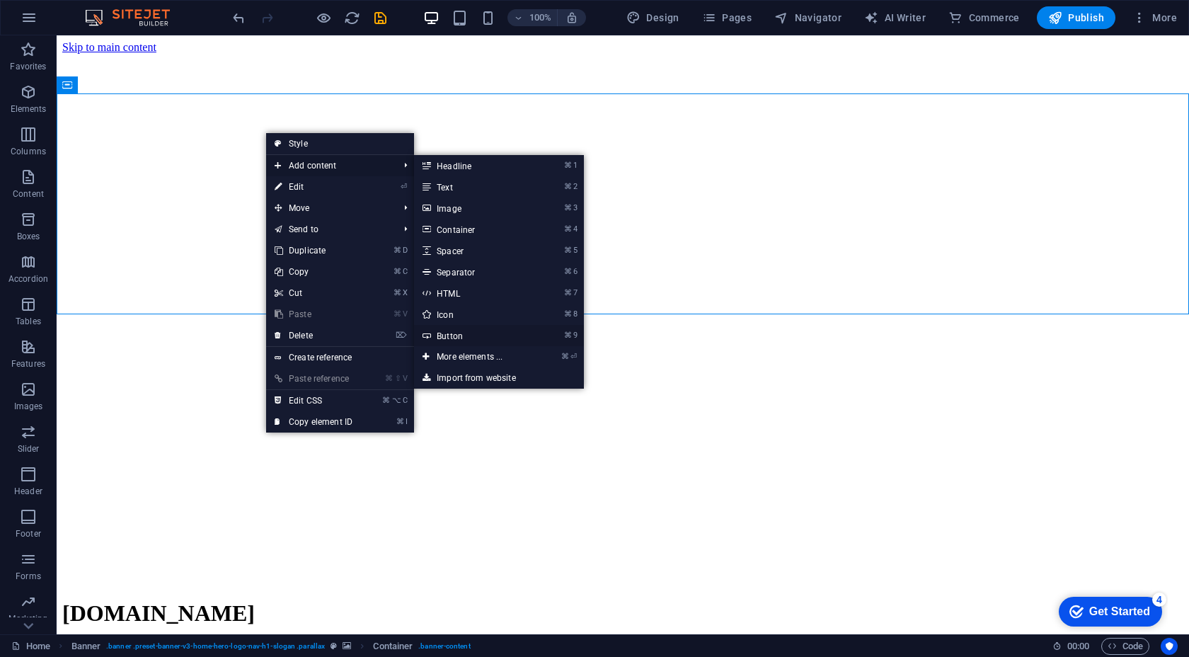
click at [462, 338] on link "⌘ 9 Button" at bounding box center [472, 335] width 117 height 21
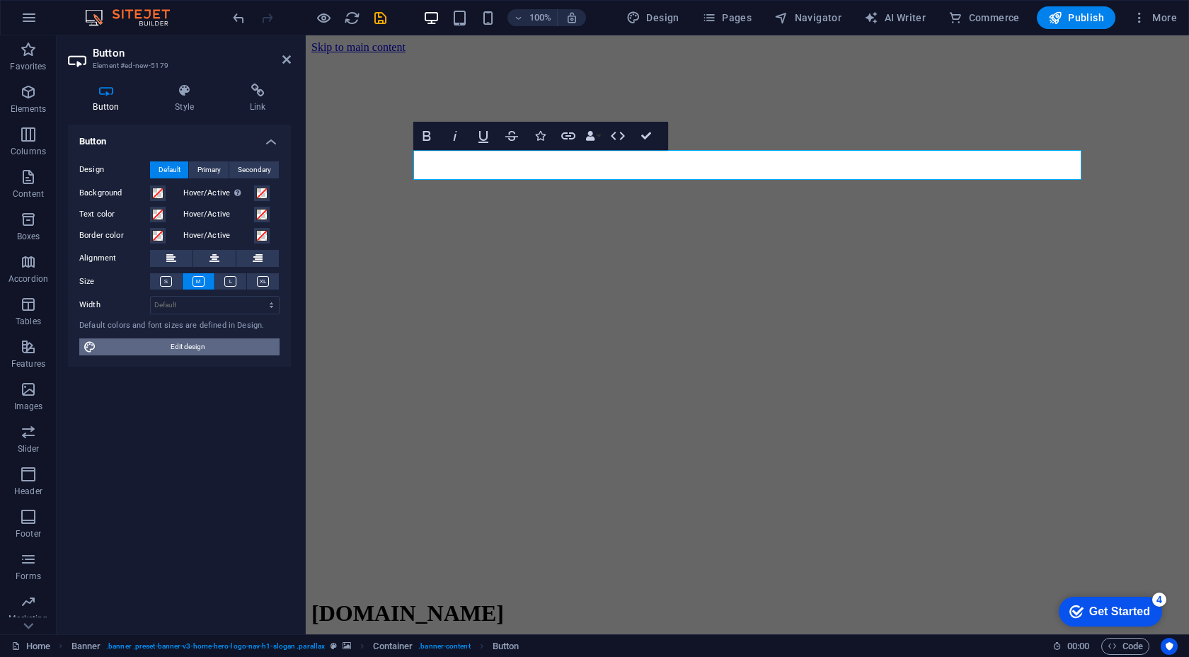
click at [182, 350] on span "Edit design" at bounding box center [188, 346] width 175 height 17
select select "rem"
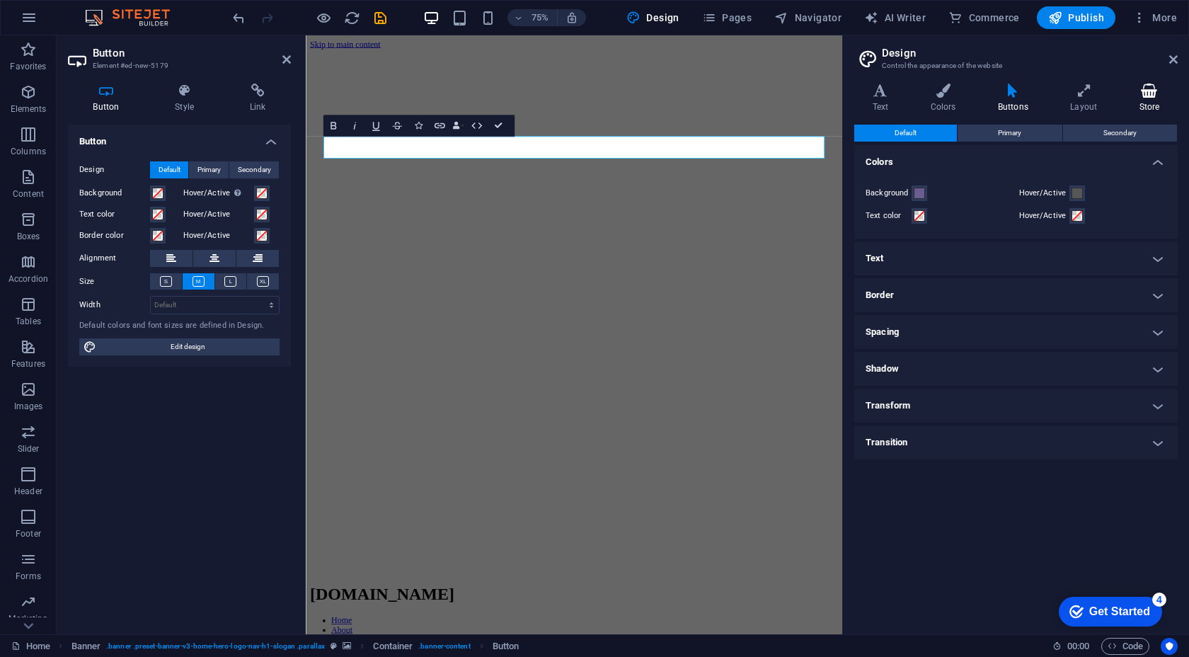
click at [1144, 92] on icon at bounding box center [1150, 91] width 57 height 14
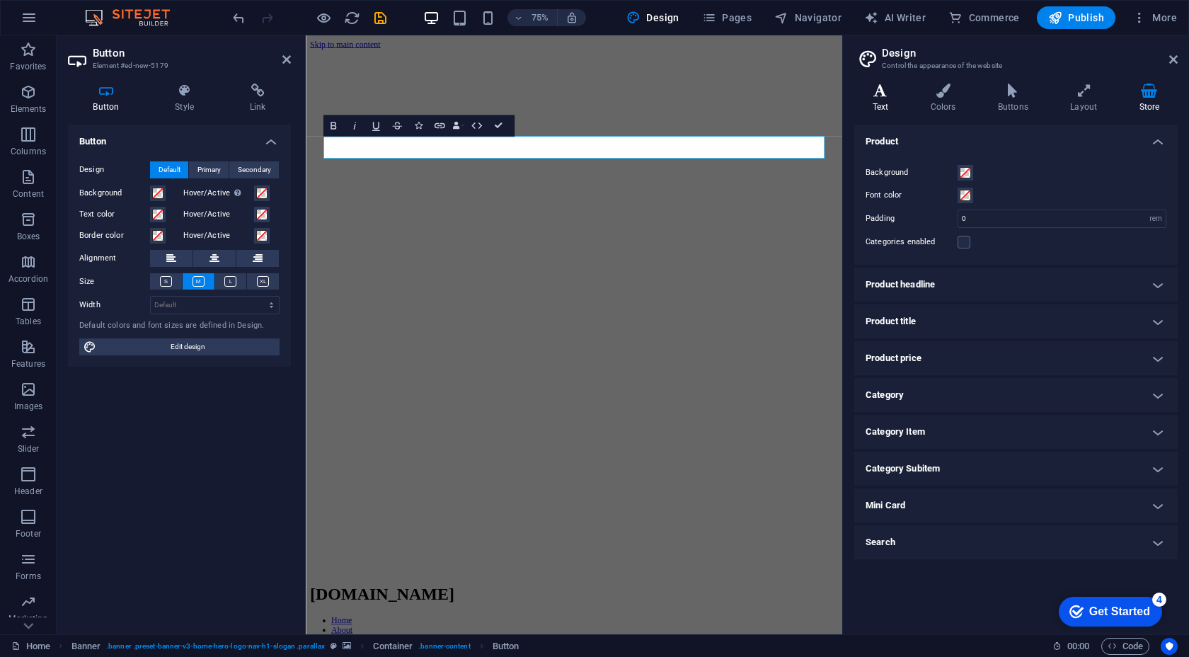
click at [892, 94] on icon at bounding box center [881, 91] width 52 height 14
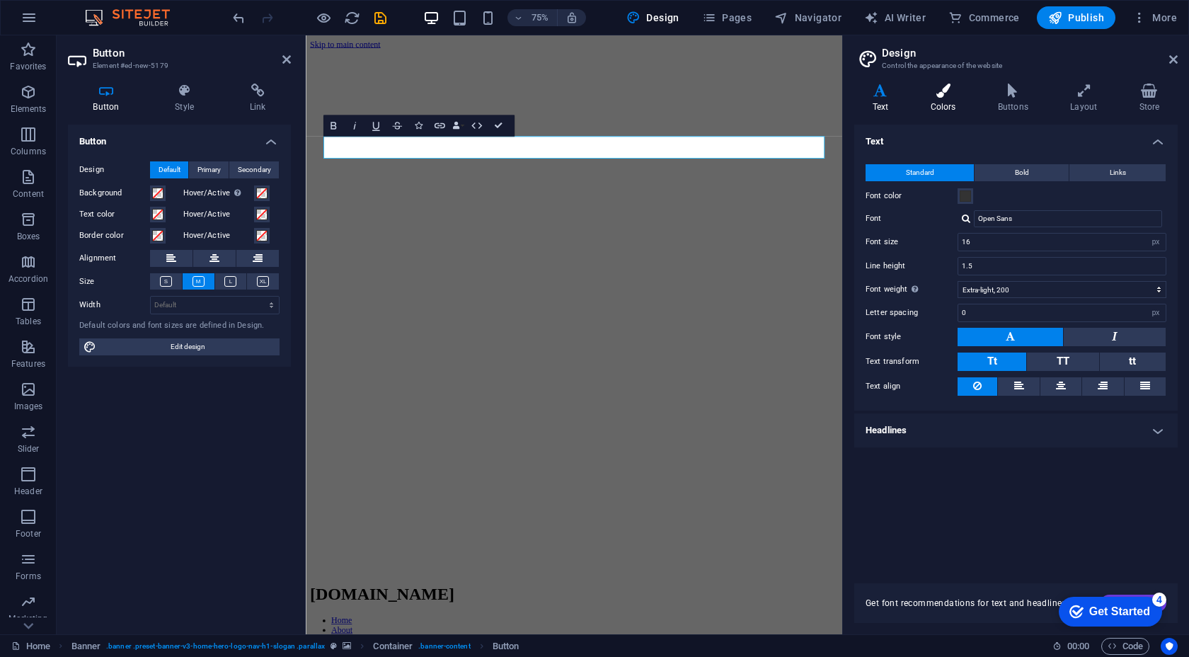
click at [943, 98] on h4 "Colors" at bounding box center [946, 99] width 67 height 30
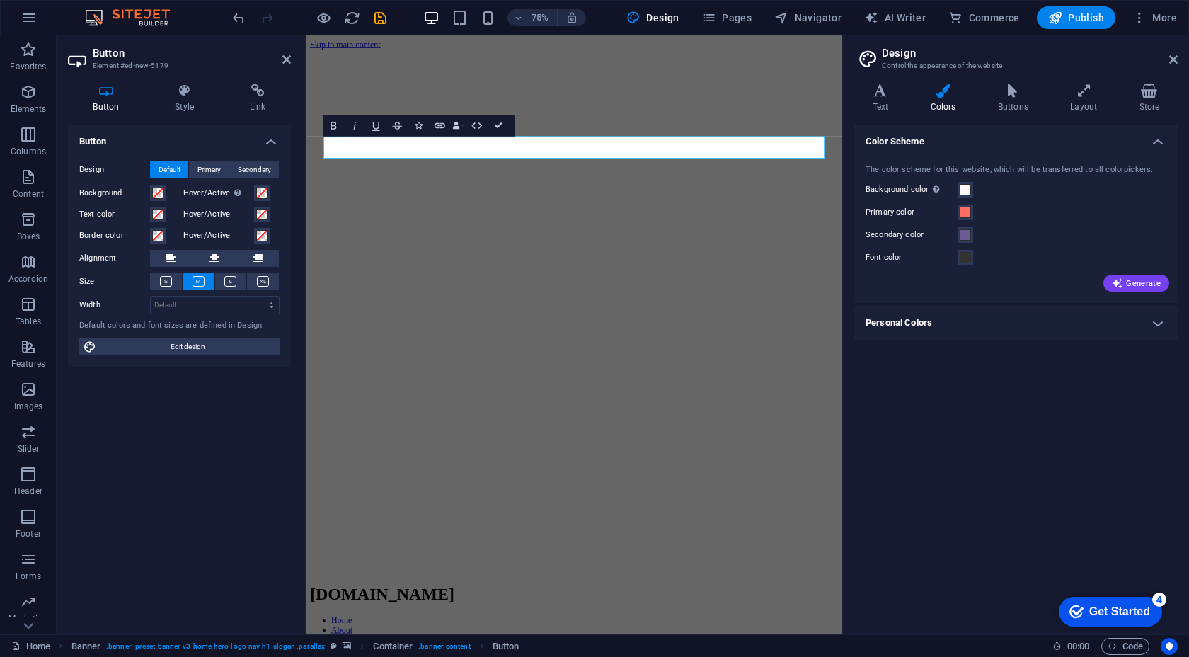
click at [978, 104] on h4 "Colors" at bounding box center [946, 99] width 67 height 30
click at [1021, 104] on h4 "Buttons" at bounding box center [1016, 99] width 72 height 30
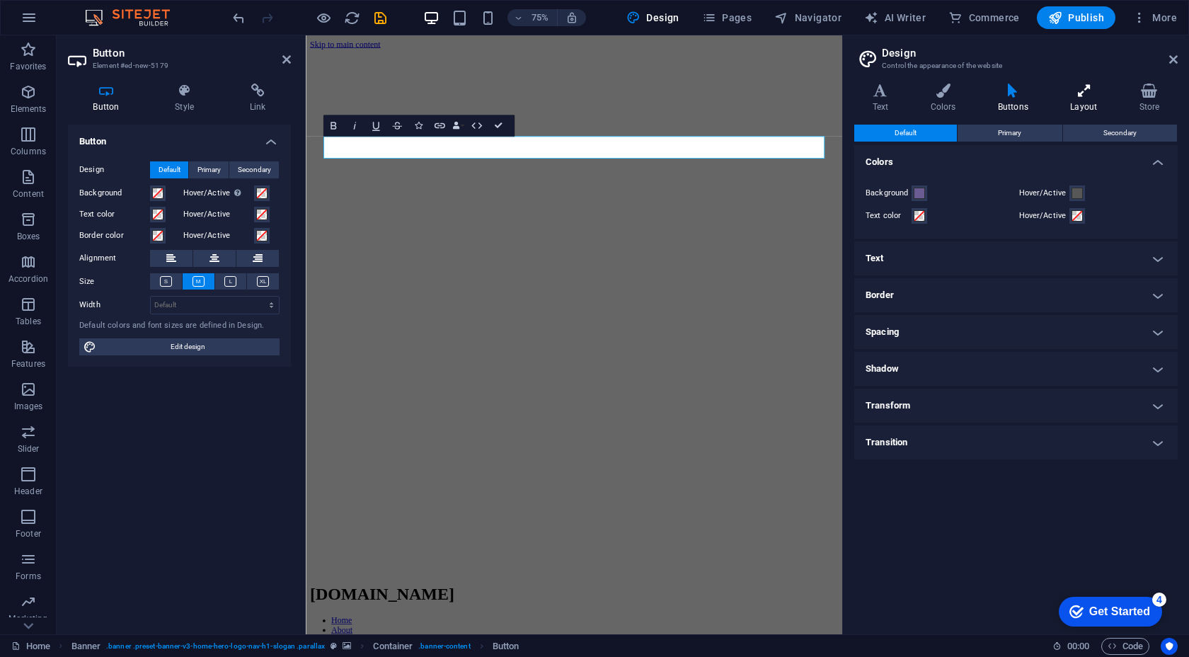
click at [1068, 98] on h4 "Layout" at bounding box center [1087, 99] width 69 height 30
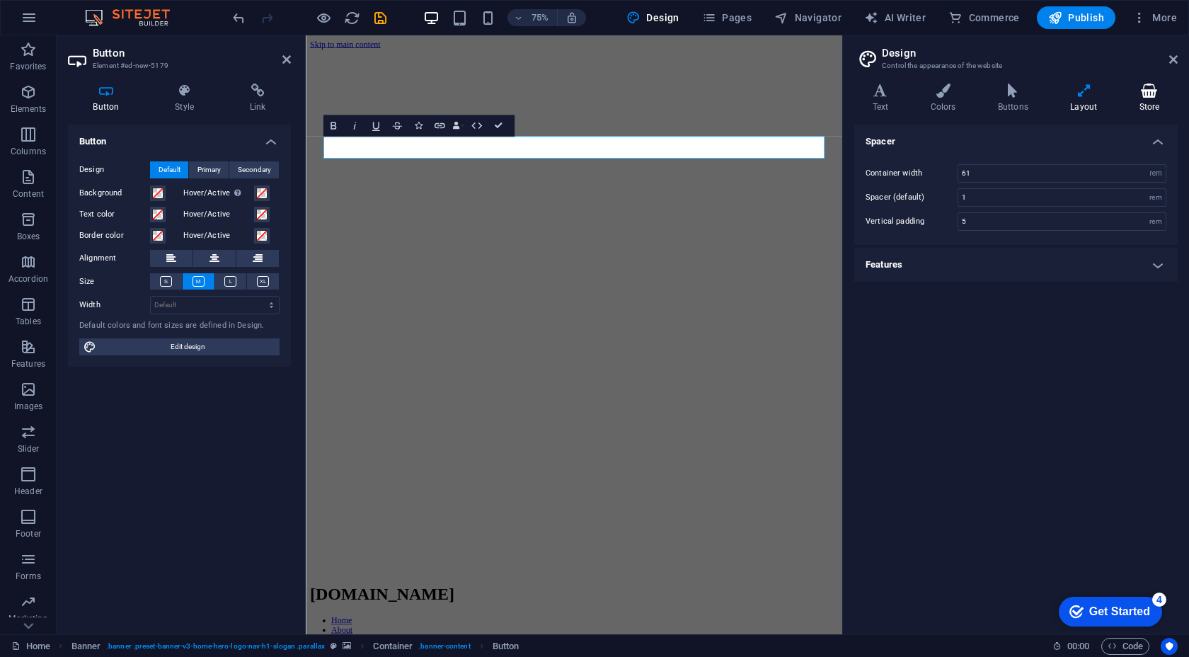
click at [1138, 97] on icon at bounding box center [1150, 91] width 57 height 14
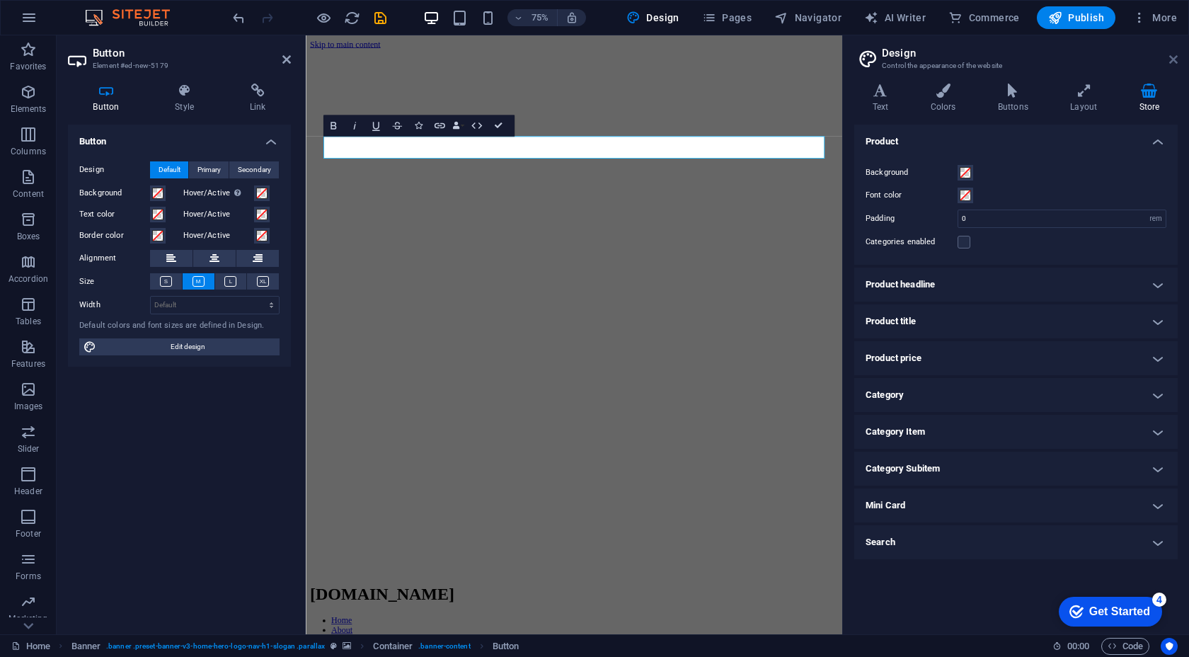
drag, startPoint x: 1173, startPoint y: 64, endPoint x: 867, endPoint y: 22, distance: 308.7
click at [1173, 64] on icon at bounding box center [1174, 59] width 8 height 11
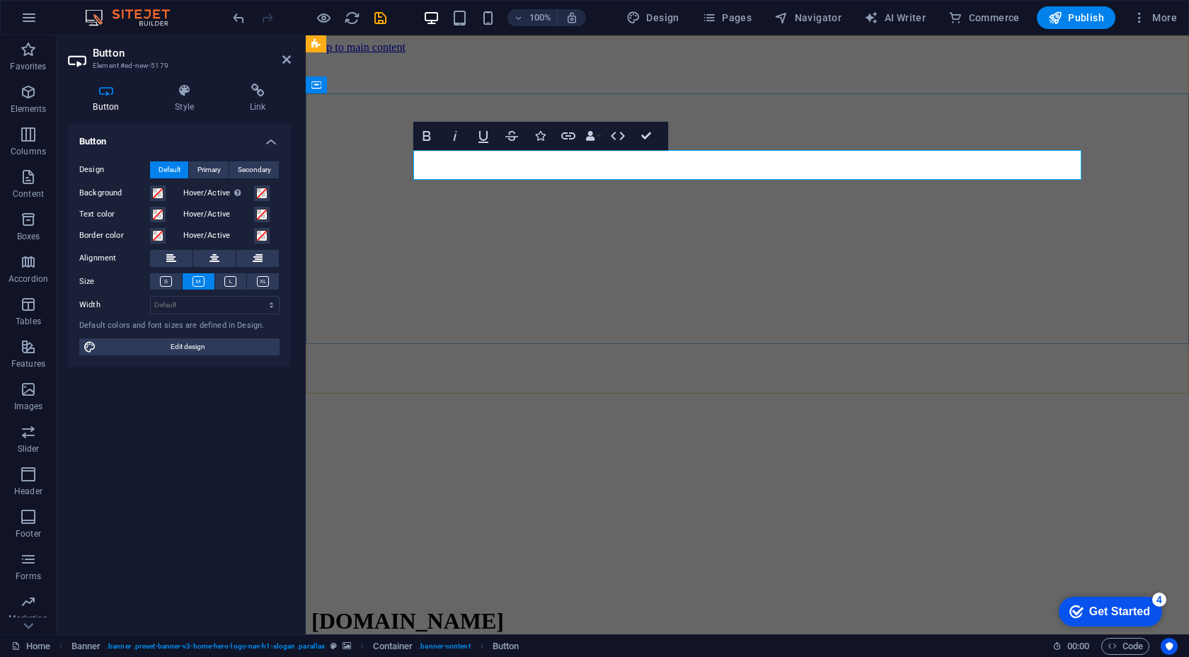
drag, startPoint x: 523, startPoint y: 169, endPoint x: 452, endPoint y: 166, distance: 70.9
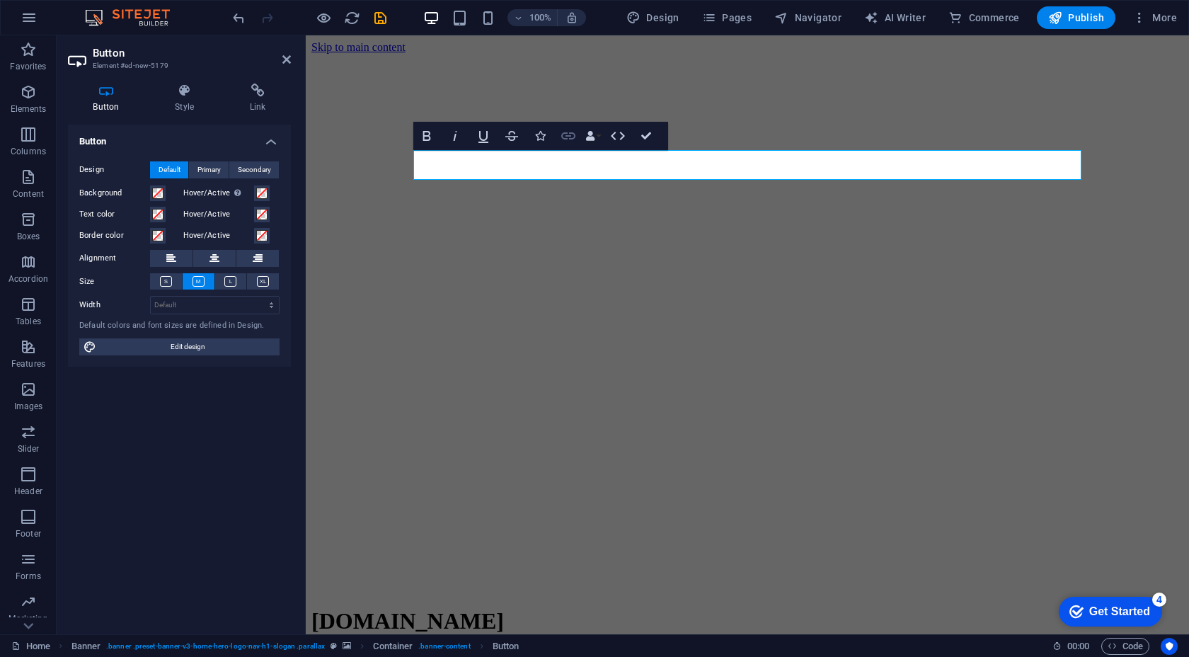
click at [561, 140] on icon "button" at bounding box center [568, 135] width 17 height 17
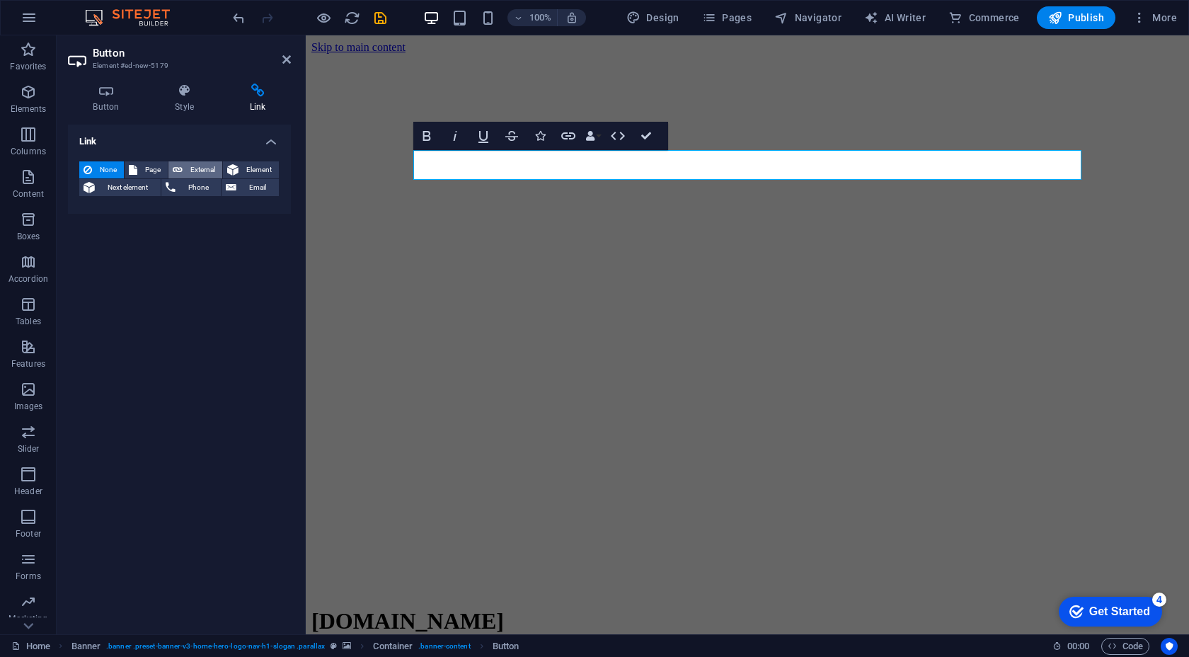
click at [208, 170] on span "External" at bounding box center [202, 169] width 31 height 17
select select "blank"
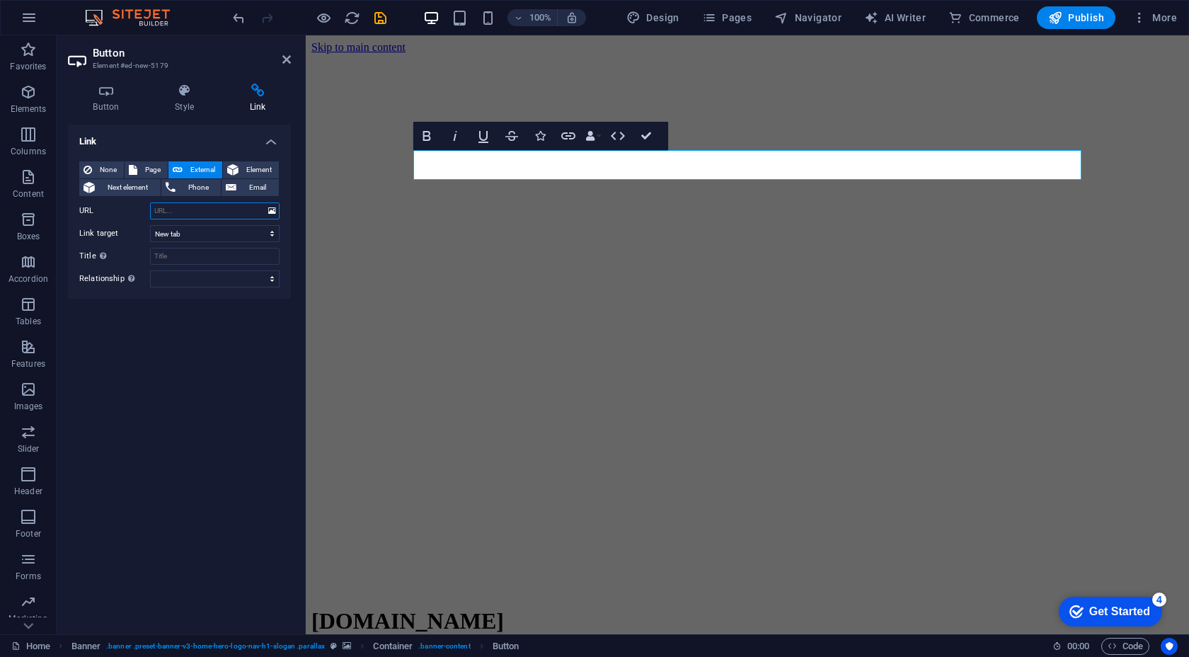
click at [184, 213] on input "URL" at bounding box center [215, 210] width 130 height 17
paste input "#ed-904228624"
type input "#ed-904228624"
drag, startPoint x: 226, startPoint y: 211, endPoint x: 82, endPoint y: 207, distance: 143.8
click at [82, 207] on div "URL #ed-904228624" at bounding box center [179, 210] width 200 height 17
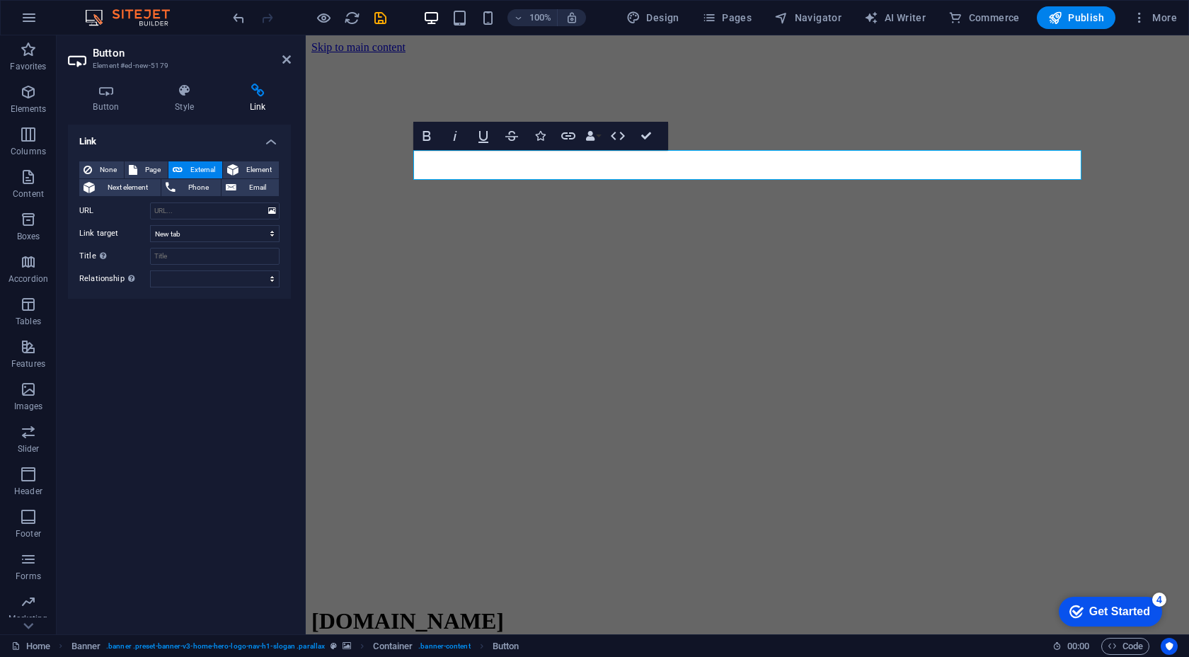
click at [195, 222] on div "None Page External Element Next element Phone Email Page Home Subpage Legal Not…" at bounding box center [179, 224] width 200 height 126
click at [196, 214] on input "URL" at bounding box center [215, 210] width 130 height 17
paste input "https://stream.zeno.fm/wpbdink8tkdtv.mp3"
type input "https://stream.zeno.fm/wpbdink8tkdtv.mp3"
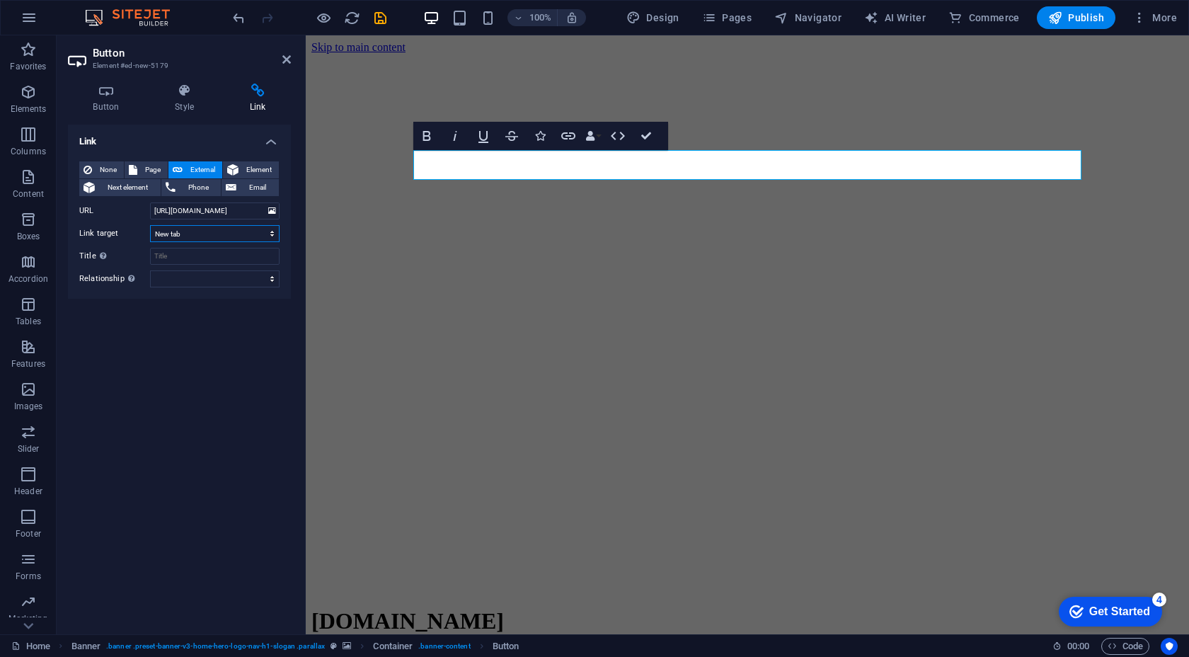
click at [190, 231] on select "New tab Same tab Overlay" at bounding box center [215, 233] width 130 height 17
select select
click at [150, 225] on select "New tab Same tab Overlay" at bounding box center [215, 233] width 130 height 17
click at [212, 365] on div "Link None Page External Element Next element Phone Email Page Home Subpage Lega…" at bounding box center [179, 374] width 223 height 498
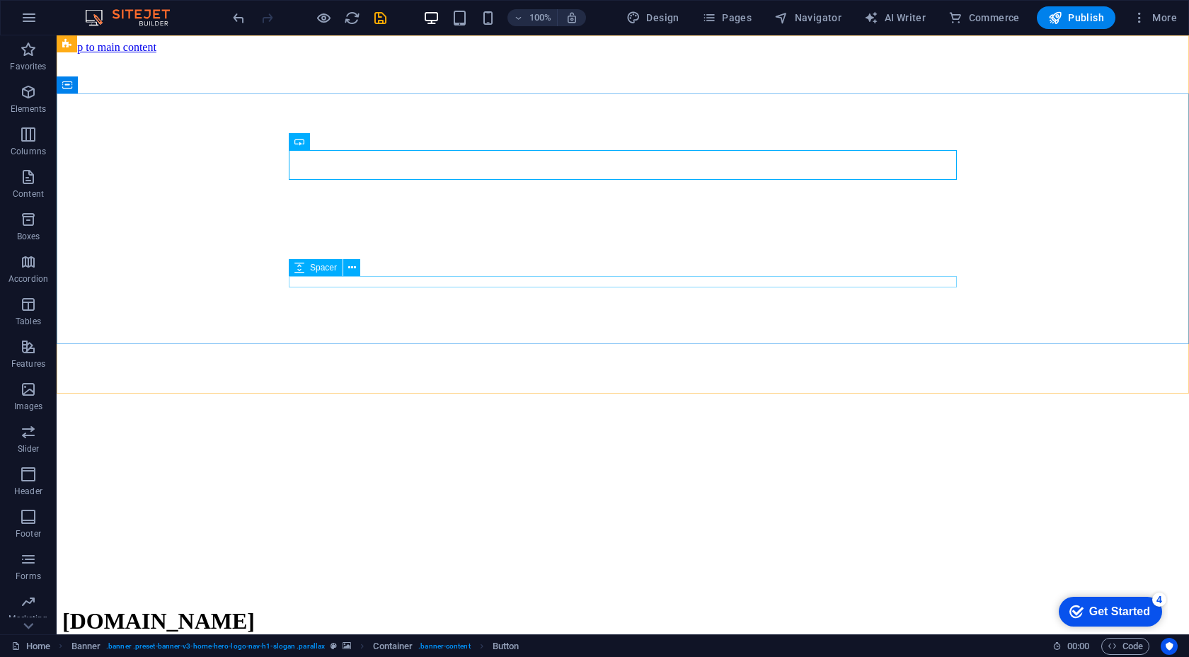
drag, startPoint x: 345, startPoint y: 310, endPoint x: 288, endPoint y: 273, distance: 67.6
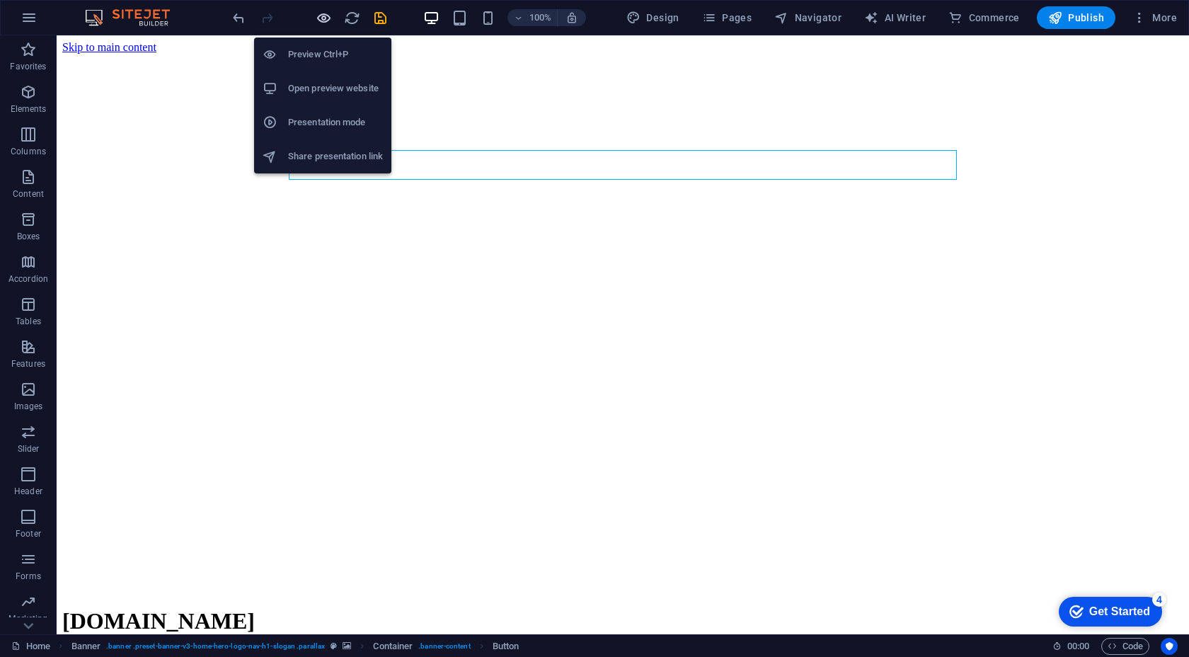
click at [322, 16] on icon "button" at bounding box center [324, 18] width 16 height 16
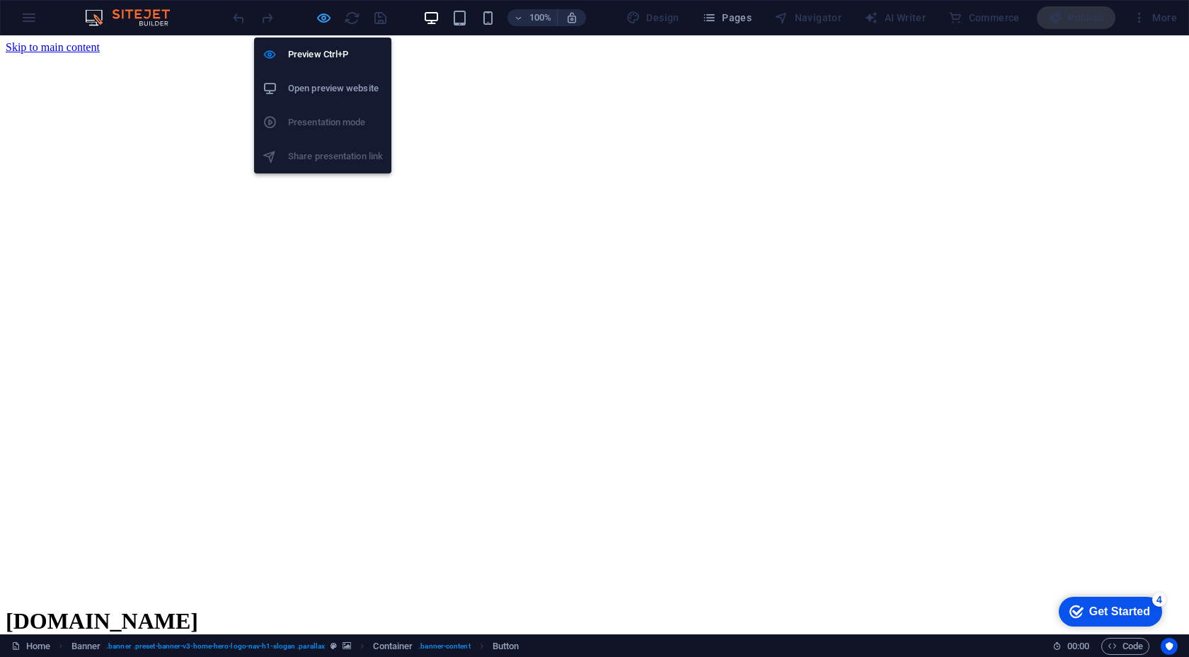
click at [328, 23] on icon "button" at bounding box center [324, 18] width 16 height 16
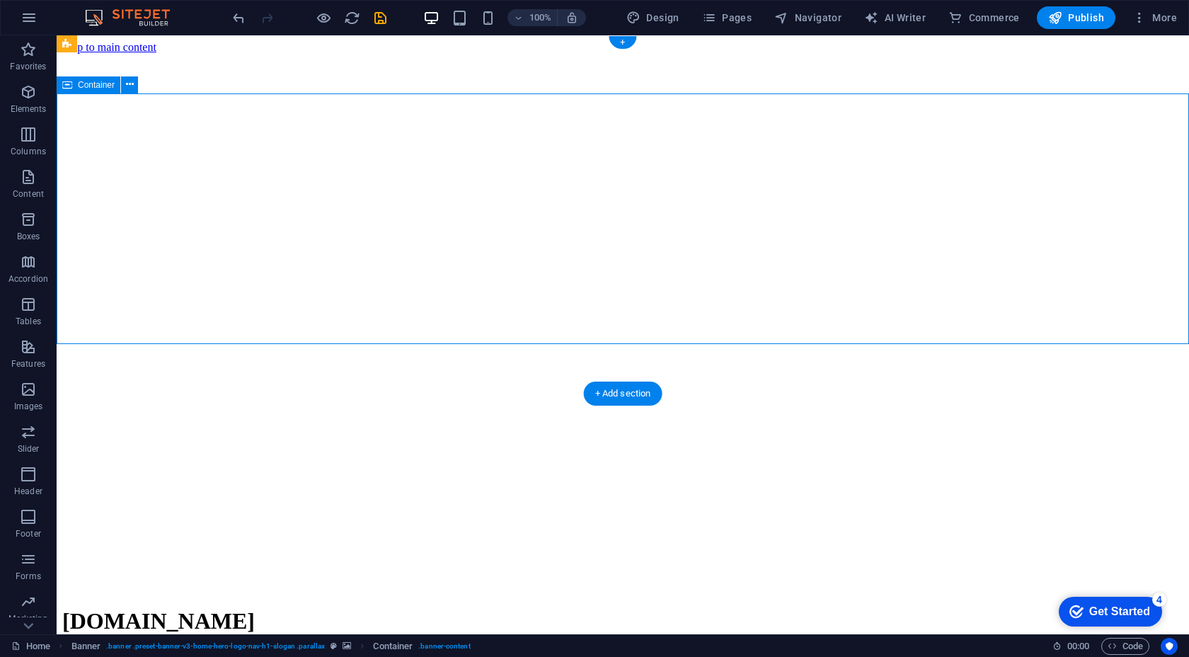
click at [25, 28] on button "button" at bounding box center [29, 18] width 34 height 34
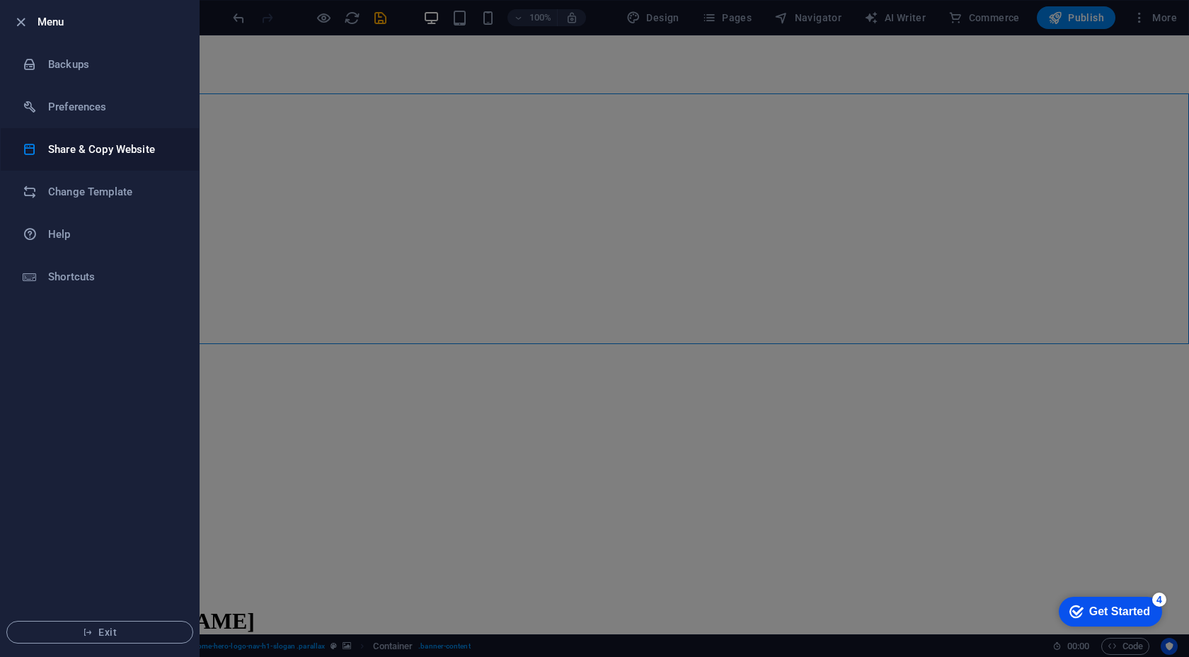
click at [118, 158] on li "Share & Copy Website" at bounding box center [100, 149] width 198 height 42
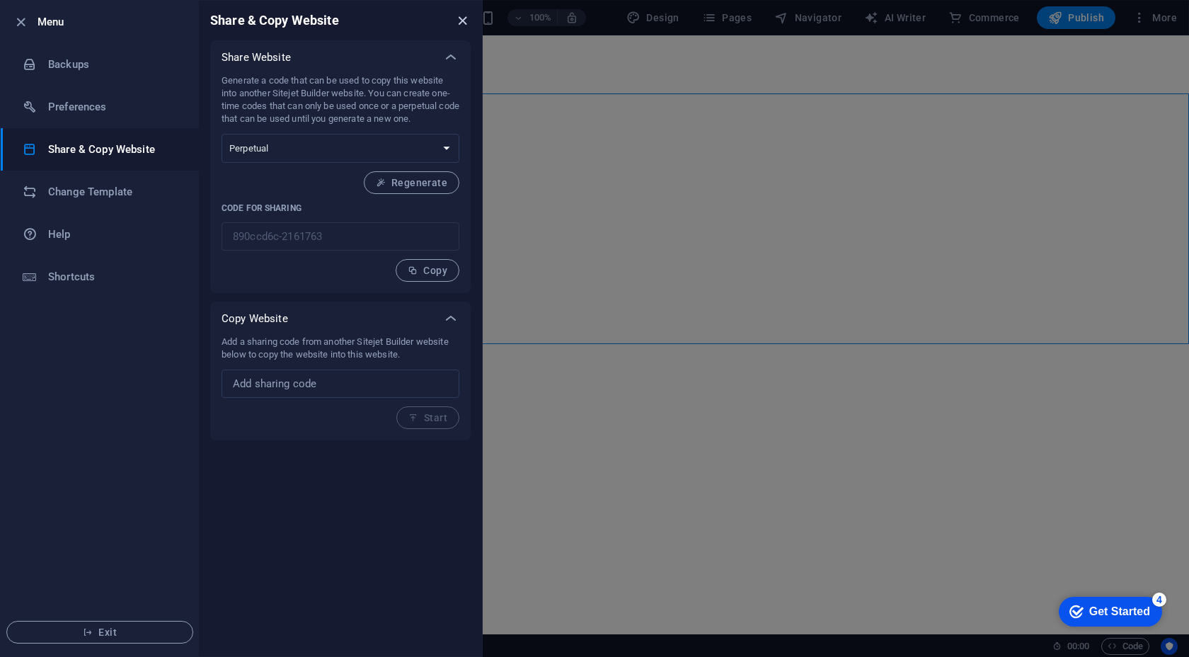
click at [462, 23] on icon "close" at bounding box center [463, 21] width 16 height 16
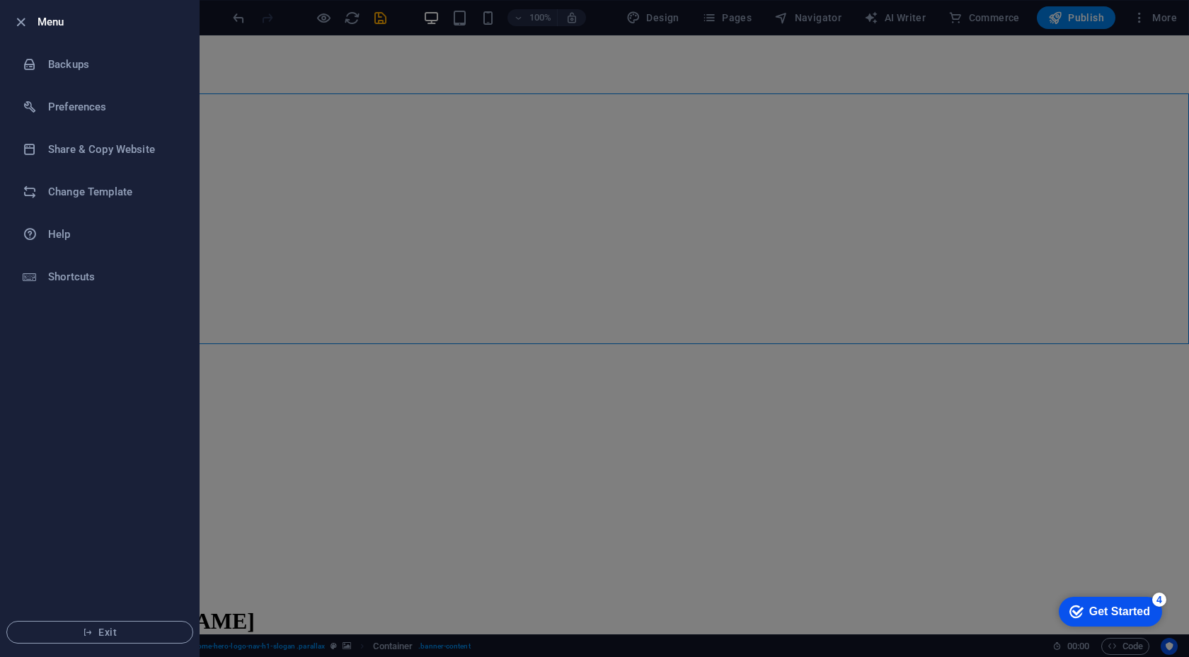
click at [469, 143] on div at bounding box center [594, 328] width 1189 height 657
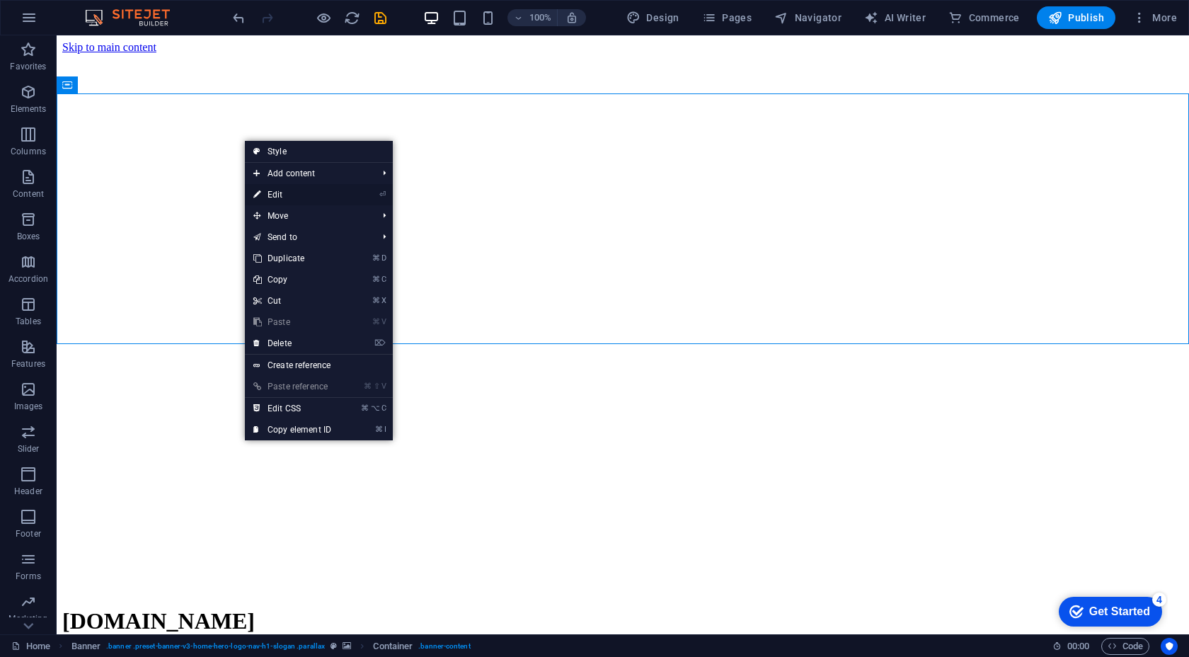
click at [310, 198] on link "⏎ Edit" at bounding box center [292, 194] width 95 height 21
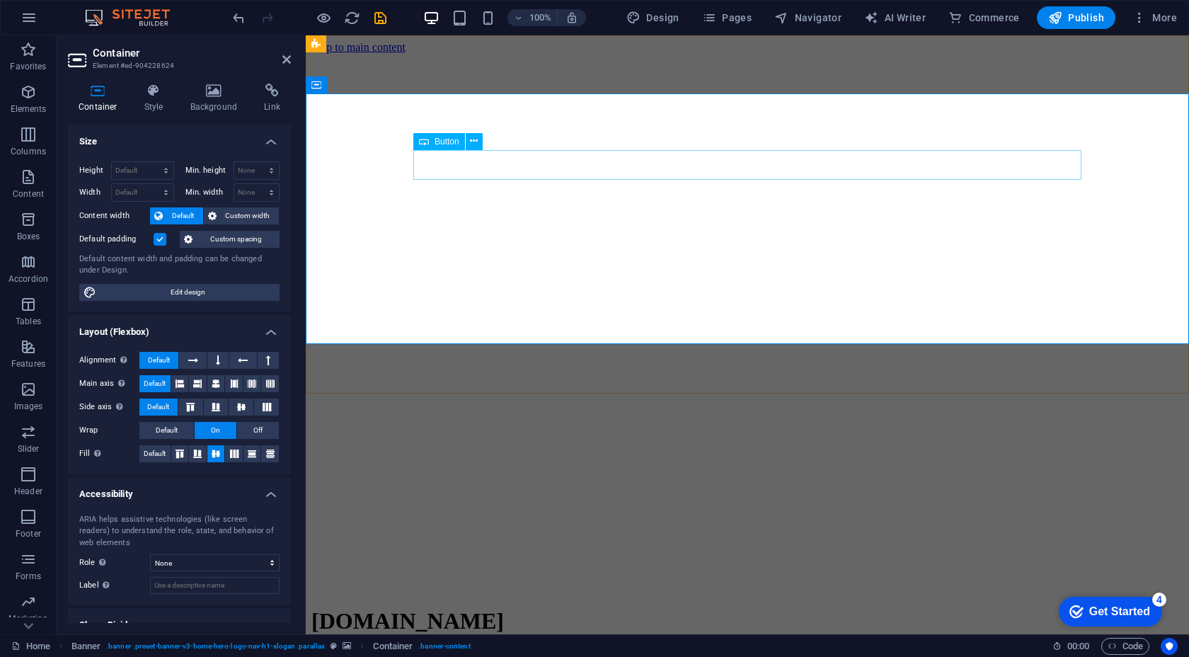
click at [278, 91] on icon at bounding box center [272, 91] width 38 height 14
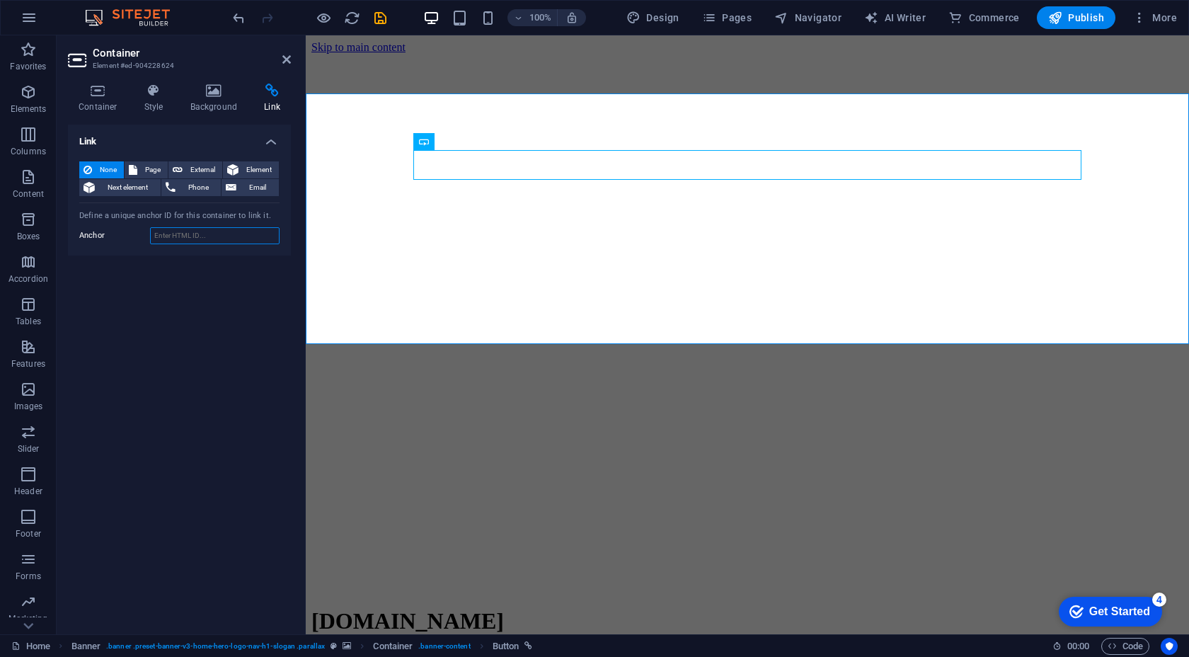
click at [190, 234] on input "Anchor" at bounding box center [215, 235] width 130 height 17
click at [243, 237] on input "Anchor" at bounding box center [215, 235] width 130 height 17
paste input "https://stream.zeno.fm/wpbdink8tkdtv.mp3"
type input "https://stream.zeno.fm/wpbdink8tkdtv.mp3"
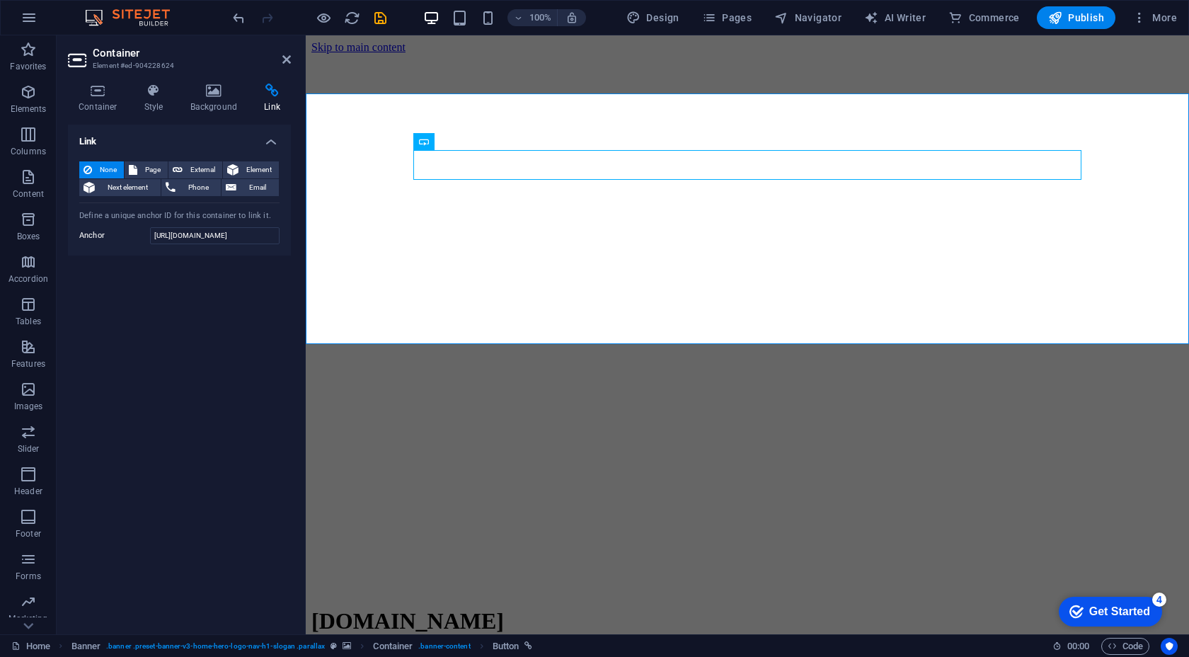
scroll to position [0, 0]
click at [232, 298] on div "Link None Page External Element Next element Phone Email Page Home Subpage Lega…" at bounding box center [179, 374] width 223 height 498
click at [283, 60] on icon at bounding box center [287, 59] width 8 height 11
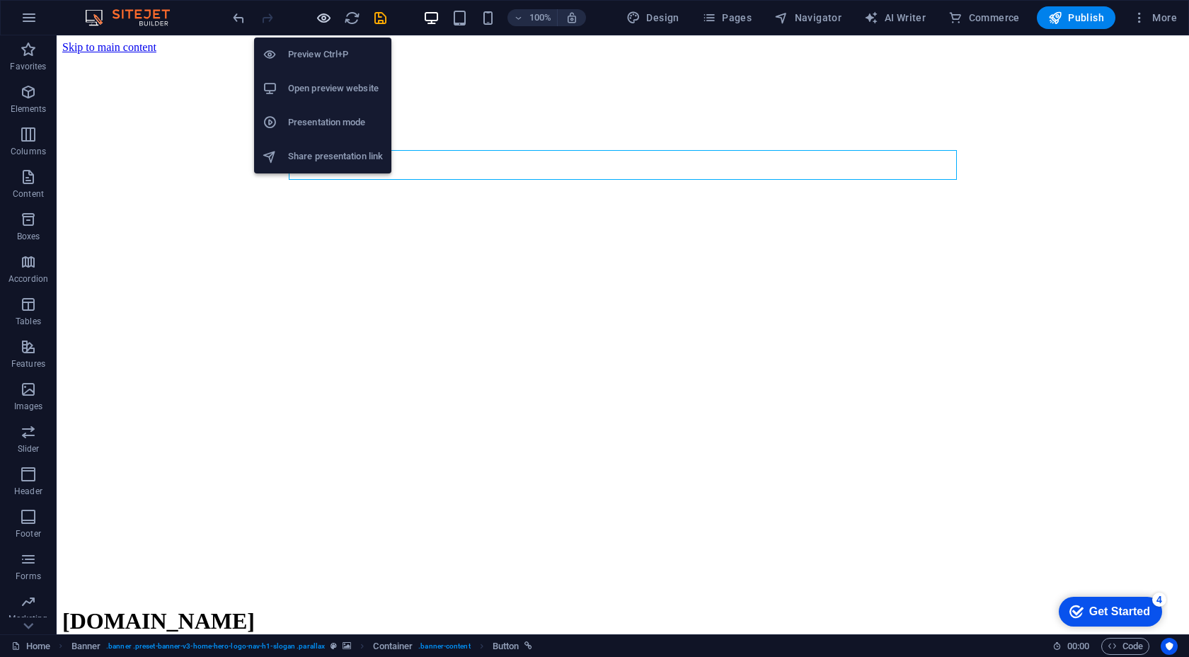
click at [329, 18] on icon "button" at bounding box center [324, 18] width 16 height 16
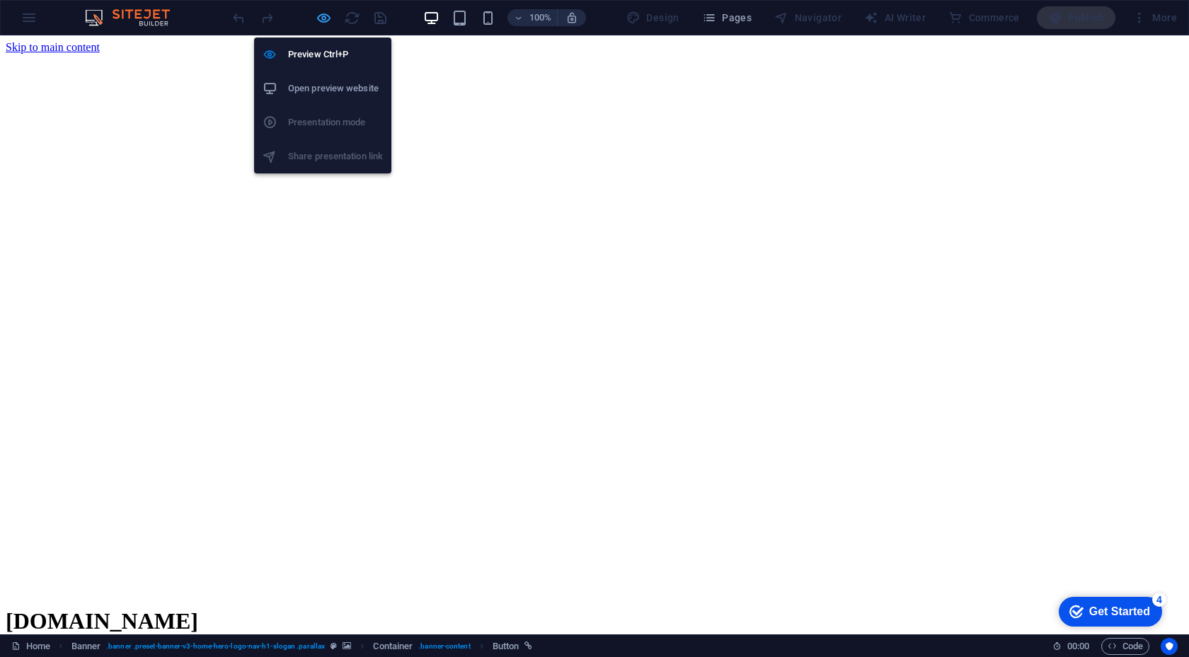
click at [324, 19] on icon "button" at bounding box center [324, 18] width 16 height 16
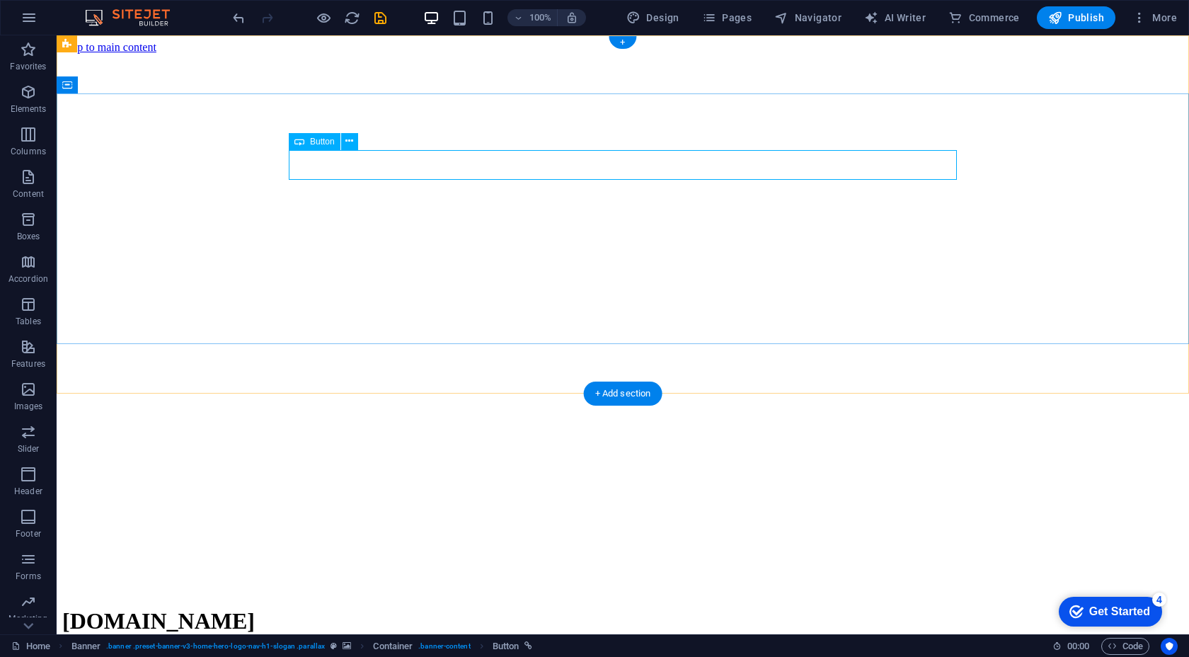
select select
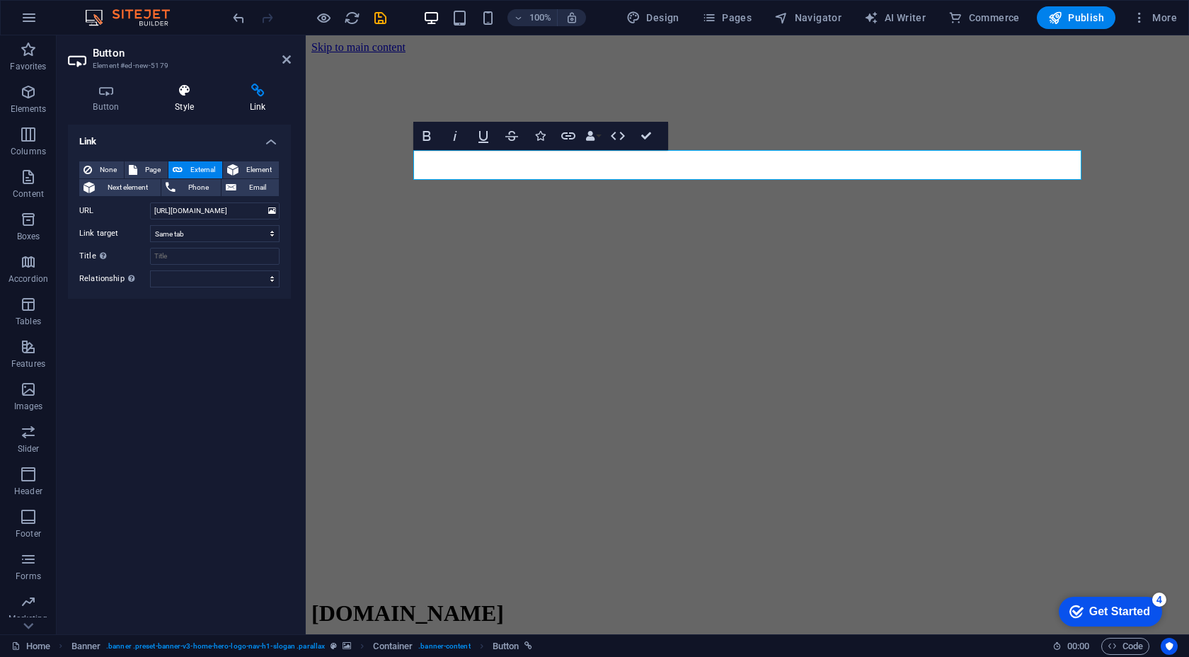
click at [180, 100] on h4 "Style" at bounding box center [187, 99] width 75 height 30
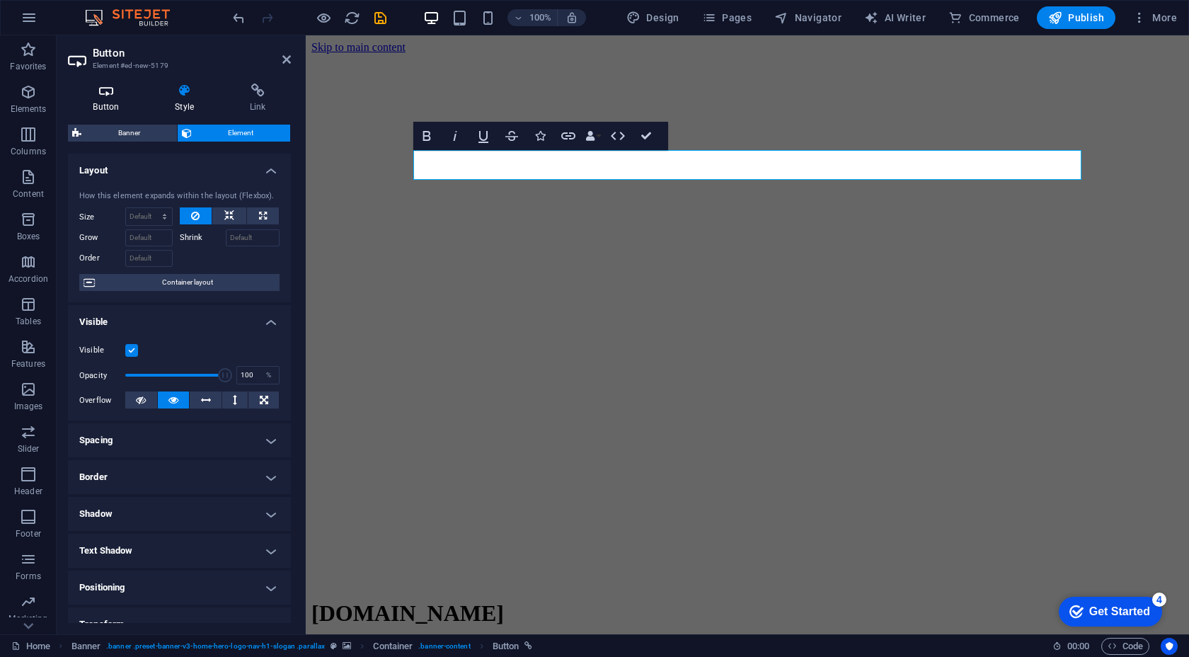
click at [113, 103] on h4 "Button" at bounding box center [109, 99] width 82 height 30
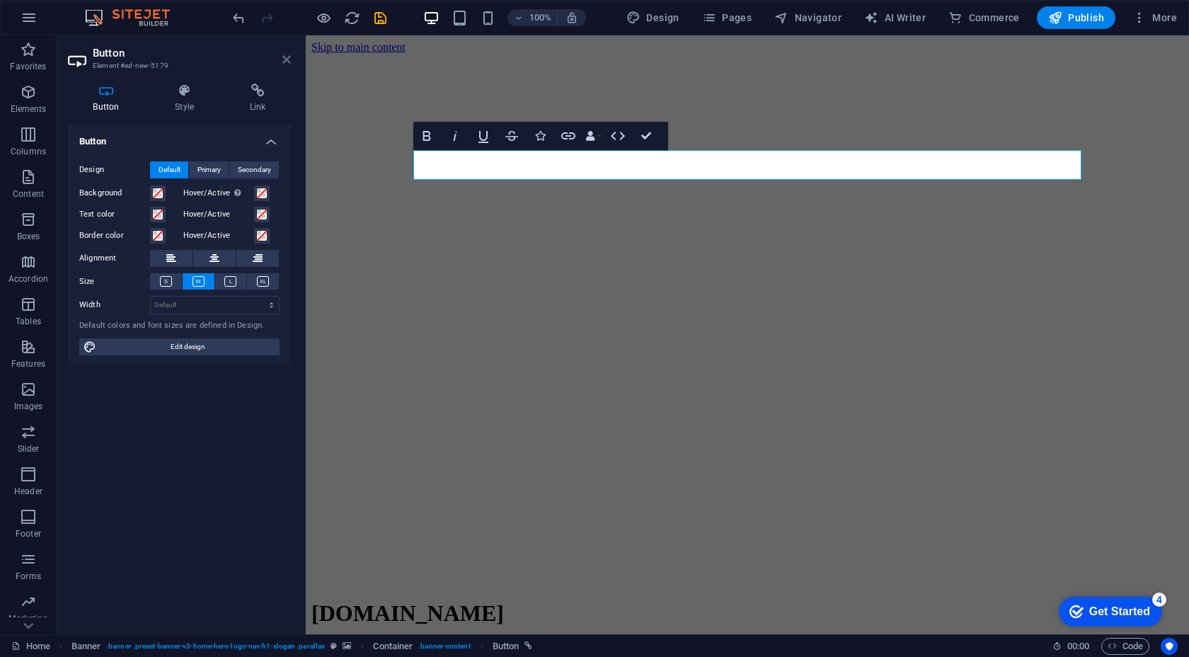
click at [283, 57] on icon at bounding box center [287, 59] width 8 height 11
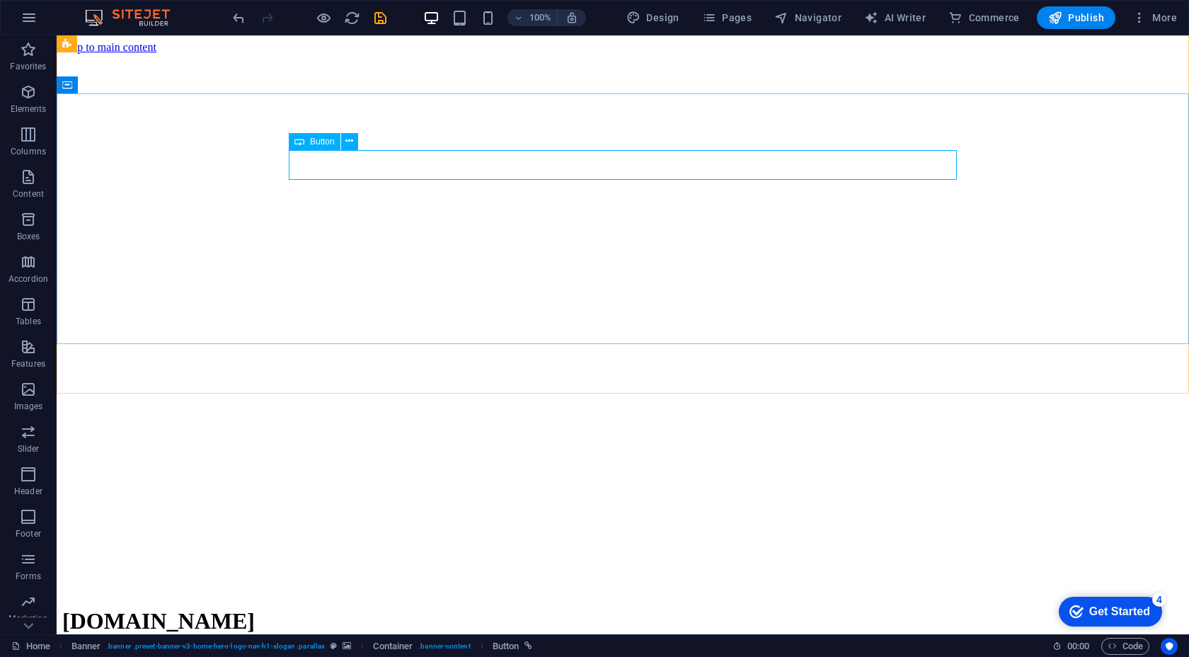
click at [329, 145] on span "Button" at bounding box center [322, 141] width 25 height 8
click at [346, 141] on icon at bounding box center [350, 141] width 8 height 15
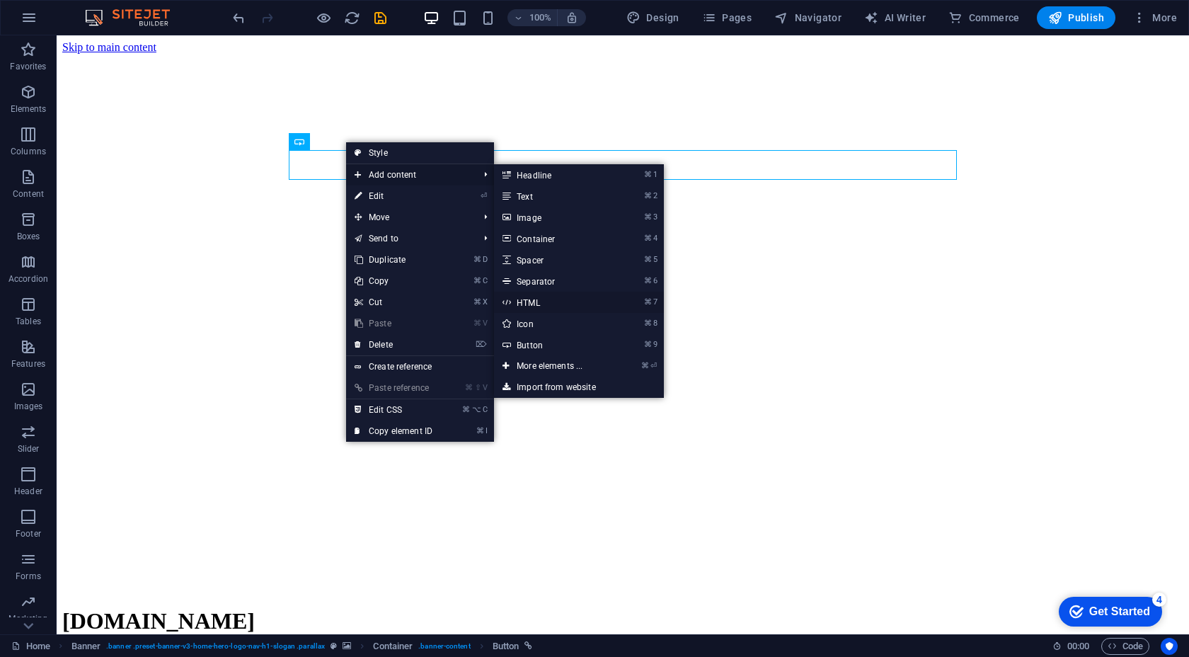
click at [549, 297] on link "⌘ 7 HTML" at bounding box center [552, 302] width 117 height 21
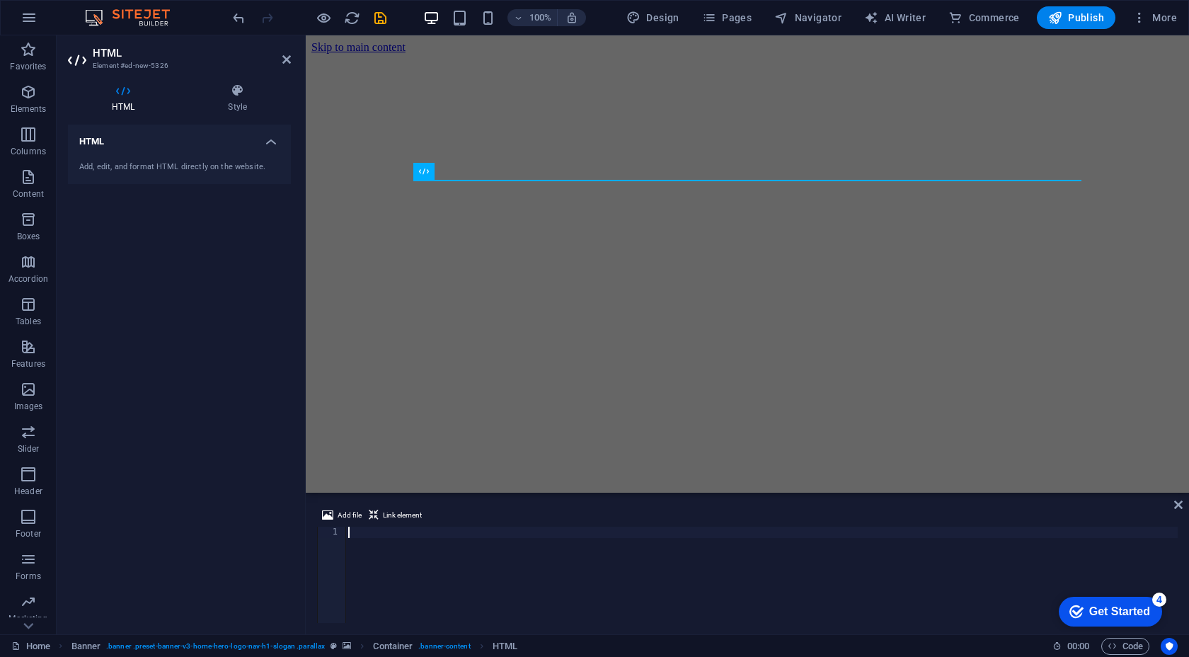
click at [420, 570] on div at bounding box center [762, 586] width 833 height 119
paste textarea "<button onclick="document.getElementById('radioPlayer').pause()">⏸ Pause Radio<…"
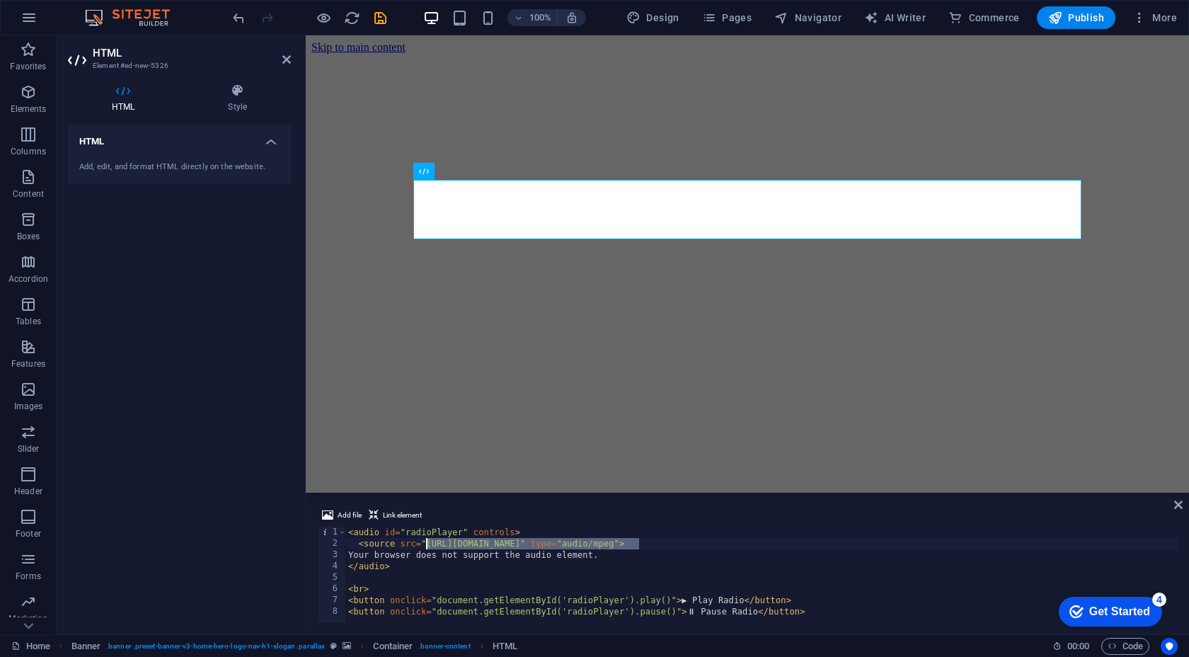
drag, startPoint x: 640, startPoint y: 542, endPoint x: 429, endPoint y: 544, distance: 211.0
click at [429, 544] on div "< audio id = "radioPlayer" controls > < source src = "https://your-radio-stream…" at bounding box center [762, 586] width 833 height 119
paste textarea "stream.zeno.fm/wpbdink8tkdtv.mp3"
click at [821, 569] on div "< audio id = "radioPlayer" controls > < source src = "https://stream.zeno.fm/wp…" at bounding box center [762, 586] width 833 height 119
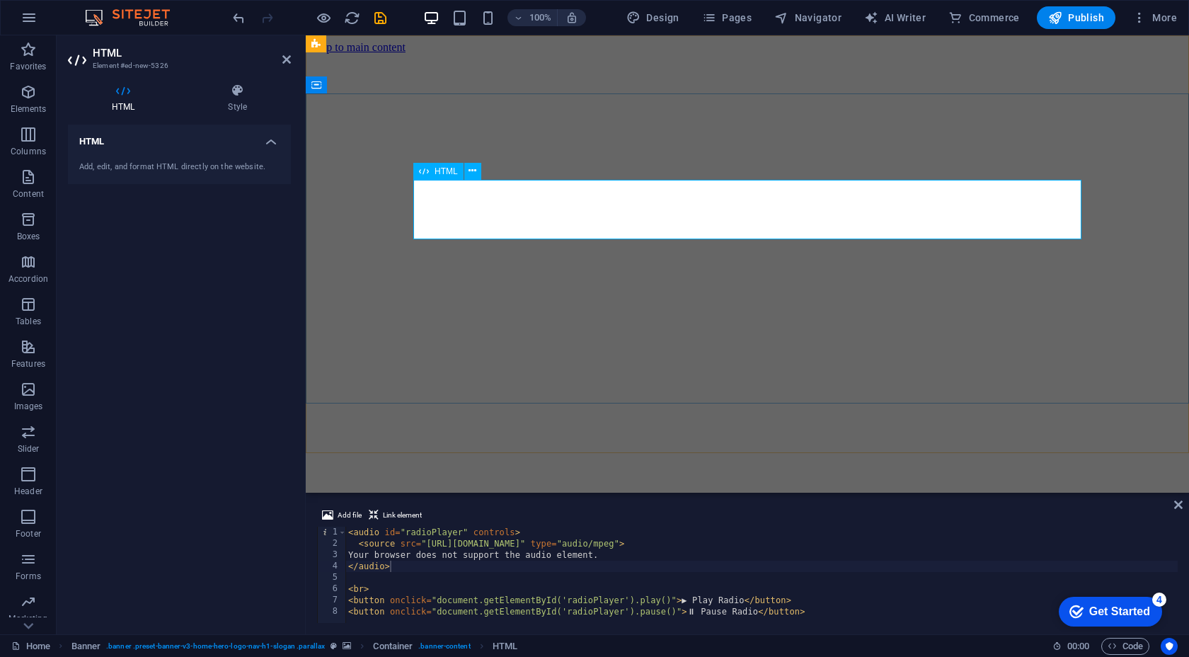
type textarea "<button onclick="document.getElementById('radioPlayer').pause()">⏸ Pause Radio<…"
click at [959, 618] on div "< audio id = "radioPlayer" controls > < source src = "https://stream.zeno.fm/wp…" at bounding box center [762, 586] width 833 height 119
click at [510, 645] on span "HTML" at bounding box center [505, 646] width 25 height 17
click at [792, 608] on div "< audio id = "radioPlayer" controls > < source src = "https://stream.zeno.fm/wp…" at bounding box center [762, 586] width 833 height 119
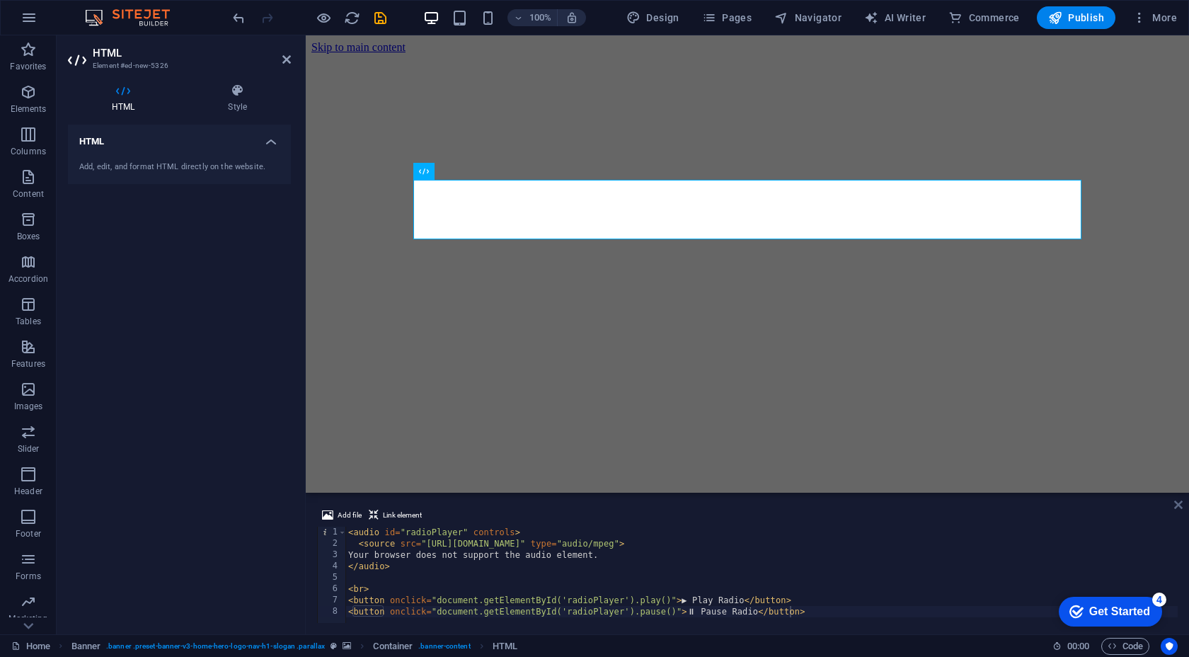
click at [1175, 505] on icon at bounding box center [1179, 504] width 8 height 11
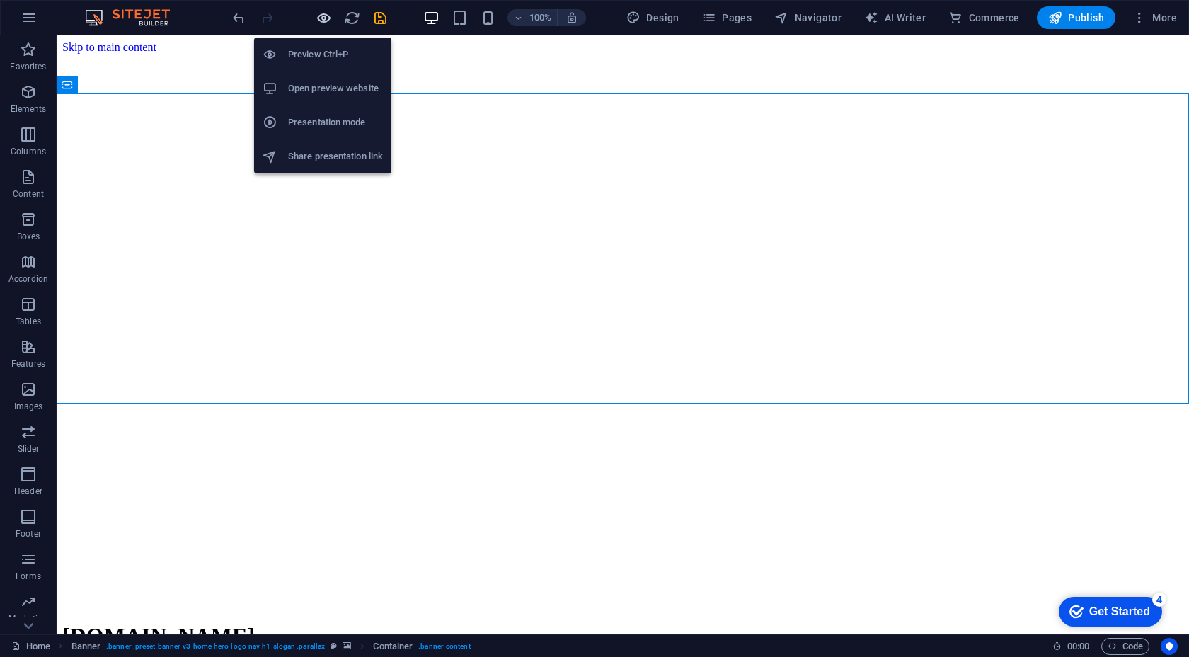
click at [327, 17] on icon "button" at bounding box center [324, 18] width 16 height 16
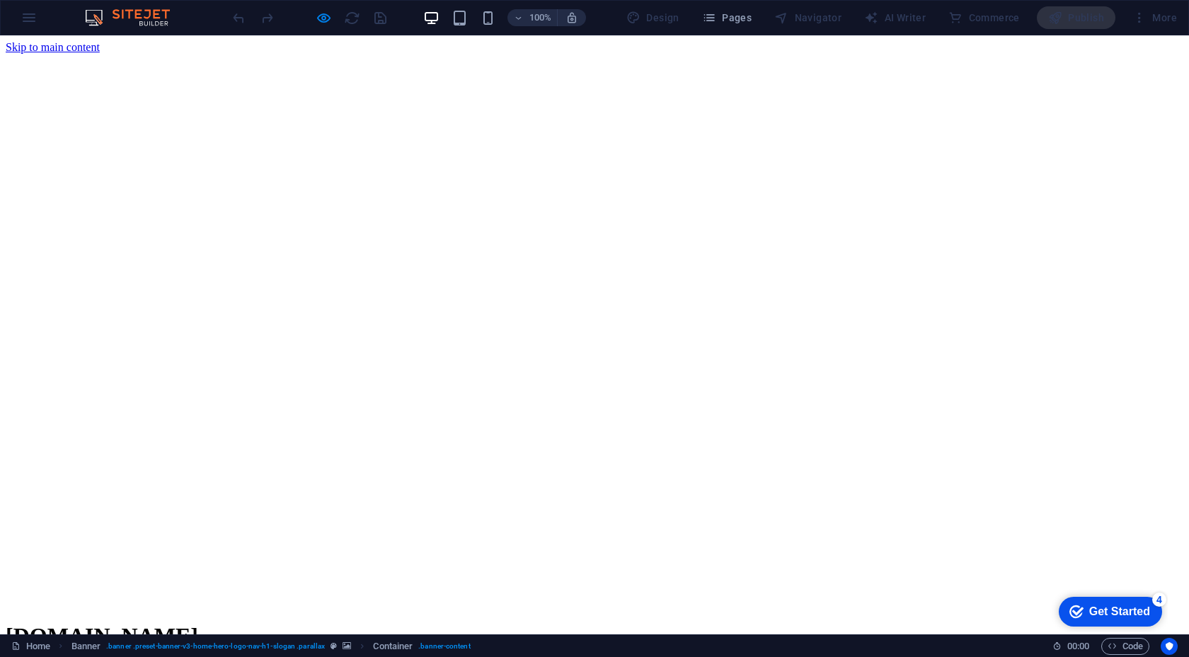
click at [333, 11] on div at bounding box center [309, 17] width 159 height 23
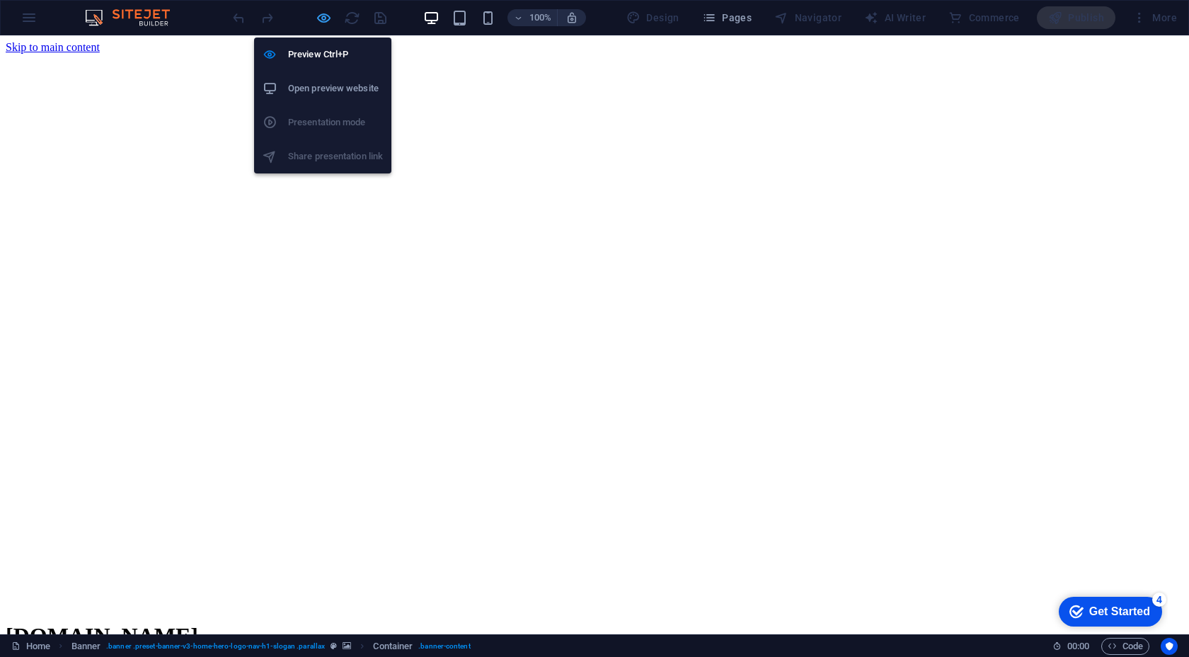
click at [320, 20] on icon "button" at bounding box center [324, 18] width 16 height 16
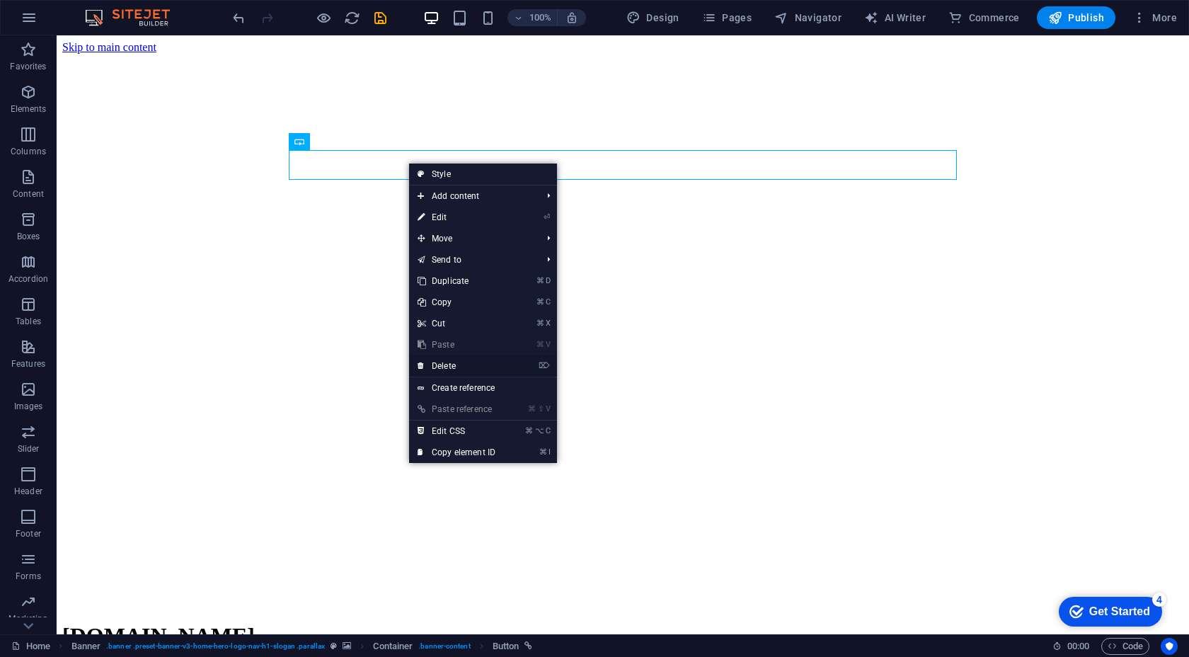
click at [457, 367] on link "⌦ Delete" at bounding box center [456, 365] width 95 height 21
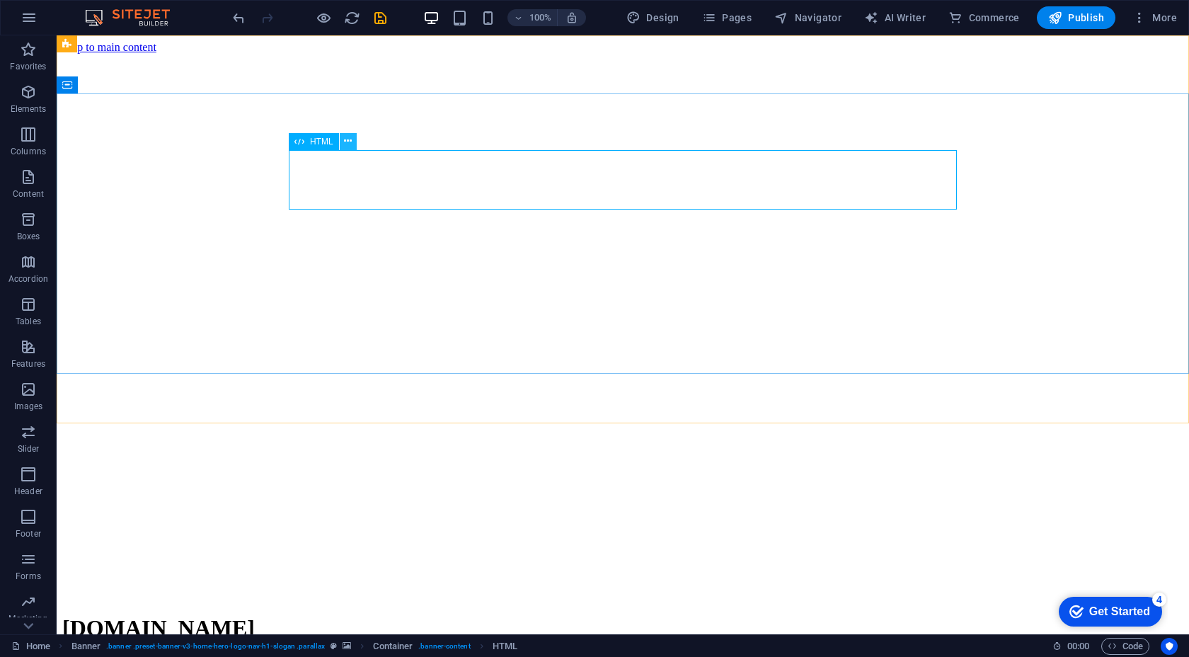
click at [348, 140] on icon at bounding box center [348, 141] width 8 height 15
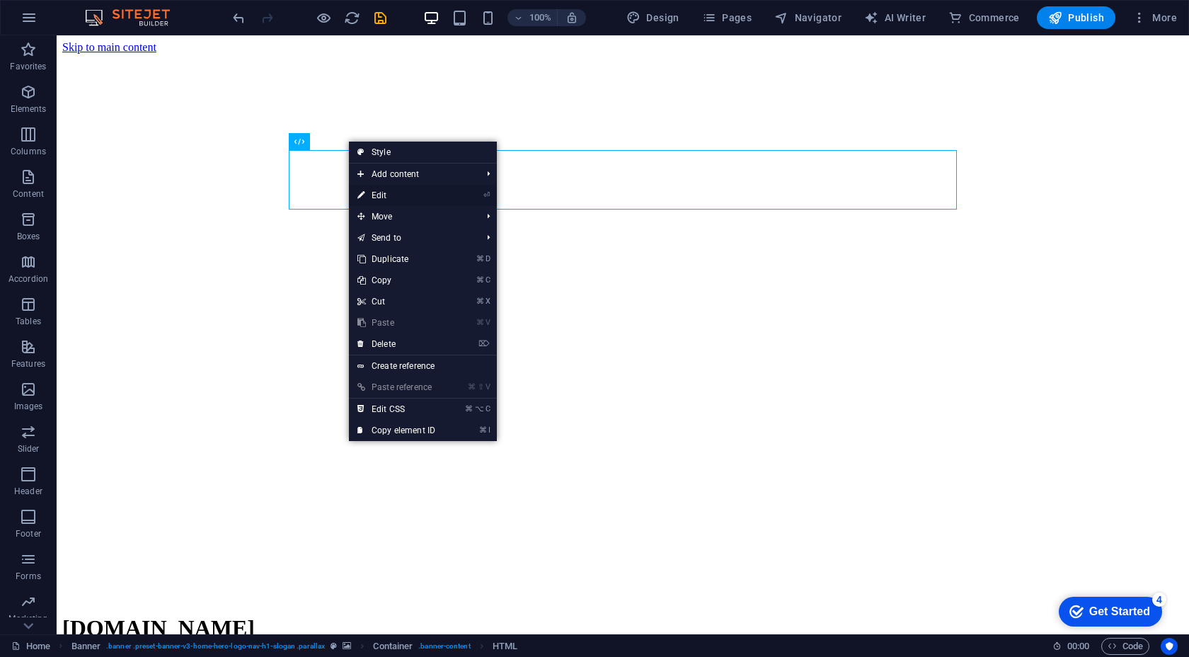
click at [394, 191] on link "⏎ Edit" at bounding box center [396, 195] width 95 height 21
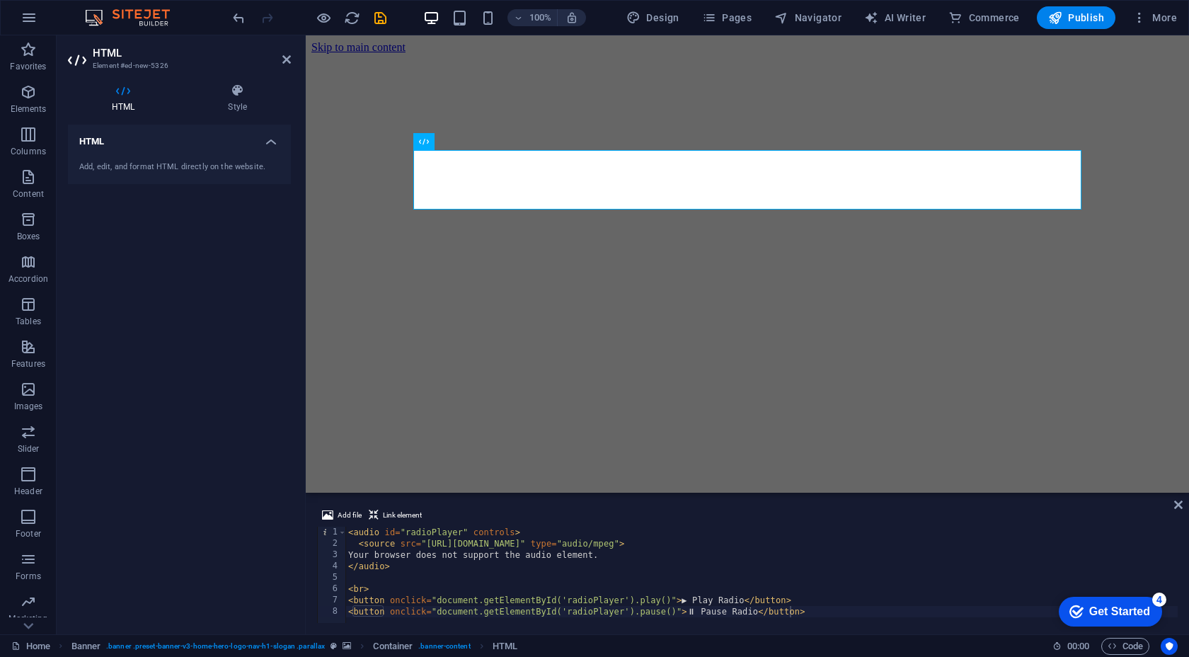
click at [148, 93] on icon at bounding box center [123, 91] width 110 height 14
click at [258, 93] on icon at bounding box center [237, 91] width 107 height 14
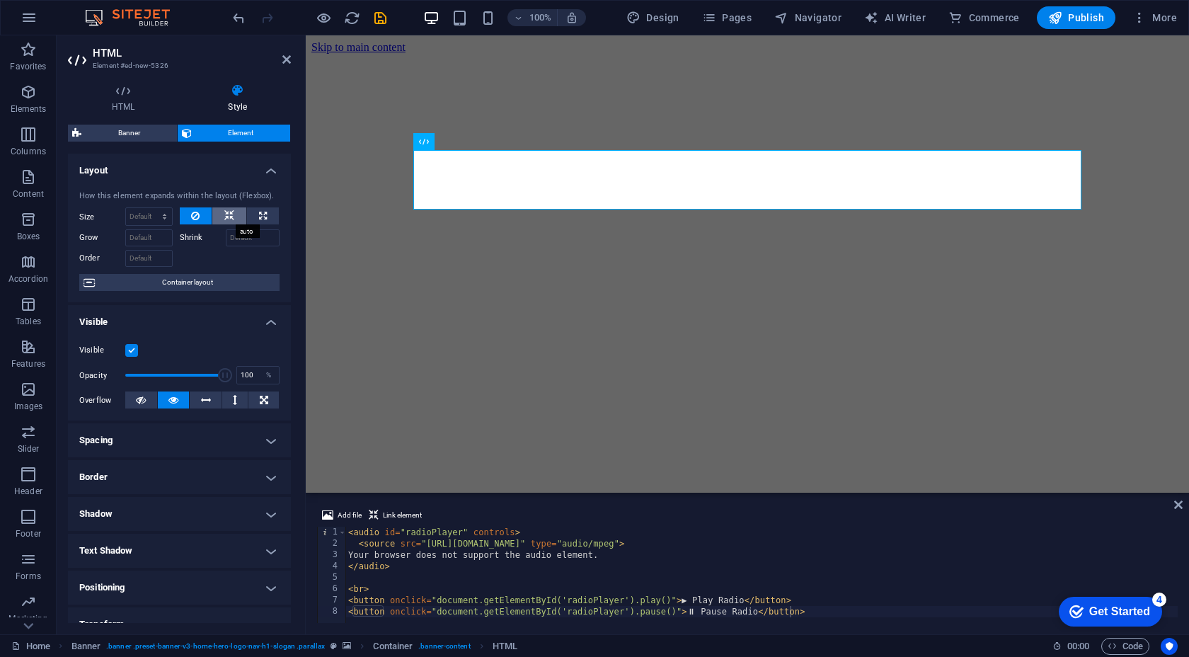
click at [232, 220] on button at bounding box center [229, 215] width 34 height 17
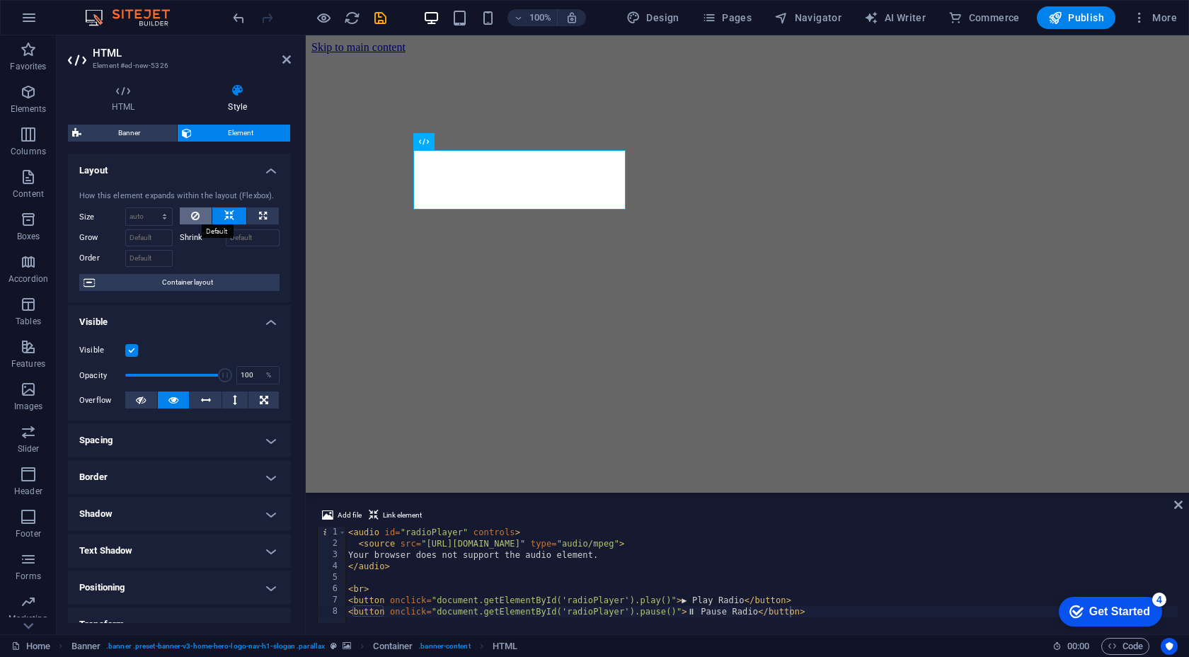
click at [203, 216] on button at bounding box center [196, 215] width 33 height 17
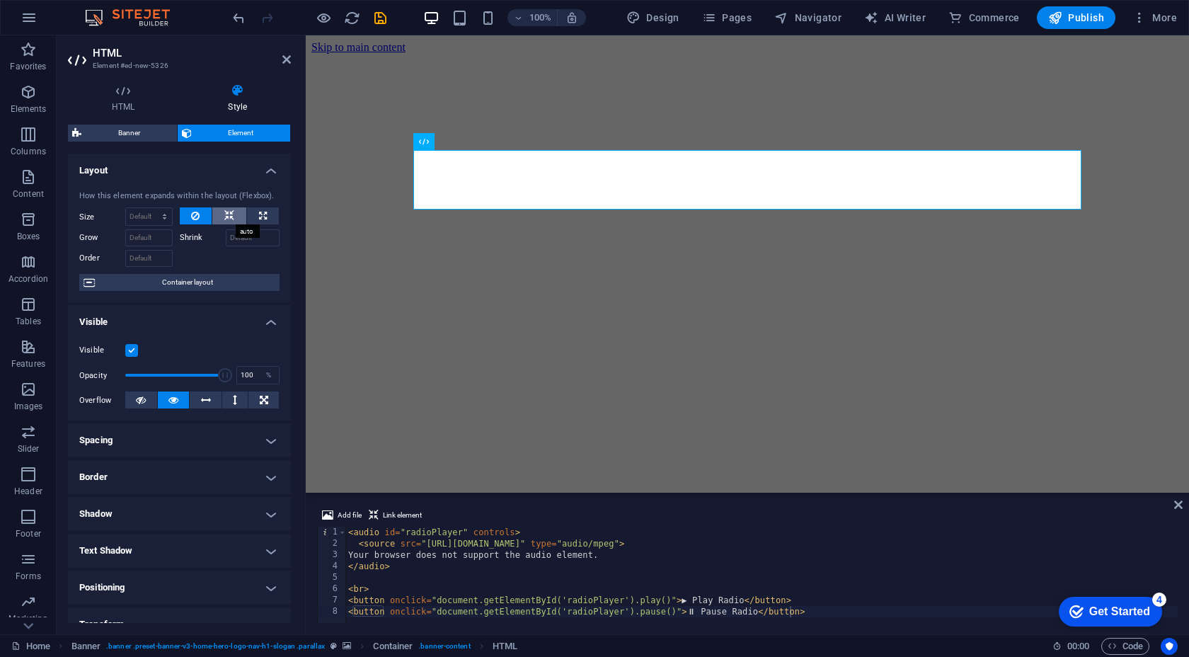
click at [231, 214] on icon at bounding box center [229, 215] width 10 height 17
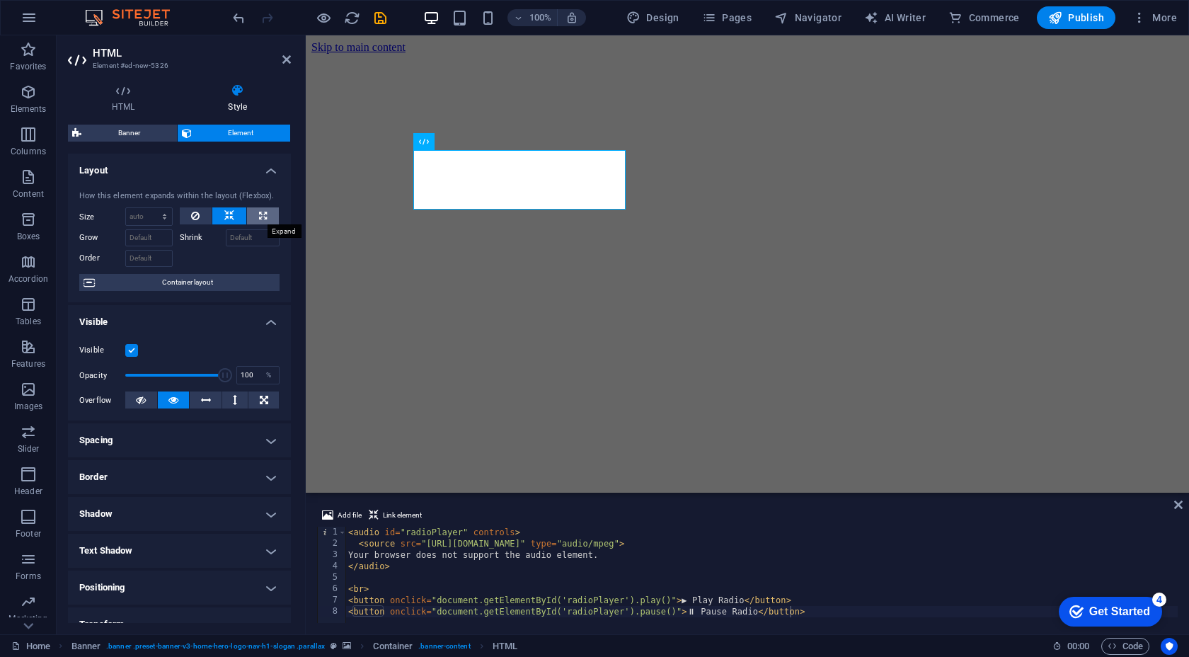
click at [259, 214] on icon at bounding box center [263, 215] width 8 height 17
type input "100"
select select "%"
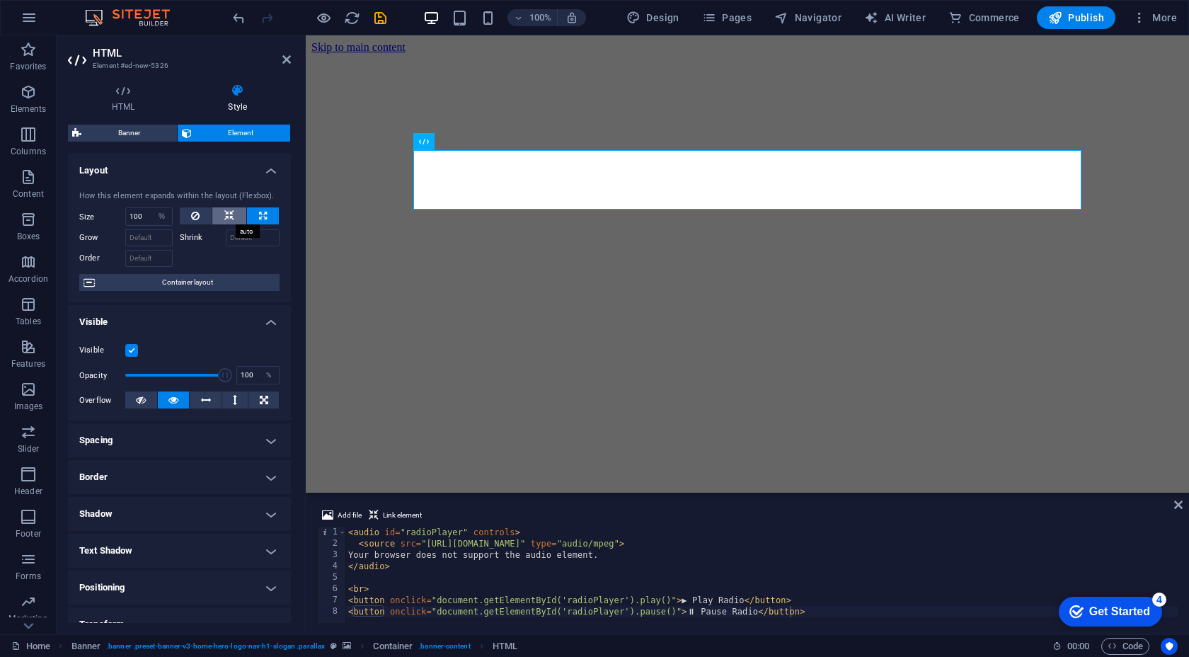
click at [228, 217] on icon at bounding box center [229, 215] width 10 height 17
select select "DISABLED_OPTION_VALUE"
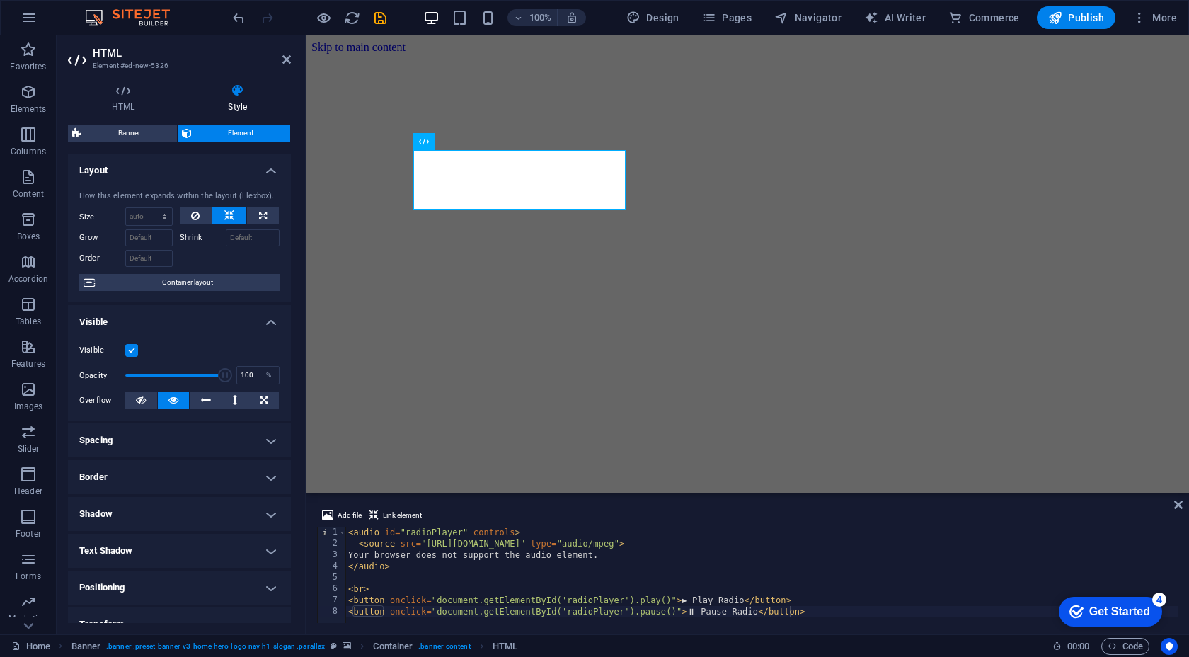
click at [201, 240] on label "Shrink" at bounding box center [203, 237] width 46 height 17
click at [226, 240] on input "Shrink" at bounding box center [253, 237] width 55 height 17
click at [190, 253] on div at bounding box center [230, 256] width 101 height 21
type input "100"
drag, startPoint x: 217, startPoint y: 375, endPoint x: 240, endPoint y: 373, distance: 22.8
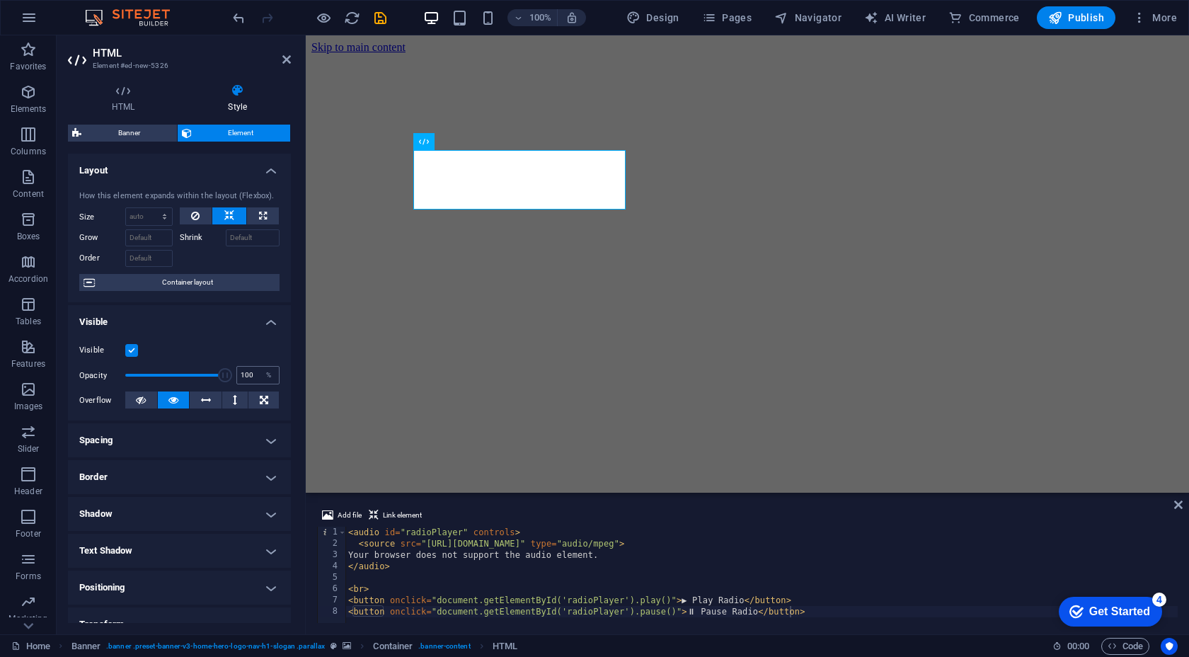
click at [233, 373] on div "Opacity 100 %" at bounding box center [179, 375] width 200 height 21
click at [214, 398] on button at bounding box center [206, 400] width 32 height 17
click at [182, 399] on button at bounding box center [174, 400] width 32 height 17
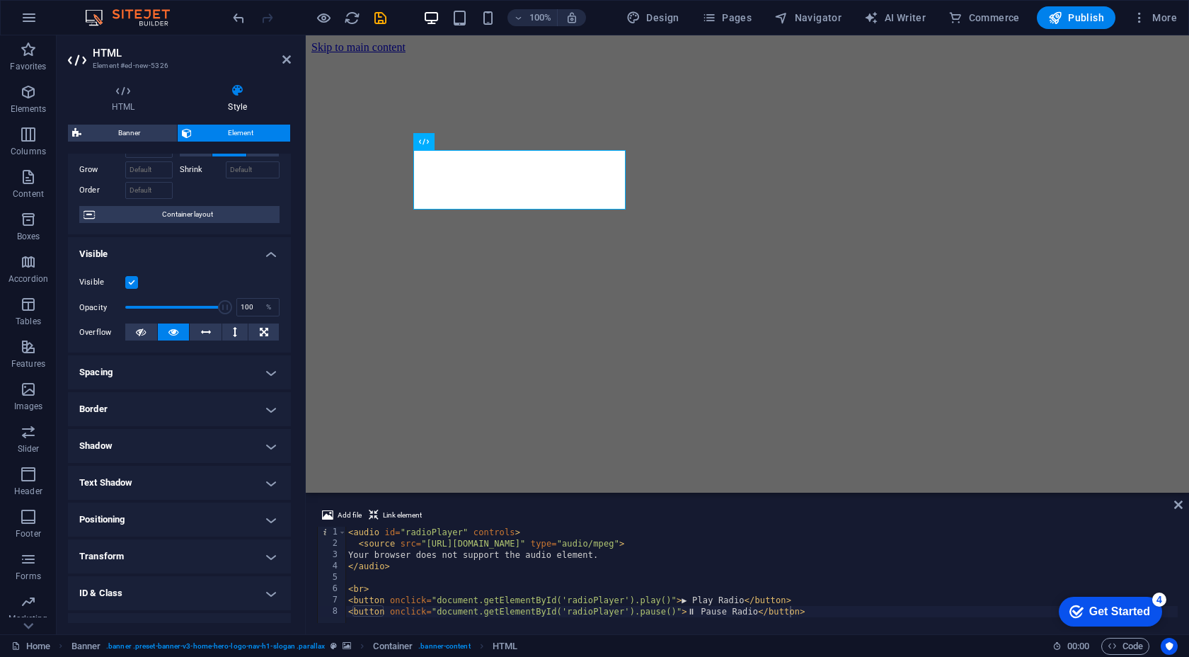
scroll to position [129, 0]
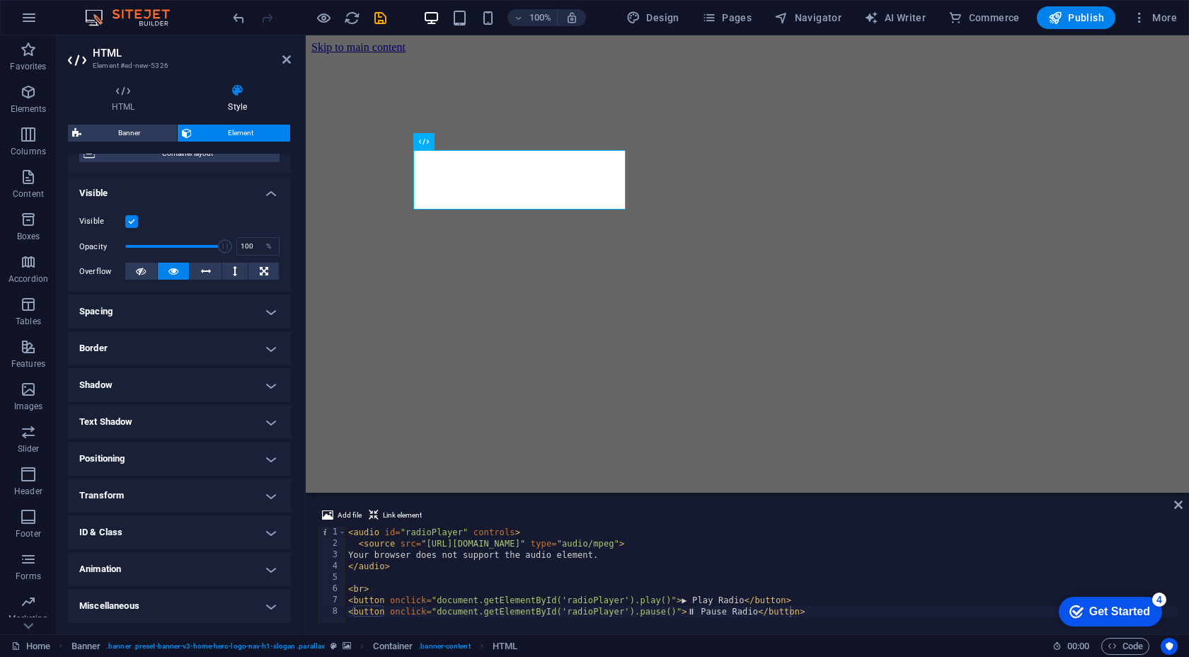
click at [264, 308] on h4 "Spacing" at bounding box center [179, 312] width 223 height 34
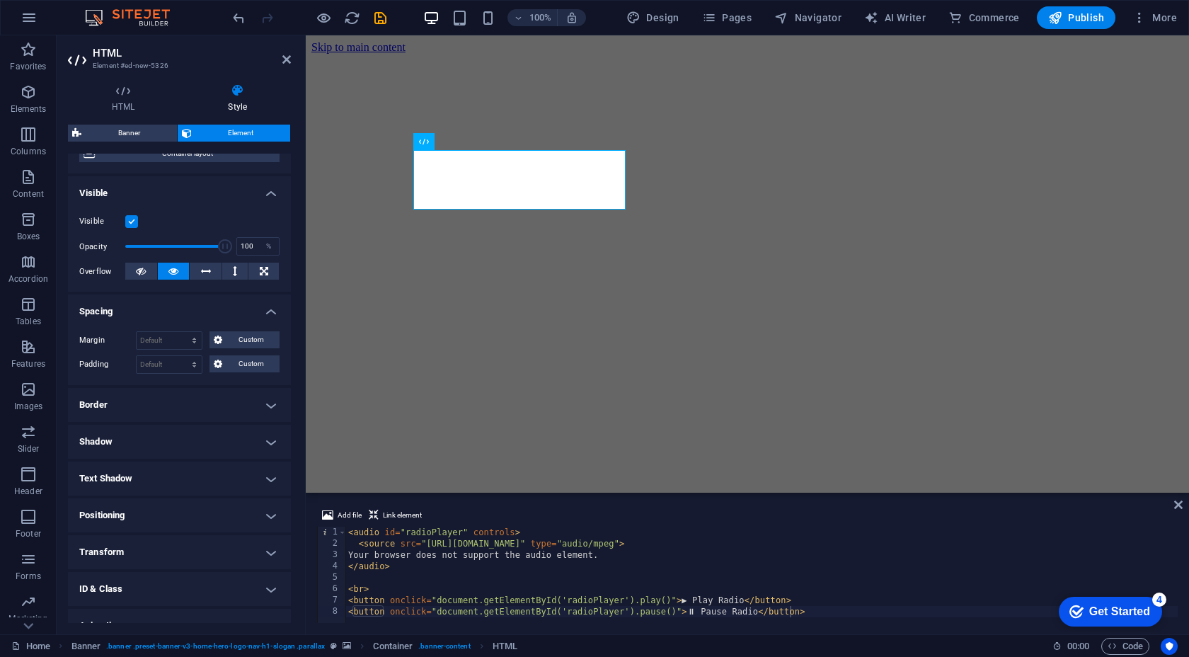
click at [207, 337] on div "Custom" at bounding box center [243, 339] width 74 height 17
click at [199, 341] on select "Default auto px % rem vw vh Custom" at bounding box center [169, 340] width 65 height 17
click at [137, 332] on select "Default auto px % rem vw vh Custom" at bounding box center [169, 340] width 65 height 17
select select "DISABLED_OPTION_VALUE"
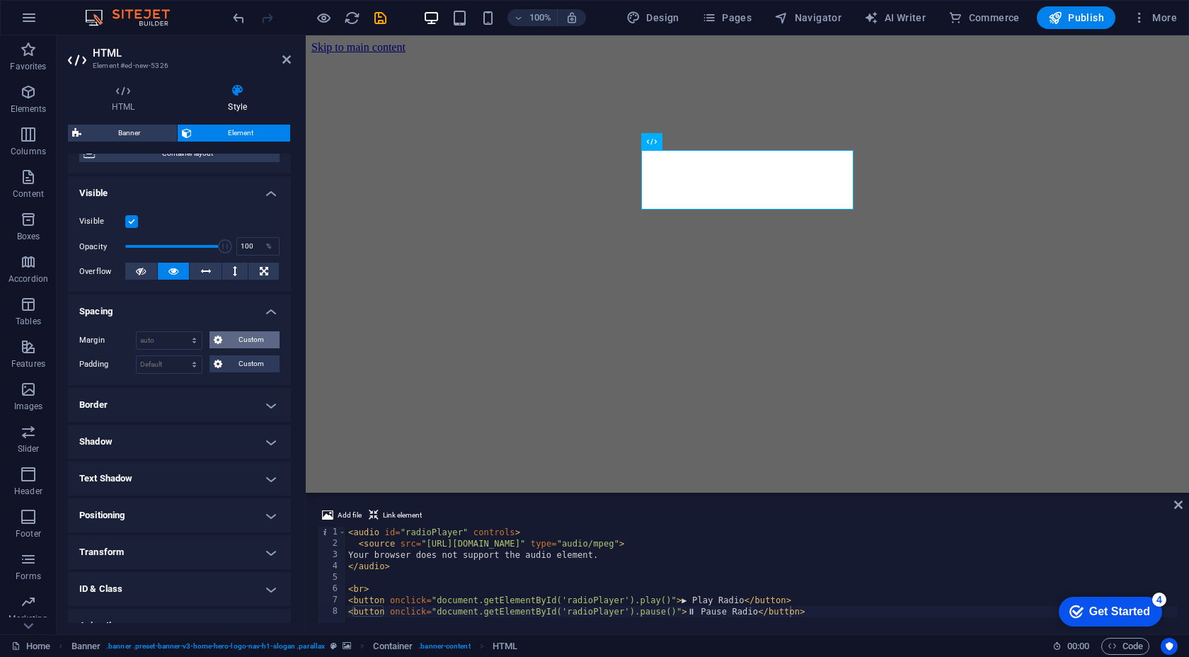
click at [243, 340] on span "Custom" at bounding box center [251, 339] width 49 height 17
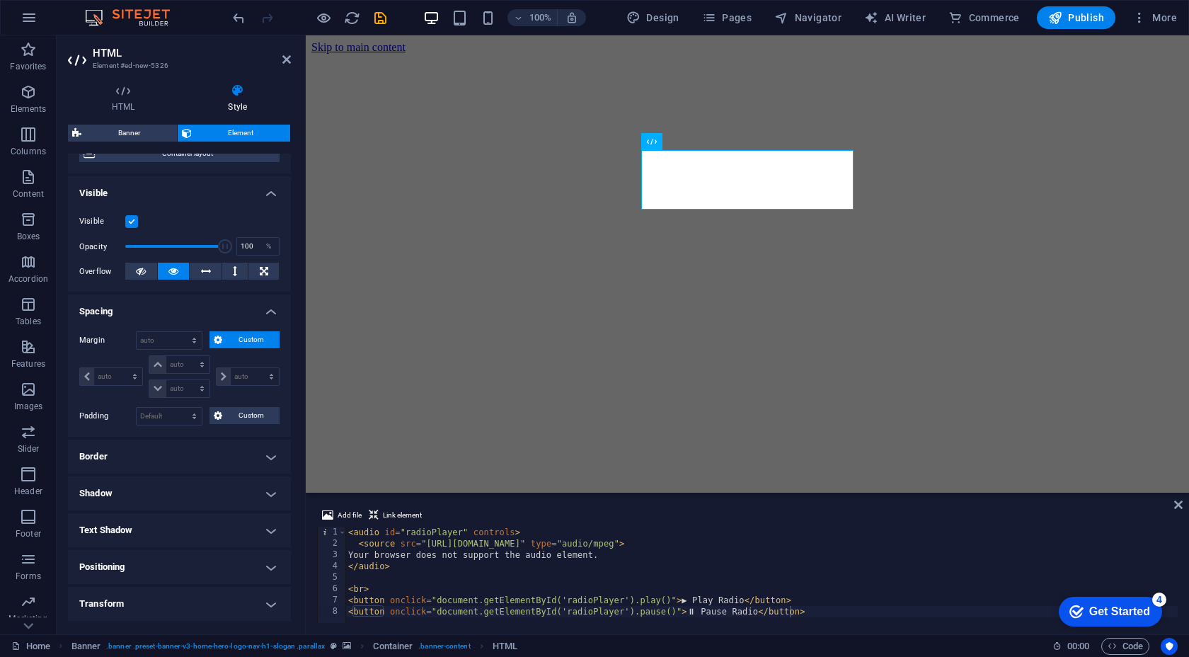
click at [245, 338] on span "Custom" at bounding box center [251, 339] width 49 height 17
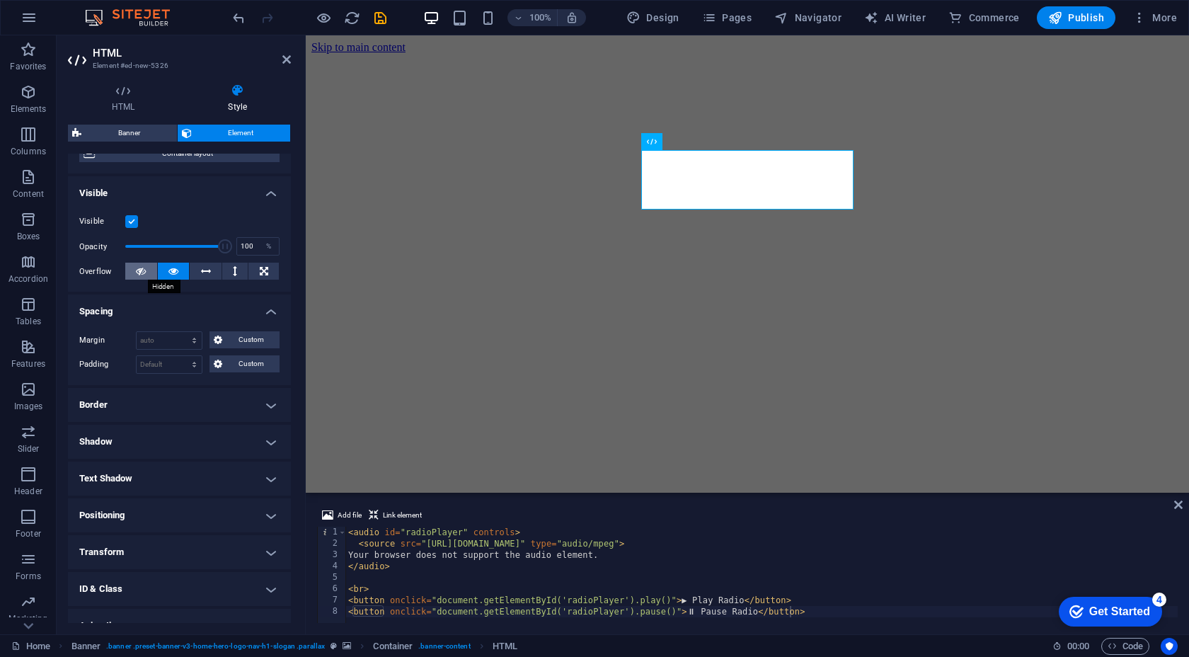
click at [149, 274] on button at bounding box center [141, 271] width 32 height 17
click at [148, 274] on button at bounding box center [141, 271] width 32 height 17
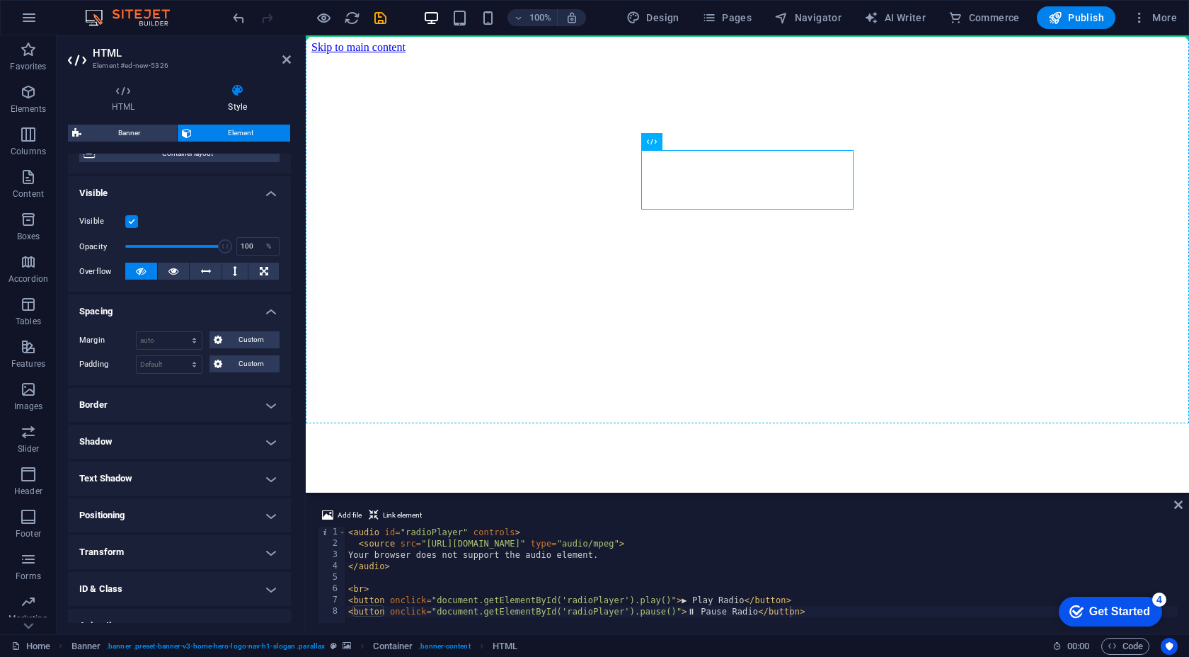
drag, startPoint x: 792, startPoint y: 162, endPoint x: 792, endPoint y: 122, distance: 39.7
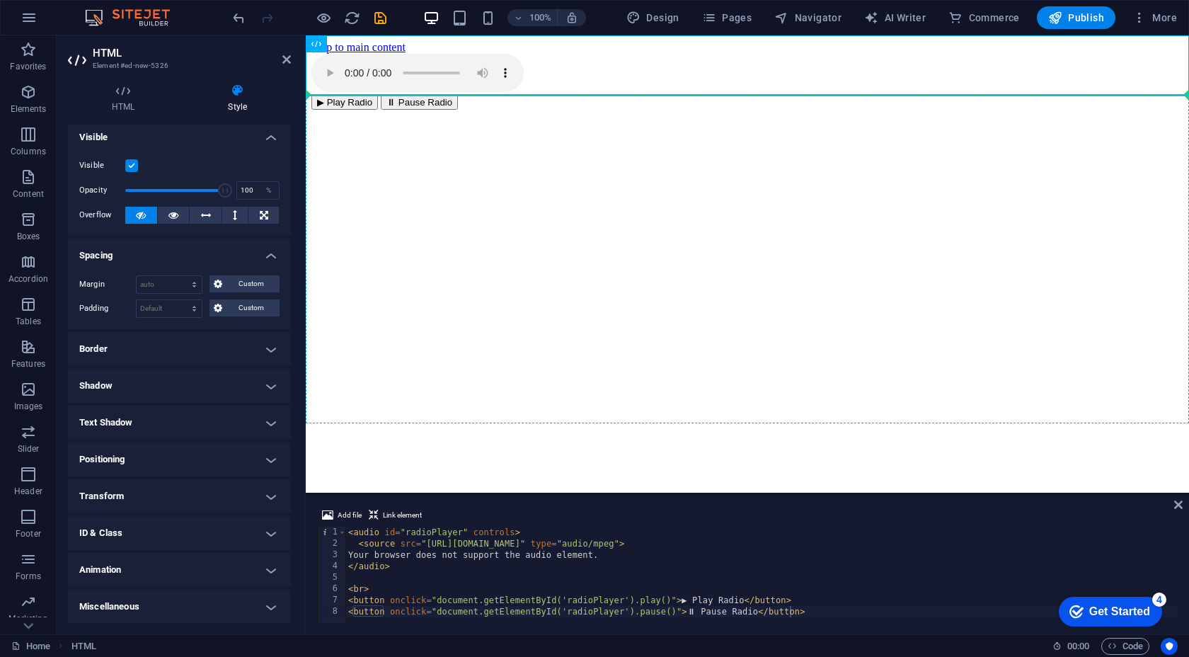
drag, startPoint x: 739, startPoint y: 72, endPoint x: 741, endPoint y: 183, distance: 110.5
drag, startPoint x: 746, startPoint y: 79, endPoint x: 792, endPoint y: 291, distance: 216.8
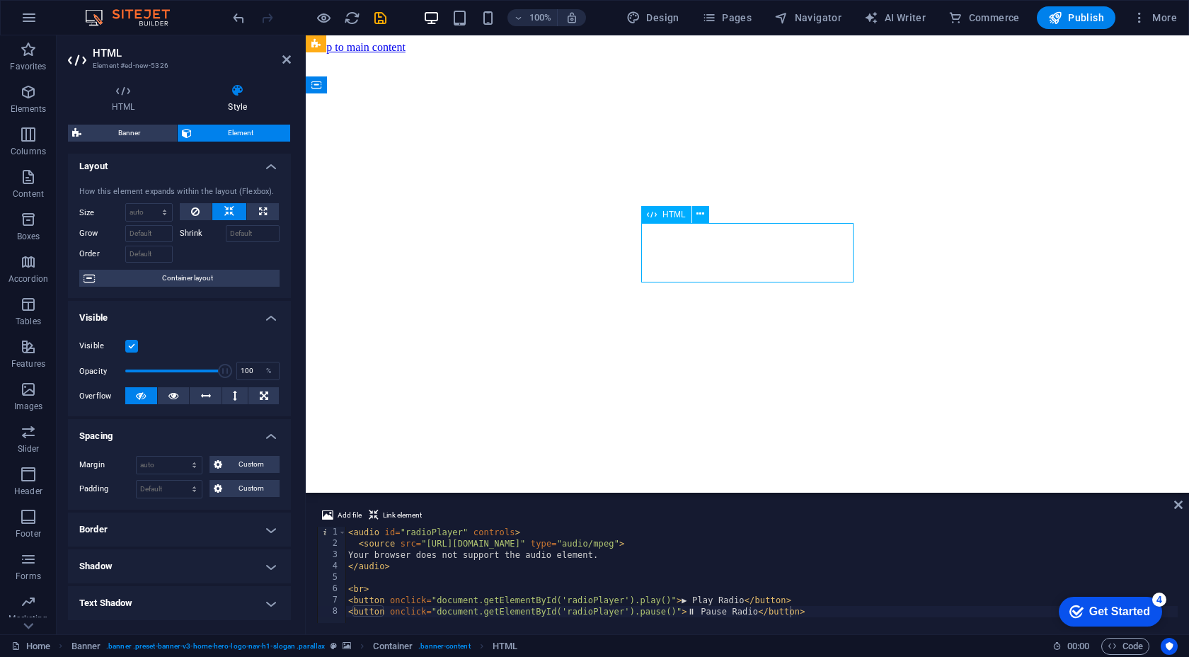
drag, startPoint x: 759, startPoint y: 258, endPoint x: 772, endPoint y: 239, distance: 22.4
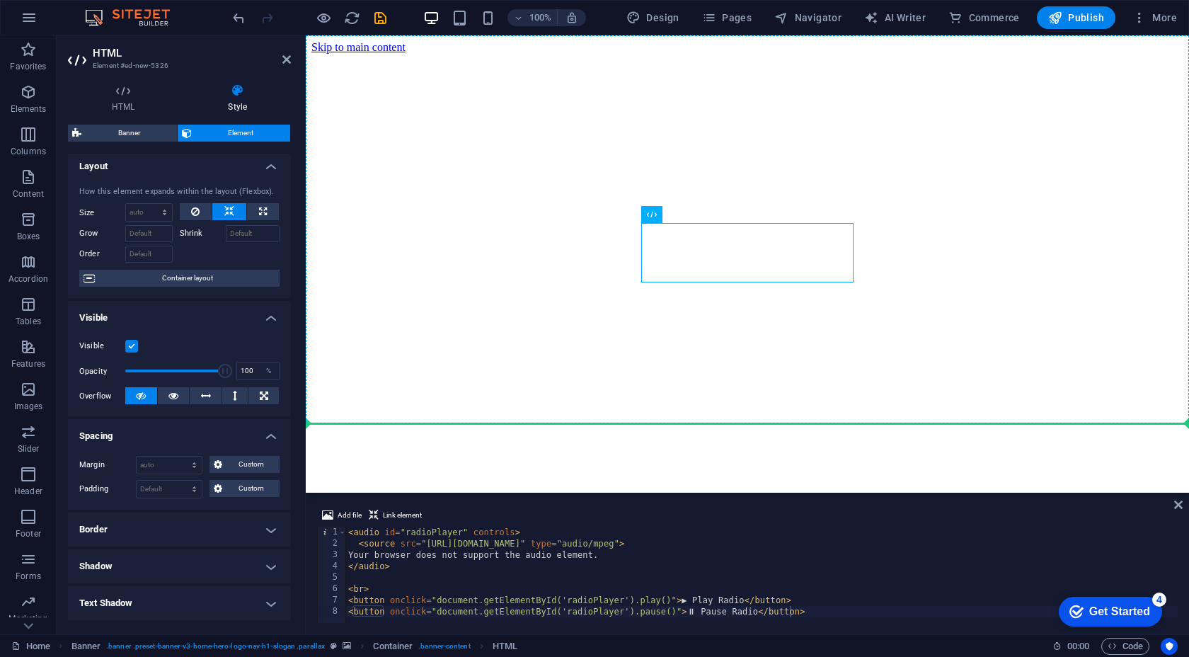
drag, startPoint x: 760, startPoint y: 254, endPoint x: 762, endPoint y: 338, distance: 83.6
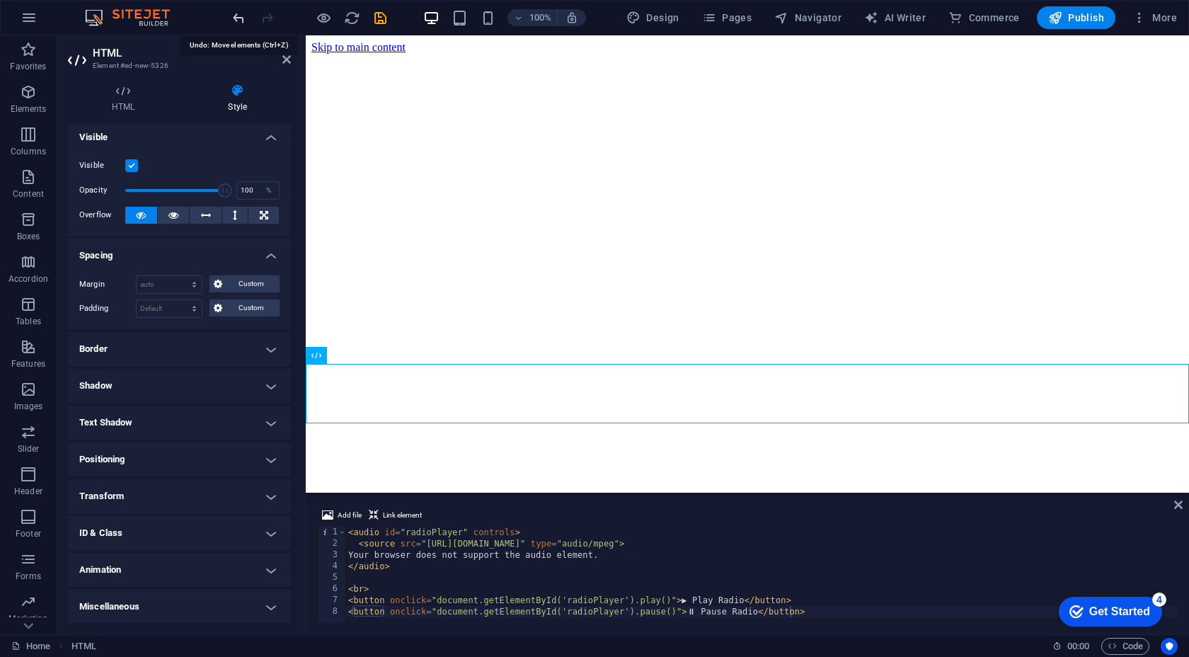
click at [235, 18] on icon "undo" at bounding box center [239, 18] width 16 height 16
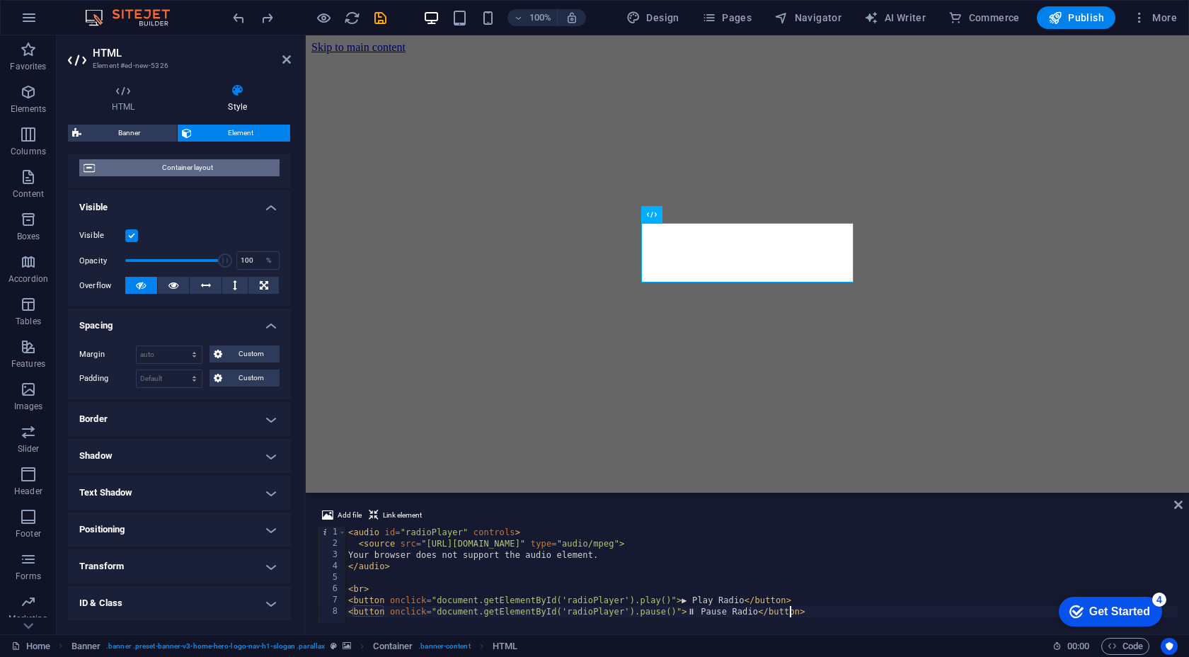
scroll to position [0, 0]
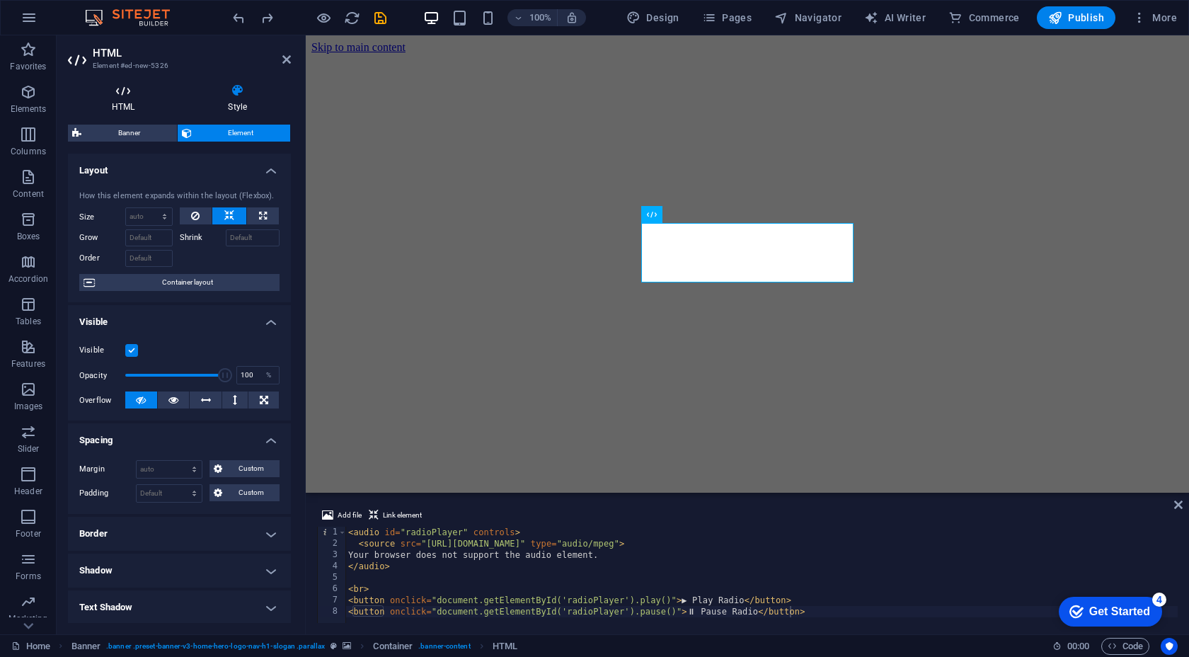
click at [127, 104] on h4 "HTML" at bounding box center [126, 99] width 116 height 30
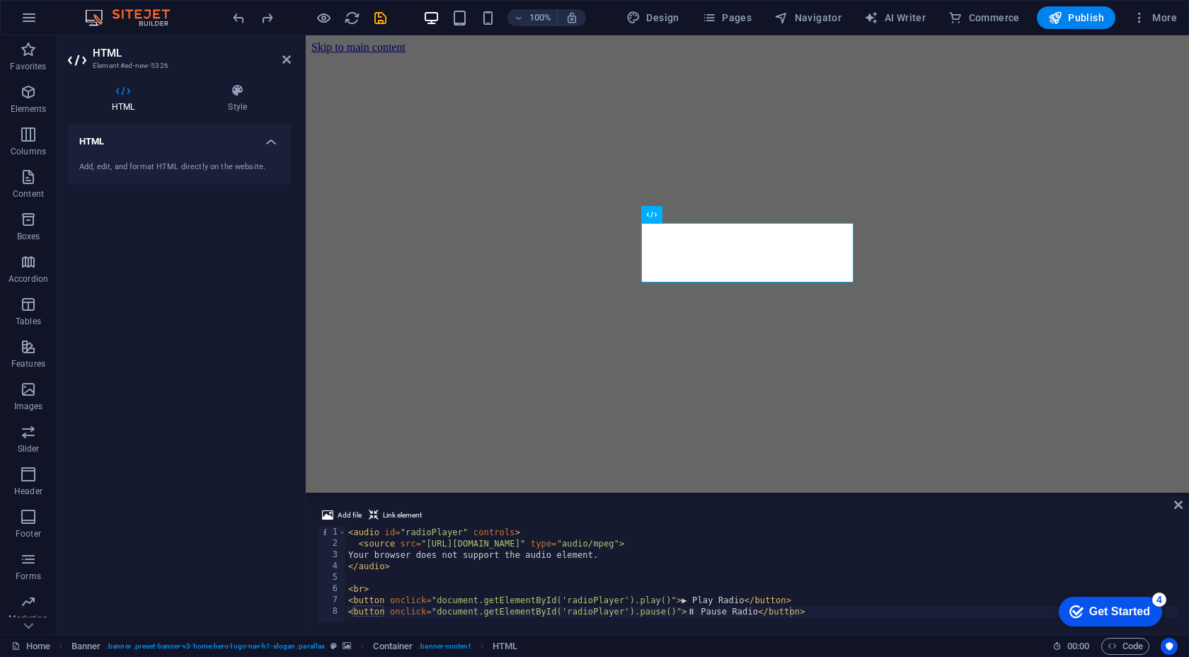
click at [192, 174] on div "Add, edit, and format HTML directly on the website." at bounding box center [179, 167] width 223 height 35
click at [184, 158] on div "Add, edit, and format HTML directly on the website." at bounding box center [179, 167] width 223 height 35
click at [238, 110] on h4 "Style" at bounding box center [237, 99] width 107 height 30
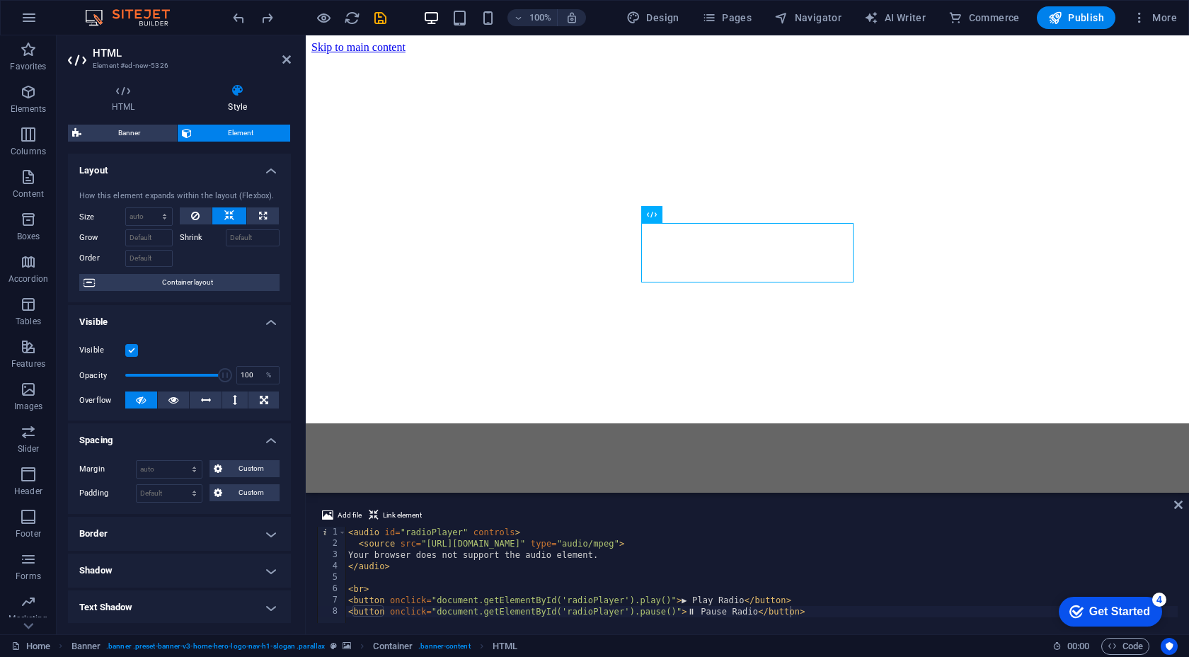
click at [139, 121] on div "HTML Style HTML Add, edit, and format HTML directly on the website. Banner Elem…" at bounding box center [179, 354] width 223 height 540
click at [139, 128] on span "Banner" at bounding box center [129, 133] width 87 height 17
select select "preset-banner-v3-home-hero-logo-nav-h1-slogan"
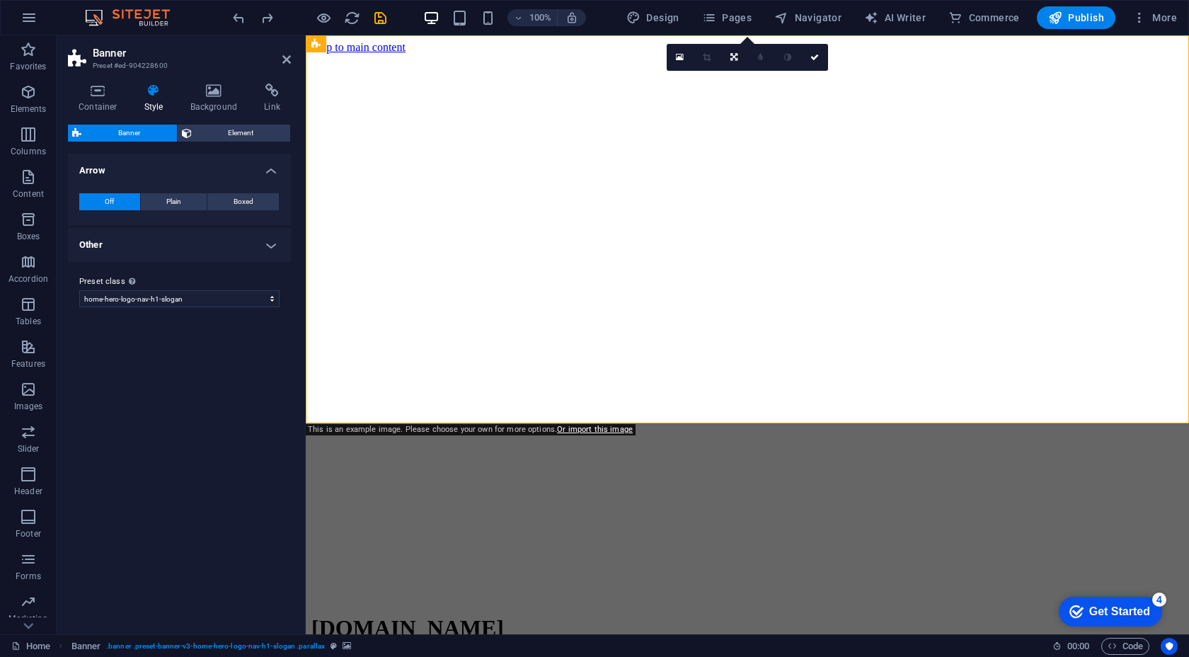
click at [139, 129] on span "Banner" at bounding box center [129, 133] width 87 height 17
click at [216, 132] on span "Element" at bounding box center [241, 133] width 91 height 17
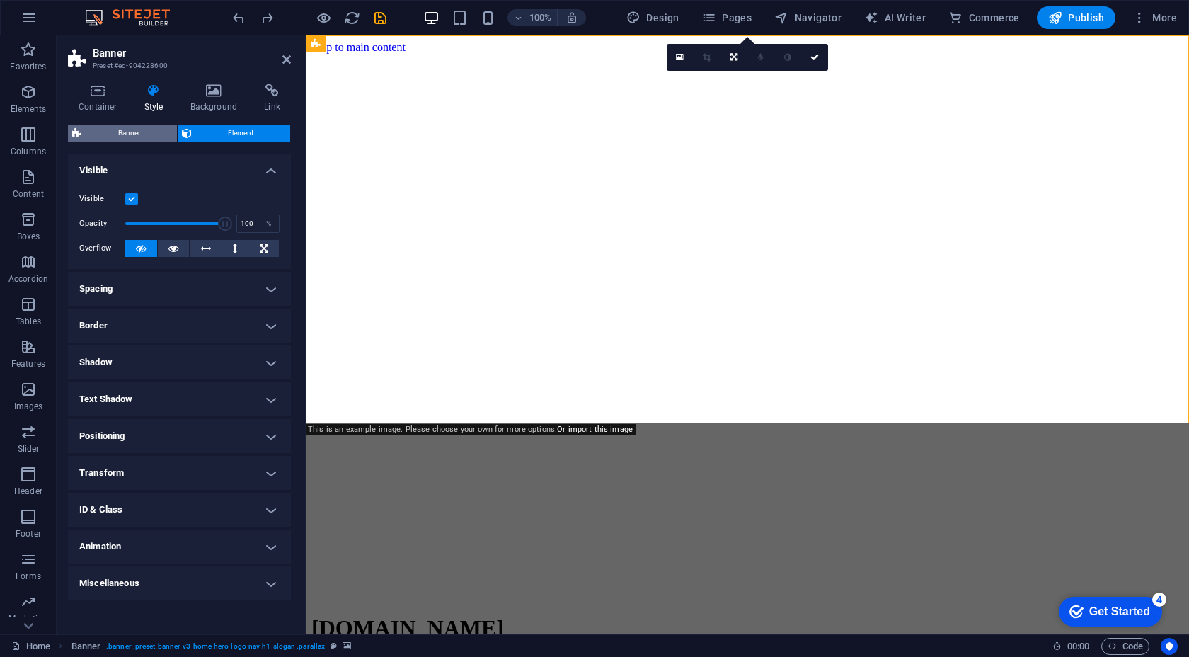
click at [145, 135] on span "Banner" at bounding box center [129, 133] width 87 height 17
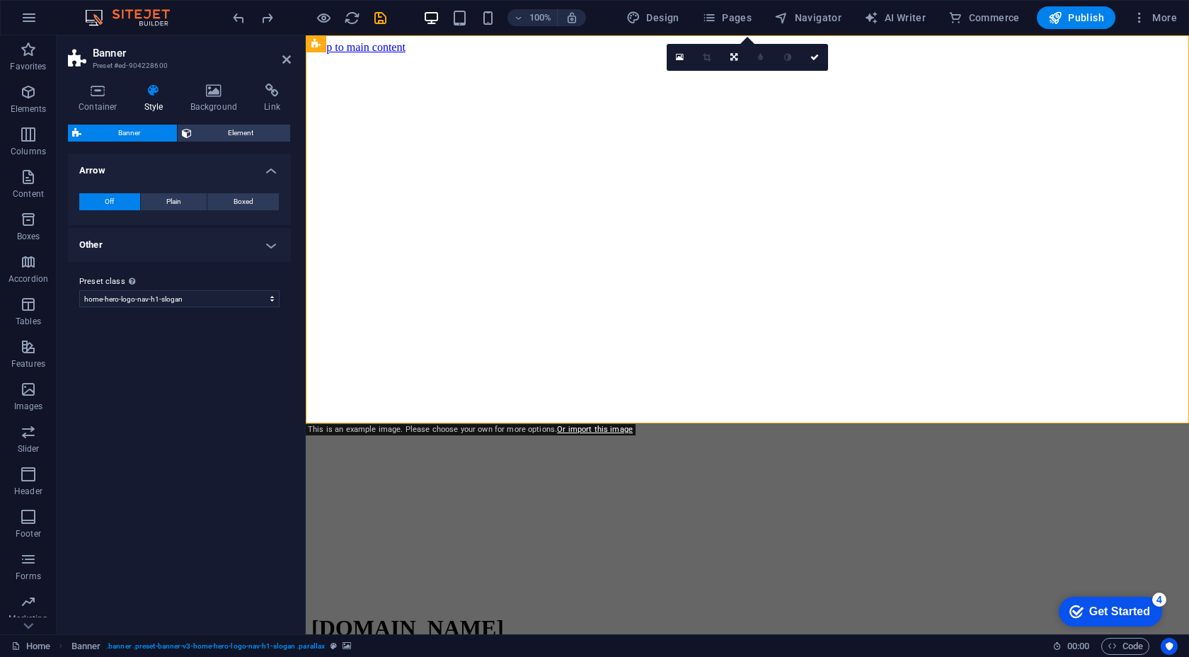
click at [145, 135] on span "Banner" at bounding box center [129, 133] width 87 height 17
click at [168, 196] on span "Plain" at bounding box center [173, 201] width 15 height 17
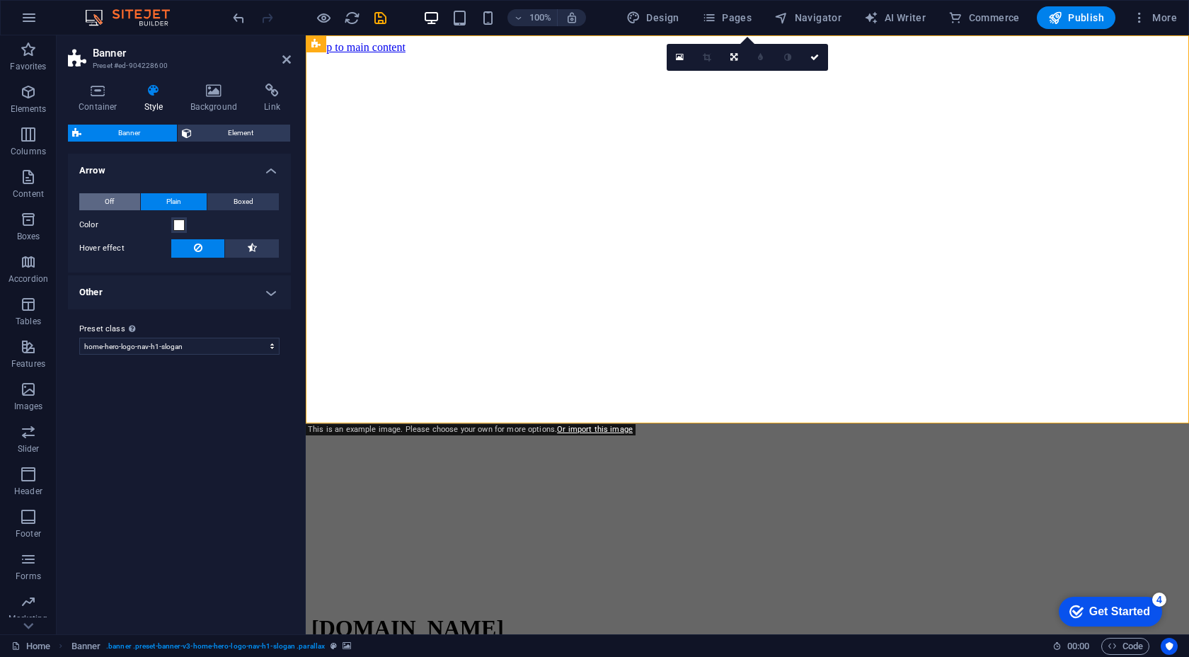
click at [132, 198] on button "Off" at bounding box center [109, 201] width 61 height 17
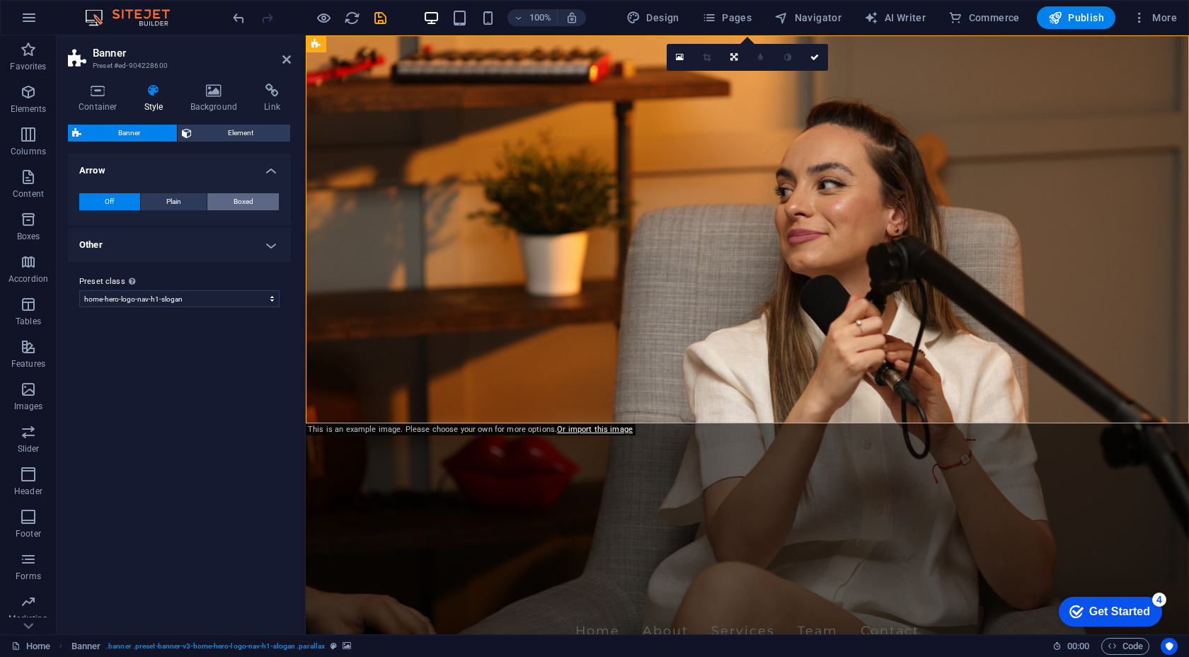
click at [246, 199] on span "Boxed" at bounding box center [244, 201] width 20 height 17
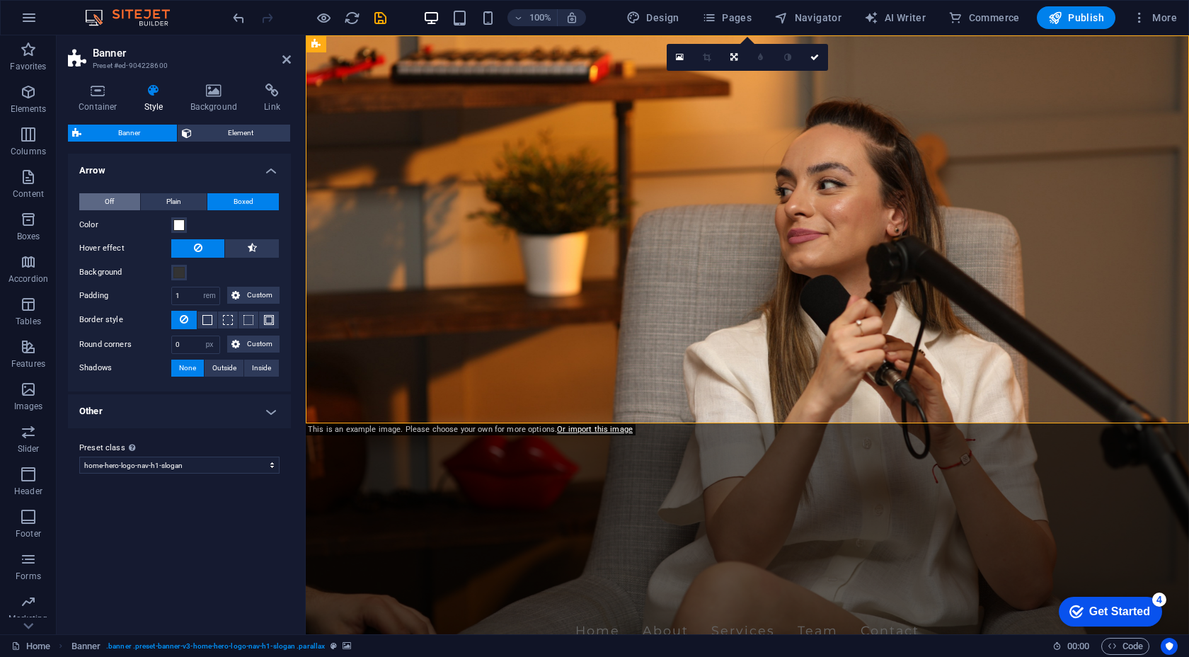
click at [113, 205] on span "Off" at bounding box center [109, 201] width 9 height 17
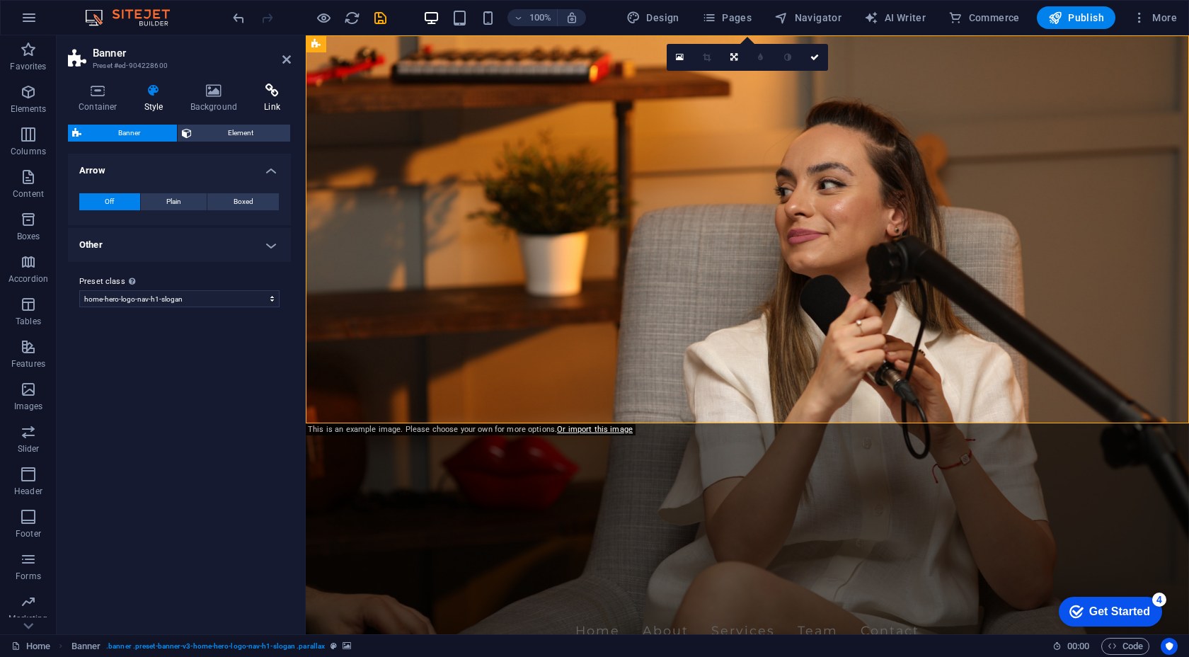
click at [268, 85] on icon at bounding box center [272, 91] width 38 height 14
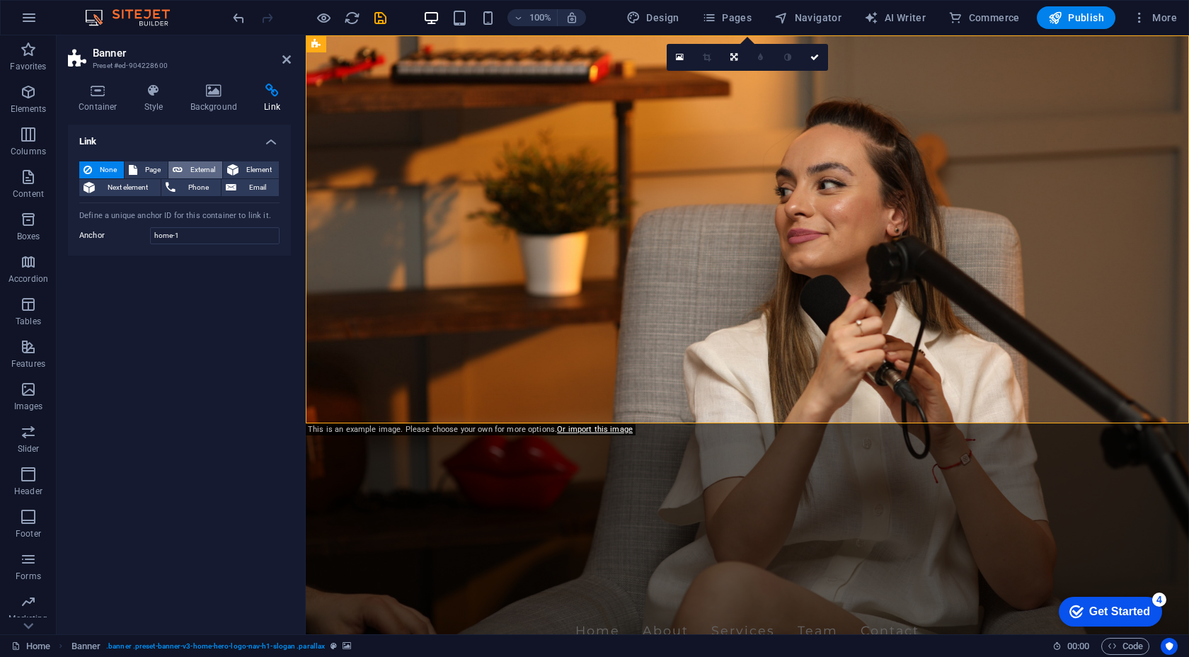
click at [191, 164] on span "External" at bounding box center [202, 169] width 31 height 17
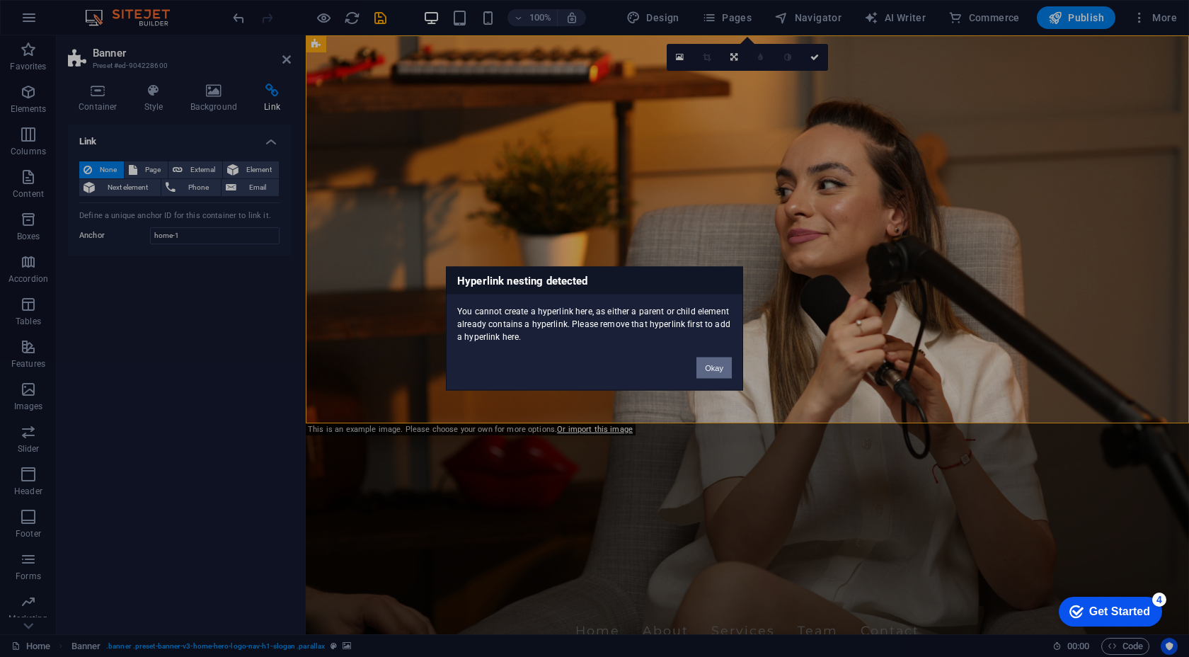
drag, startPoint x: 721, startPoint y: 371, endPoint x: 414, endPoint y: 335, distance: 308.7
click at [721, 371] on button "Okay" at bounding box center [714, 368] width 35 height 21
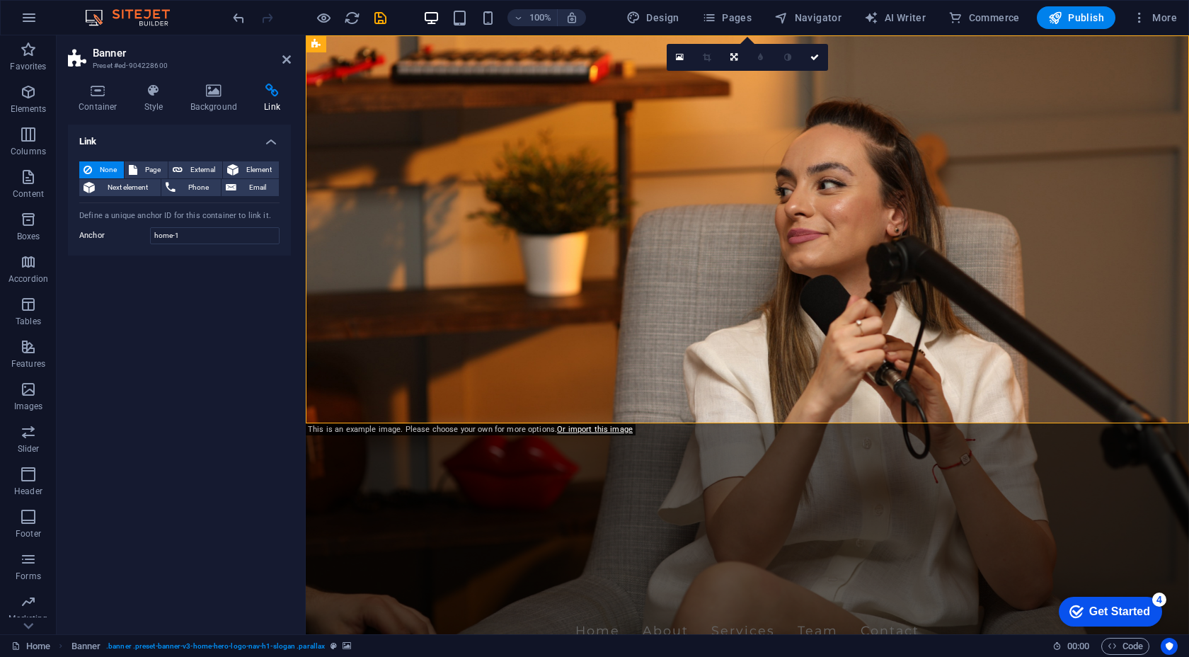
click at [228, 21] on div "100% Design Pages Navigator AI Writer Commerce Publish More" at bounding box center [595, 18] width 1188 height 34
click at [237, 21] on icon "undo" at bounding box center [239, 18] width 16 height 16
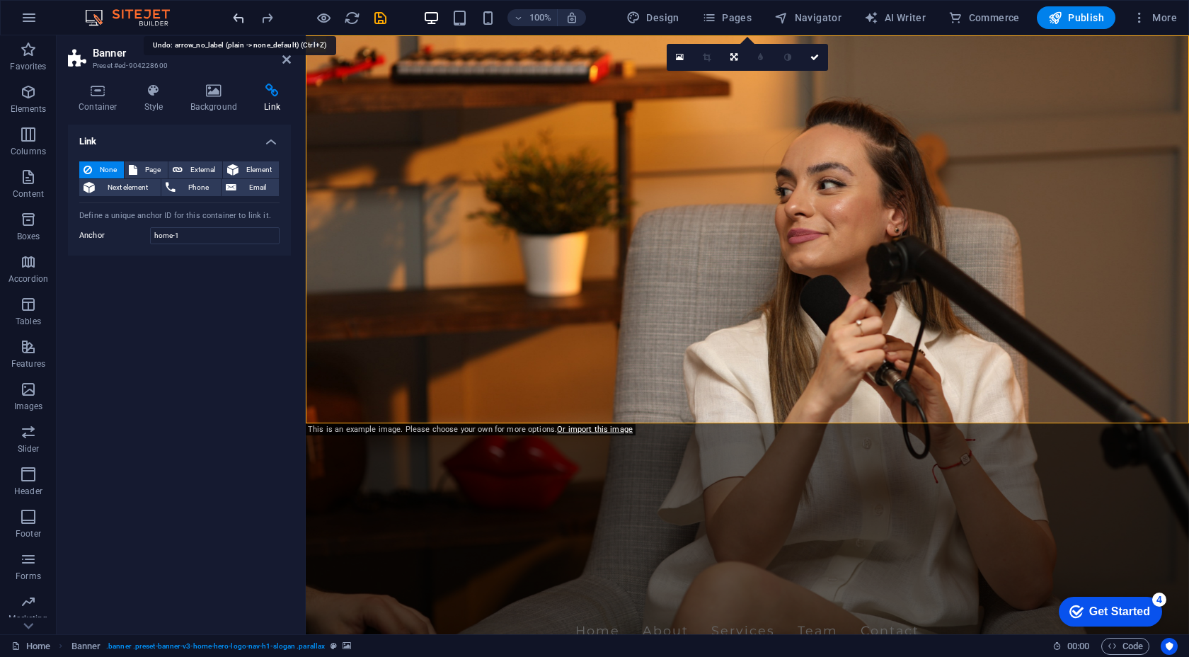
click at [237, 21] on icon "undo" at bounding box center [239, 18] width 16 height 16
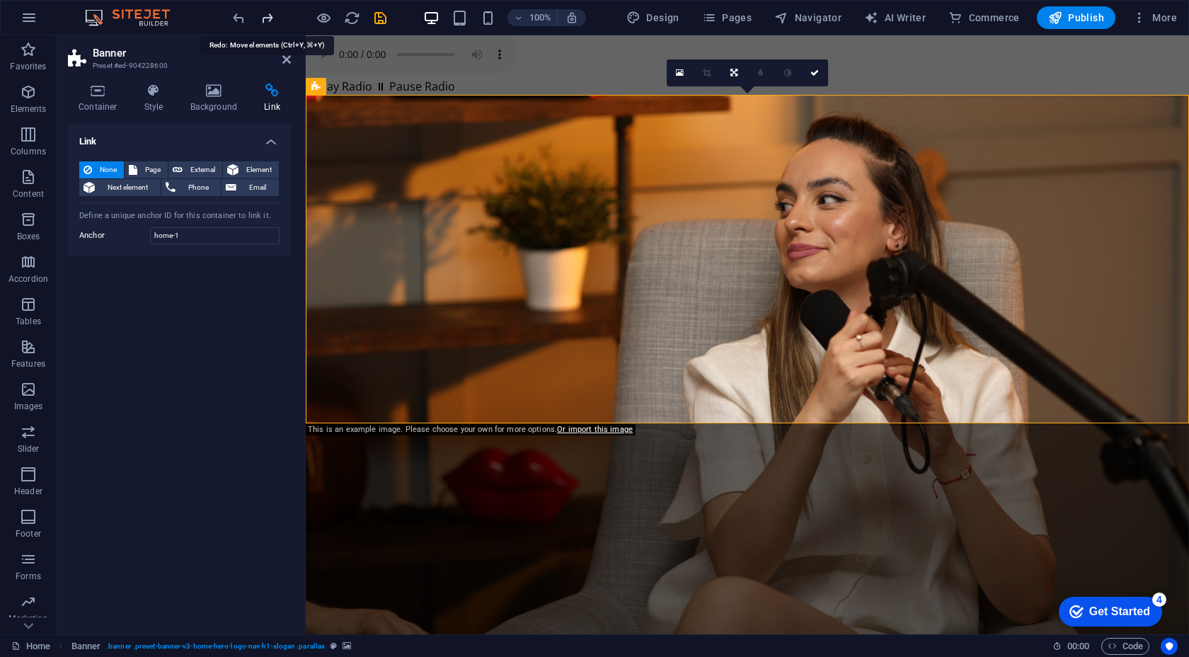
click at [266, 16] on icon "redo" at bounding box center [267, 18] width 16 height 16
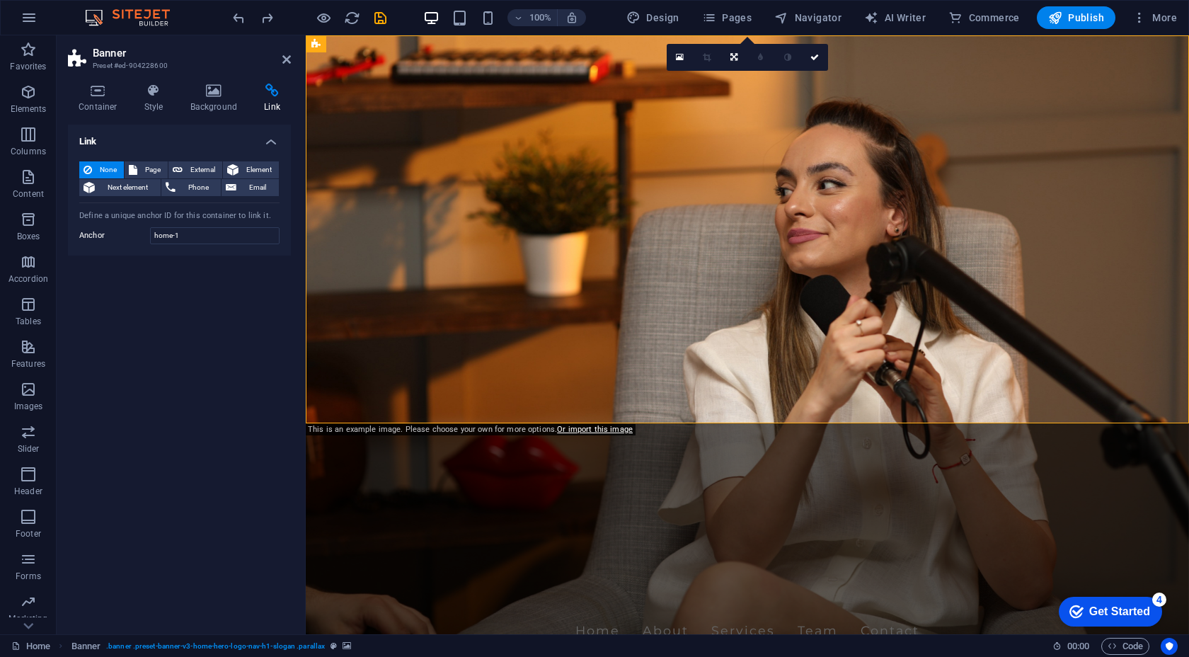
click at [379, 389] on figure at bounding box center [748, 334] width 884 height 599
click at [386, 21] on icon "save" at bounding box center [380, 18] width 16 height 16
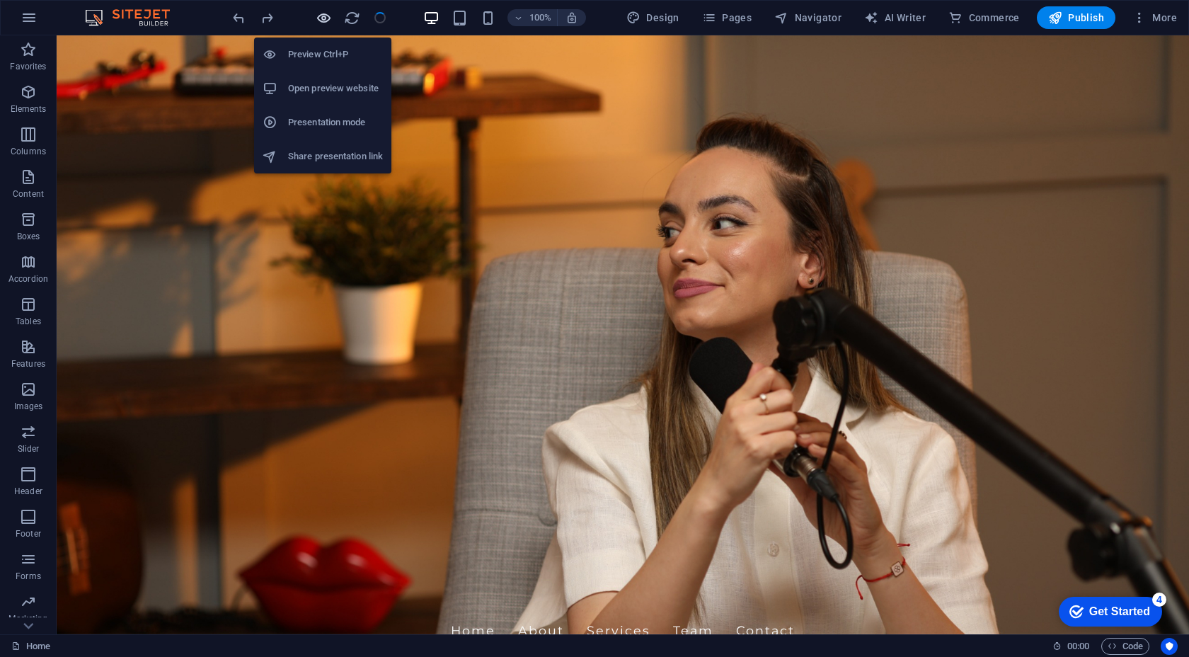
click at [324, 21] on icon "button" at bounding box center [324, 18] width 16 height 16
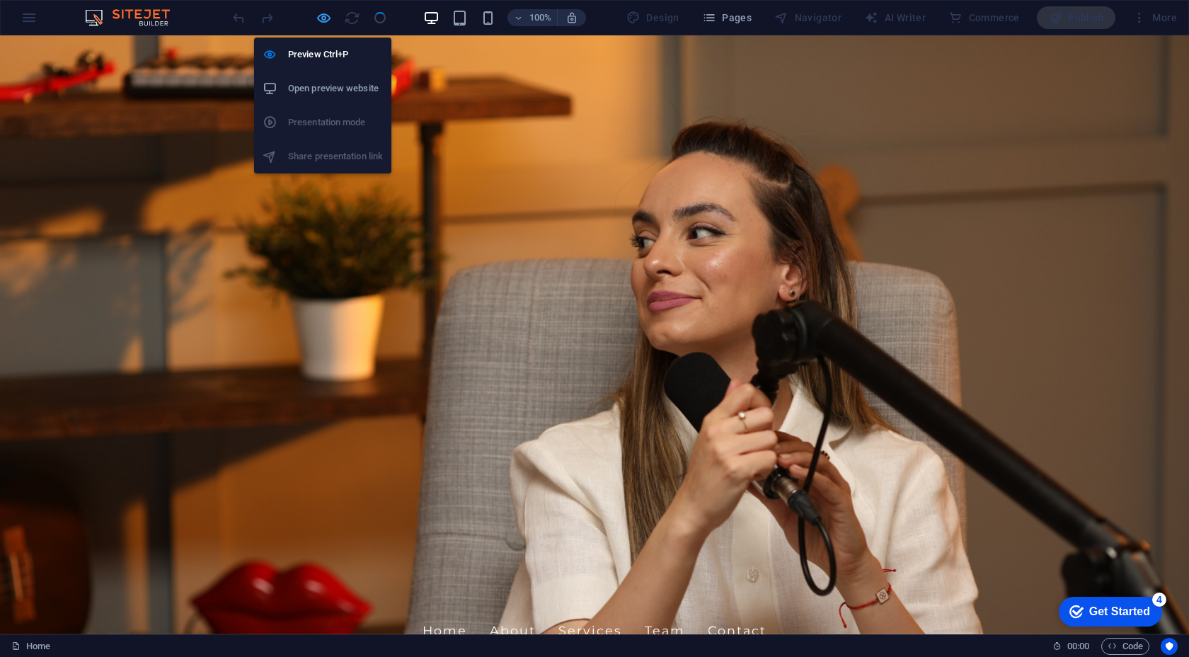
click at [324, 21] on icon "button" at bounding box center [324, 18] width 16 height 16
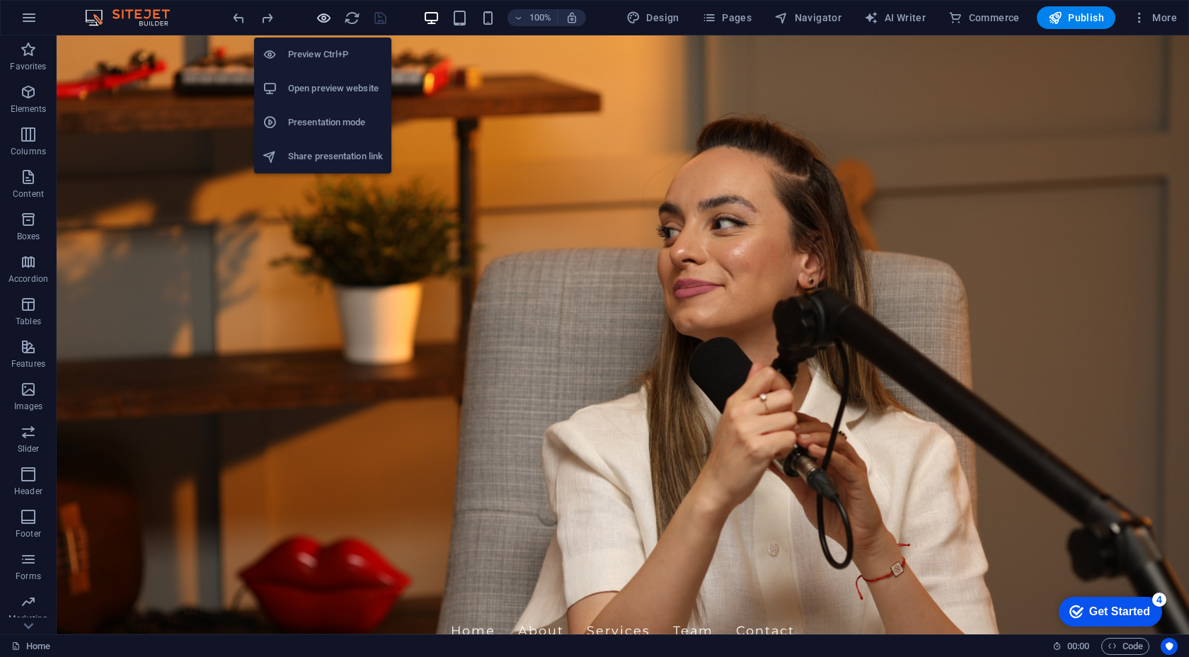
click at [324, 21] on icon "button" at bounding box center [324, 18] width 16 height 16
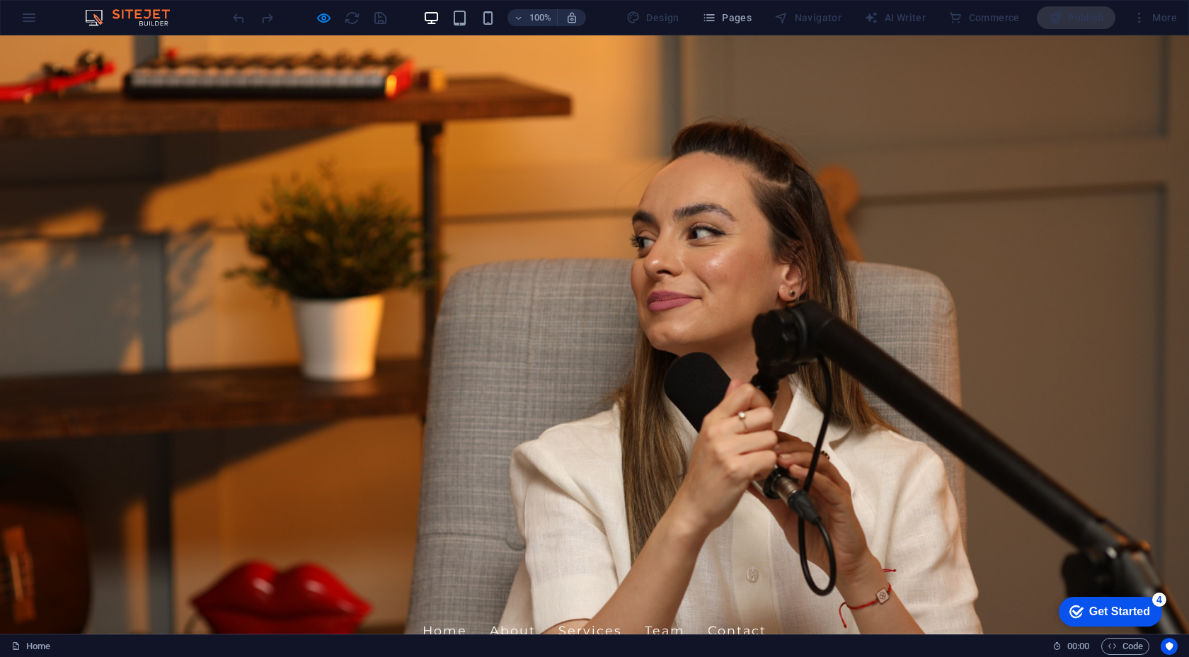
drag, startPoint x: 620, startPoint y: 262, endPoint x: 595, endPoint y: 193, distance: 73.3
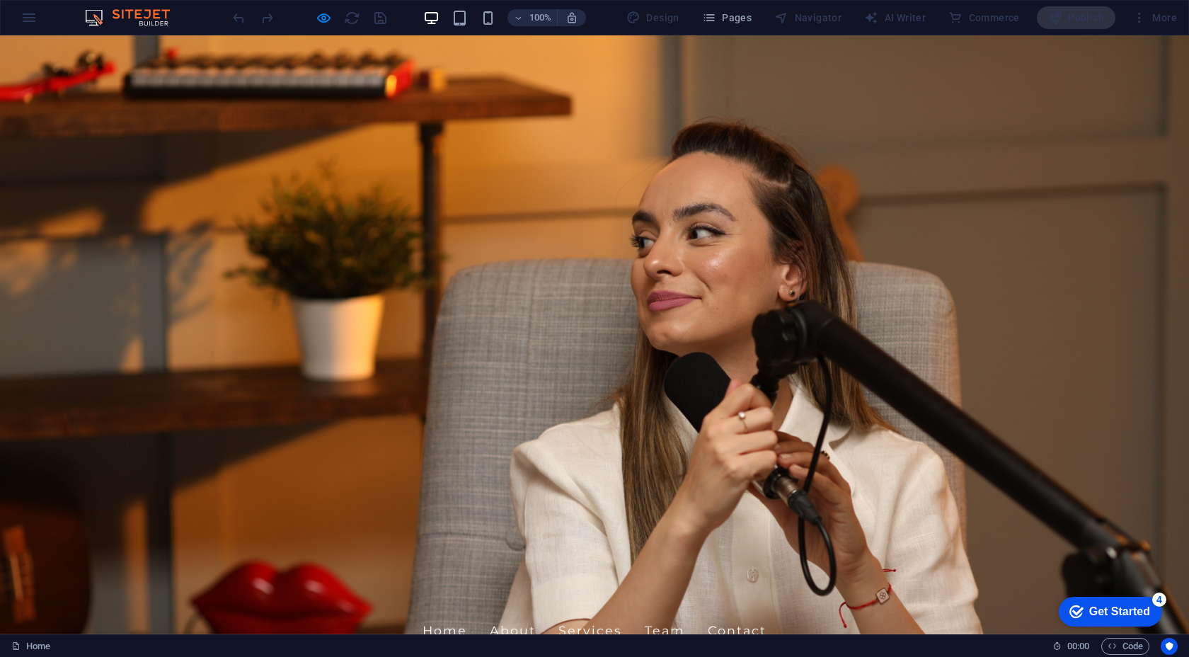
click at [325, 25] on icon "button" at bounding box center [324, 18] width 16 height 16
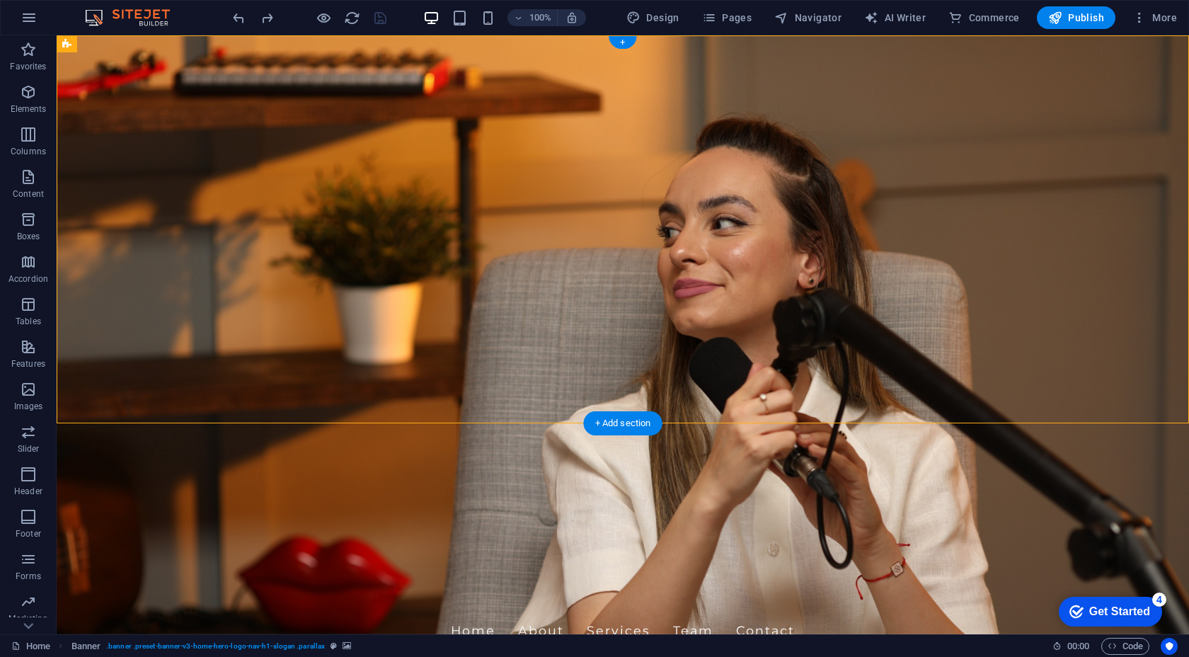
drag, startPoint x: 632, startPoint y: 228, endPoint x: 663, endPoint y: 218, distance: 32.7
drag, startPoint x: 660, startPoint y: 226, endPoint x: 628, endPoint y: 229, distance: 32.0
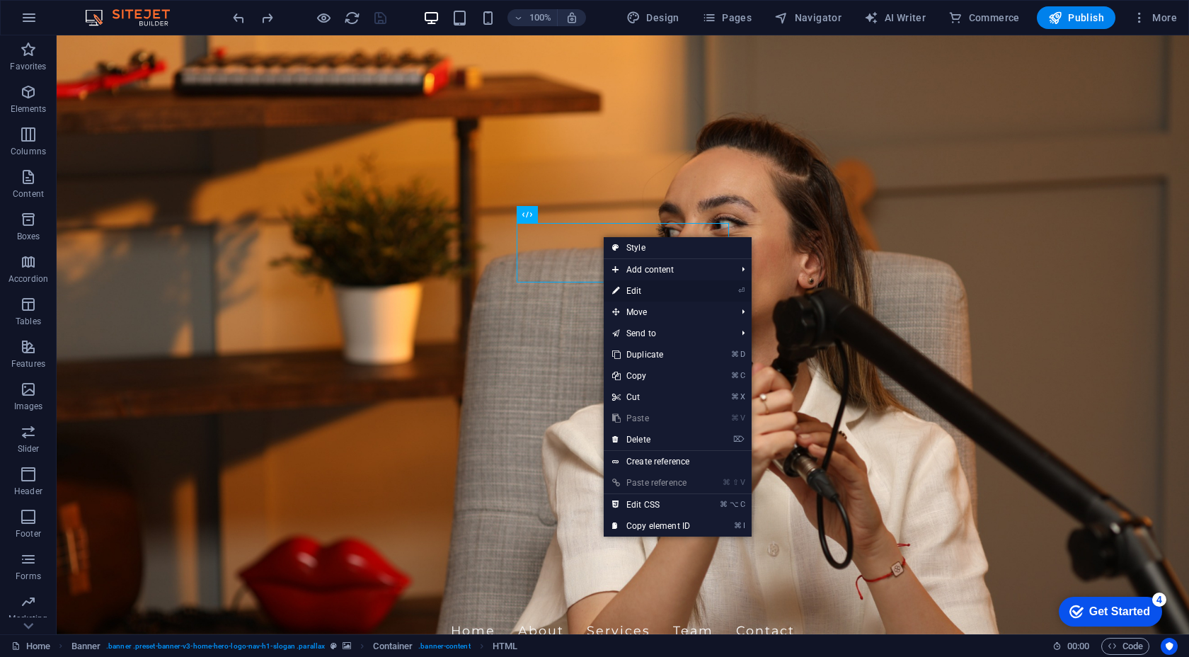
click at [639, 290] on link "⏎ Edit" at bounding box center [651, 290] width 95 height 21
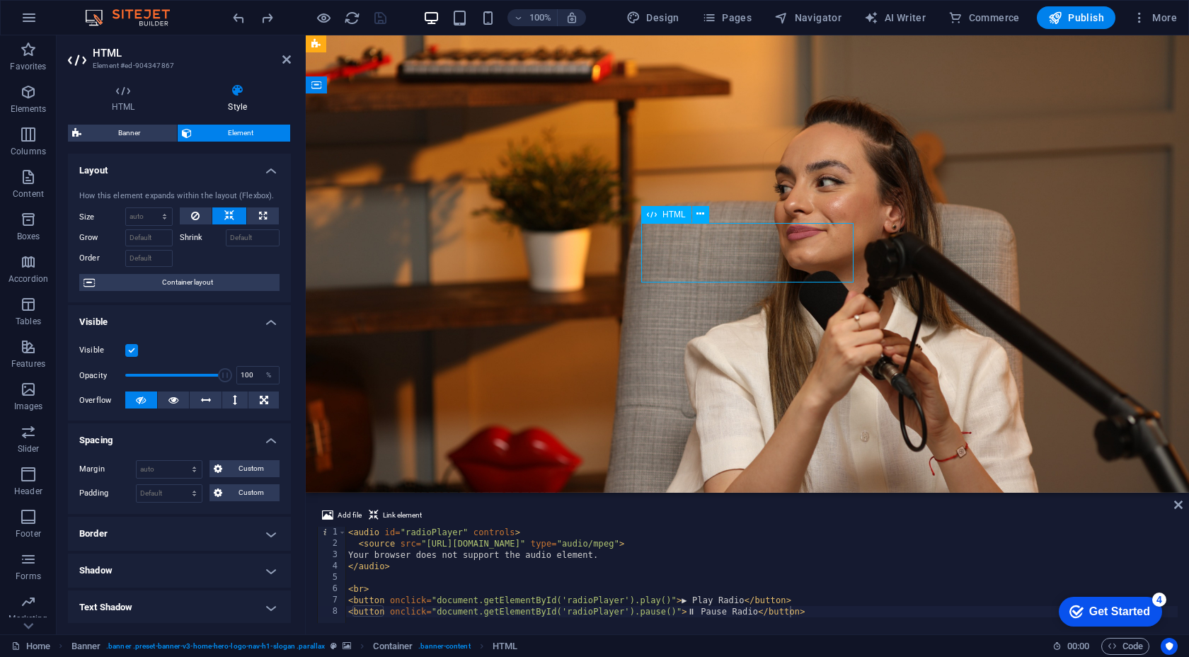
drag, startPoint x: 707, startPoint y: 236, endPoint x: 649, endPoint y: 236, distance: 58.1
click at [215, 399] on button at bounding box center [206, 400] width 32 height 17
click at [233, 399] on icon at bounding box center [235, 400] width 4 height 17
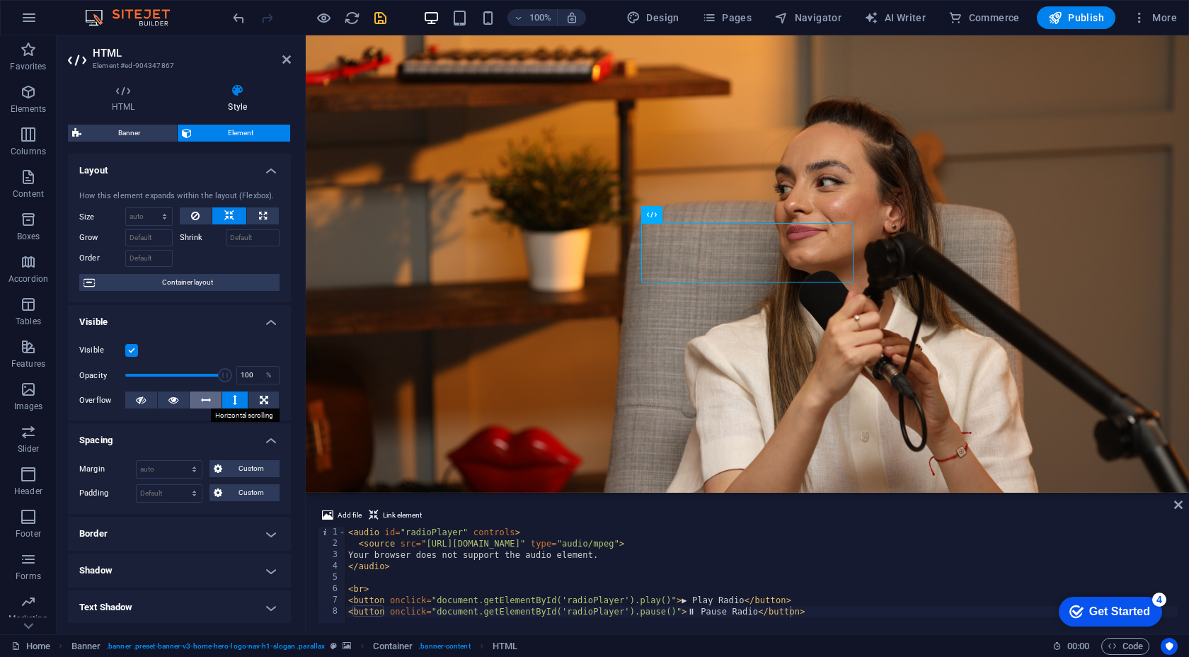
click at [207, 399] on icon at bounding box center [206, 400] width 10 height 17
click at [275, 217] on button at bounding box center [263, 215] width 32 height 17
type input "100"
select select "%"
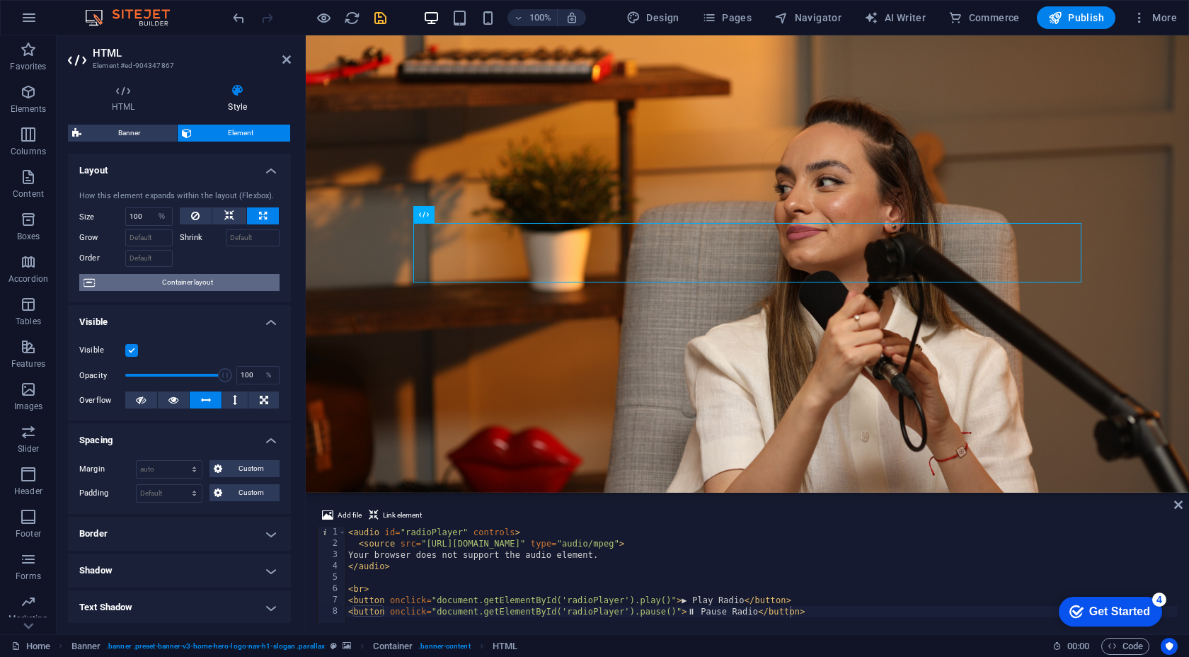
click at [217, 286] on span "Container layout" at bounding box center [187, 282] width 176 height 17
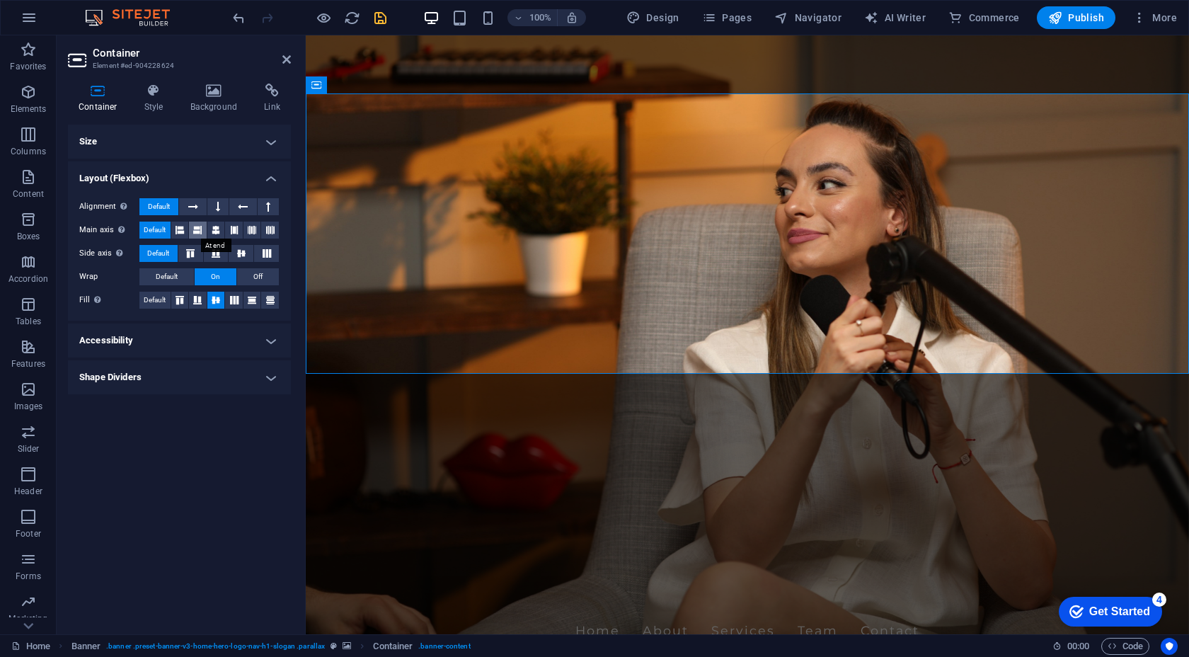
click at [198, 230] on icon at bounding box center [197, 230] width 8 height 17
click at [181, 230] on icon at bounding box center [180, 230] width 8 height 17
click at [222, 249] on icon at bounding box center [215, 253] width 17 height 8
click at [195, 255] on icon at bounding box center [190, 253] width 17 height 8
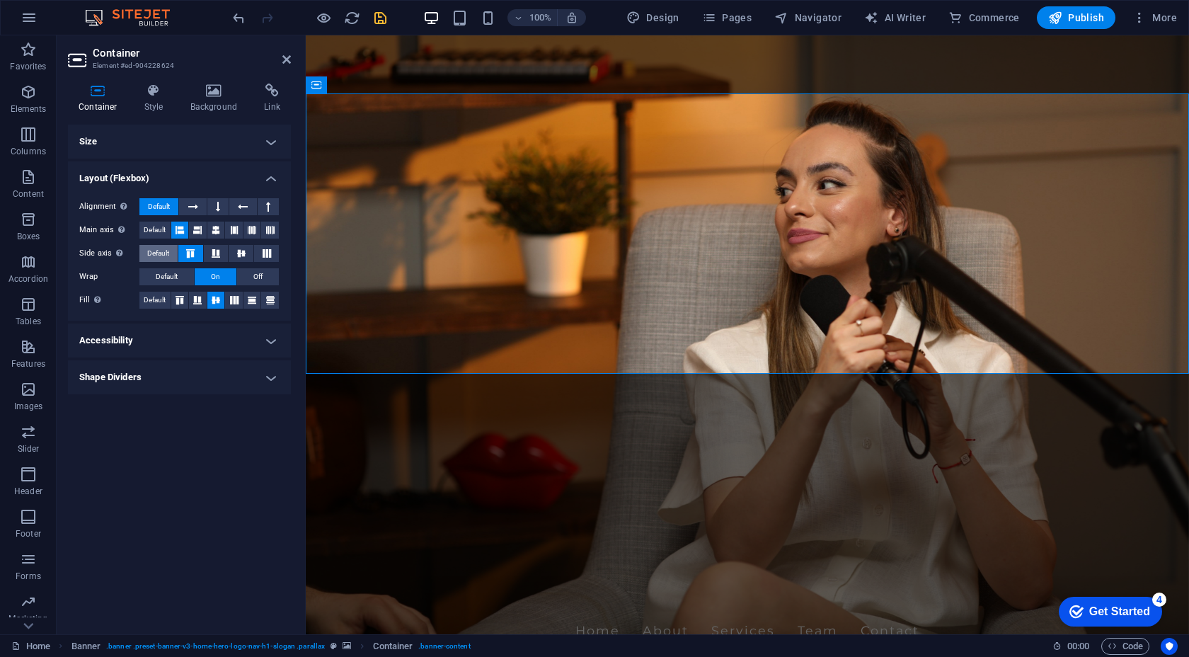
click at [171, 253] on button "Default" at bounding box center [158, 253] width 38 height 17
click at [249, 275] on button "Off" at bounding box center [258, 276] width 42 height 17
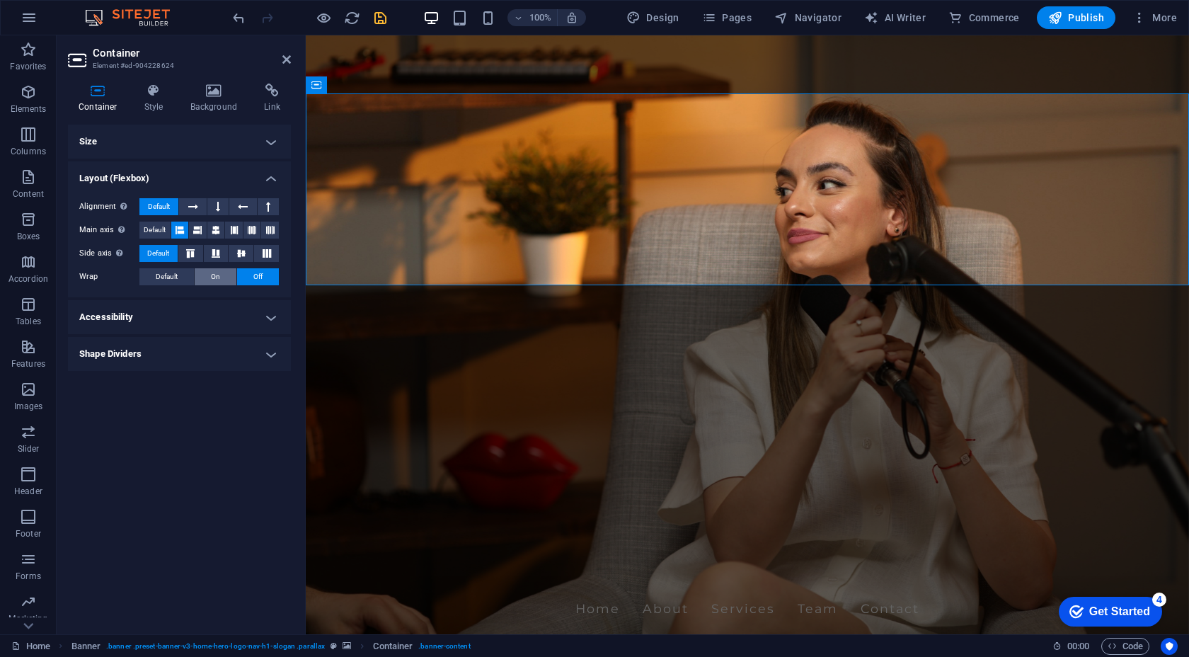
click at [223, 275] on button "On" at bounding box center [216, 276] width 42 height 17
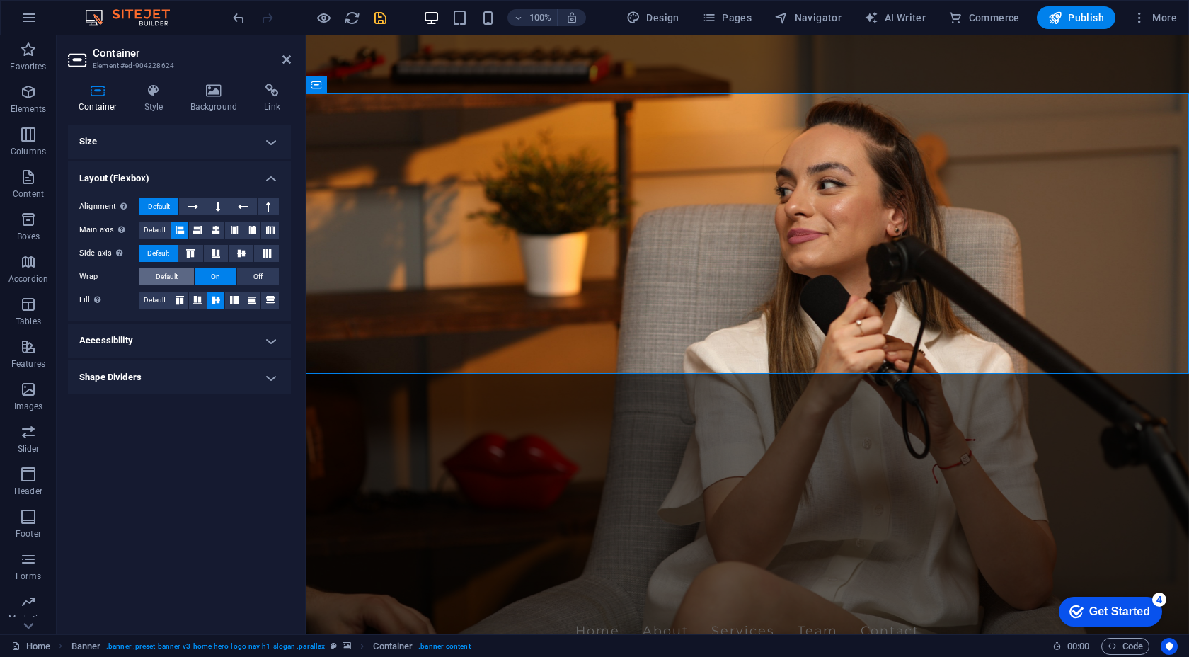
click at [185, 276] on button "Default" at bounding box center [166, 276] width 55 height 17
click at [215, 273] on span "On" at bounding box center [215, 276] width 9 height 17
click at [237, 329] on h4 "Accessibility" at bounding box center [179, 341] width 223 height 34
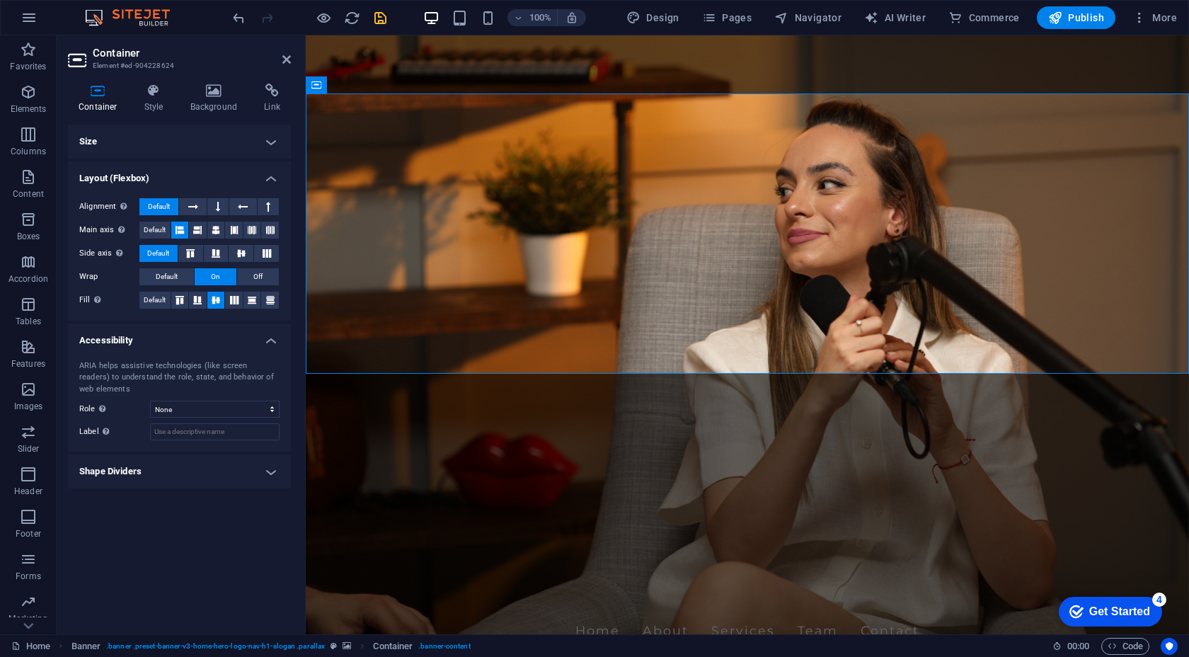
click at [236, 336] on h4 "Accessibility" at bounding box center [179, 336] width 223 height 25
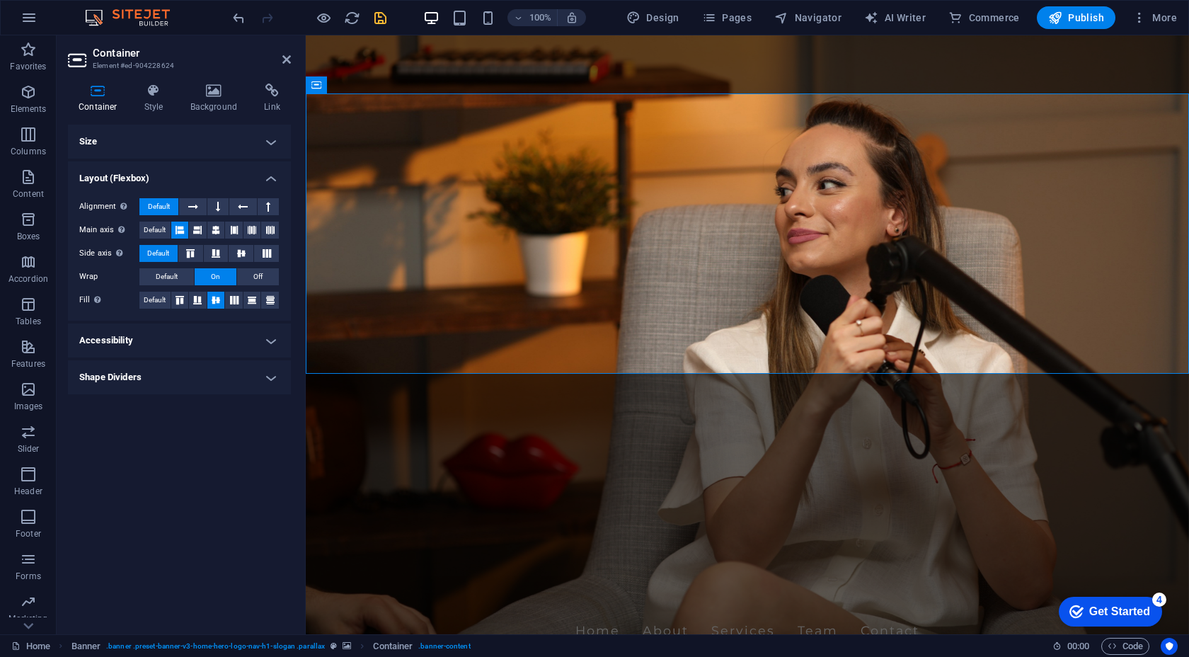
click at [224, 368] on h4 "Shape Dividers" at bounding box center [179, 377] width 223 height 34
click at [217, 409] on select "None Triangle Square Diagonal Polygon 1 Polygon 2 Zigzag Multiple Zigzags Waves…" at bounding box center [215, 405] width 130 height 17
select select "square"
click at [150, 397] on select "None Triangle Square Diagonal Polygon 1 Polygon 2 Zigzag Multiple Zigzags Waves…" at bounding box center [215, 405] width 130 height 17
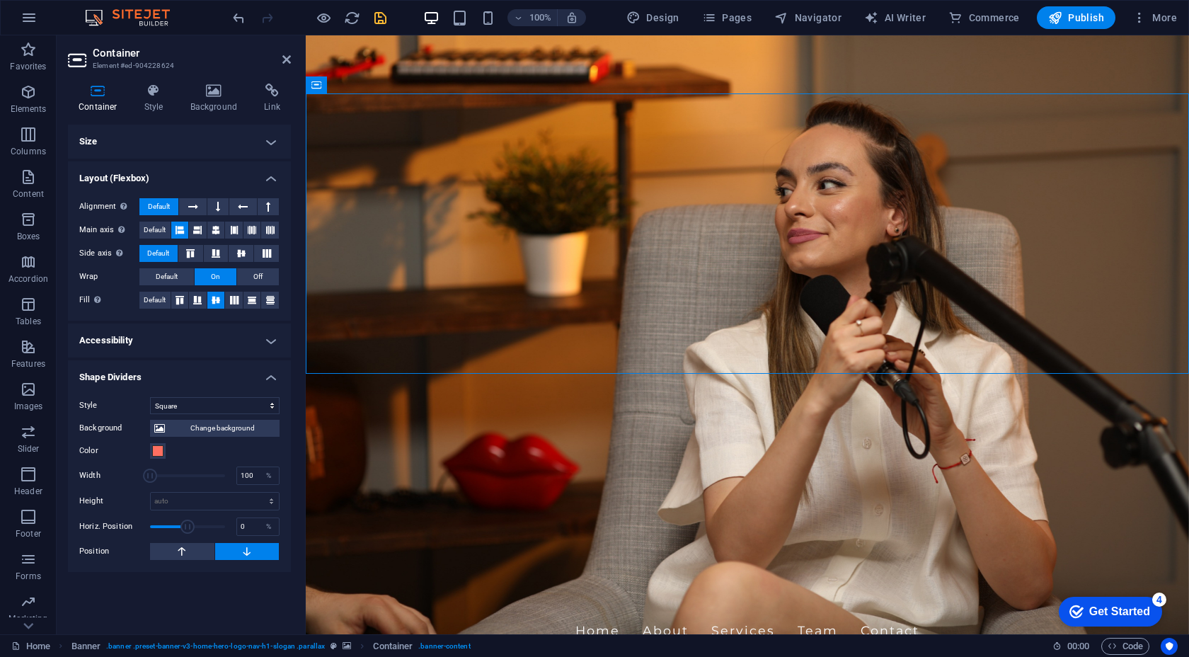
drag, startPoint x: 743, startPoint y: 343, endPoint x: 656, endPoint y: 291, distance: 101.6
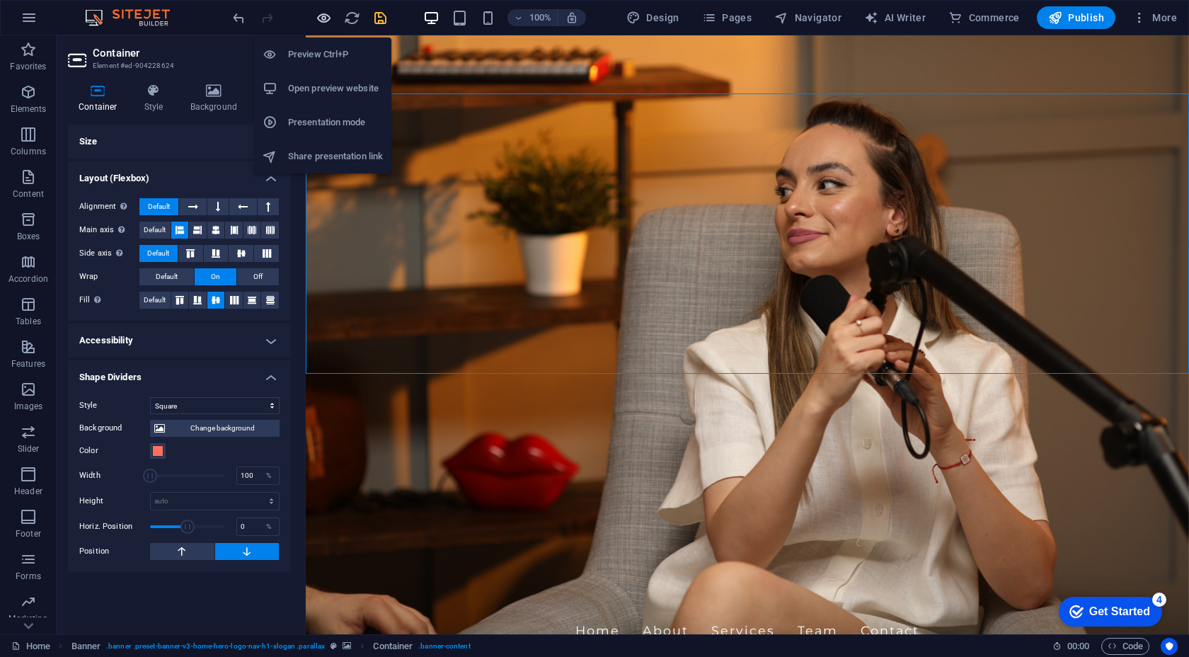
click at [328, 23] on icon "button" at bounding box center [324, 18] width 16 height 16
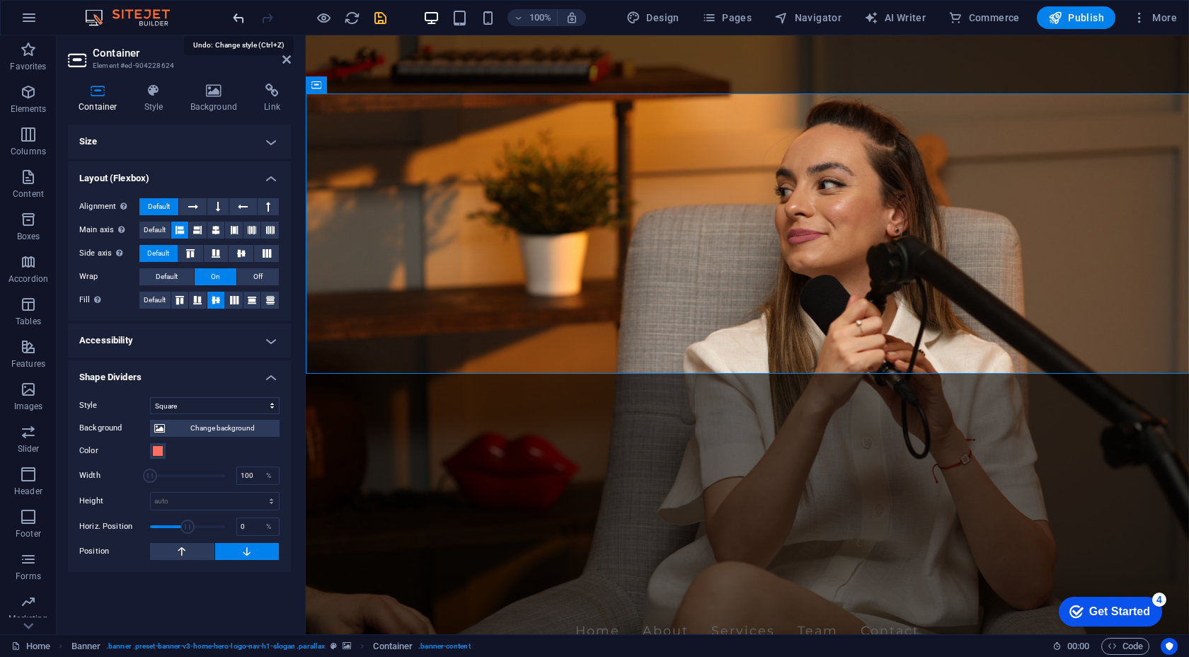
click at [244, 21] on icon "undo" at bounding box center [239, 18] width 16 height 16
select select "none"
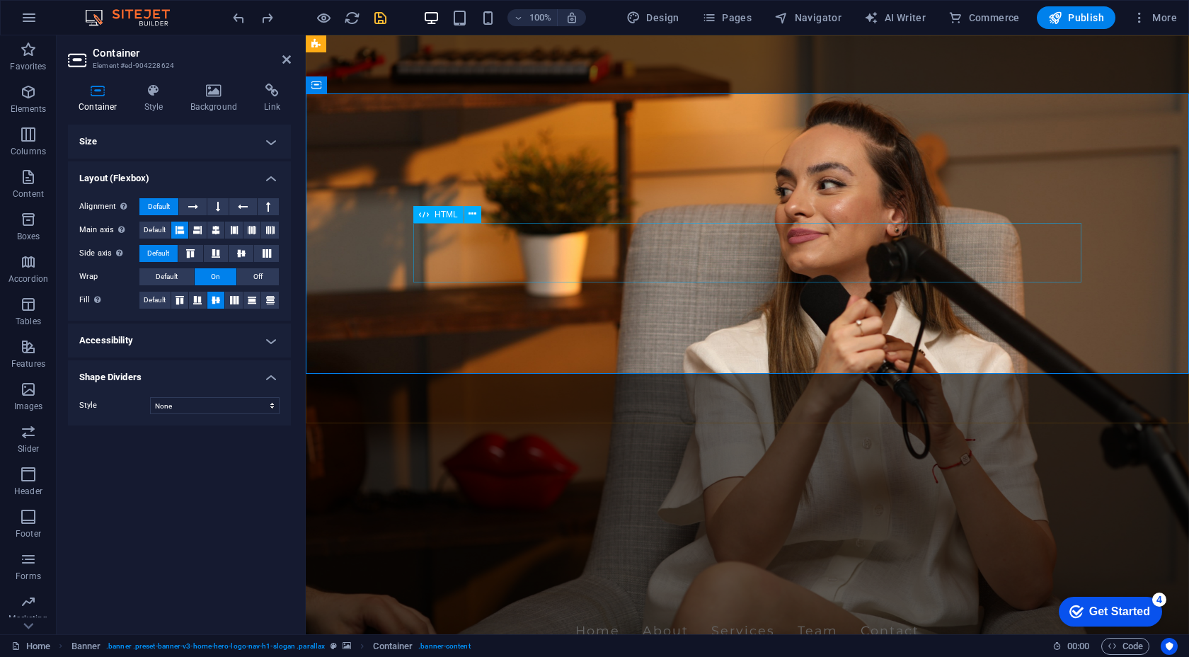
select select "%"
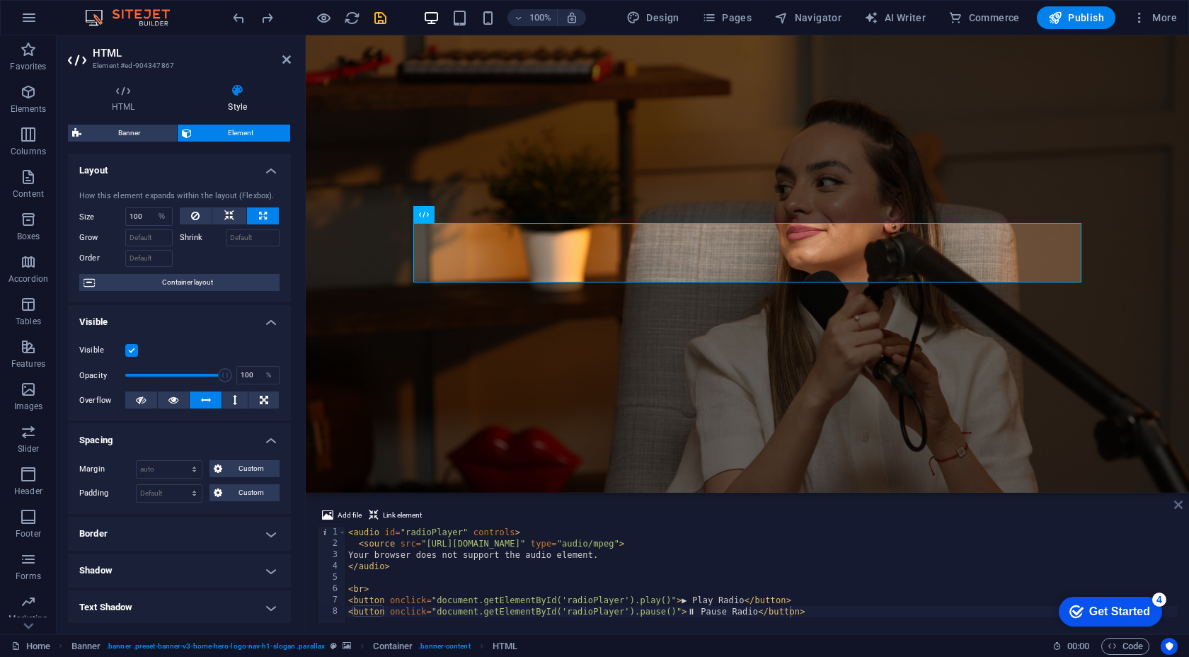
click at [1177, 500] on icon at bounding box center [1179, 504] width 8 height 11
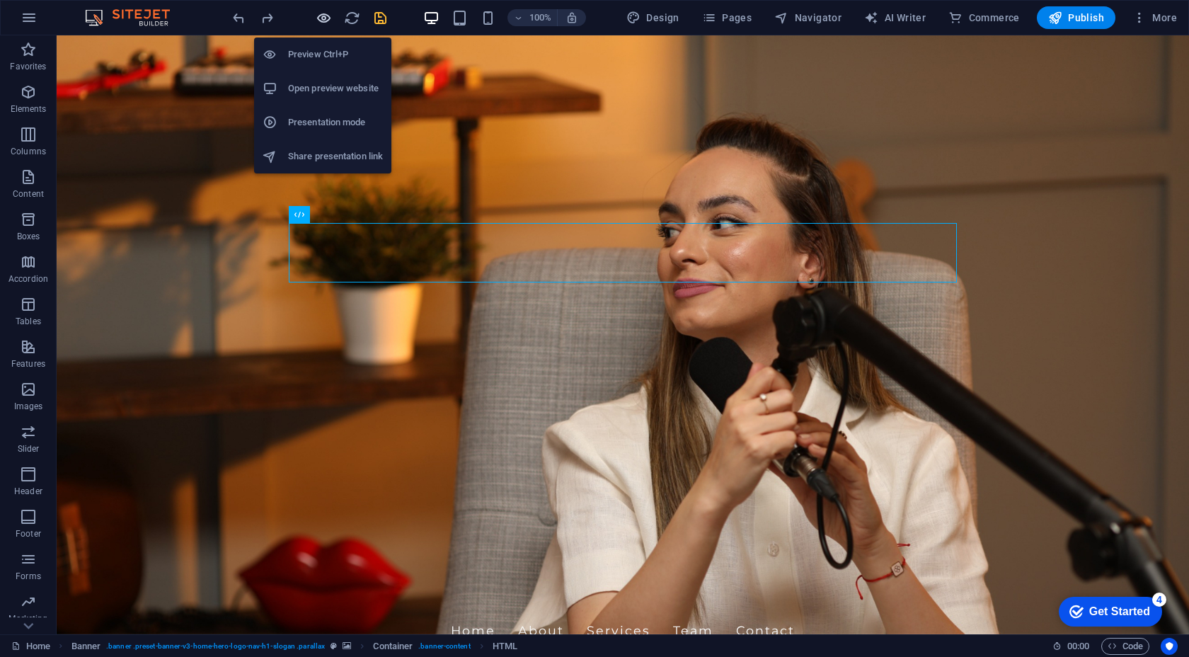
click at [322, 18] on icon "button" at bounding box center [324, 18] width 16 height 16
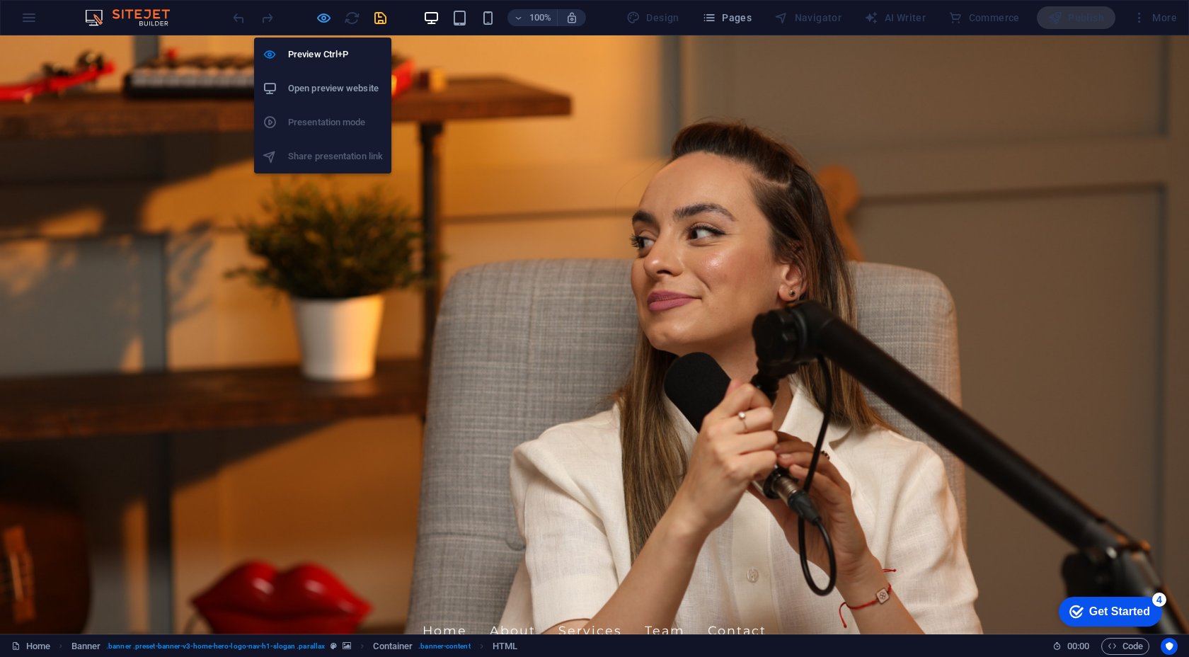
click at [325, 21] on icon "button" at bounding box center [324, 18] width 16 height 16
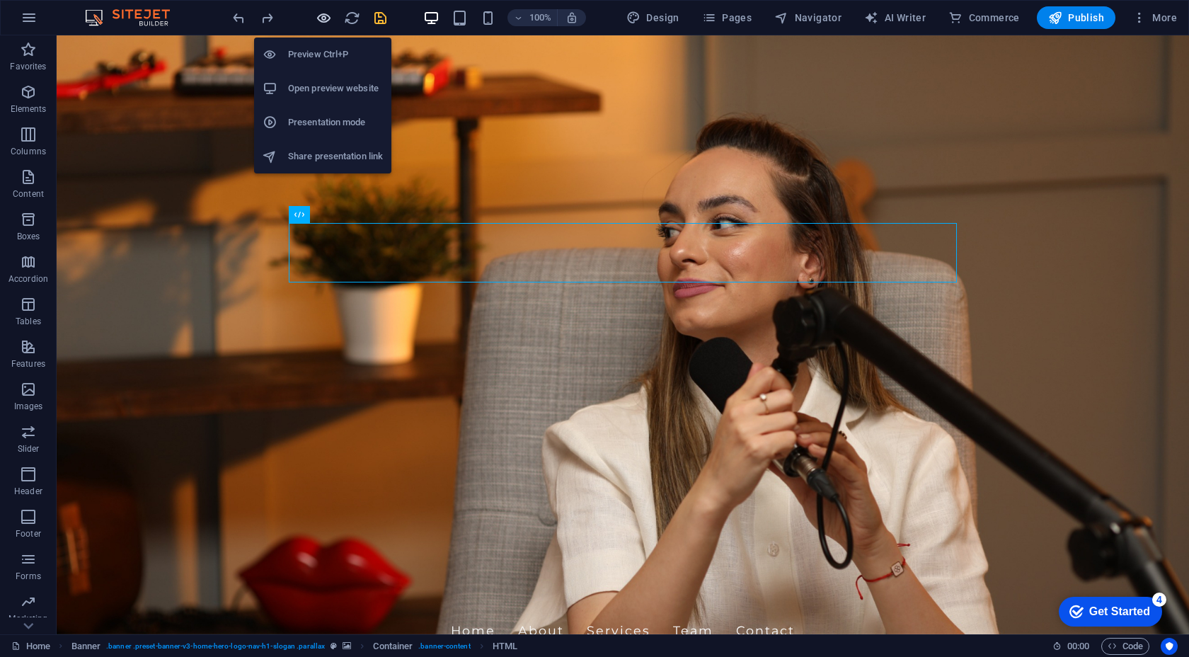
click at [319, 20] on icon "button" at bounding box center [324, 18] width 16 height 16
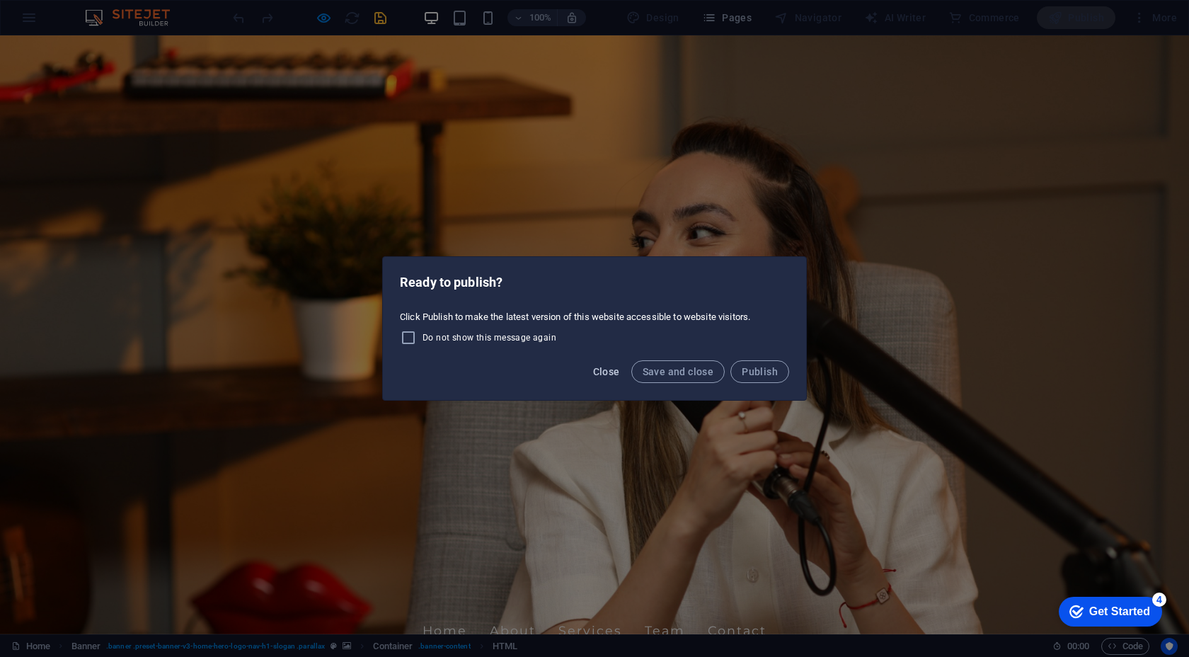
click at [605, 372] on span "Close" at bounding box center [606, 371] width 27 height 11
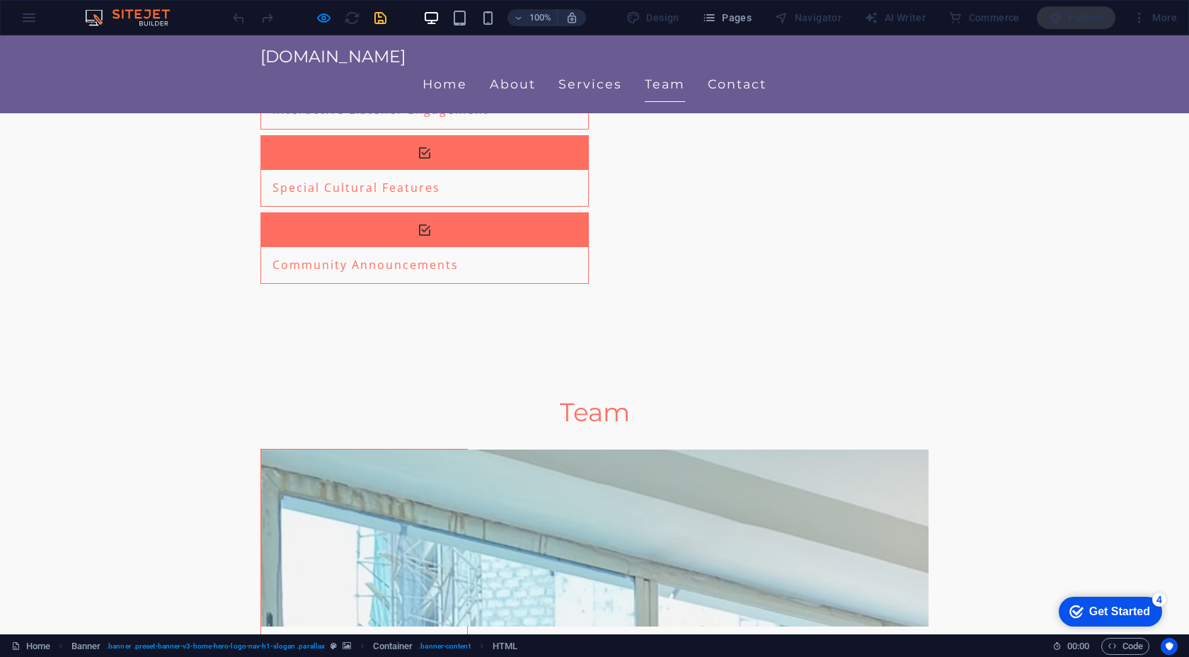
scroll to position [1930, 0]
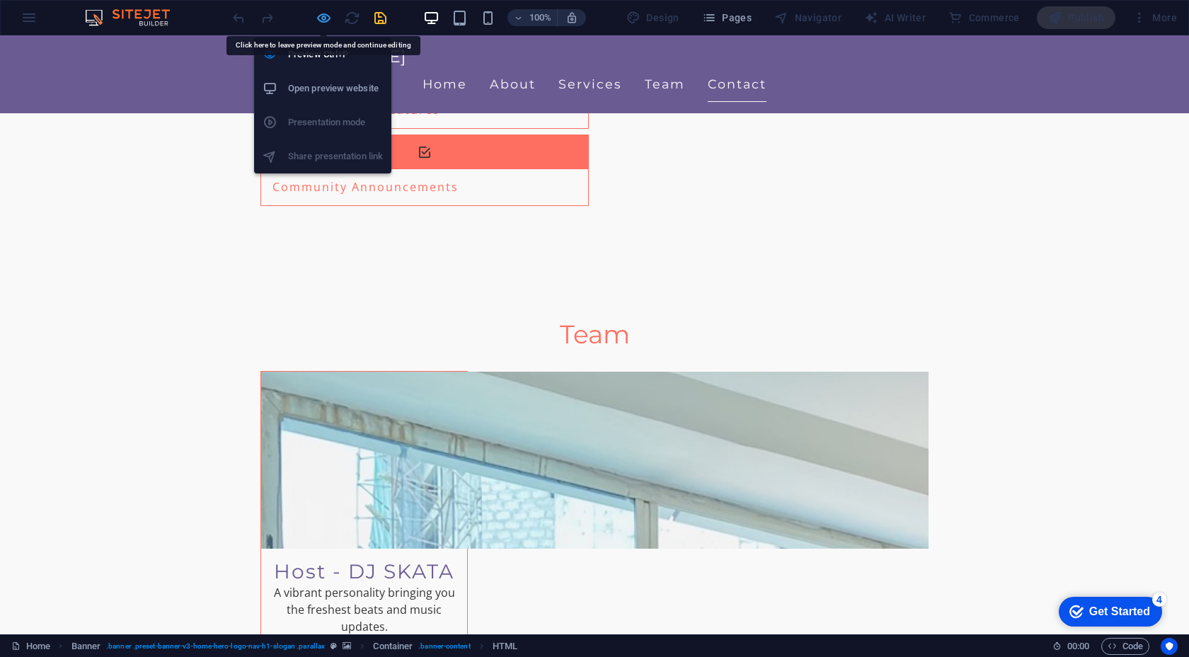
click at [323, 17] on icon "button" at bounding box center [324, 18] width 16 height 16
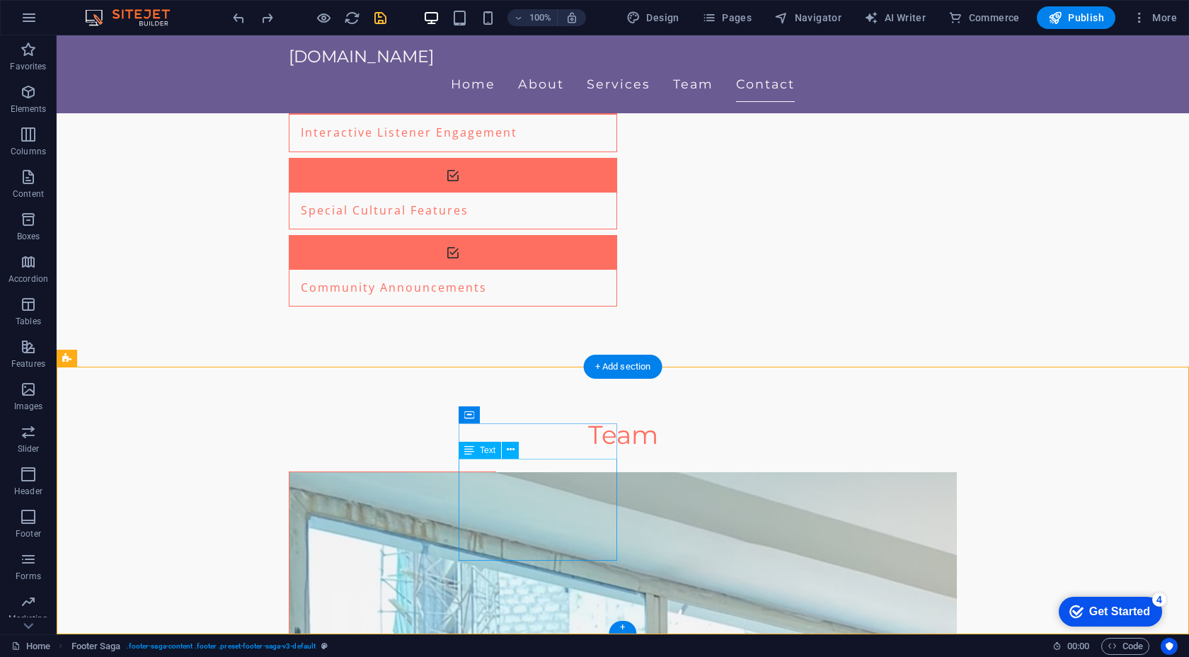
drag, startPoint x: 525, startPoint y: 502, endPoint x: 603, endPoint y: 503, distance: 77.9
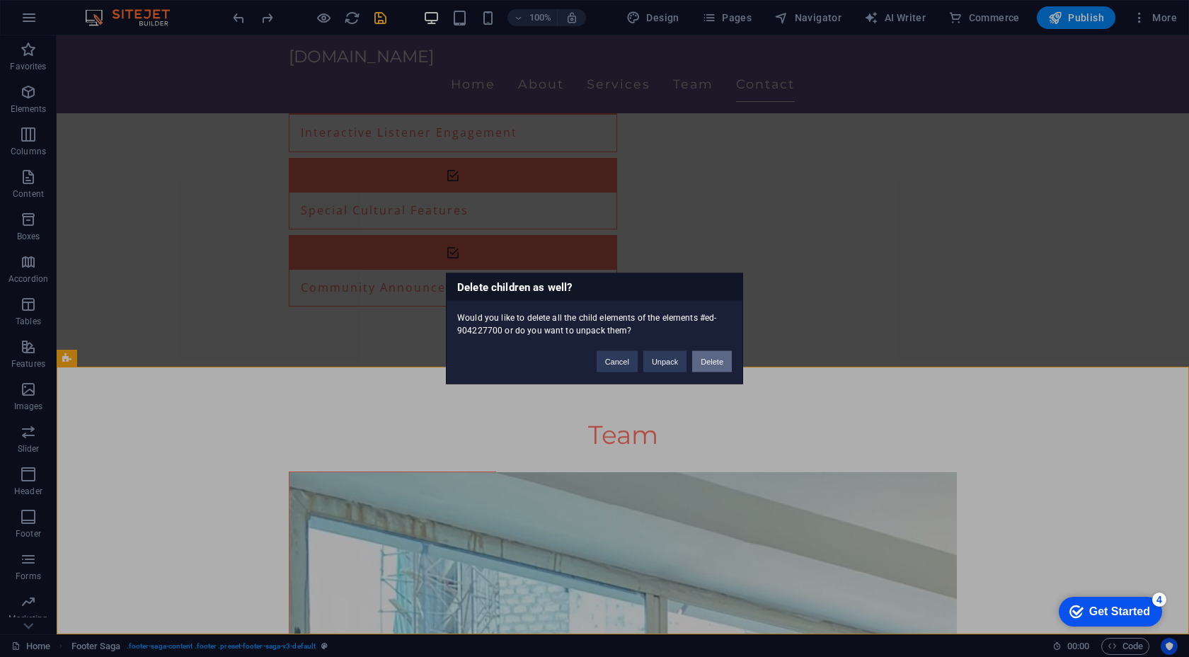
click at [716, 357] on button "Delete" at bounding box center [712, 361] width 40 height 21
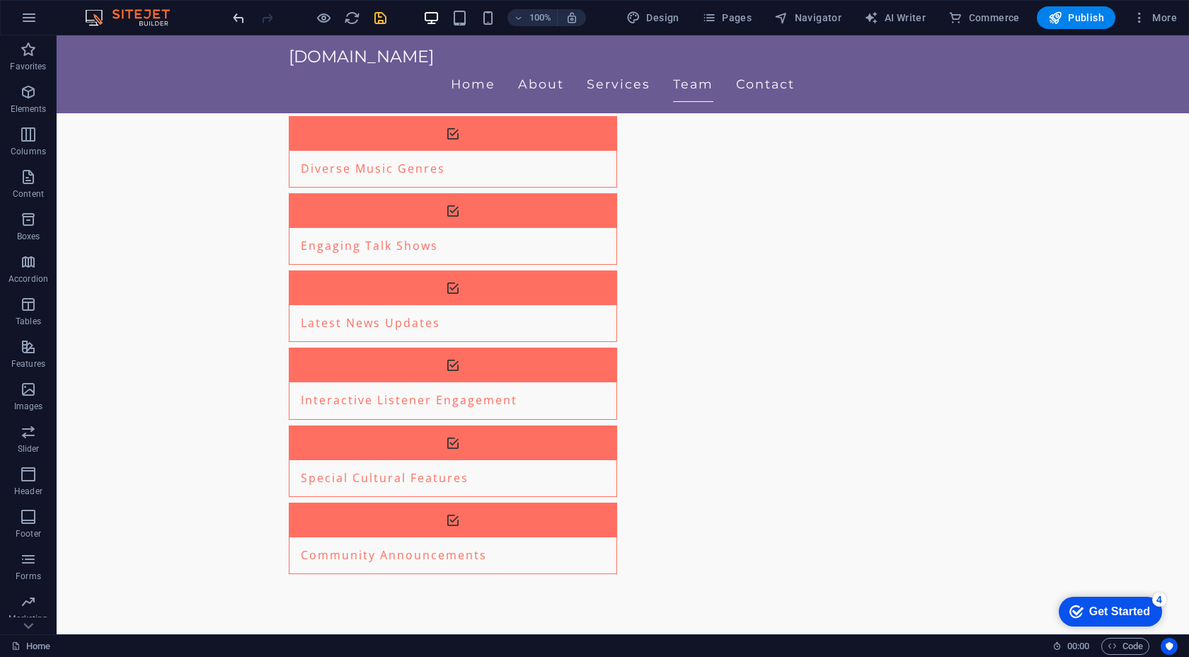
click at [240, 18] on icon "undo" at bounding box center [239, 18] width 16 height 16
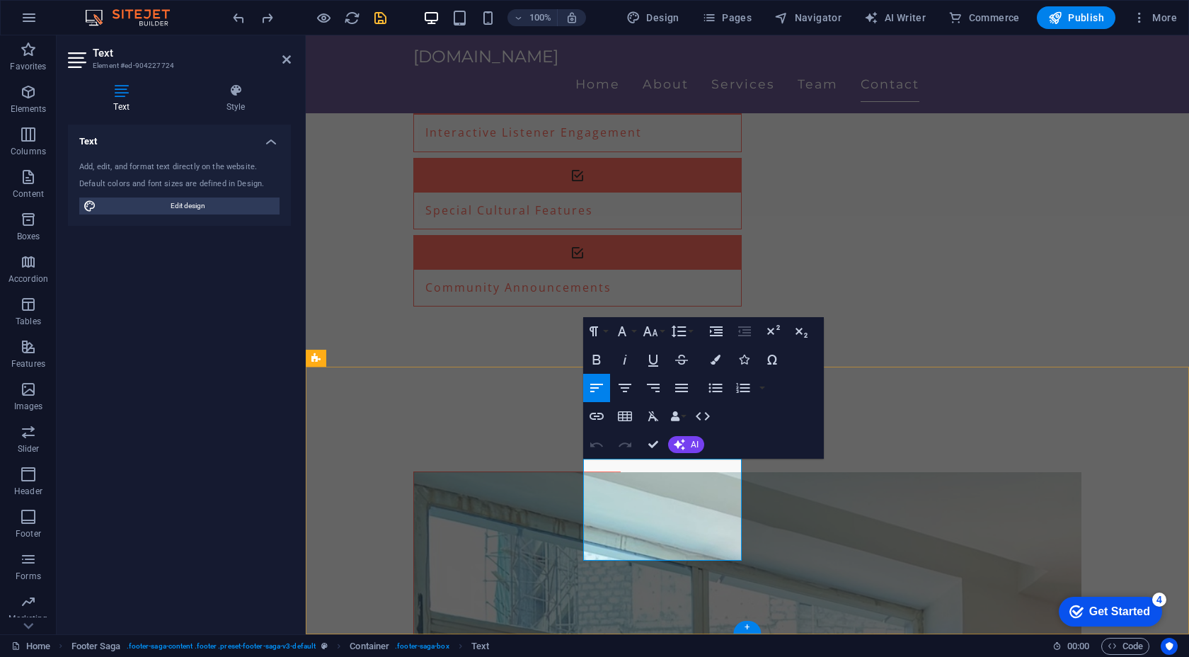
drag, startPoint x: 662, startPoint y: 497, endPoint x: 738, endPoint y: 501, distance: 75.8
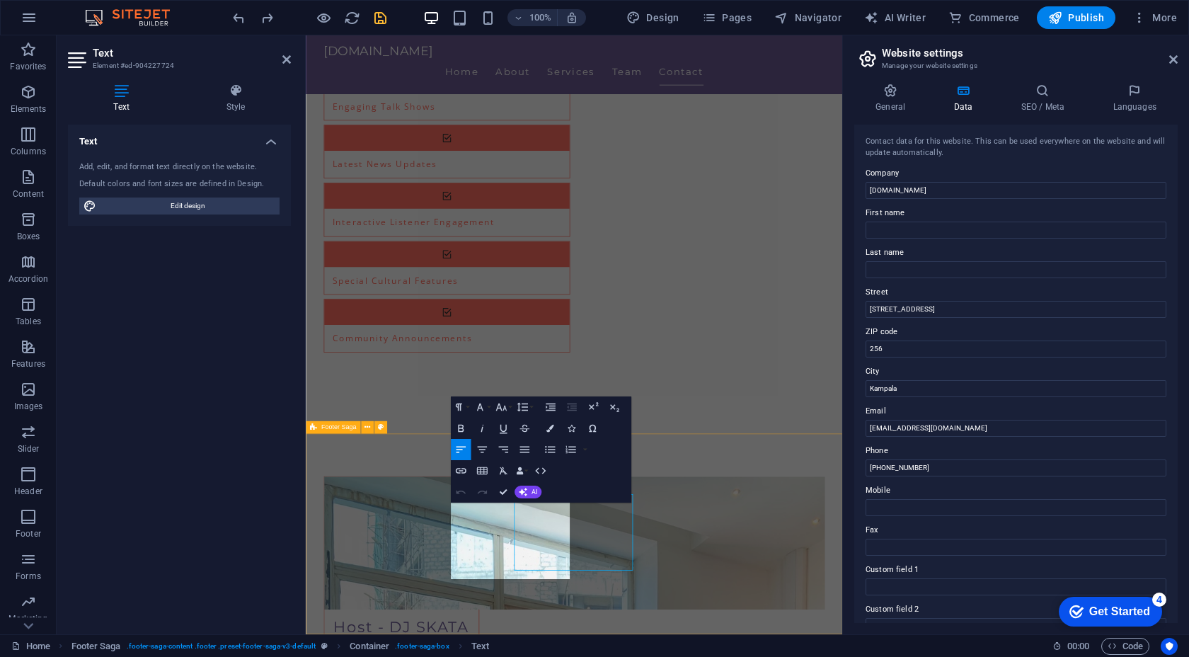
scroll to position [1741, 0]
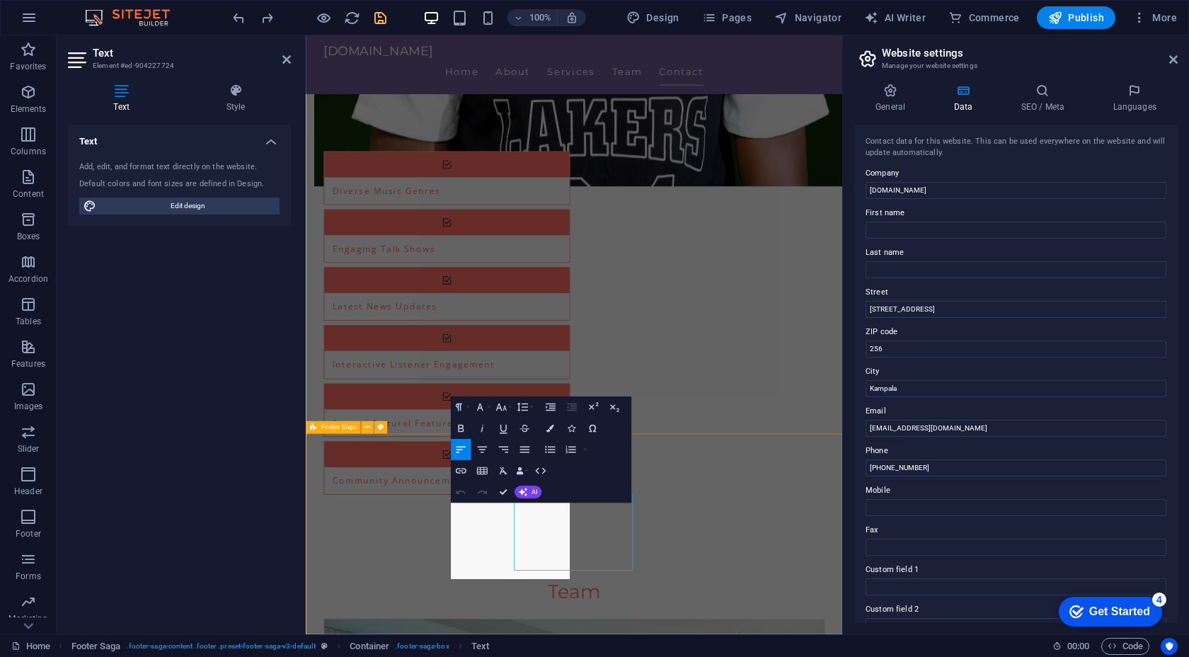
select select "footer"
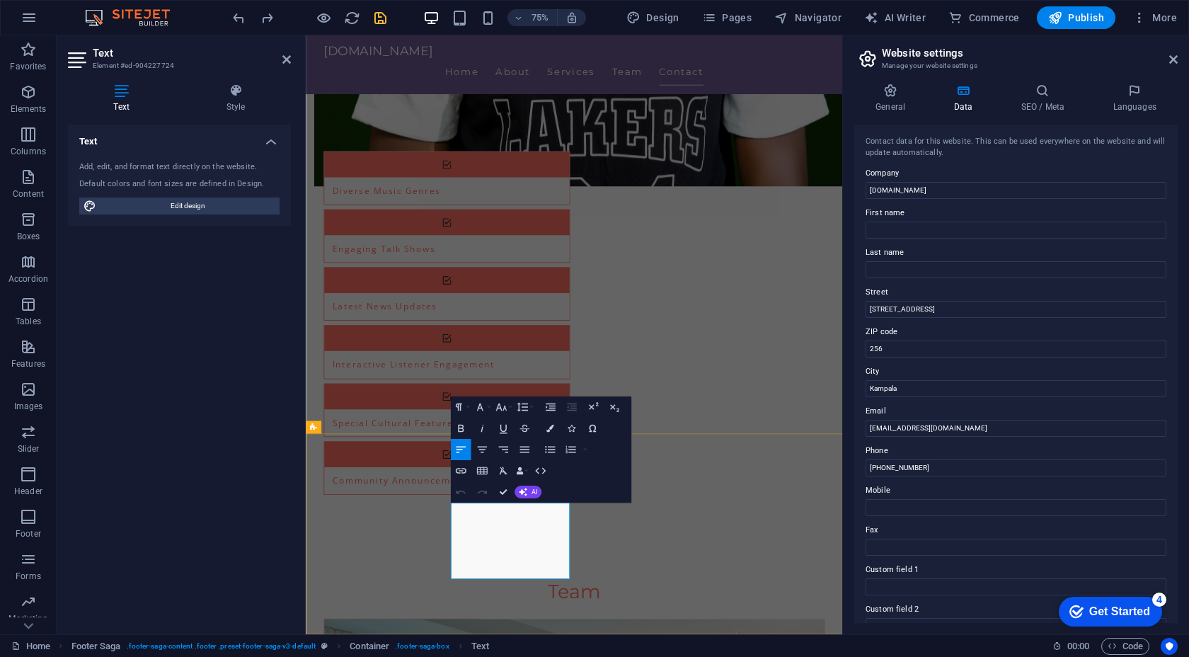
drag, startPoint x: 571, startPoint y: 704, endPoint x: 632, endPoint y: 702, distance: 60.9
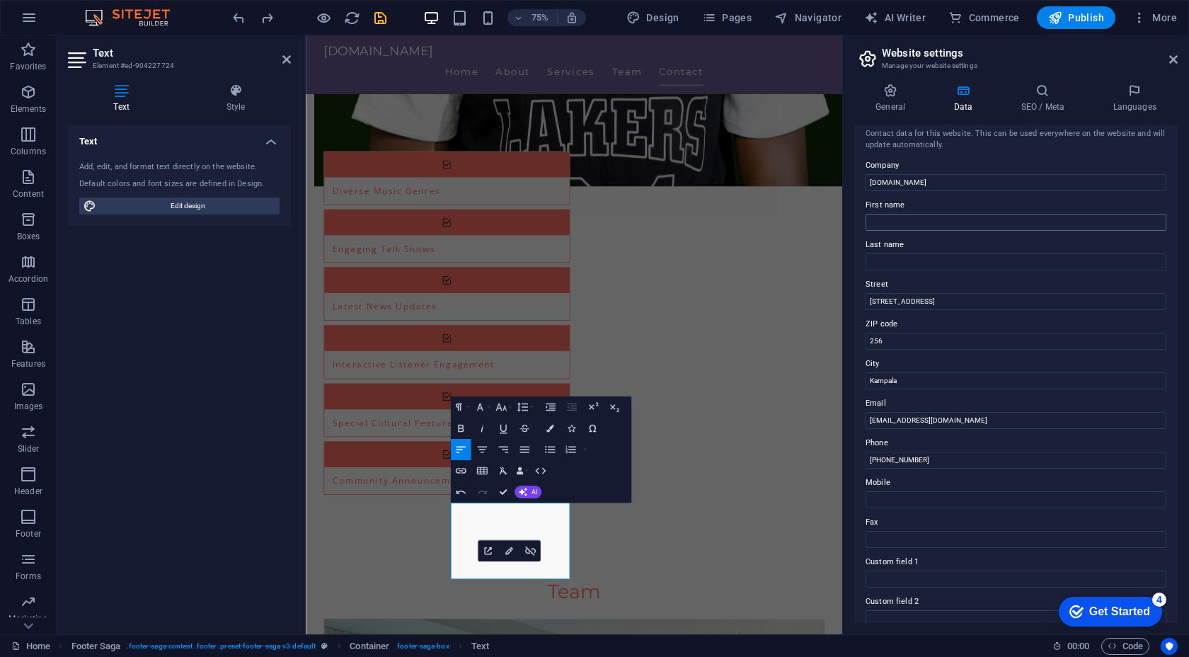
scroll to position [12, 0]
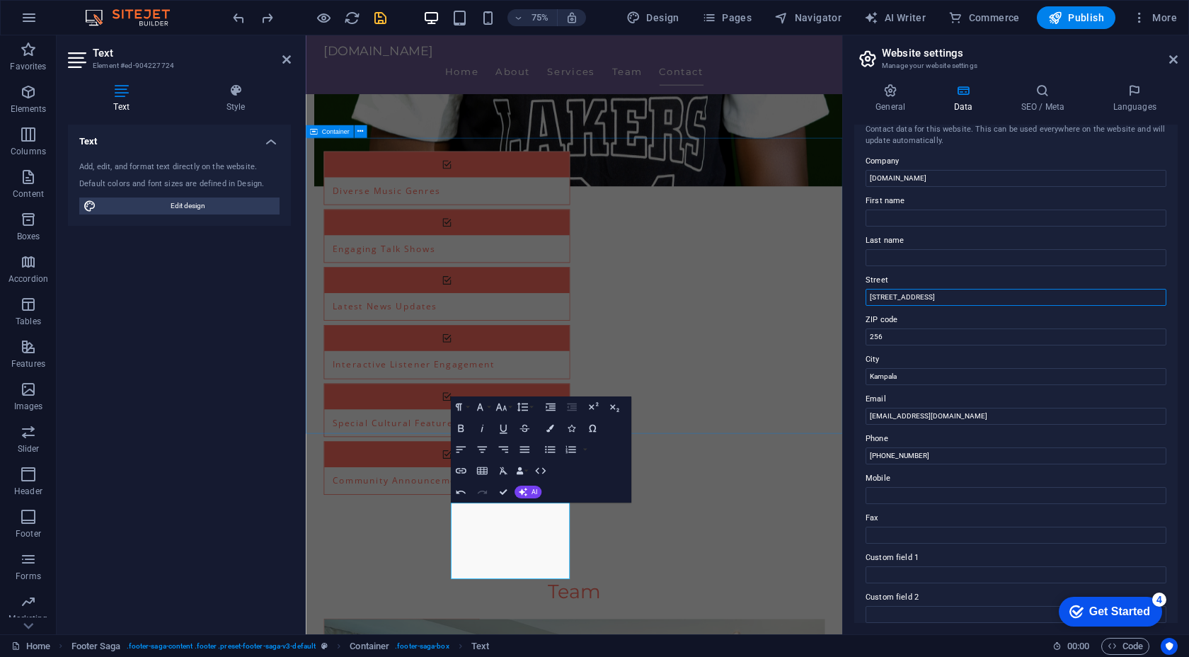
drag, startPoint x: 1242, startPoint y: 328, endPoint x: 1017, endPoint y: 367, distance: 227.9
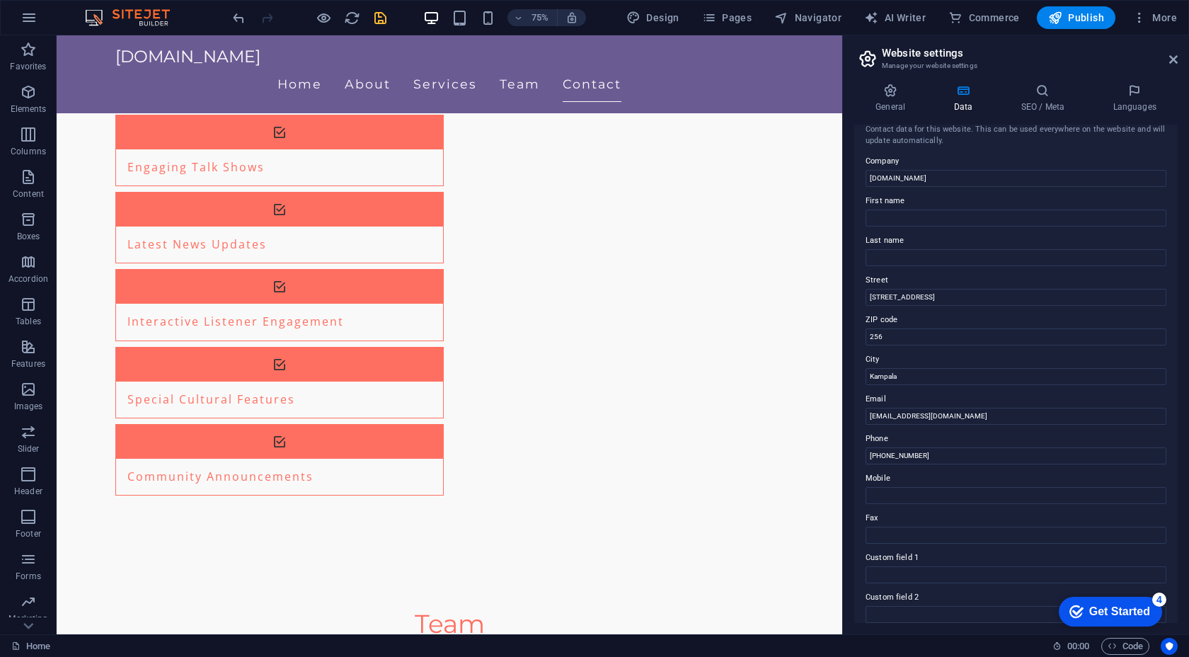
scroll to position [1930, 0]
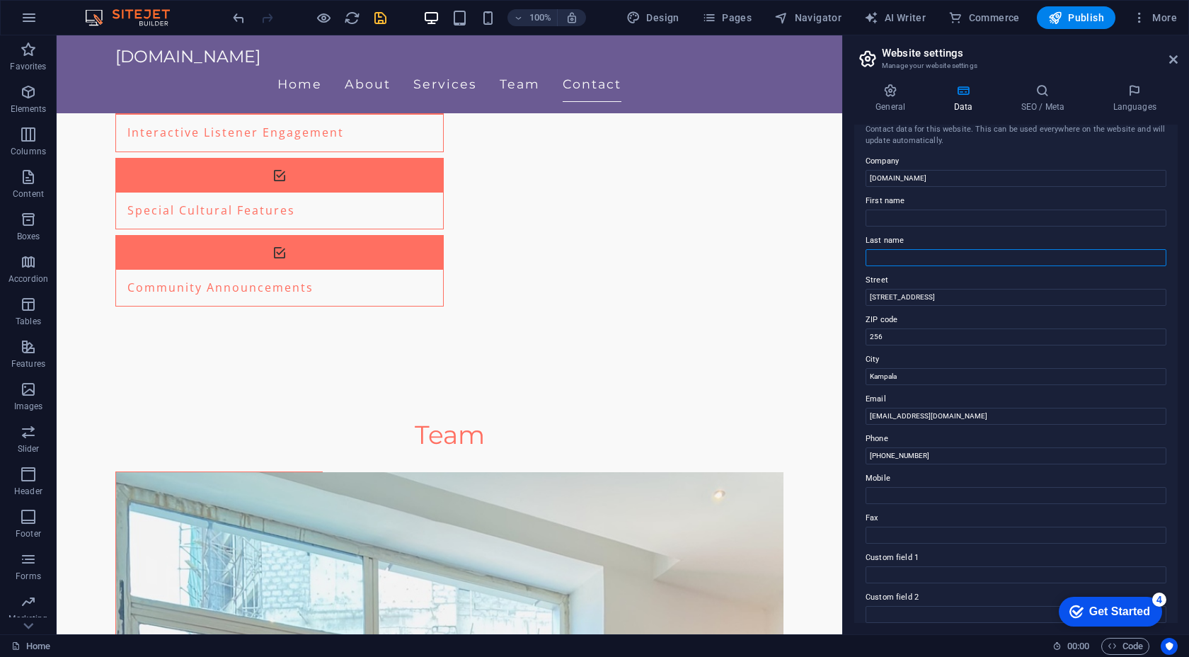
click at [942, 252] on input "Last name" at bounding box center [1016, 257] width 301 height 17
click at [924, 312] on label "ZIP code" at bounding box center [1016, 320] width 301 height 17
click at [924, 329] on input "256" at bounding box center [1016, 337] width 301 height 17
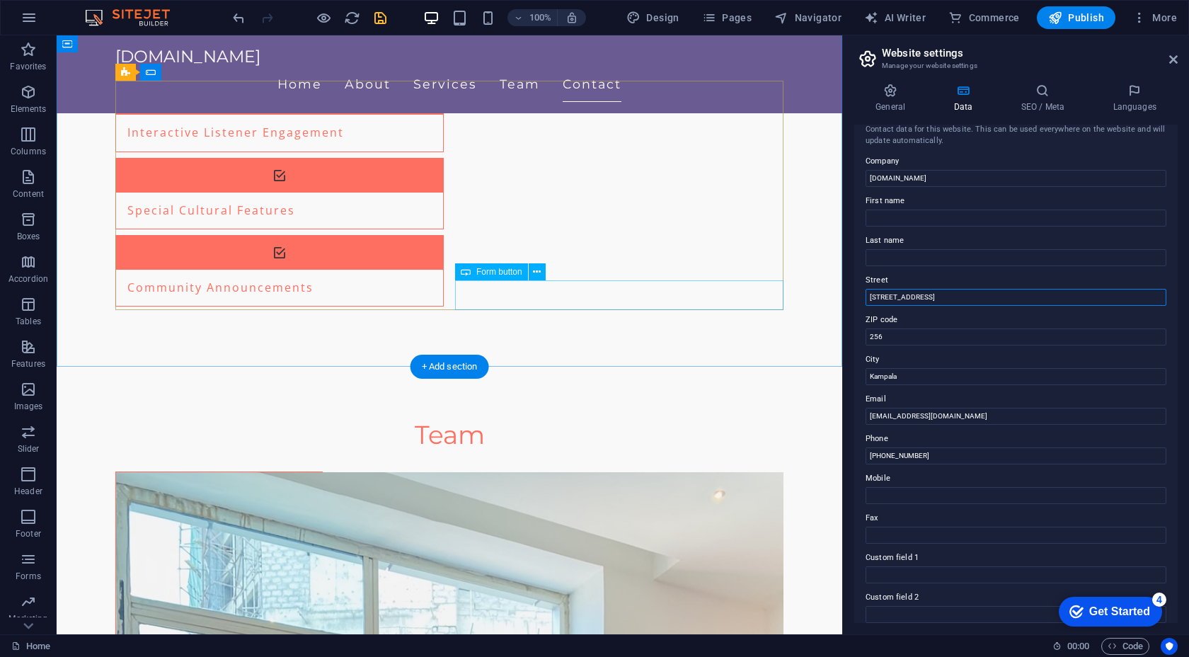
drag, startPoint x: 991, startPoint y: 328, endPoint x: 746, endPoint y: 285, distance: 248.8
type input "kampala ugannda"
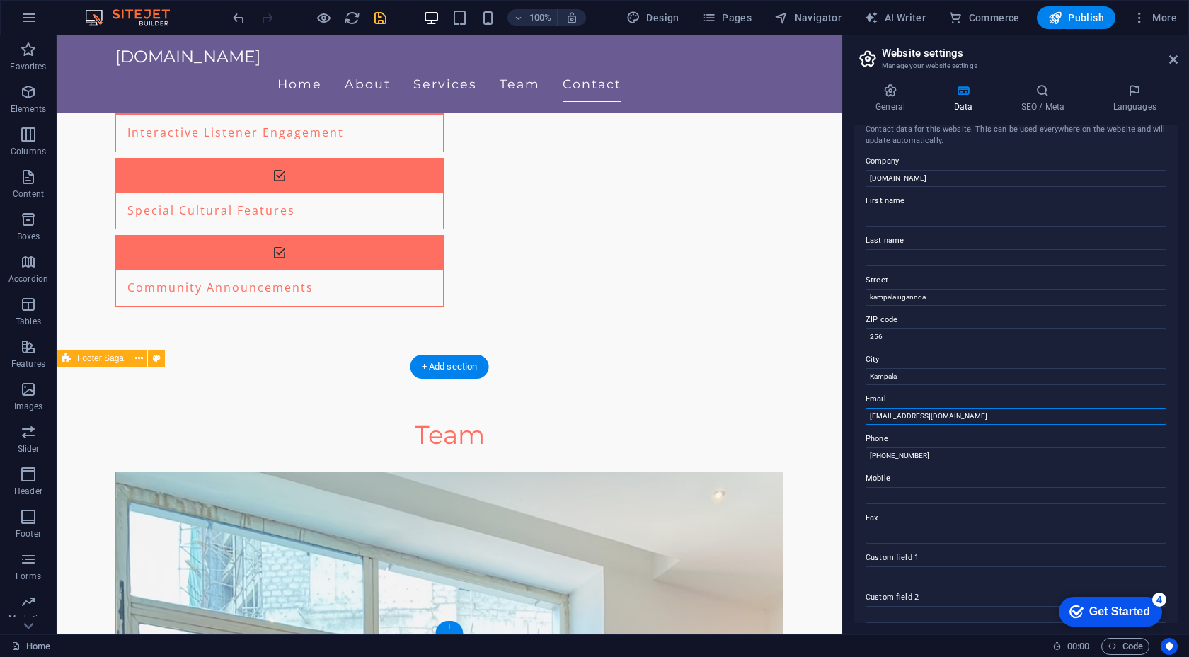
drag, startPoint x: 1022, startPoint y: 445, endPoint x: 819, endPoint y: 406, distance: 207.0
type input "[EMAIL_ADDRESS][DOMAIN_NAME]"
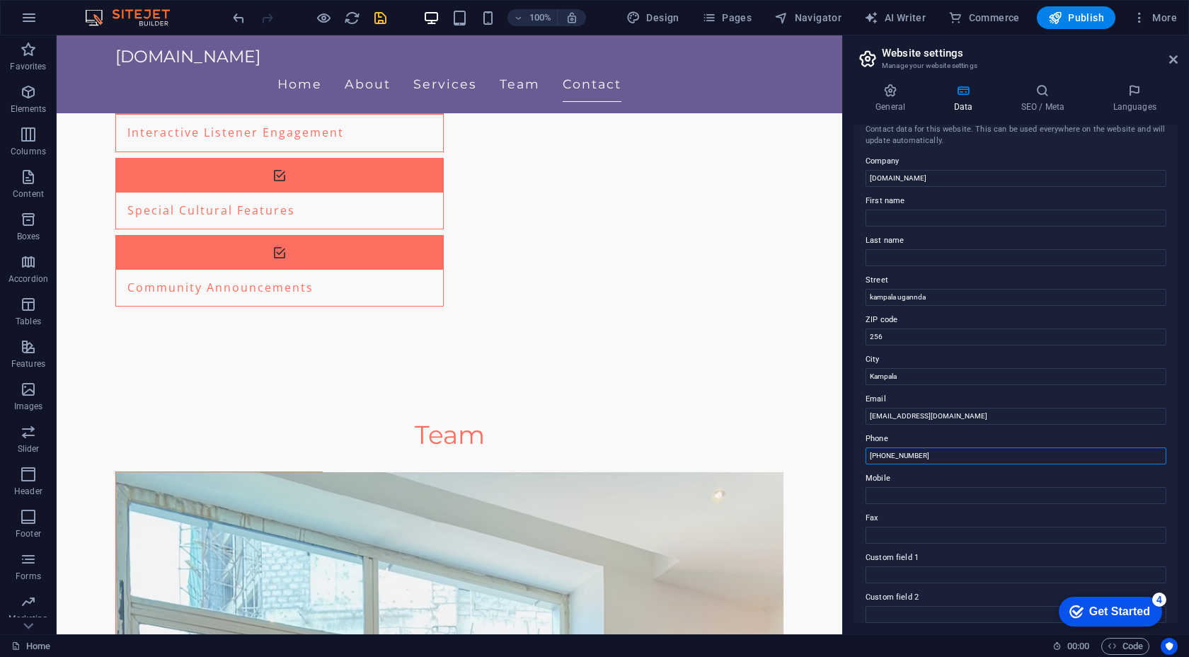
drag, startPoint x: 943, startPoint y: 455, endPoint x: 889, endPoint y: 462, distance: 54.3
click at [889, 462] on input "+256 700 000 000" at bounding box center [1016, 455] width 301 height 17
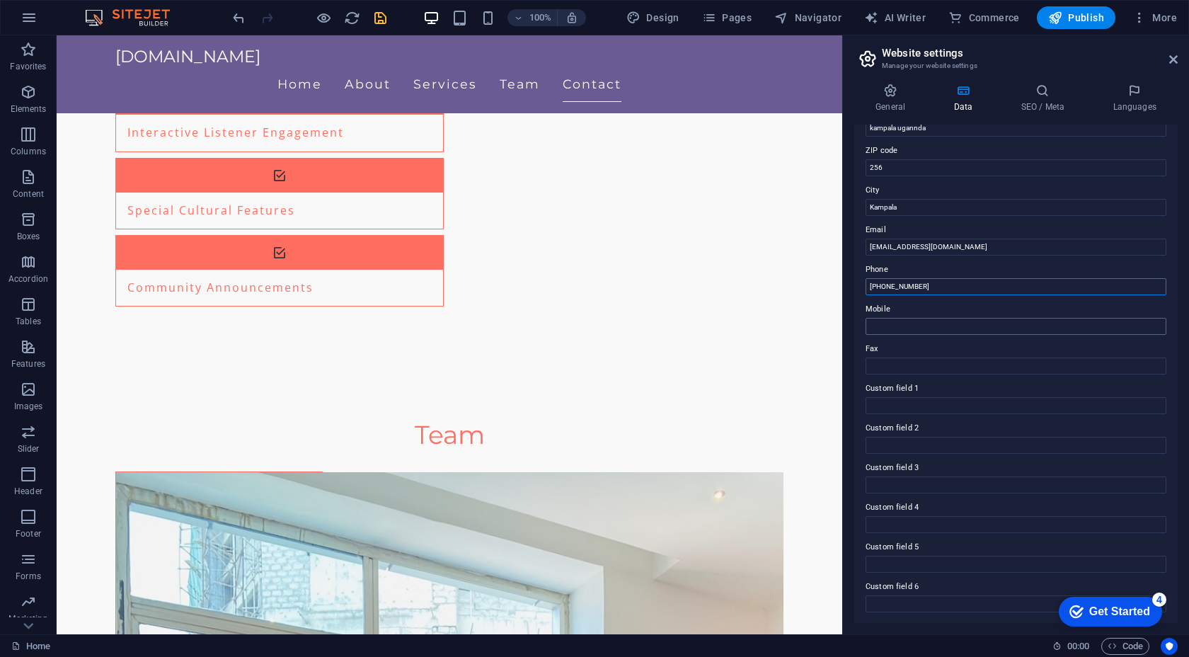
scroll to position [0, 0]
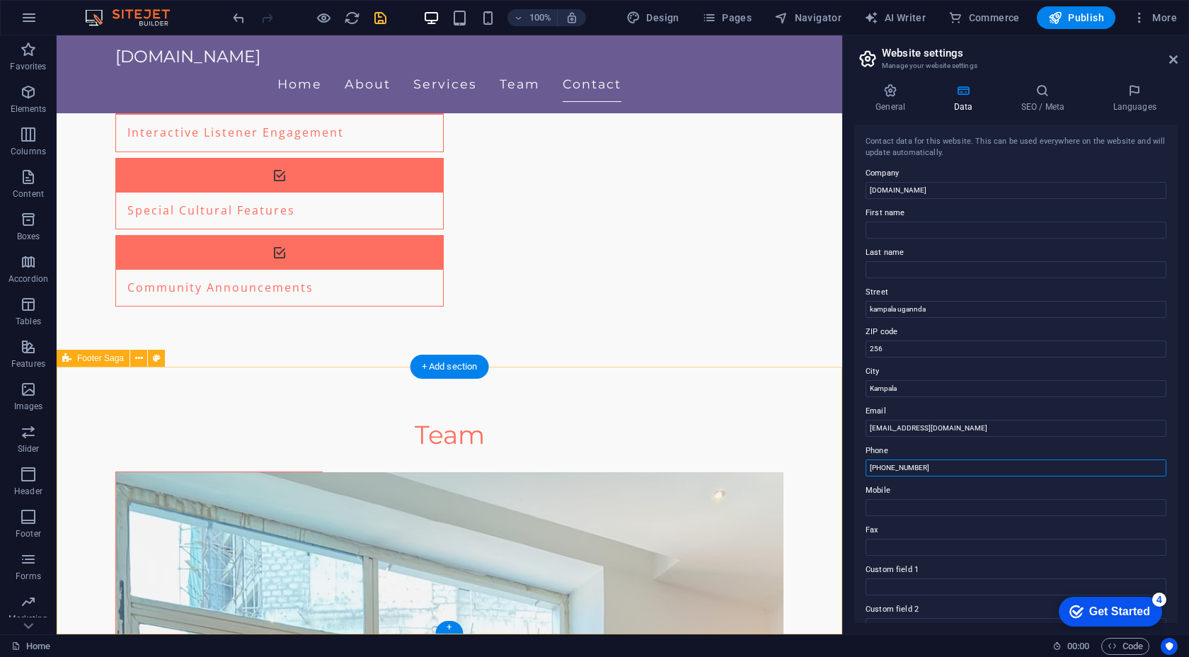
type input "+256 754588646"
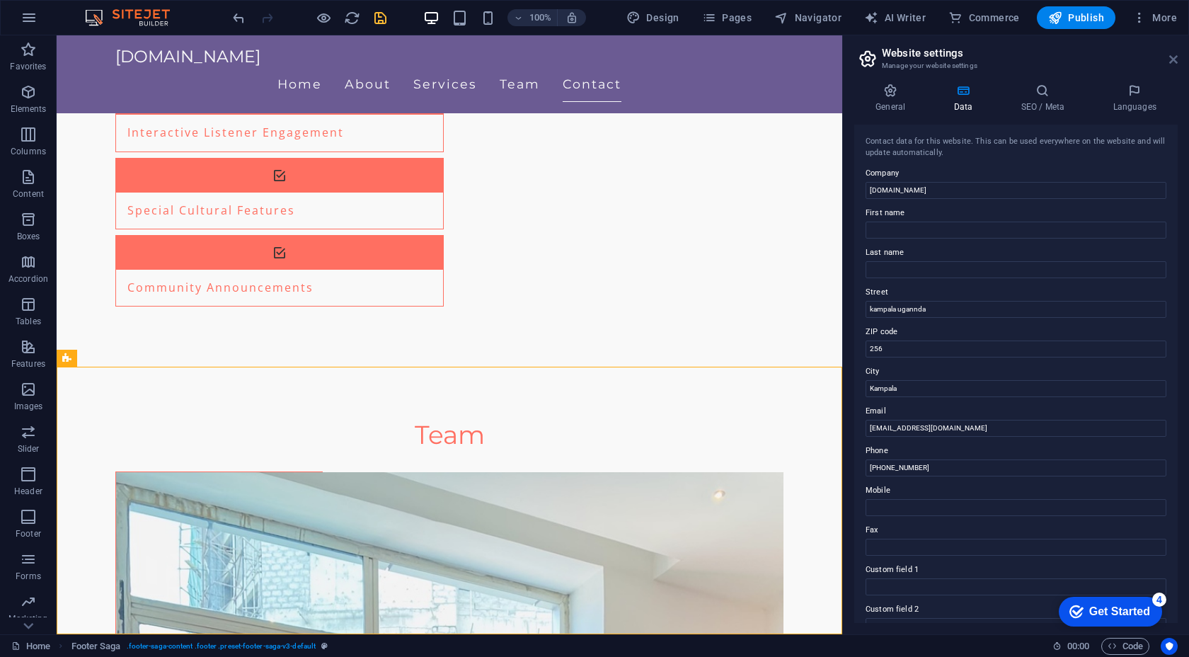
click at [1176, 62] on icon at bounding box center [1174, 59] width 8 height 11
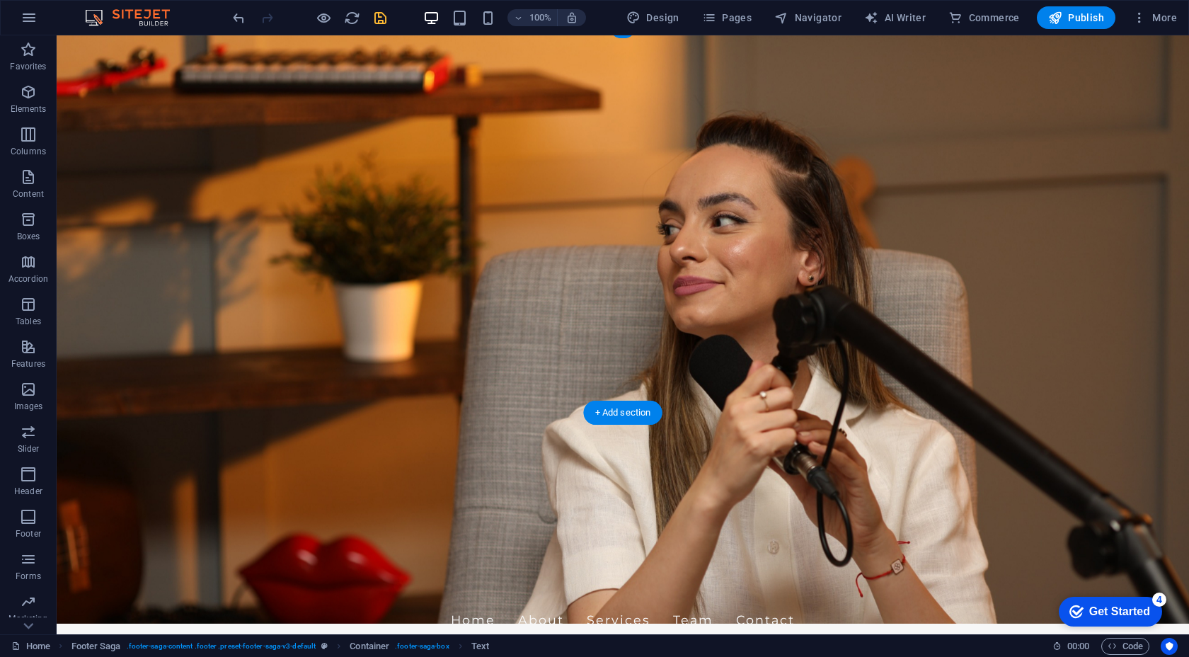
scroll to position [9, 0]
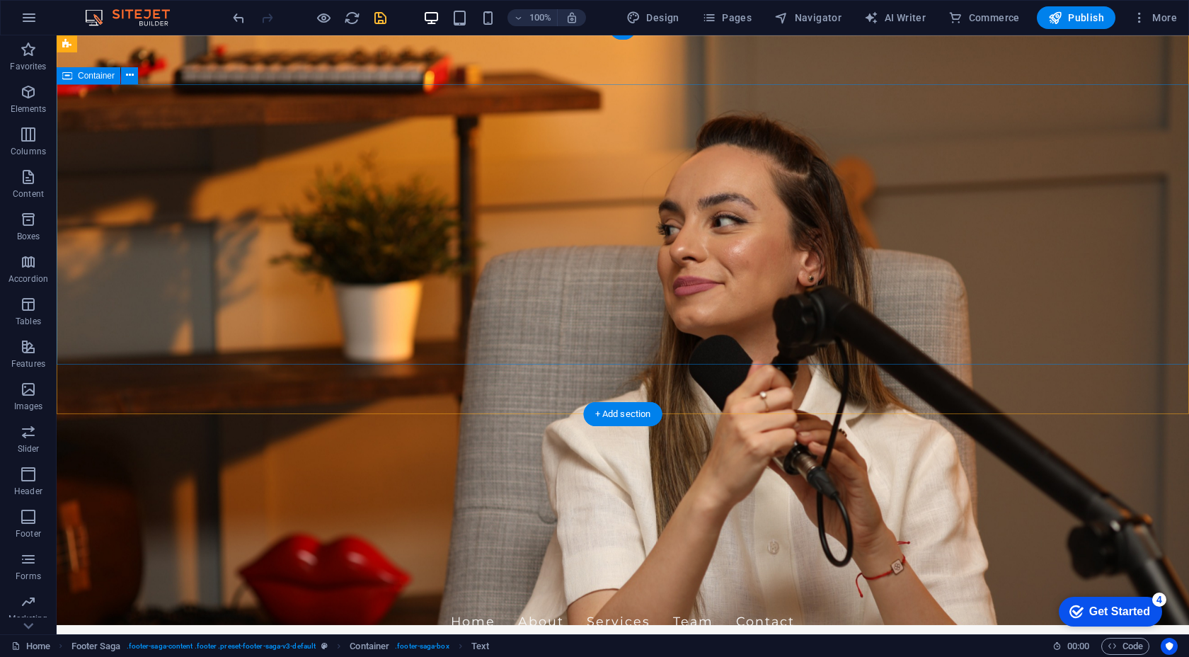
click at [973, 573] on div "captainvirusfm.com Home About Services Team Contact" at bounding box center [623, 612] width 1133 height 78
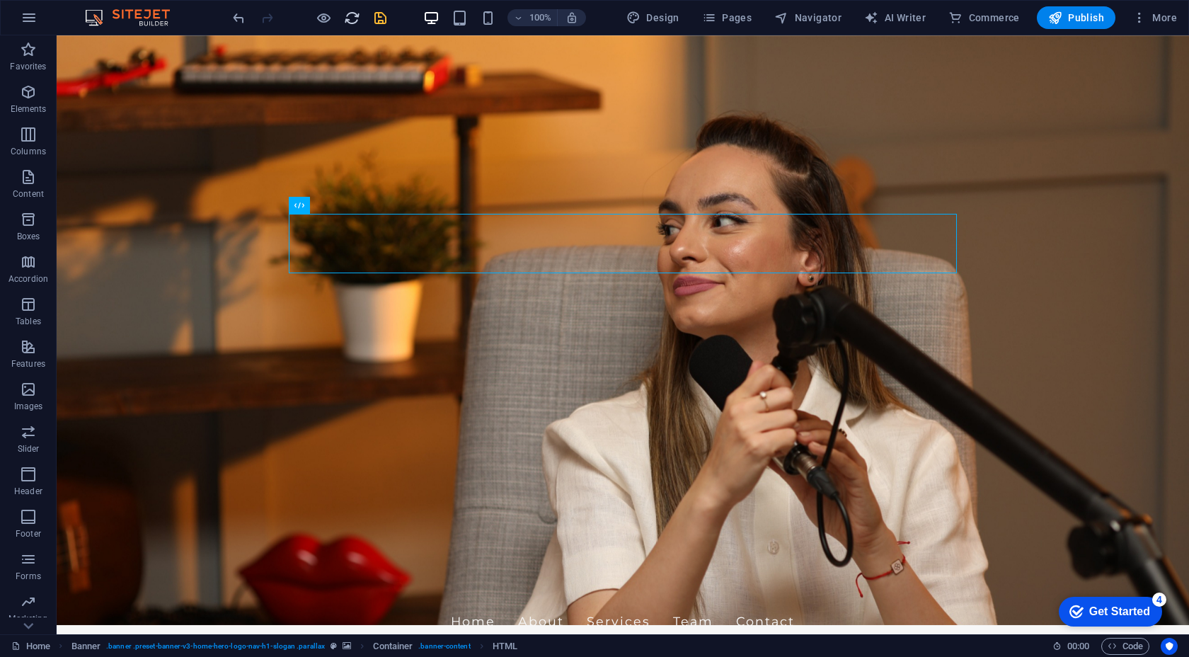
drag, startPoint x: 324, startPoint y: 19, endPoint x: 359, endPoint y: 23, distance: 35.6
click at [359, 23] on div at bounding box center [309, 17] width 159 height 23
click at [353, 18] on icon "reload" at bounding box center [352, 18] width 16 height 16
click at [376, 17] on icon "save" at bounding box center [380, 18] width 16 height 16
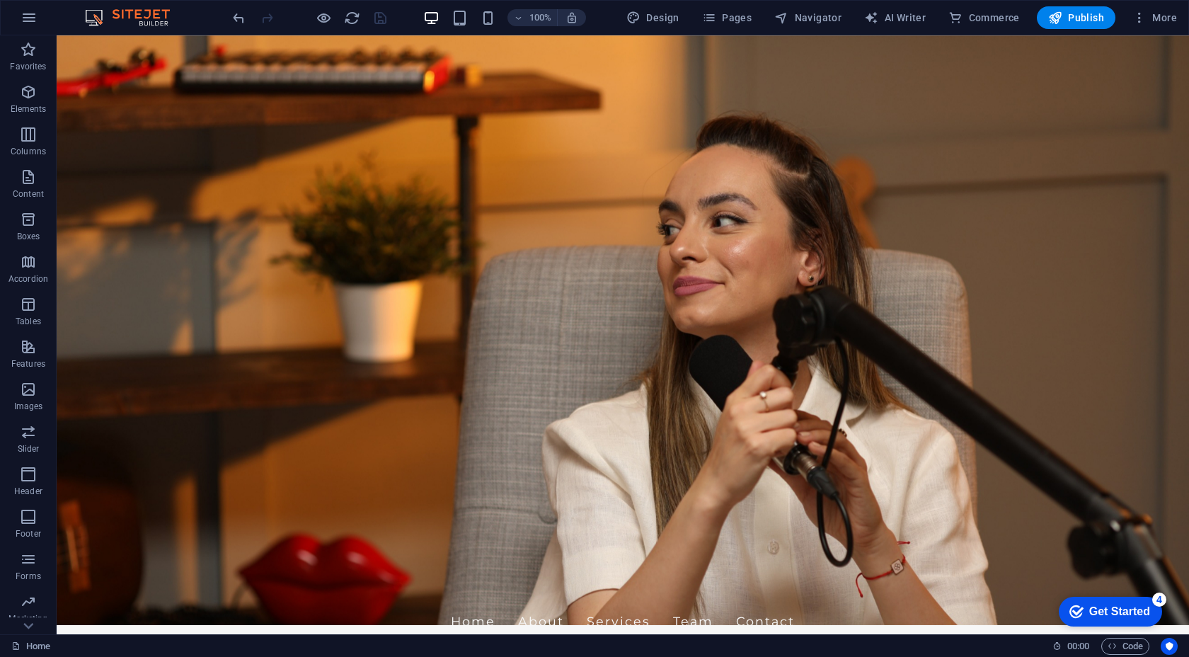
click at [0, 0] on div at bounding box center [0, 0] width 0 height 0
click at [326, 17] on icon "button" at bounding box center [324, 18] width 16 height 16
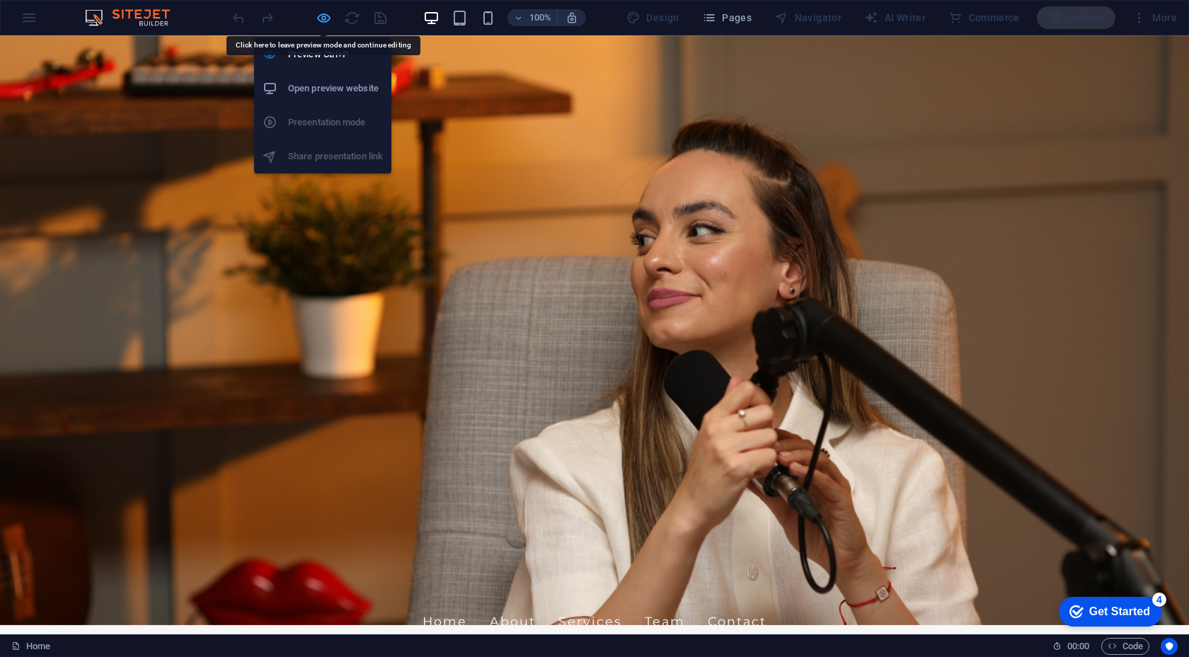
click at [329, 15] on icon "button" at bounding box center [324, 18] width 16 height 16
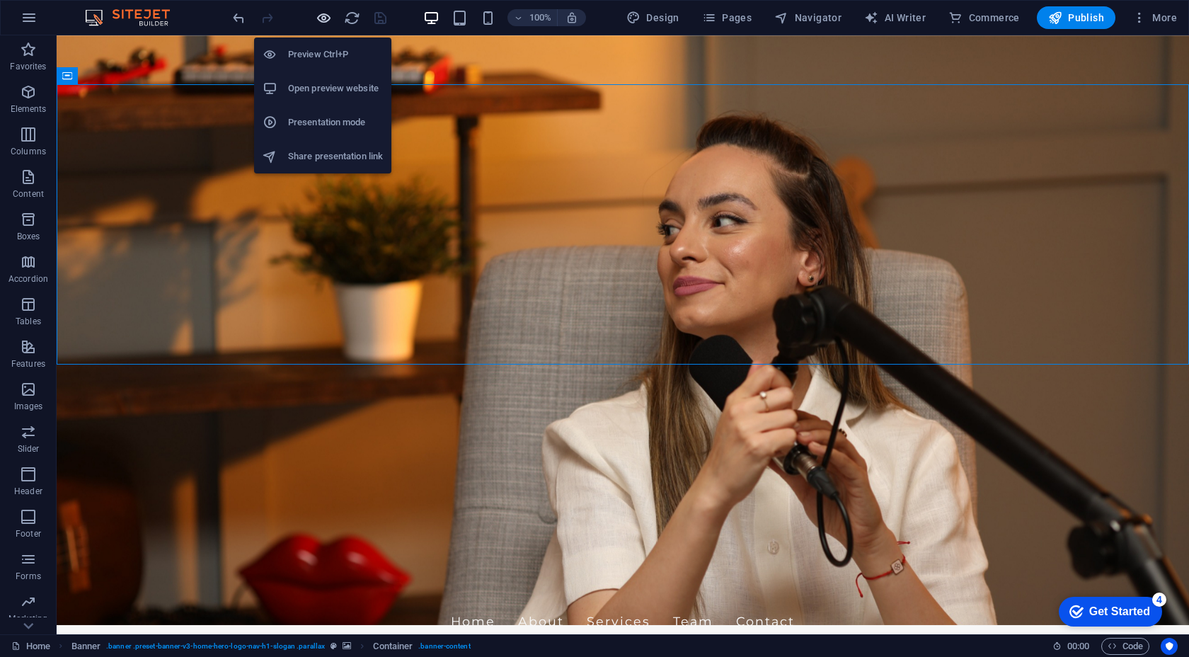
click at [323, 21] on icon "button" at bounding box center [324, 18] width 16 height 16
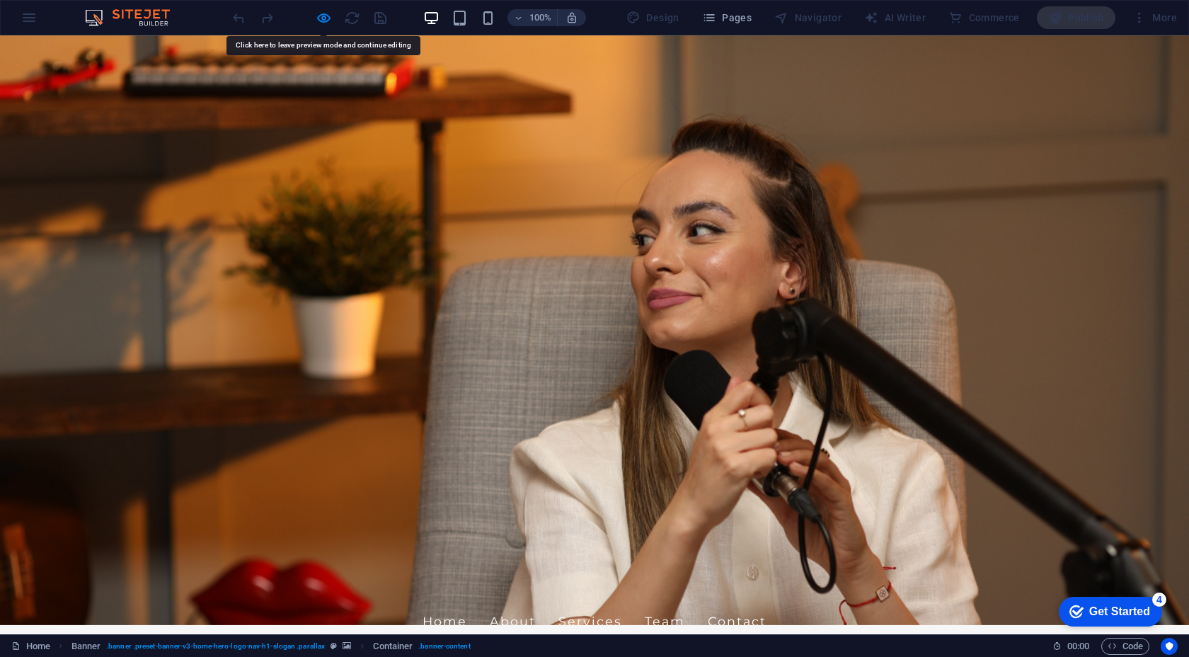
drag, startPoint x: 244, startPoint y: 261, endPoint x: 343, endPoint y: 278, distance: 100.5
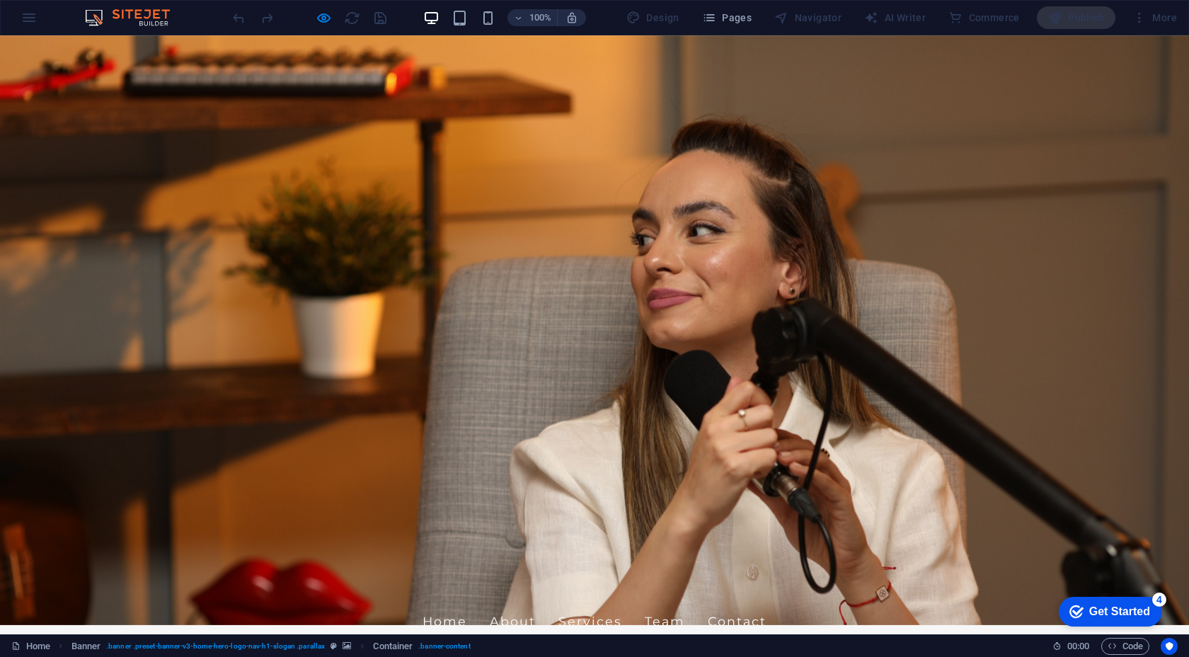
drag, startPoint x: 440, startPoint y: 263, endPoint x: 194, endPoint y: 265, distance: 246.4
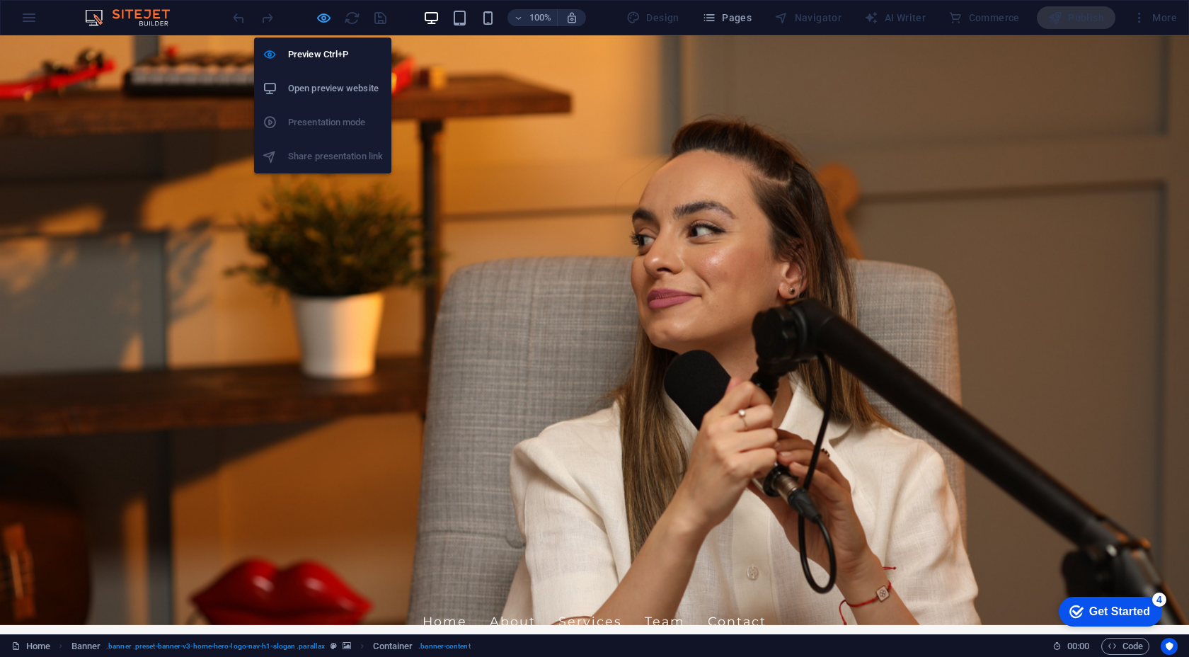
click at [316, 16] on icon "button" at bounding box center [324, 18] width 16 height 16
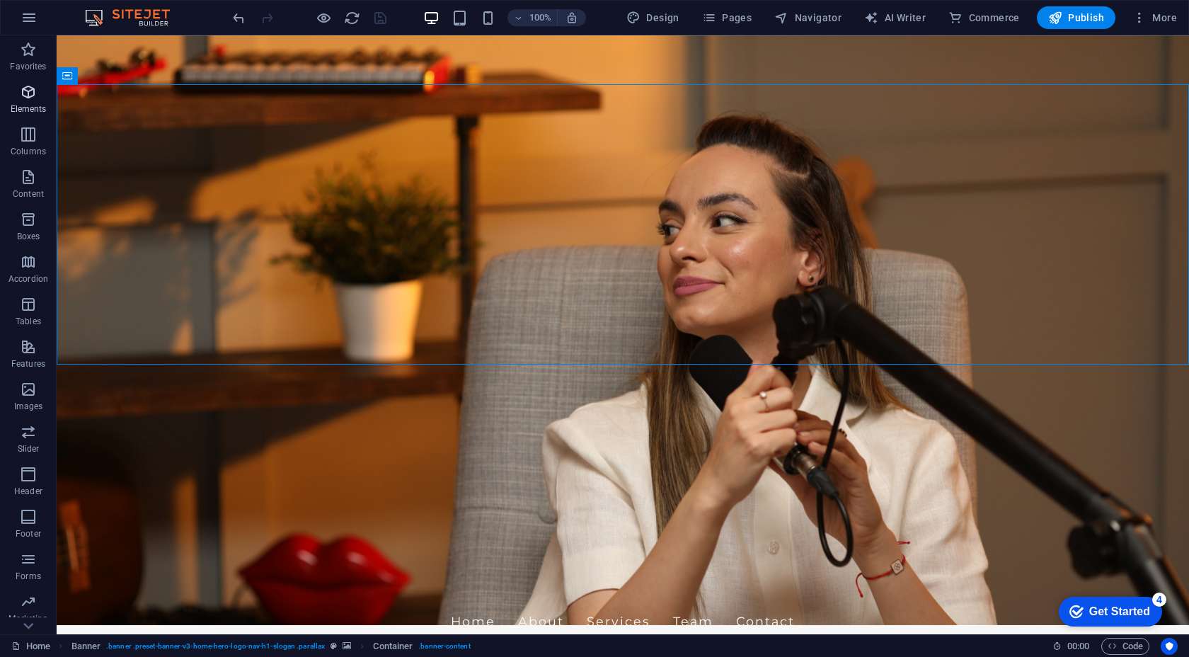
click at [33, 96] on icon "button" at bounding box center [28, 92] width 17 height 17
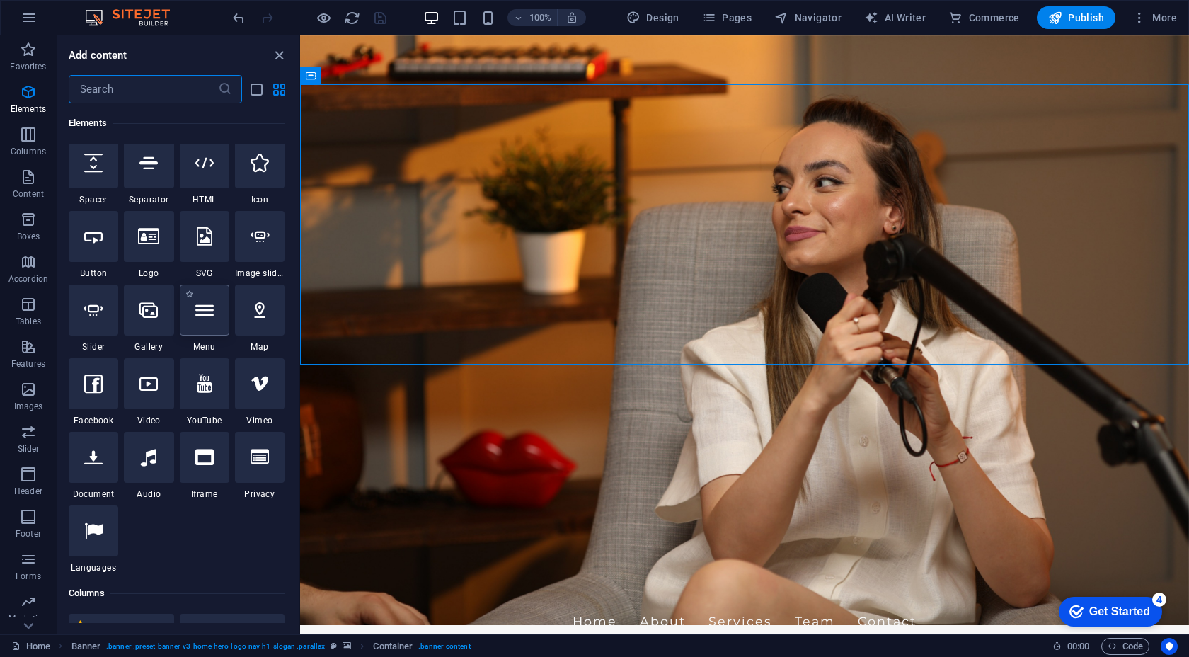
scroll to position [0, 0]
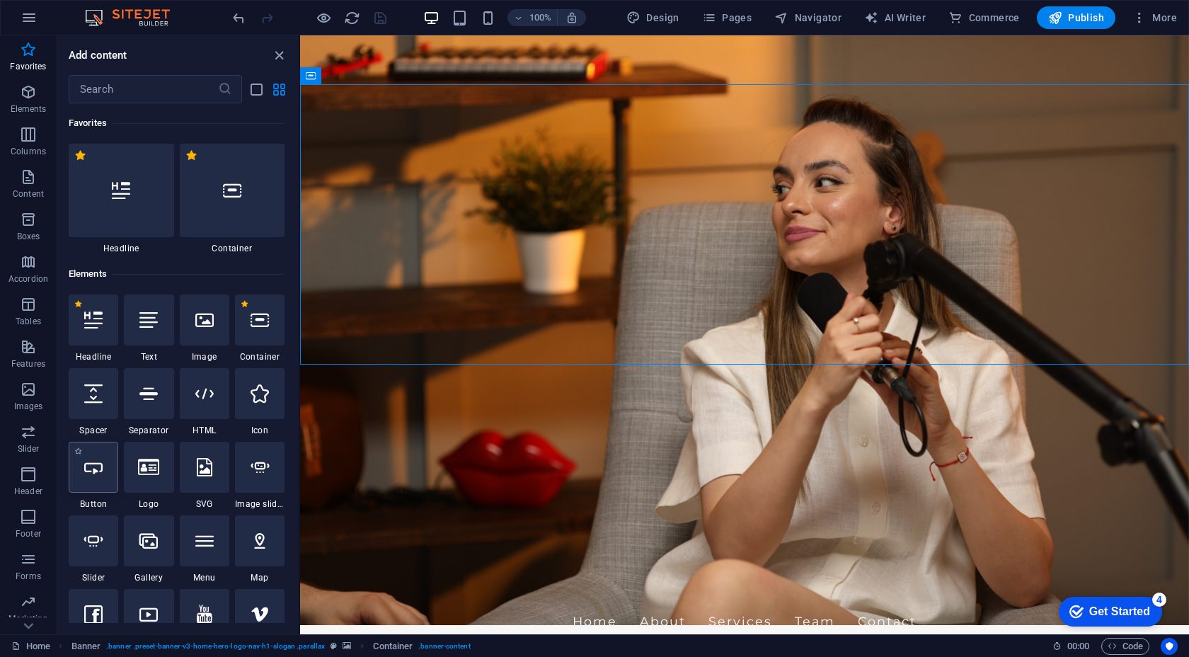
click at [101, 480] on div at bounding box center [94, 467] width 50 height 51
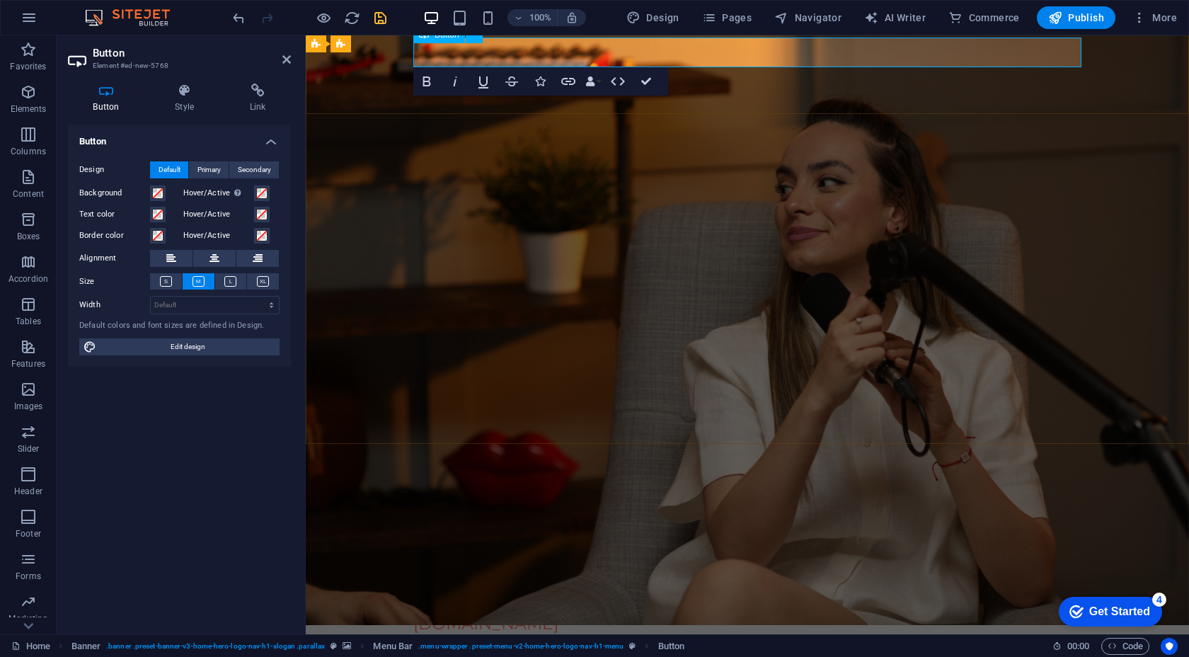
drag, startPoint x: 527, startPoint y: 50, endPoint x: 522, endPoint y: 60, distance: 12.0
click at [522, 584] on link "Button label" at bounding box center [476, 599] width 127 height 30
click at [225, 259] on button at bounding box center [214, 258] width 42 height 17
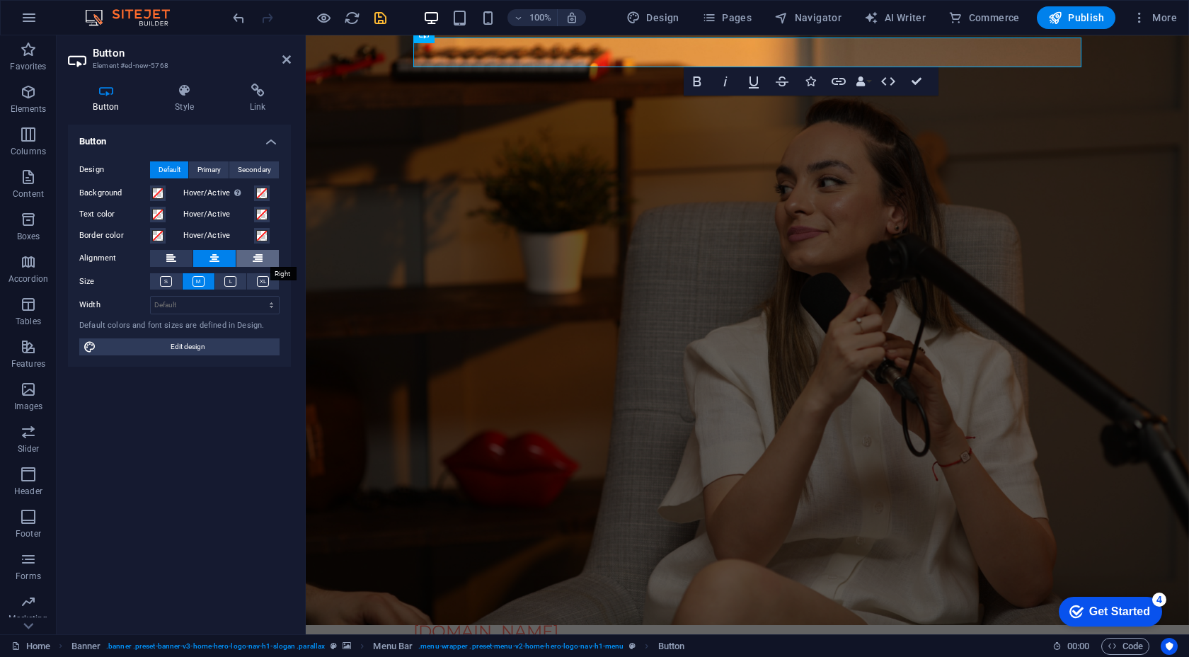
click at [254, 253] on icon at bounding box center [258, 258] width 10 height 17
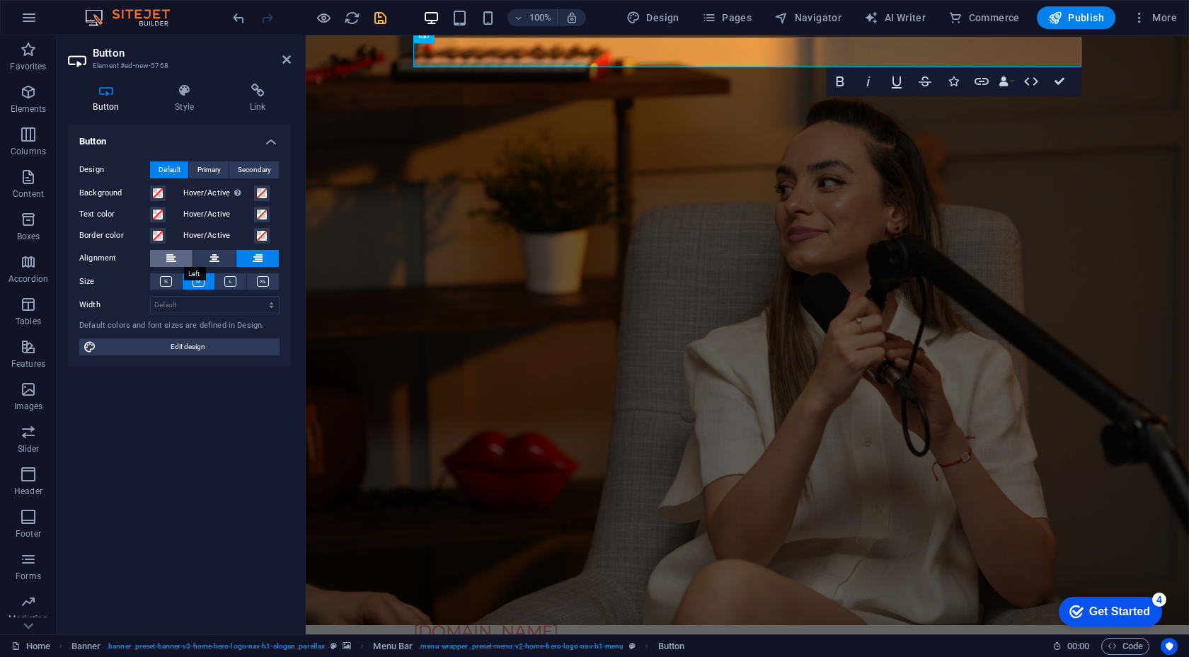
click at [172, 263] on icon at bounding box center [171, 258] width 10 height 17
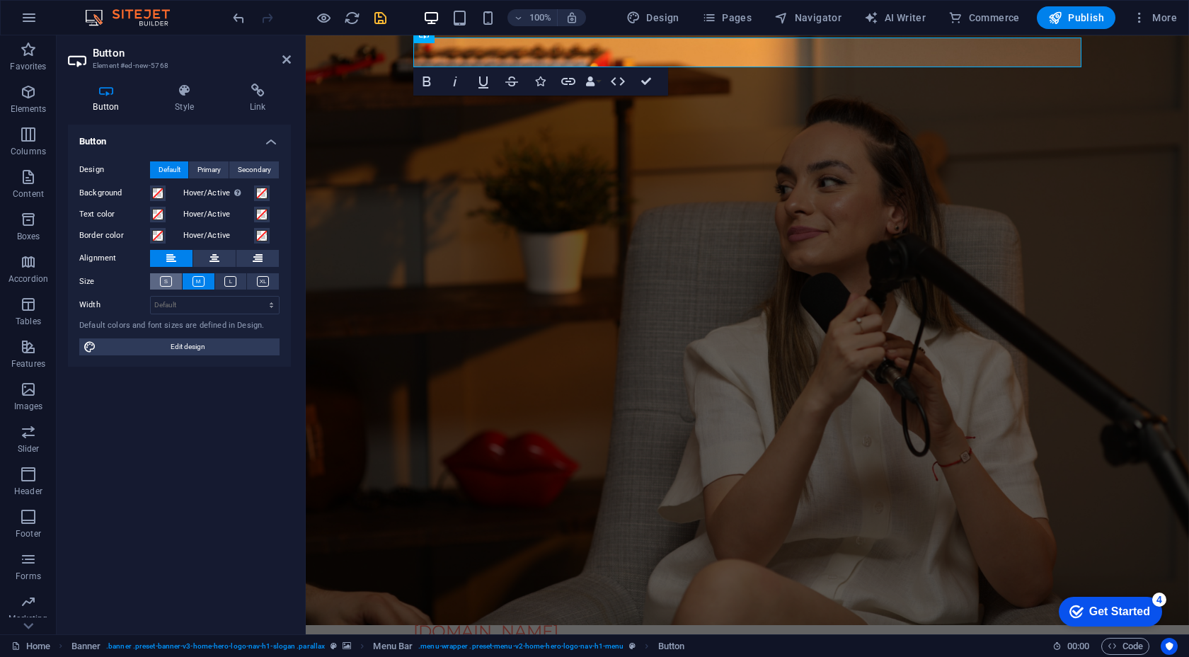
click at [166, 278] on icon at bounding box center [166, 281] width 12 height 11
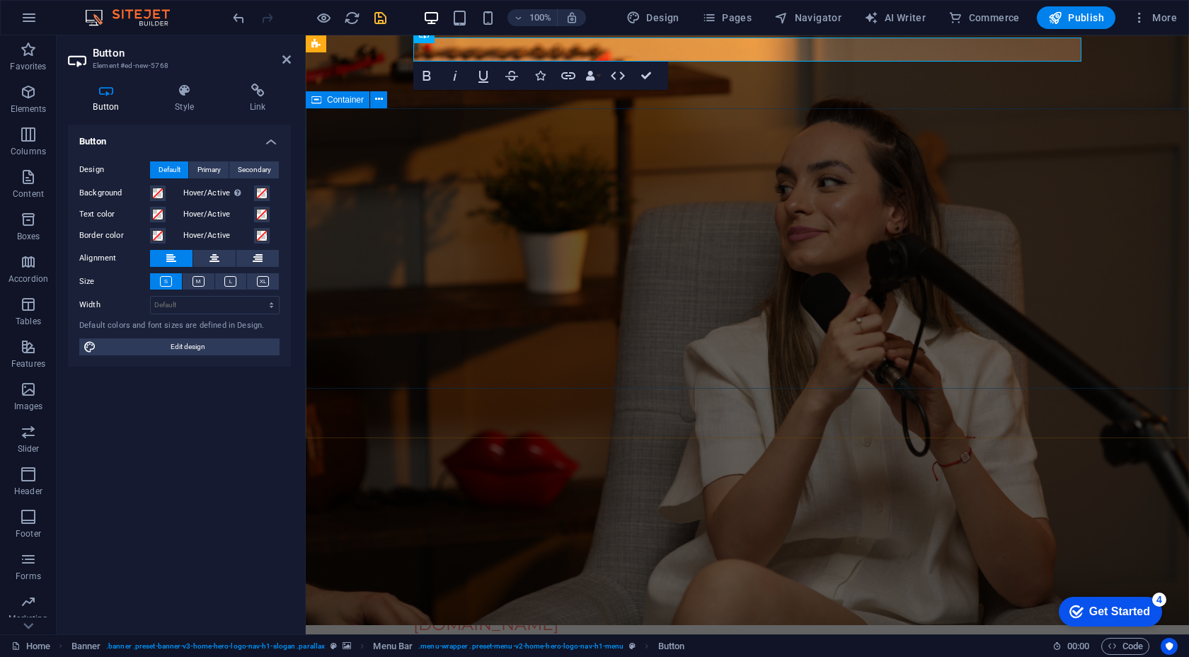
drag, startPoint x: 523, startPoint y: 50, endPoint x: 392, endPoint y: 213, distance: 209.0
click at [518, 590] on div "Button label" at bounding box center [747, 602] width 668 height 24
click at [292, 64] on aside "Button Element #ed-new-5768 Button Style Link Button Design Default Primary Sec…" at bounding box center [181, 334] width 249 height 599
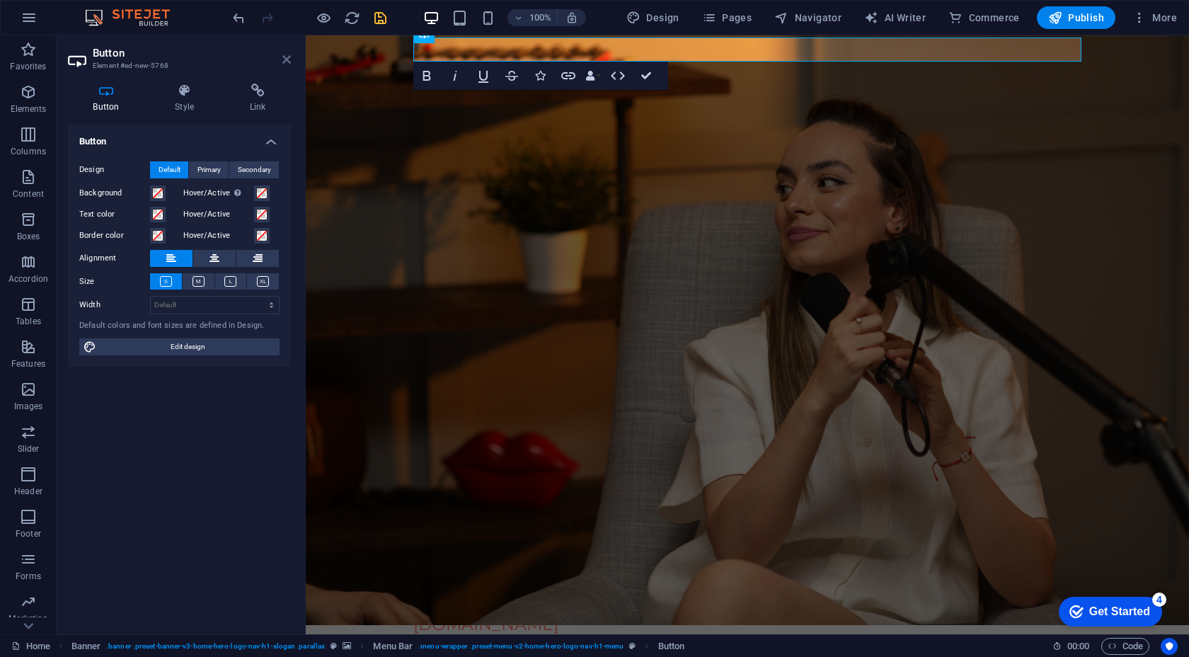
click at [288, 62] on icon at bounding box center [287, 59] width 8 height 11
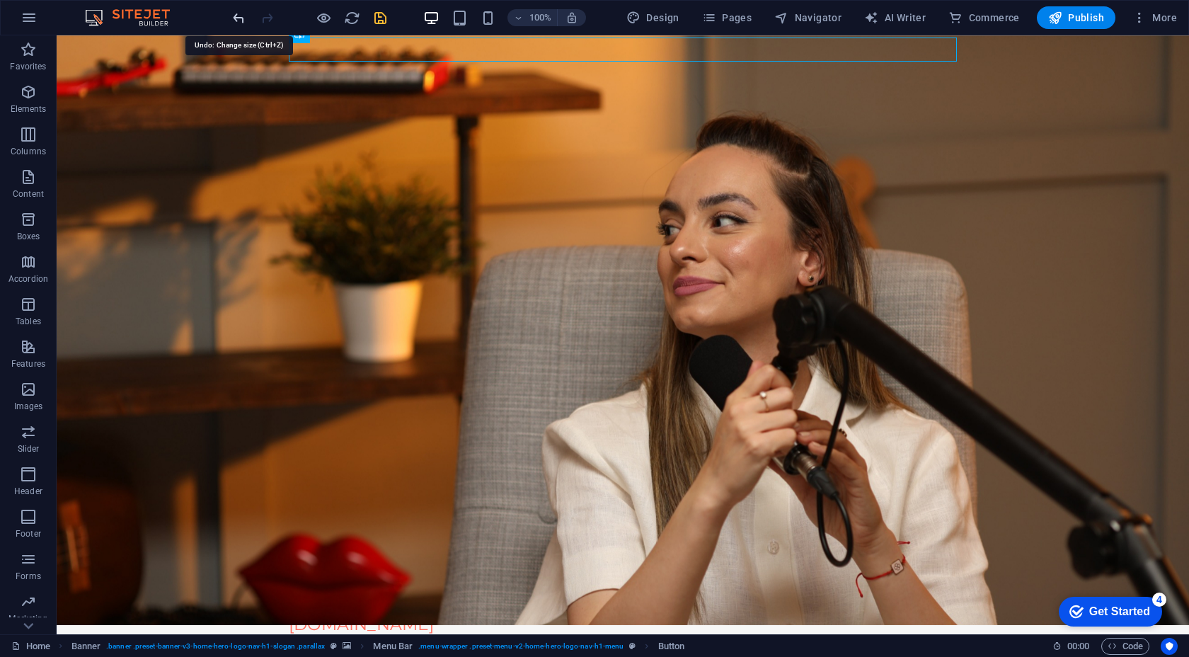
click at [240, 16] on icon "undo" at bounding box center [239, 18] width 16 height 16
click at [241, 18] on icon "undo" at bounding box center [239, 18] width 16 height 16
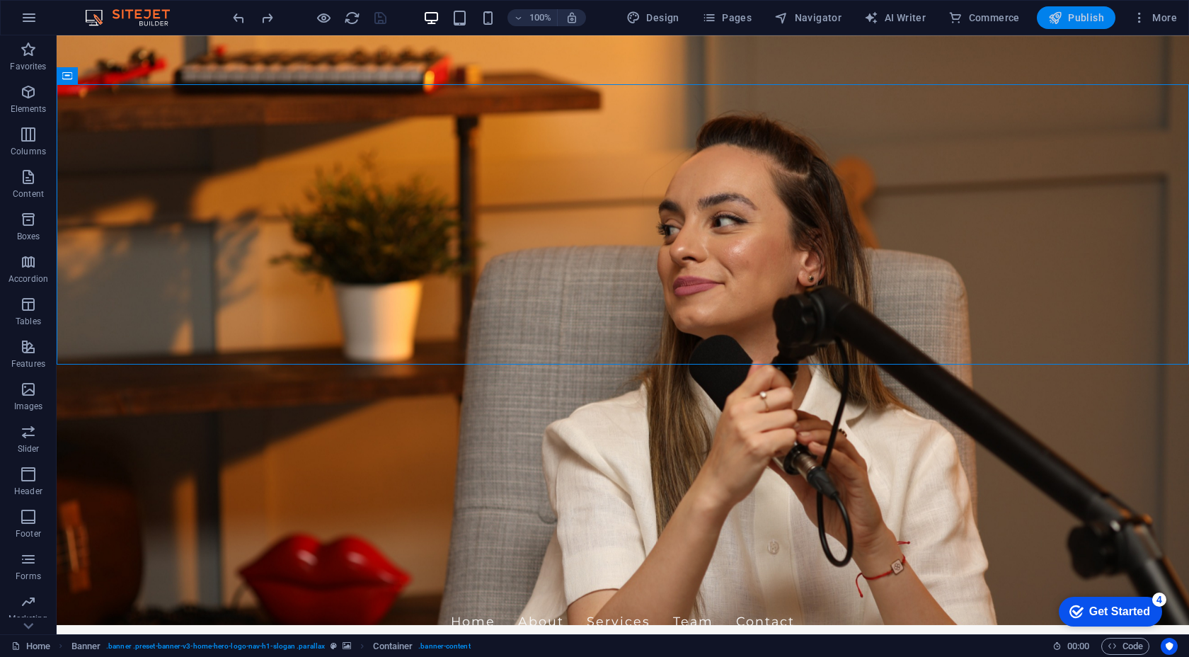
click at [1061, 18] on icon "button" at bounding box center [1056, 18] width 14 height 14
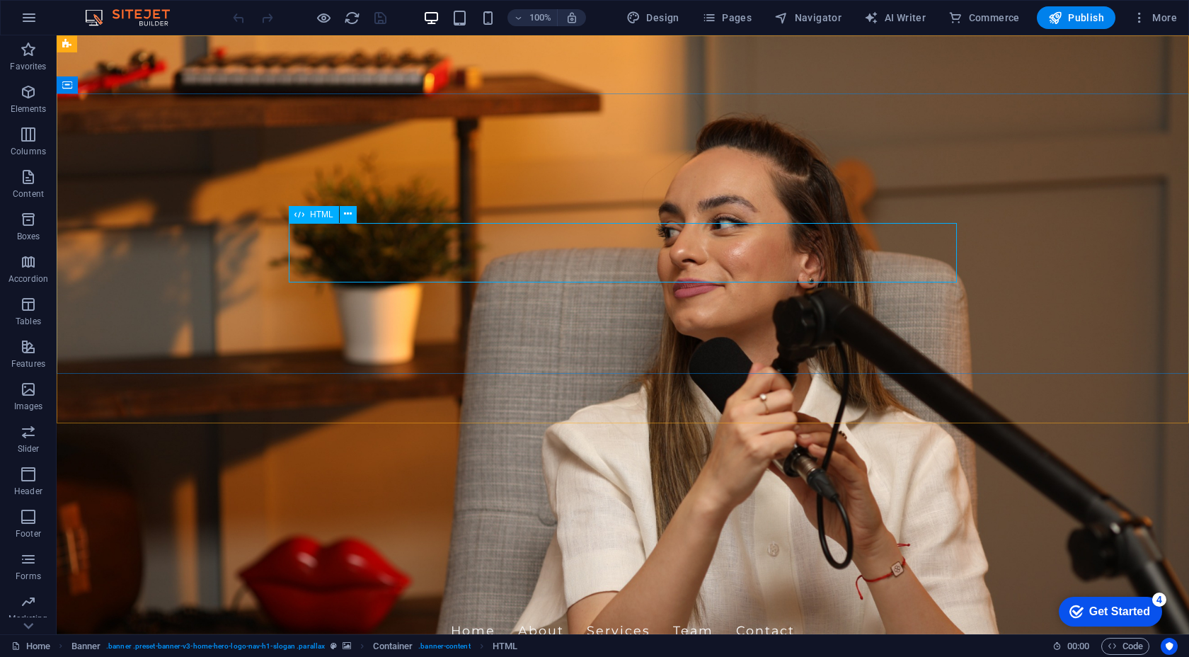
click at [326, 219] on span "HTML" at bounding box center [321, 214] width 23 height 8
click at [326, 217] on span "HTML" at bounding box center [321, 214] width 23 height 8
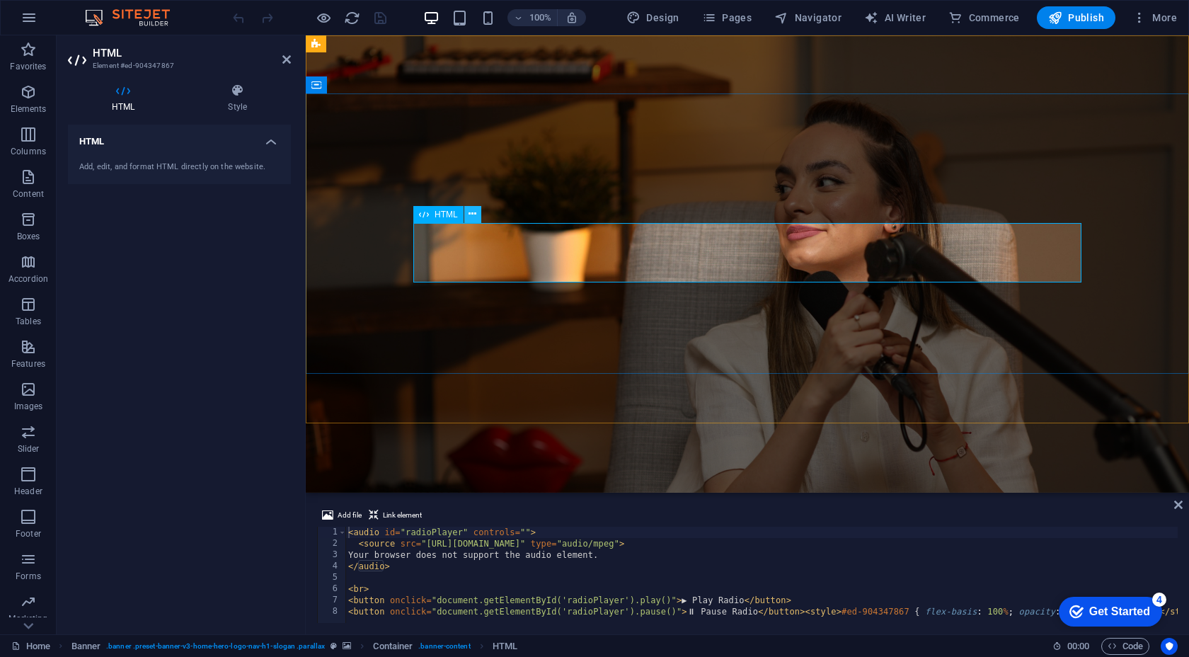
click at [474, 208] on icon at bounding box center [473, 214] width 8 height 15
click at [443, 218] on span "HTML" at bounding box center [446, 214] width 23 height 8
click at [236, 98] on h4 "Style" at bounding box center [237, 99] width 107 height 30
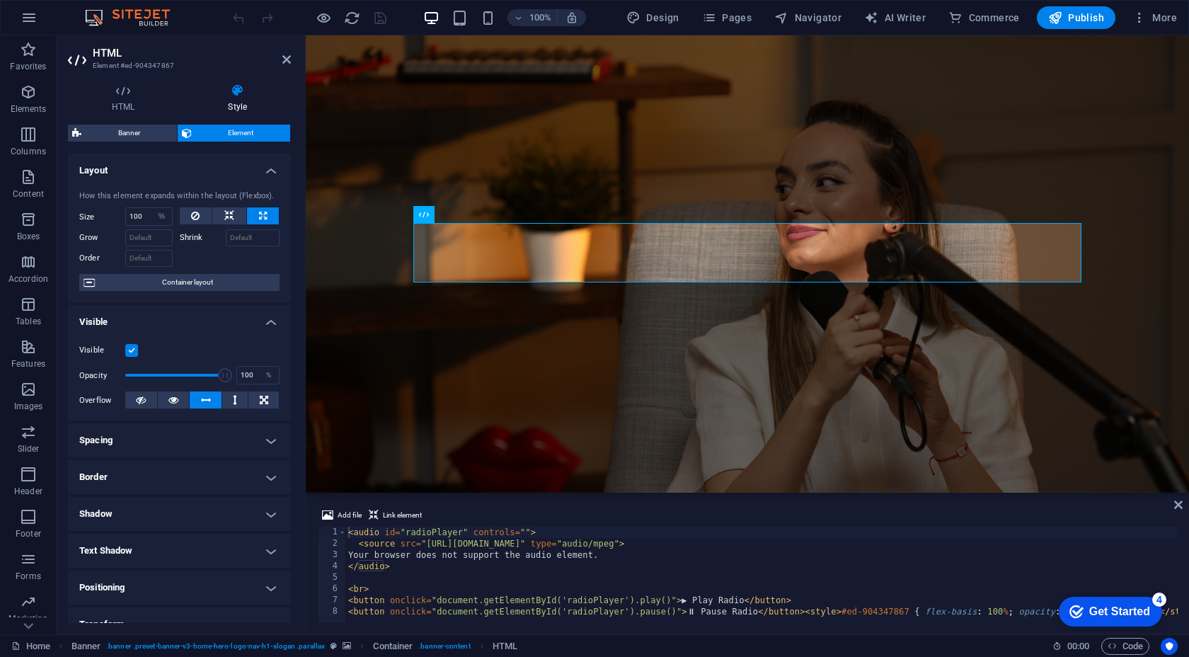
drag, startPoint x: 521, startPoint y: 408, endPoint x: 327, endPoint y: 356, distance: 200.8
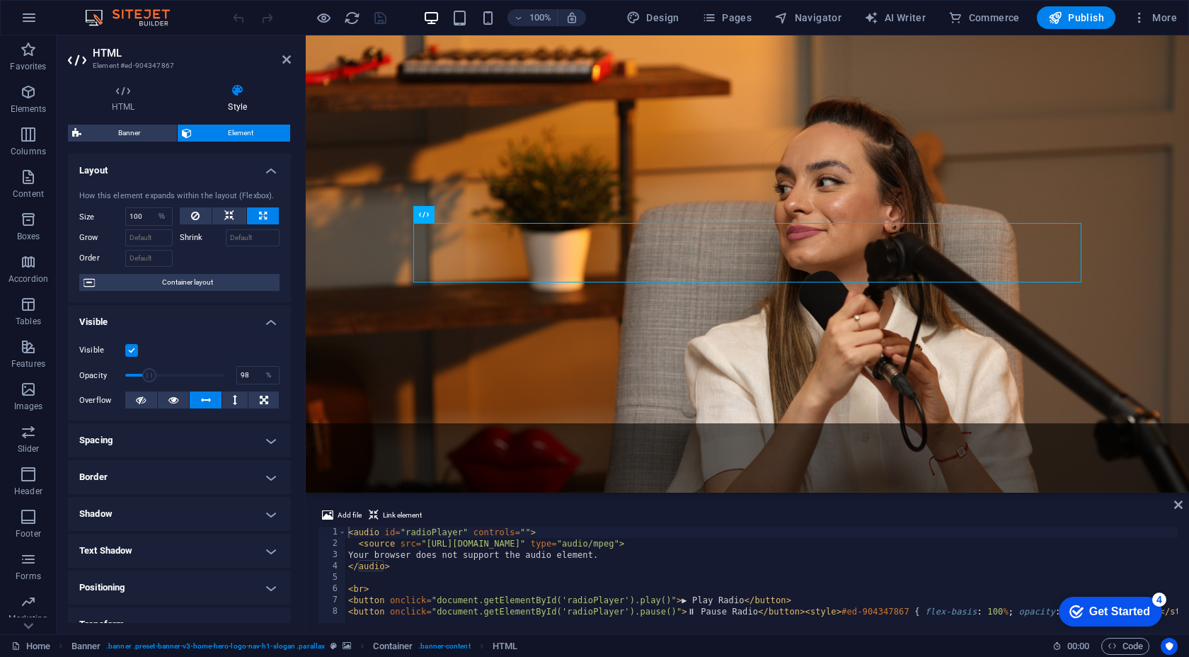
type input "100"
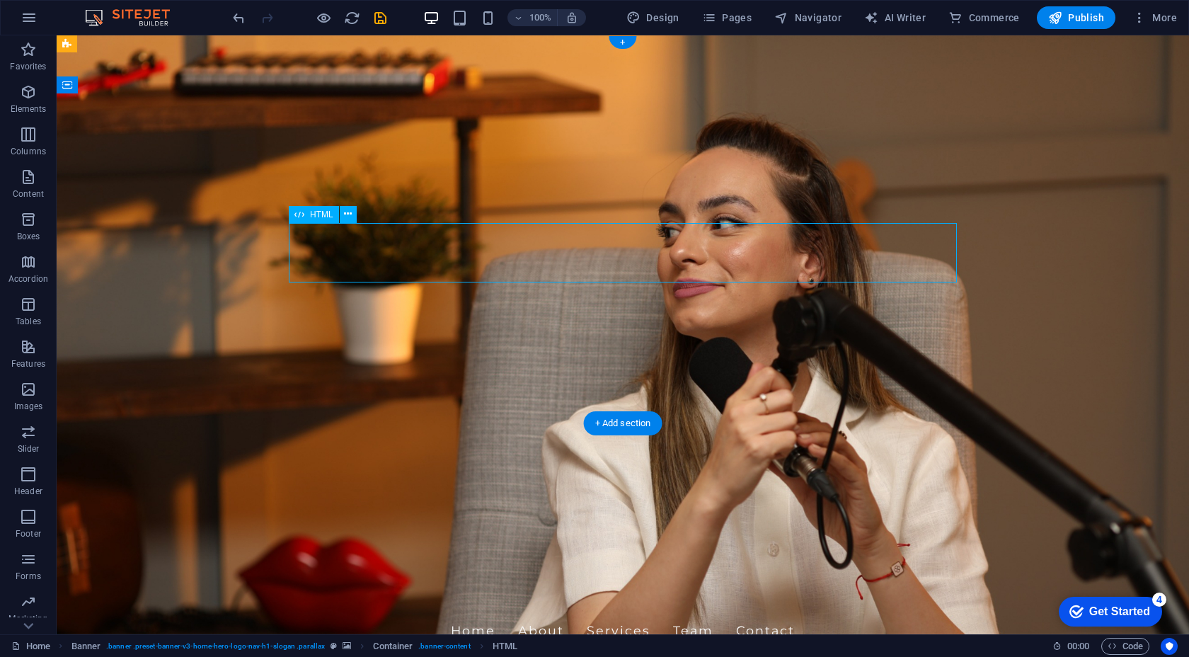
select select "%"
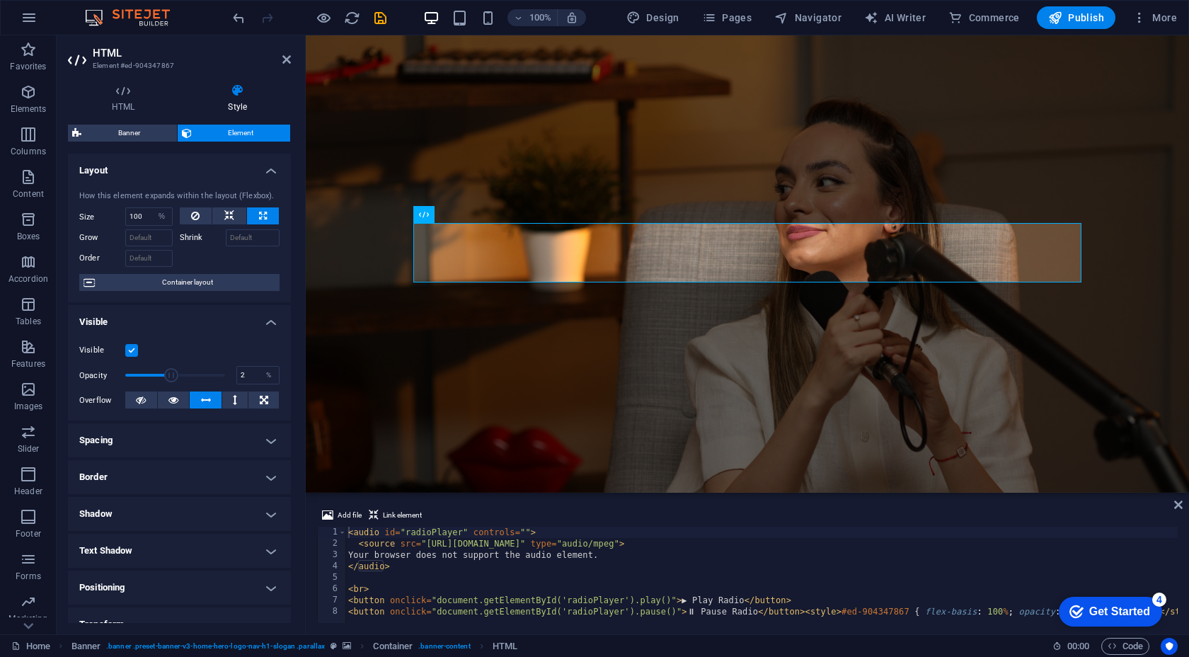
type input "1"
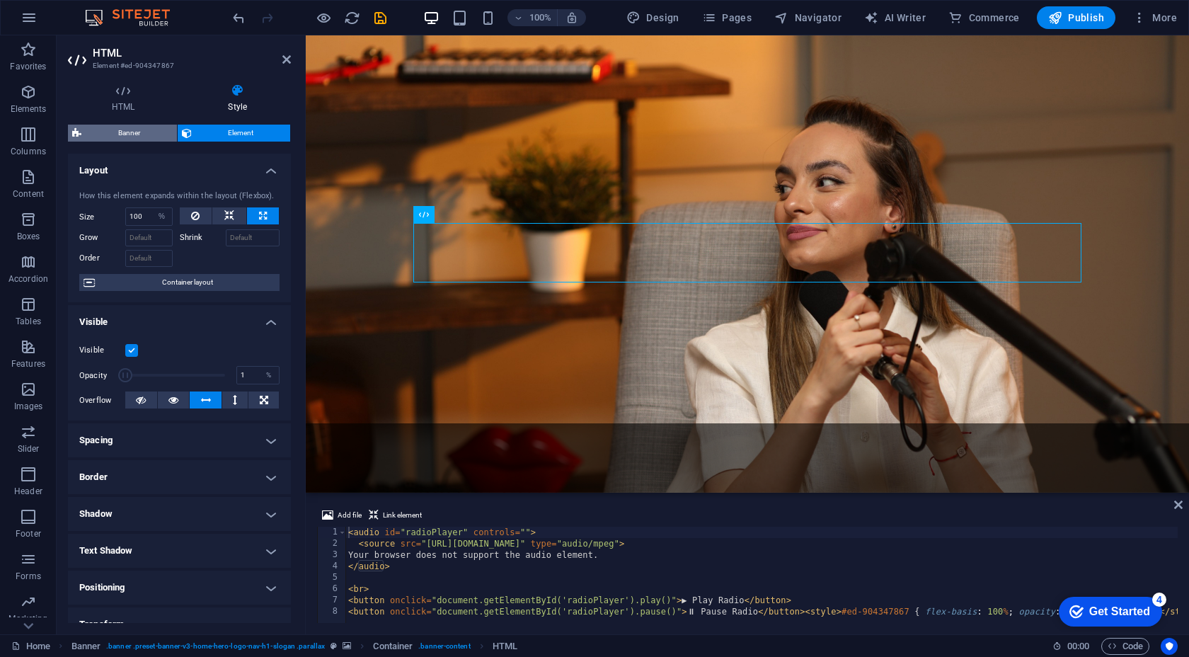
click at [121, 135] on span "Banner" at bounding box center [129, 133] width 87 height 17
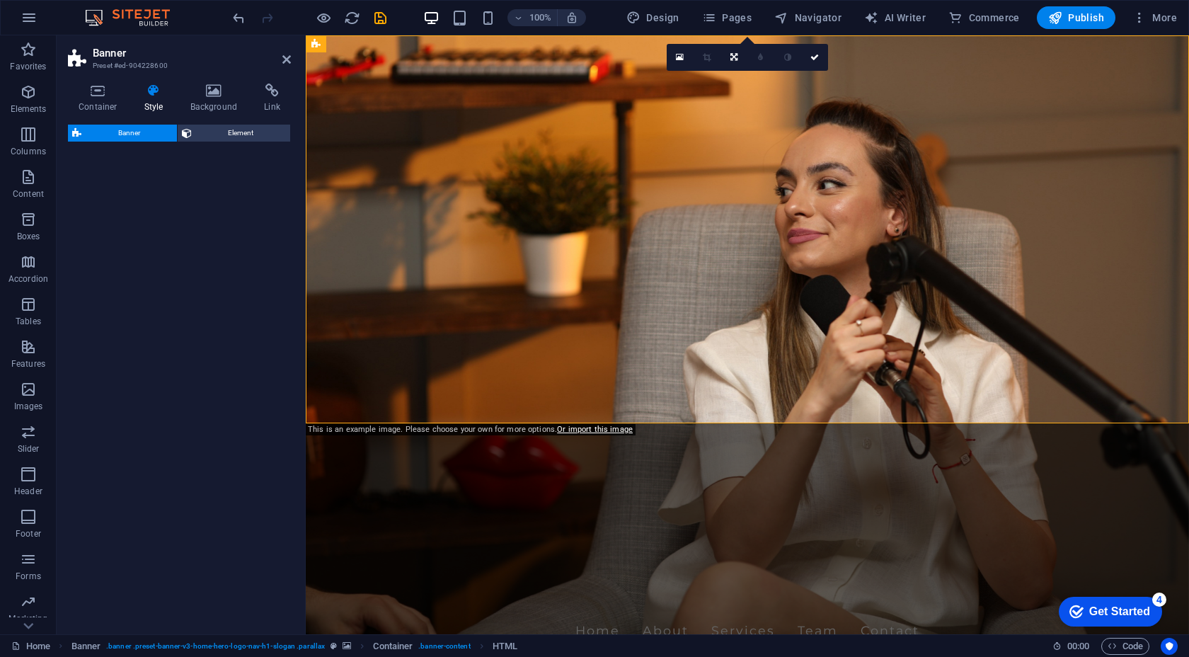
select select "preset-banner-v3-home-hero-logo-nav-h1-slogan"
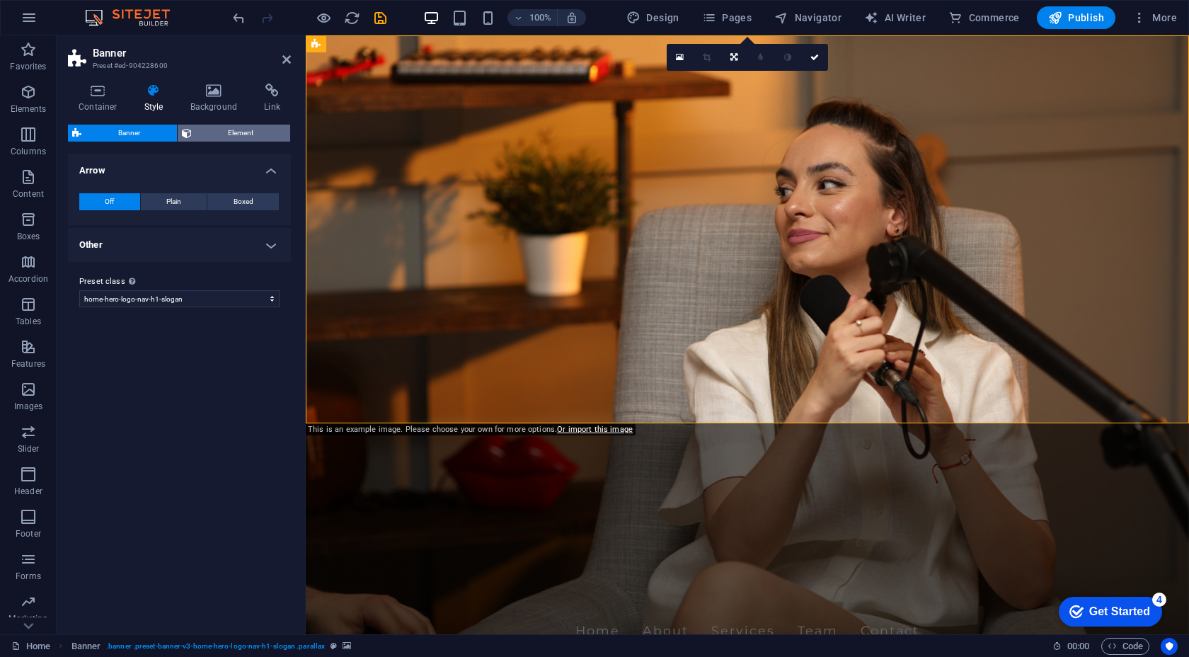
click at [227, 135] on span "Element" at bounding box center [241, 133] width 91 height 17
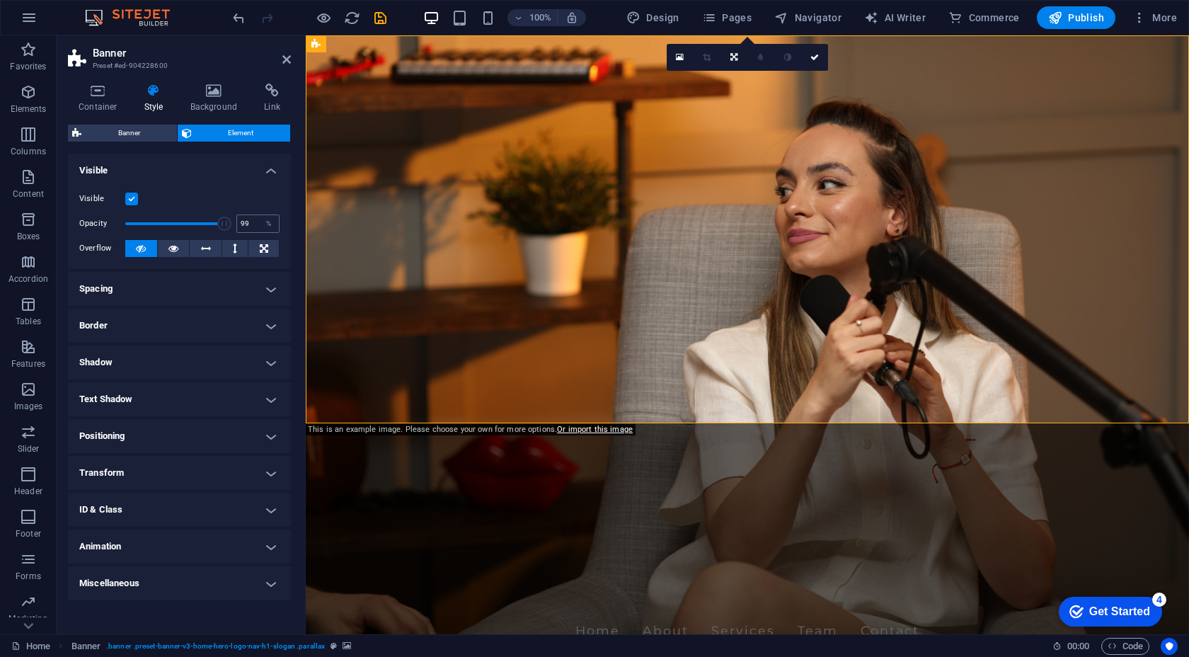
type input "100"
drag, startPoint x: 224, startPoint y: 224, endPoint x: 255, endPoint y: 222, distance: 30.5
click at [251, 224] on div "Opacity 100 %" at bounding box center [179, 223] width 200 height 21
click at [0, 0] on icon "undo" at bounding box center [0, 0] width 0 height 0
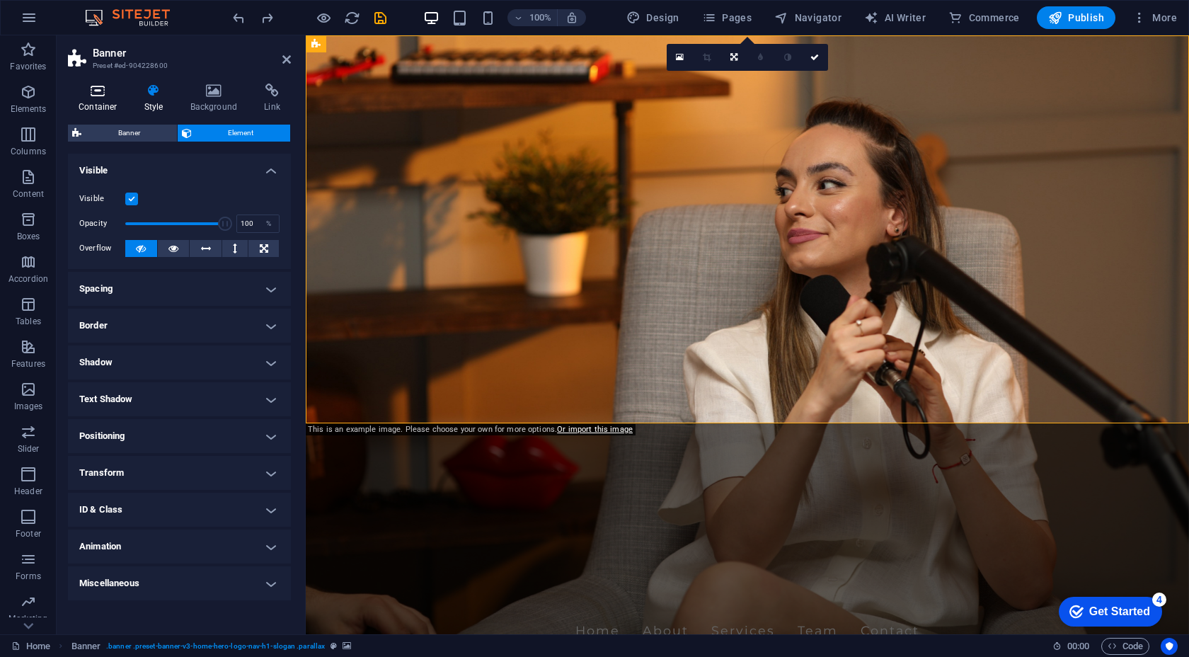
click at [100, 103] on h4 "Container" at bounding box center [101, 99] width 66 height 30
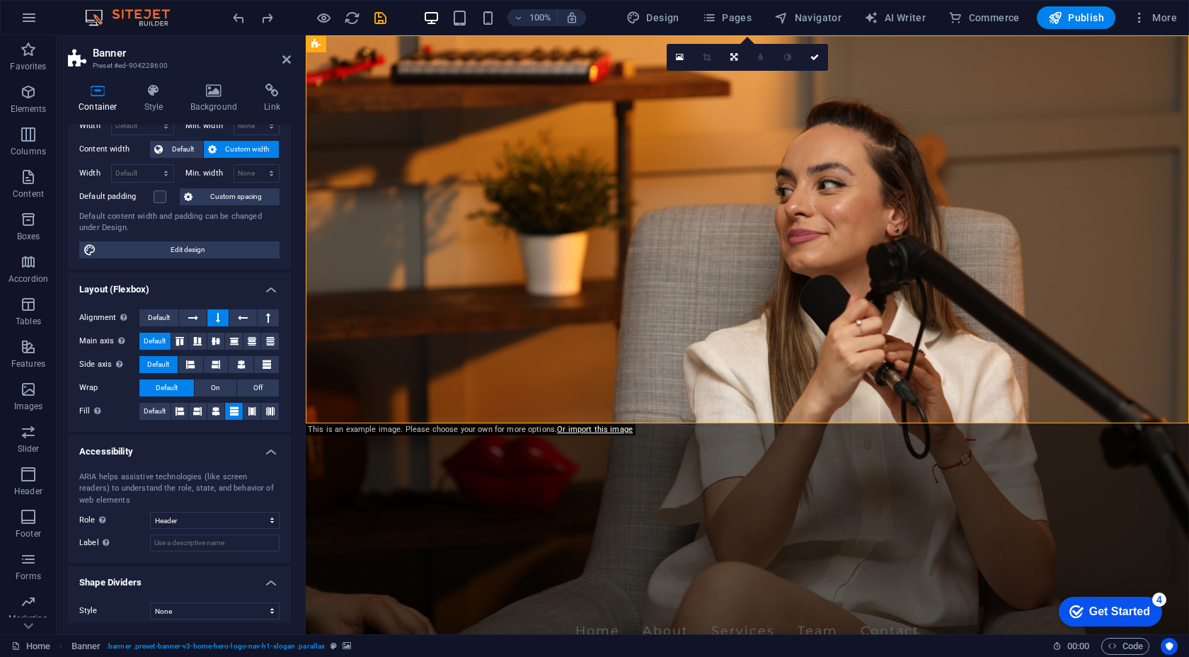
scroll to position [74, 0]
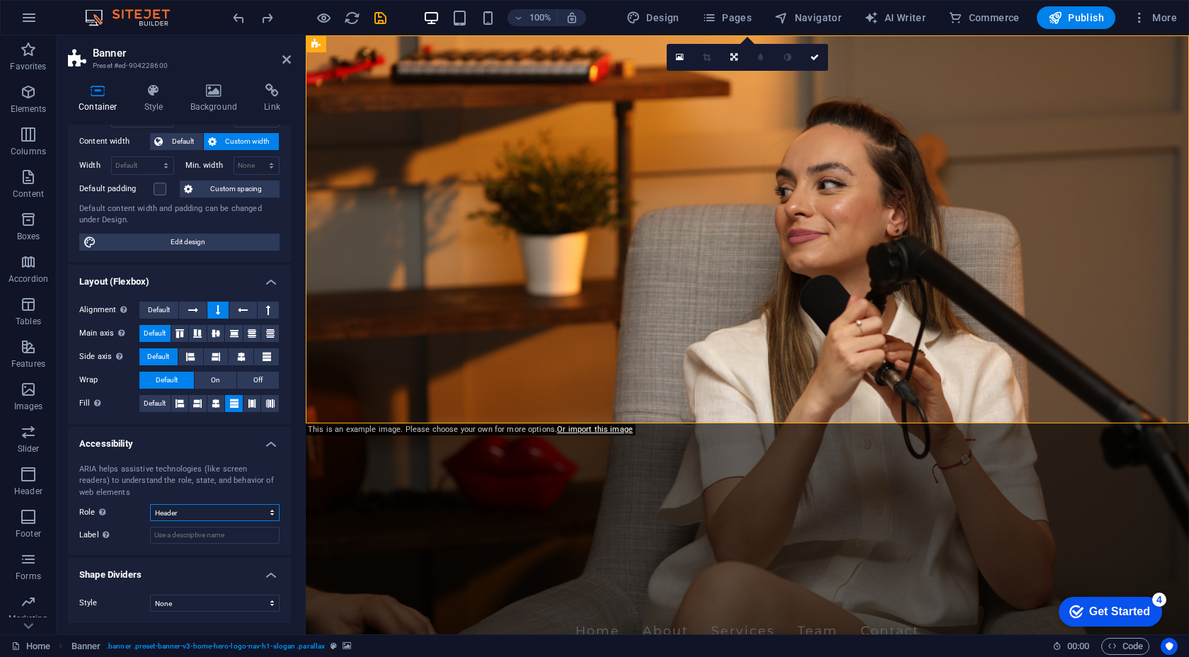
click at [215, 510] on select "None Alert Article Banner Comment Complementary Dialog Footer Header Marquee Pr…" at bounding box center [215, 512] width 130 height 17
click at [214, 105] on h4 "Background" at bounding box center [217, 99] width 74 height 30
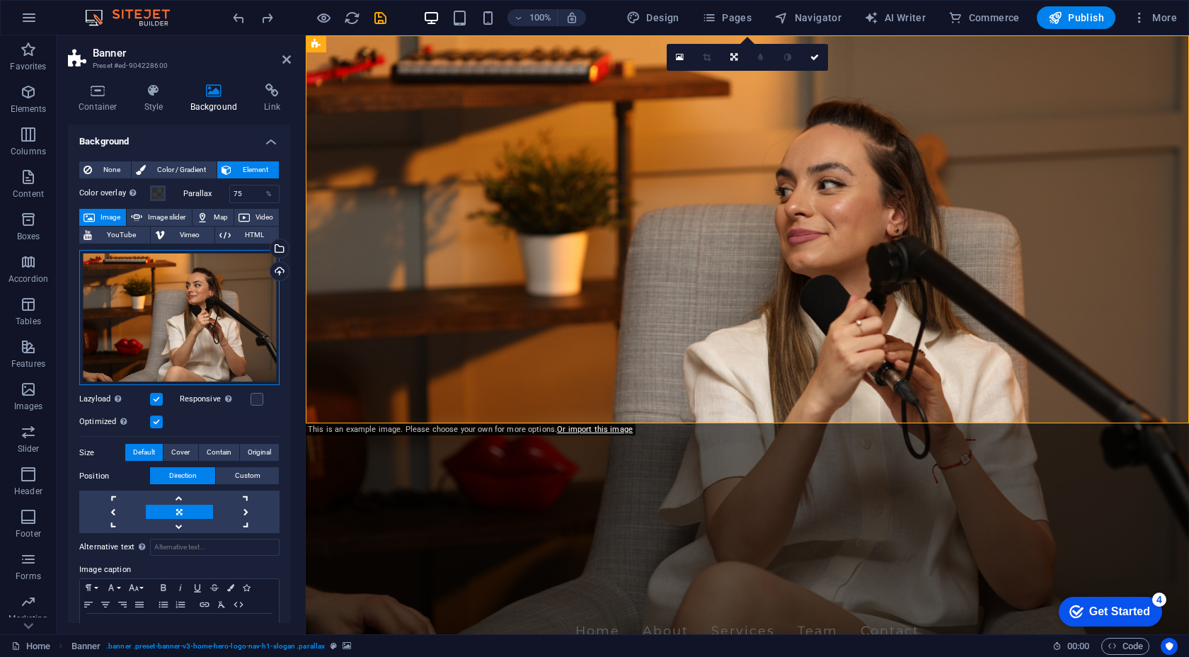
drag, startPoint x: 198, startPoint y: 310, endPoint x: 195, endPoint y: 270, distance: 39.7
click at [195, 270] on div "Drag files here, click to choose files or select files from Files or our free s…" at bounding box center [179, 318] width 200 height 136
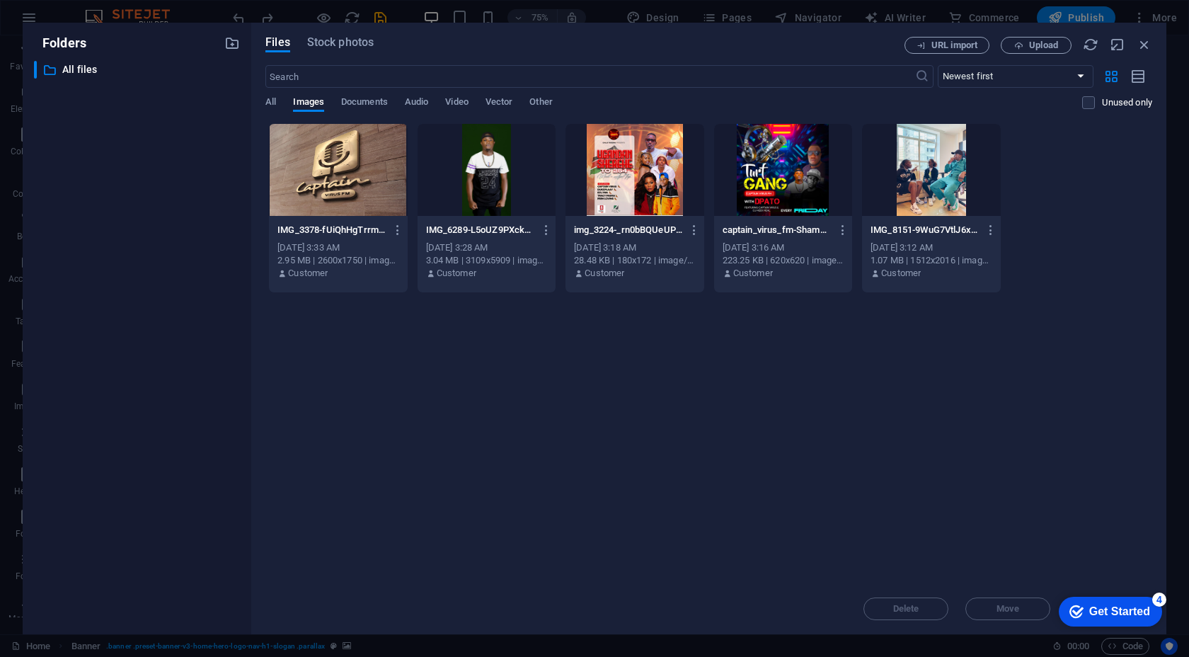
drag, startPoint x: 195, startPoint y: 270, endPoint x: 198, endPoint y: 278, distance: 8.1
click at [198, 278] on div "​ All files All files" at bounding box center [137, 342] width 206 height 562
click at [348, 147] on div at bounding box center [338, 170] width 138 height 92
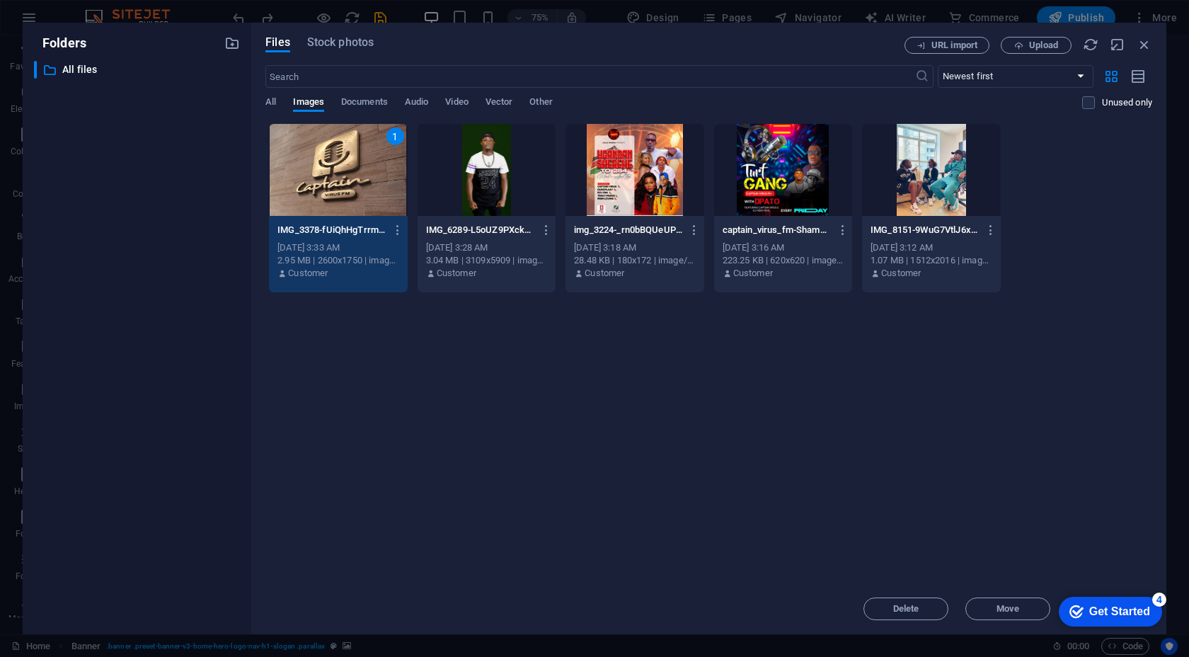
click at [311, 164] on div "1" at bounding box center [338, 170] width 138 height 92
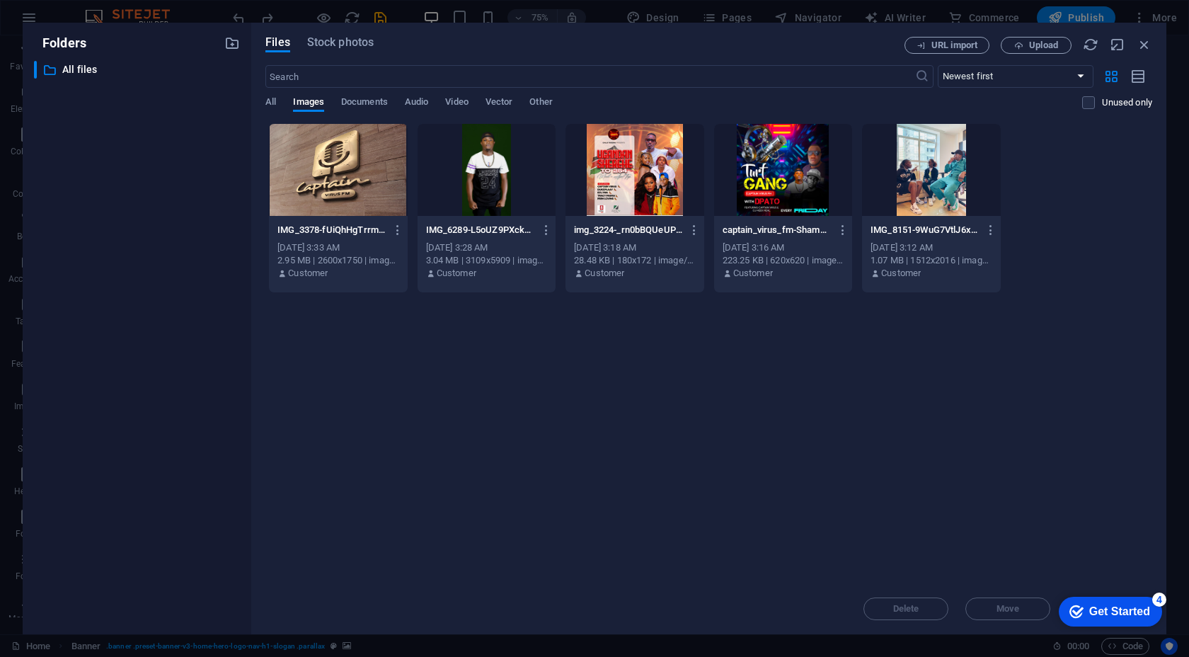
click at [311, 164] on div at bounding box center [338, 170] width 138 height 92
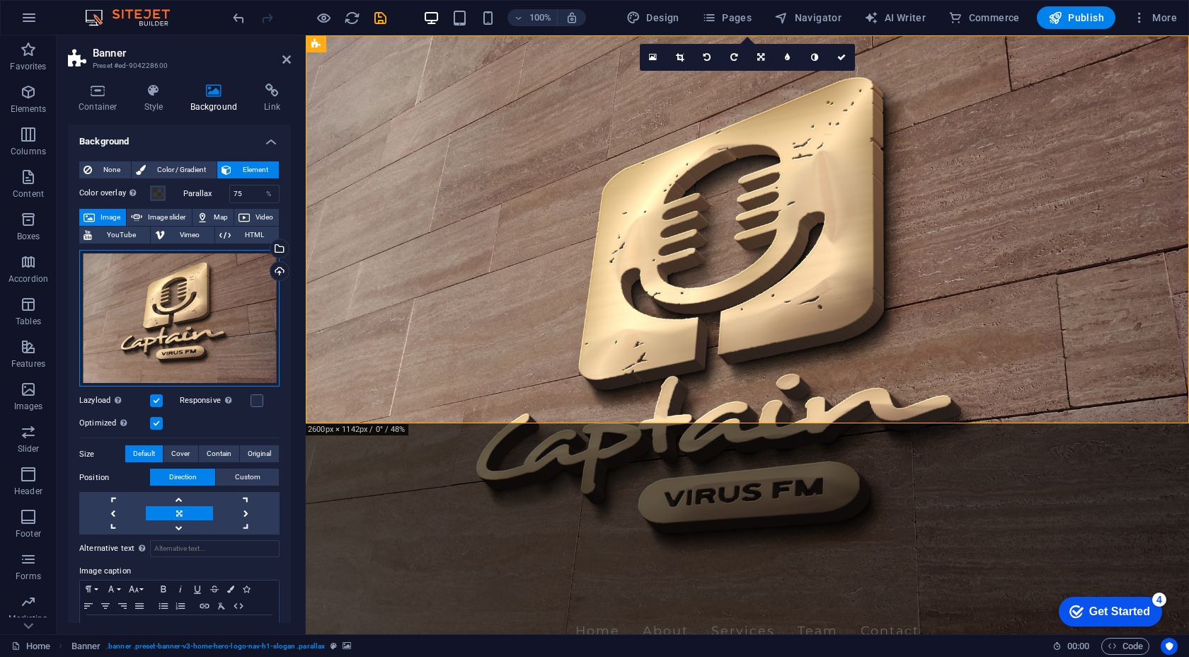
click at [173, 326] on div "Drag files here, click to choose files or select files from Files or our free s…" at bounding box center [179, 318] width 200 height 137
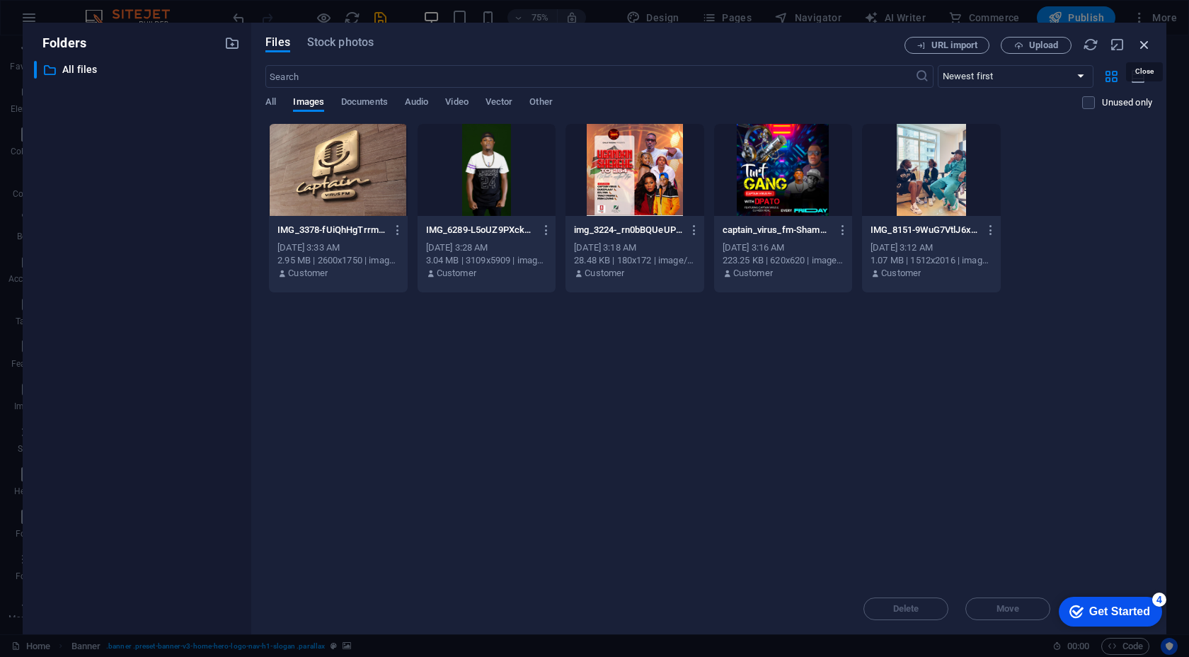
click at [1137, 42] on icon "button" at bounding box center [1145, 45] width 16 height 16
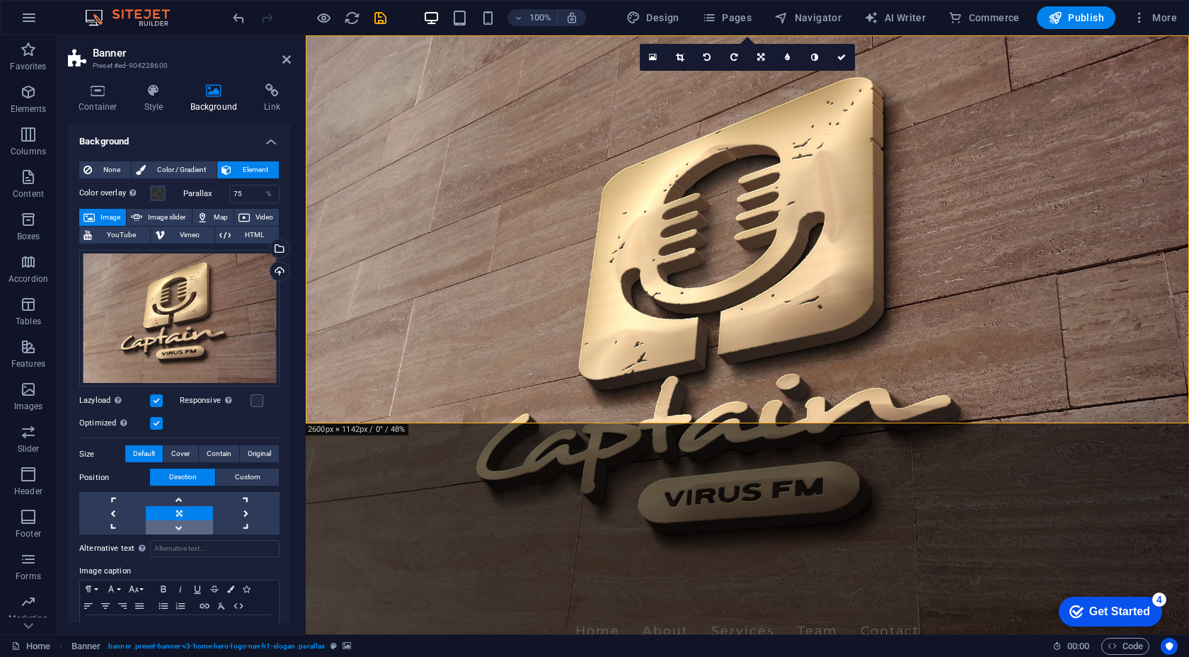
click at [184, 527] on link at bounding box center [179, 527] width 67 height 14
click at [185, 527] on link at bounding box center [179, 527] width 67 height 14
click at [176, 497] on link at bounding box center [179, 499] width 67 height 14
click at [243, 523] on link at bounding box center [246, 527] width 67 height 14
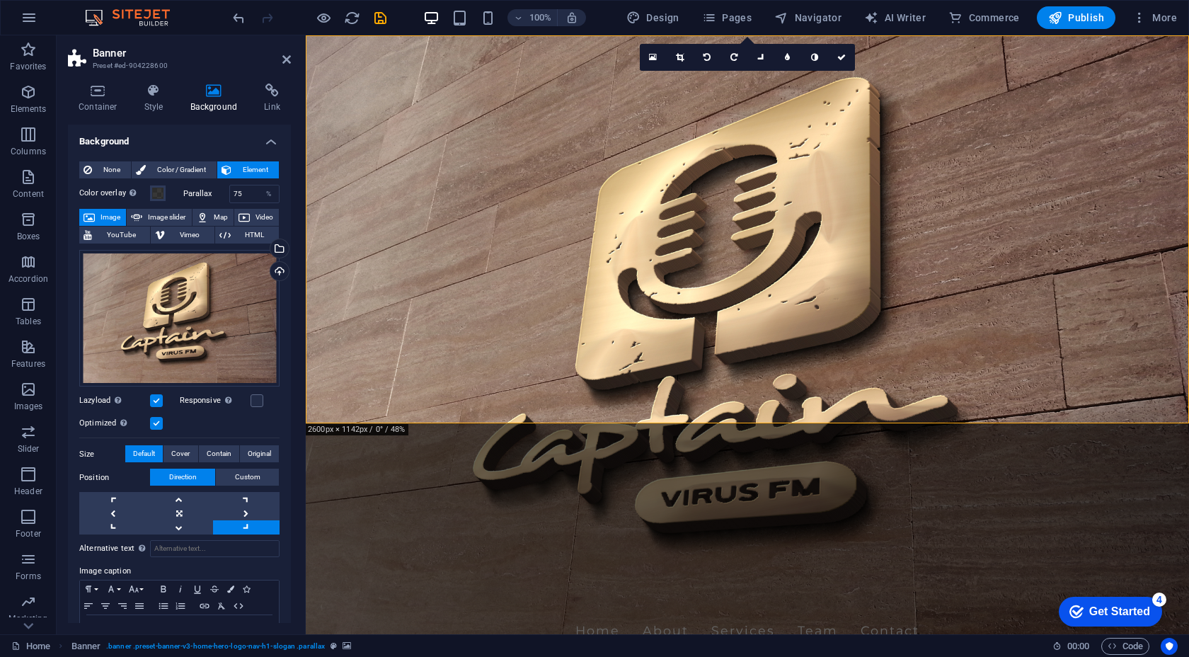
click at [243, 523] on link at bounding box center [246, 527] width 67 height 14
click at [185, 525] on link at bounding box center [179, 527] width 67 height 14
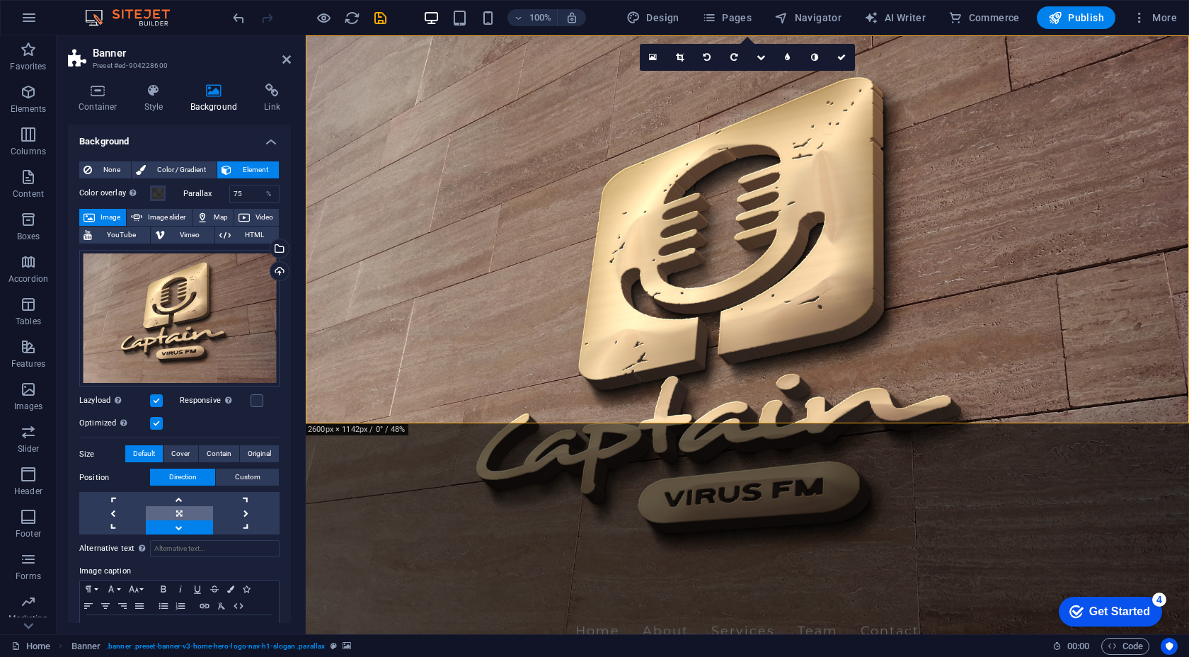
click at [176, 512] on link at bounding box center [179, 513] width 67 height 14
click at [176, 513] on link at bounding box center [179, 513] width 67 height 14
click at [176, 530] on link at bounding box center [179, 527] width 67 height 14
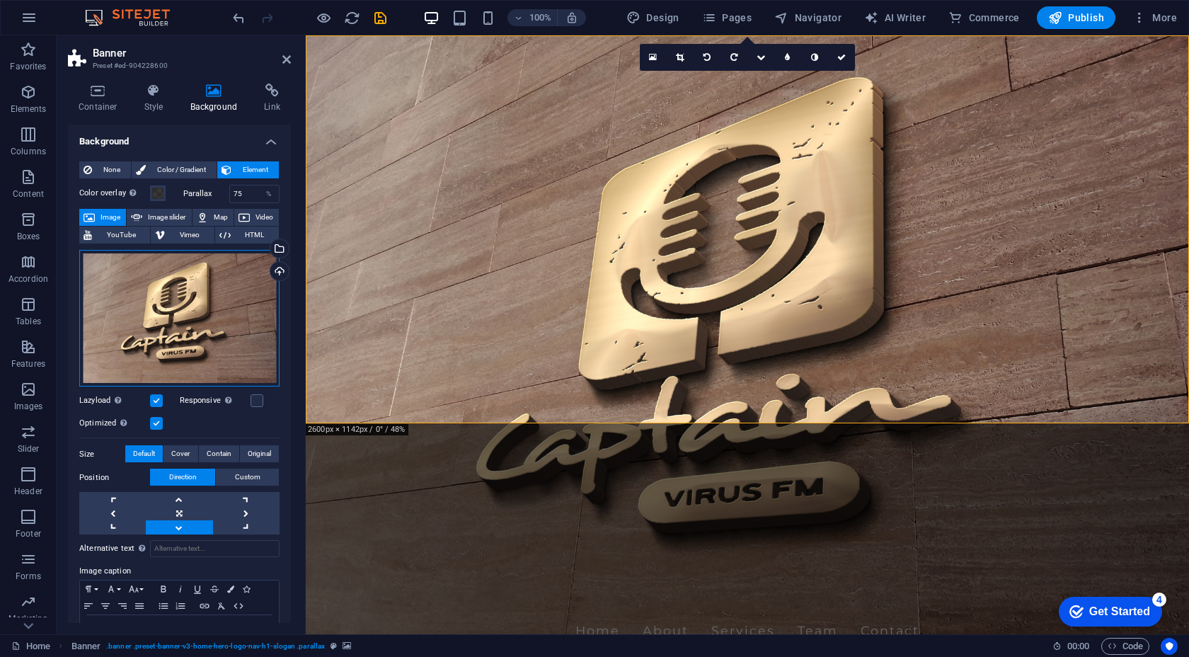
click at [204, 338] on div "Drag files here, click to choose files or select files from Files or our free s…" at bounding box center [179, 318] width 200 height 137
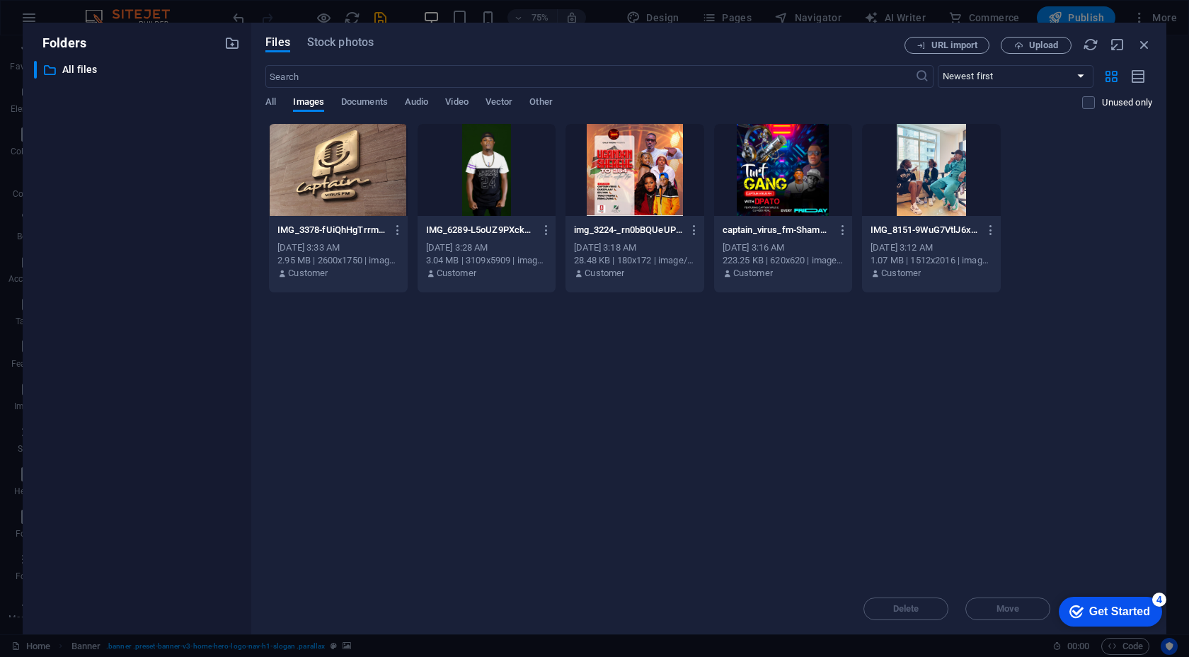
click at [204, 338] on div "​ All files All files" at bounding box center [137, 342] width 206 height 562
click at [1148, 42] on icon "button" at bounding box center [1145, 45] width 16 height 16
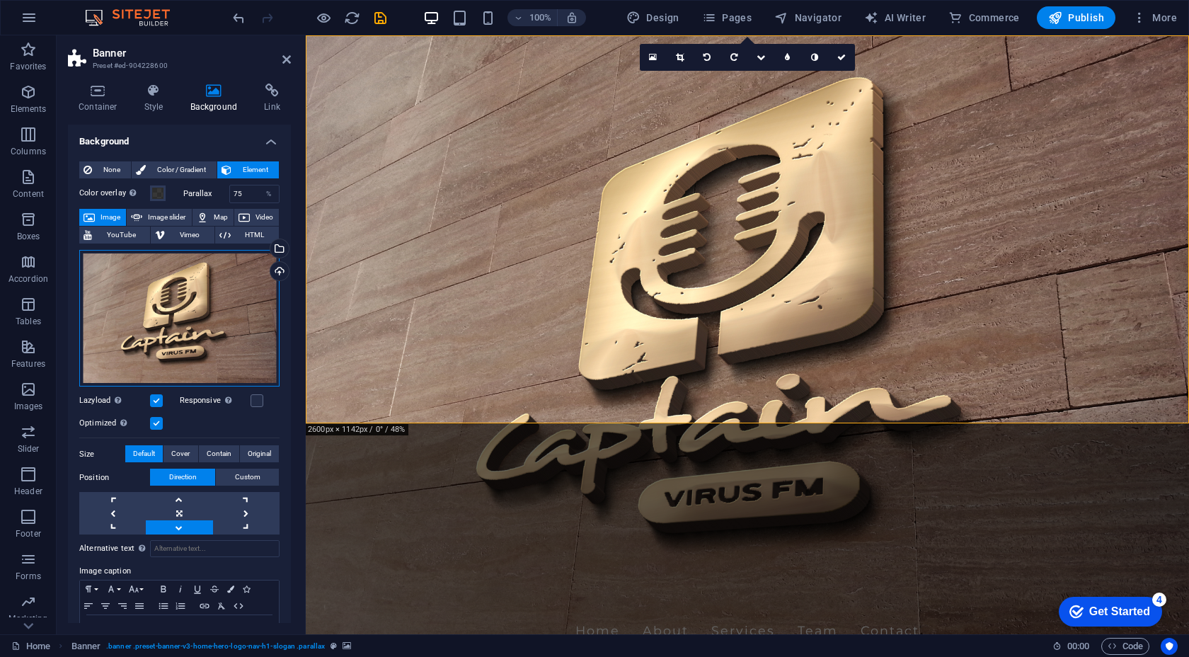
drag, startPoint x: 273, startPoint y: 307, endPoint x: 273, endPoint y: 331, distance: 24.1
click at [273, 331] on div "Drag files here, click to choose files or select files from Files or our free s…" at bounding box center [179, 318] width 200 height 137
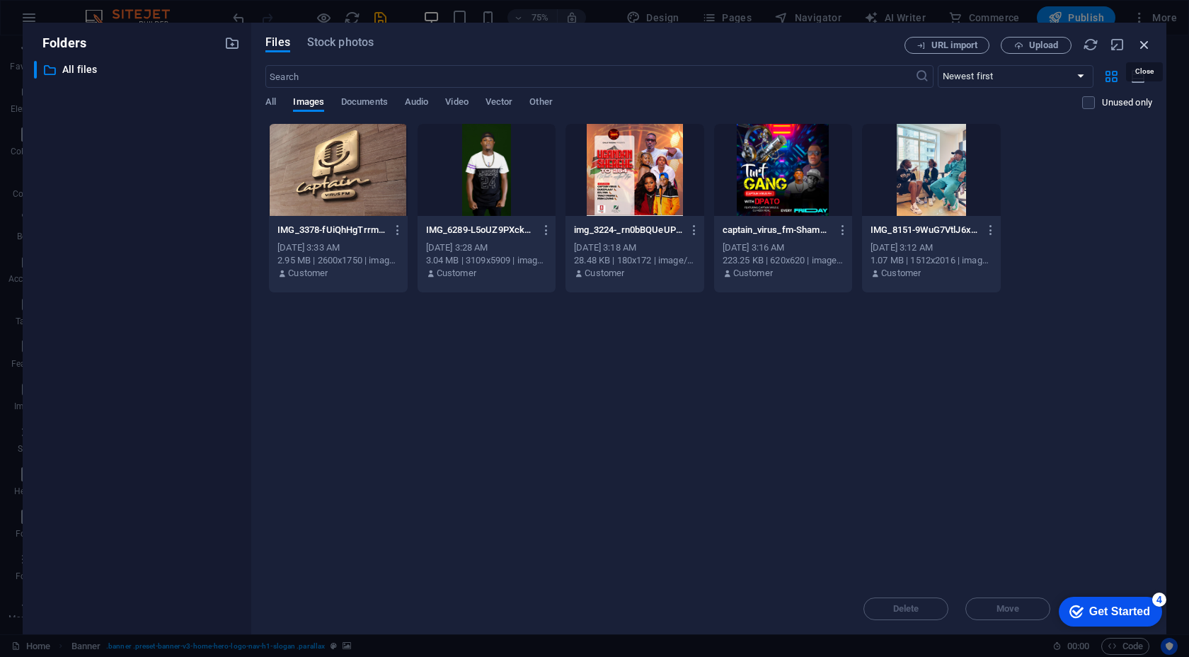
click at [1147, 39] on icon "button" at bounding box center [1145, 45] width 16 height 16
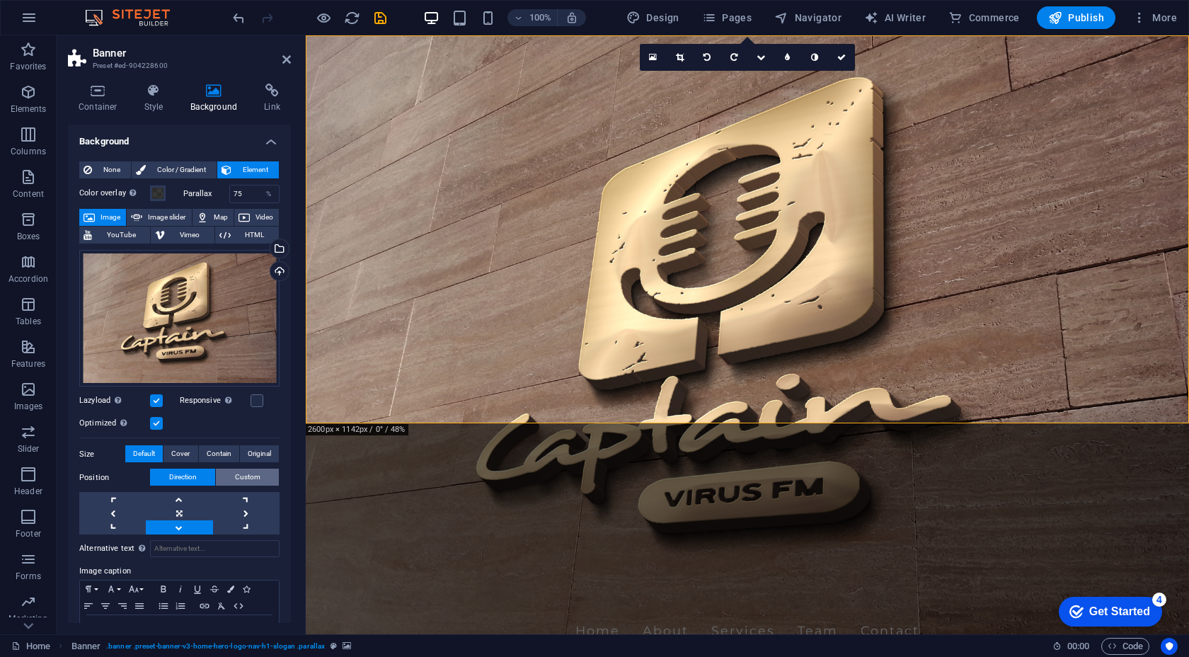
click at [241, 483] on span "Custom" at bounding box center [247, 477] width 25 height 17
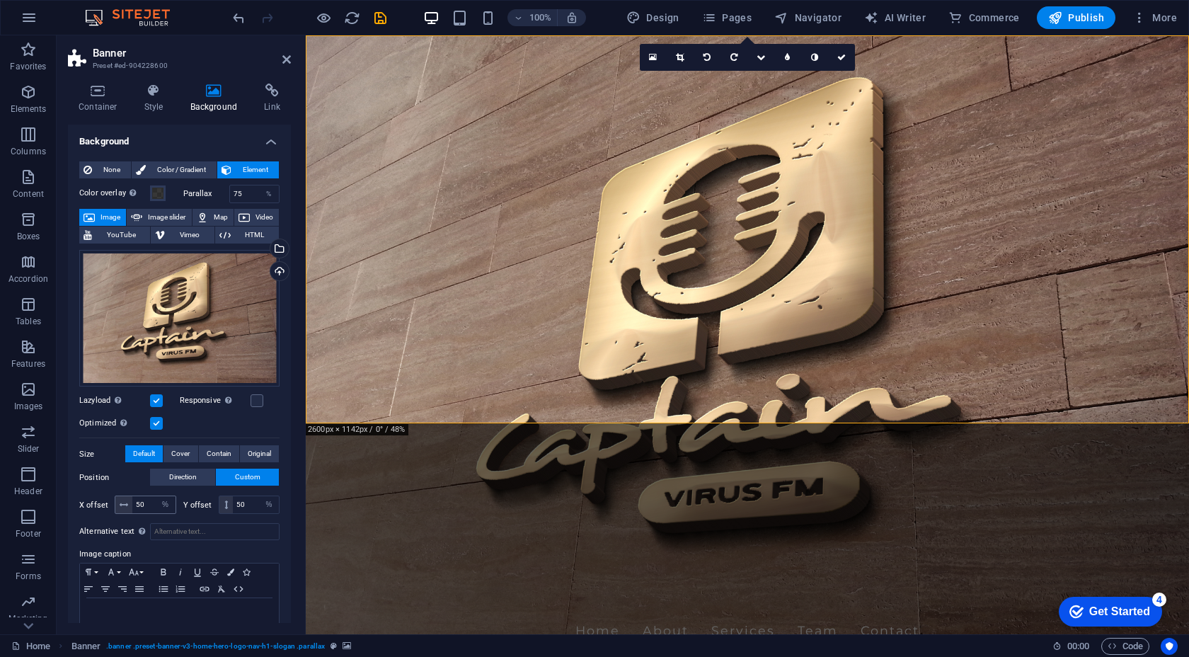
click at [126, 506] on icon at bounding box center [124, 505] width 8 height 8
click at [162, 504] on select "px rem % vh vw" at bounding box center [166, 504] width 20 height 17
click at [156, 496] on select "px rem % vh vw" at bounding box center [166, 504] width 20 height 17
drag, startPoint x: 224, startPoint y: 505, endPoint x: 226, endPoint y: 496, distance: 8.6
click at [226, 496] on span at bounding box center [225, 504] width 13 height 17
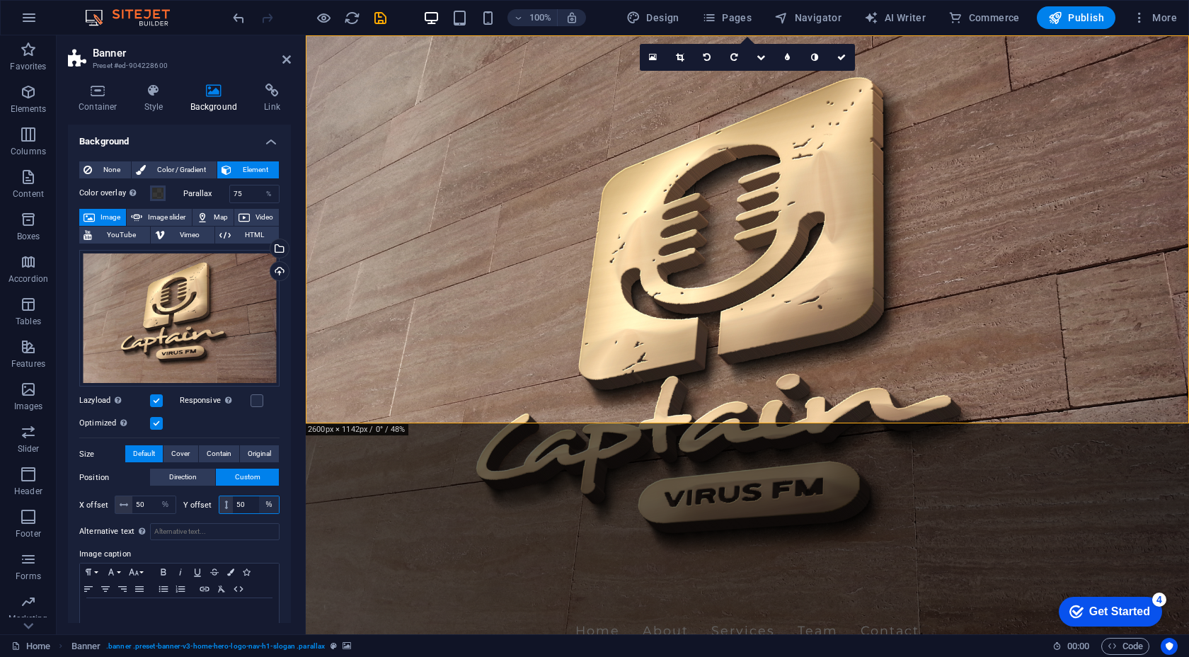
click at [268, 501] on select "px rem % vh vw" at bounding box center [269, 504] width 20 height 17
click at [259, 496] on select "px rem % vh vw" at bounding box center [269, 504] width 20 height 17
click at [264, 507] on select "px rem % vh vw" at bounding box center [269, 504] width 20 height 17
select select "%"
click at [259, 496] on select "px rem % vh vw" at bounding box center [269, 504] width 20 height 17
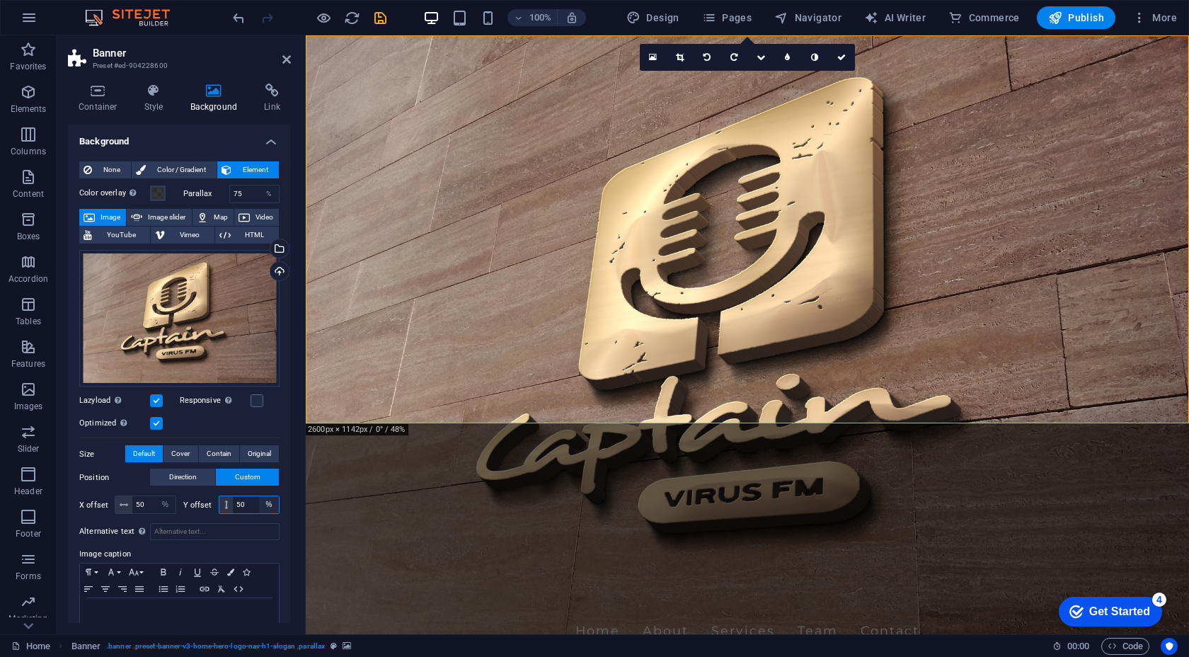
type input "100"
click at [135, 498] on input "50" at bounding box center [153, 504] width 43 height 17
click at [188, 465] on div "Drag files here, click to choose files or select files from Files or our free s…" at bounding box center [179, 381] width 200 height 274
click at [241, 452] on button "Original" at bounding box center [259, 453] width 39 height 17
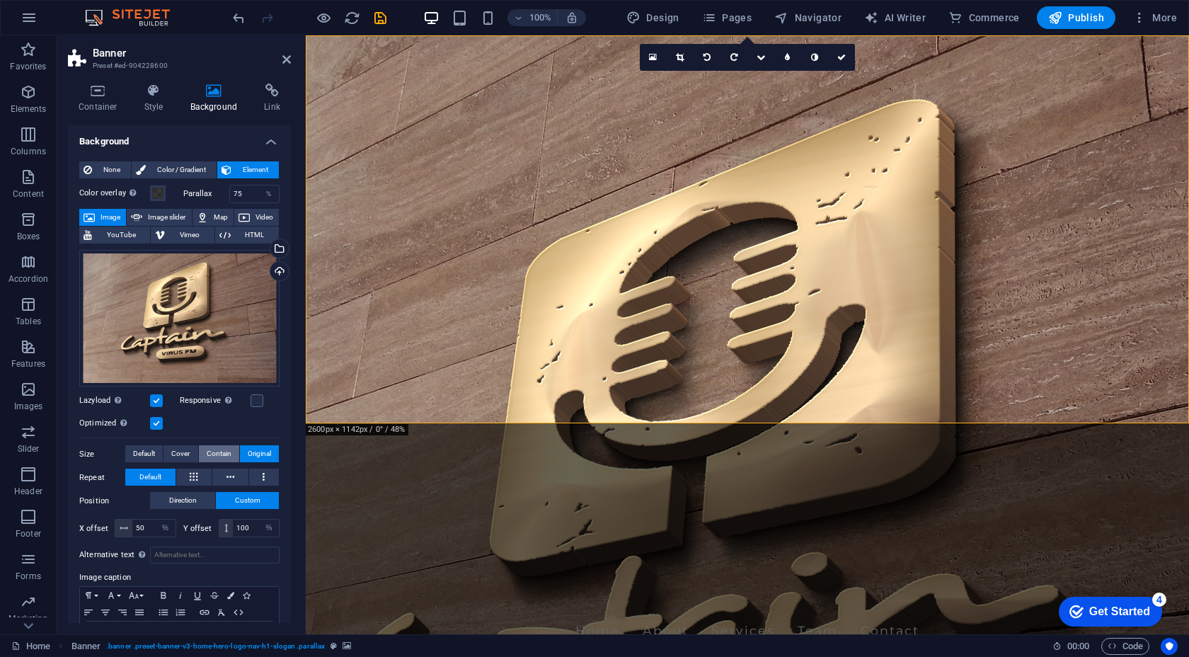
click at [216, 452] on span "Contain" at bounding box center [219, 453] width 25 height 17
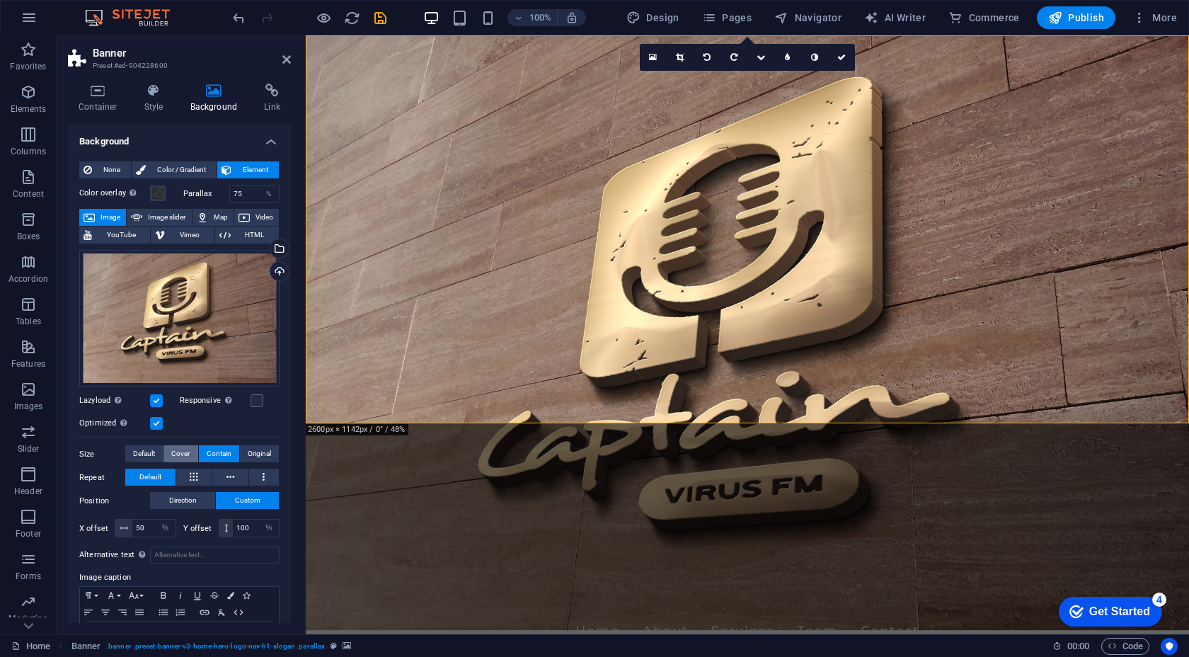
click at [184, 447] on span "Cover" at bounding box center [180, 453] width 18 height 17
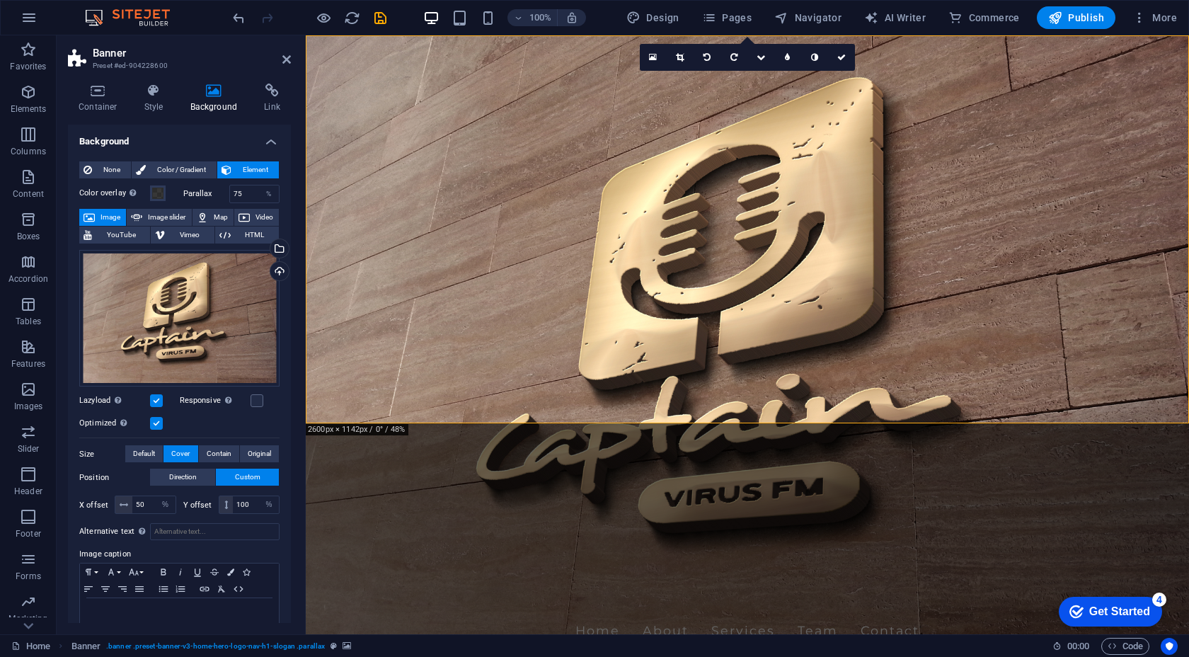
click at [180, 447] on span "Cover" at bounding box center [180, 453] width 18 height 17
click at [150, 452] on span "Default" at bounding box center [144, 453] width 22 height 17
click at [188, 452] on span "Cover" at bounding box center [180, 453] width 18 height 17
click at [218, 452] on span "Contain" at bounding box center [219, 453] width 25 height 17
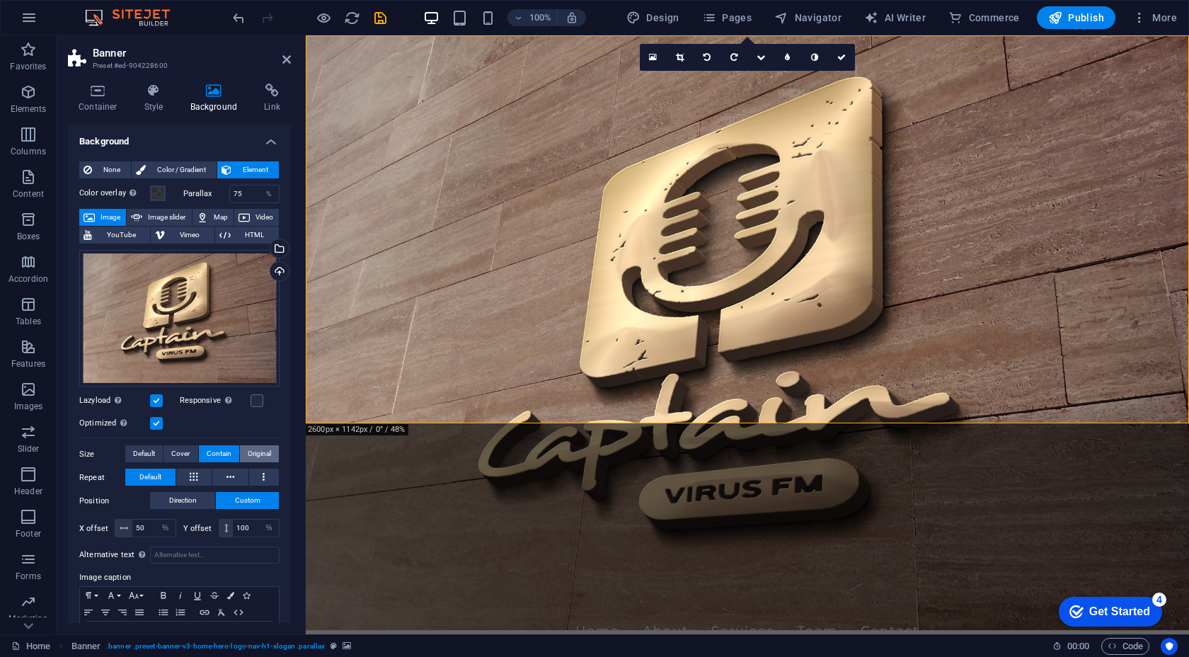
click at [256, 452] on span "Original" at bounding box center [259, 453] width 23 height 17
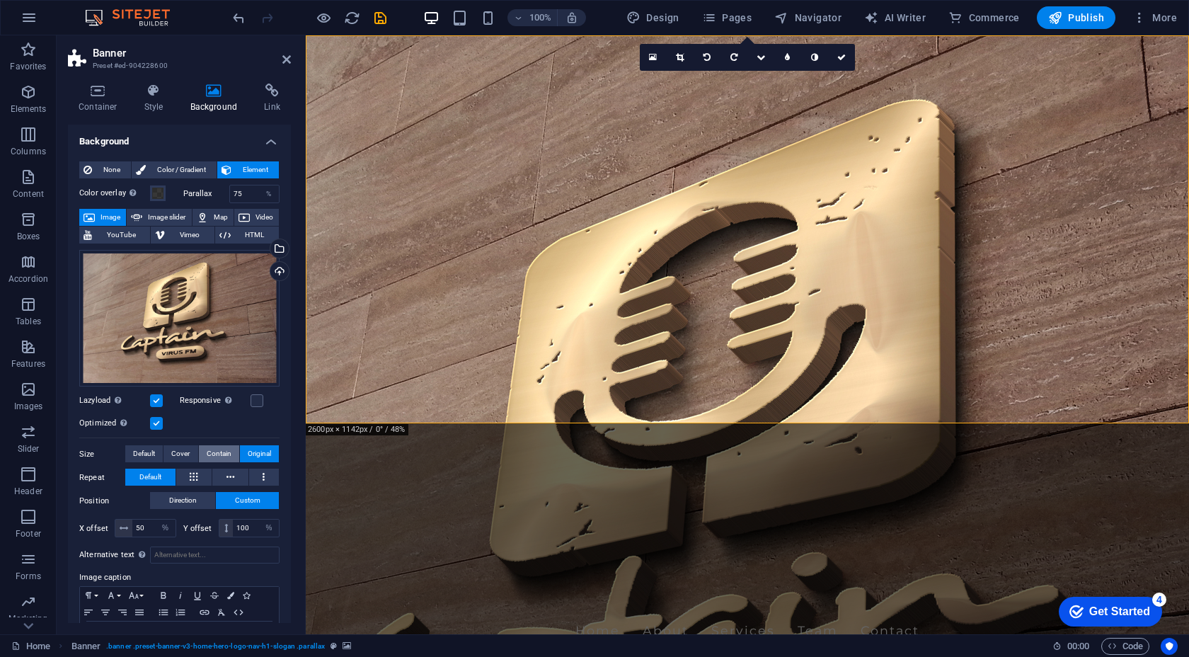
click at [236, 453] on button "Contain" at bounding box center [219, 453] width 40 height 17
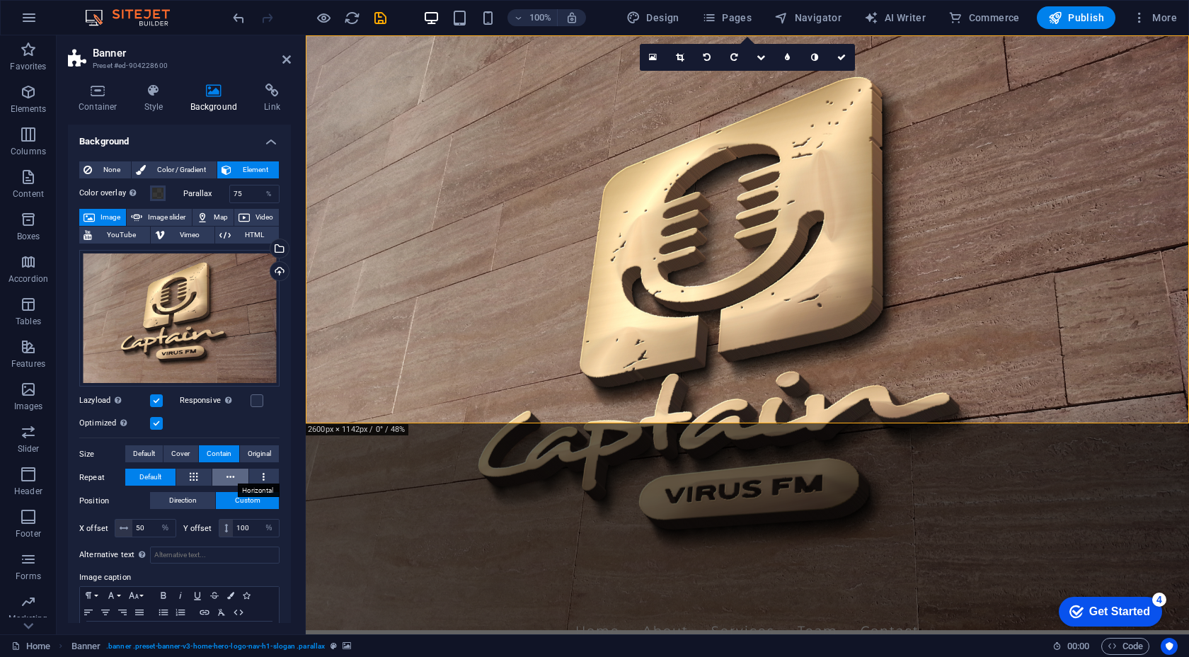
click at [239, 481] on button at bounding box center [230, 477] width 36 height 17
click at [264, 400] on div "Responsive Automatically load retina image and smartphone optimized sizes." at bounding box center [230, 400] width 101 height 17
click at [258, 400] on label at bounding box center [257, 400] width 13 height 13
click at [0, 0] on input "Responsive Automatically load retina image and smartphone optimized sizes." at bounding box center [0, 0] width 0 height 0
click at [257, 400] on label at bounding box center [257, 400] width 13 height 13
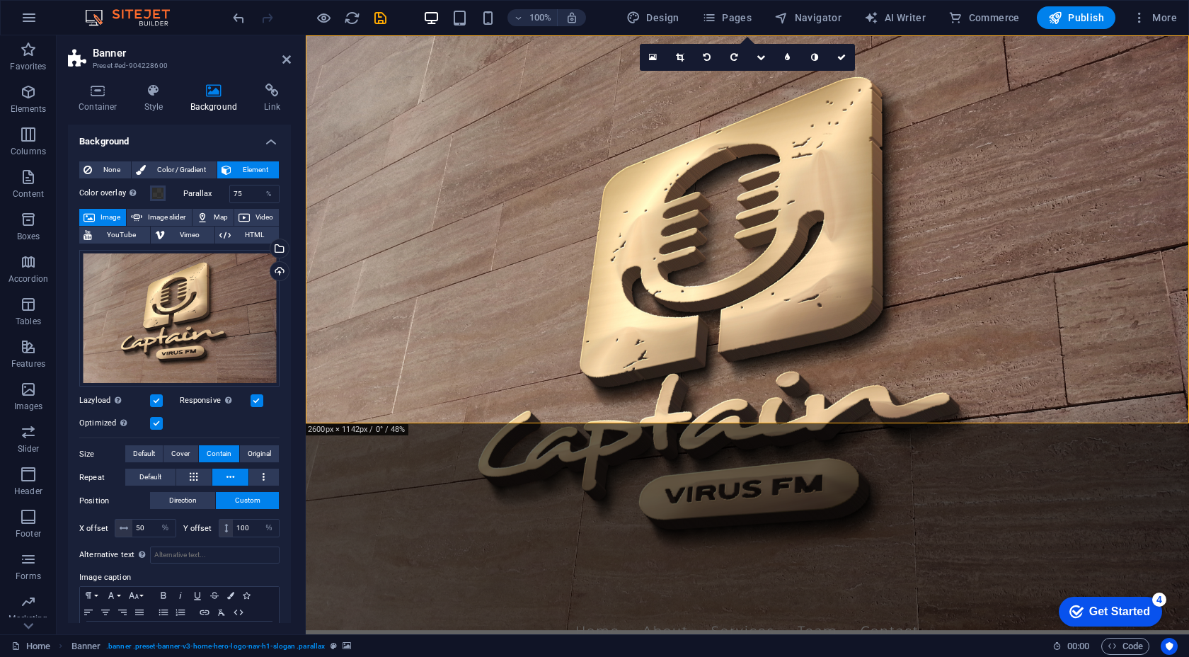
click at [0, 0] on input "Responsive Automatically load retina image and smartphone optimized sizes." at bounding box center [0, 0] width 0 height 0
click at [158, 401] on label at bounding box center [156, 400] width 13 height 13
click at [0, 0] on input "Lazyload Loading images after the page loads improves page speed." at bounding box center [0, 0] width 0 height 0
click at [157, 401] on label at bounding box center [156, 400] width 13 height 13
click at [0, 0] on input "Lazyload Loading images after the page loads improves page speed." at bounding box center [0, 0] width 0 height 0
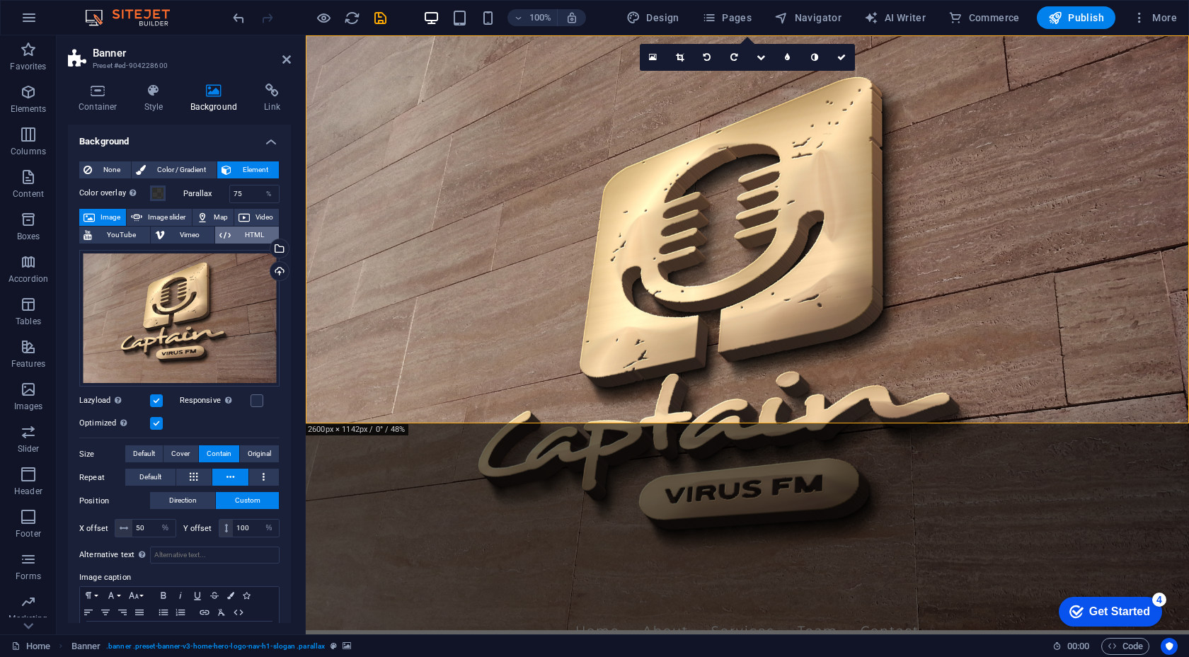
click at [249, 236] on span "HTML" at bounding box center [255, 235] width 40 height 17
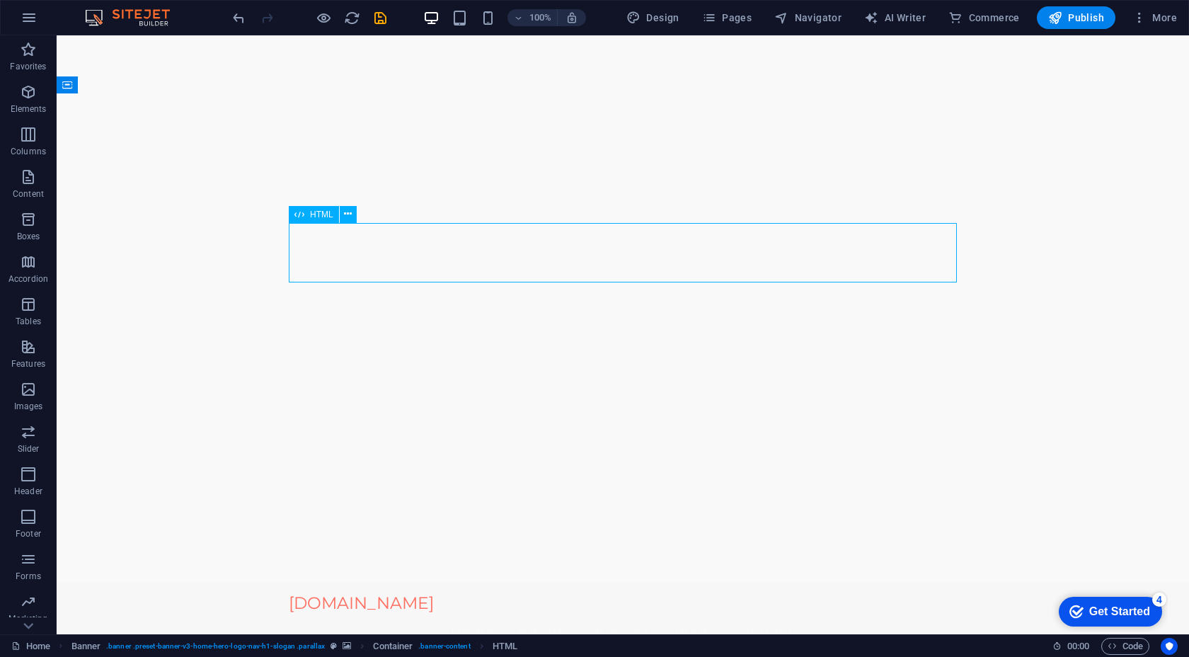
drag, startPoint x: 283, startPoint y: 232, endPoint x: 547, endPoint y: 231, distance: 264.1
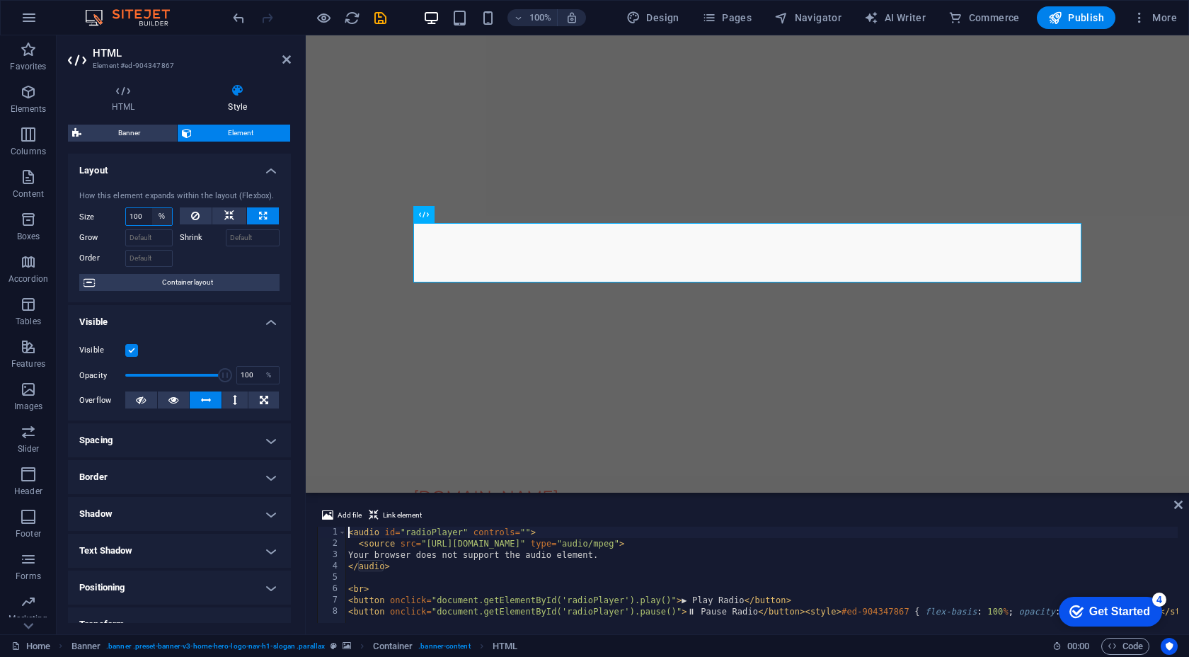
click at [161, 217] on select "Default auto px % 1/1 1/2 1/3 1/4 1/5 1/6 1/7 1/8 1/9 1/10" at bounding box center [162, 216] width 20 height 17
click at [152, 208] on select "Default auto px % 1/1 1/2 1/3 1/4 1/5 1/6 1/7 1/8 1/9 1/10" at bounding box center [162, 216] width 20 height 17
click at [156, 217] on select "Default auto px % 1/1 1/2 1/3 1/4 1/5 1/6 1/7 1/8 1/9 1/10" at bounding box center [162, 216] width 20 height 17
select select "1/7"
click at [152, 208] on select "Default auto px % 1/1 1/2 1/3 1/4 1/5 1/6 1/7 1/8 1/9 1/10" at bounding box center [162, 216] width 20 height 17
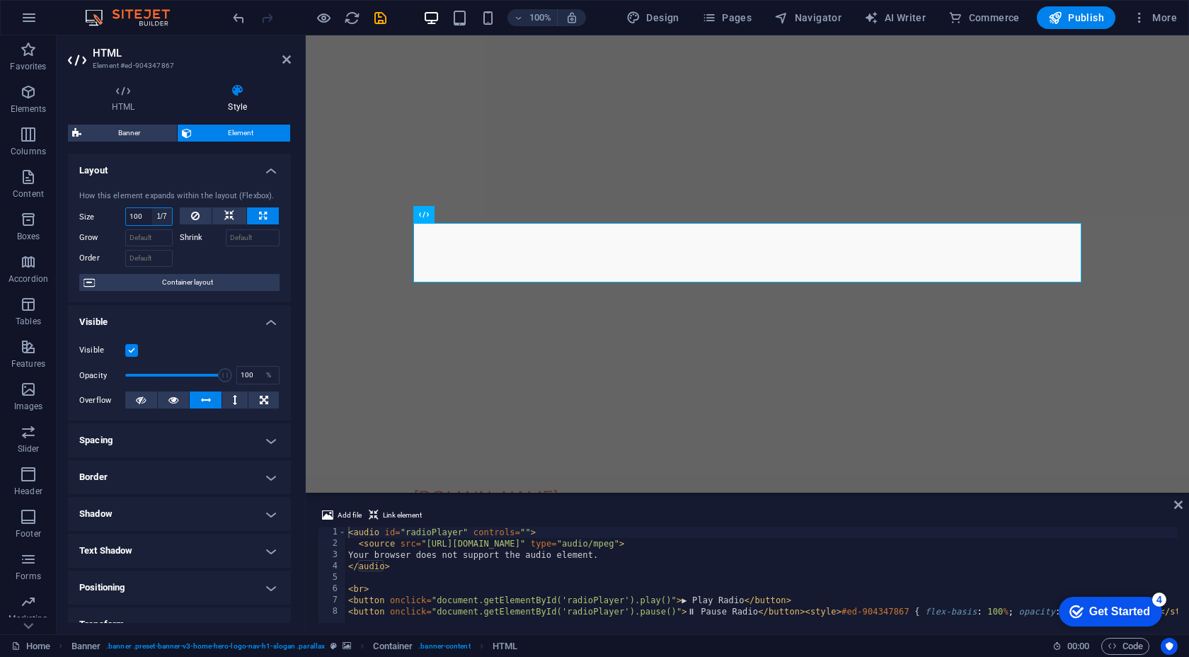
type input "14.28"
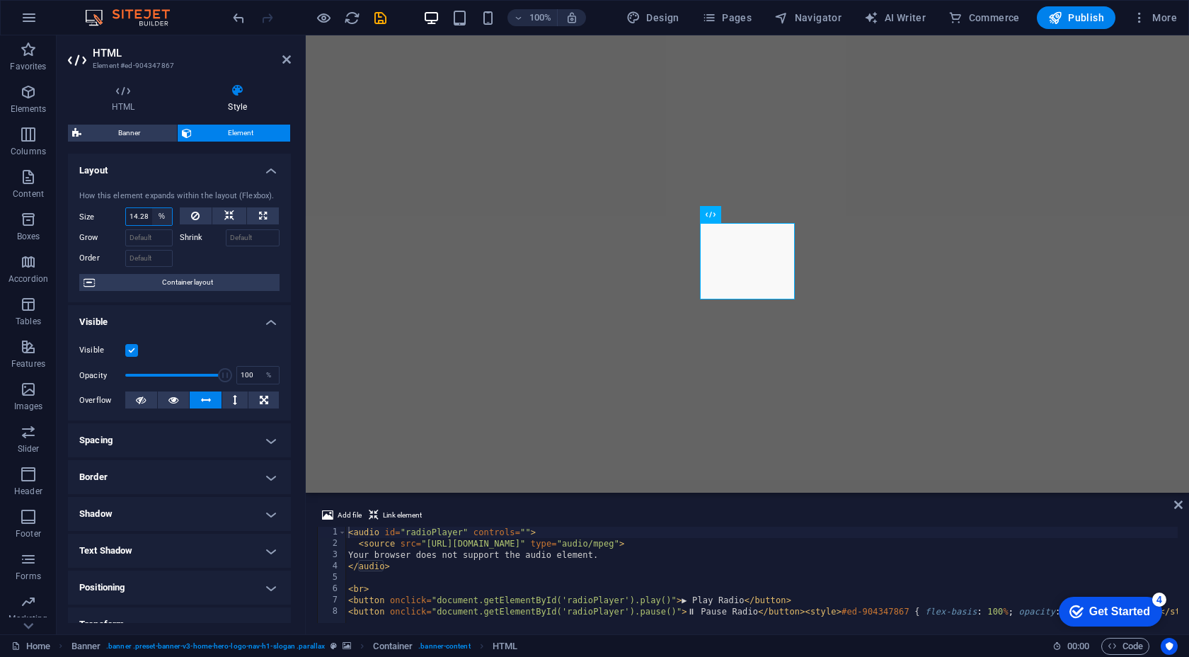
click at [161, 217] on select "Default auto px % 1/1 1/2 1/3 1/4 1/5 1/6 1/7 1/8 1/9 1/10" at bounding box center [162, 216] width 20 height 17
select select "e2jgkldp5j8"
click at [152, 208] on select "Default auto px % 1/1 1/2 1/3 1/4 1/5 1/6 1/7 1/8 1/9 1/10" at bounding box center [162, 216] width 20 height 17
select select "DISABLED_OPTION_VALUE"
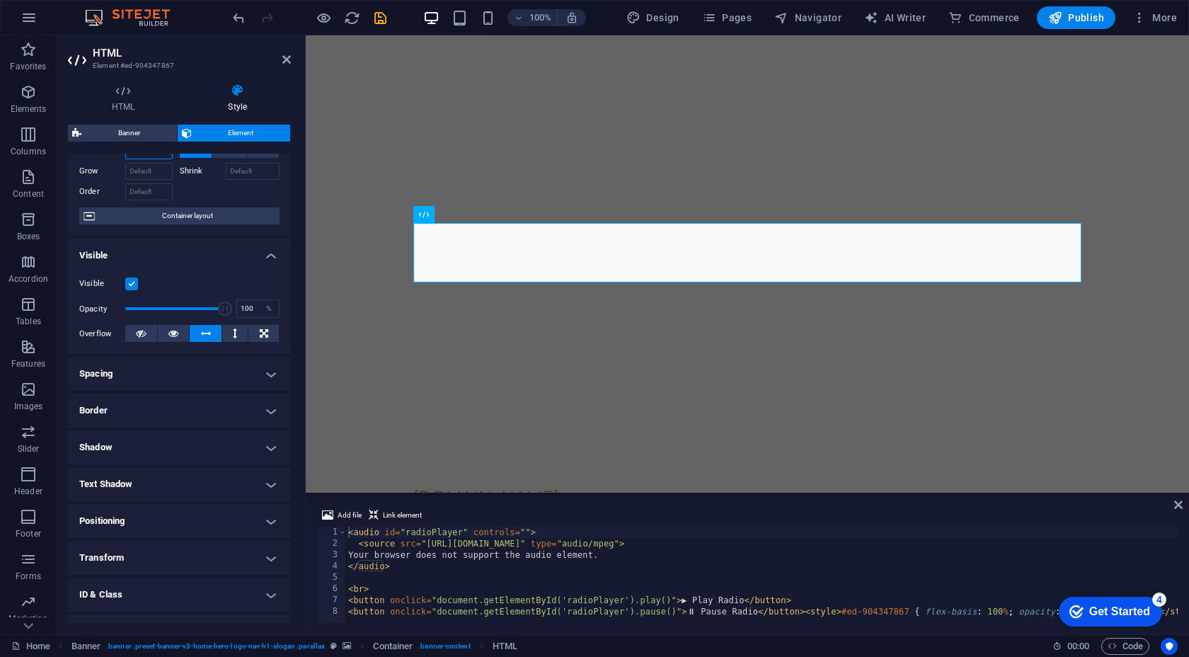
scroll to position [129, 0]
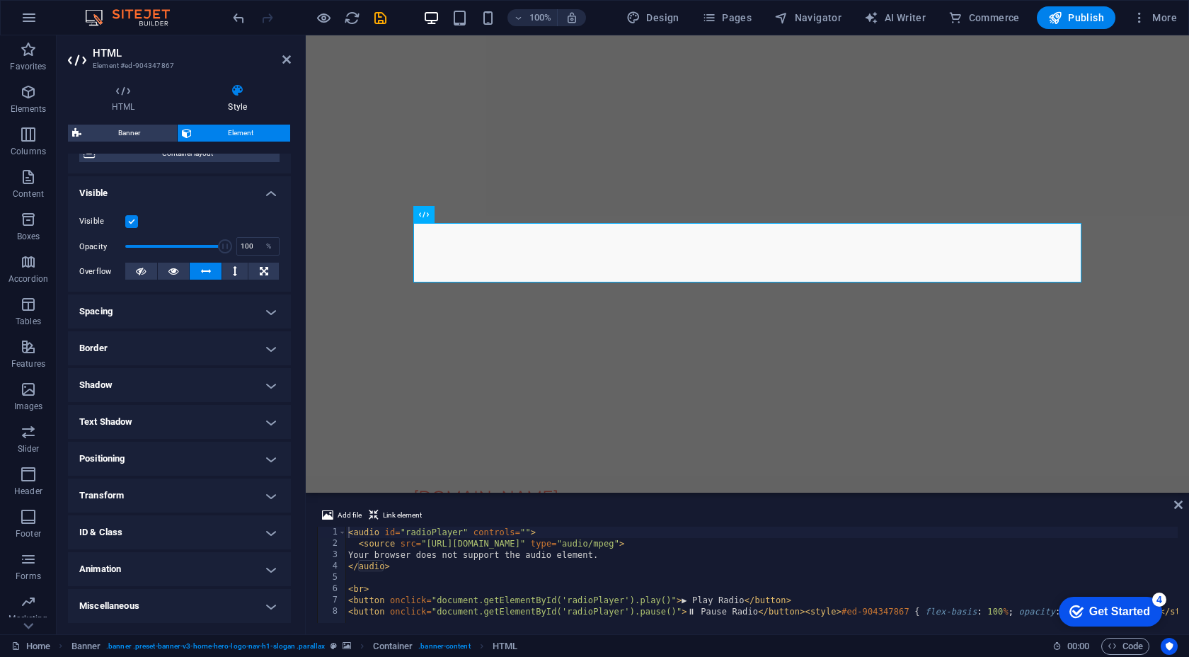
click at [235, 571] on h4 "Animation" at bounding box center [179, 569] width 223 height 34
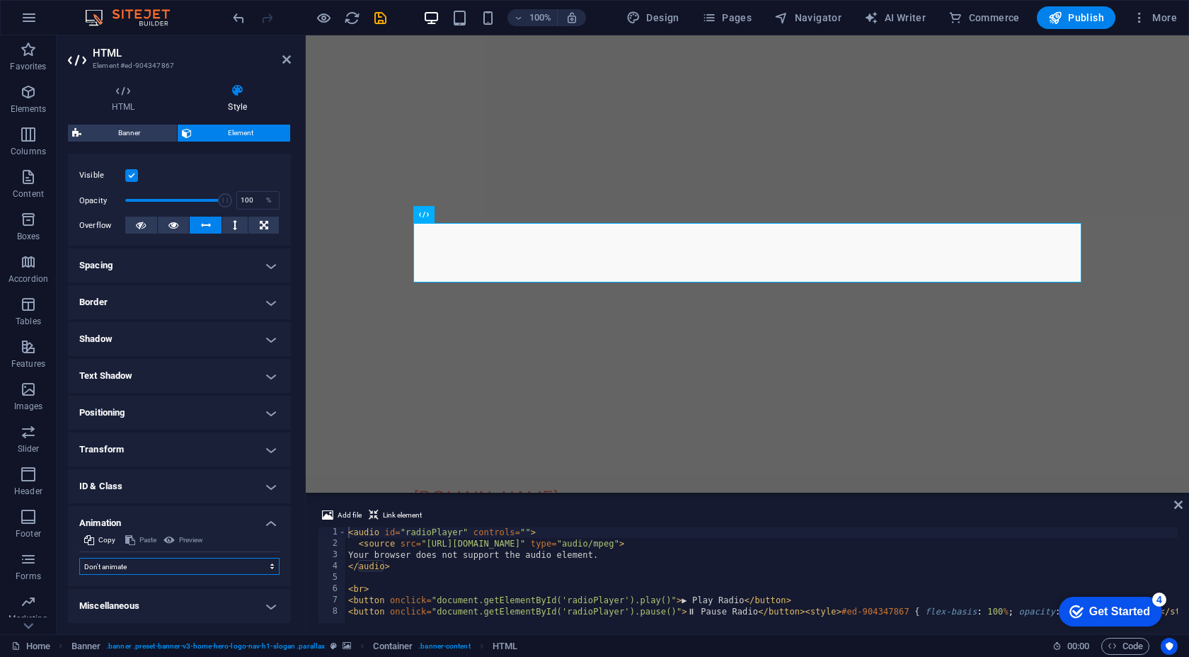
click at [203, 571] on select "Don't animate Show / Hide Slide up/down Zoom in/out Slide left to right Slide r…" at bounding box center [179, 566] width 200 height 17
select select "shrink"
click at [79, 558] on select "Don't animate Show / Hide Slide up/down Zoom in/out Slide left to right Slide r…" at bounding box center [179, 566] width 200 height 17
select select "scroll"
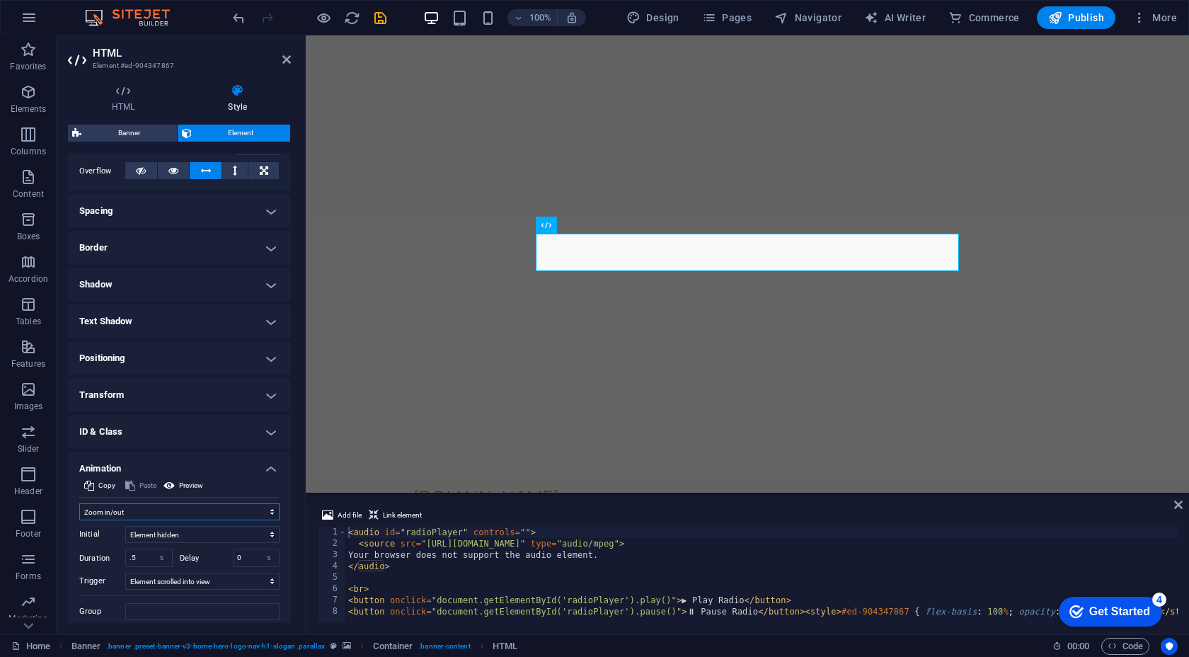
scroll to position [275, 0]
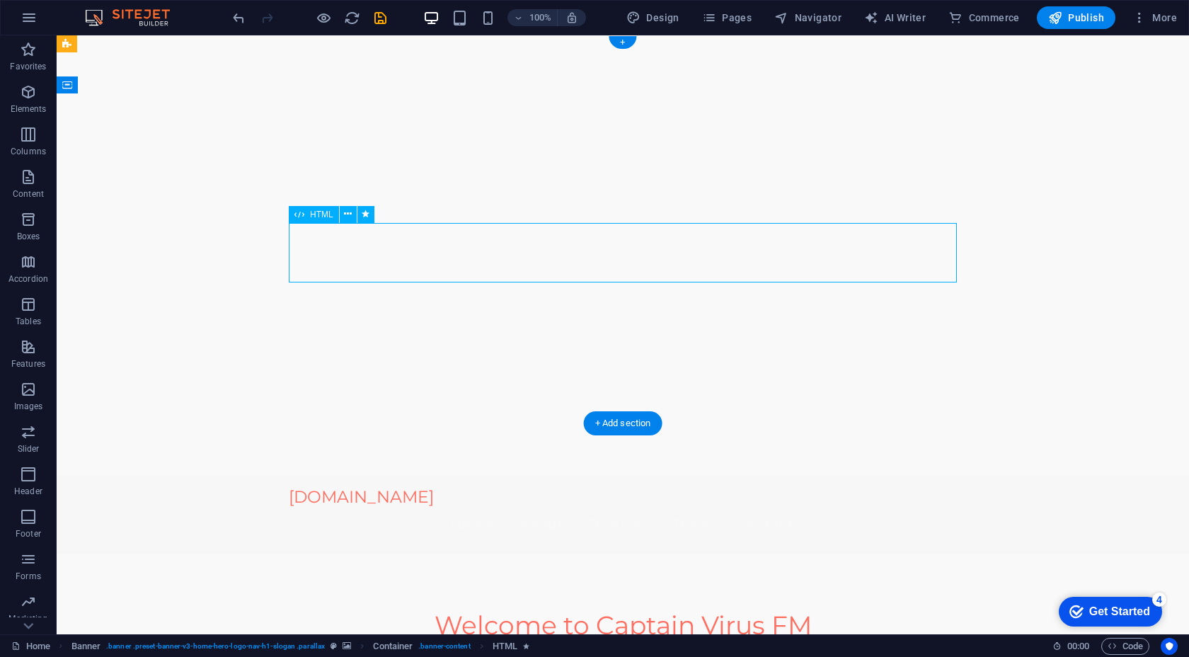
select select "shrink"
select select "s"
select select "scroll"
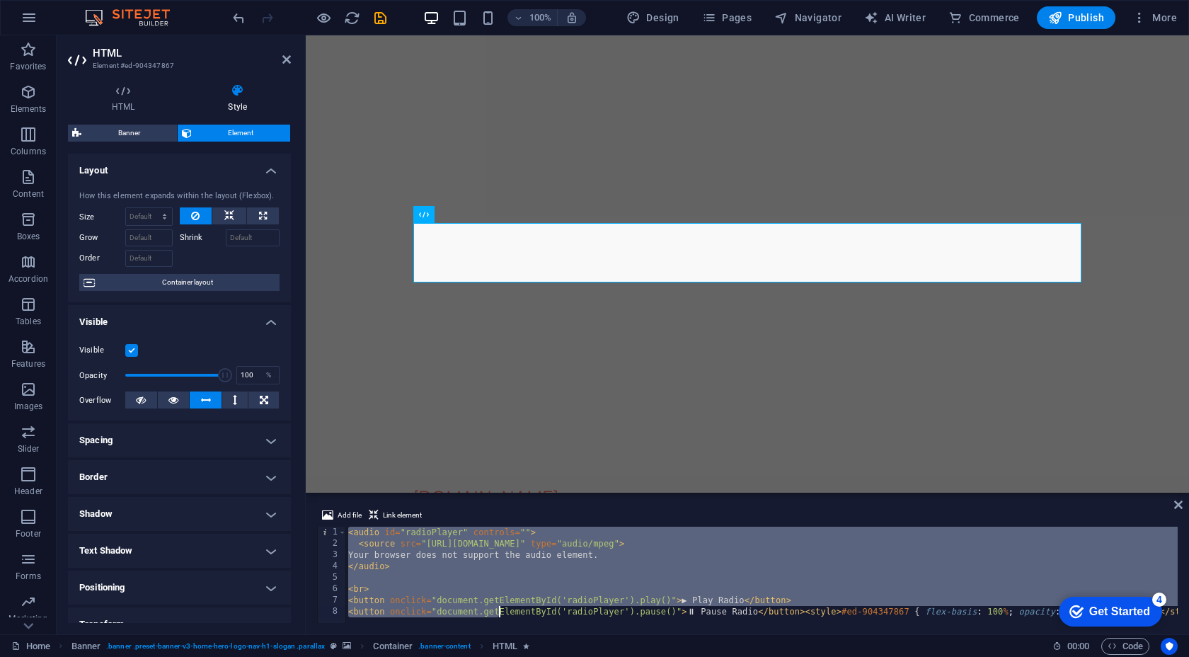
scroll to position [0, 20]
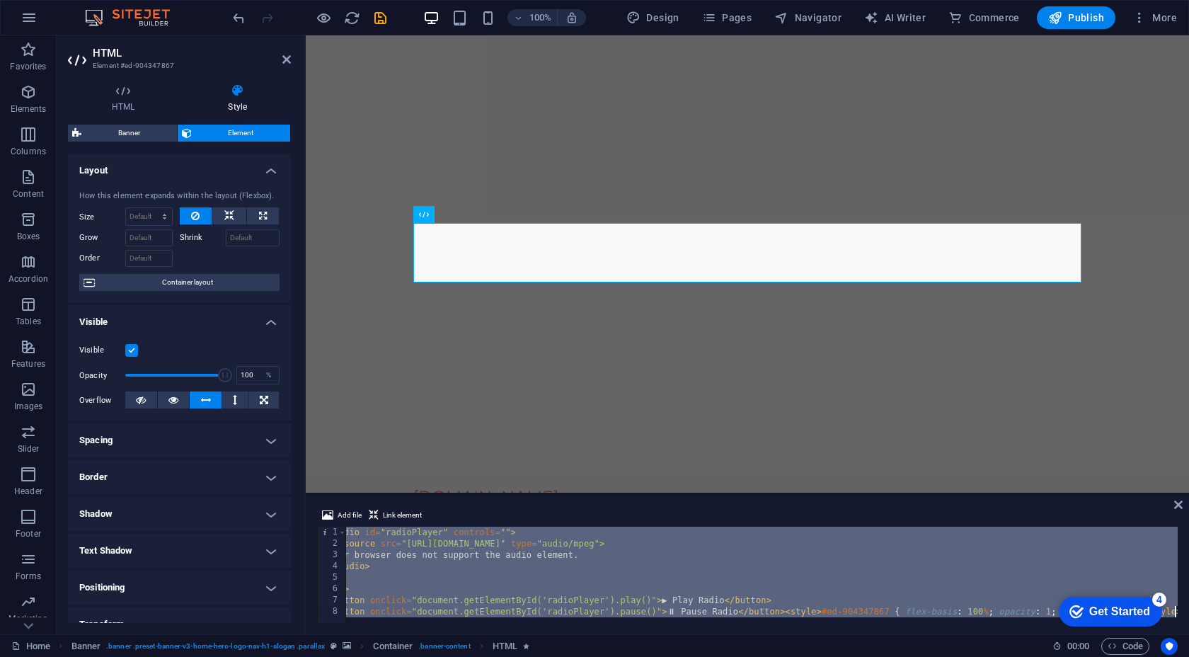
drag, startPoint x: 347, startPoint y: 536, endPoint x: 941, endPoint y: 656, distance: 606.1
click at [941, 634] on section "Favorites Elements Columns Content Boxes Accordion Tables Features Images Slide…" at bounding box center [594, 334] width 1189 height 599
paste textarea
type textarea "</style>"
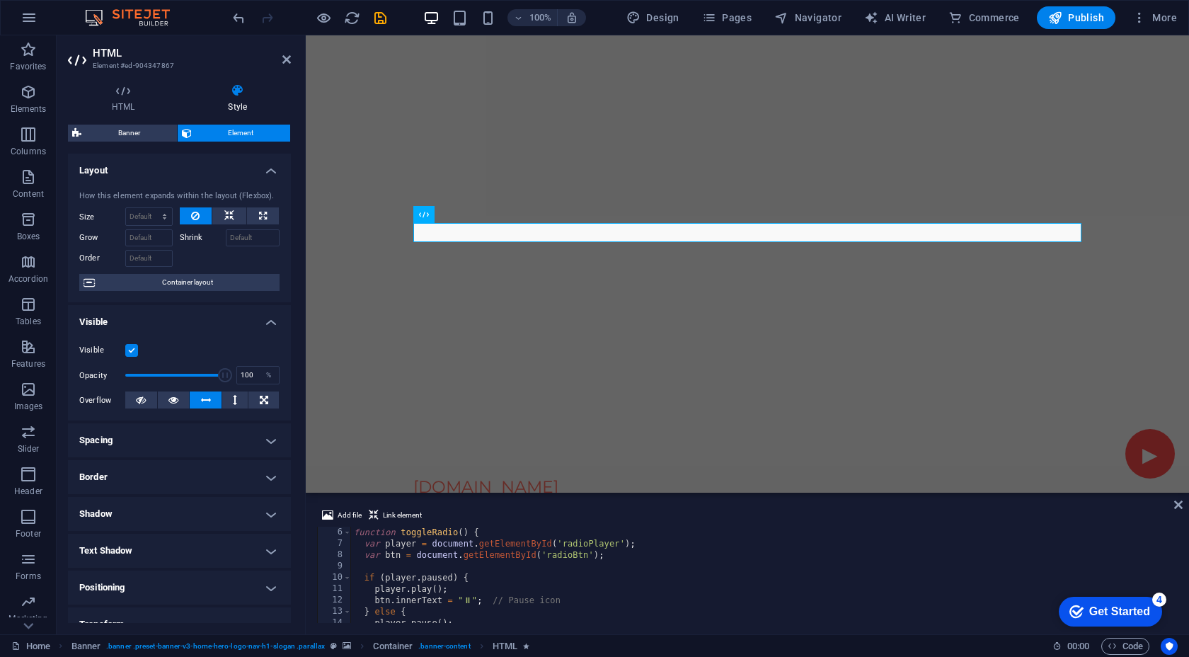
scroll to position [0, 0]
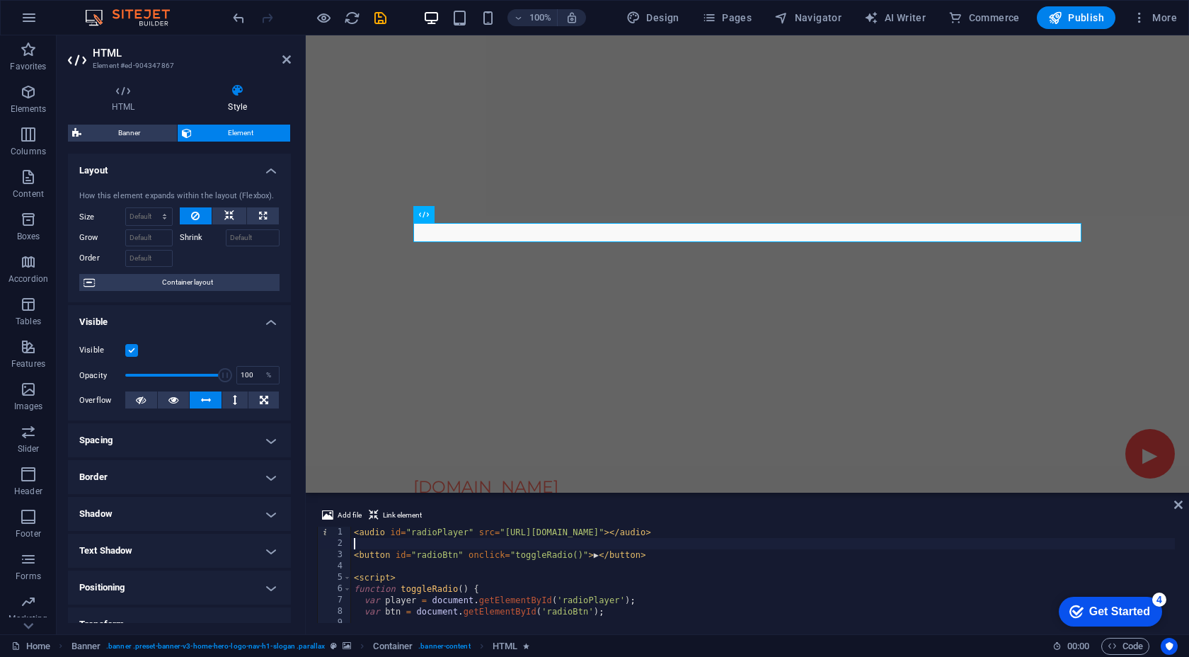
click at [716, 540] on div "< audio id = "radioPlayer" src = "[URL][DOMAIN_NAME]" > </ audio > < button id …" at bounding box center [763, 586] width 824 height 119
click at [717, 535] on div "< audio id = "radioPlayer" src = "[URL][DOMAIN_NAME]" > </ audio > < button id …" at bounding box center [763, 586] width 824 height 119
type textarea "<audio id="radioPlayer" src="[URL][DOMAIN_NAME]"></audio>"
drag, startPoint x: 717, startPoint y: 535, endPoint x: 504, endPoint y: 532, distance: 213.1
click at [504, 532] on div "< audio id = "radioPlayer" src = "[URL][DOMAIN_NAME]" > </ audio > < button id …" at bounding box center [763, 586] width 824 height 119
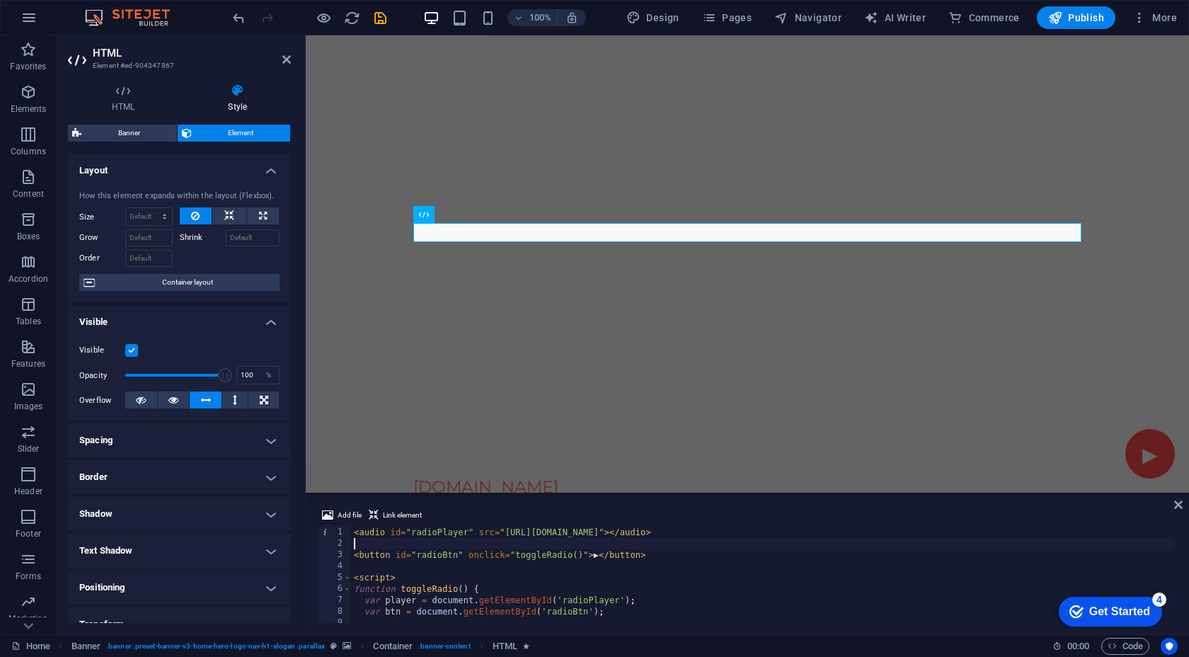
click at [635, 539] on div "< audio id = "radioPlayer" src = "[URL][DOMAIN_NAME]" > </ audio > < button id …" at bounding box center [763, 586] width 824 height 119
drag, startPoint x: 717, startPoint y: 532, endPoint x: 505, endPoint y: 530, distance: 211.7
click at [505, 530] on div "< audio id = "radioPlayer" src = "[URL][DOMAIN_NAME]" > </ audio > < button id …" at bounding box center [763, 586] width 824 height 119
paste textarea "[DOMAIN_NAME][URL][DOMAIN_NAME]"
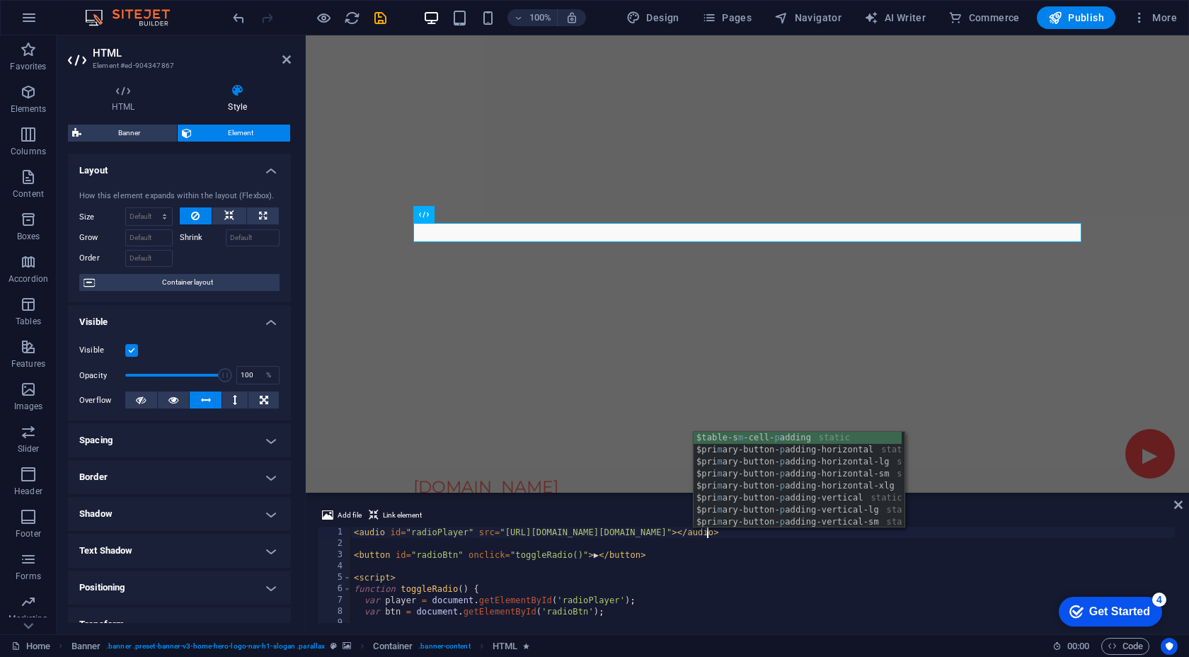
scroll to position [0, 29]
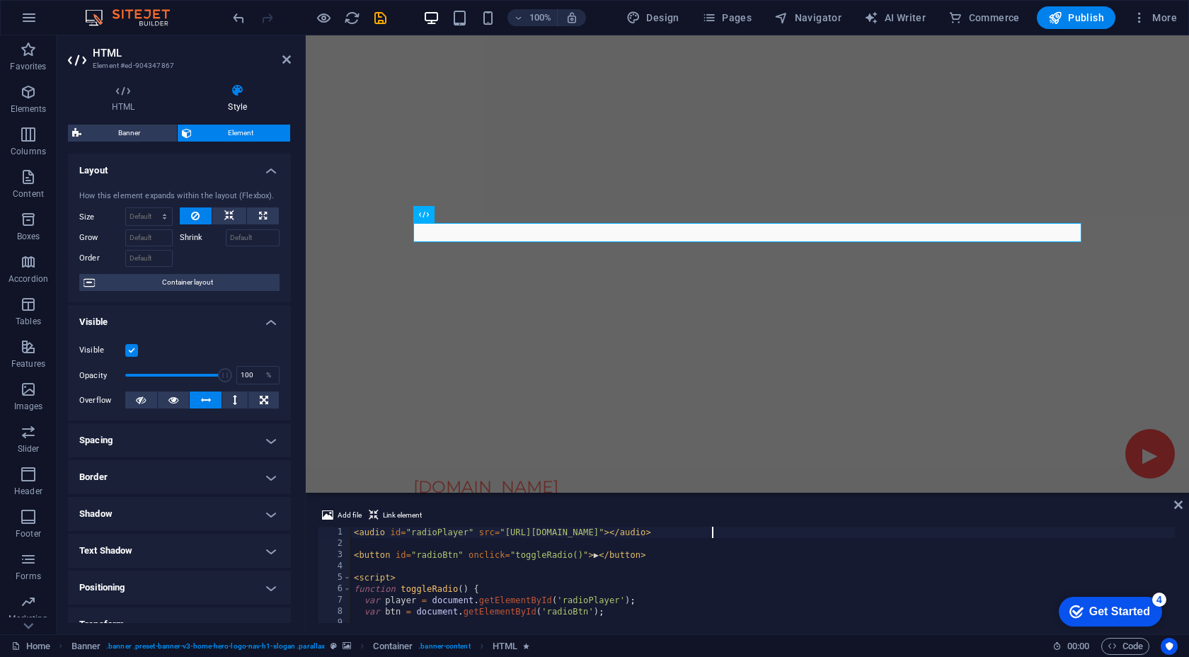
click at [738, 575] on div "< audio id = "radioPlayer" src = "[URL][DOMAIN_NAME]" > </ audio > < button id …" at bounding box center [763, 586] width 824 height 119
type textarea "<script>"
